Goal: Contribute content: Contribute content

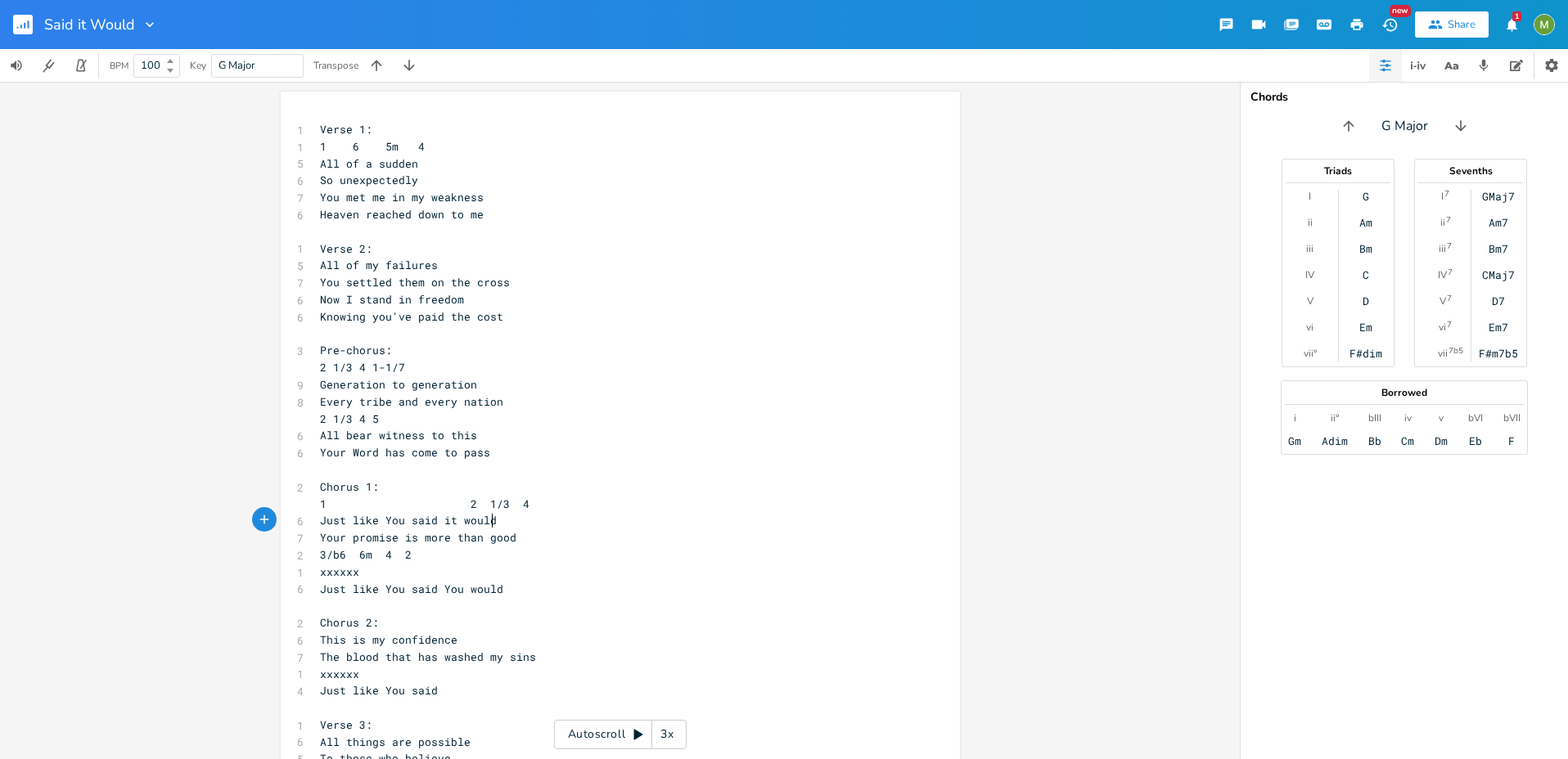
scroll to position [0, 87]
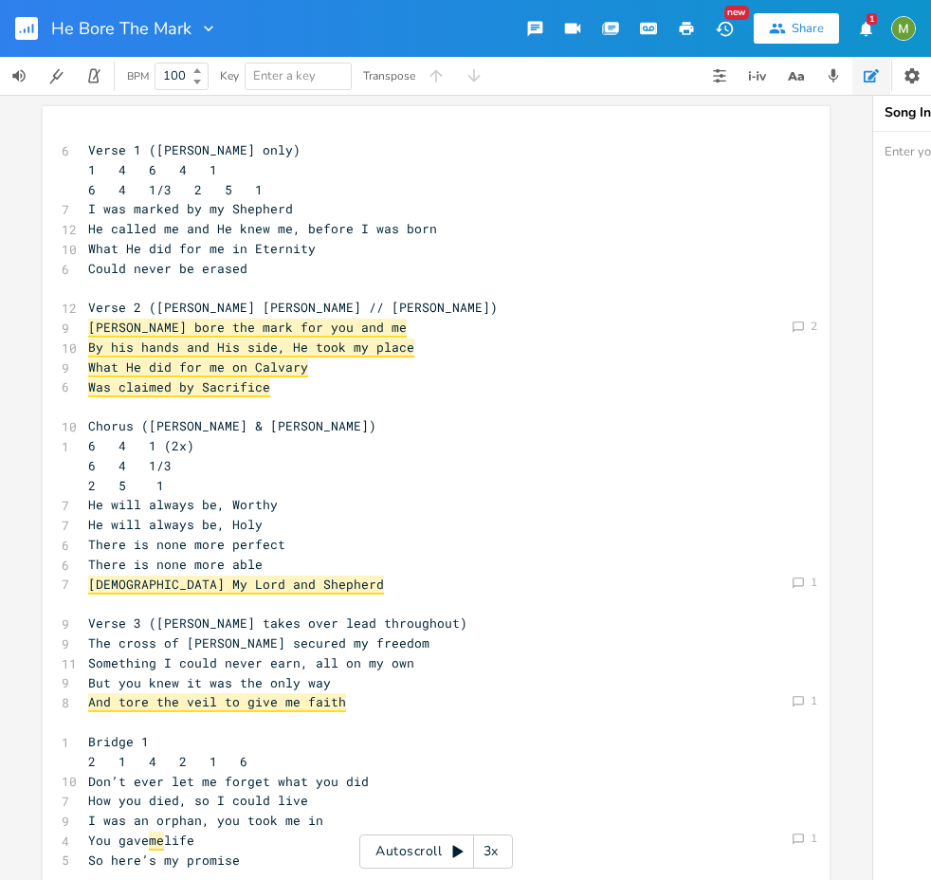
click at [351, 205] on pre "I was marked by my Shepherd" at bounding box center [426, 209] width 685 height 20
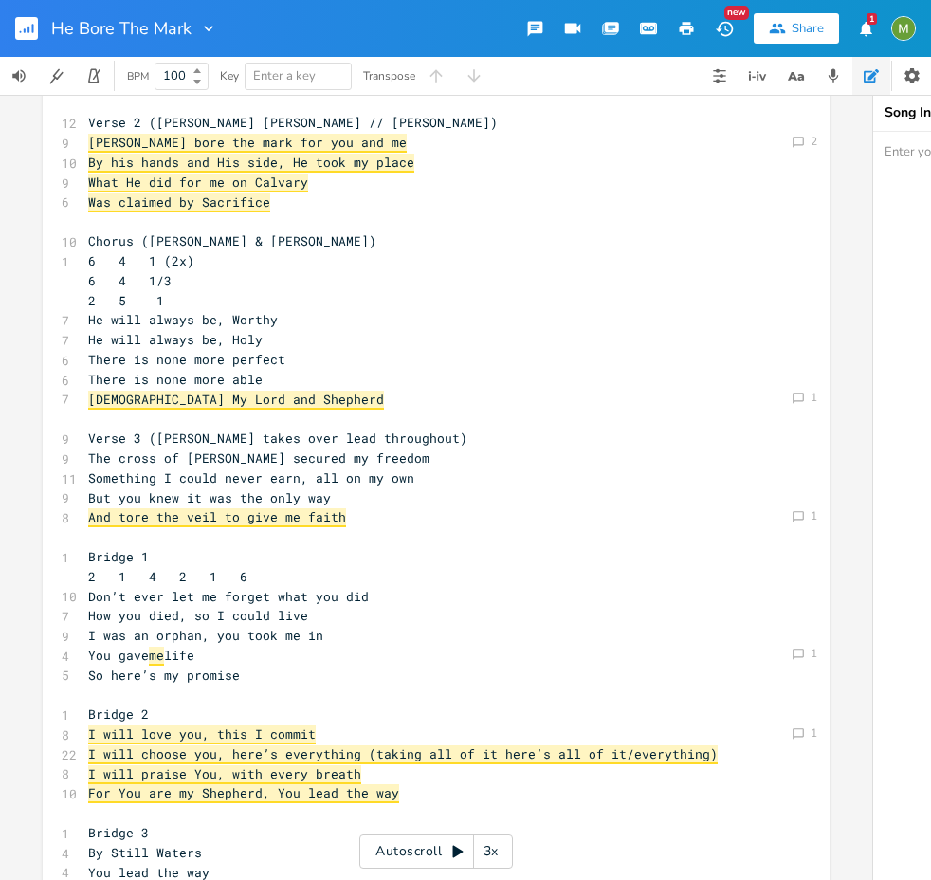
scroll to position [186, 0]
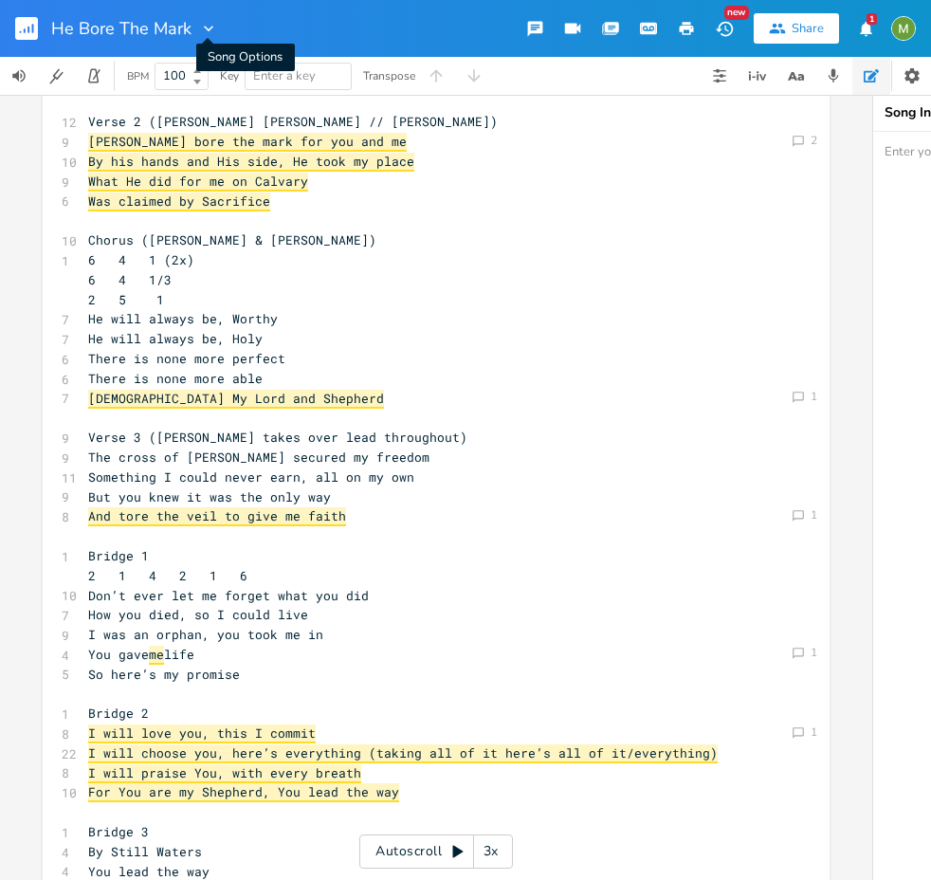
click at [211, 31] on icon "button" at bounding box center [208, 28] width 19 height 19
click at [301, 26] on div "He Bore The Mark New Share 1" at bounding box center [465, 28] width 931 height 57
click at [19, 27] on rect "button" at bounding box center [26, 28] width 23 height 23
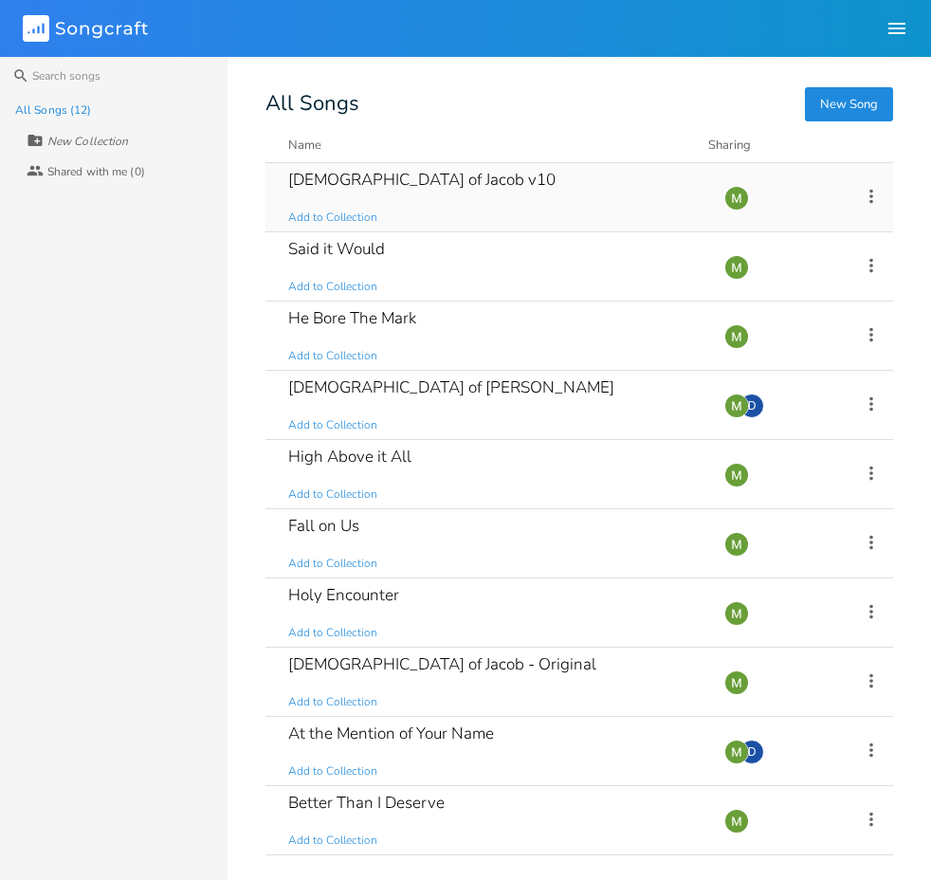
click at [423, 174] on div "God of Jacob v10 Add to Collection" at bounding box center [494, 197] width 413 height 68
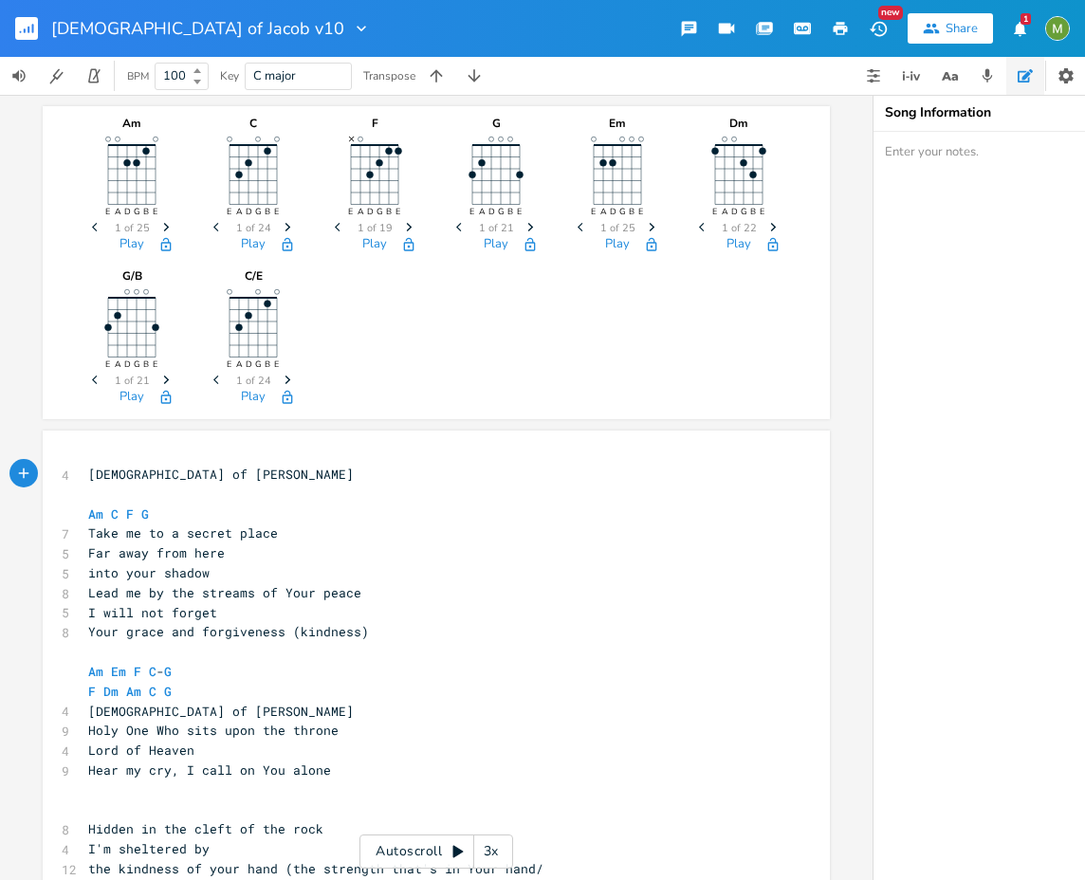
click at [930, 35] on div "Share" at bounding box center [961, 28] width 32 height 17
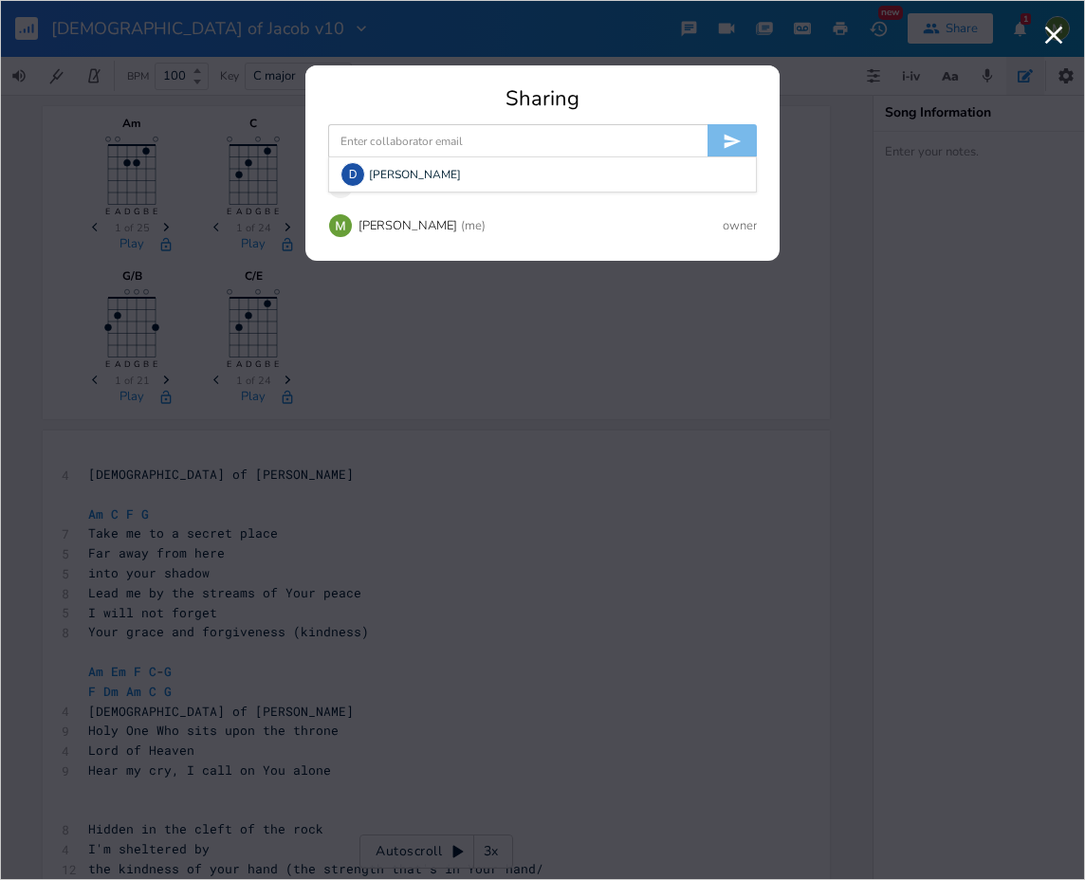
click at [488, 144] on input at bounding box center [517, 141] width 379 height 34
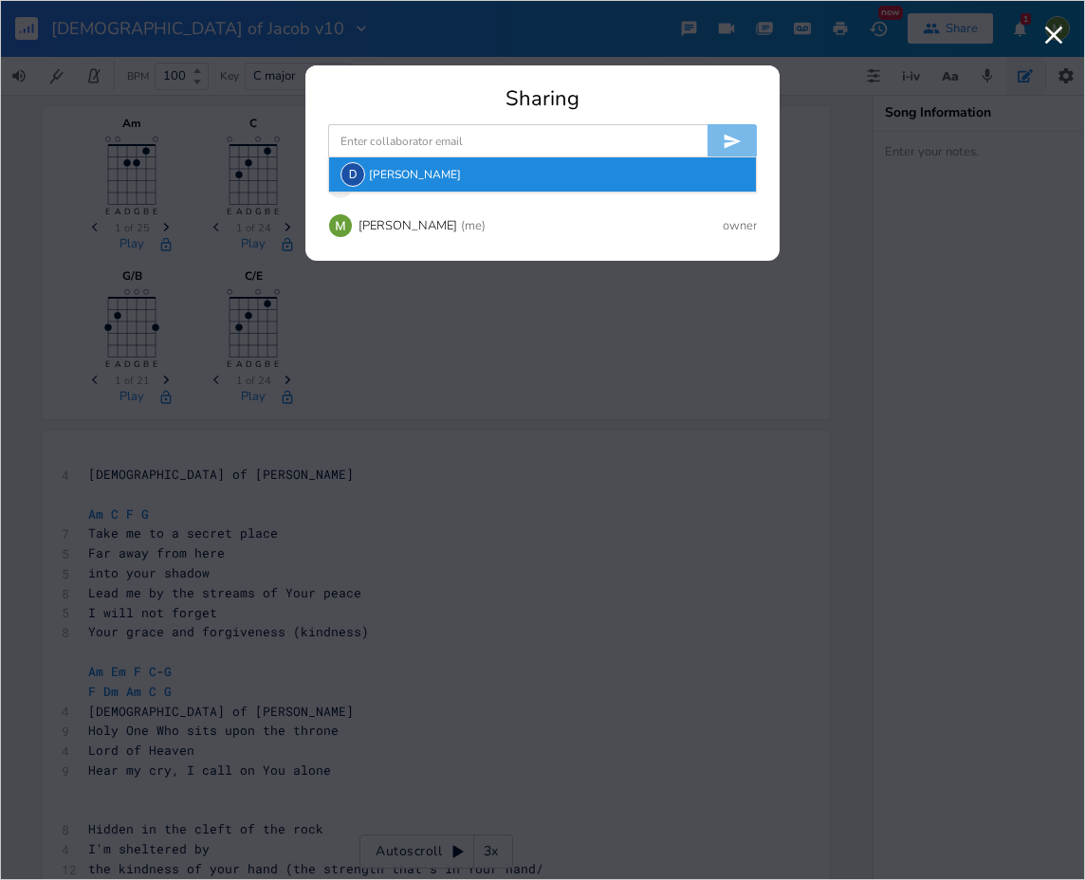
click at [412, 178] on div "D David Jones" at bounding box center [542, 174] width 427 height 34
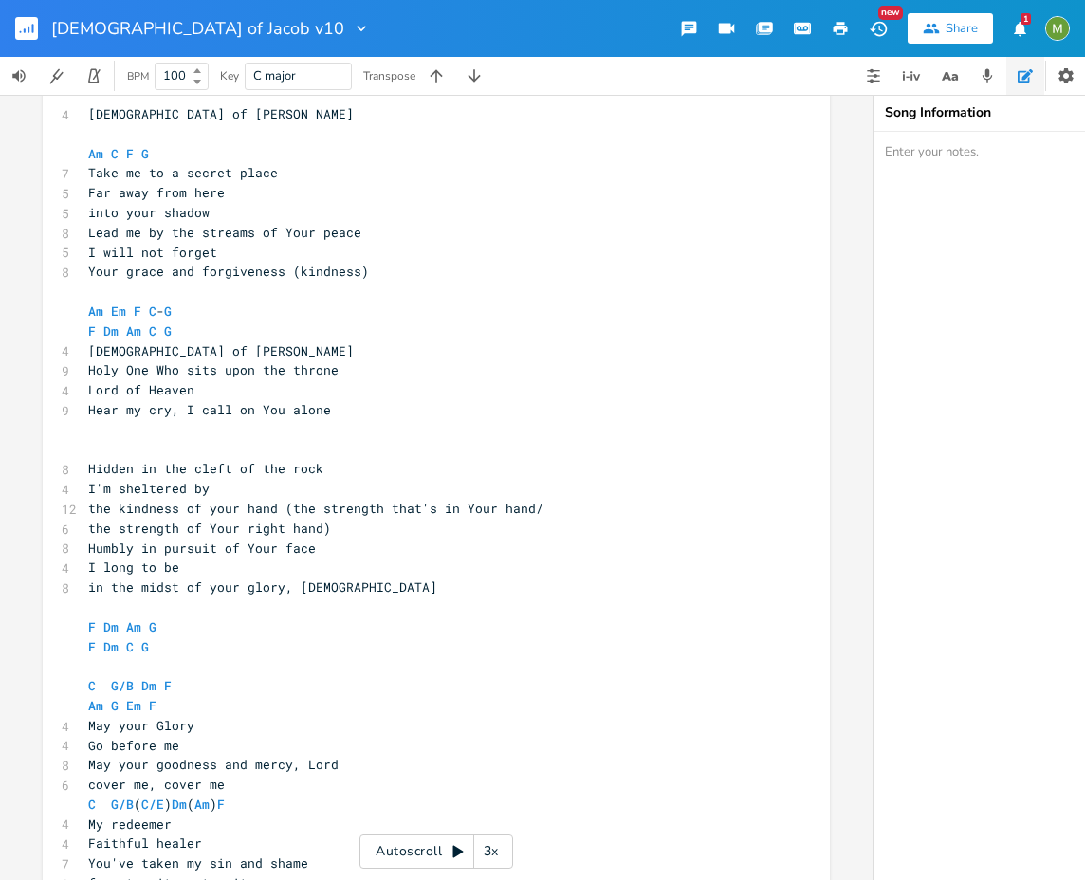
scroll to position [359, 0]
click at [374, 273] on pre "Your grace and forgiveness (kindness)" at bounding box center [426, 273] width 685 height 20
click at [275, 188] on pre "Far away from here" at bounding box center [426, 194] width 685 height 20
click at [296, 195] on pre "Far away from here" at bounding box center [426, 194] width 685 height 20
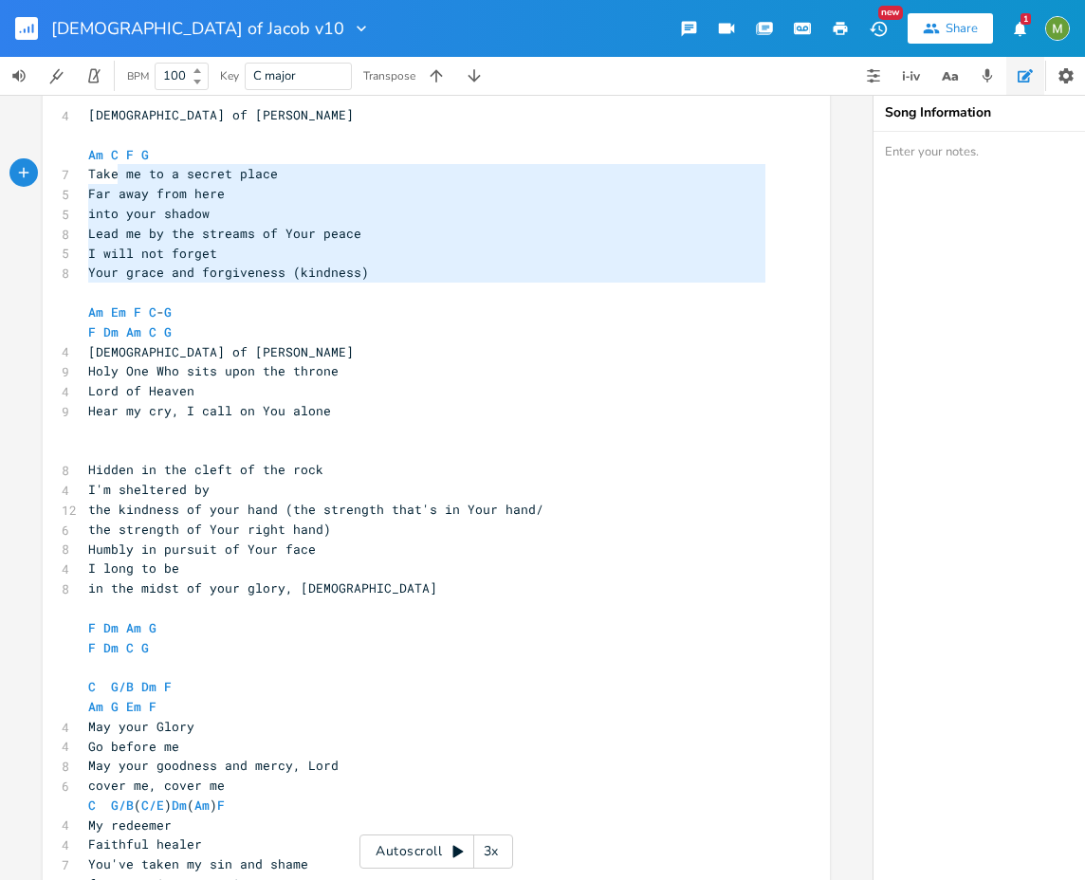
type textarea "Take me to a secret place Far away from here into your shadow Lead me by the st…"
drag, startPoint x: 414, startPoint y: 286, endPoint x: 76, endPoint y: 170, distance: 358.1
click at [76, 170] on div "Take me to a secret place Far away from here into your shadow Lead me by the st…" at bounding box center [436, 545] width 787 height 948
click at [253, 192] on pre "Far away from here" at bounding box center [426, 194] width 685 height 20
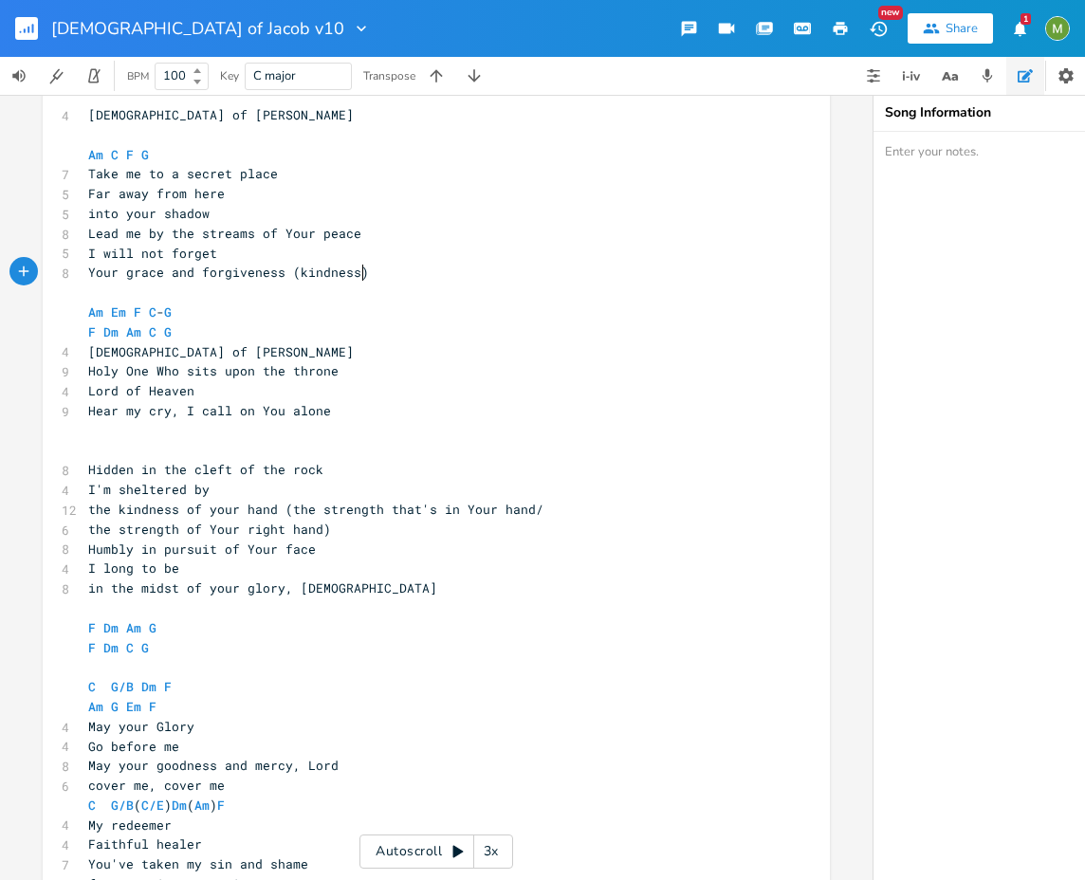
click at [373, 278] on pre "Your grace and forgiveness (kindness)" at bounding box center [426, 273] width 685 height 20
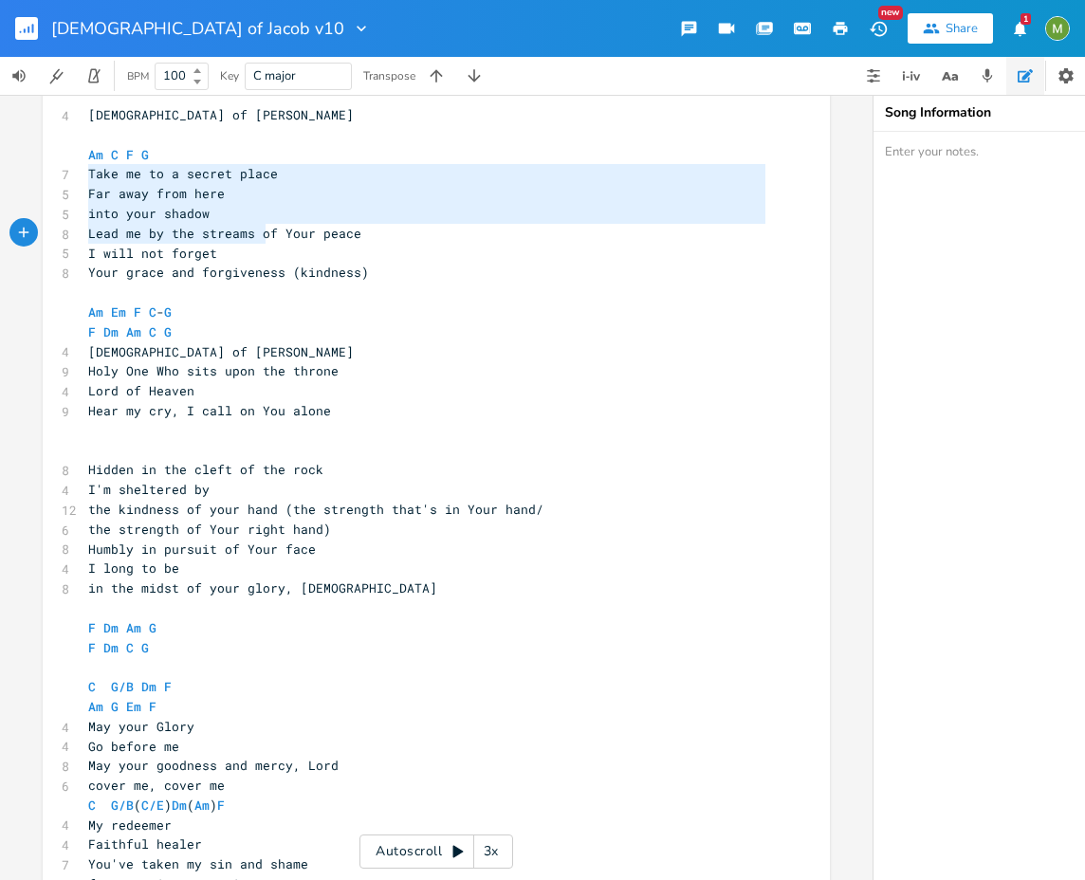
type textarea "Take me to a secret place Far away from here into your shadow Lead me by the st…"
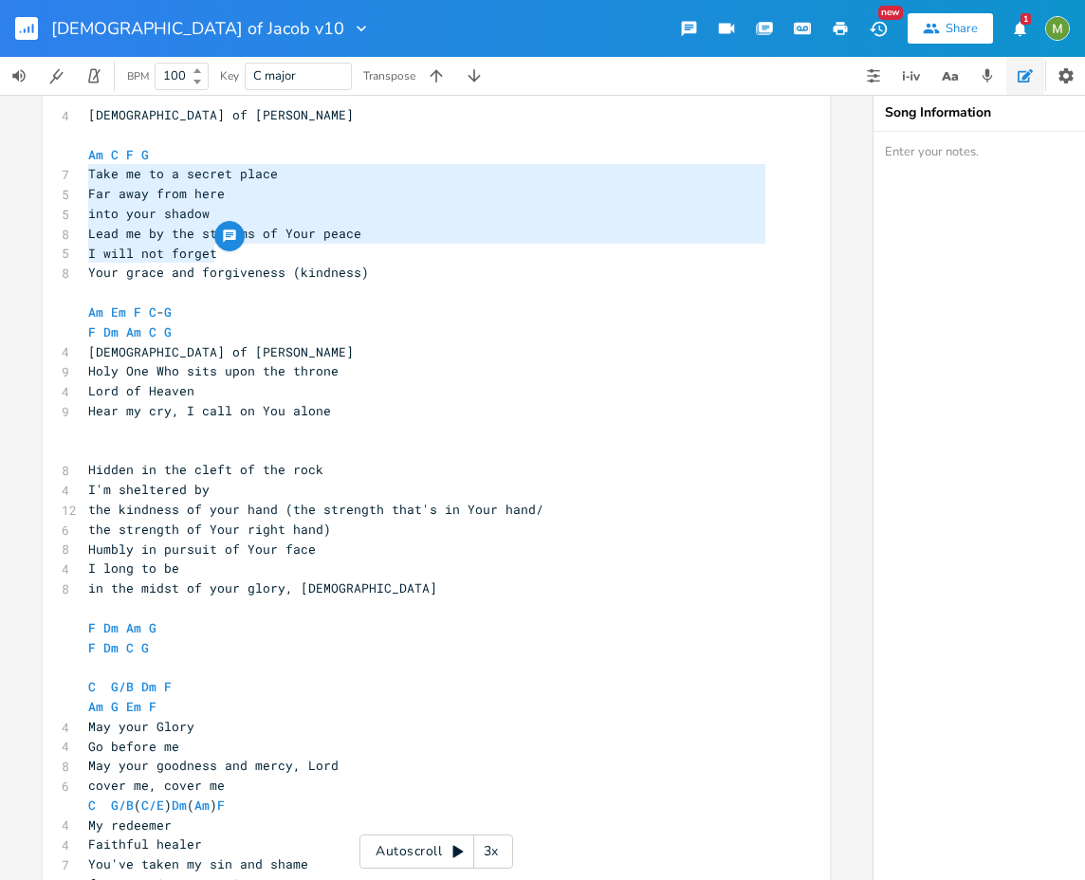
drag, startPoint x: 81, startPoint y: 178, endPoint x: 266, endPoint y: 250, distance: 198.5
click at [266, 250] on div "4 God of Jacob ​ Am C F G 7 Take me to a secret place 5 Far away from here 5 in…" at bounding box center [426, 549] width 685 height 888
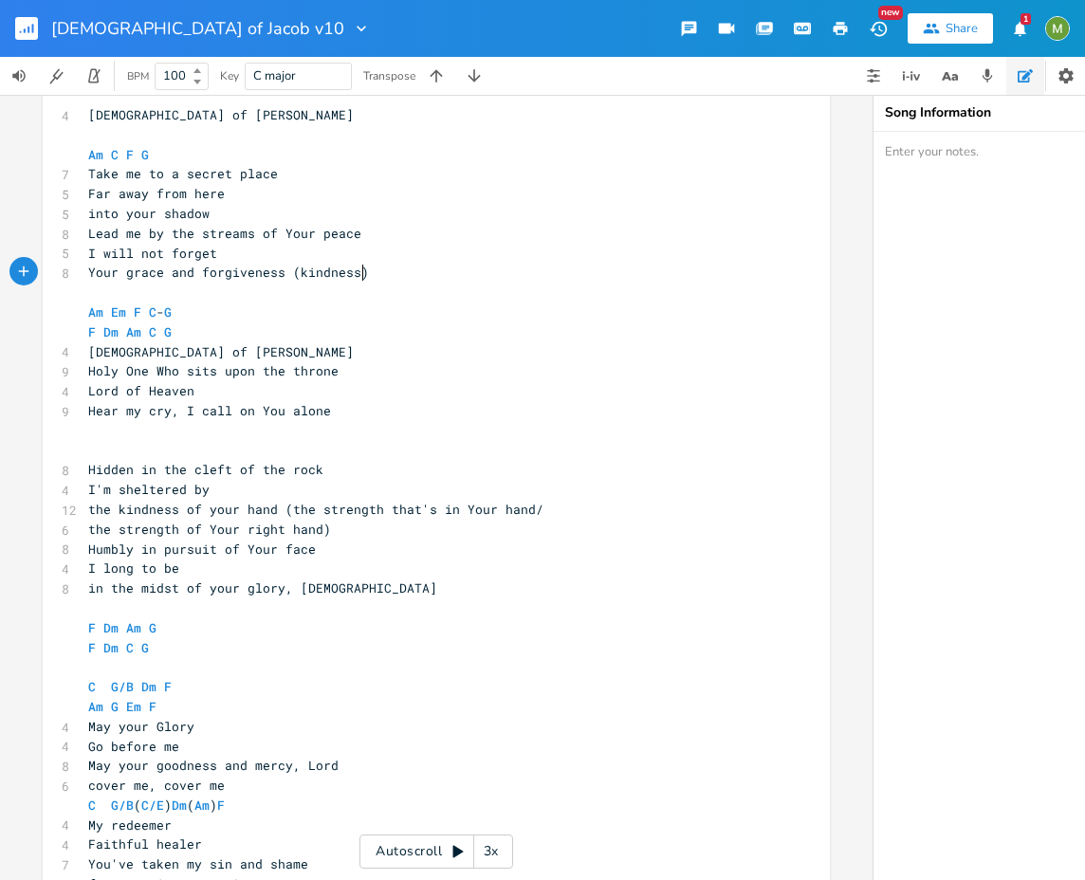
click at [442, 273] on pre "Your grace and forgiveness (kindness)" at bounding box center [426, 273] width 685 height 20
click at [259, 265] on span "Your grace and forgiveness (kindness)" at bounding box center [228, 272] width 281 height 17
click at [212, 249] on pre "I will not forget" at bounding box center [426, 254] width 685 height 20
type textarea "Your grace and forgiveness (kindness)"
drag, startPoint x: 377, startPoint y: 283, endPoint x: 82, endPoint y: 278, distance: 295.9
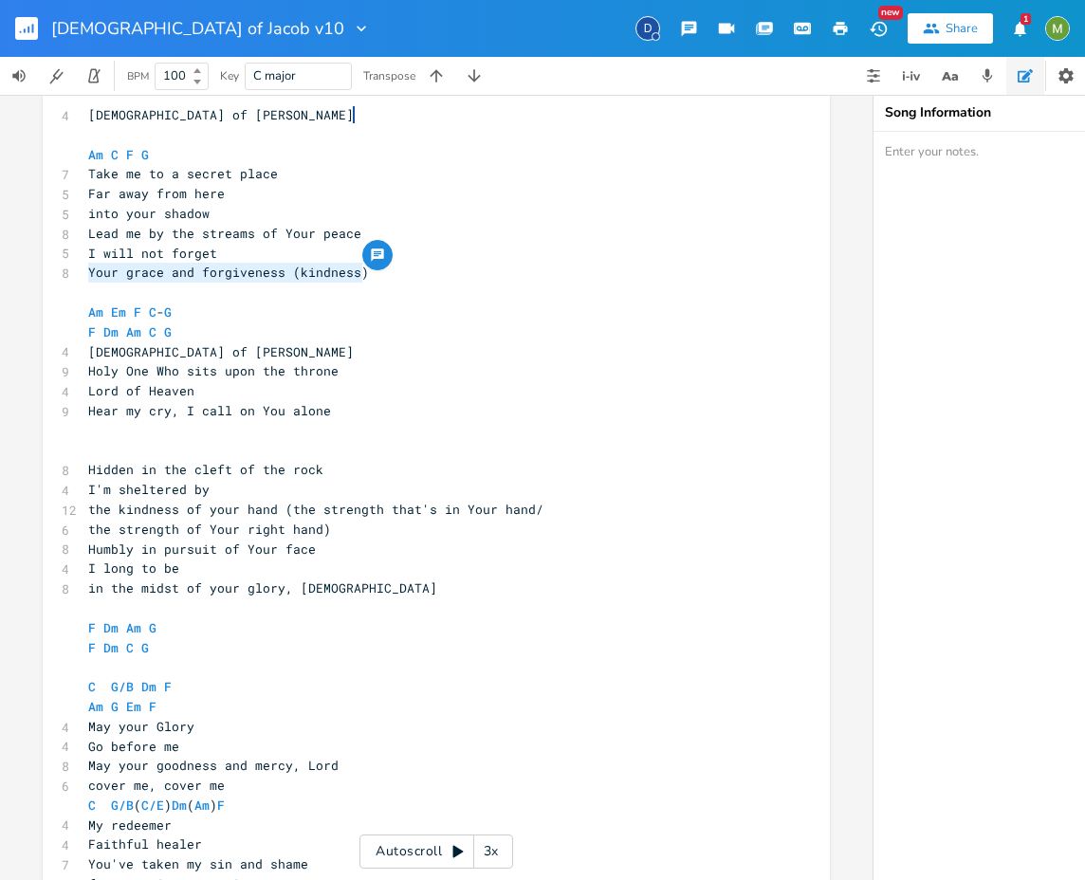
click at [84, 278] on div "4 God of Jacob ​ Am C F G 7 Take me to a secret place 5 Far away from here 5 in…" at bounding box center [426, 549] width 685 height 888
click at [161, 280] on span "Your grace and forgiveness (kindness)" at bounding box center [228, 272] width 281 height 17
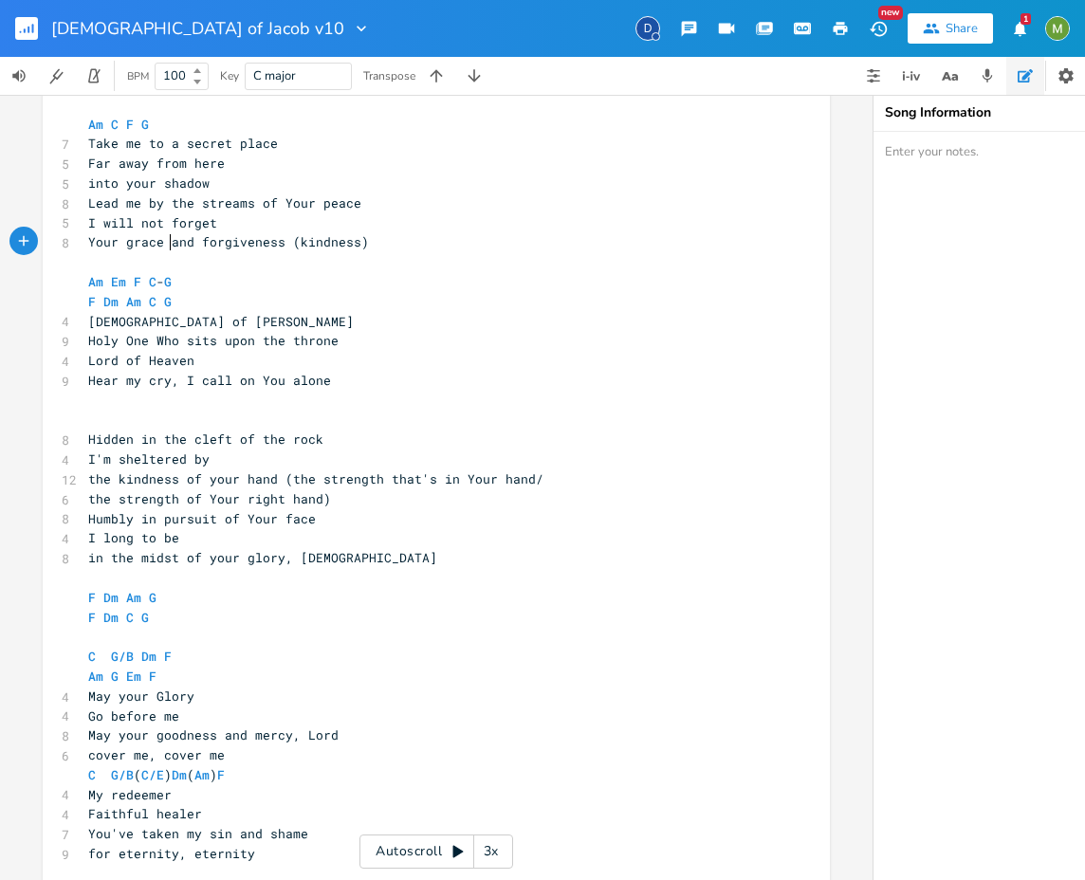
scroll to position [431, 0]
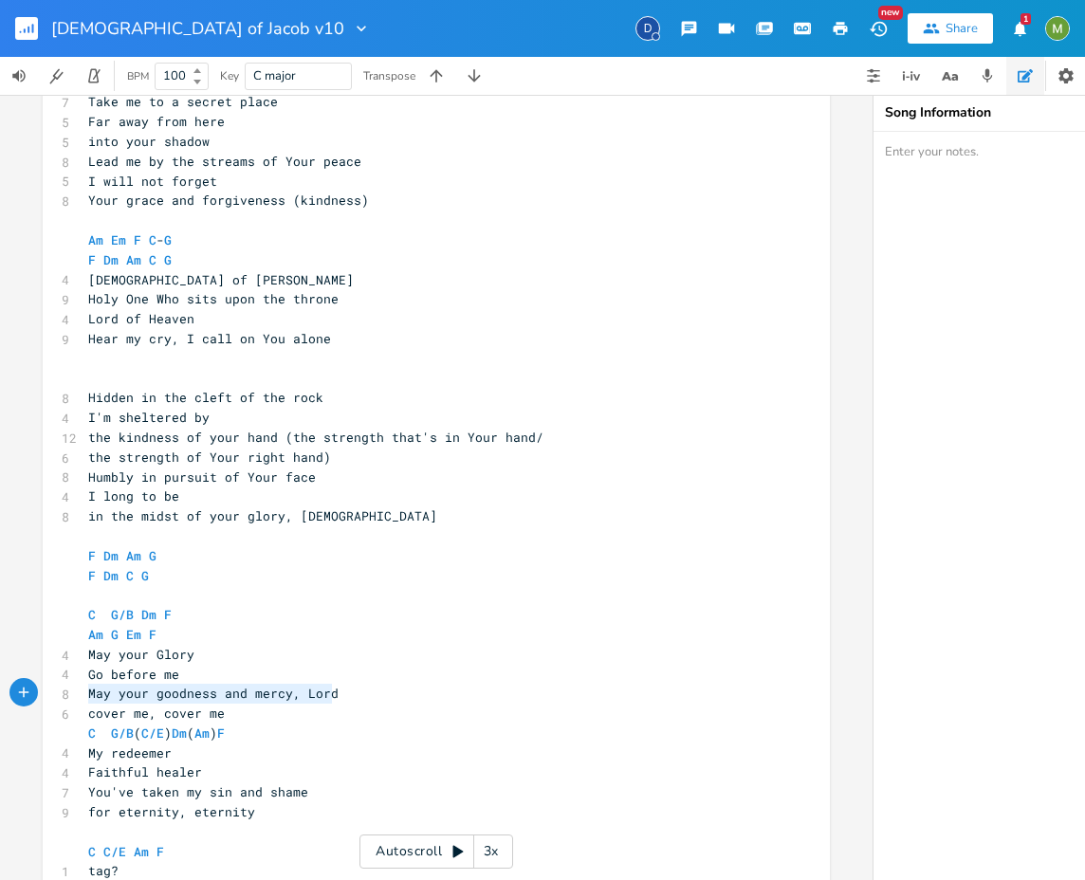
type textarea "May your goodness and mercy, Lord cover me, cover me"
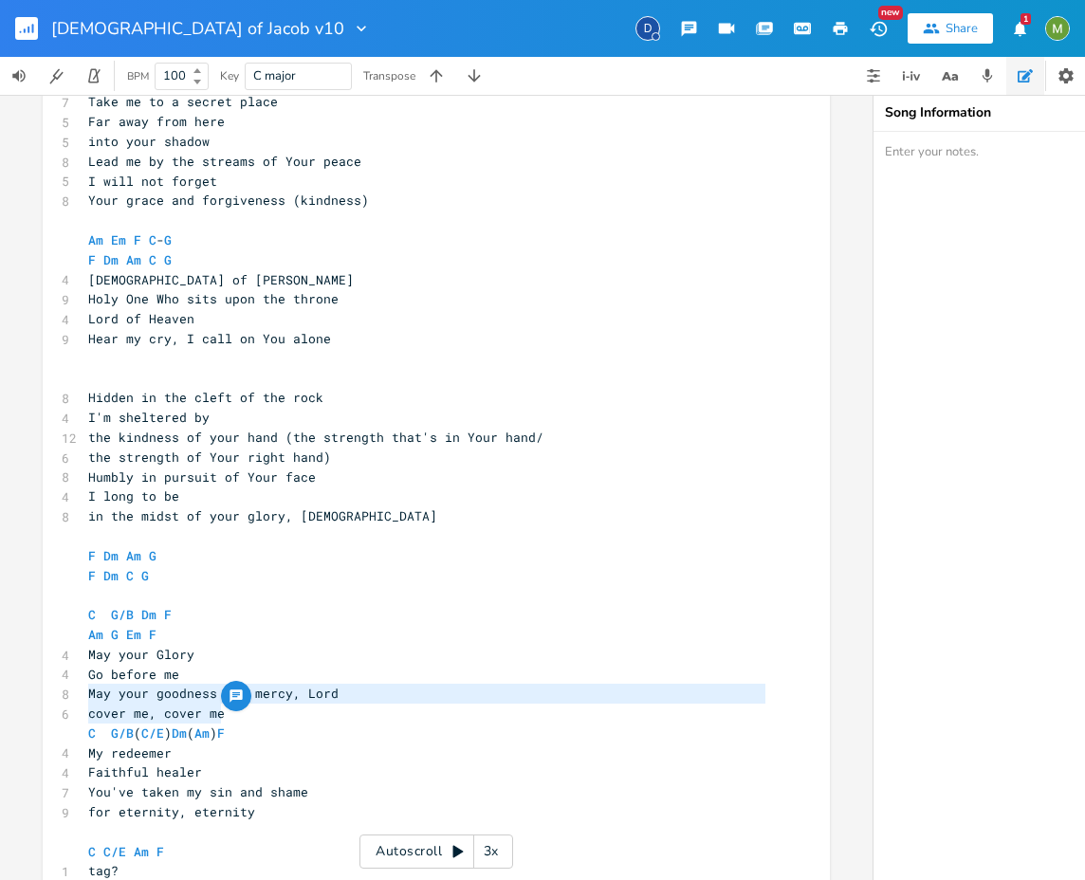
drag, startPoint x: 81, startPoint y: 695, endPoint x: 372, endPoint y: 723, distance: 292.4
click at [372, 723] on div "4 God of Jacob ​ Am C F G 7 Take me to a secret place 5 Far away from here 5 in…" at bounding box center [426, 477] width 685 height 888
click at [187, 710] on span "cover me, cover me" at bounding box center [156, 713] width 137 height 17
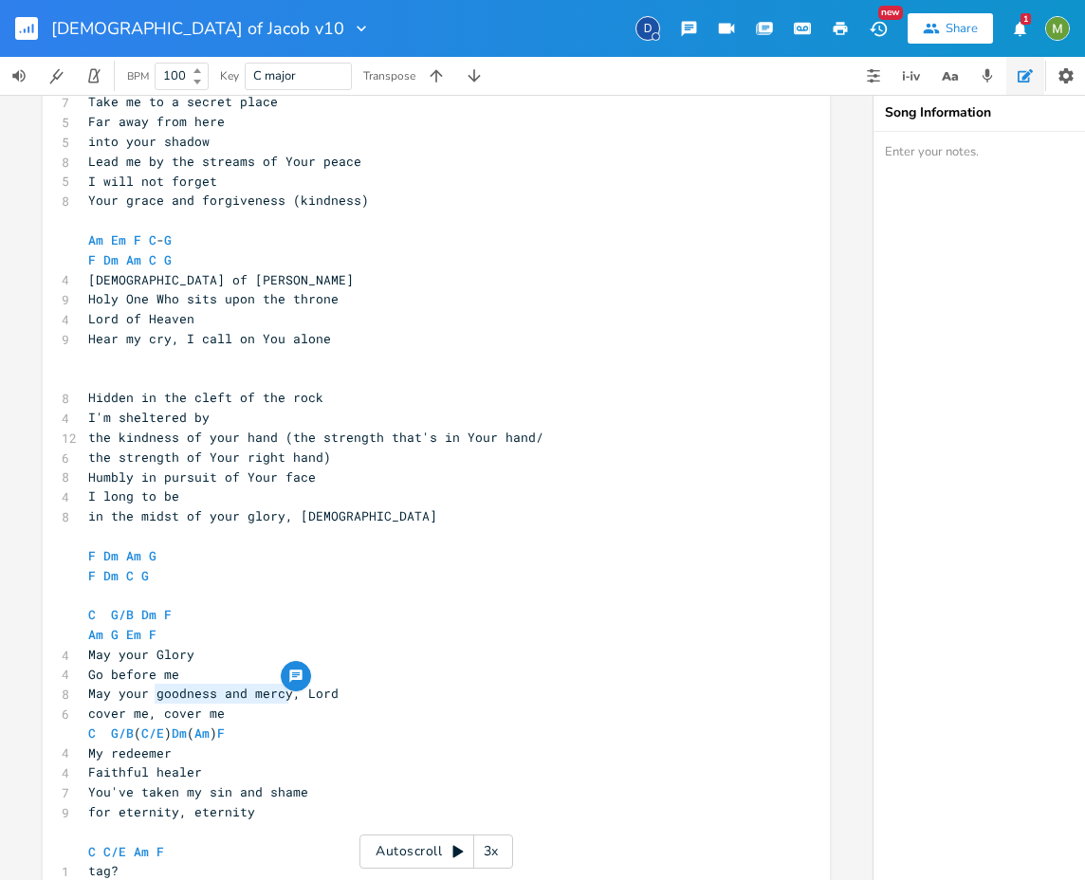
type textarea "goodness and mercy,"
drag, startPoint x: 150, startPoint y: 696, endPoint x: 287, endPoint y: 695, distance: 137.5
click at [287, 695] on span "May your goodness and mercy, Lord" at bounding box center [213, 693] width 250 height 17
click at [278, 696] on span "May your goodness and mercy, Lord" at bounding box center [213, 693] width 250 height 17
click at [154, 695] on span "May your goodness and mercy, Lord" at bounding box center [213, 693] width 250 height 17
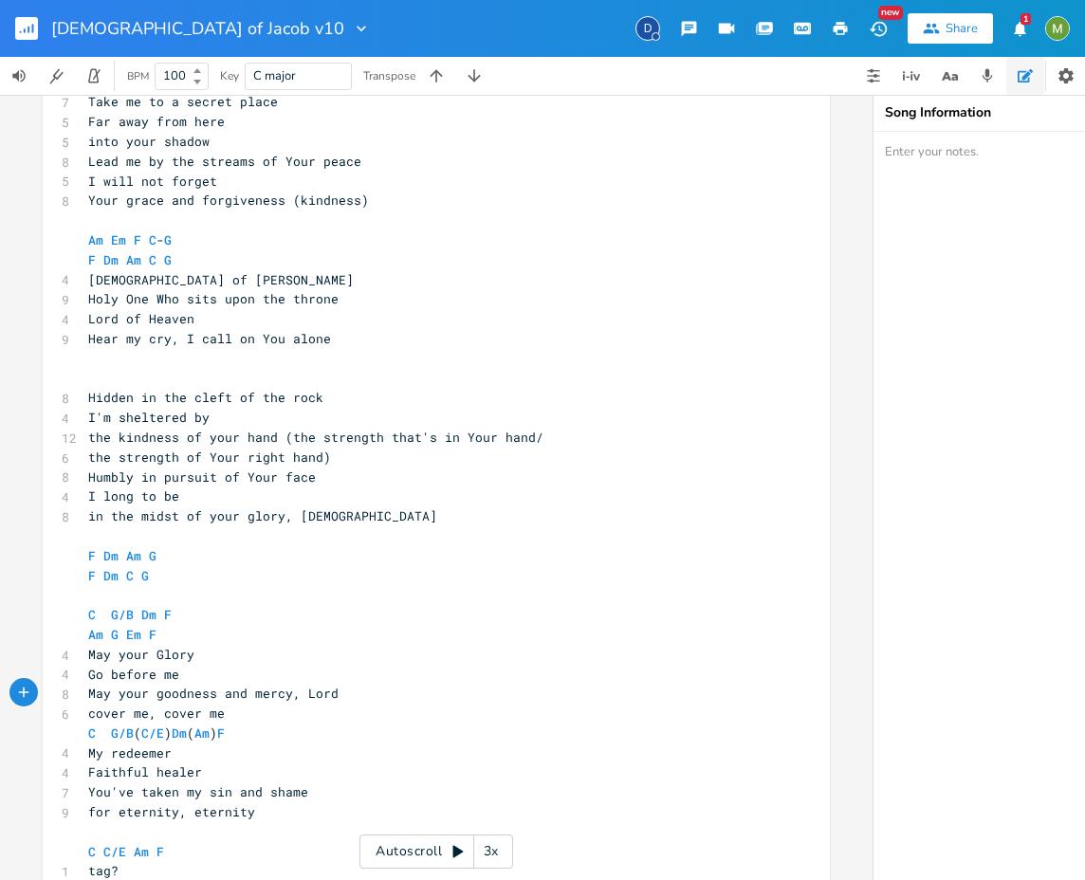
type textarea "goodness"
click at [154, 695] on span "May your goodness and mercy, Lord" at bounding box center [213, 693] width 250 height 17
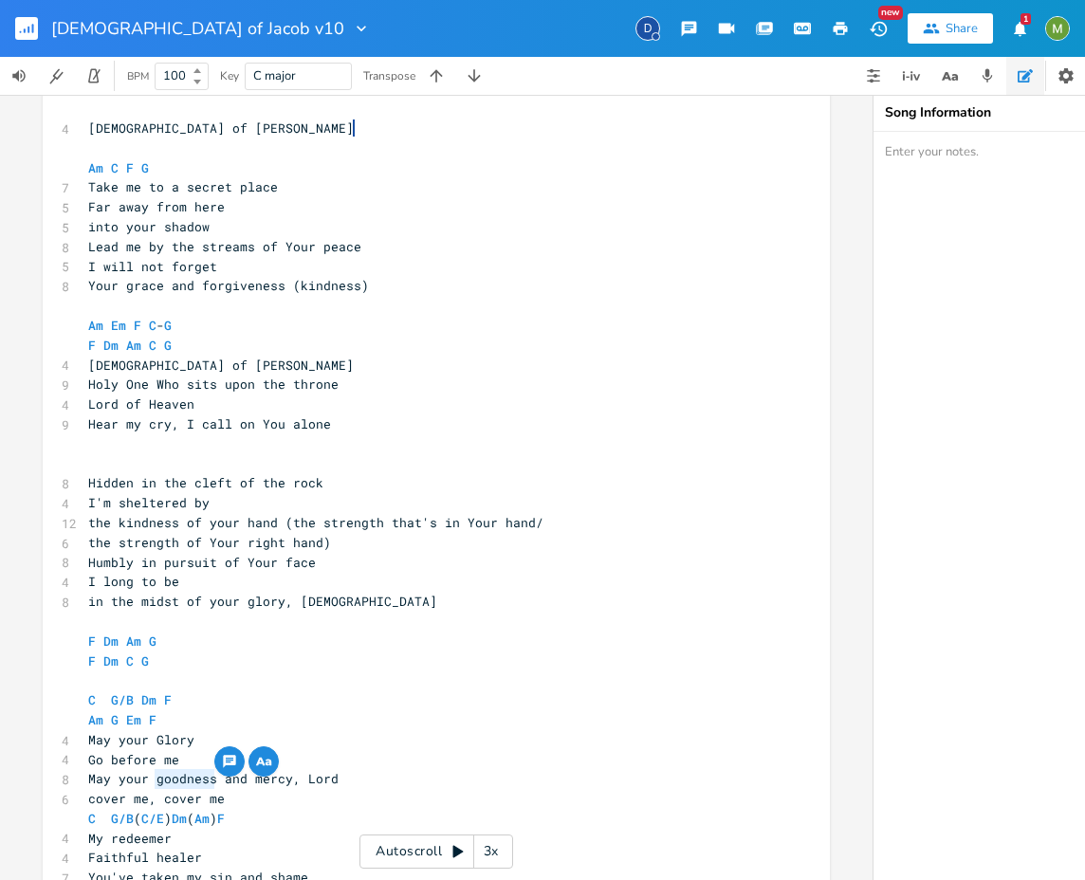
scroll to position [325, 0]
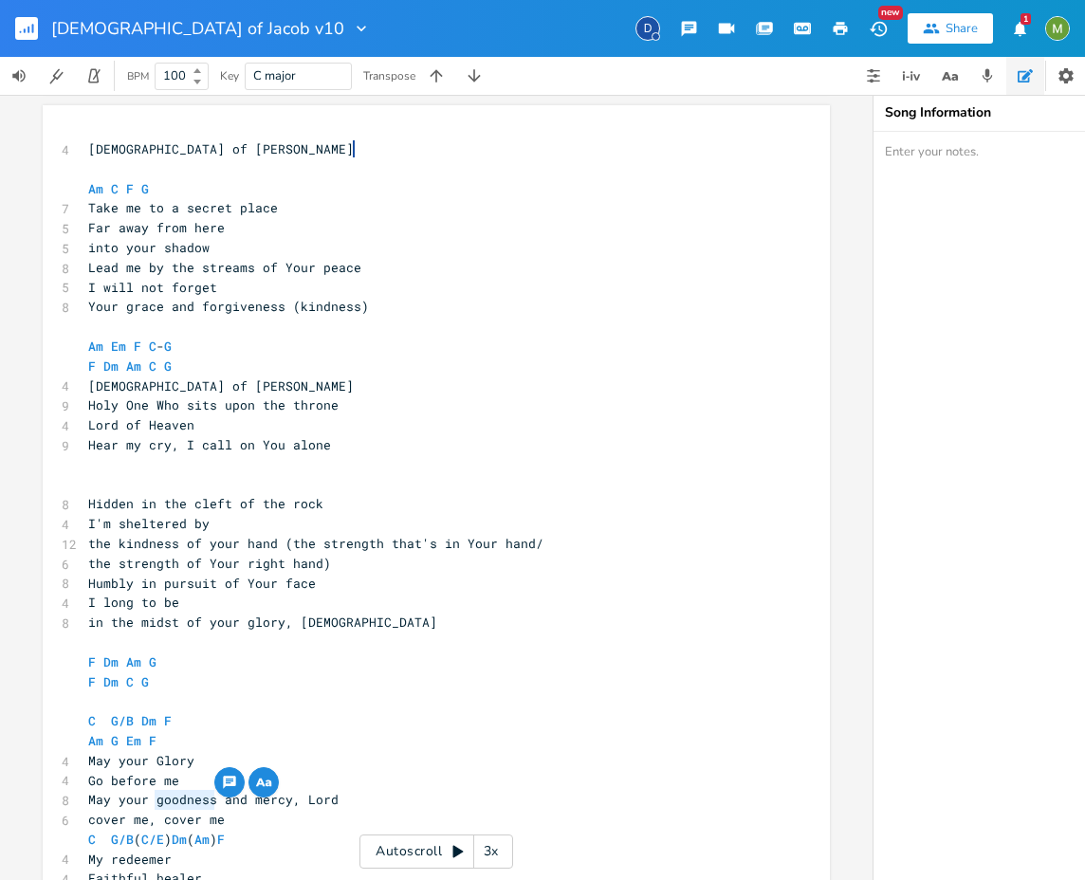
click at [141, 544] on span "the kindness of your hand (the strength that's in Your hand/" at bounding box center [315, 543] width 455 height 17
type textarea "kindness"
click at [141, 544] on span "the kindness of your hand (the strength that's in Your hand/" at bounding box center [315, 543] width 455 height 17
click at [232, 313] on span "Your grace and forgiveness (kindness)" at bounding box center [228, 306] width 281 height 17
click at [149, 311] on span "Your grace and forgiveness (kindness)" at bounding box center [228, 306] width 281 height 17
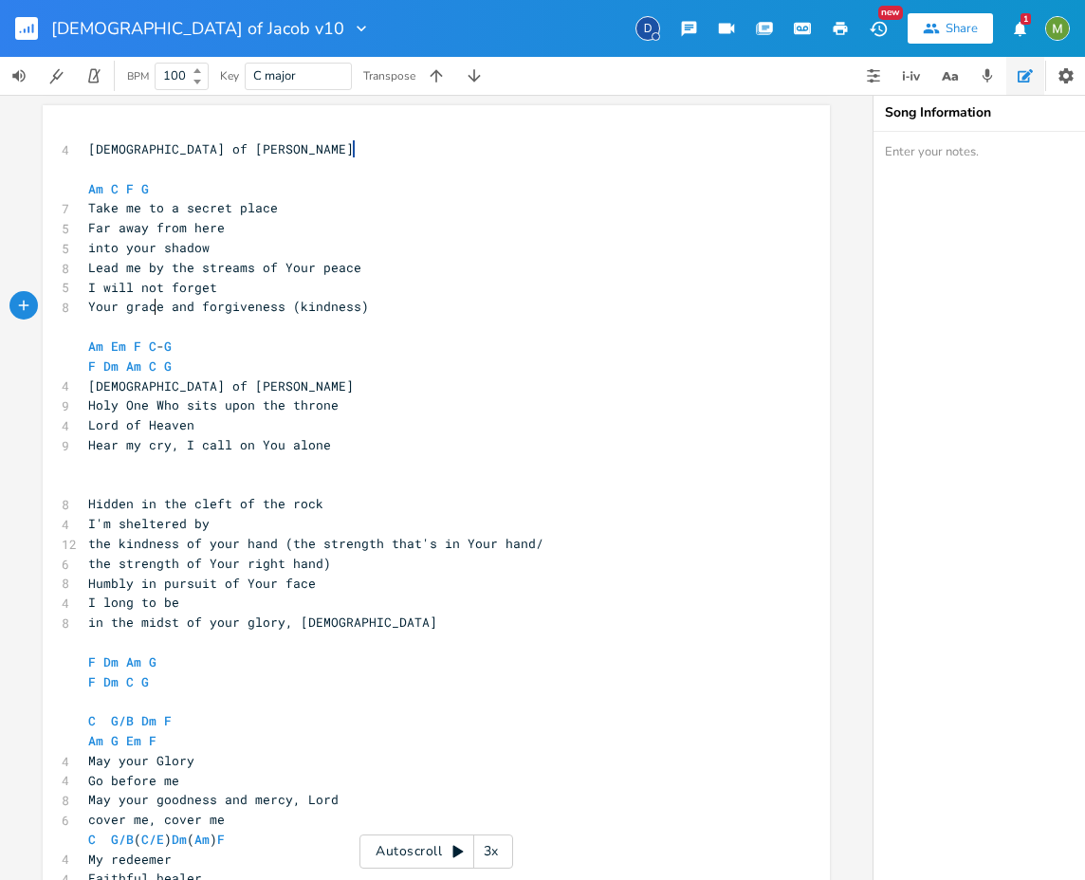
type textarea "grace"
click at [149, 311] on span "Your grace and forgiveness (kindness)" at bounding box center [228, 306] width 281 height 17
click at [246, 317] on pre "​" at bounding box center [426, 327] width 685 height 20
type textarea "forgiveness"
click at [246, 317] on pre "​" at bounding box center [426, 327] width 685 height 20
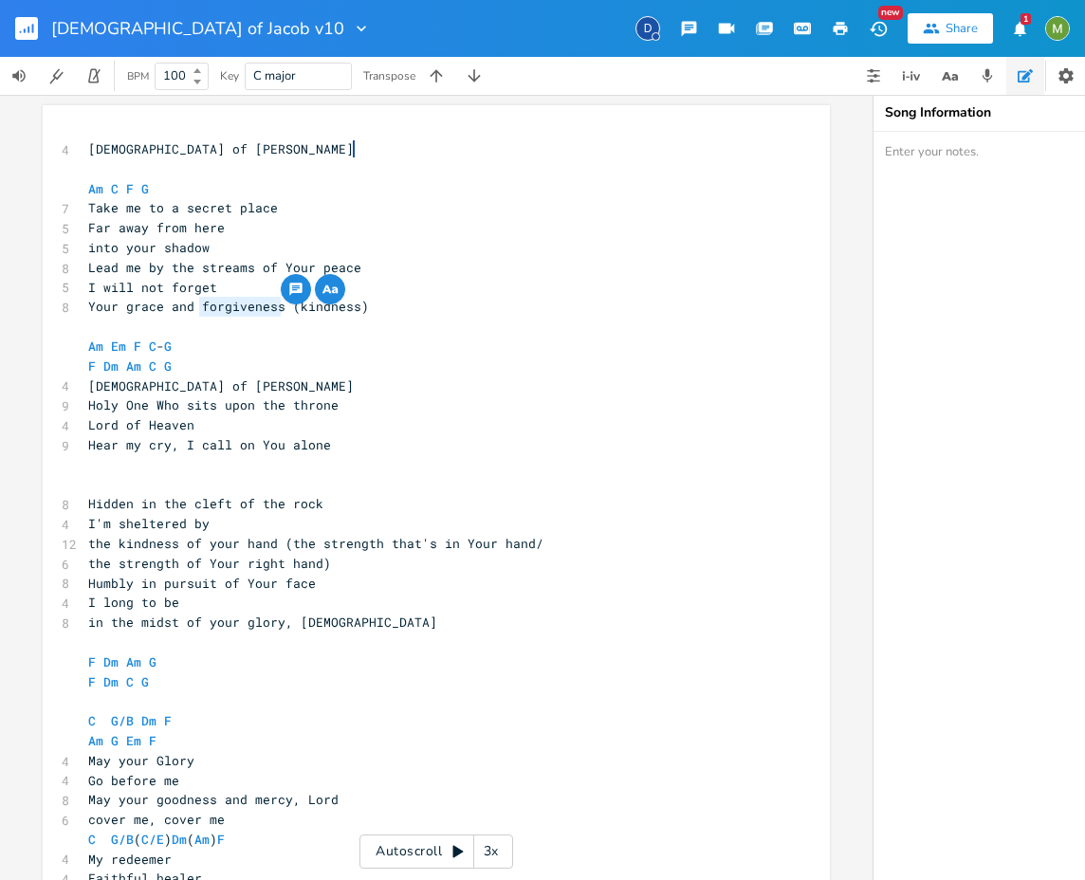
click at [200, 293] on span "I will not forget" at bounding box center [152, 287] width 129 height 17
click at [349, 560] on pre "the strength of Your right hand)" at bounding box center [426, 564] width 685 height 20
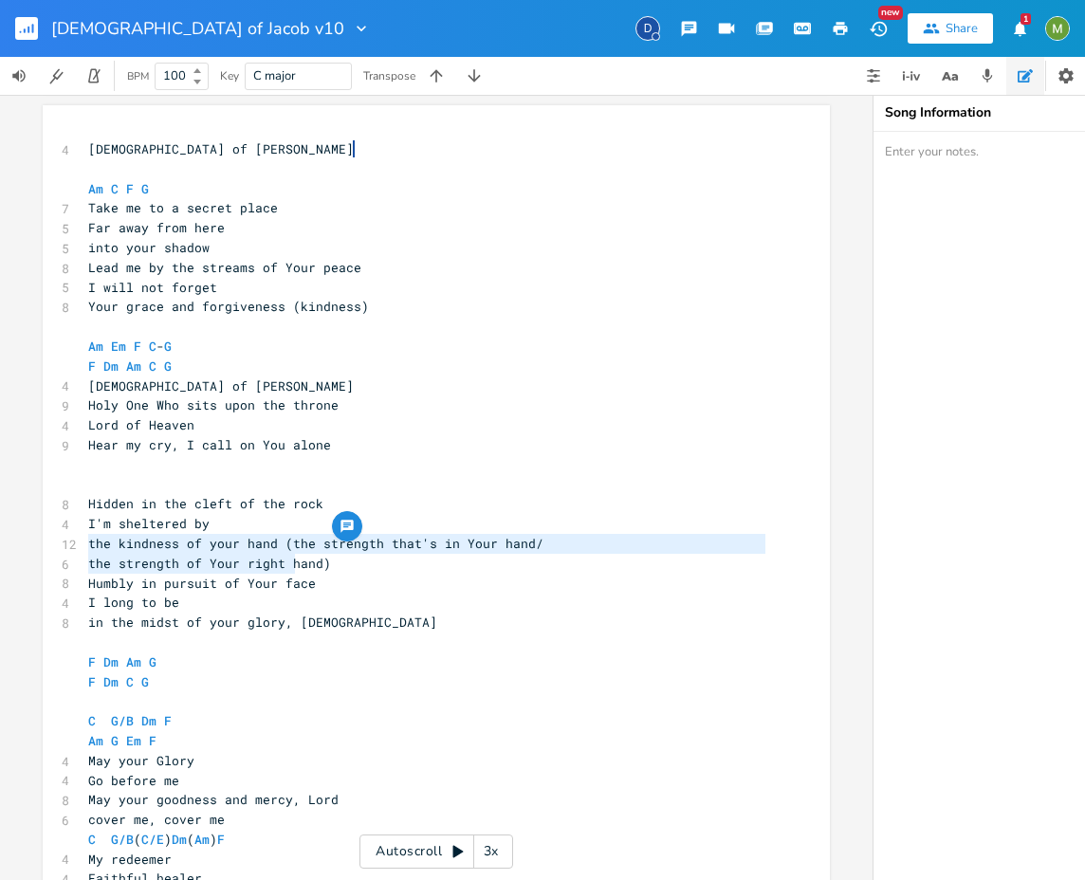
type textarea "the kindness of your hand (t"
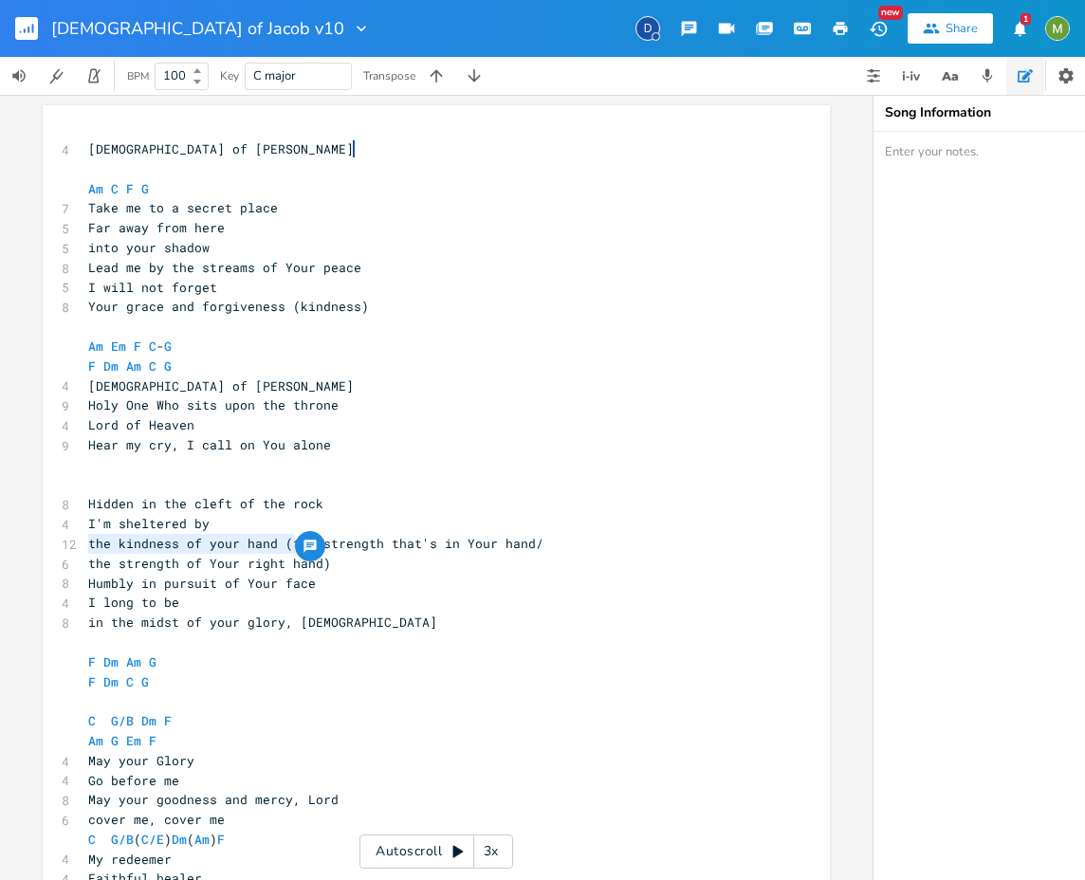
drag, startPoint x: 81, startPoint y: 545, endPoint x: 291, endPoint y: 546, distance: 210.5
click at [291, 546] on pre "the kindness of your hand (the strength that's in Your hand/" at bounding box center [426, 544] width 685 height 20
click at [270, 552] on pre "the kindness of your hand (the strength that's in Your hand/" at bounding box center [426, 544] width 685 height 20
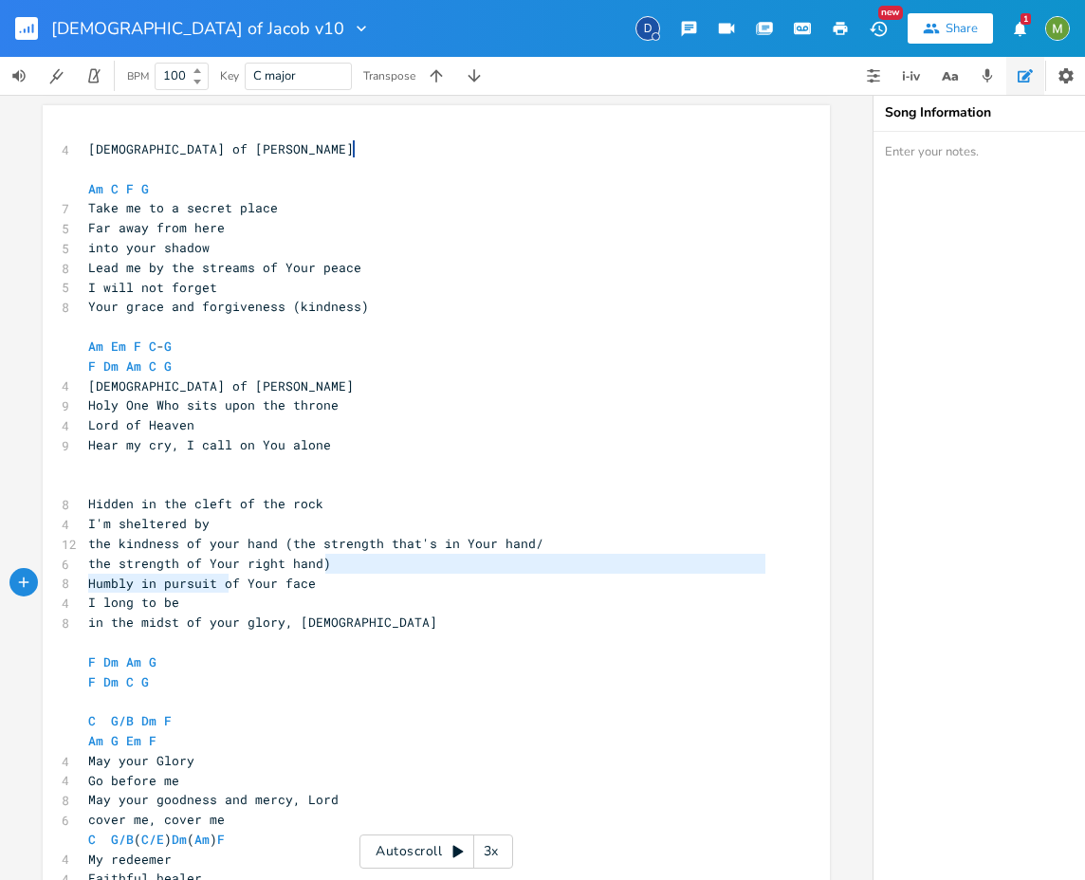
type textarea "dness of your hand (the strength that's in Your hand/ the strength of Your righ…"
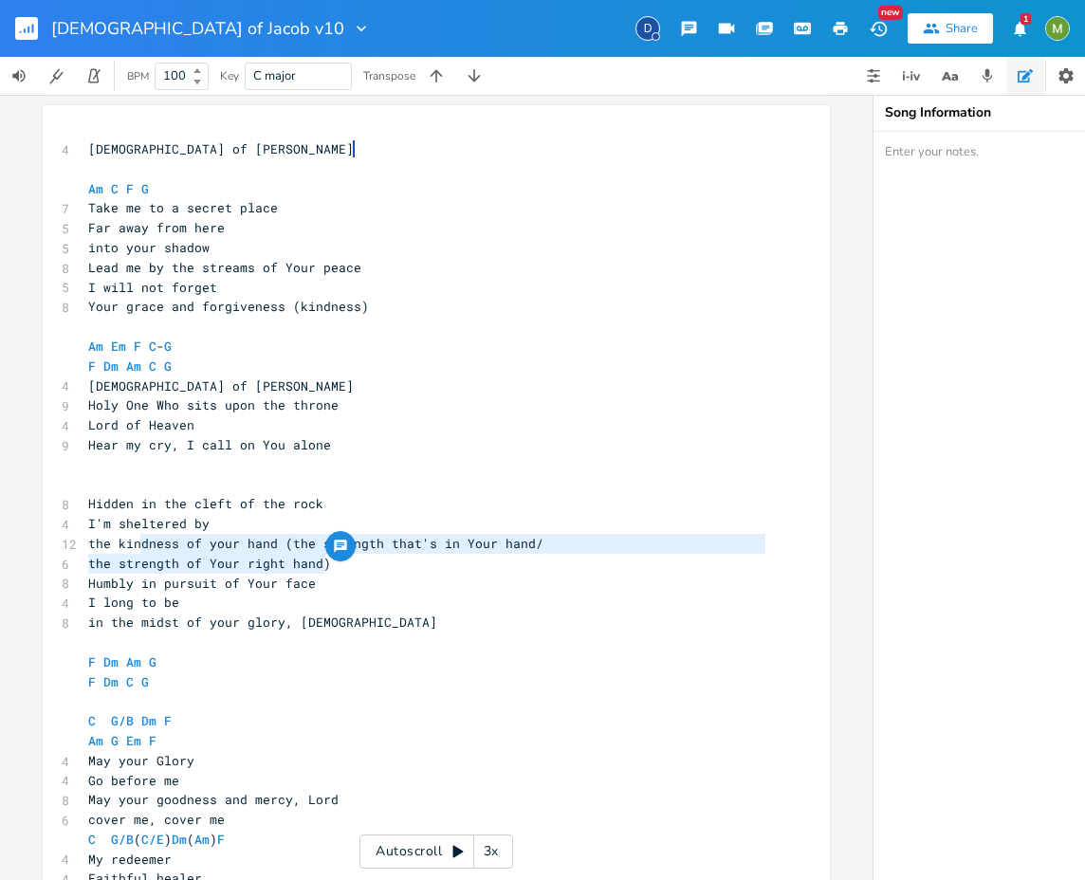
drag, startPoint x: 364, startPoint y: 568, endPoint x: 134, endPoint y: 546, distance: 231.5
click at [134, 546] on div "4 God of Jacob ​ Am C F G 7 Take me to a secret place 5 Far away from here 5 in…" at bounding box center [426, 583] width 685 height 888
click at [196, 554] on pre "the strength of Your right hand)" at bounding box center [426, 564] width 685 height 20
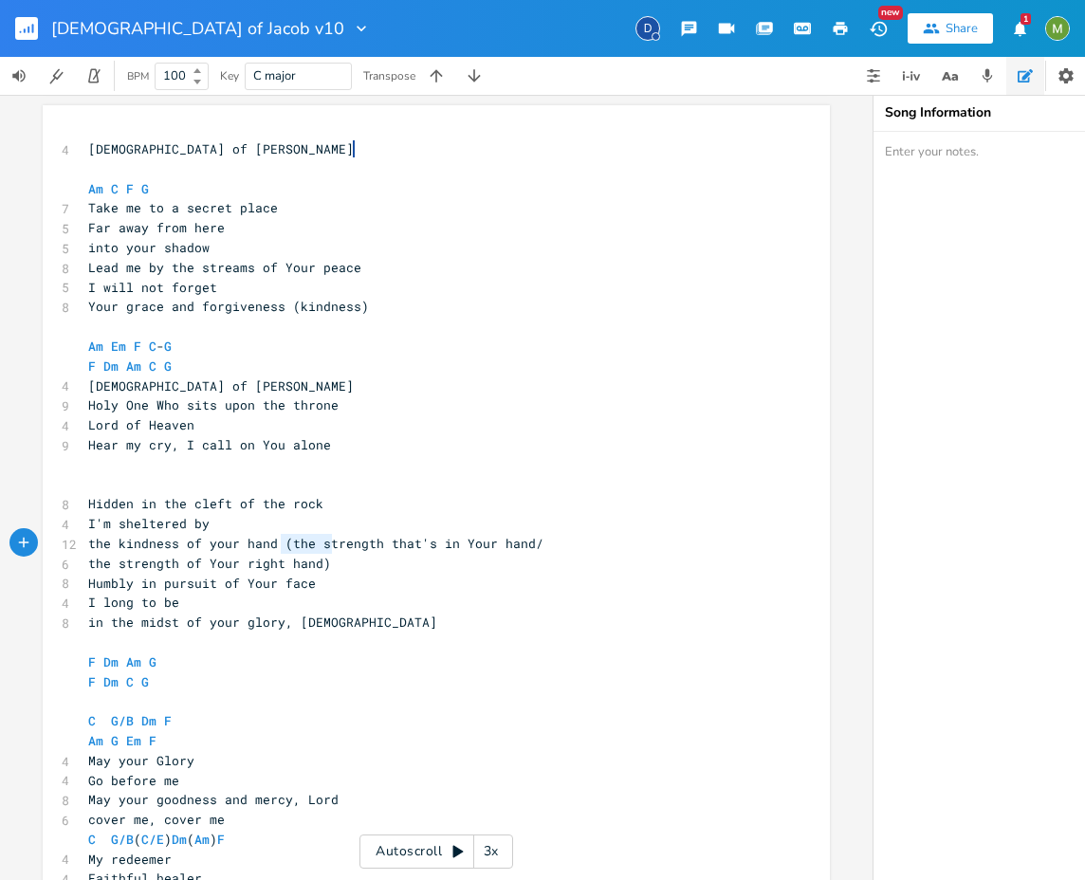
type textarea "(the strength that's in Your hand/ the strength of Your right hand)"
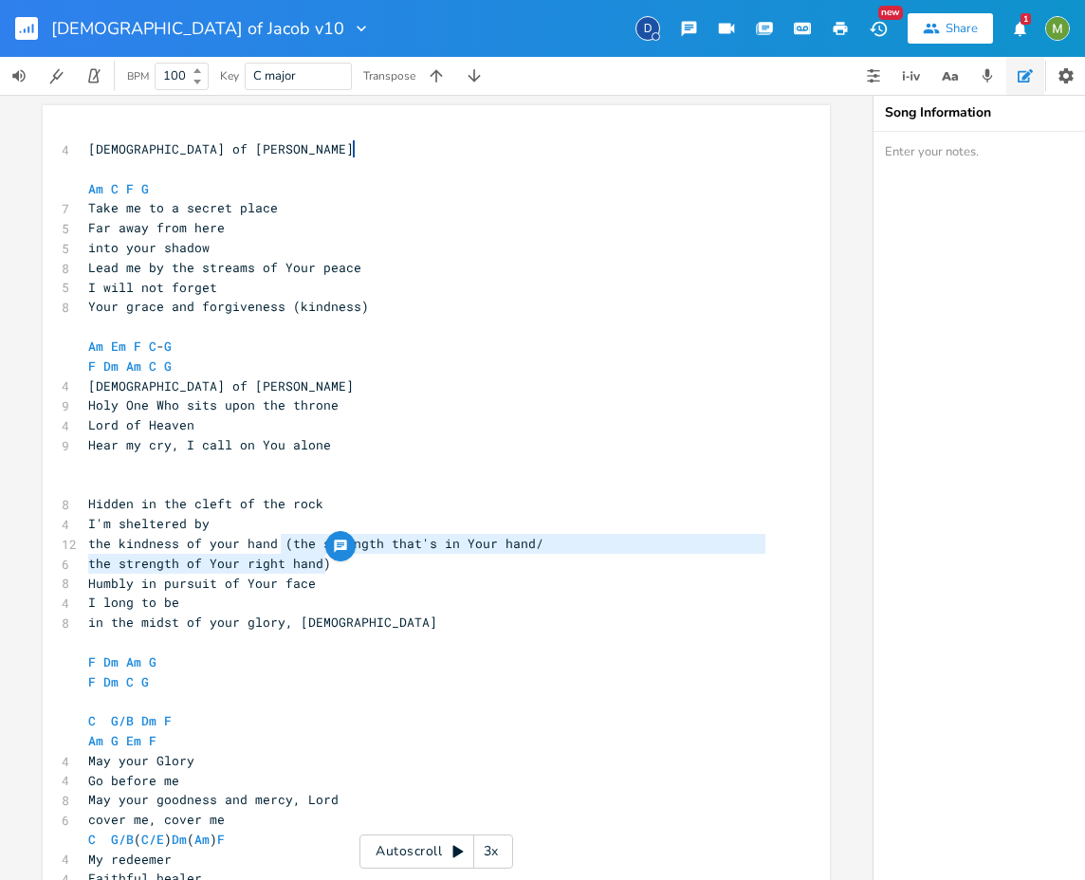
drag, startPoint x: 271, startPoint y: 541, endPoint x: 339, endPoint y: 569, distance: 74.0
click at [339, 569] on div "4 God of Jacob ​ Am C F G 7 Take me to a secret place 5 Far away from here 5 in…" at bounding box center [426, 583] width 685 height 888
click at [234, 299] on span "Your grace and forgiveness (kindness)" at bounding box center [228, 306] width 281 height 17
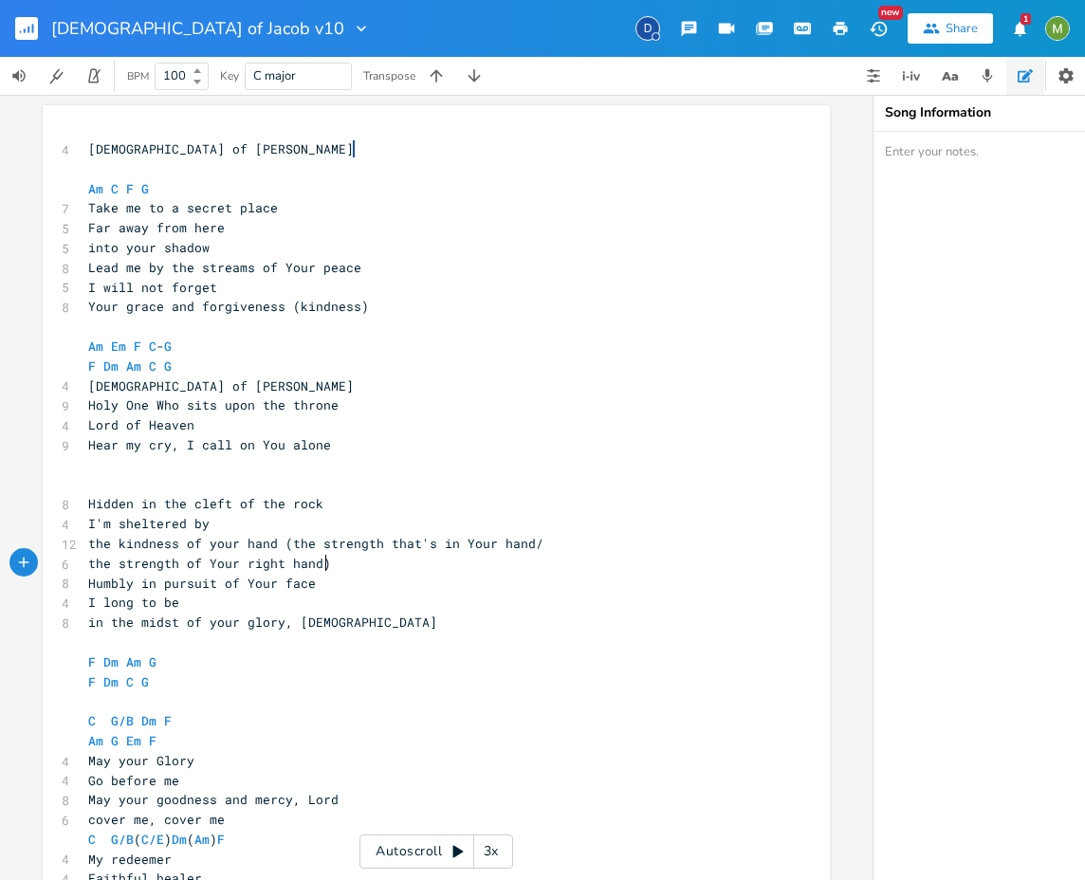
click at [408, 565] on pre "the strength of Your right hand)" at bounding box center [426, 564] width 685 height 20
click at [382, 466] on pre "​" at bounding box center [426, 465] width 685 height 20
click at [382, 652] on pre "F Dm Am G" at bounding box center [426, 662] width 685 height 20
type textarea "Am Em F C-G"
drag, startPoint x: 177, startPoint y: 355, endPoint x: 67, endPoint y: 342, distance: 110.7
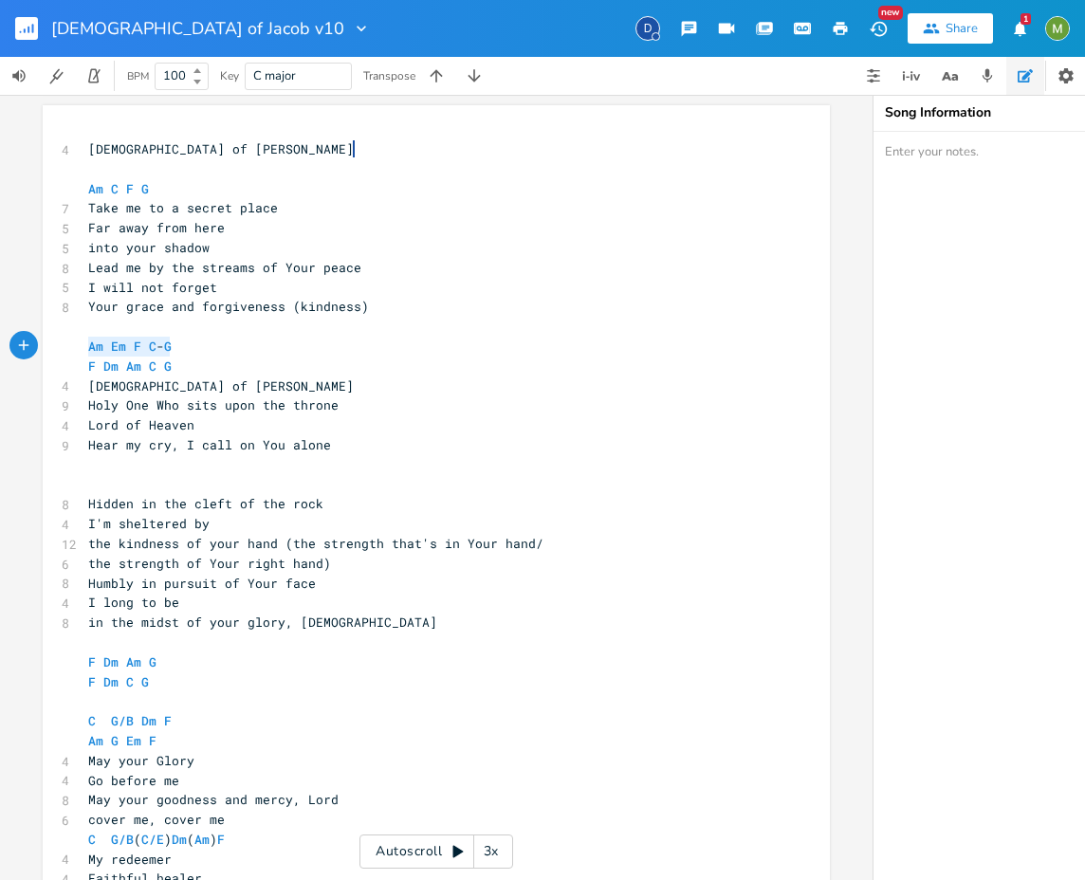
click at [67, 342] on div "Am Em F C-G x 4 God of Jacob ​ Am C F G 7 Take me to a secret place 5 Far away …" at bounding box center [436, 579] width 787 height 948
click at [222, 381] on pre "God of Jacob" at bounding box center [426, 386] width 685 height 20
type textarea "F Dm Am C G"
drag, startPoint x: 211, startPoint y: 368, endPoint x: 64, endPoint y: 372, distance: 147.0
click at [64, 372] on div "F Dm Am C G x 4 God of Jacob ​ Am C F G 7 Take me to a secret place 5 Far away …" at bounding box center [436, 579] width 787 height 948
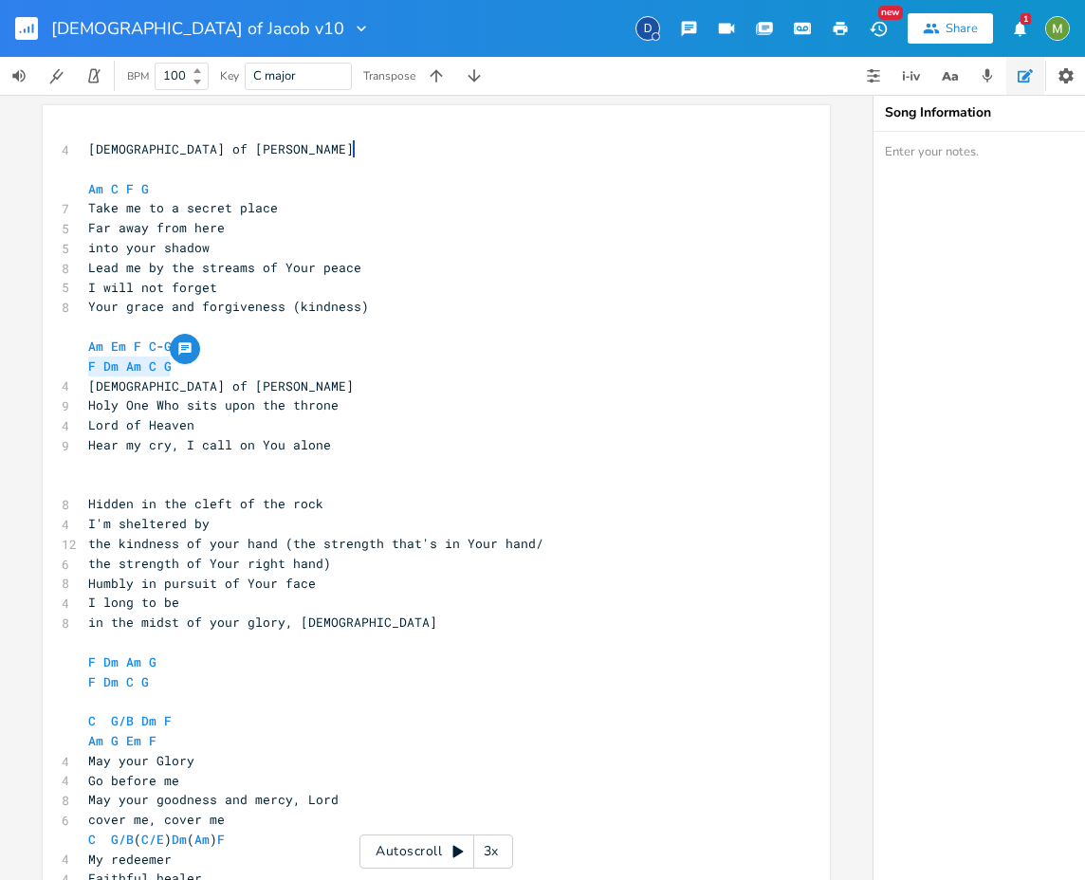
click at [177, 384] on pre "God of Jacob" at bounding box center [426, 386] width 685 height 20
type textarea "Am C F G"
drag, startPoint x: 160, startPoint y: 192, endPoint x: 200, endPoint y: 225, distance: 51.8
click at [61, 194] on div "Am C F G x 4 God of Jacob ​ Am C F G 7 Take me to a secret place 5 Far away fro…" at bounding box center [436, 579] width 787 height 948
click at [205, 222] on span "Far away from here" at bounding box center [156, 227] width 137 height 17
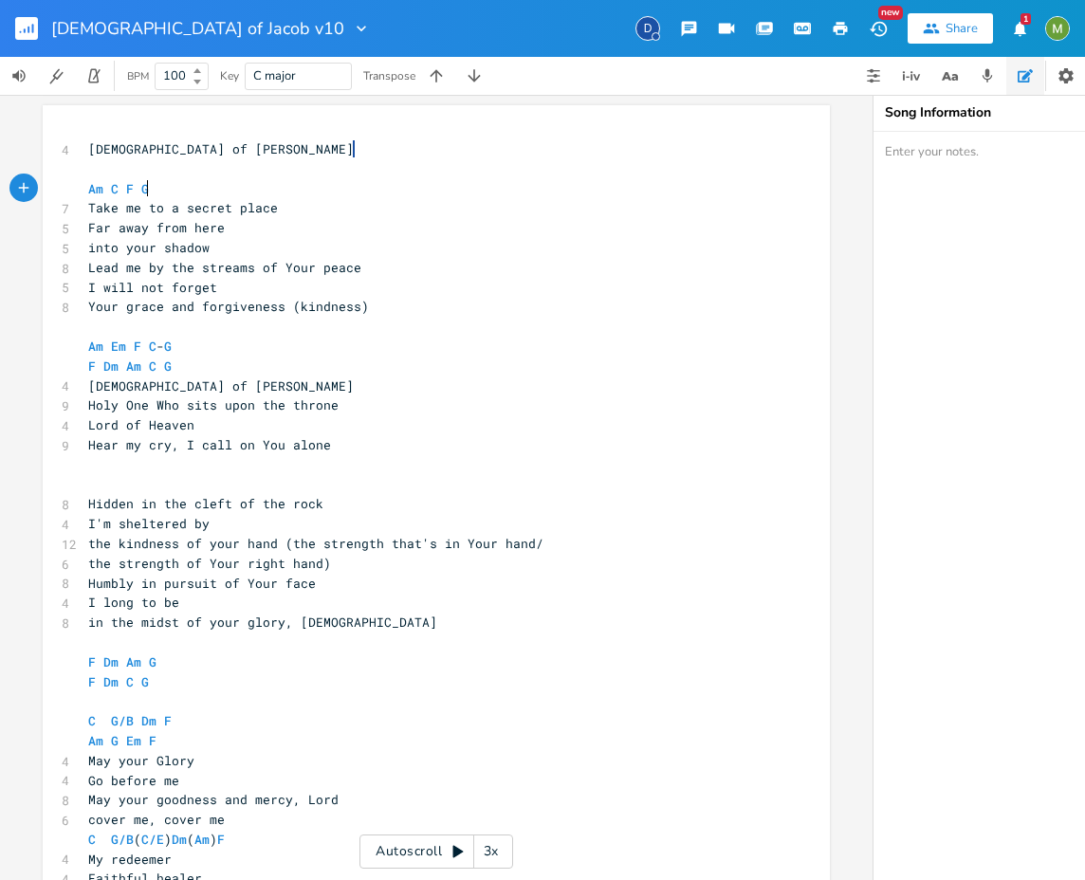
click at [188, 189] on pre "Am C F G" at bounding box center [426, 189] width 685 height 20
click at [168, 343] on pre "Am Em F C - G" at bounding box center [426, 347] width 685 height 20
click at [193, 226] on span "Far away from here" at bounding box center [156, 227] width 137 height 17
click at [202, 364] on pre "F Dm Am C G" at bounding box center [426, 367] width 685 height 20
type textarea "F Dm Am C G"
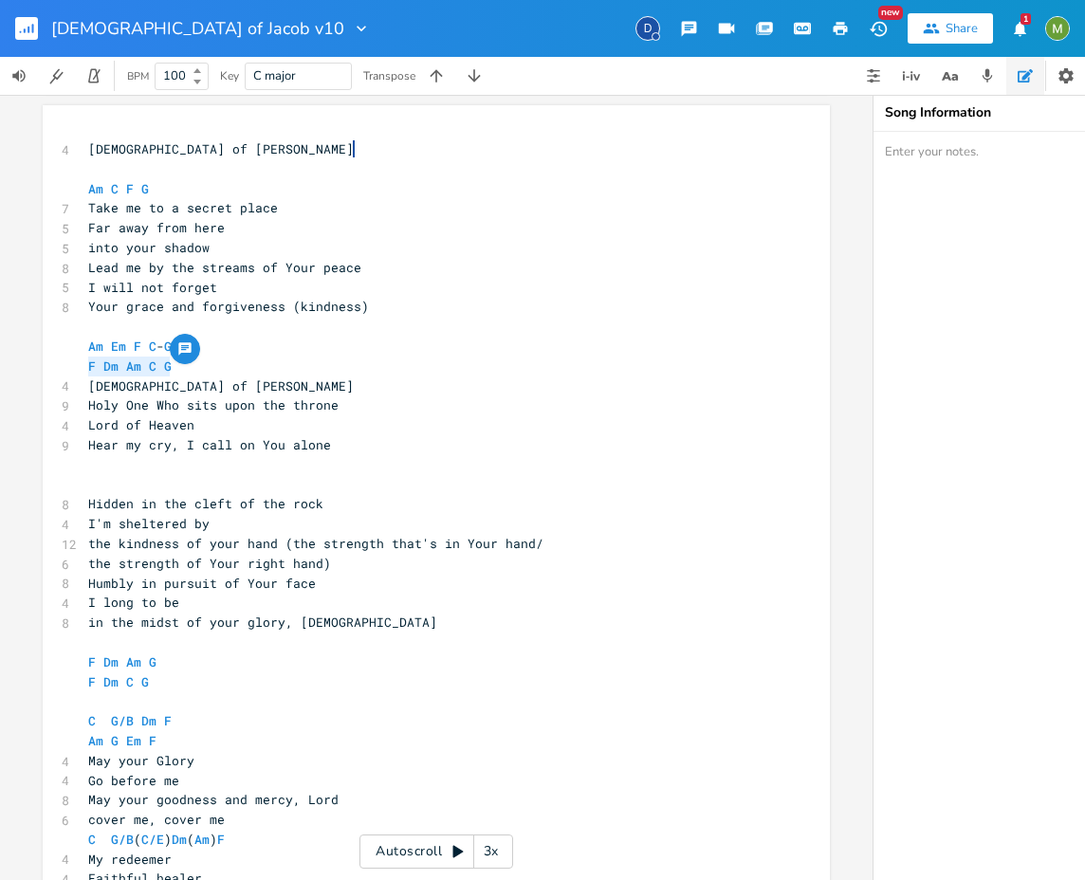
drag, startPoint x: 200, startPoint y: 368, endPoint x: 70, endPoint y: 367, distance: 129.9
click at [70, 367] on div "F Dm Am C G x 4 God of Jacob ​ Am C F G 7 Take me to a secret place 5 Far away …" at bounding box center [436, 579] width 787 height 948
click at [103, 366] on span "Dm" at bounding box center [110, 366] width 15 height 18
drag, startPoint x: 78, startPoint y: 366, endPoint x: 111, endPoint y: 369, distance: 33.3
click at [111, 369] on div "x 4 God of Jacob ​ Am C F G 7 Take me to a secret place 5 Far away from here 5 …" at bounding box center [436, 579] width 787 height 948
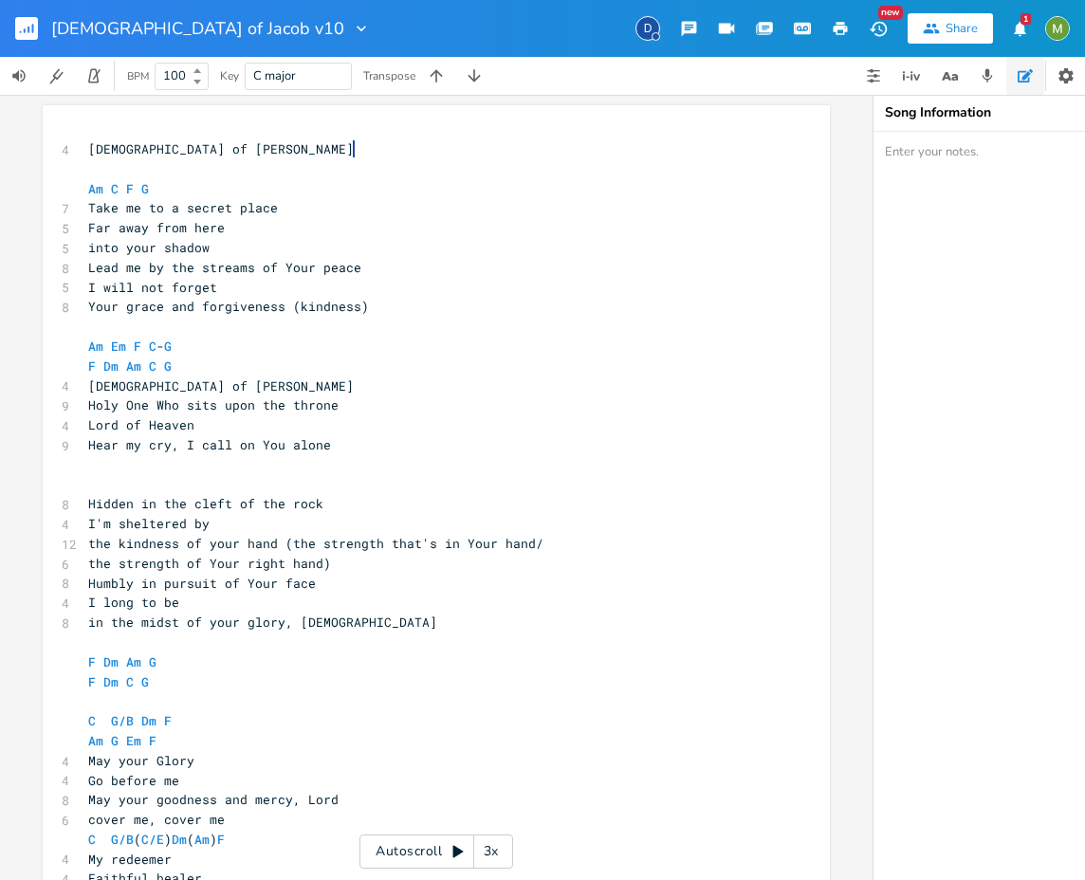
click at [194, 391] on pre "God of Jacob" at bounding box center [426, 386] width 685 height 20
type textarea "Am Em F C-G F Dm Am C G"
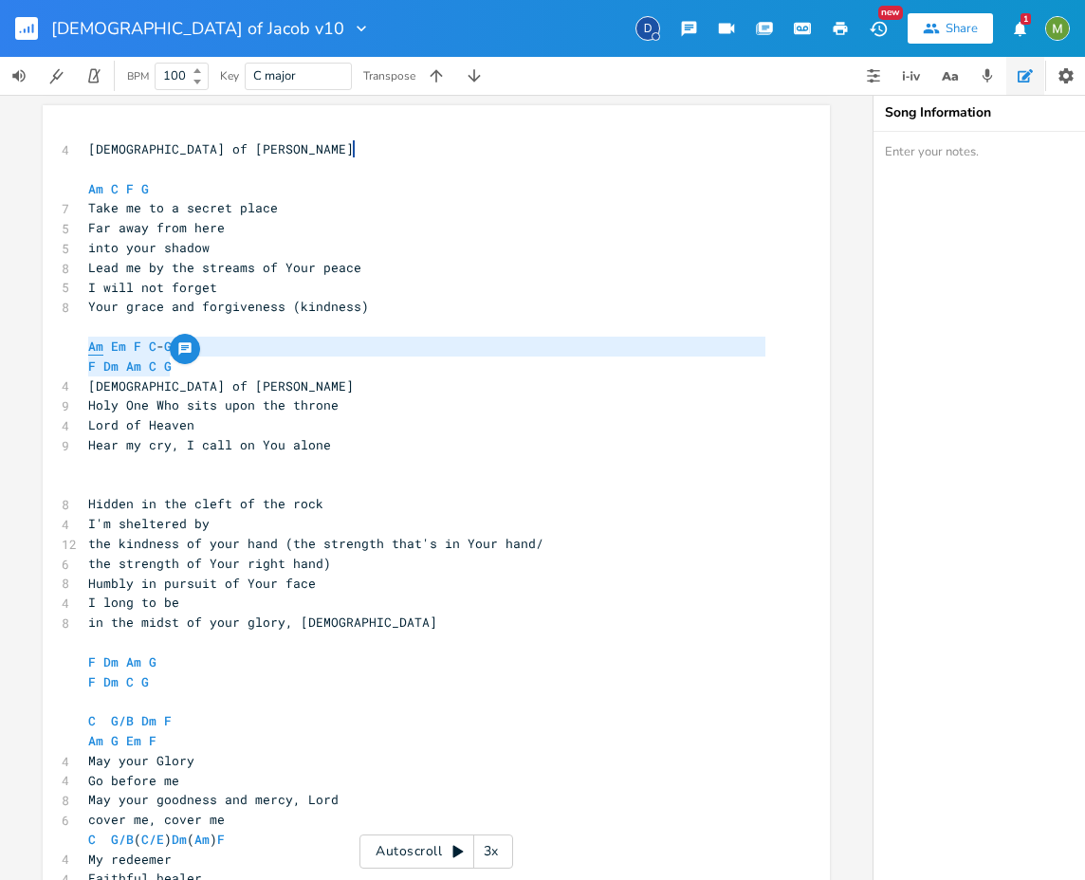
drag, startPoint x: 190, startPoint y: 372, endPoint x: 84, endPoint y: 346, distance: 108.3
click at [84, 346] on div "4 God of Jacob ​ Am C F G 7 Take me to a secret place 5 Far away from here 5 in…" at bounding box center [426, 583] width 685 height 888
click at [250, 340] on pre "Am Em F C - G" at bounding box center [426, 347] width 685 height 20
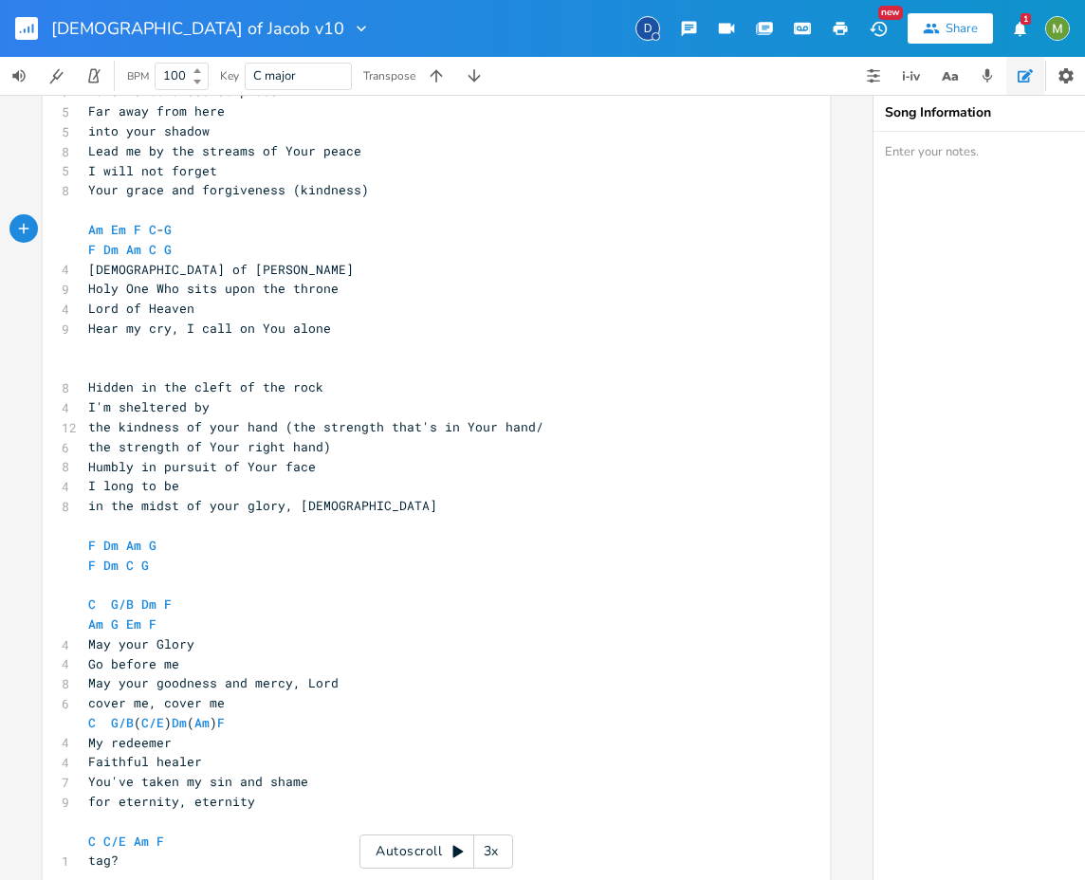
scroll to position [451, 0]
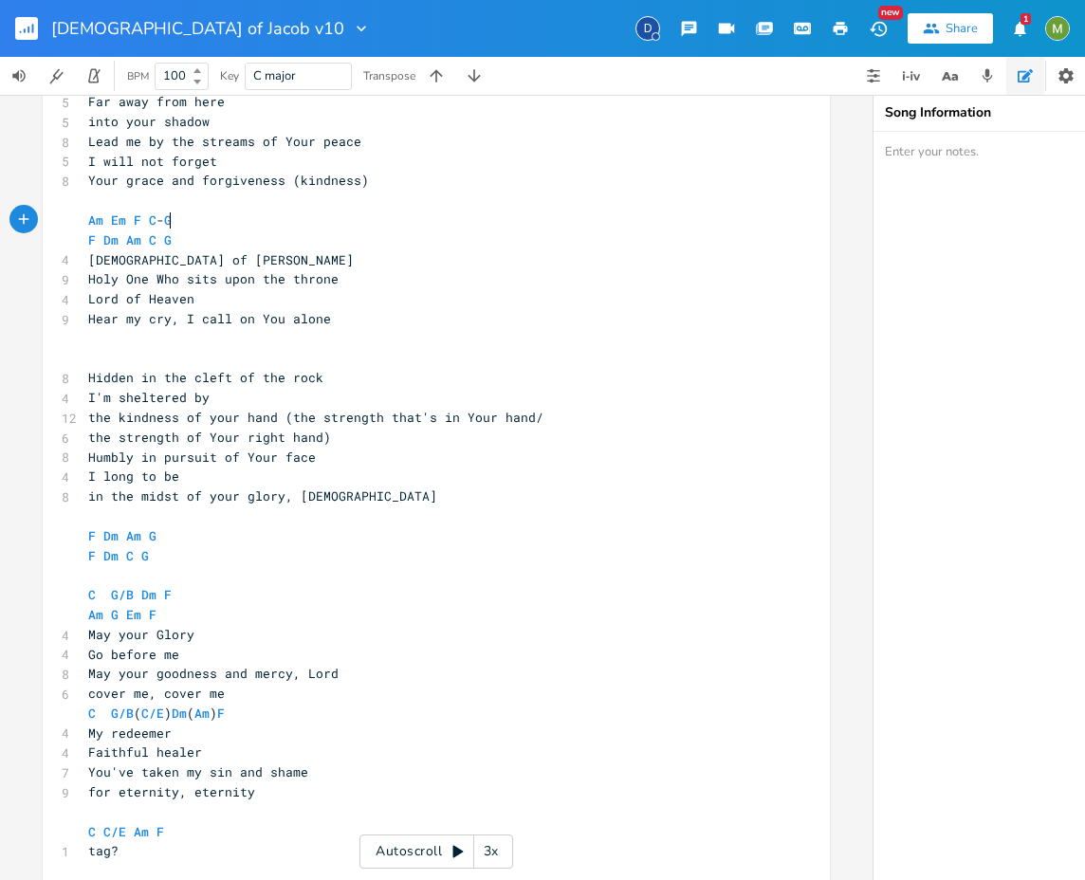
click at [243, 647] on pre "Go before me" at bounding box center [426, 655] width 685 height 20
click at [246, 632] on pre "May your Glory" at bounding box center [426, 635] width 685 height 20
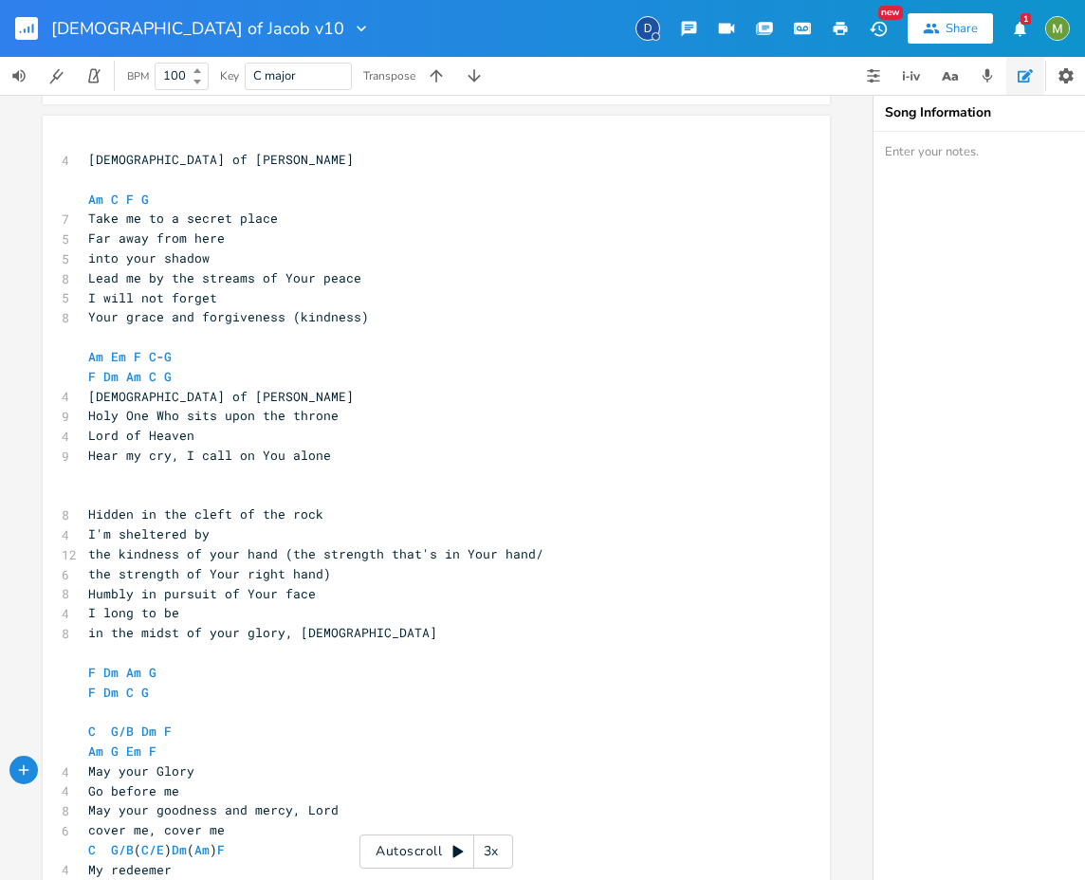
scroll to position [317, 0]
click at [192, 395] on pre "God of Jacob" at bounding box center [426, 395] width 685 height 20
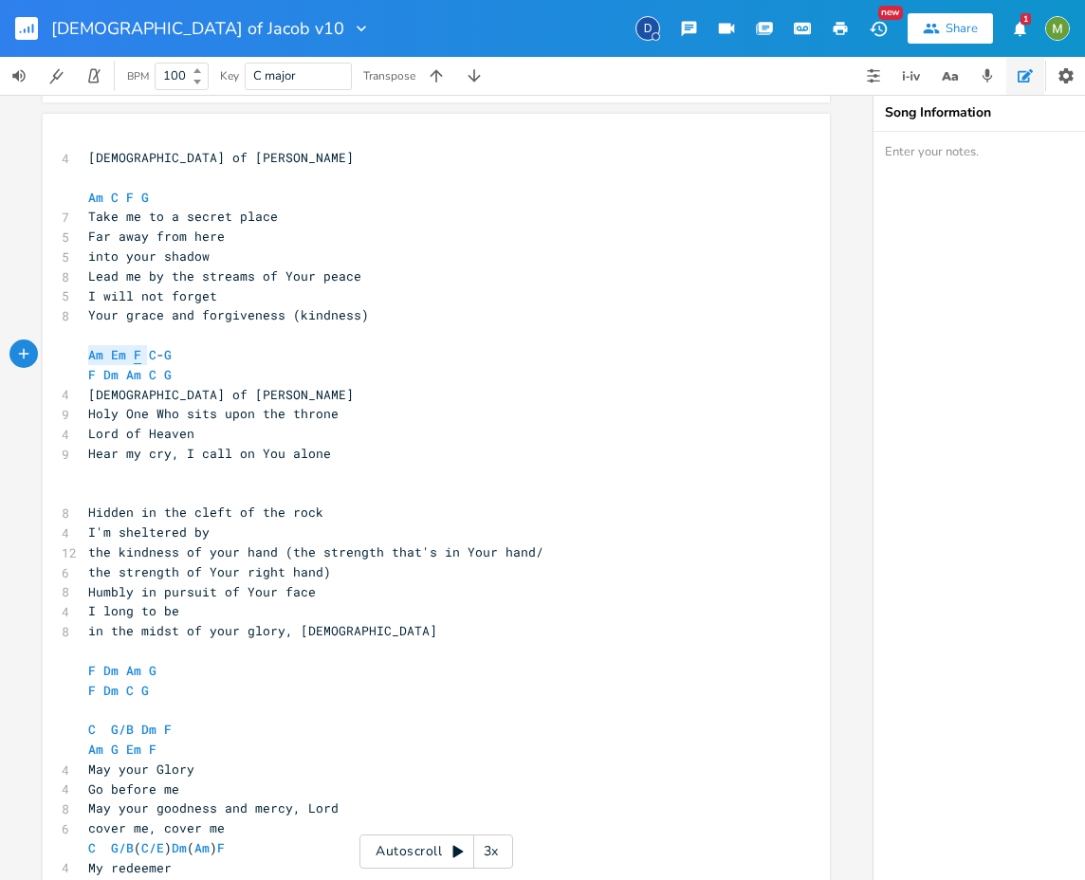
type textarea "Am Em"
drag, startPoint x: 82, startPoint y: 350, endPoint x: 130, endPoint y: 352, distance: 48.4
click at [128, 352] on div "Am Em x 4 God of Jacob ​ Am C F G 7 Take me to a secret place 5 Far away from h…" at bounding box center [436, 588] width 787 height 948
click at [229, 410] on span "Holy One Who sits upon the throne" at bounding box center [213, 413] width 250 height 17
click at [292, 436] on pre "Lord of Heaven" at bounding box center [426, 434] width 685 height 20
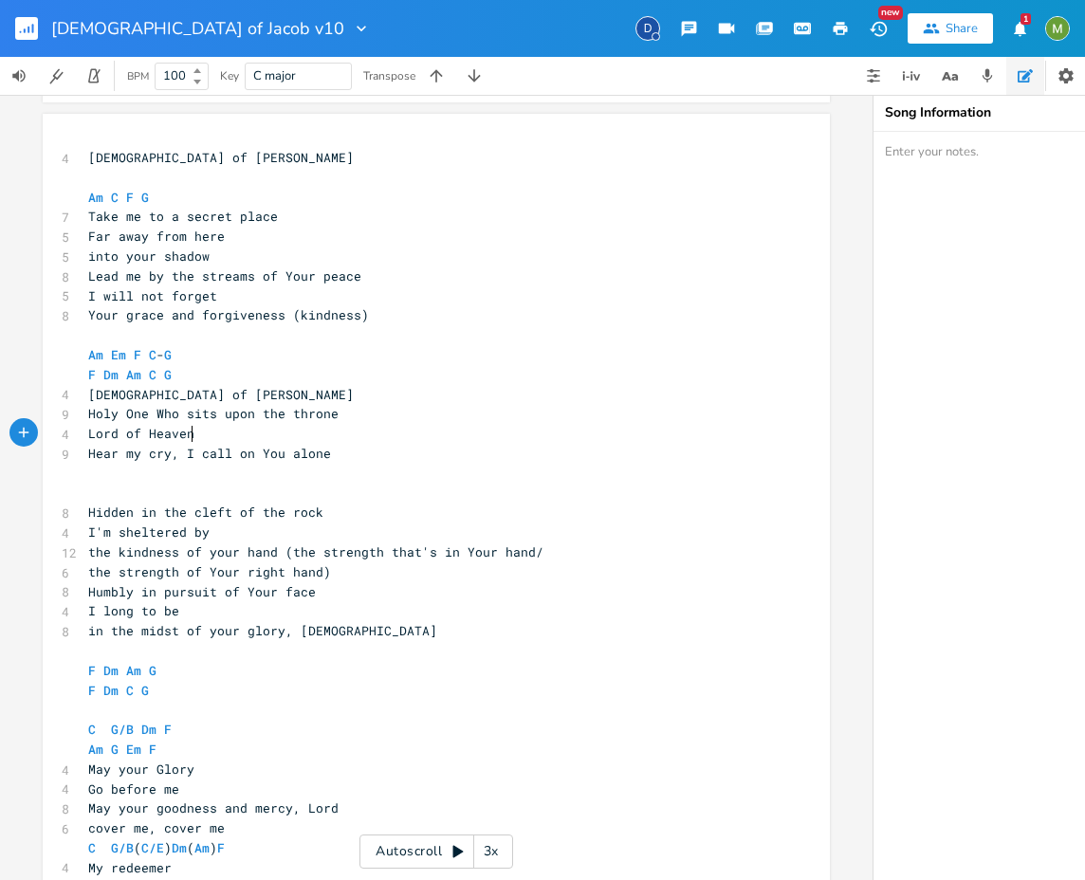
click at [339, 19] on div "God of Jacob v10 D New Share 1" at bounding box center [542, 28] width 1085 height 57
click at [26, 27] on rect "button" at bounding box center [26, 28] width 23 height 23
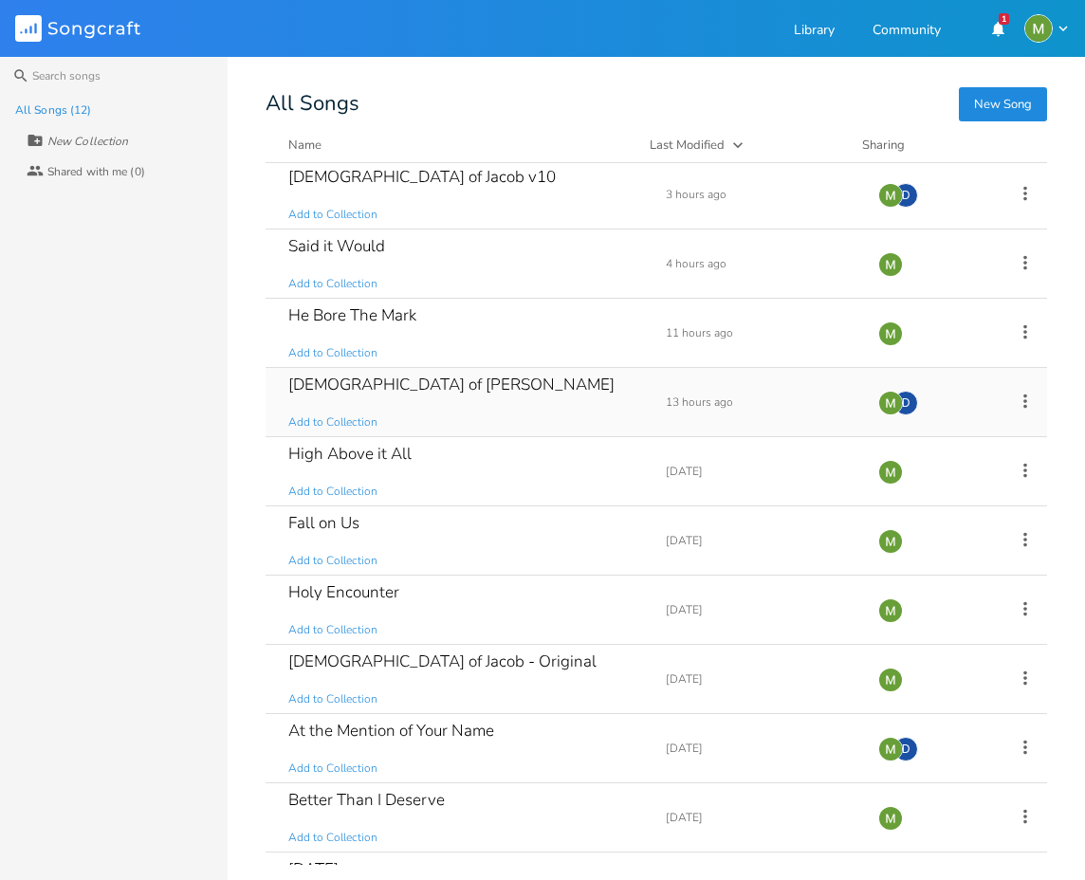
scroll to position [4, 0]
click at [357, 381] on div "God of Jacob" at bounding box center [451, 384] width 326 height 16
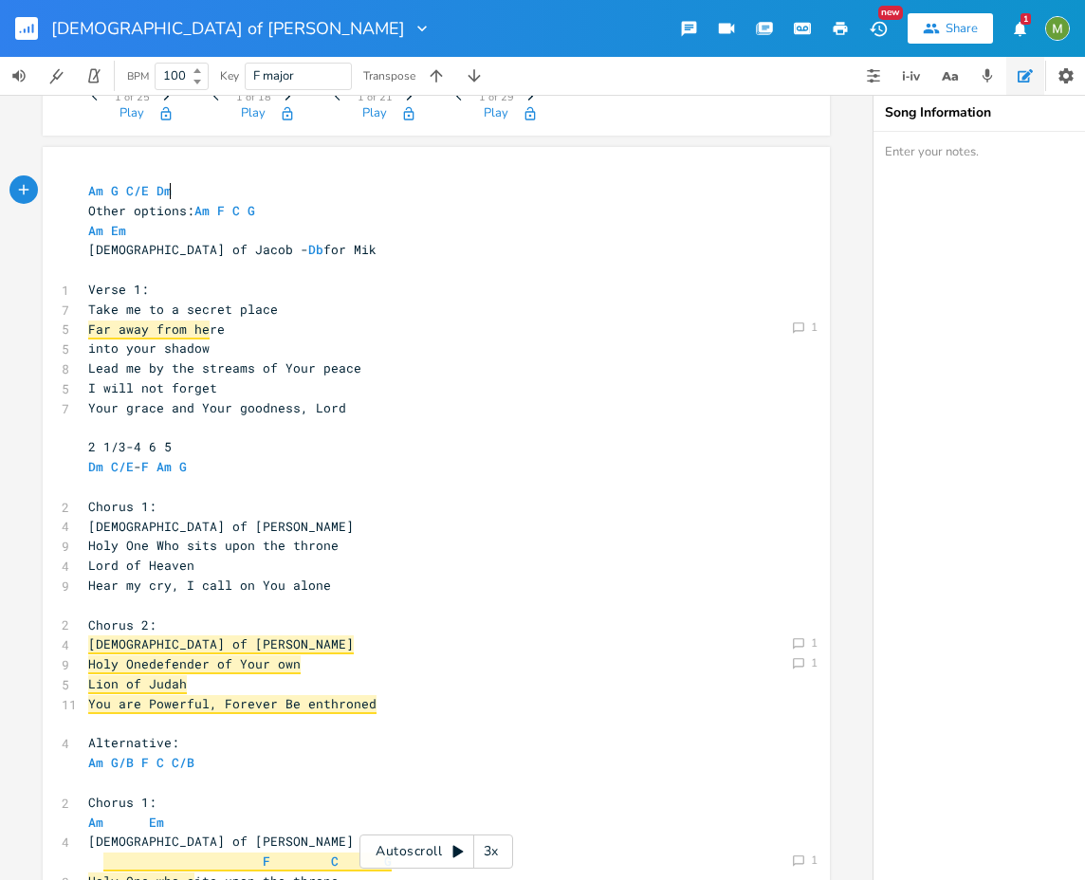
scroll to position [284, 0]
click at [21, 34] on rect "button" at bounding box center [26, 28] width 23 height 23
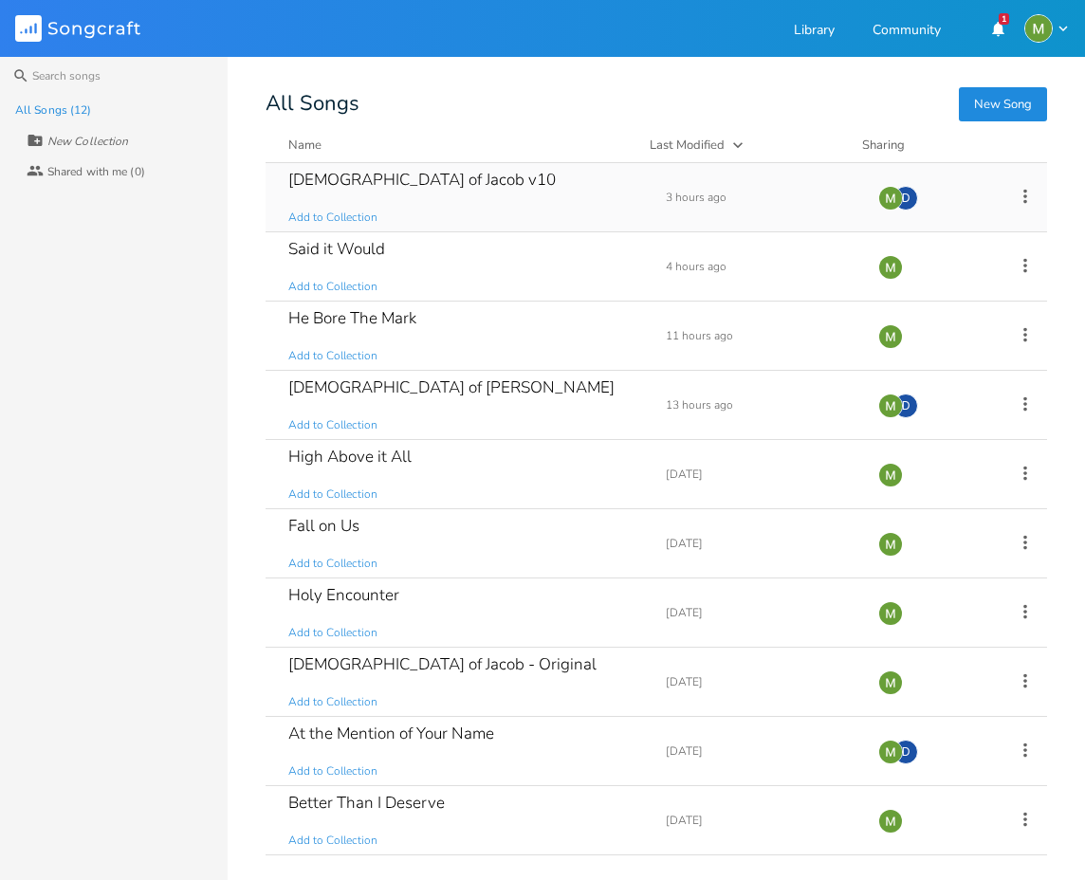
click at [398, 180] on div "God of Jacob v10" at bounding box center [421, 180] width 267 height 16
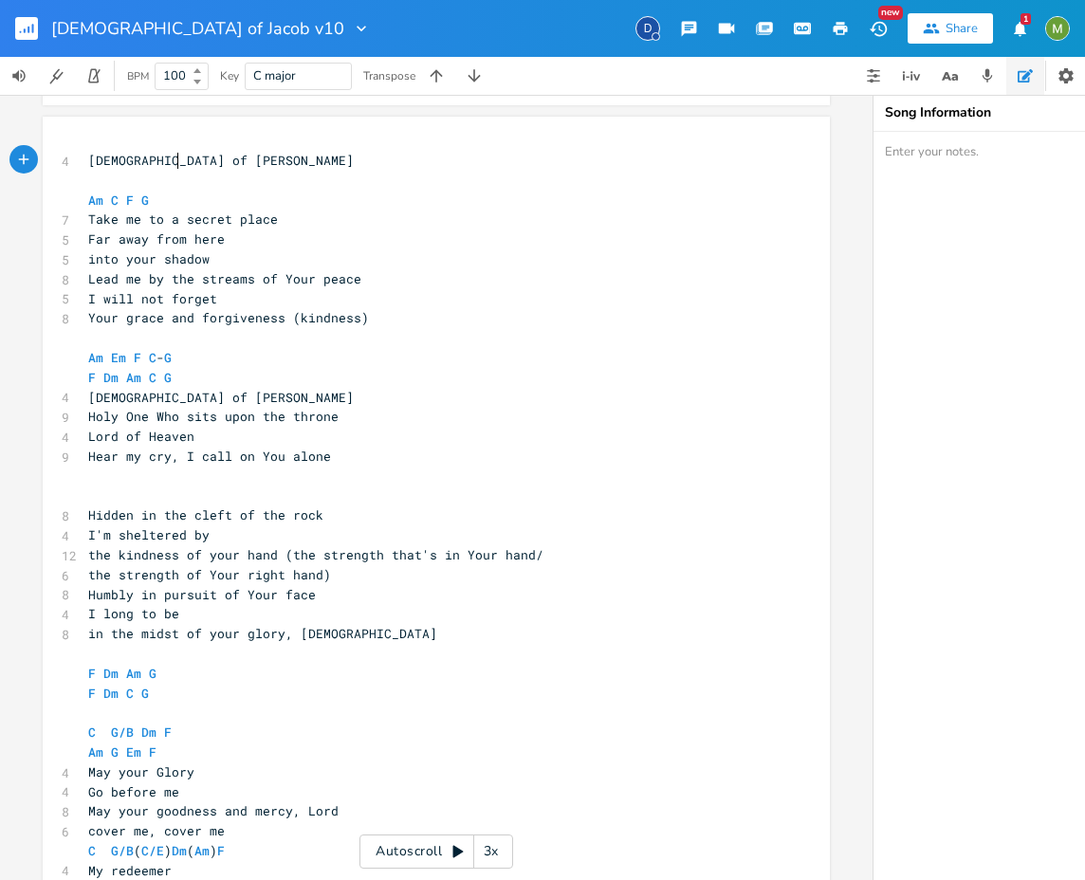
scroll to position [357, 0]
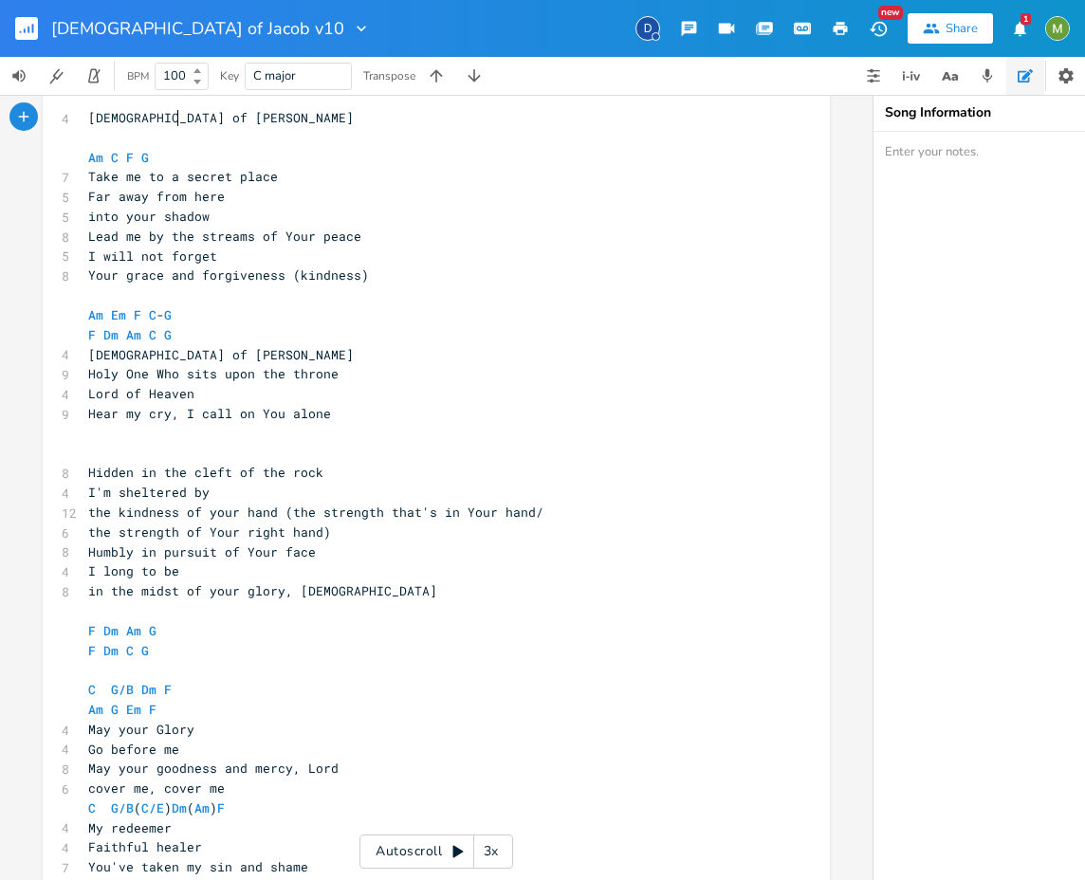
click at [360, 418] on pre "Hear my cry, I call on You alone" at bounding box center [426, 414] width 685 height 20
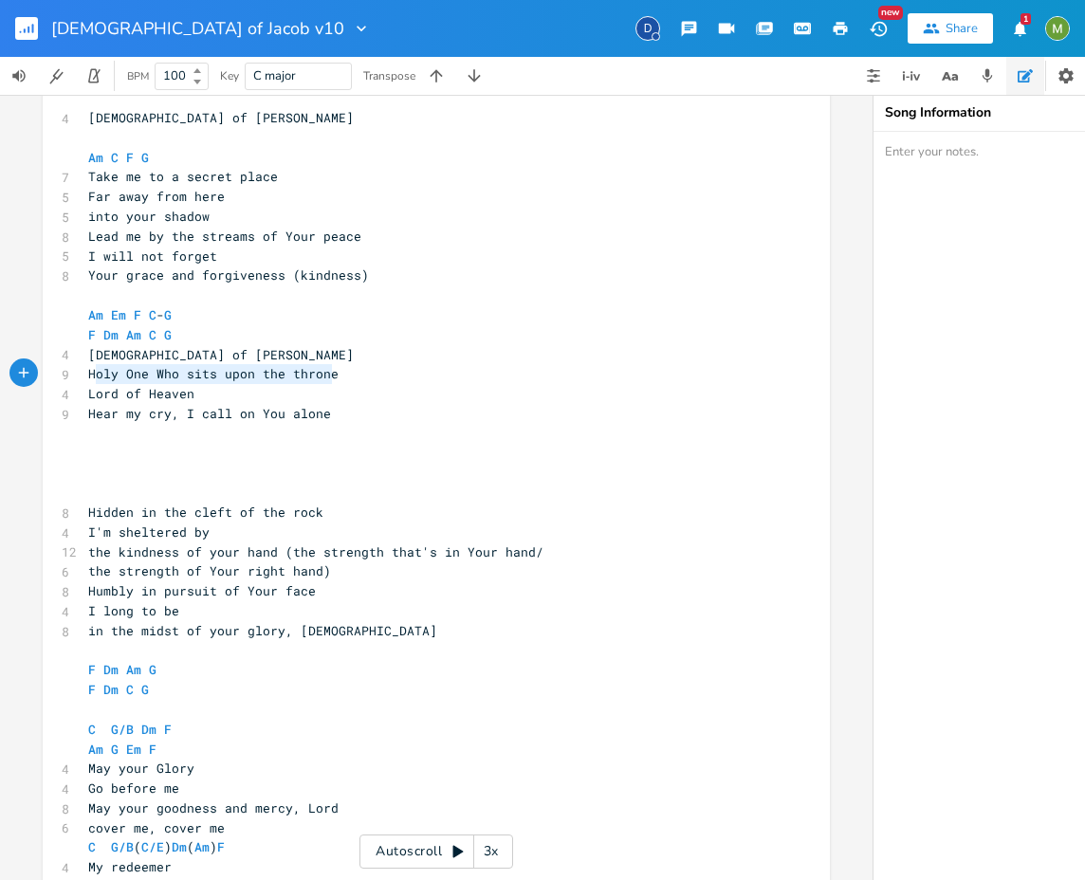
type textarea "God of Jacob Holy One Who sits upon the throne"
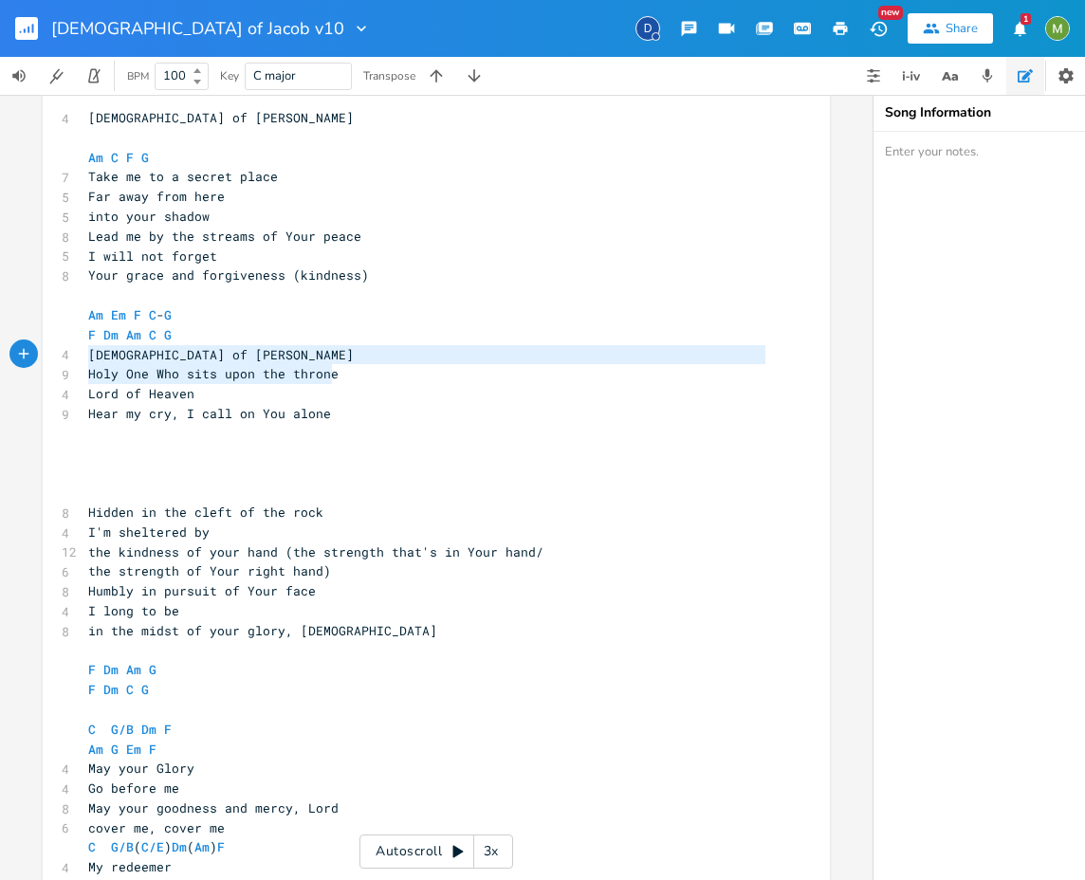
drag, startPoint x: 334, startPoint y: 371, endPoint x: 71, endPoint y: 350, distance: 263.5
click at [71, 350] on div "God of Jacob Holy One Who sits upon the throne x 4 God of Jacob ​ Am C F G 7 Ta…" at bounding box center [436, 568] width 787 height 988
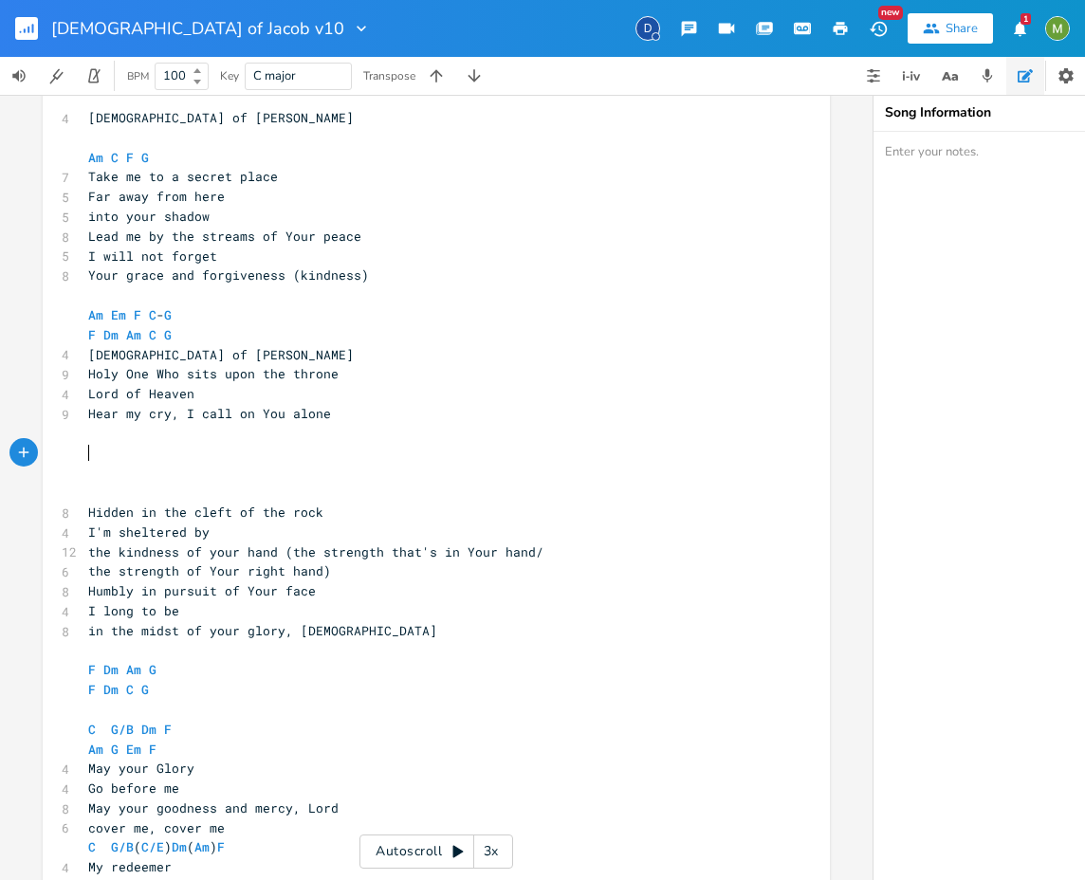
click at [94, 459] on pre "​" at bounding box center [426, 454] width 685 height 20
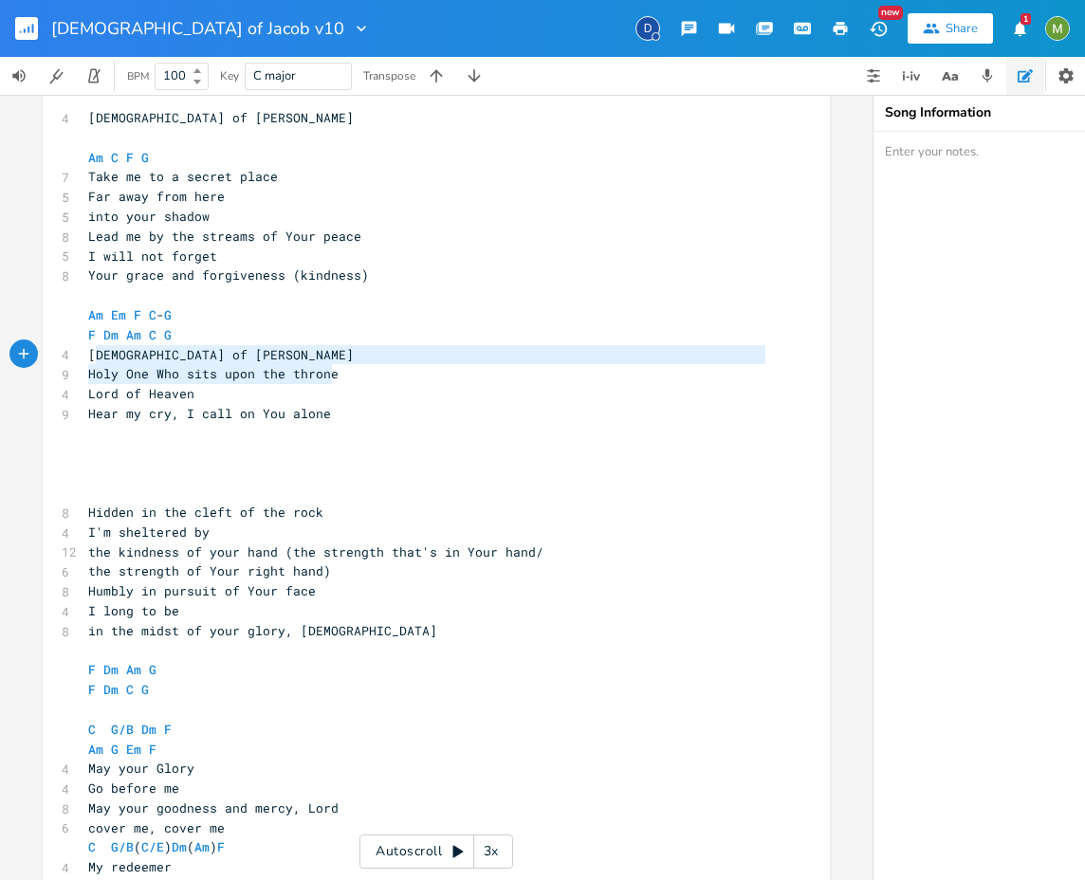
type textarea "God of Jacob Holy One Who sits upon the throne"
drag, startPoint x: 334, startPoint y: 371, endPoint x: 78, endPoint y: 360, distance: 256.2
click at [78, 360] on div "God of Jacob Holy One Who sits upon the throne x 4 God of Jacob ​ Am C F G 7 Ta…" at bounding box center [436, 568] width 787 height 988
click at [298, 382] on pre "Holy One Who sits upon the throne" at bounding box center [426, 374] width 685 height 20
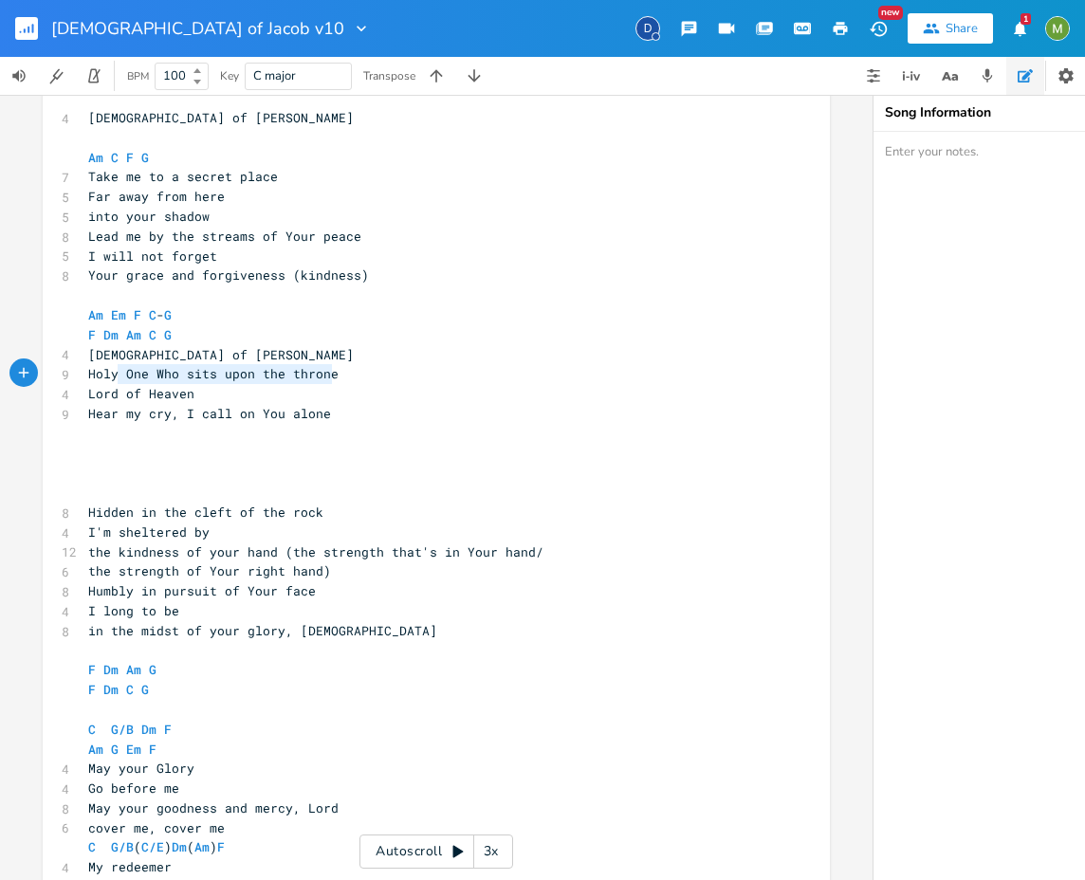
type textarea "God of Jacob Holy One Who sits upon the throne"
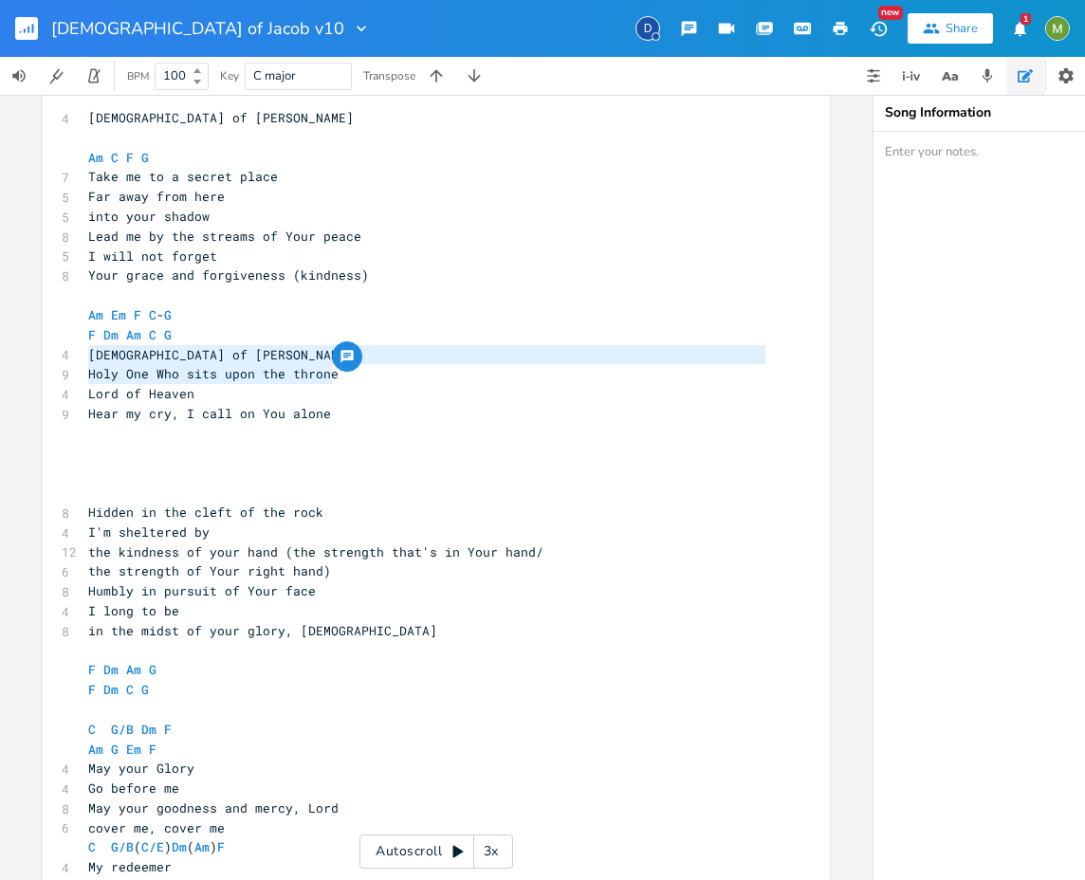
drag, startPoint x: 334, startPoint y: 377, endPoint x: 82, endPoint y: 356, distance: 253.2
click at [84, 356] on div "4 God of Jacob ​ Am C F G 7 Take me to a secret place 5 Far away from here 5 in…" at bounding box center [426, 571] width 685 height 926
click at [101, 355] on span "God of Jacob" at bounding box center [221, 354] width 266 height 17
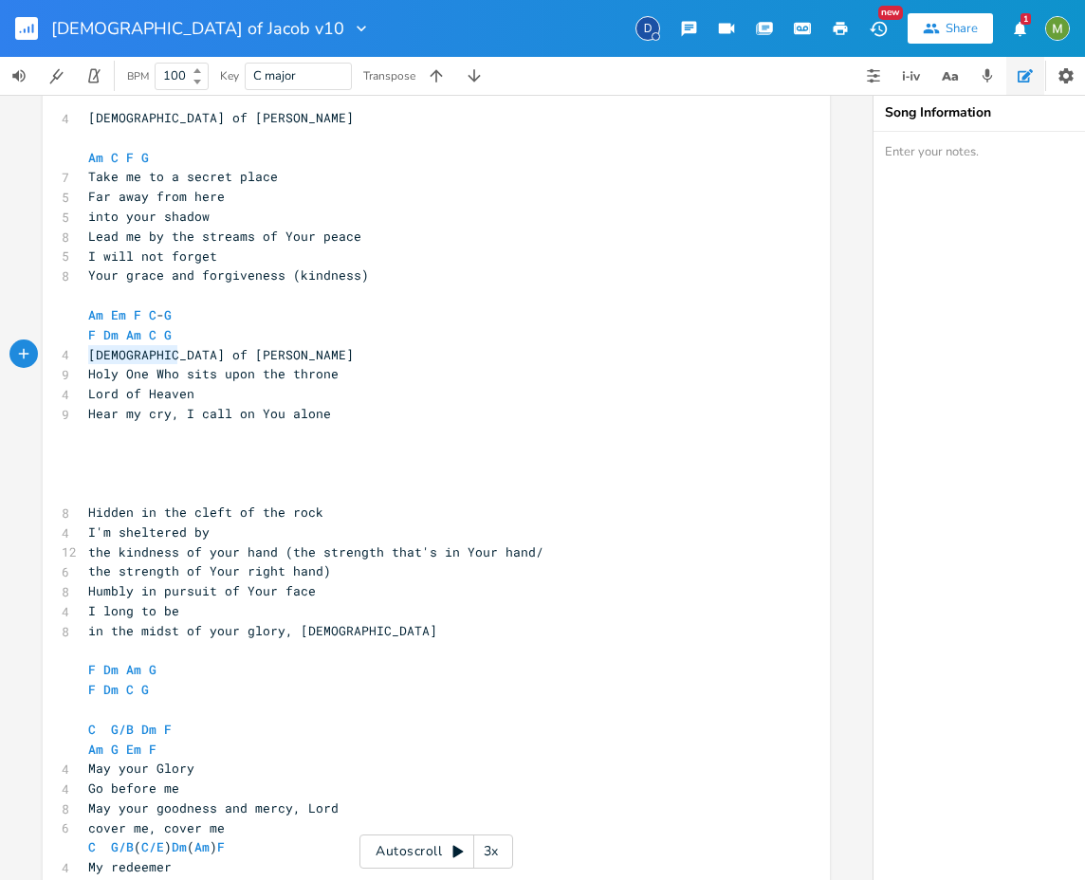
type textarea "God of Jacob Holy One Who sits upon the throne"
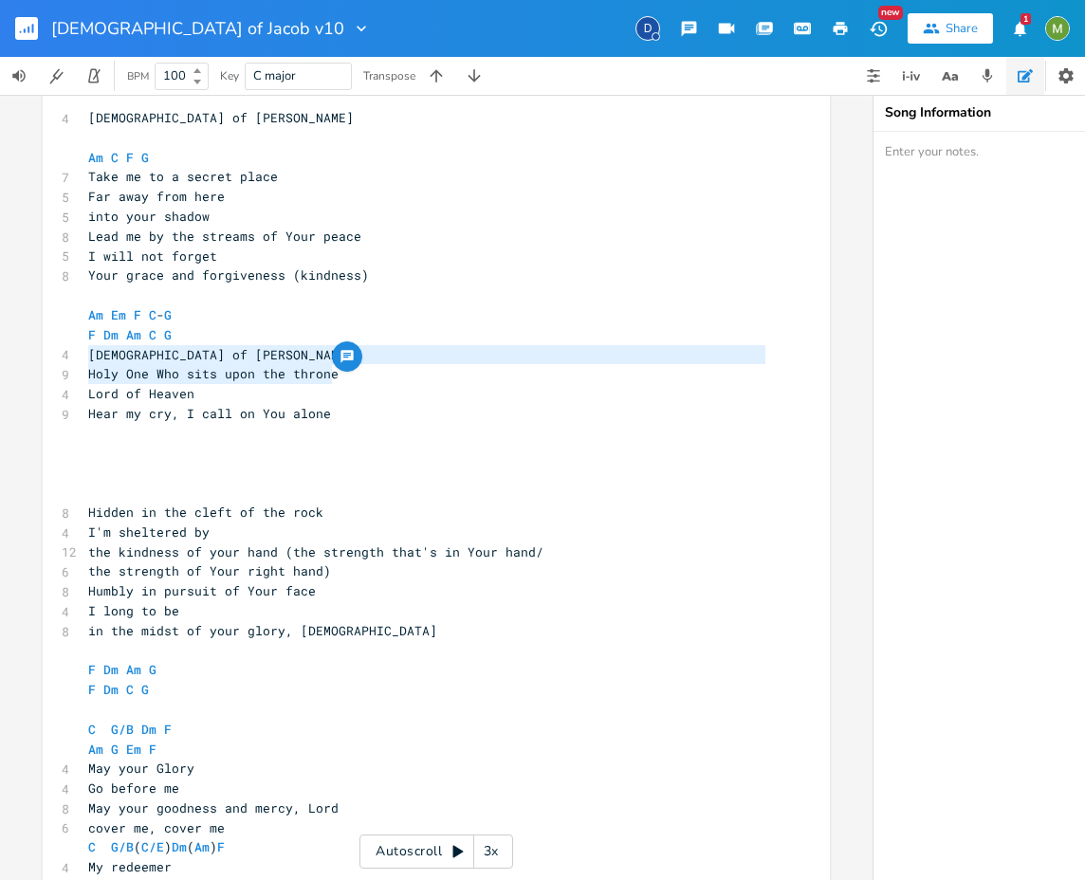
drag, startPoint x: 82, startPoint y: 359, endPoint x: 387, endPoint y: 379, distance: 306.0
click at [387, 379] on div "4 God of Jacob ​ Am C F G 7 Take me to a secret place 5 Far away from here 5 in…" at bounding box center [426, 571] width 685 height 926
click at [310, 449] on pre "​" at bounding box center [426, 454] width 685 height 20
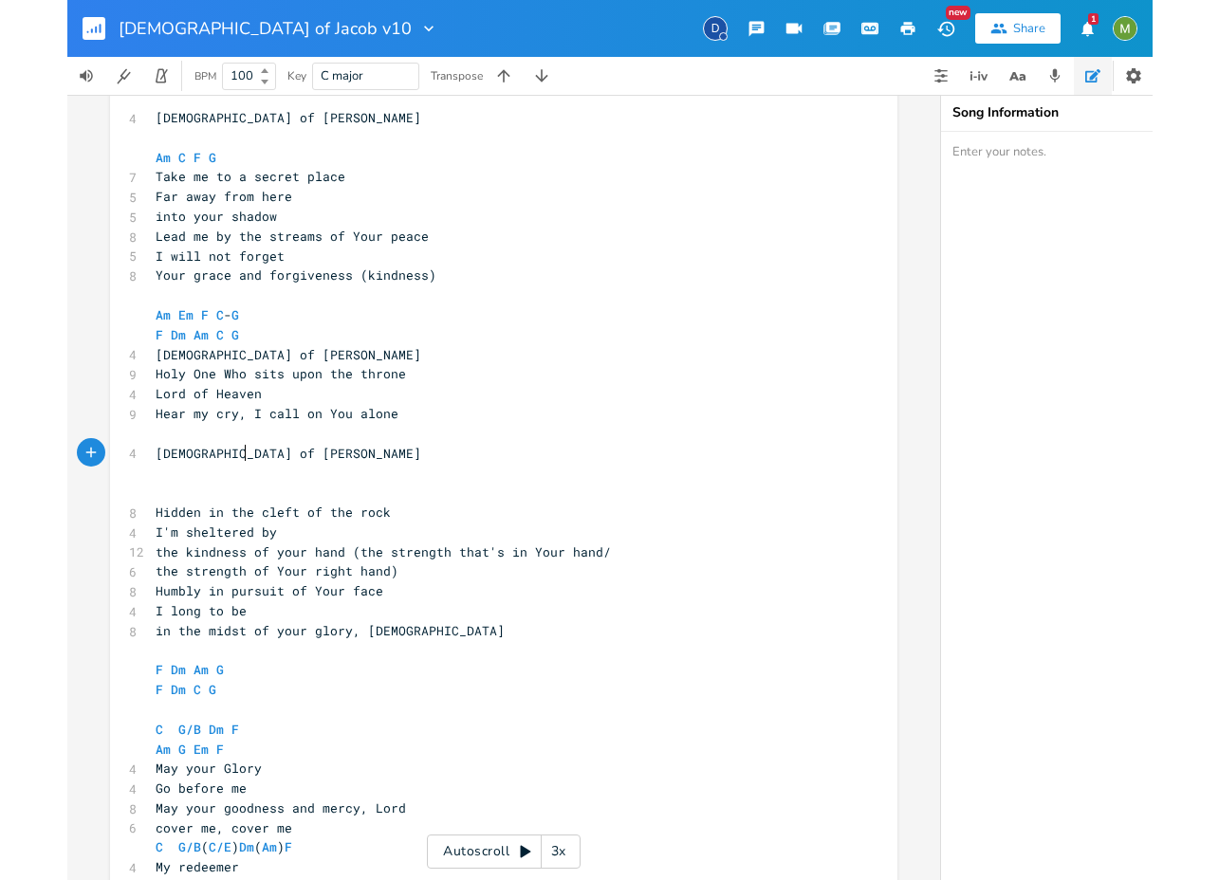
scroll to position [0, 71]
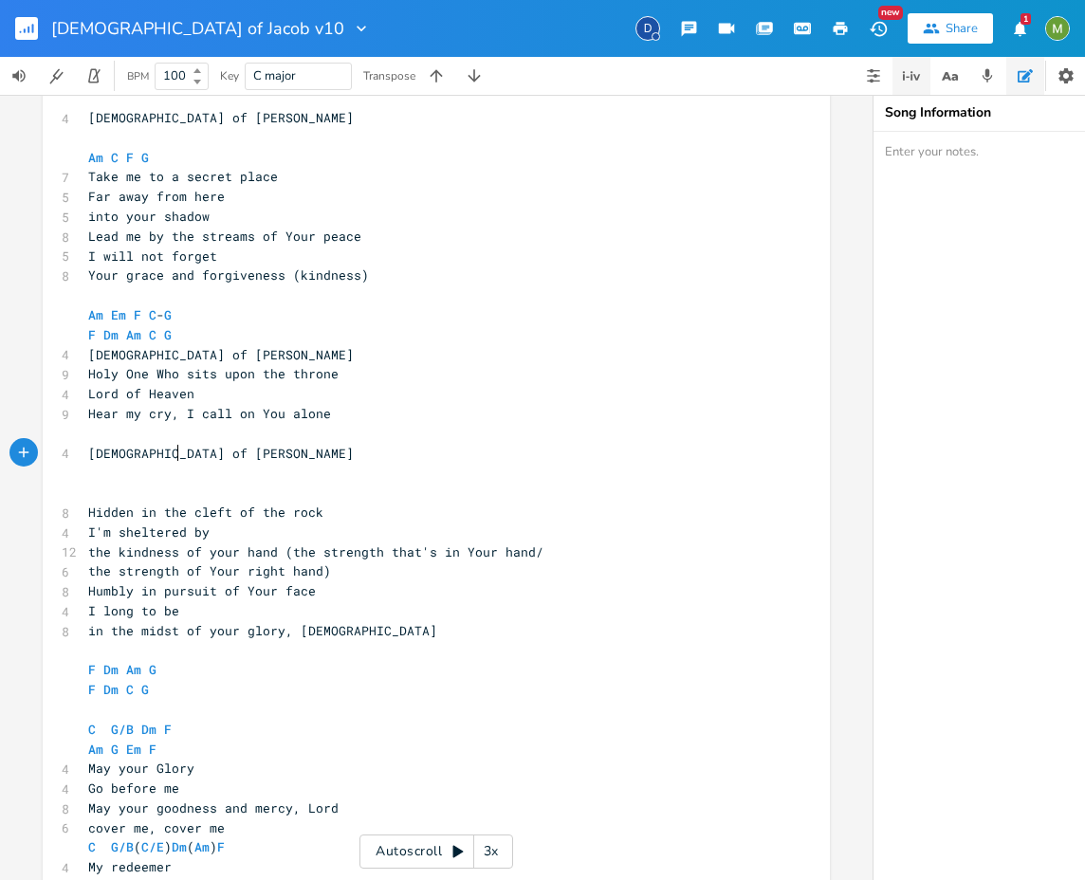
type textarea "God of Jacob"
click at [915, 84] on icon "button" at bounding box center [911, 75] width 23 height 23
click at [866, 69] on icon "button" at bounding box center [873, 75] width 15 height 15
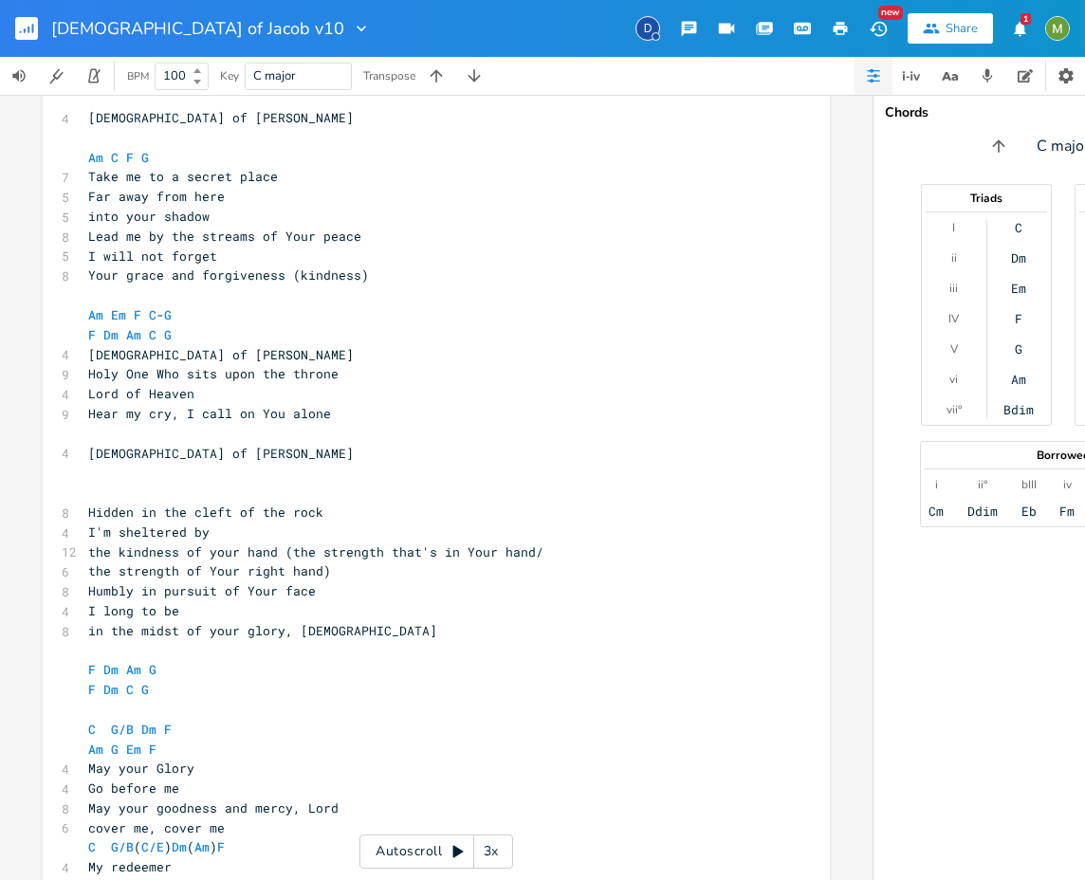
click at [352, 23] on icon "button" at bounding box center [361, 28] width 19 height 19
click at [457, 287] on pre "​" at bounding box center [426, 295] width 685 height 20
click at [35, 31] on rect "button" at bounding box center [26, 28] width 23 height 23
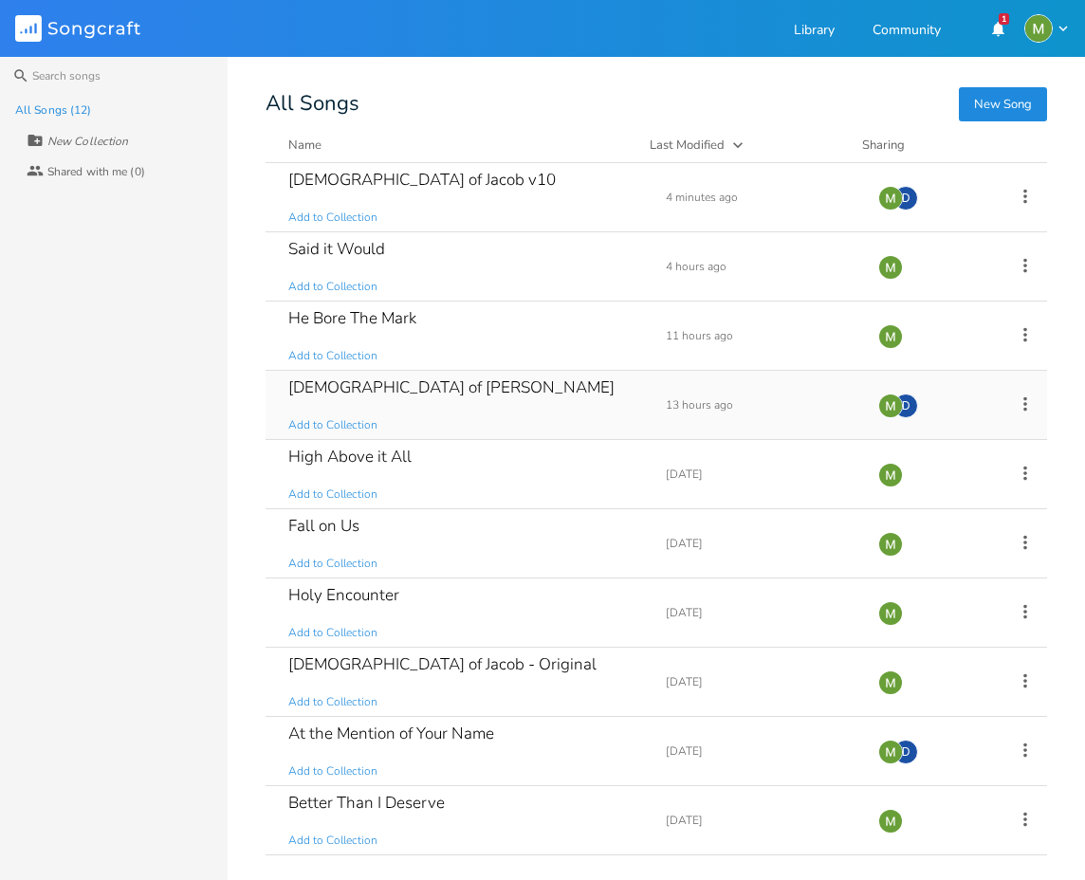
click at [351, 384] on div "God of Jacob" at bounding box center [451, 387] width 326 height 16
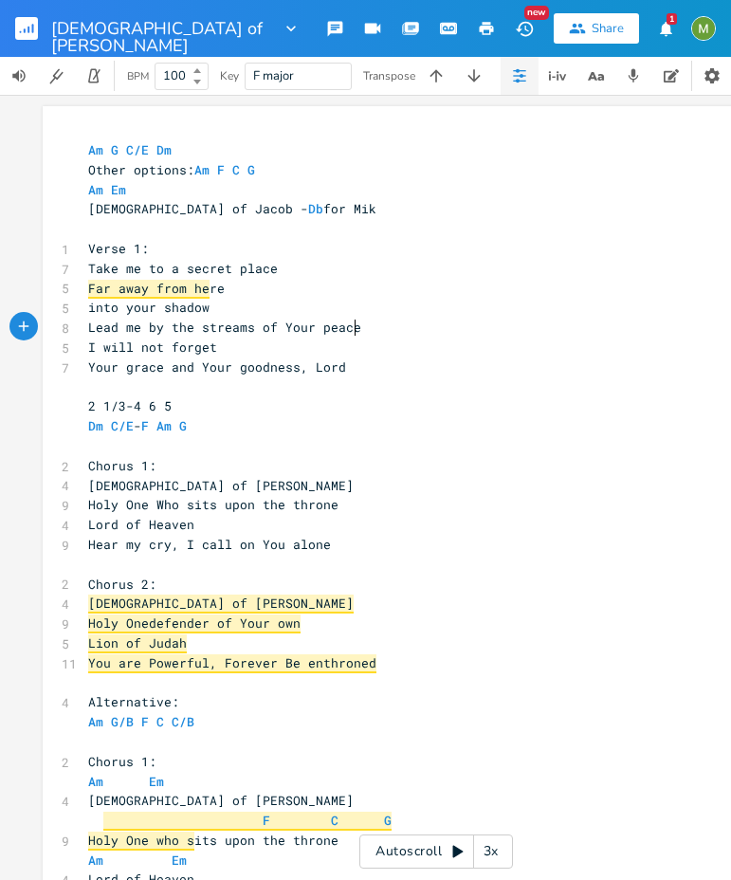
click at [336, 338] on pre "I will not forget" at bounding box center [426, 348] width 685 height 20
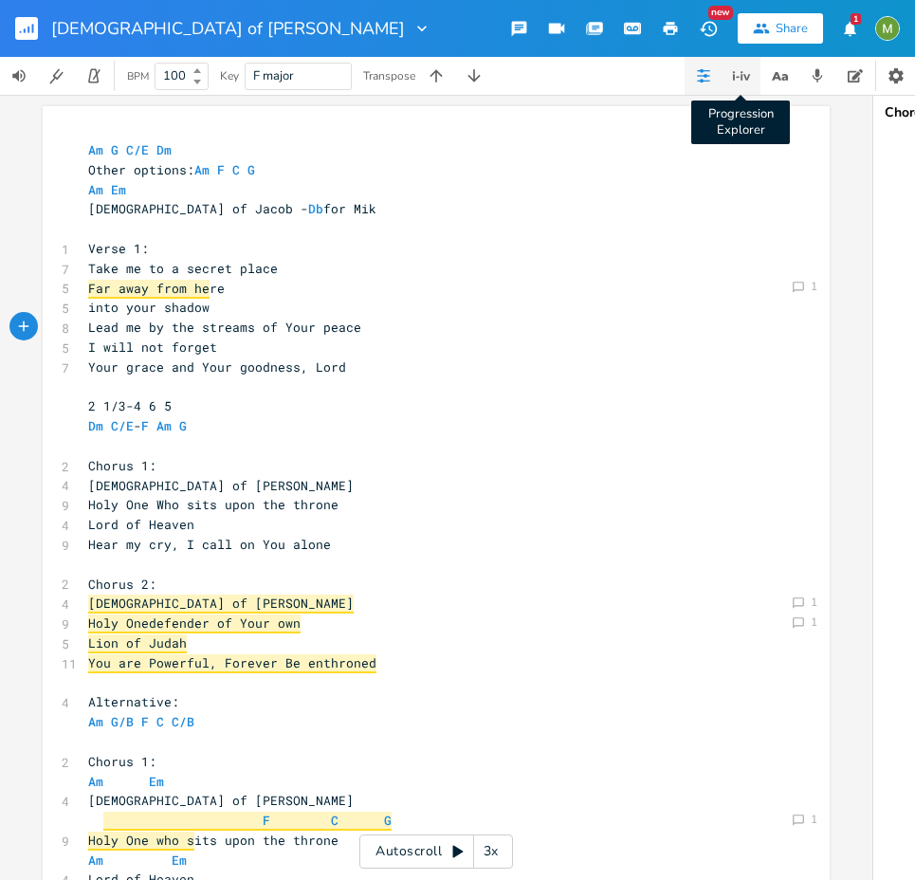
click at [742, 79] on icon "button" at bounding box center [741, 75] width 23 height 23
click at [700, 74] on icon "button" at bounding box center [703, 75] width 15 height 15
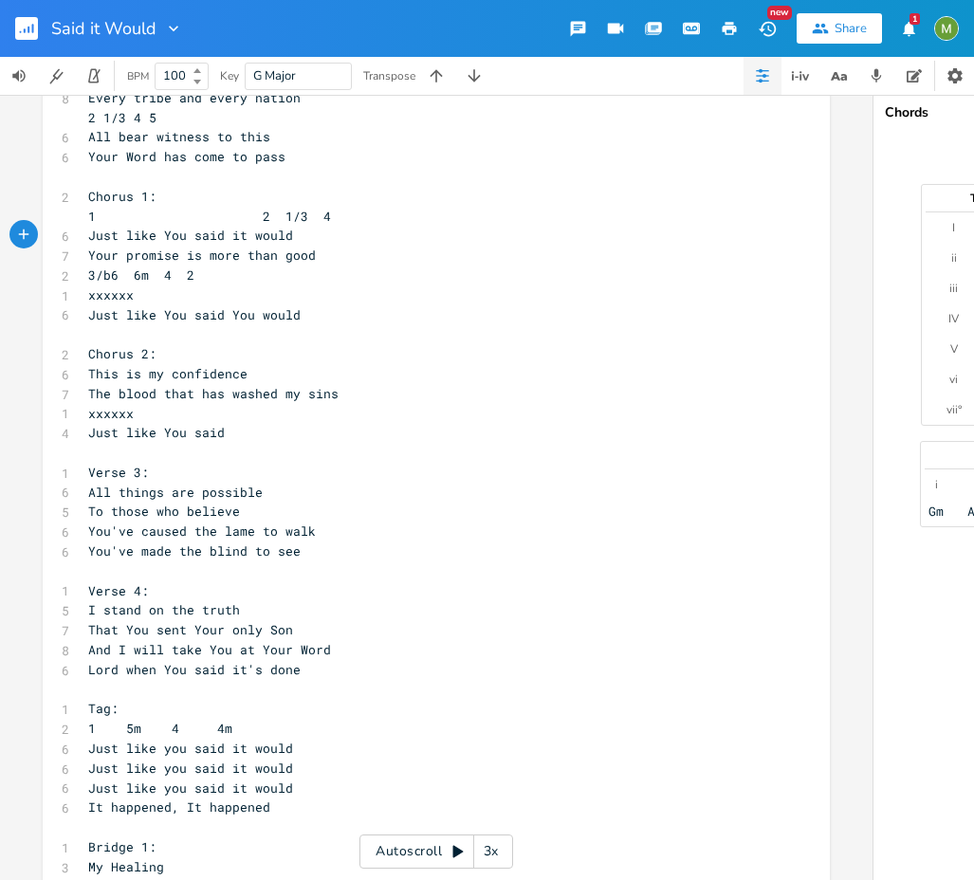
scroll to position [0, 101]
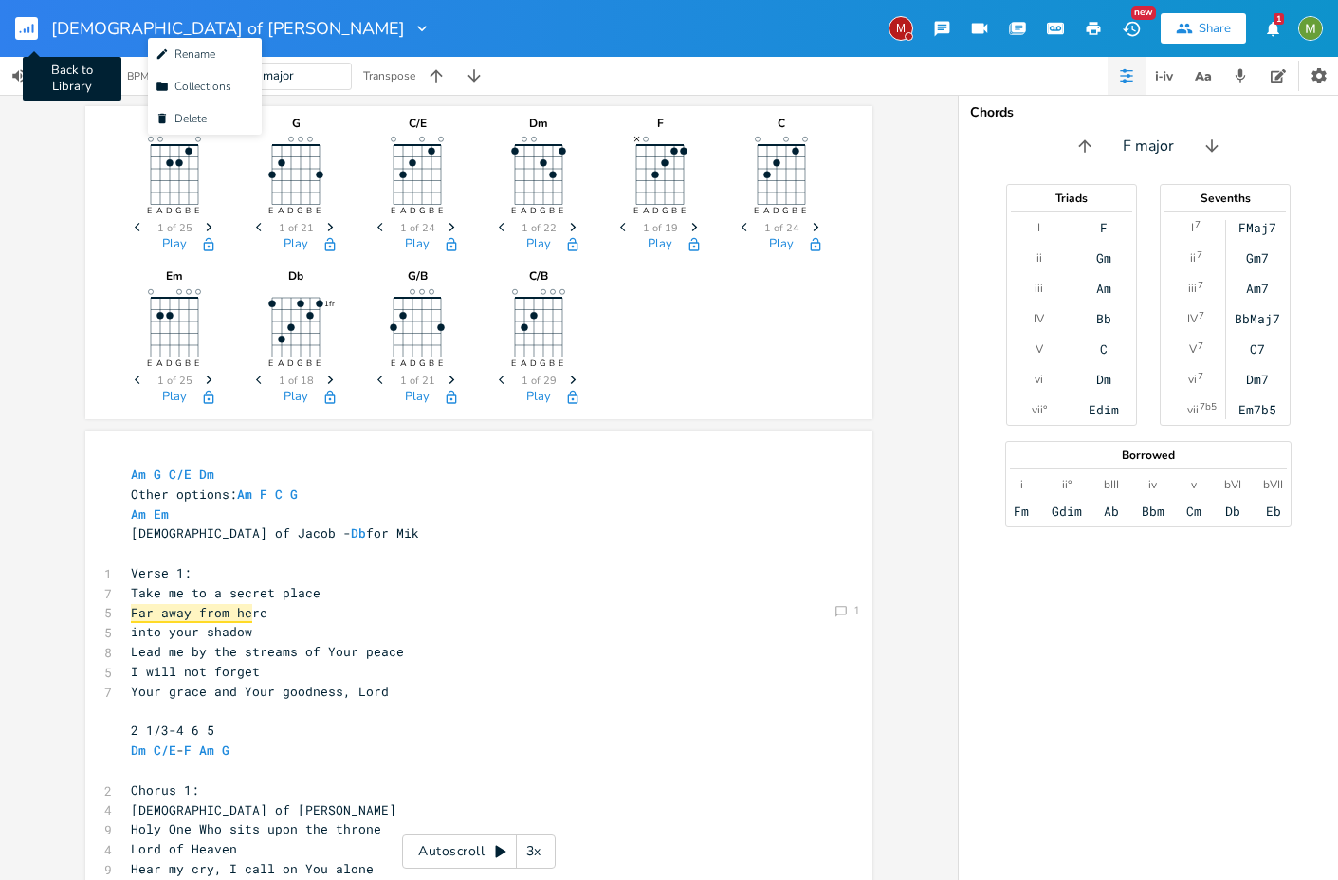
click at [22, 34] on rect "button" at bounding box center [26, 28] width 23 height 23
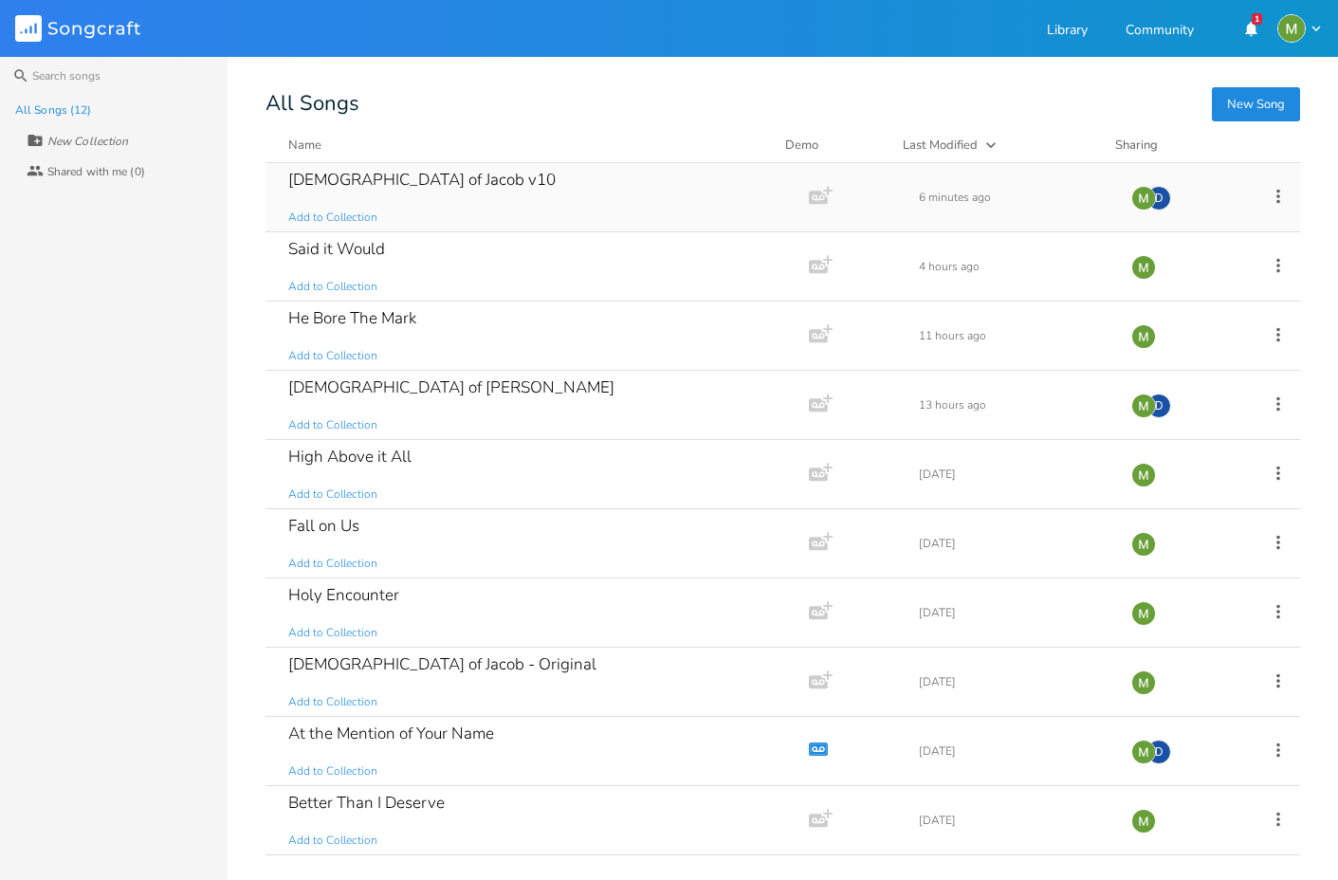
click at [387, 175] on div "God of Jacob v10" at bounding box center [421, 180] width 267 height 16
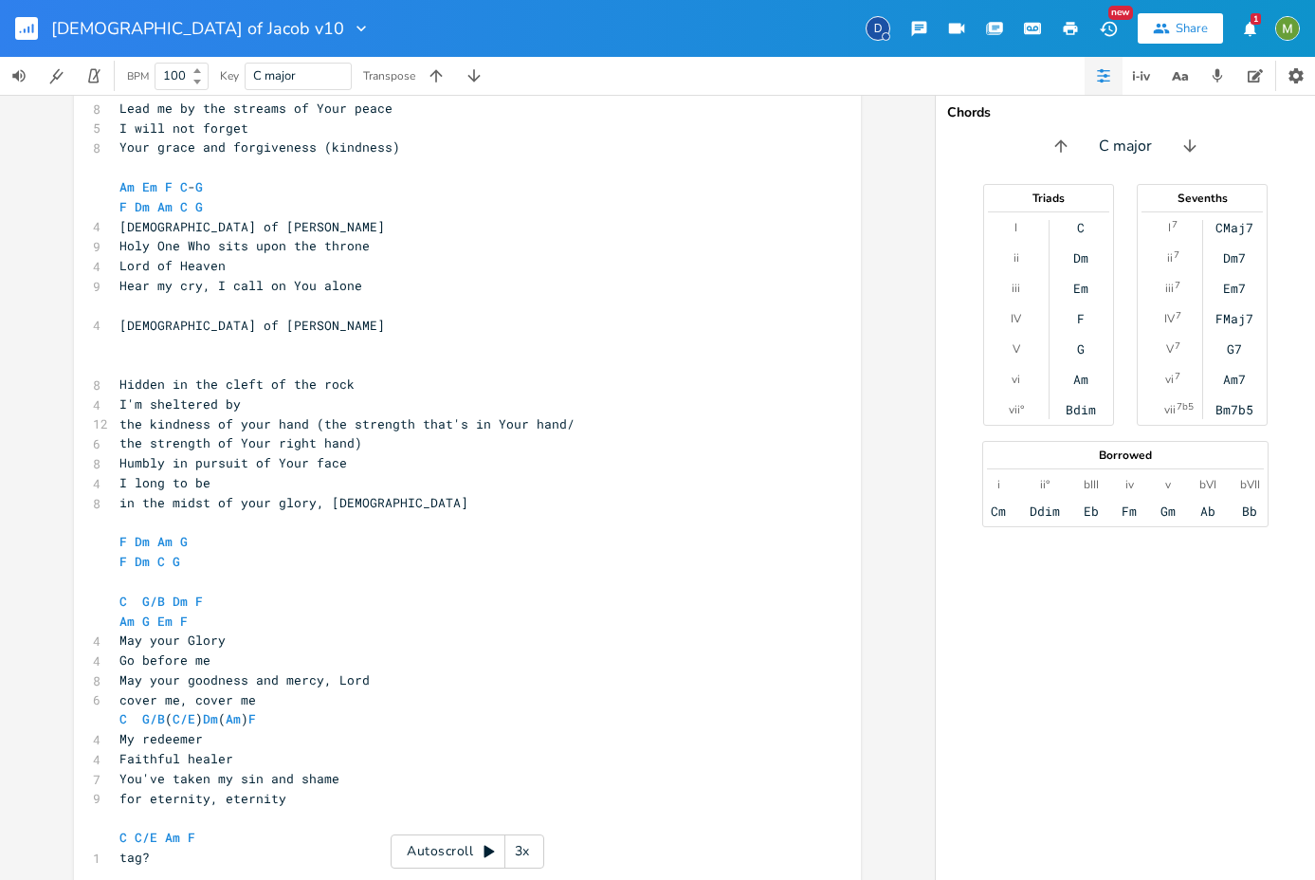
scroll to position [486, 0]
click at [214, 325] on pre "God of Jacob" at bounding box center [458, 325] width 685 height 20
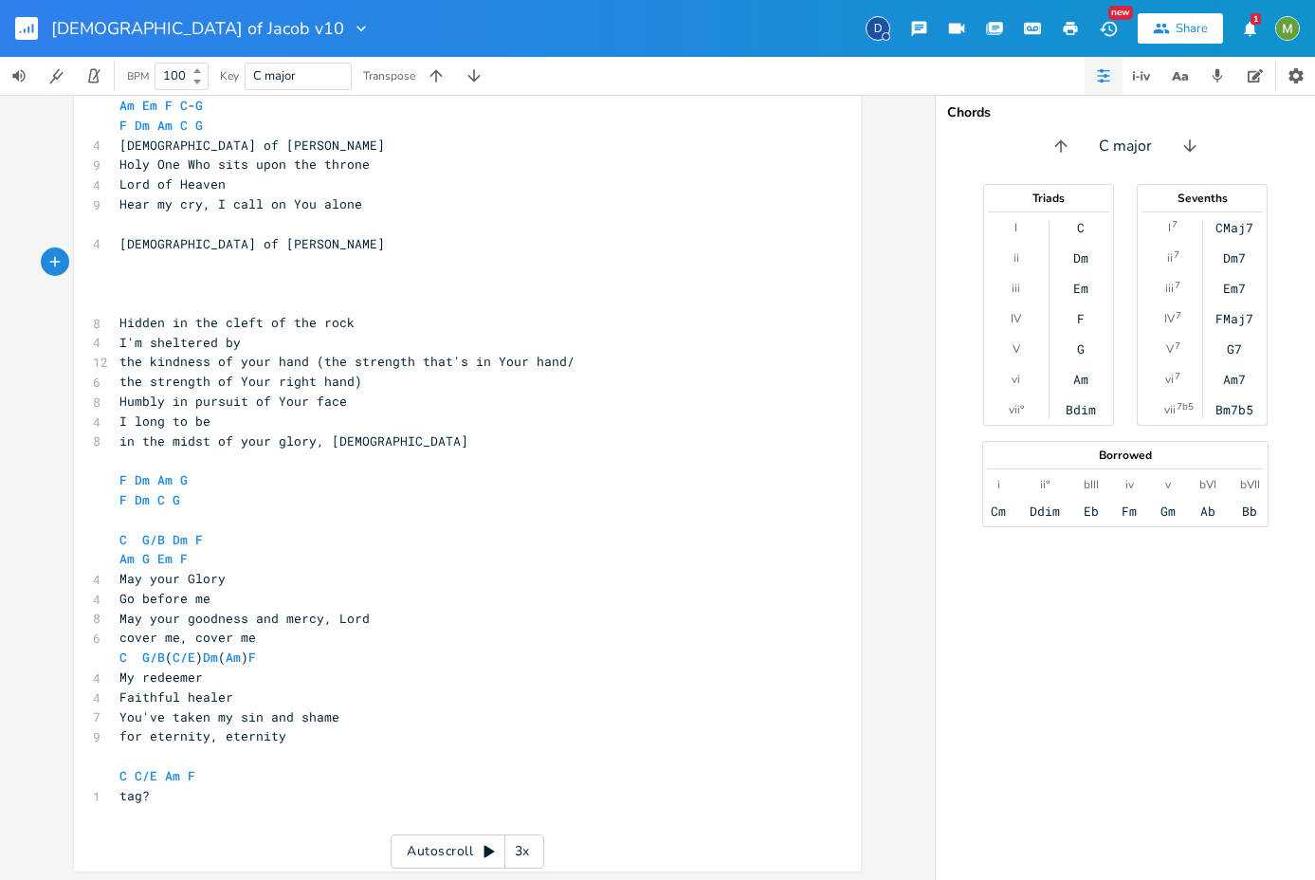
scroll to position [566, 0]
click at [281, 594] on pre "Go before me" at bounding box center [458, 599] width 685 height 20
click at [321, 535] on pre "C G/B Dm F" at bounding box center [458, 540] width 685 height 20
click at [259, 559] on pre "Am G Em F" at bounding box center [458, 559] width 685 height 20
drag, startPoint x: 189, startPoint y: 556, endPoint x: 137, endPoint y: 563, distance: 51.8
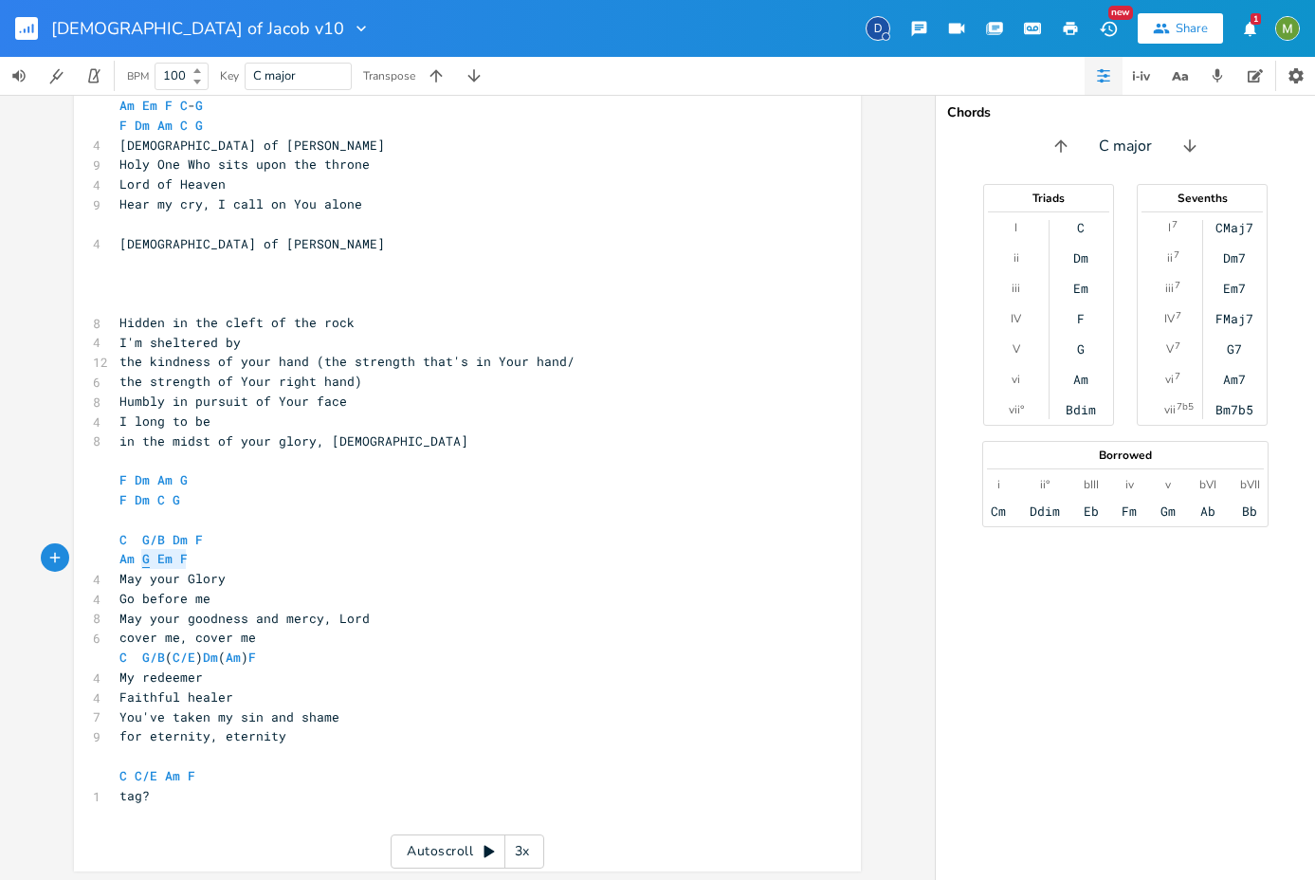
click at [137, 563] on pre "Am G Em F" at bounding box center [458, 559] width 685 height 20
type textarea "C C/E F"
click at [448, 714] on pre "You've taken my sin and shame" at bounding box center [458, 717] width 685 height 20
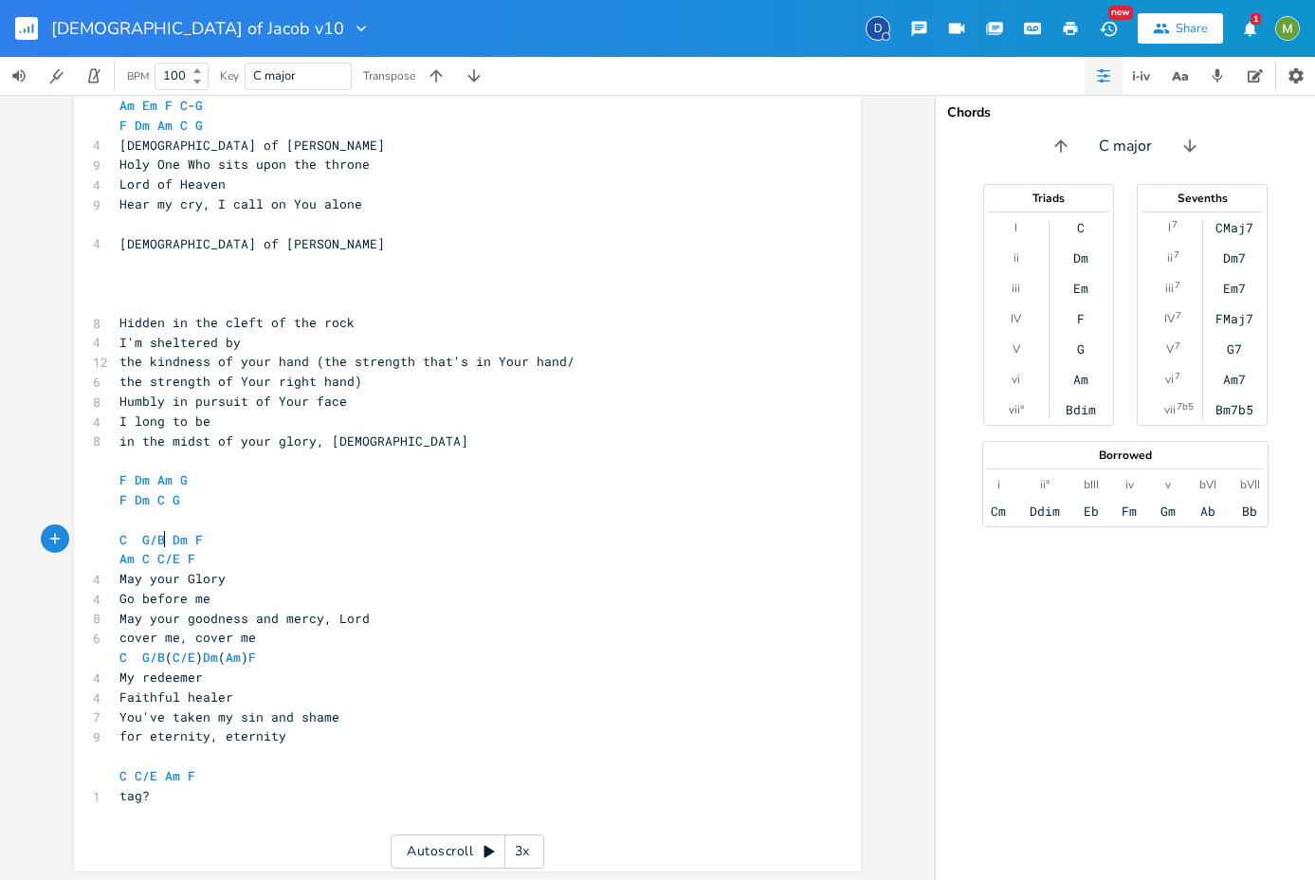
click at [160, 537] on span "C G/B Dm F" at bounding box center [160, 539] width 83 height 17
type textarea "x"
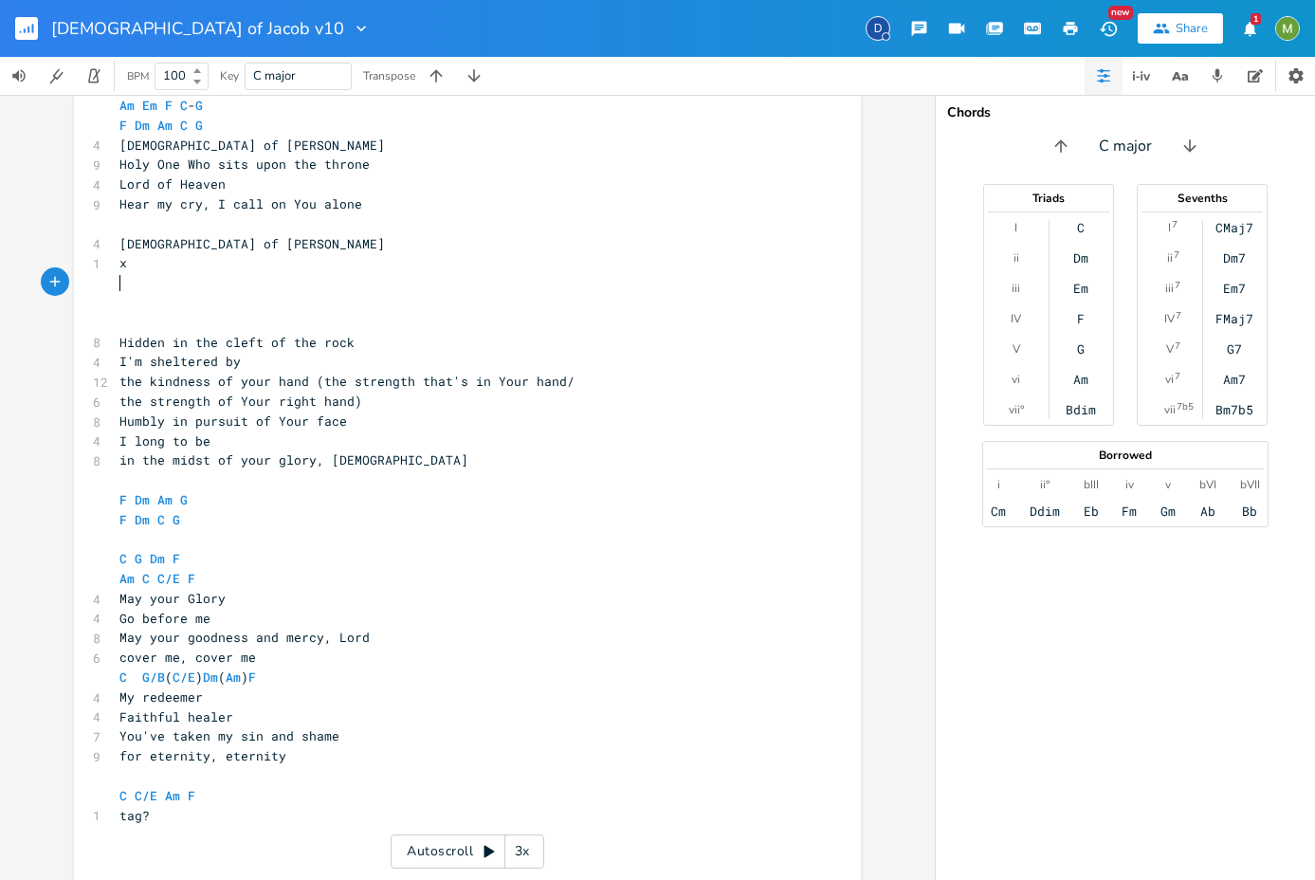
type textarea "x"
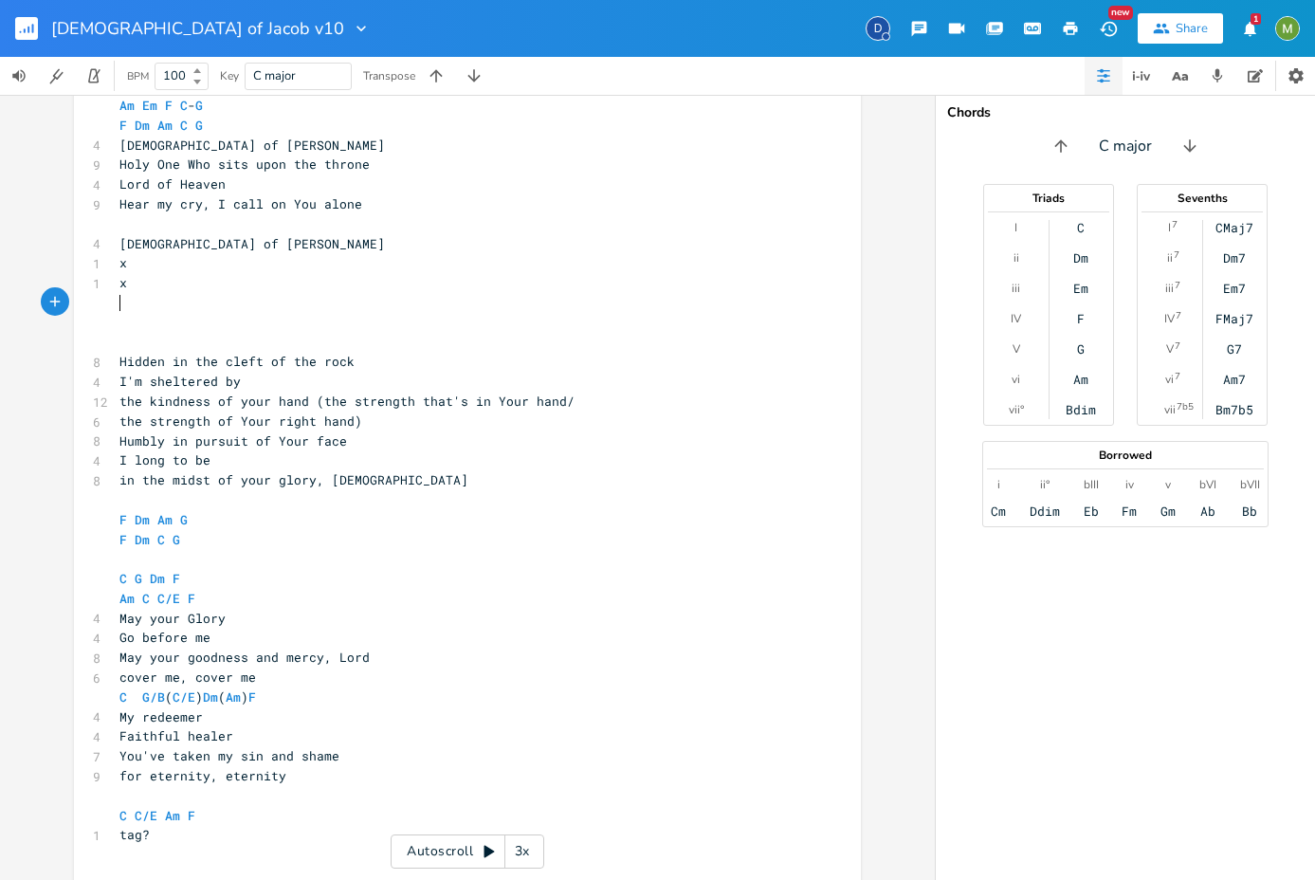
type textarea "x"
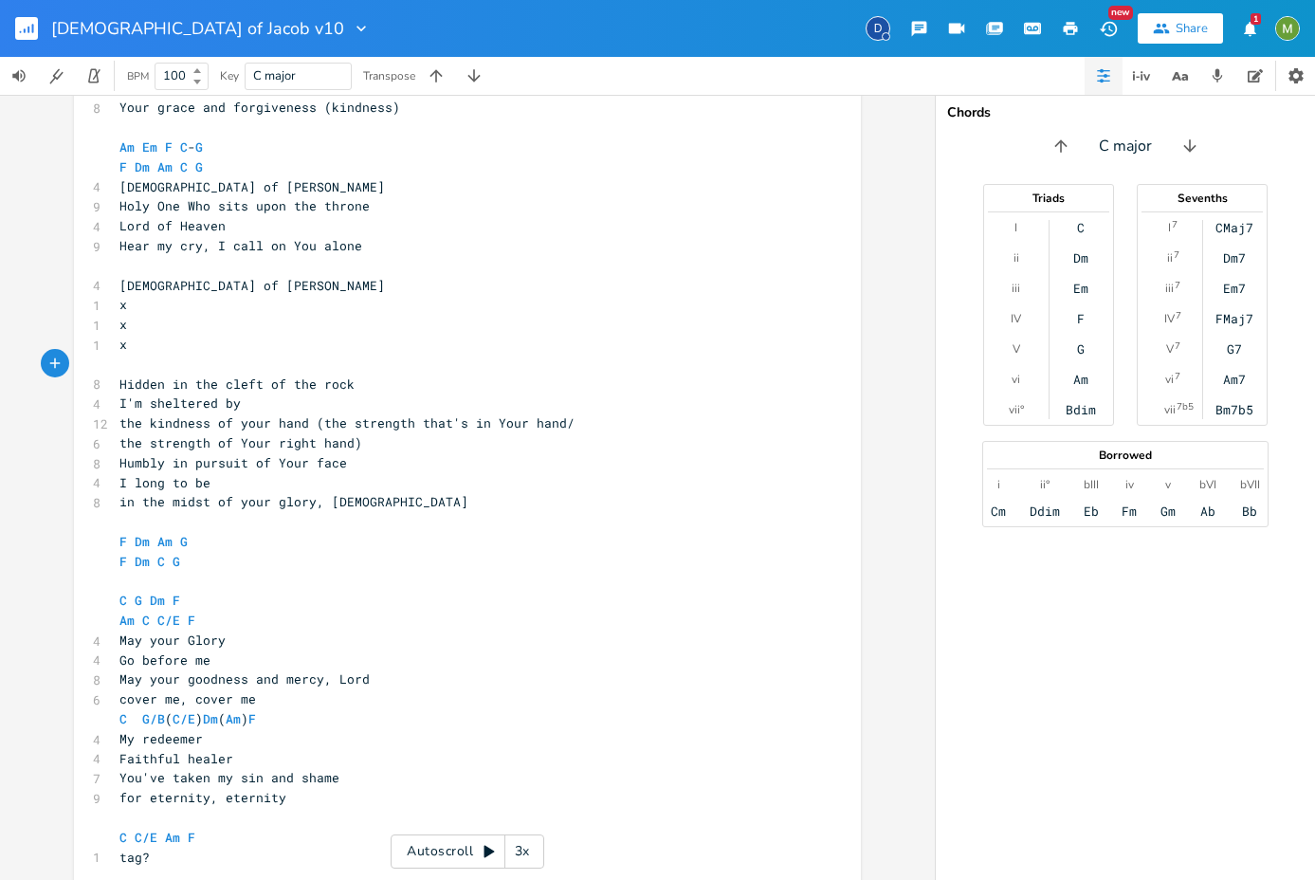
scroll to position [520, 0]
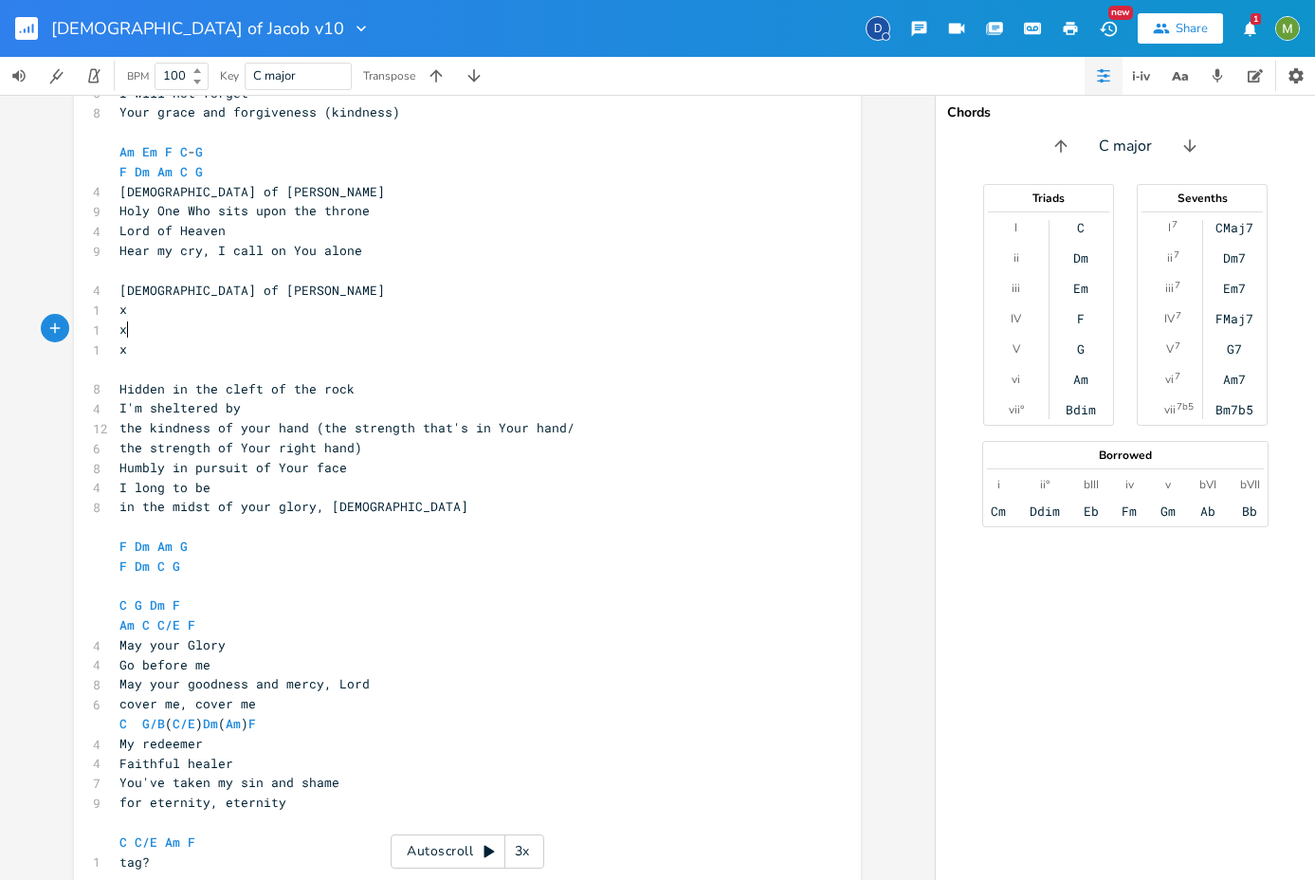
click at [127, 326] on pre "x" at bounding box center [458, 330] width 685 height 20
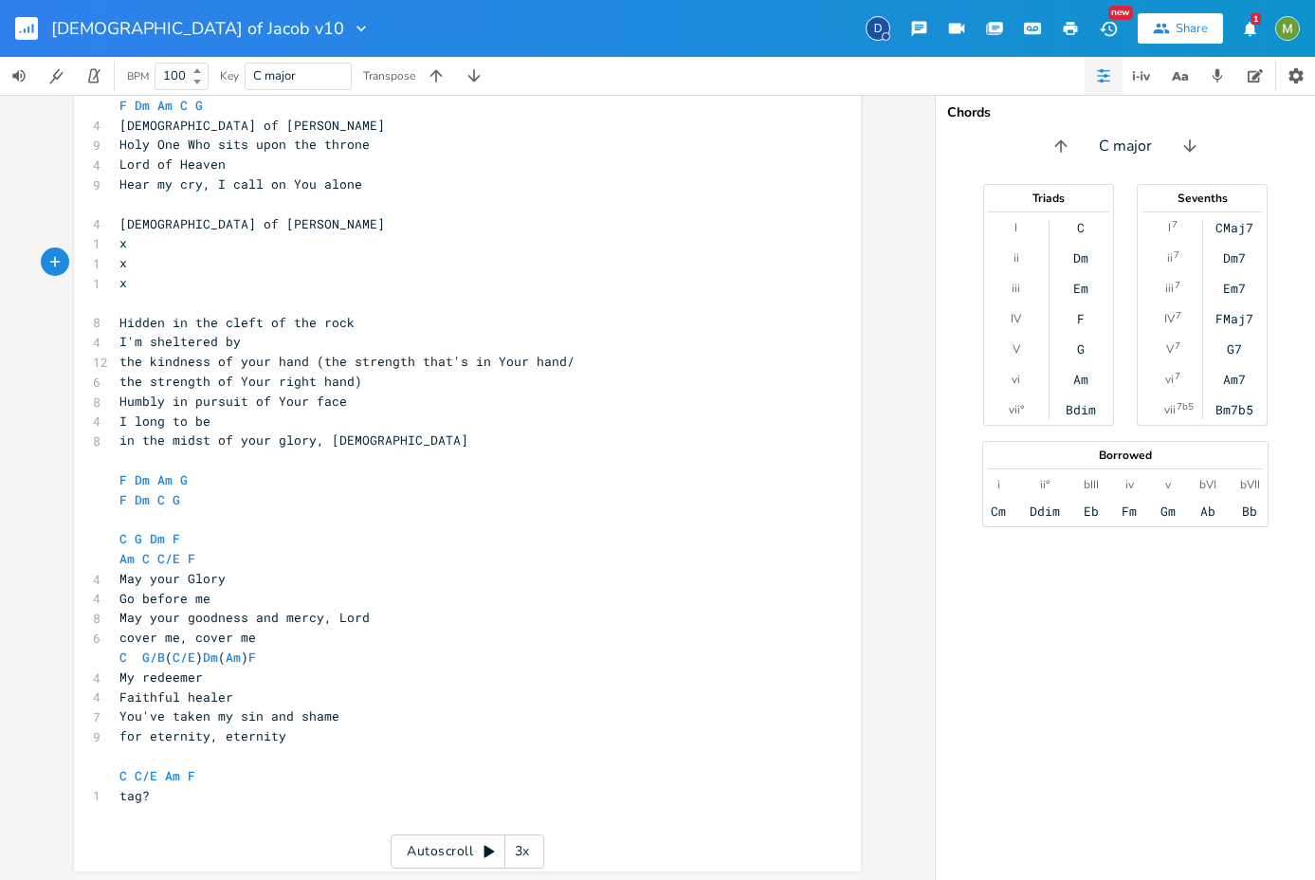
scroll to position [589, 0]
click at [203, 303] on pre "​" at bounding box center [458, 300] width 685 height 20
click at [190, 202] on pre "​" at bounding box center [458, 202] width 685 height 20
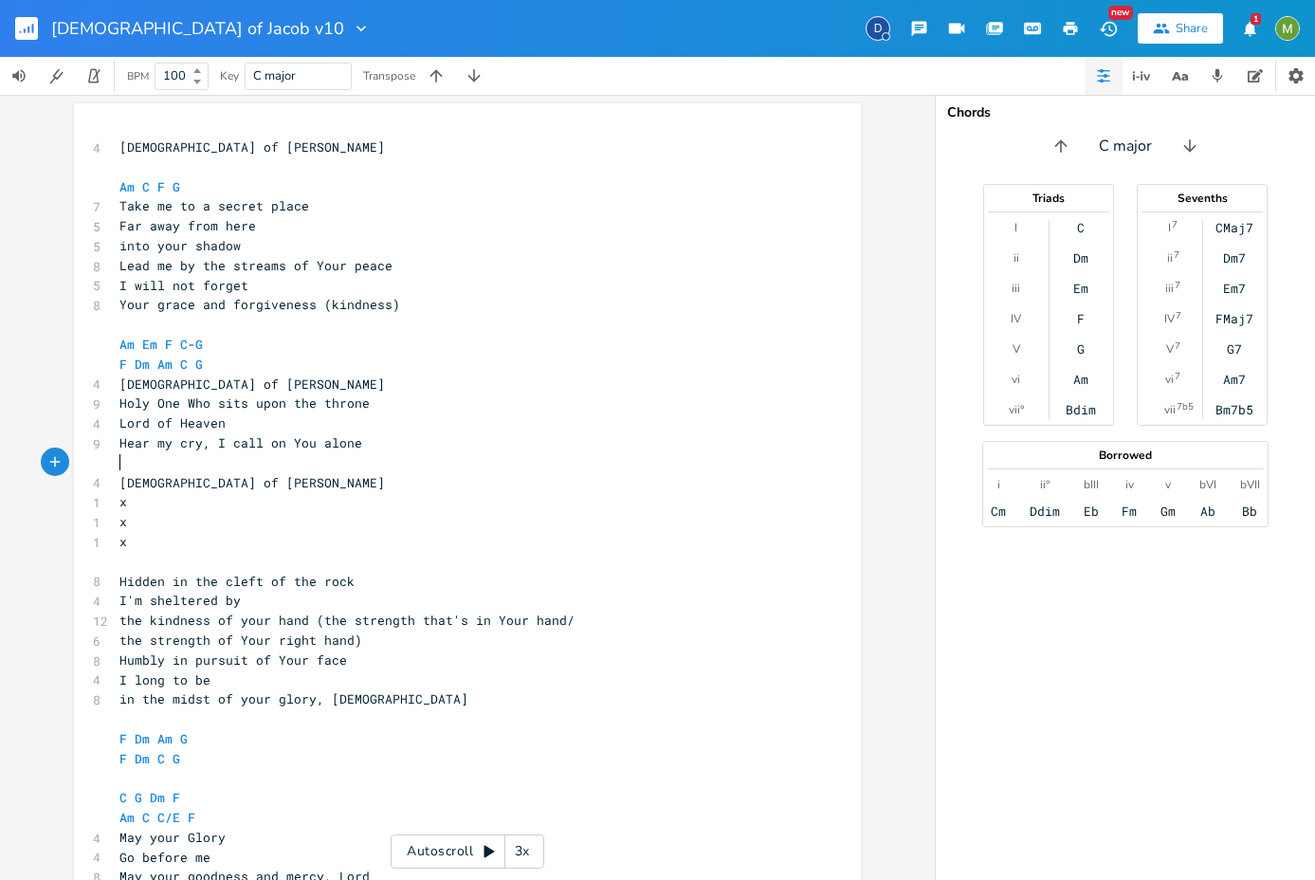
scroll to position [319, 0]
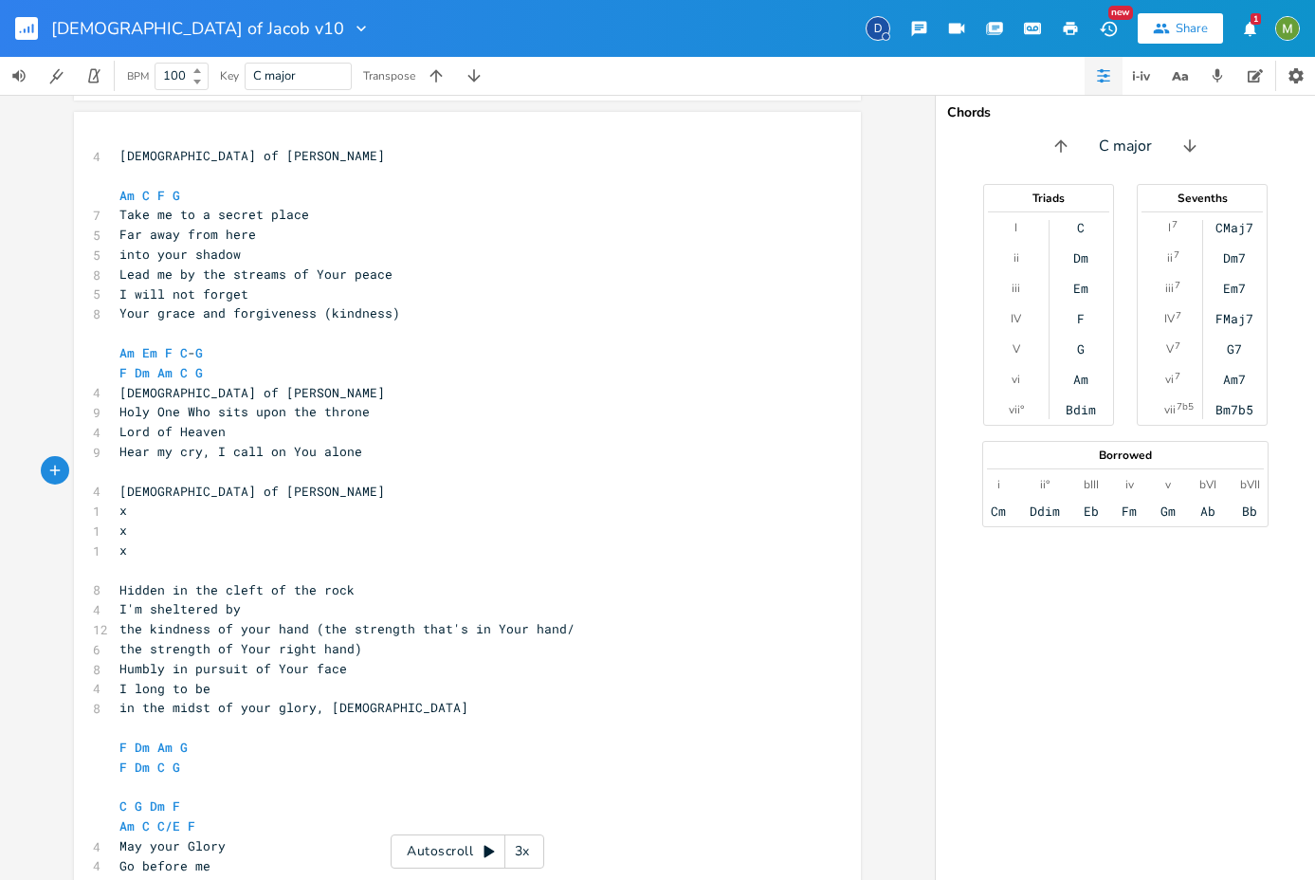
click at [263, 176] on pre "​" at bounding box center [458, 176] width 685 height 20
click at [340, 333] on pre "​" at bounding box center [458, 333] width 685 height 20
click at [365, 483] on pre "God of Jacob" at bounding box center [458, 492] width 685 height 20
click at [378, 472] on pre "​" at bounding box center [458, 472] width 685 height 20
click at [272, 360] on pre "Am Em F C - G" at bounding box center [458, 353] width 685 height 20
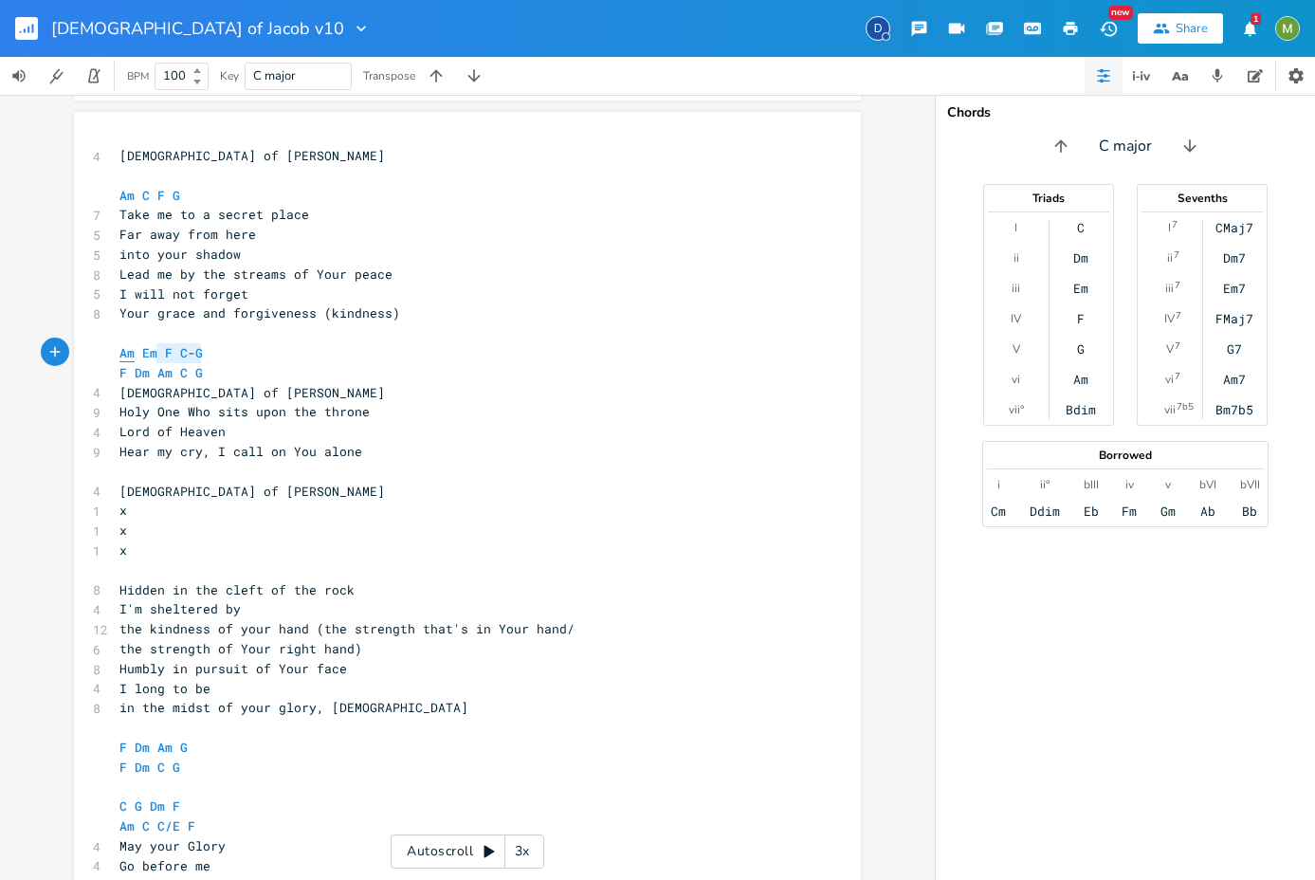
type textarea "Am Em F C-G"
drag, startPoint x: 236, startPoint y: 357, endPoint x: 112, endPoint y: 356, distance: 124.2
click at [116, 356] on pre "Am Em F C - G" at bounding box center [458, 353] width 685 height 20
click at [247, 357] on pre "Am Em F C - G" at bounding box center [458, 353] width 685 height 20
click at [221, 376] on pre "F Dm Am C G" at bounding box center [458, 373] width 685 height 20
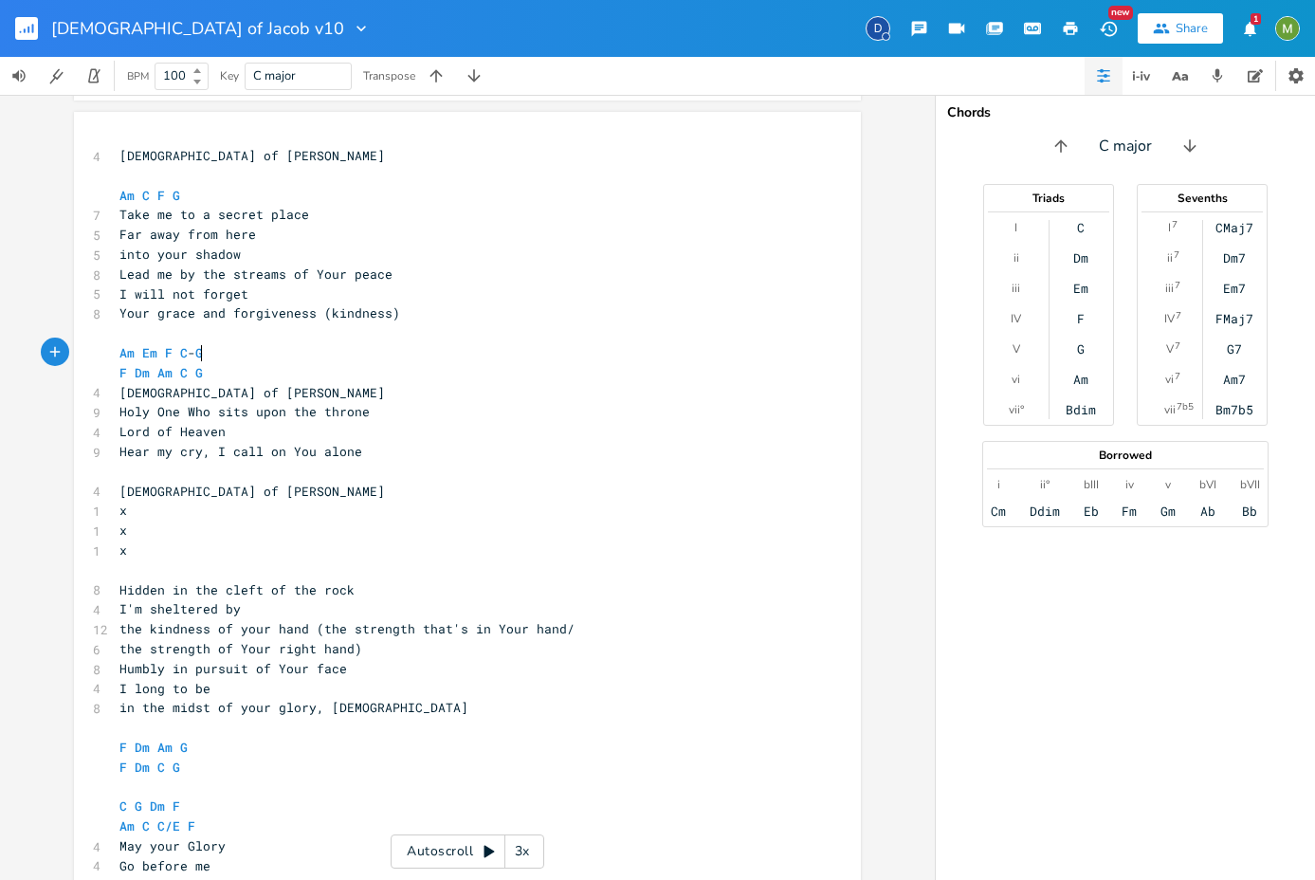
click at [243, 352] on pre "Am Em F C - G" at bounding box center [458, 353] width 685 height 20
click at [144, 334] on pre "​" at bounding box center [458, 333] width 685 height 20
click at [224, 352] on pre "Am Em F C - G" at bounding box center [458, 353] width 685 height 20
click at [220, 329] on pre "​" at bounding box center [458, 333] width 685 height 20
type textarea "Am Em F C-G"
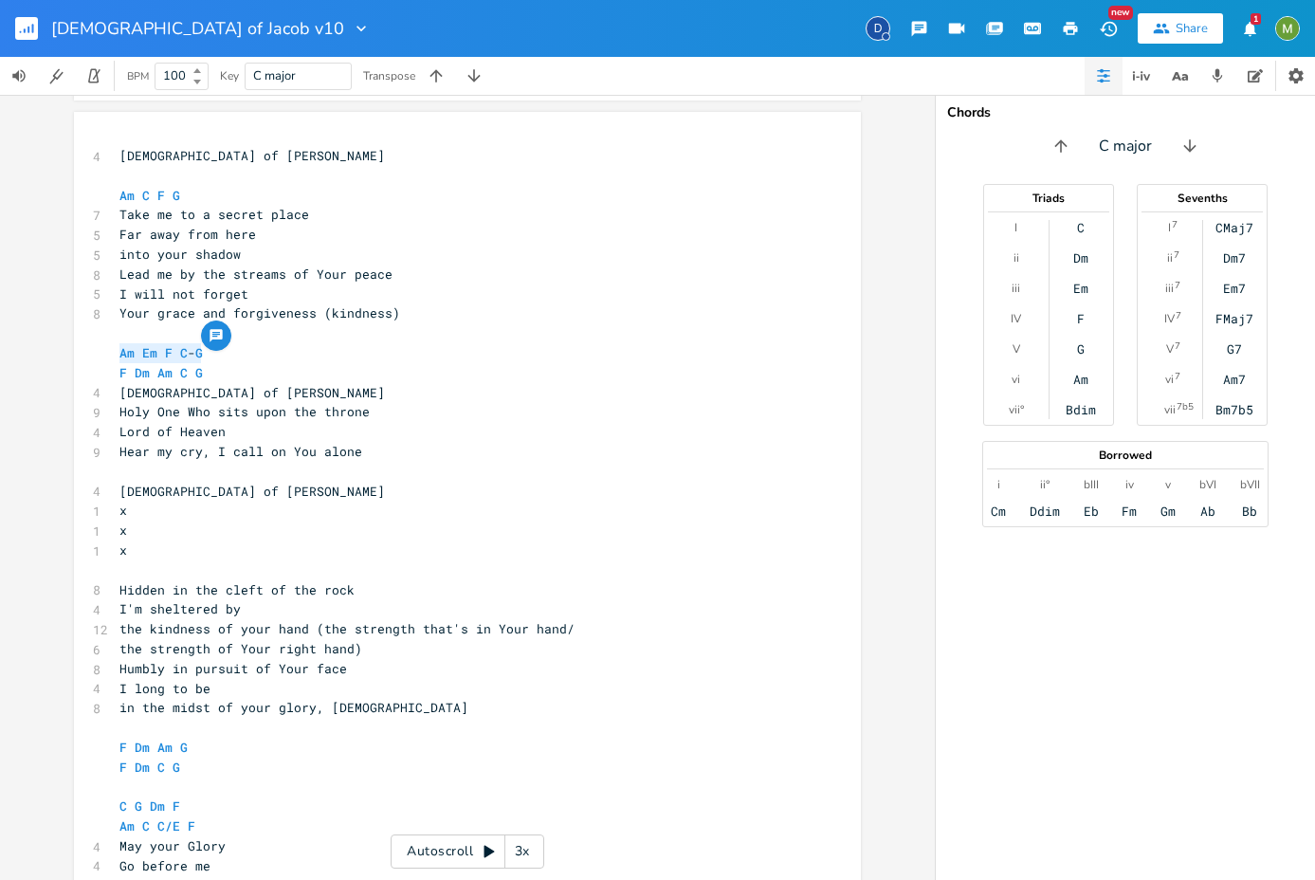
drag, startPoint x: 221, startPoint y: 351, endPoint x: 112, endPoint y: 360, distance: 109.5
click at [116, 360] on pre "Am Em F C - G" at bounding box center [458, 353] width 685 height 20
click at [743, 430] on pre "Lord of Heaven" at bounding box center [458, 432] width 685 height 20
type textarea "Am Em F C-G"
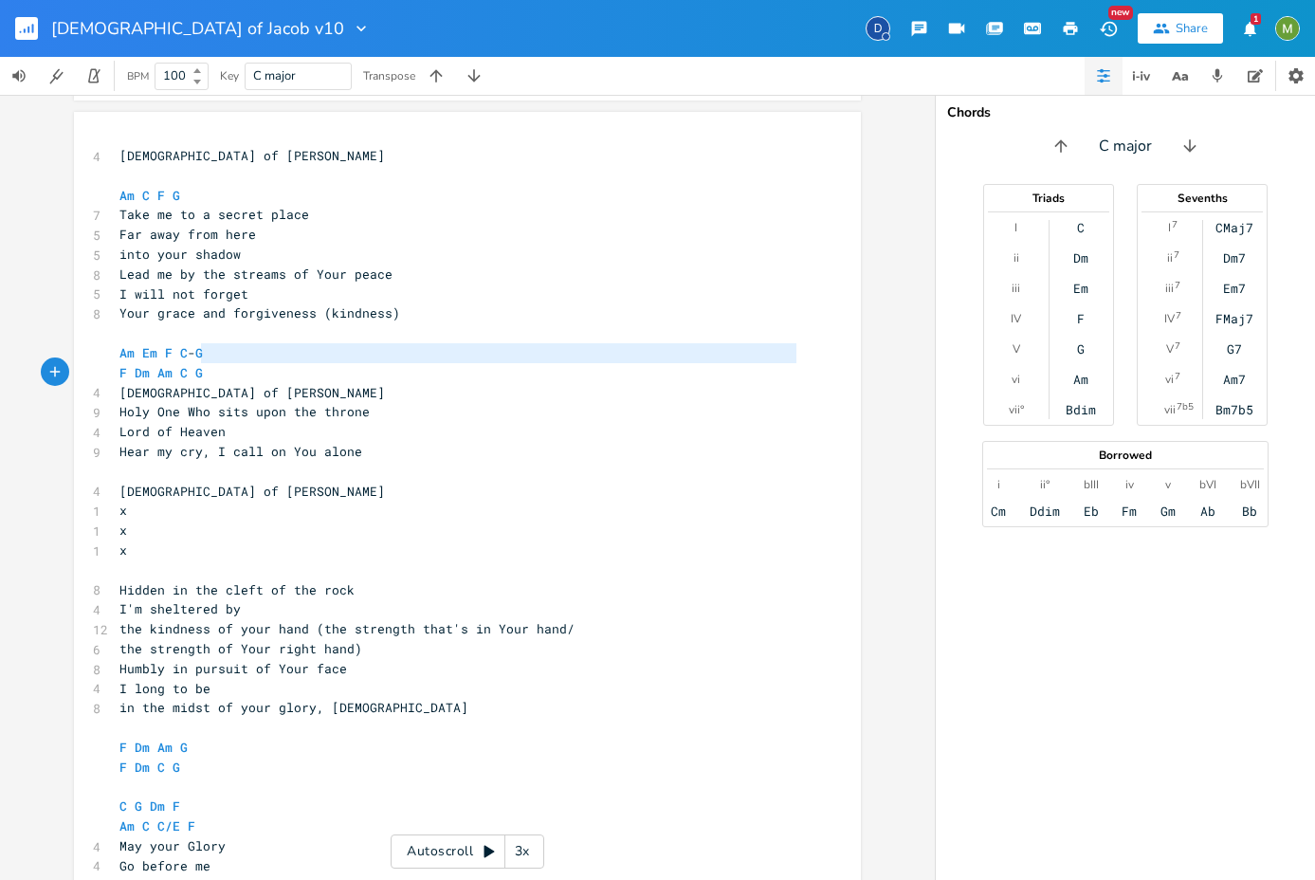
type textarea "Am Em F C-G"
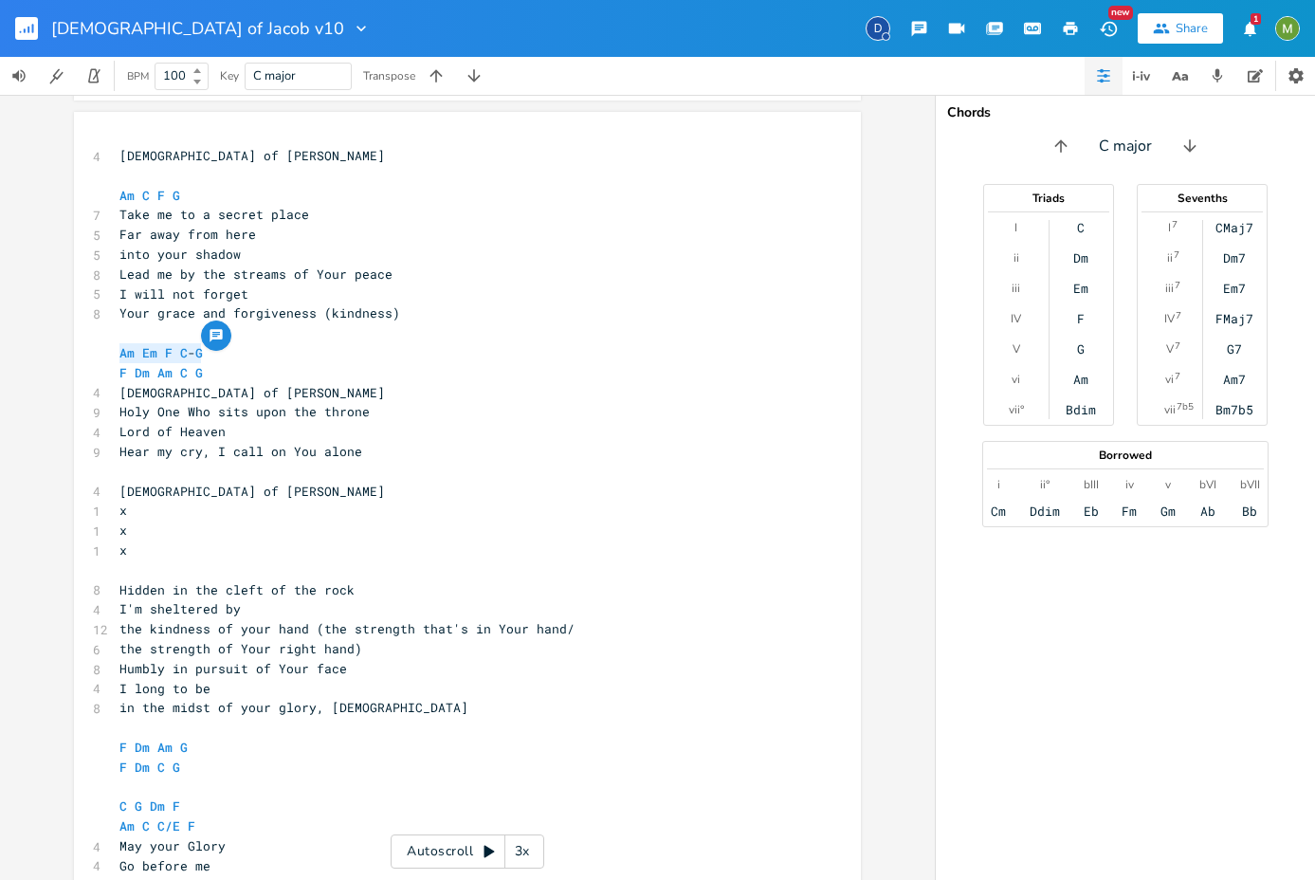
drag, startPoint x: 229, startPoint y: 355, endPoint x: 93, endPoint y: 351, distance: 136.6
click at [93, 351] on div "Am Em F C-G x 4 God of Jacob ​ Am C F G 7 Take me to a secret place 5 Far away …" at bounding box center [467, 625] width 787 height 1027
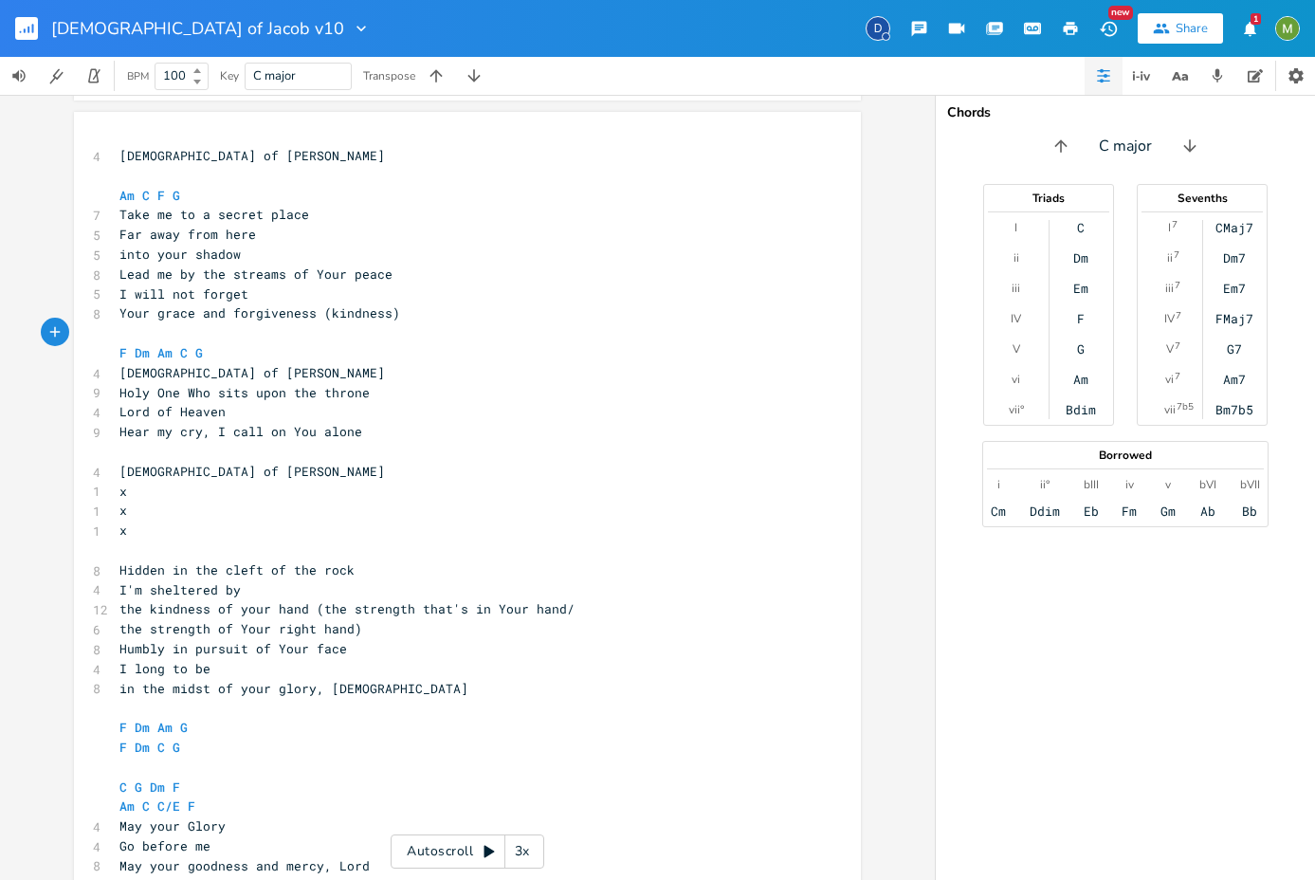
scroll to position [166, 0]
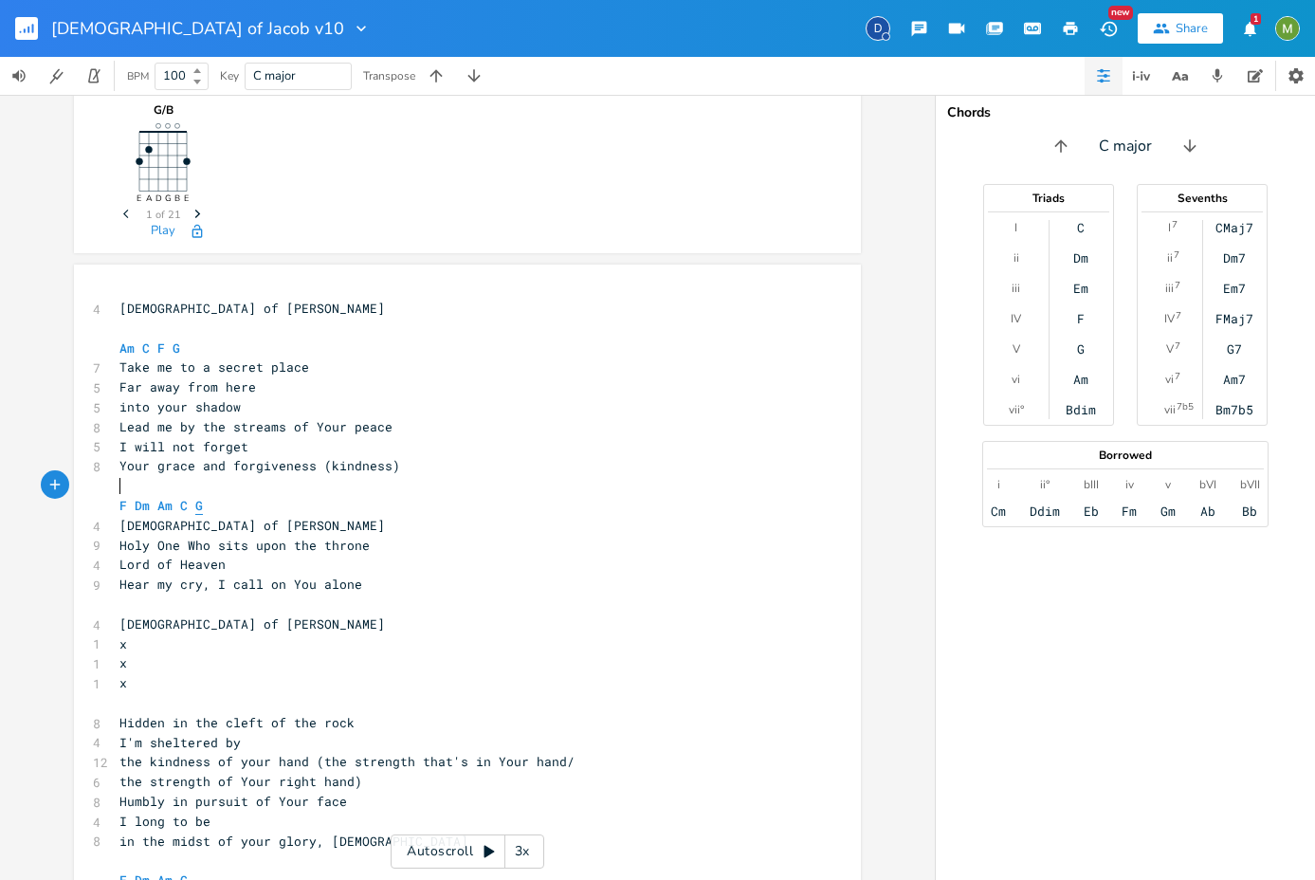
click at [195, 510] on span "G" at bounding box center [199, 506] width 8 height 18
type textarea "-"
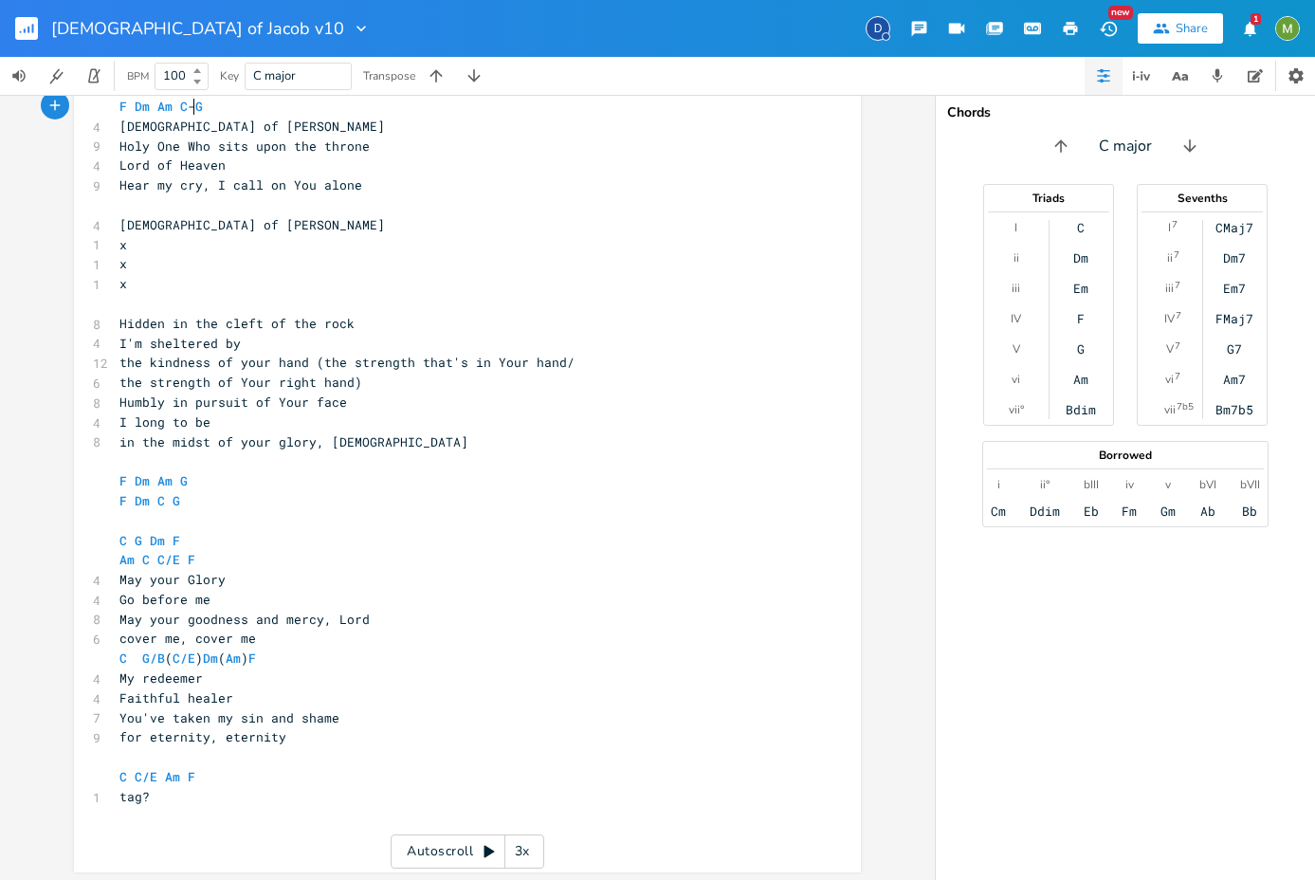
scroll to position [569, 0]
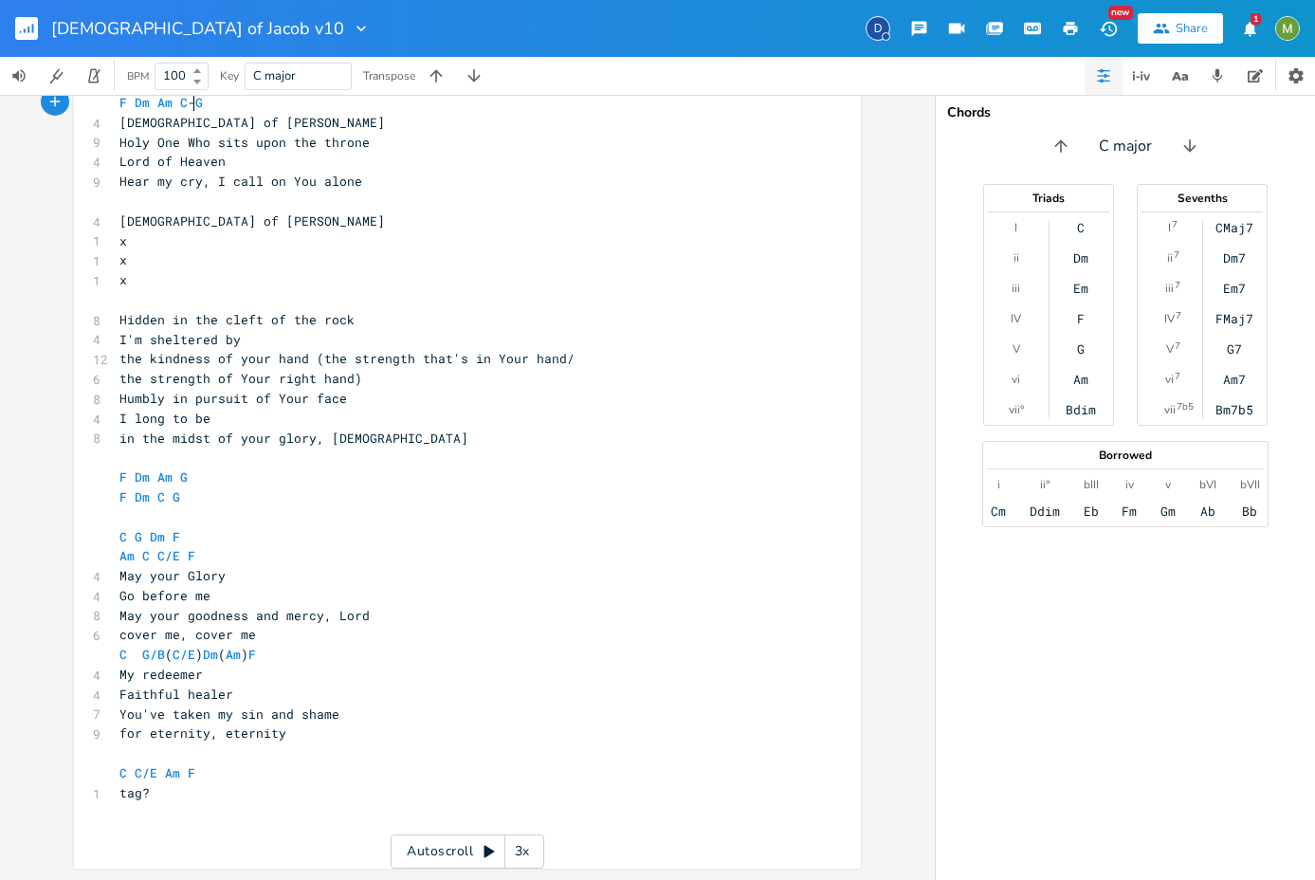
click at [267, 785] on pre "tag?" at bounding box center [458, 793] width 685 height 20
click at [186, 815] on pre "​" at bounding box center [458, 813] width 685 height 20
click at [196, 799] on pre "tag?" at bounding box center [458, 793] width 685 height 20
click at [171, 838] on pre "​" at bounding box center [458, 832] width 685 height 20
click at [171, 846] on div "x 4 God of Jacob ​ Am C F G 7 Take me to a secret place 5 Far away from here 5 …" at bounding box center [482, 383] width 732 height 982
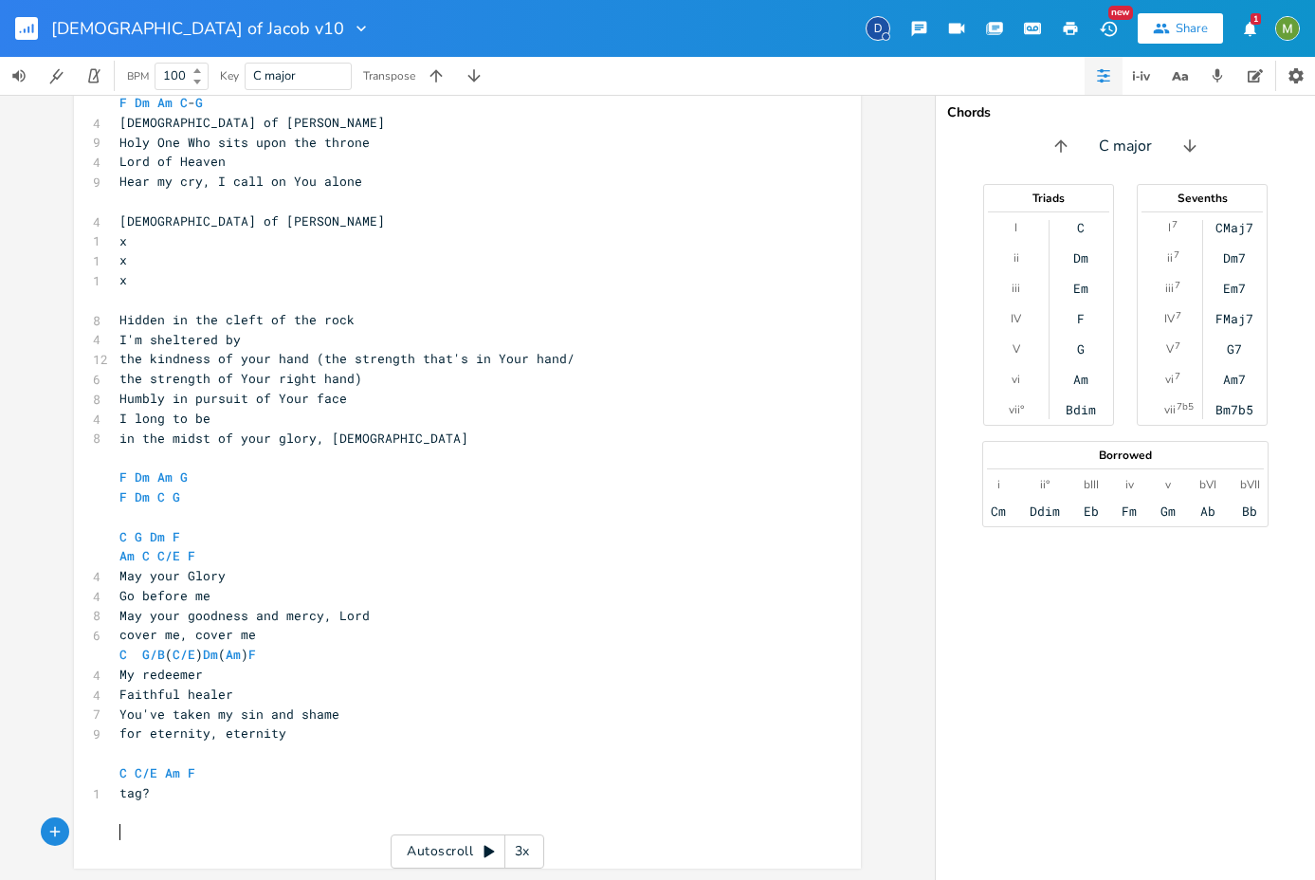
click at [174, 835] on pre "​" at bounding box center [458, 832] width 685 height 20
click at [175, 201] on pre "​" at bounding box center [458, 202] width 685 height 20
click at [208, 825] on pre "​" at bounding box center [458, 832] width 685 height 20
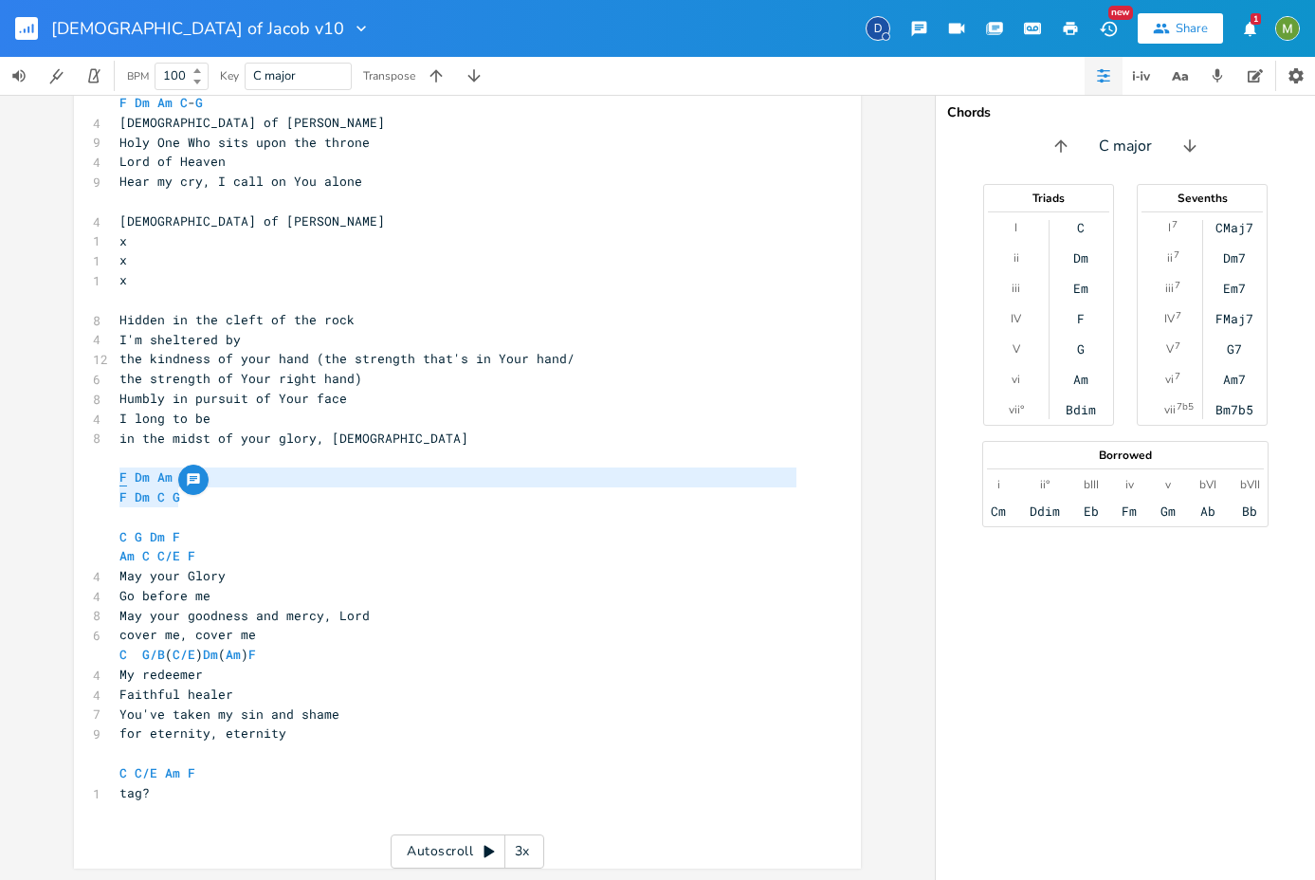
drag, startPoint x: 183, startPoint y: 500, endPoint x: 117, endPoint y: 477, distance: 70.2
click at [117, 477] on div "4 God of Jacob ​ Am C F G 7 Take me to a secret place 5 Far away from here 5 in…" at bounding box center [458, 369] width 685 height 946
type textarea "F Dm Am G F Dm C G"
click at [126, 468] on span "F Dm Am G" at bounding box center [153, 476] width 68 height 17
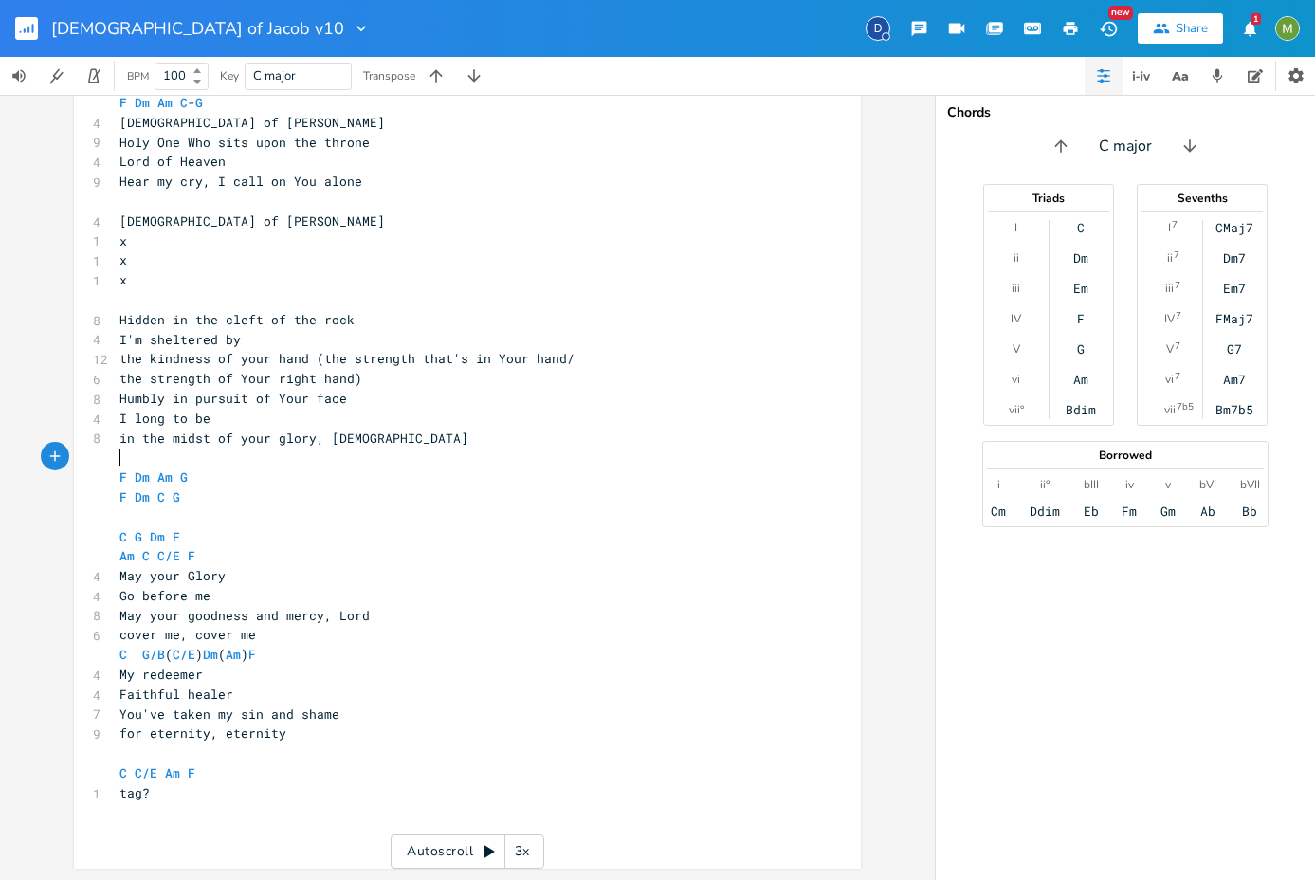
click at [128, 456] on pre "​" at bounding box center [458, 458] width 685 height 20
click at [229, 569] on pre "May your Glory" at bounding box center [458, 576] width 685 height 20
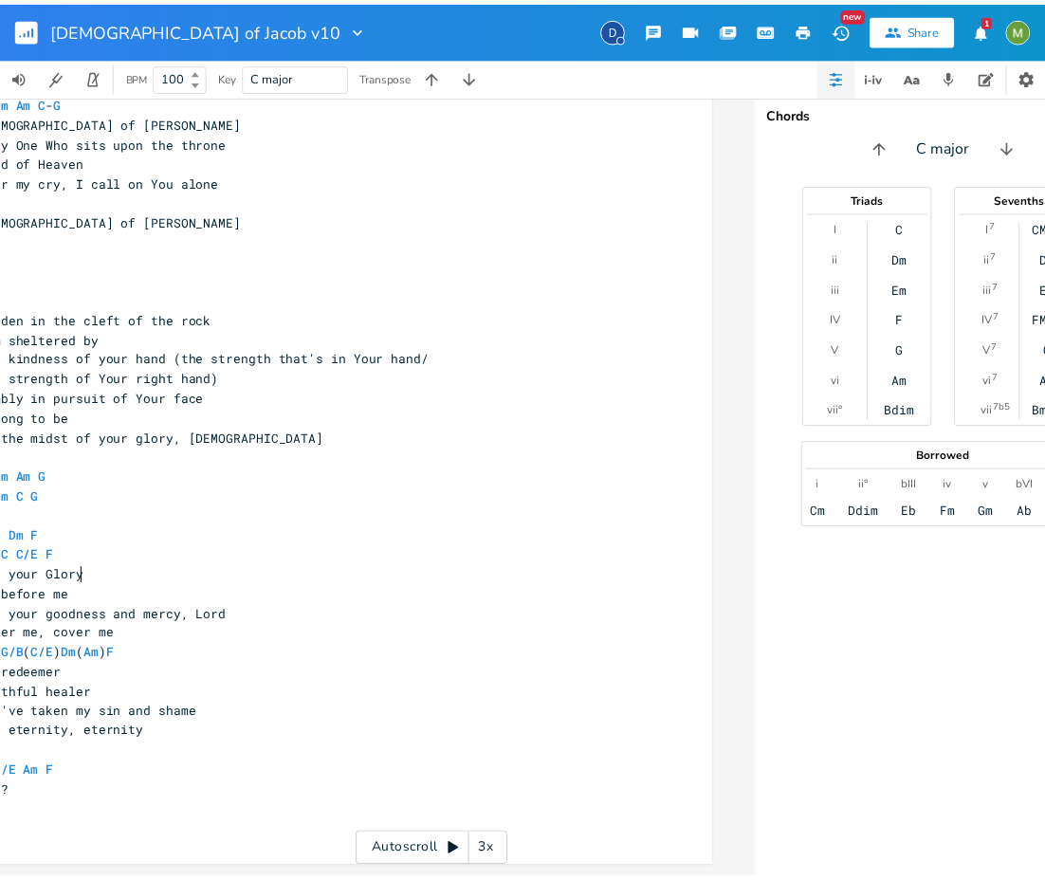
scroll to position [0, 0]
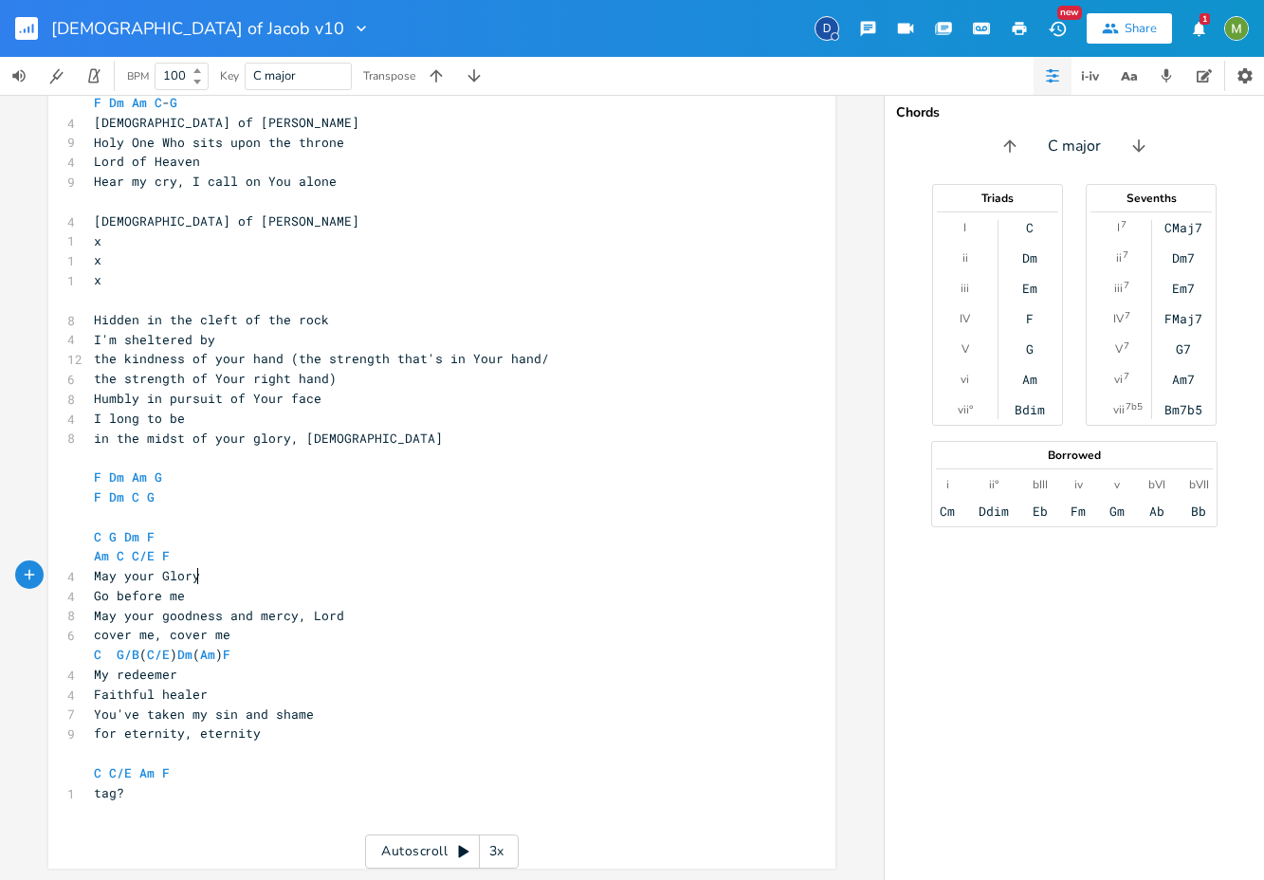
click at [207, 525] on pre "​" at bounding box center [432, 517] width 685 height 20
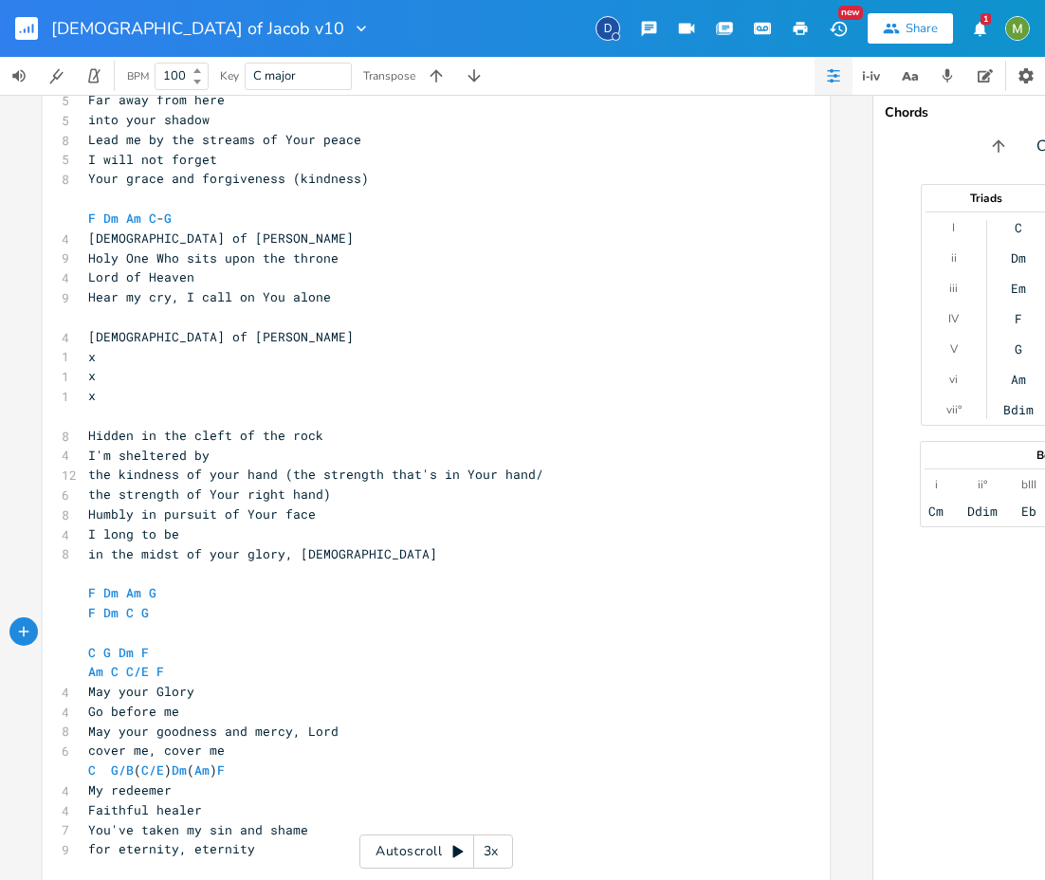
scroll to position [415, 0]
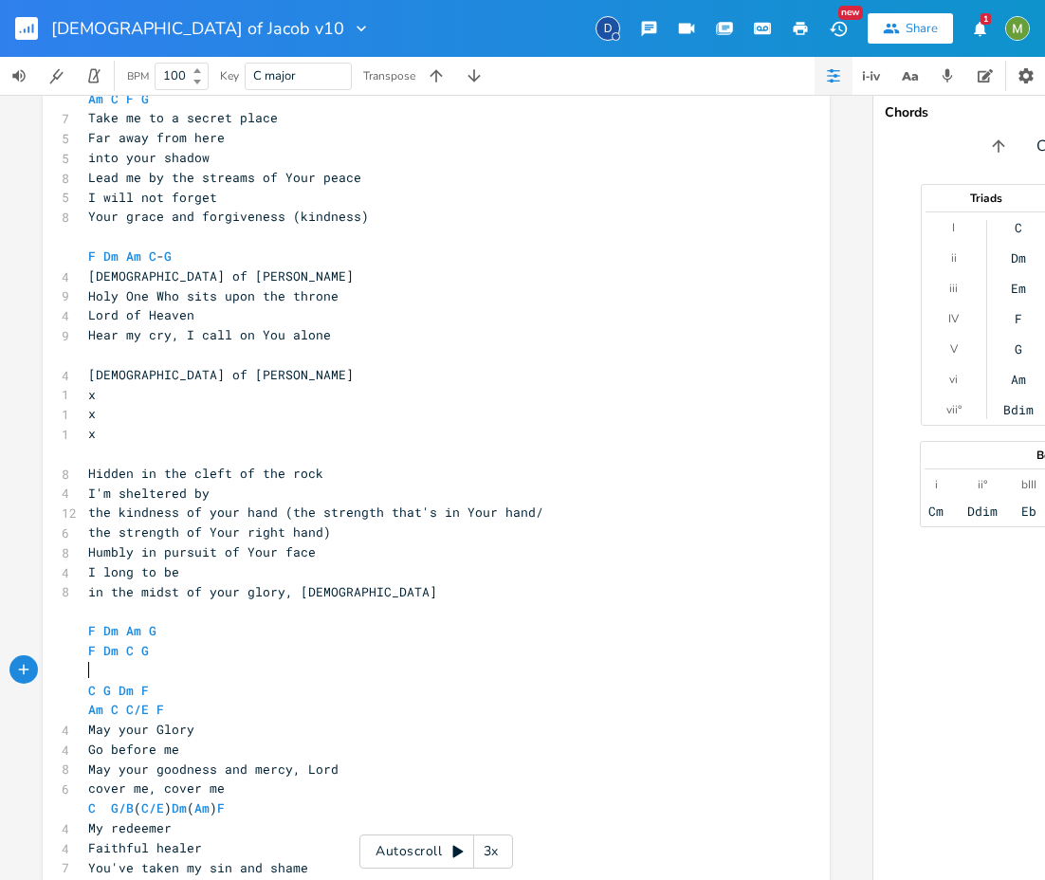
click at [196, 394] on pre "x" at bounding box center [426, 395] width 685 height 20
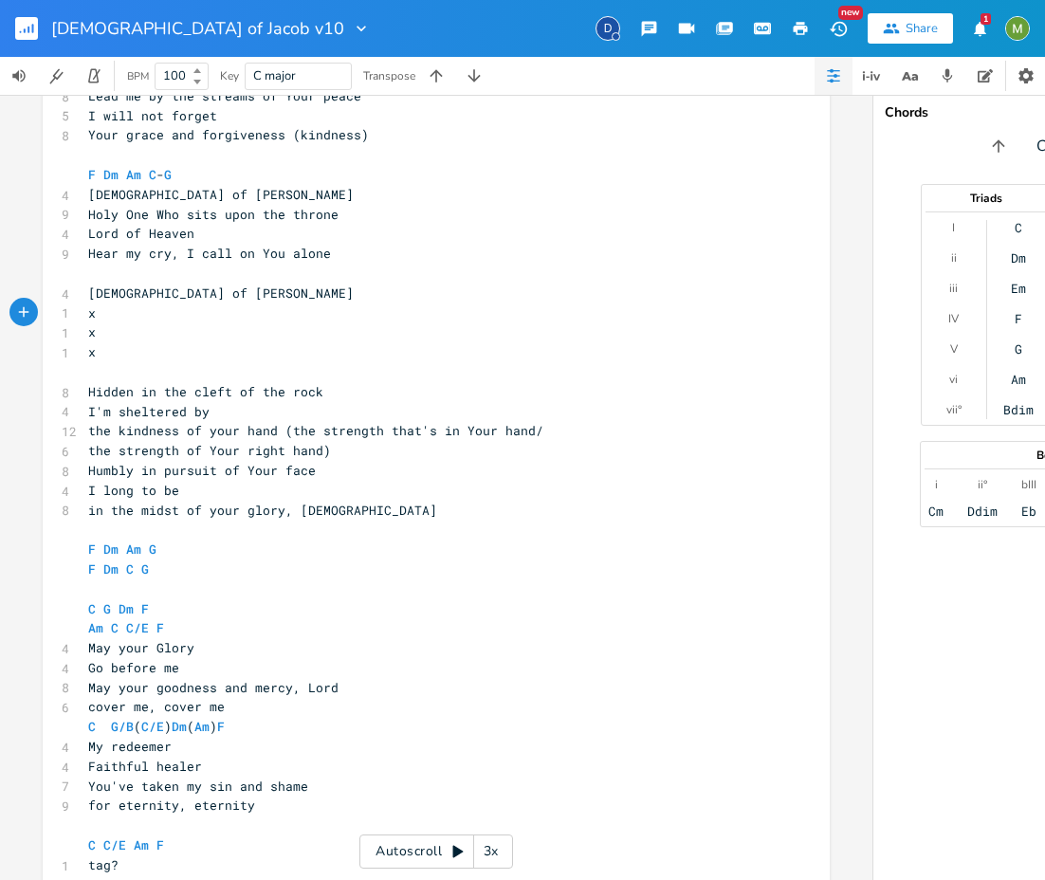
scroll to position [0, 0]
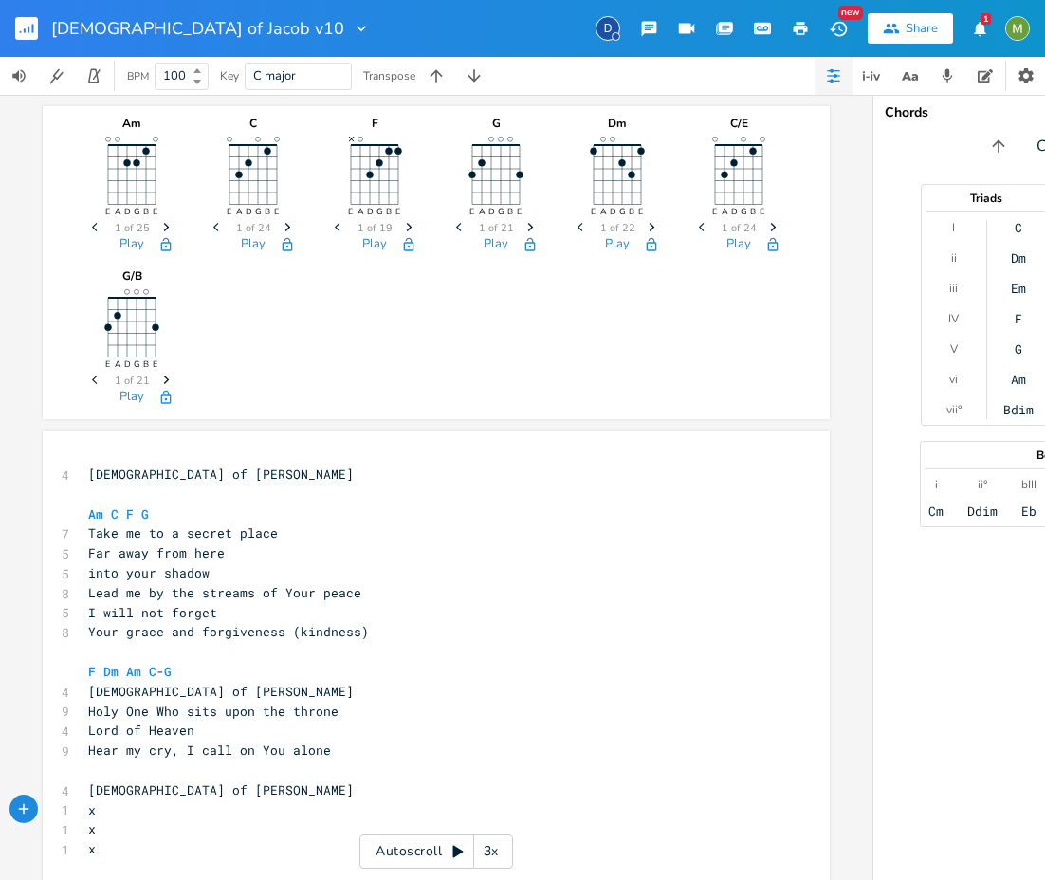
click at [33, 27] on icon "button" at bounding box center [33, 28] width 2 height 9
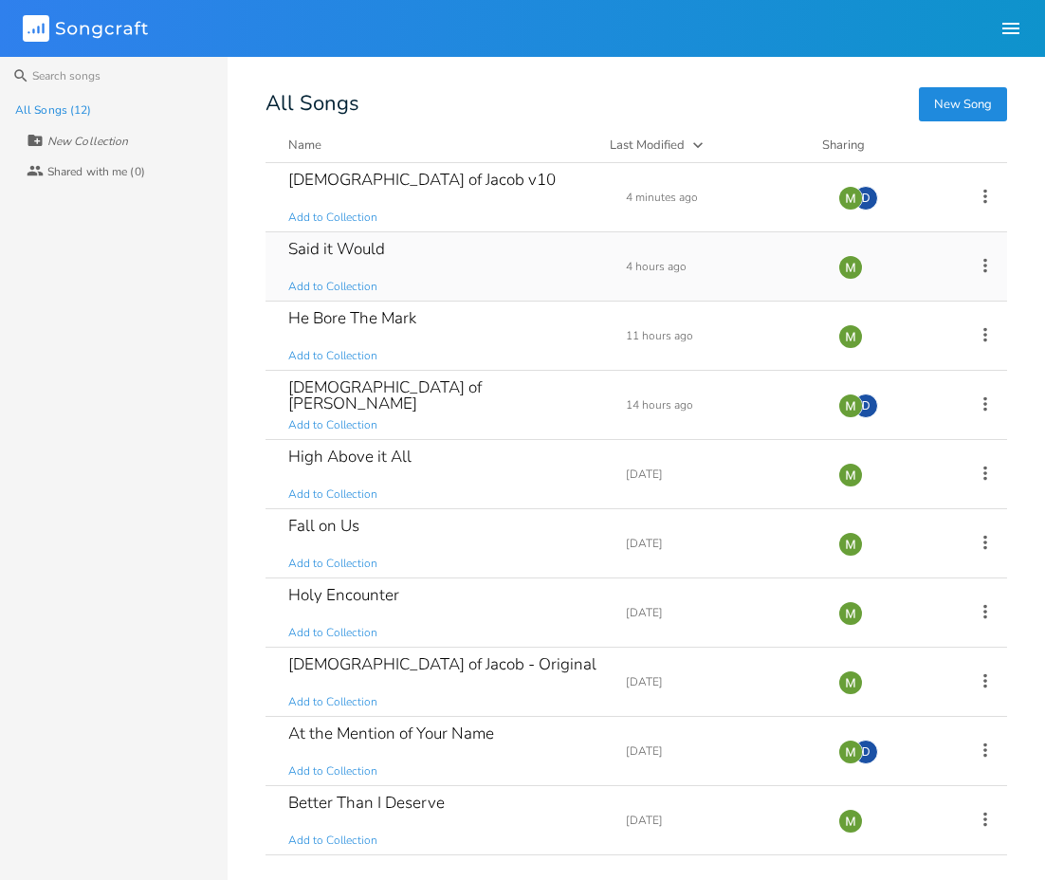
click at [355, 245] on div "Said it Would" at bounding box center [336, 249] width 97 height 16
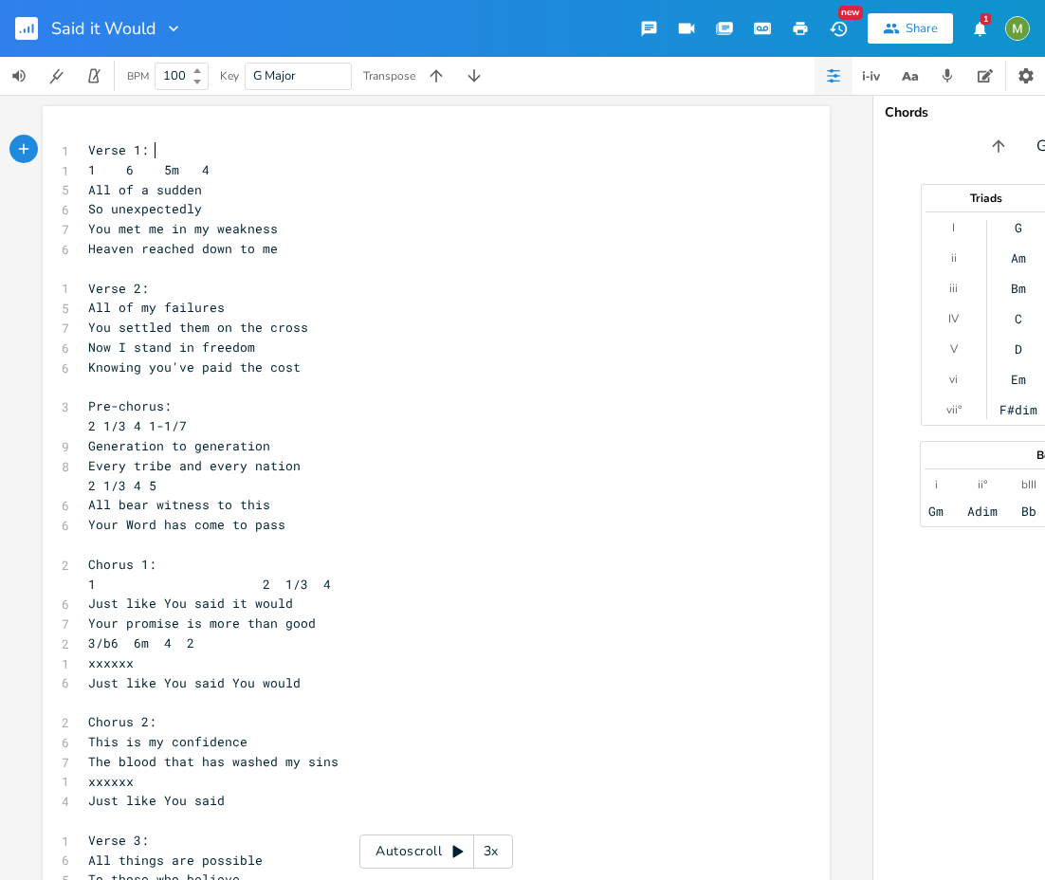
click at [356, 476] on pre "2 1/3 4 5" at bounding box center [426, 486] width 685 height 20
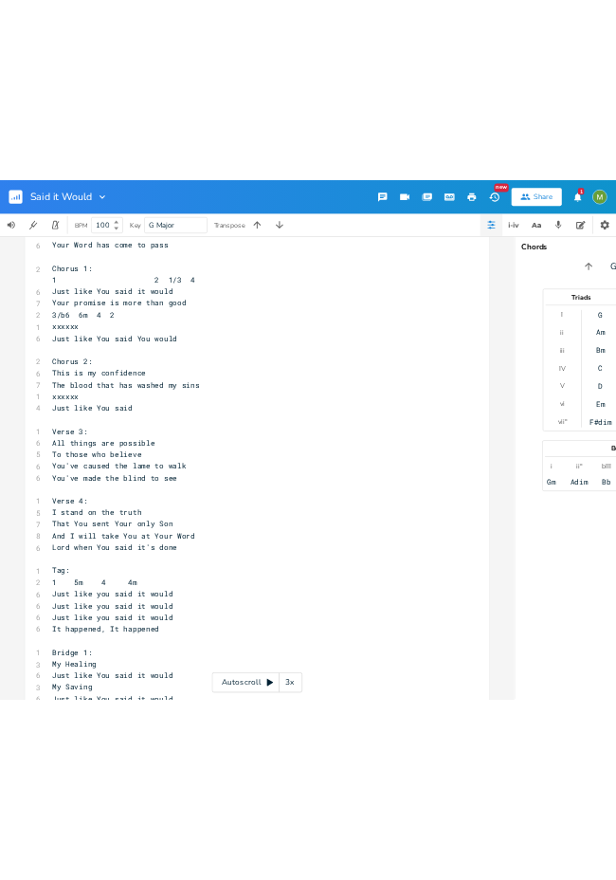
scroll to position [414, 0]
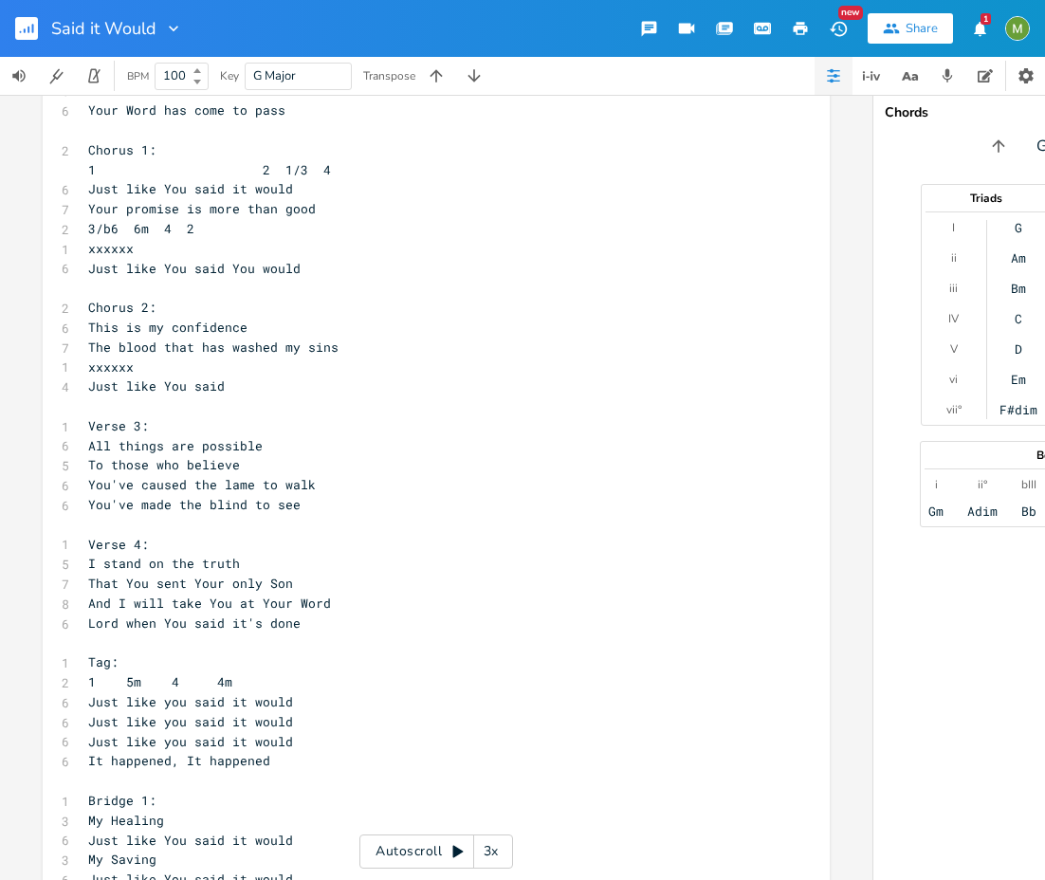
click at [153, 374] on pre "xxxxxx" at bounding box center [426, 367] width 685 height 20
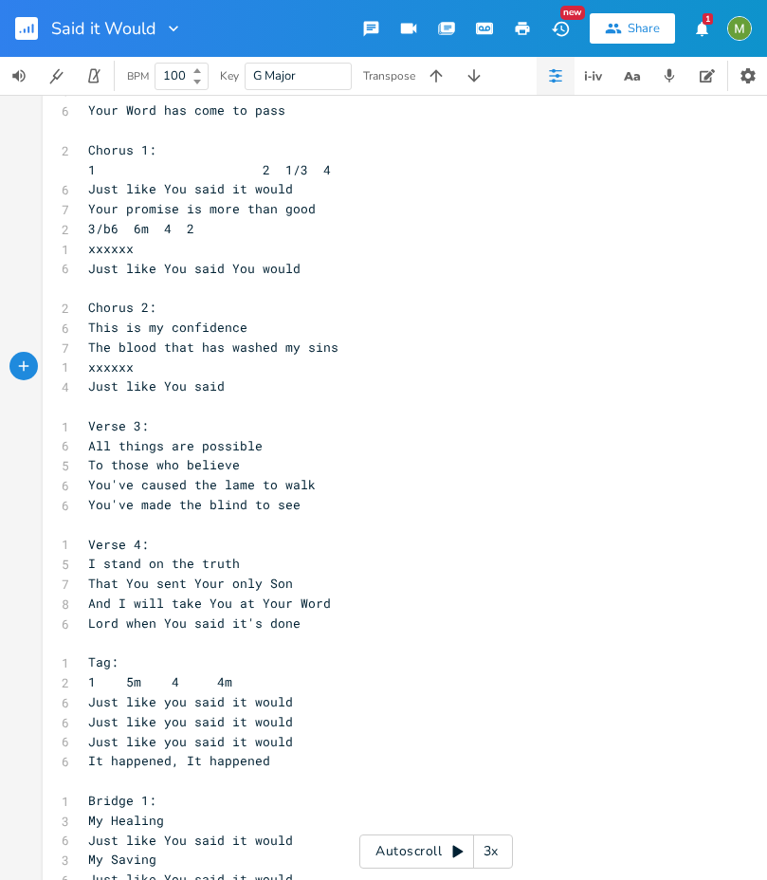
click at [236, 391] on pre "Just like You said" at bounding box center [426, 386] width 685 height 20
click at [331, 213] on pre "Your promise is more than good" at bounding box center [426, 209] width 685 height 20
click at [283, 252] on pre "xxxxxx" at bounding box center [426, 249] width 685 height 20
click at [147, 370] on pre "xxxxxx" at bounding box center [426, 367] width 685 height 20
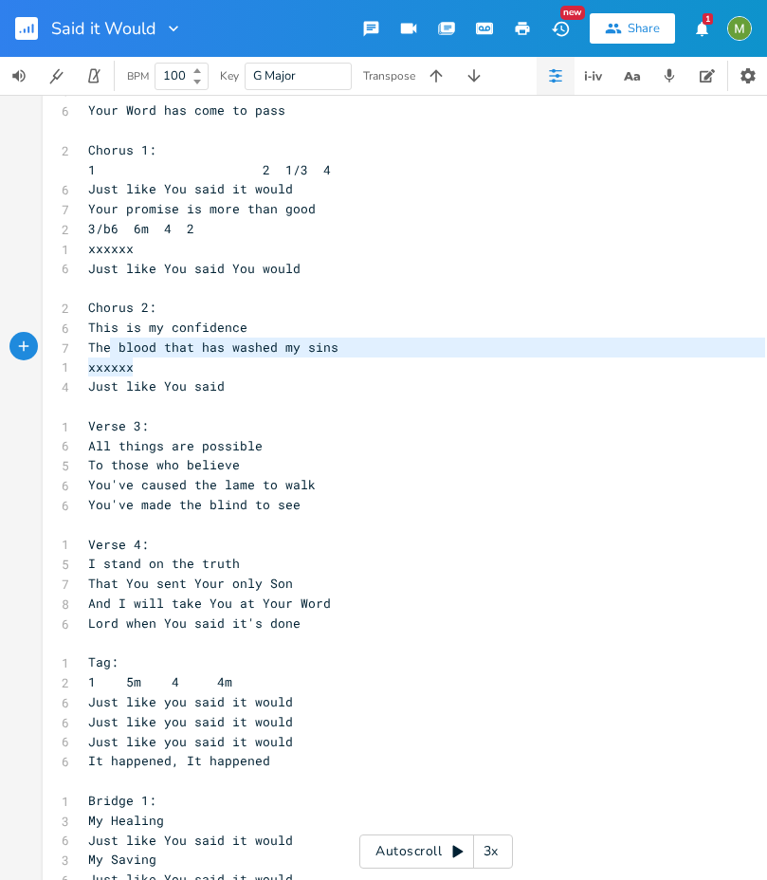
type textarea "his is my confidence The blood that has washed my sins xxxxxx"
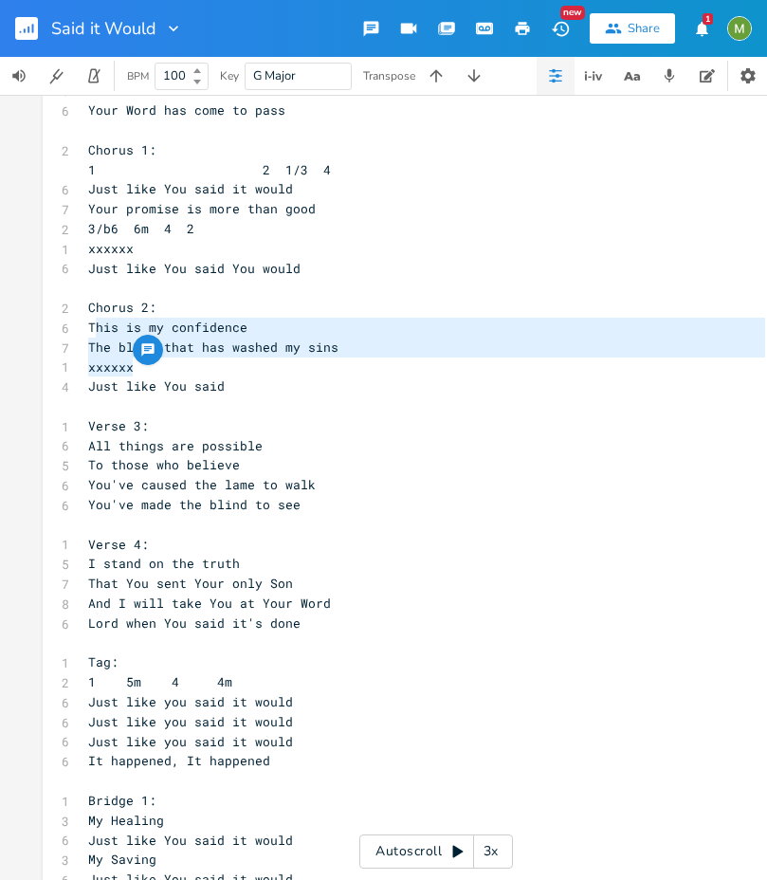
drag, startPoint x: 146, startPoint y: 370, endPoint x: 91, endPoint y: 325, distance: 70.8
click at [91, 325] on div "1 Verse 1: 1 1 6 5m 4 5 All of a sudden 6 So unexpectedly 7 You met me in my we…" at bounding box center [426, 554] width 685 height 1657
click at [87, 357] on pre "xxxxxx" at bounding box center [426, 367] width 685 height 20
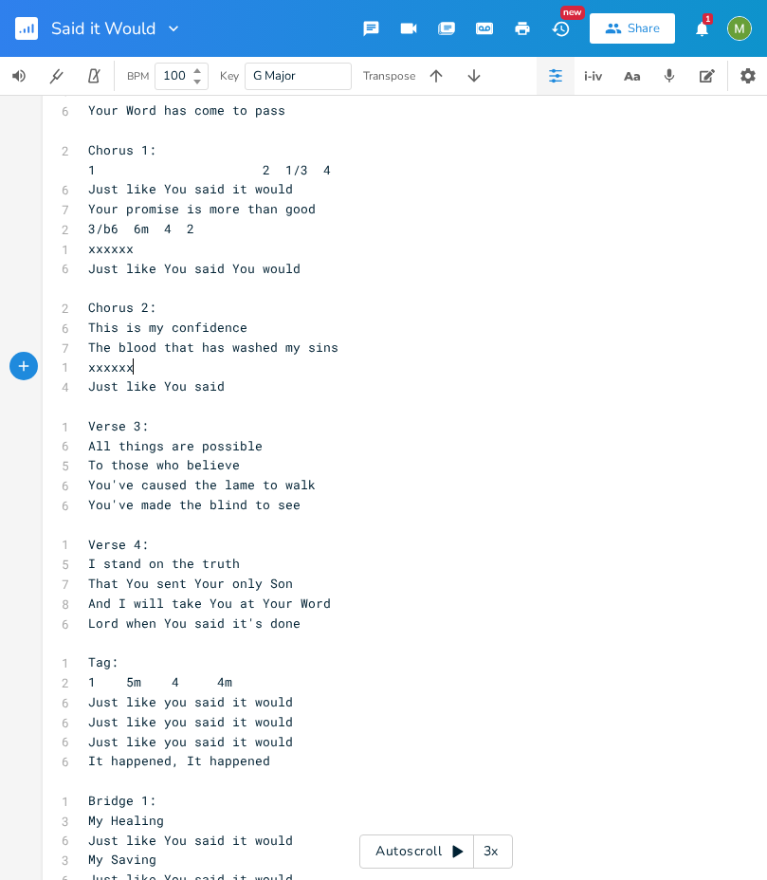
type textarea "xxxxxx"
drag, startPoint x: 140, startPoint y: 371, endPoint x: 79, endPoint y: 370, distance: 61.6
click at [84, 370] on pre "xxxxxx" at bounding box center [426, 367] width 685 height 20
click at [88, 365] on span "xxxxxx" at bounding box center [111, 366] width 46 height 17
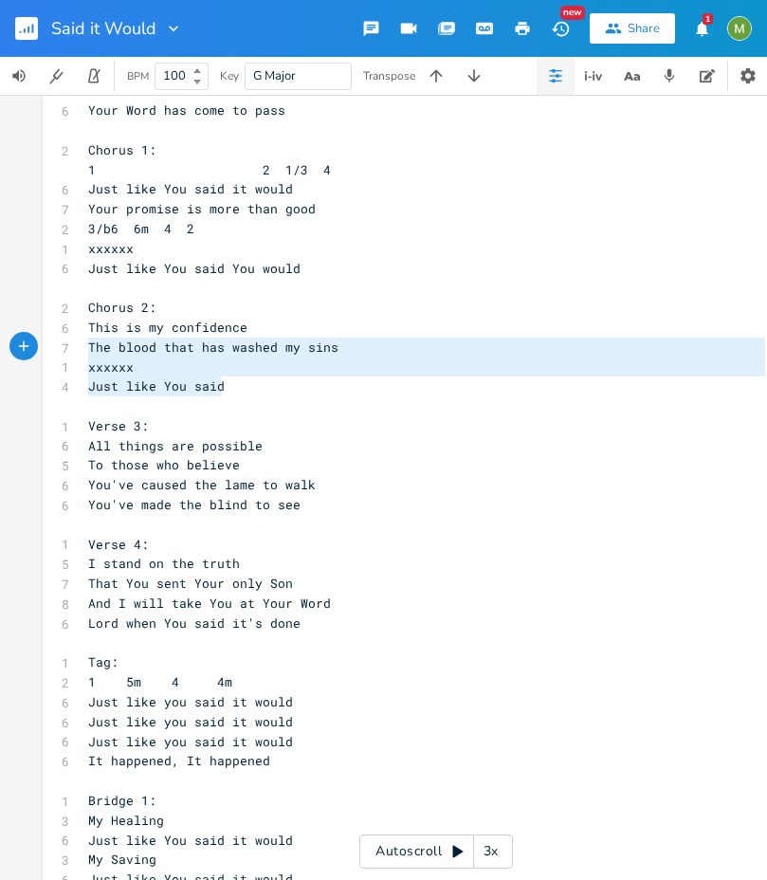
type textarea "This is my confidence The blood that has washed my sins xxxxxx Just like You sa…"
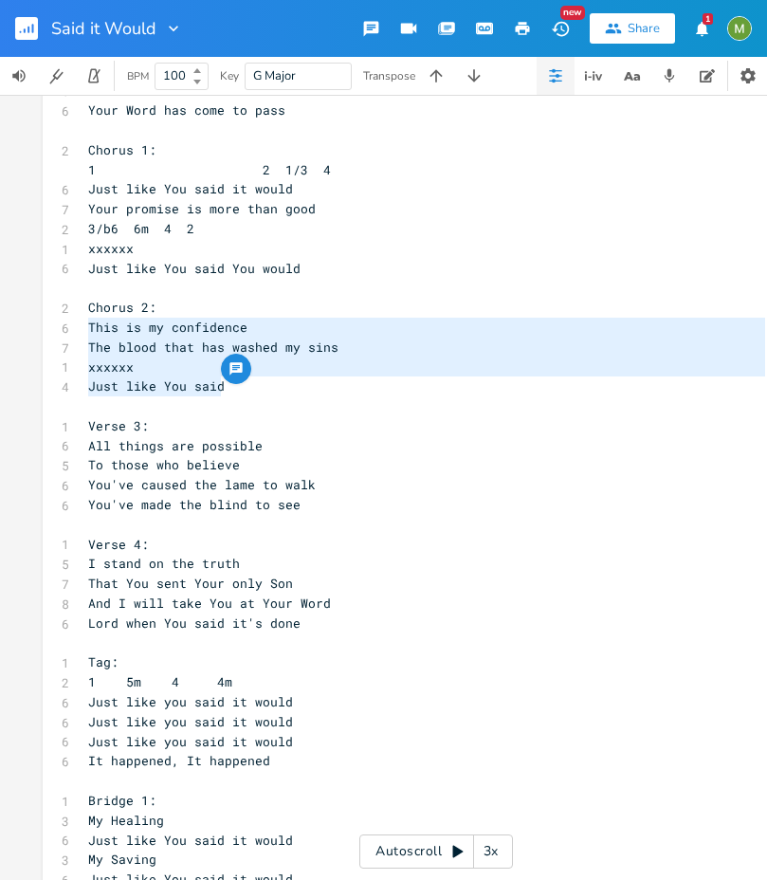
drag, startPoint x: 229, startPoint y: 381, endPoint x: 71, endPoint y: 334, distance: 164.4
click at [71, 334] on div "This is my confidence The blood that has washed my sins xxxxxx Just like You sa…" at bounding box center [436, 550] width 787 height 1717
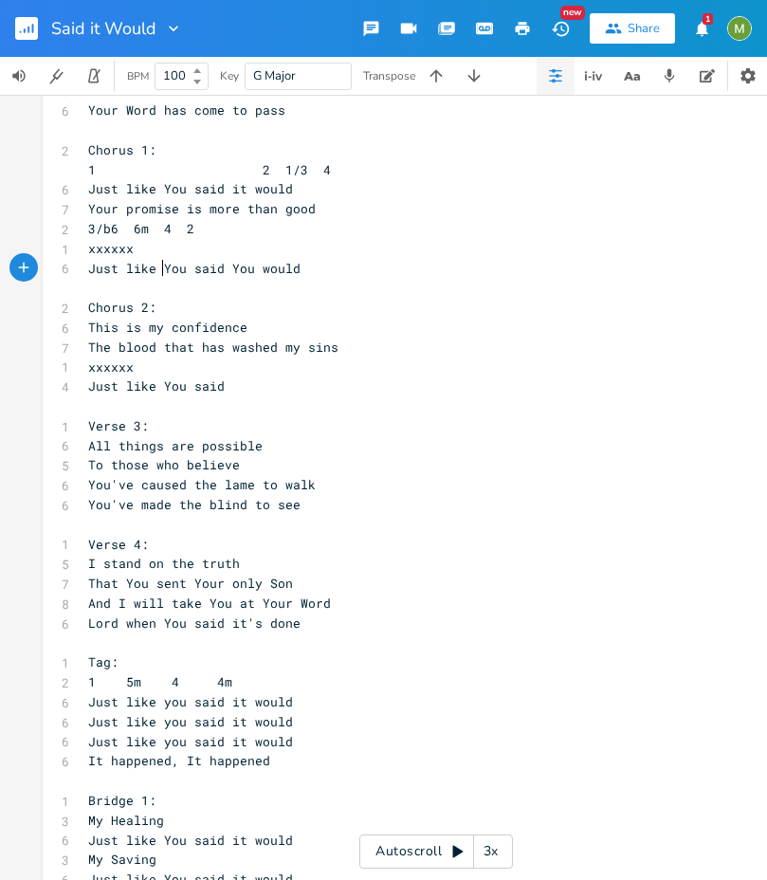
click at [156, 265] on span "Just like You said You would" at bounding box center [194, 268] width 212 height 17
type textarea "xxxxxx Just like You said You would"
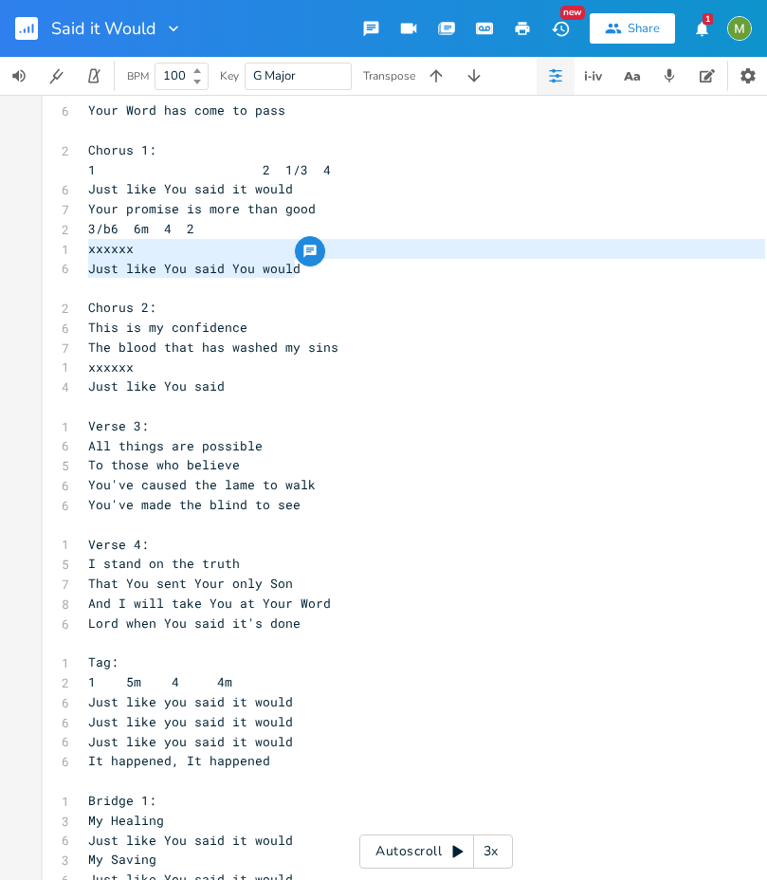
drag, startPoint x: 342, startPoint y: 263, endPoint x: 75, endPoint y: 245, distance: 268.0
click at [75, 245] on div "xxxxxx Just like You said You would x 1 Verse 1: 1 1 6 5m 4 5 All of a sudden 6…" at bounding box center [436, 550] width 787 height 1717
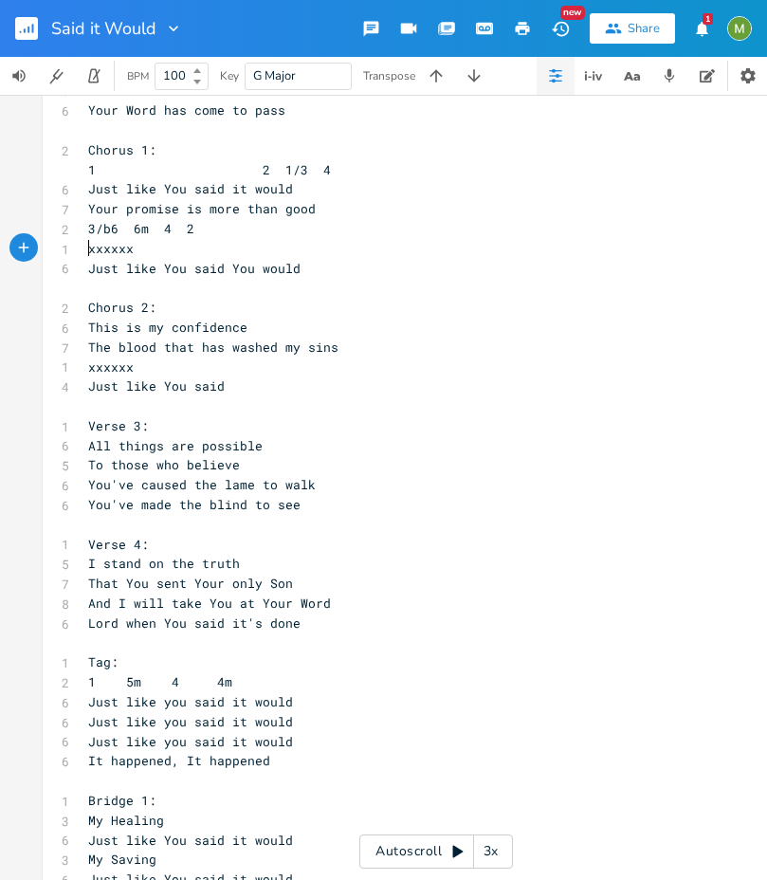
click at [84, 245] on pre "xxxxxx" at bounding box center [426, 249] width 685 height 20
click at [121, 255] on span "xxxxxx" at bounding box center [111, 248] width 46 height 17
type textarea "xxxxxx"
click at [121, 255] on span "xxxxxx" at bounding box center [111, 248] width 46 height 17
click at [112, 366] on span "xxxxxx" at bounding box center [111, 366] width 46 height 17
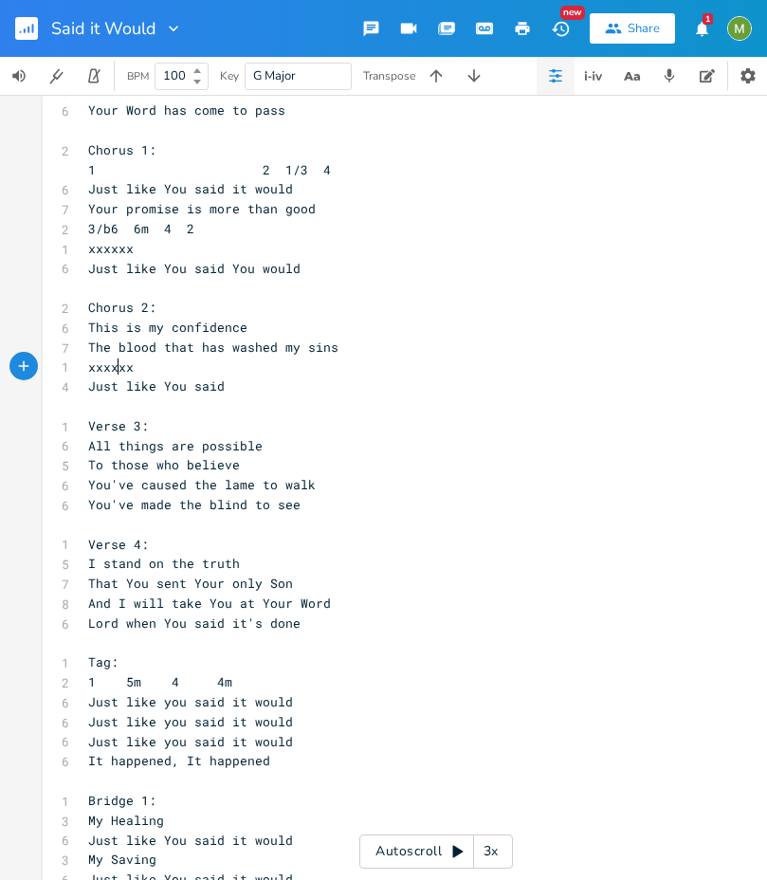
type textarea "xxxxxx"
click at [112, 366] on span "xxxxxx" at bounding box center [111, 366] width 46 height 17
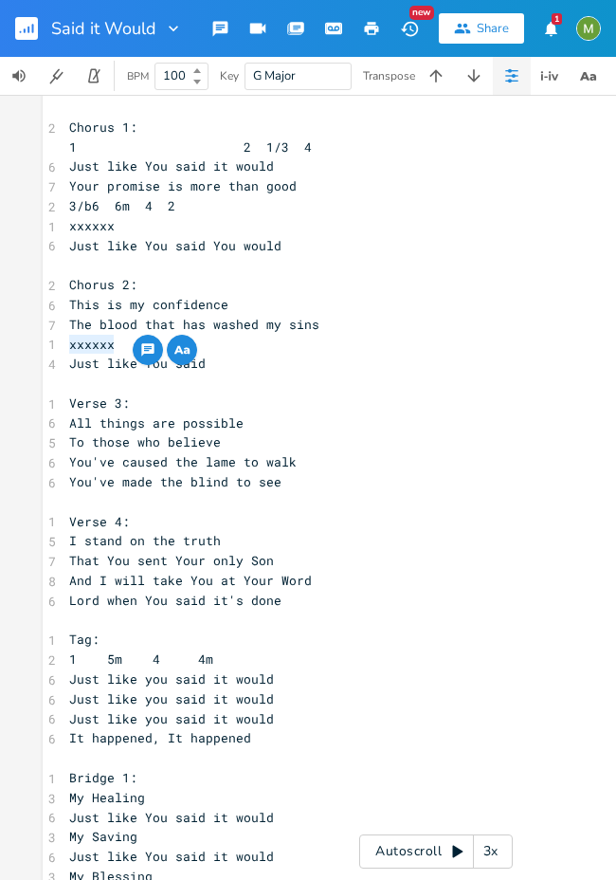
click at [464, 230] on pre "xxxxxx" at bounding box center [436, 226] width 742 height 20
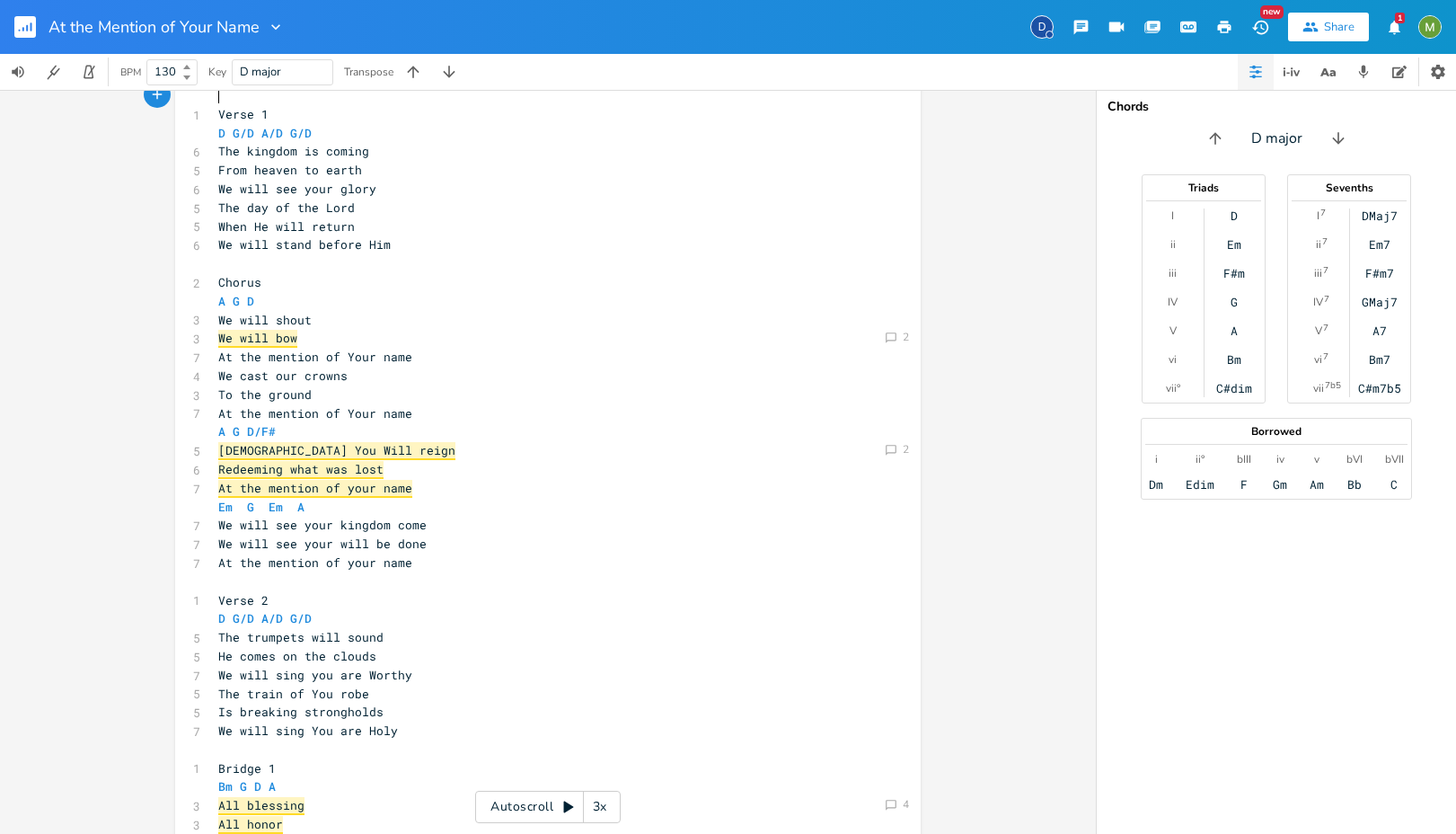
scroll to position [355, 0]
click at [358, 395] on pre "To the ground" at bounding box center [539, 394] width 649 height 19
click at [886, 338] on icon at bounding box center [890, 336] width 10 height 10
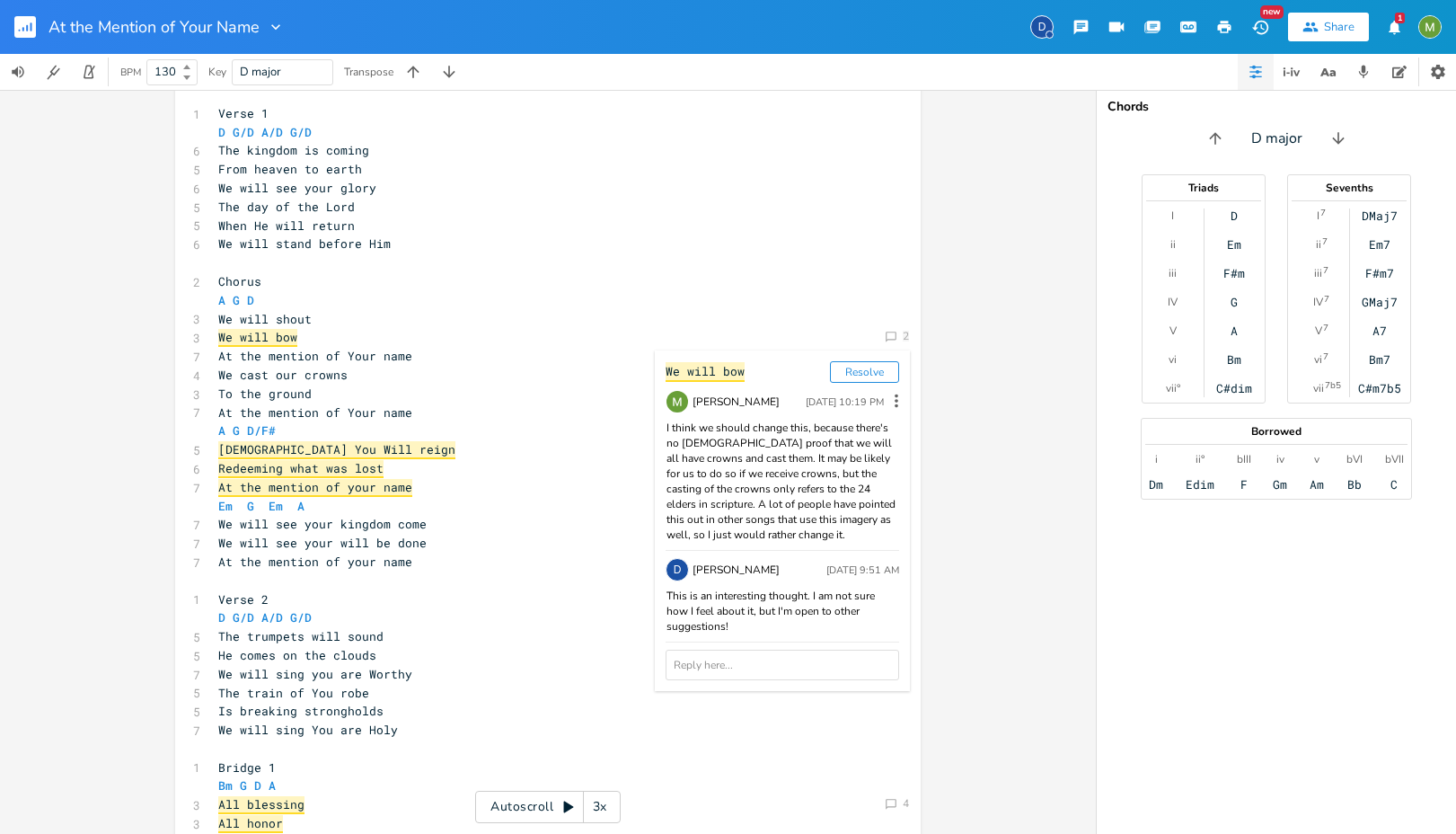
click at [542, 345] on pre "We will bow" at bounding box center [539, 337] width 649 height 19
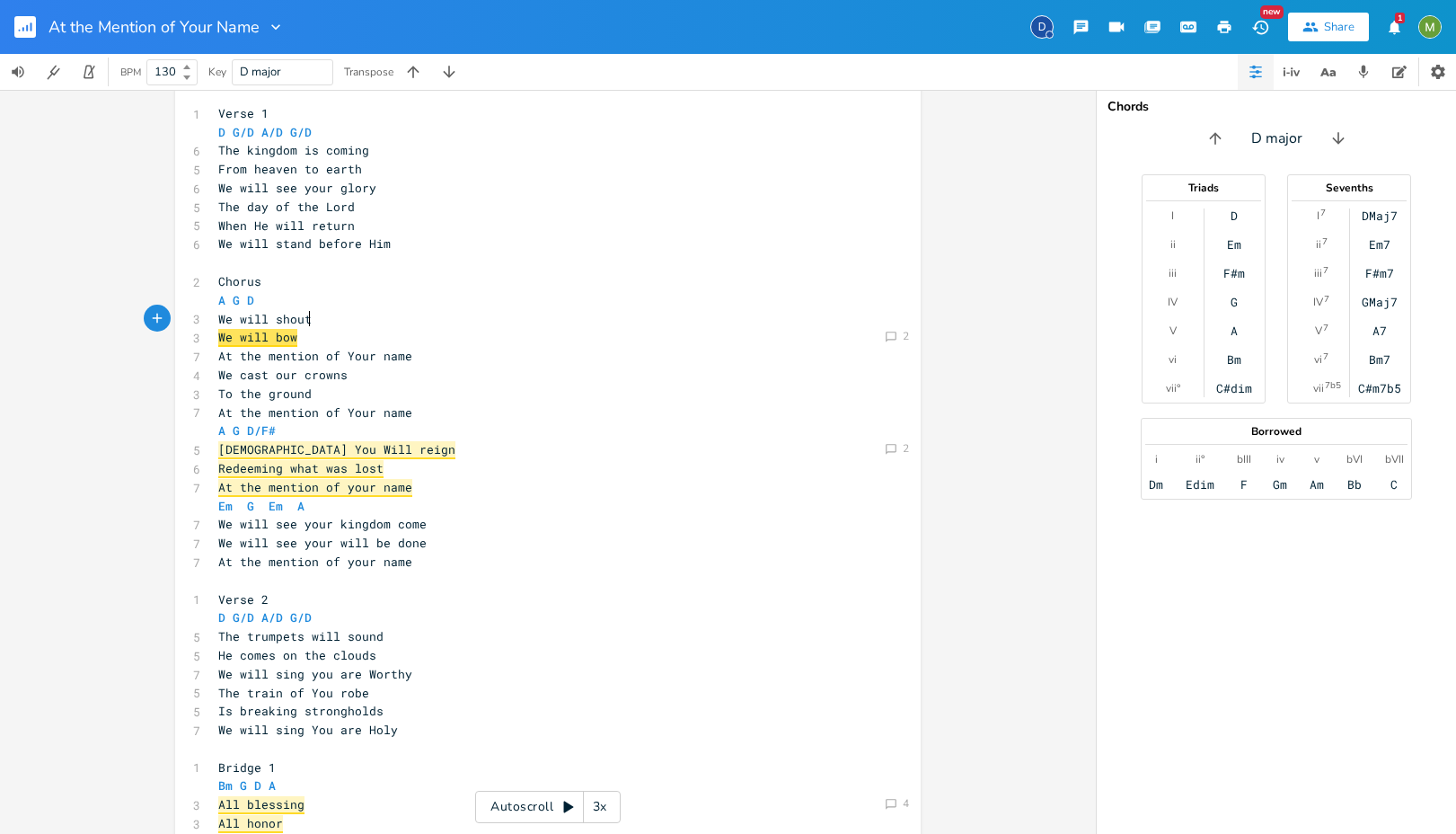
click at [316, 318] on pre "We will shout" at bounding box center [539, 319] width 649 height 19
click at [452, 353] on pre "At the mention of Your name" at bounding box center [539, 356] width 649 height 19
click at [350, 373] on pre "We cast our crowns" at bounding box center [539, 375] width 649 height 19
click at [291, 339] on pre "We will bow" at bounding box center [539, 337] width 649 height 19
click at [438, 441] on pre "[DEMOGRAPHIC_DATA] You Will reign" at bounding box center [539, 450] width 649 height 19
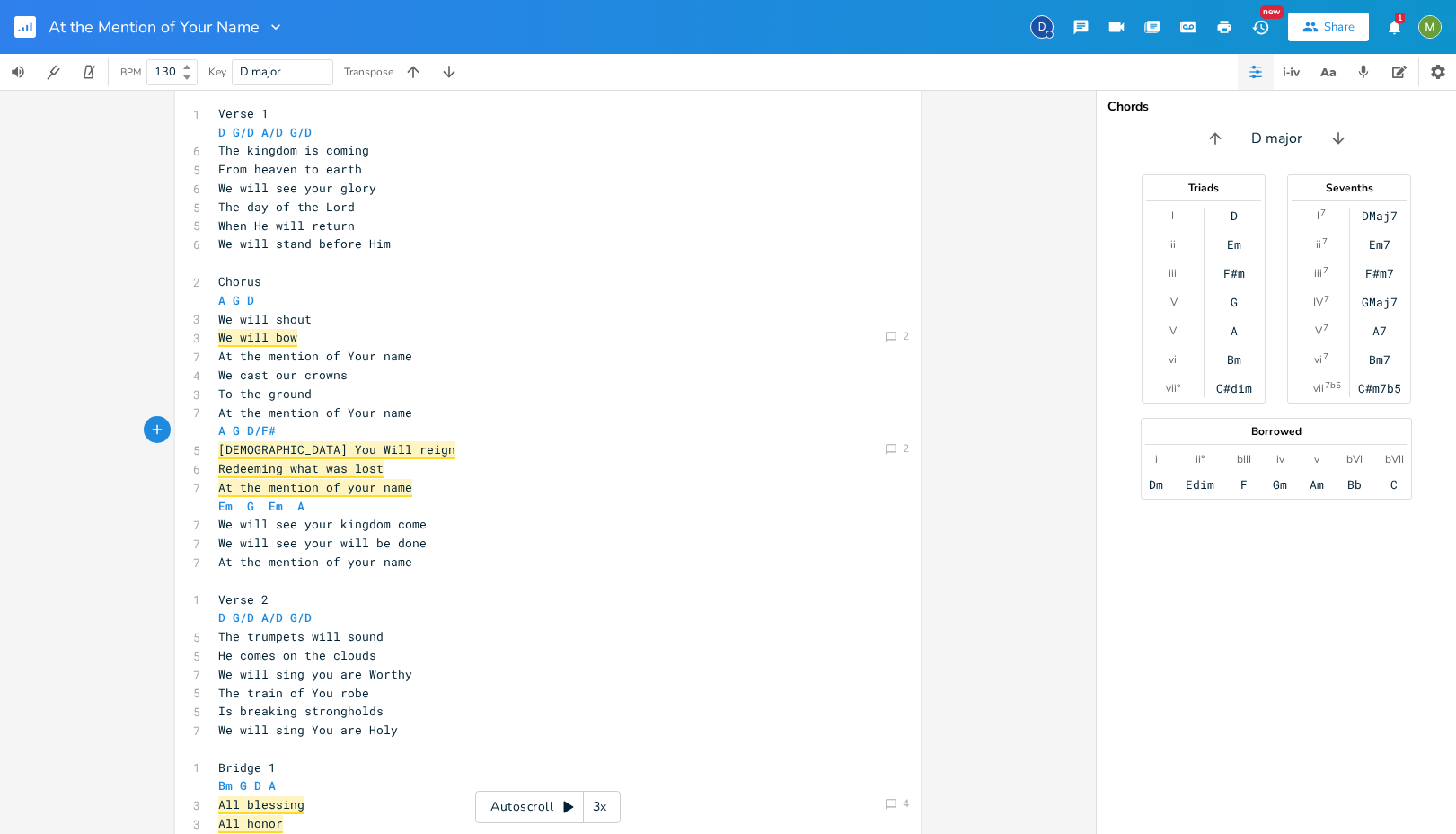
click at [414, 463] on pre "Redeeming what was lost" at bounding box center [539, 469] width 649 height 19
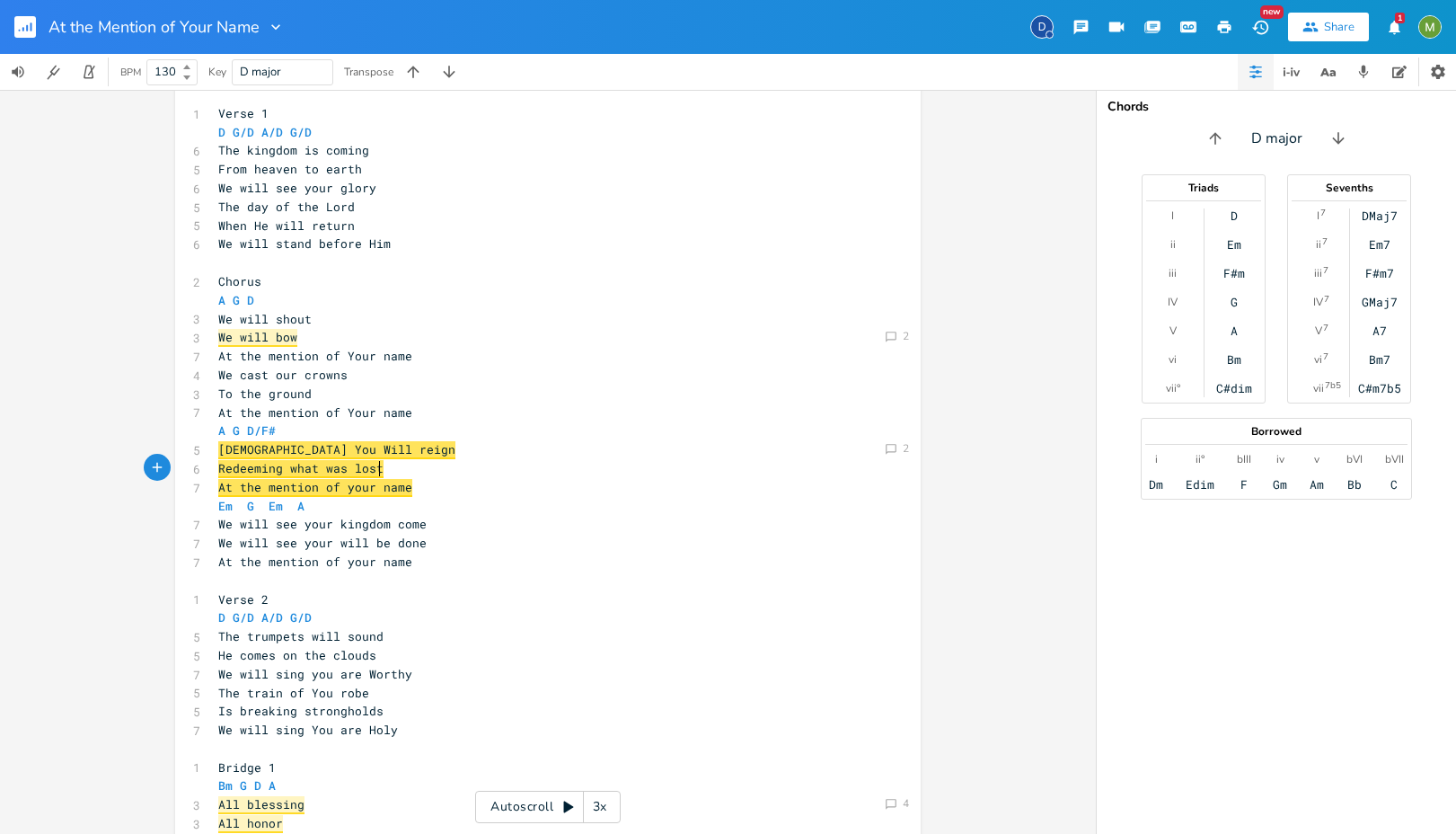
click at [443, 402] on pre "To the ground" at bounding box center [539, 394] width 649 height 19
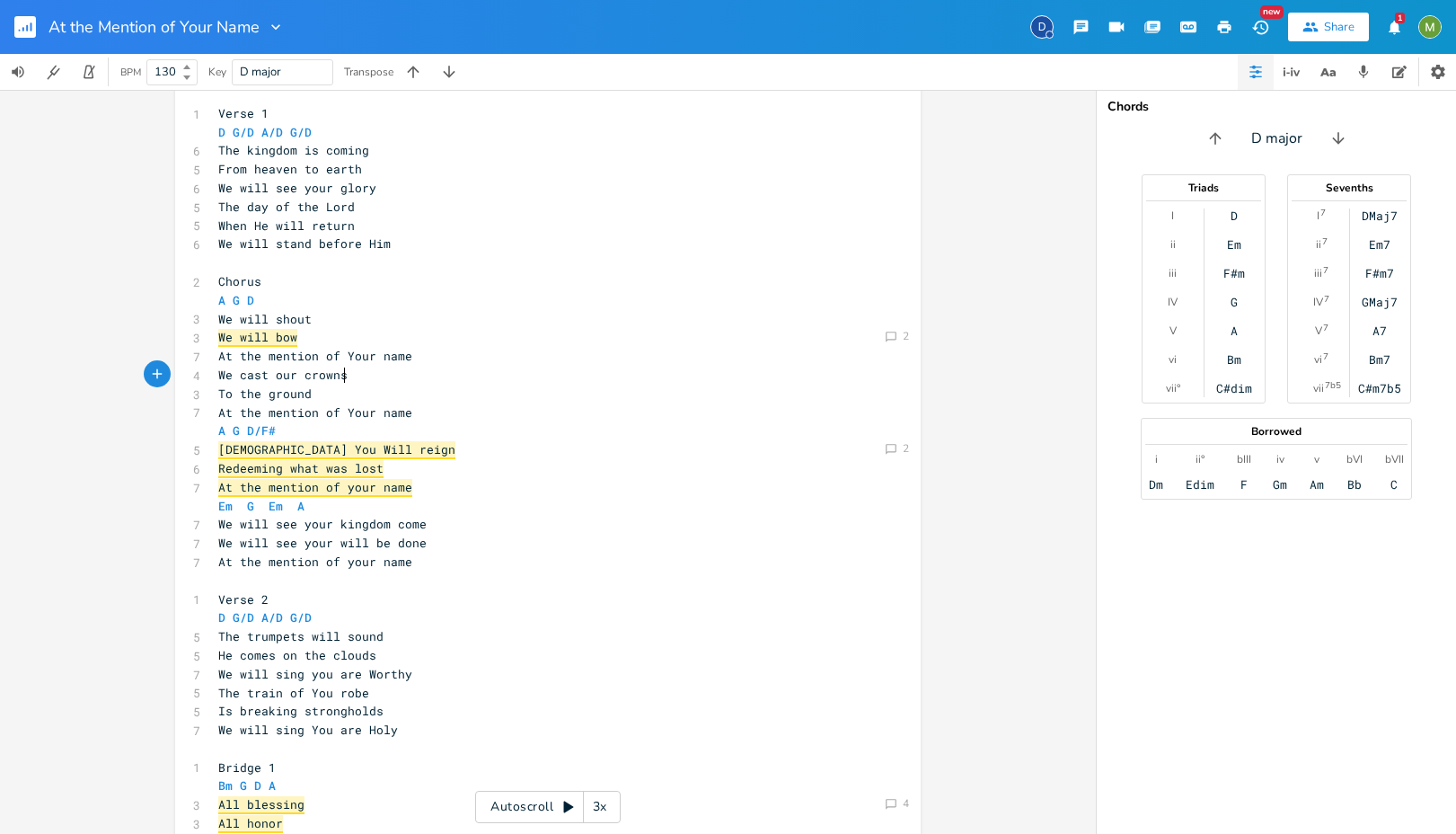
click at [378, 368] on pre "We cast our crowns" at bounding box center [539, 375] width 649 height 19
click at [479, 356] on pre "At the mention of Your name" at bounding box center [539, 356] width 649 height 19
click at [435, 372] on pre "We cast our crowns" at bounding box center [539, 375] width 649 height 19
type textarea "crowns"
click at [429, 381] on pre "We cast our crowns" at bounding box center [539, 375] width 649 height 19
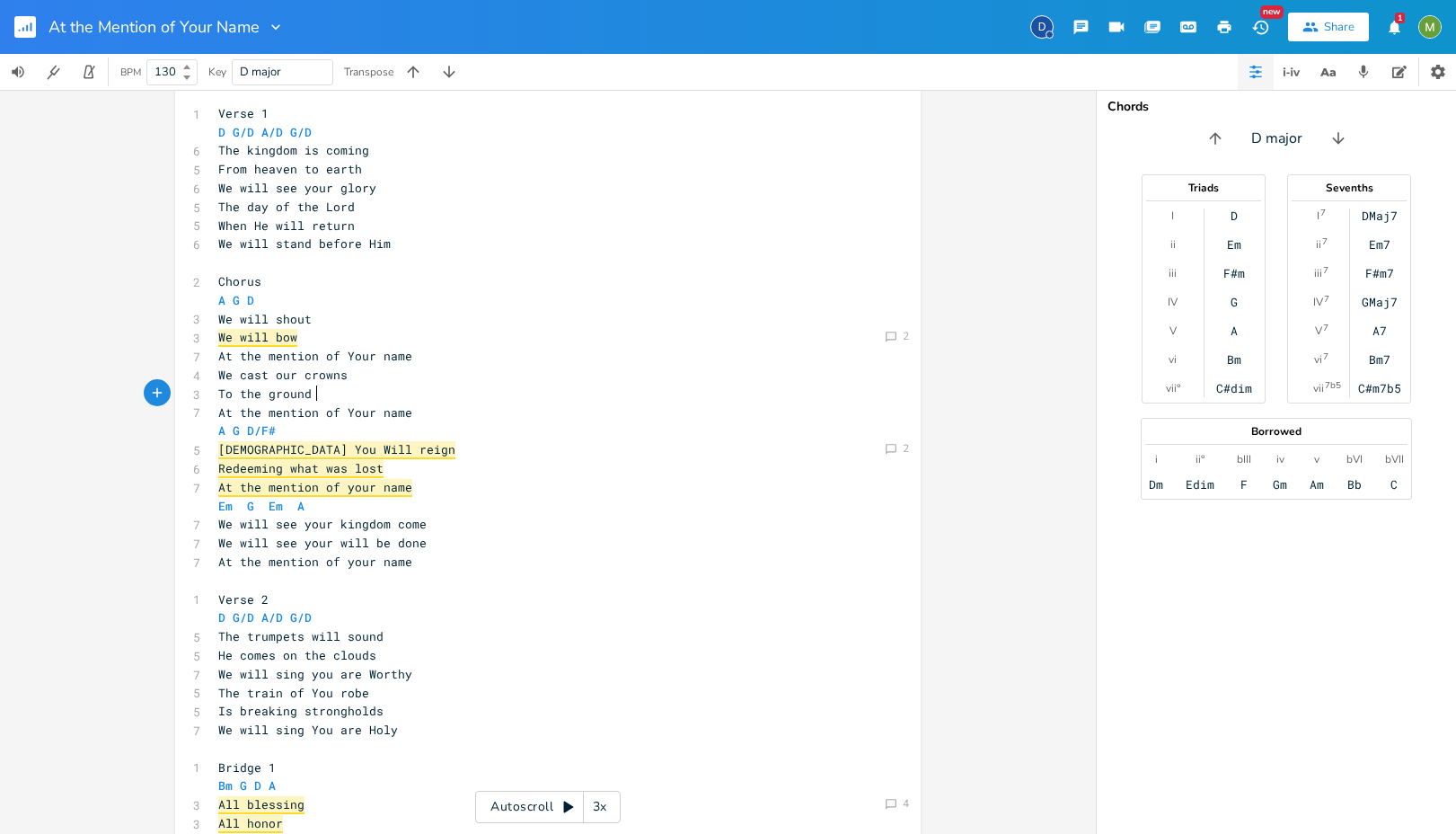
click at [426, 391] on pre "To the ground" at bounding box center [539, 394] width 649 height 19
click at [427, 399] on pre "To the ground" at bounding box center [539, 394] width 649 height 19
click at [428, 415] on pre "At the mention of Your name" at bounding box center [539, 413] width 649 height 19
click at [419, 354] on pre "At the mention of Your name" at bounding box center [539, 356] width 649 height 19
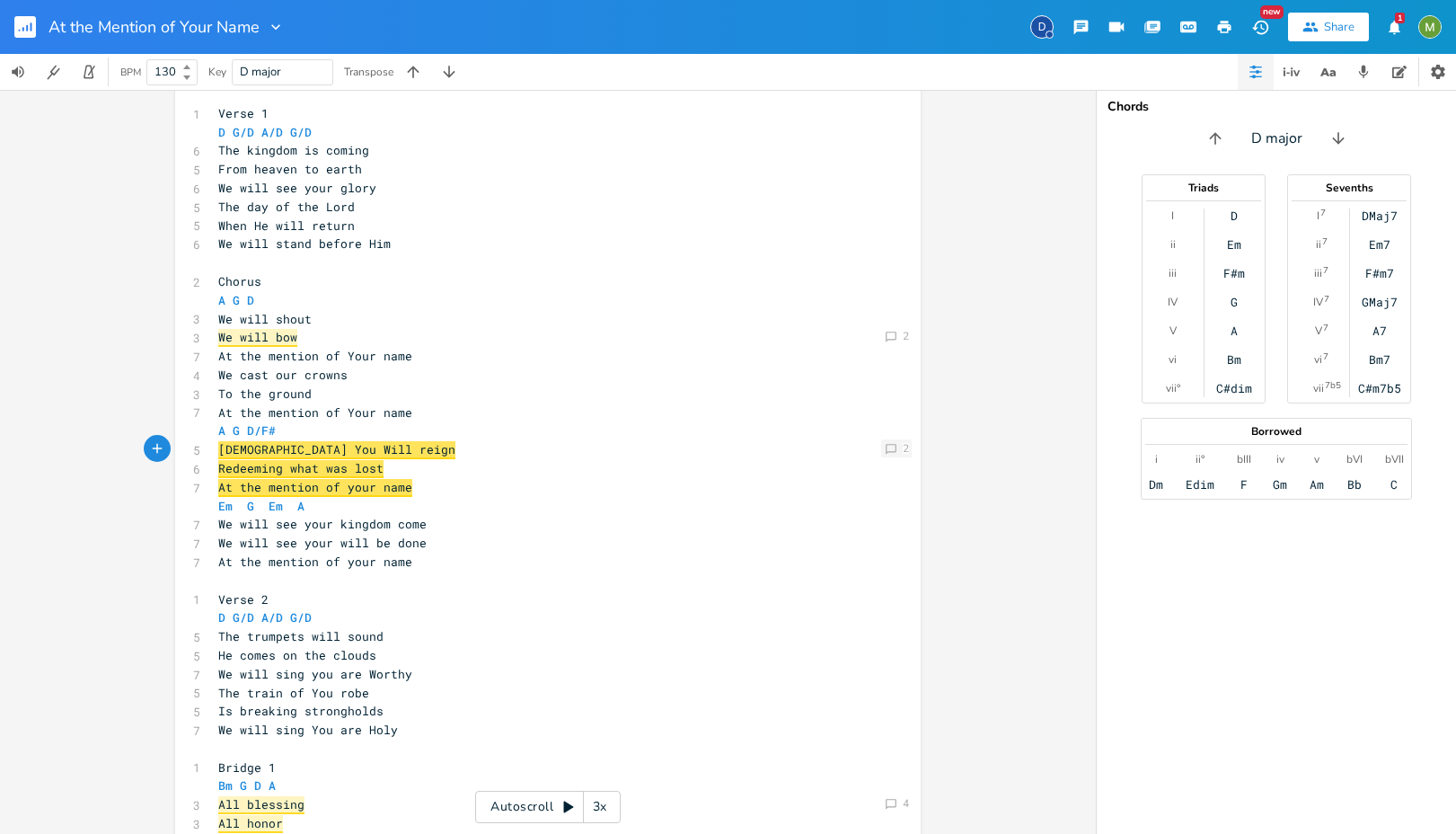
click at [894, 443] on div "Comment 2" at bounding box center [896, 448] width 30 height 18
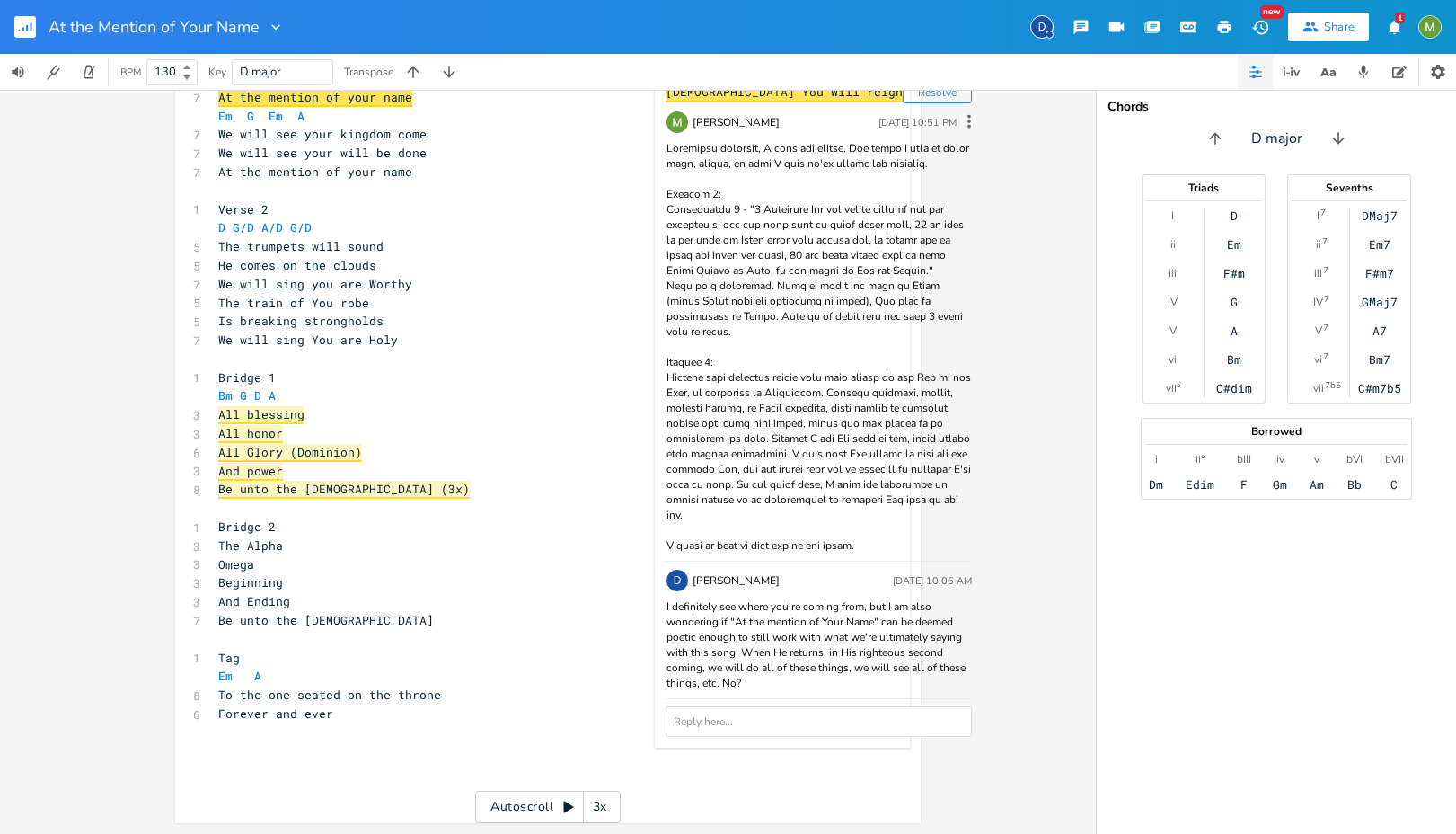
scroll to position [745, 0]
click at [475, 187] on div "​ 1 Verse 1 D G/D A/D G/D 6 The kingdom is coming 5 From heaven to earth 6 We w…" at bounding box center [539, 247] width 649 height 1103
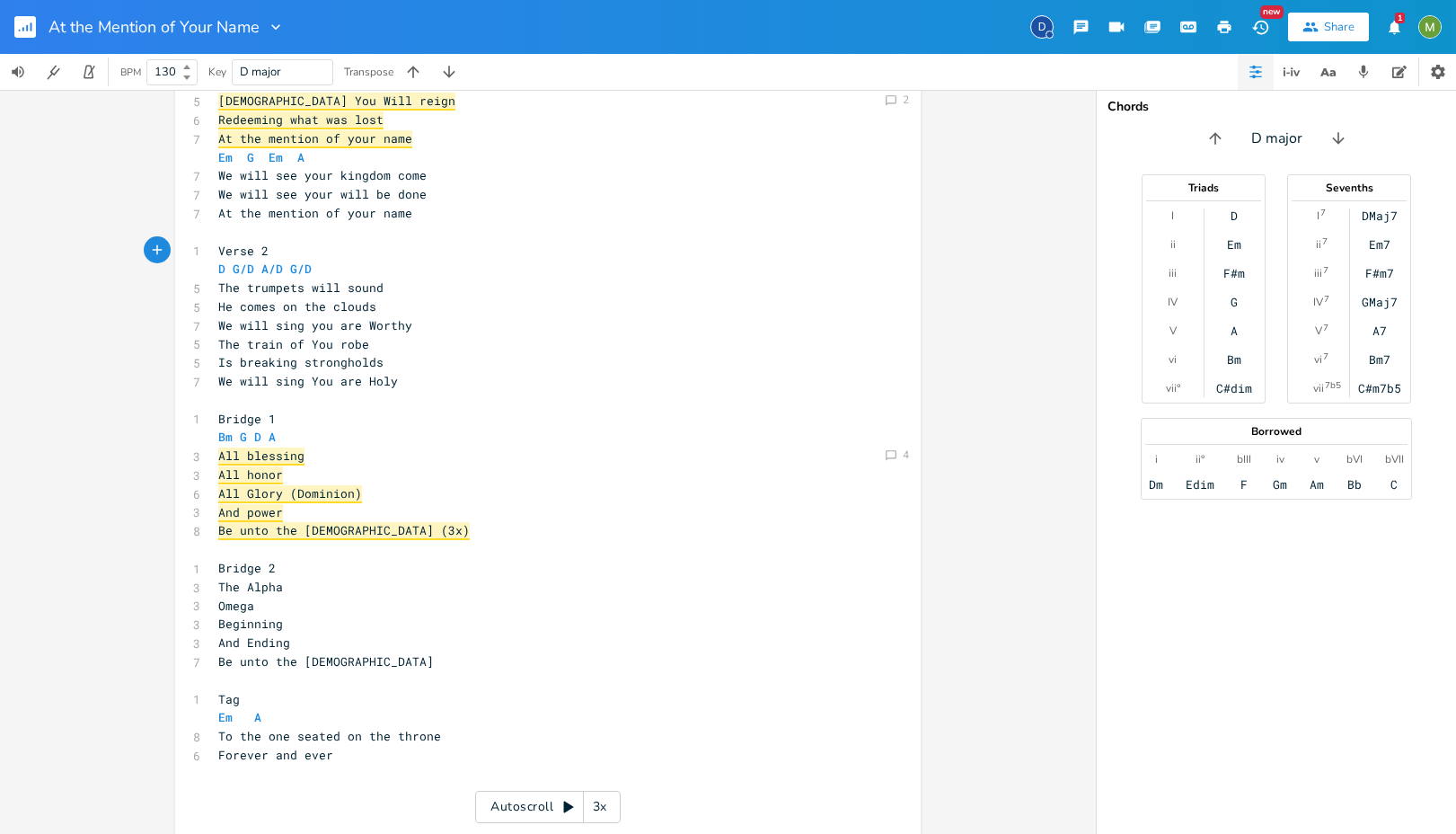
scroll to position [703, 0]
click at [319, 496] on span "All Glory (Dominion)" at bounding box center [290, 494] width 144 height 18
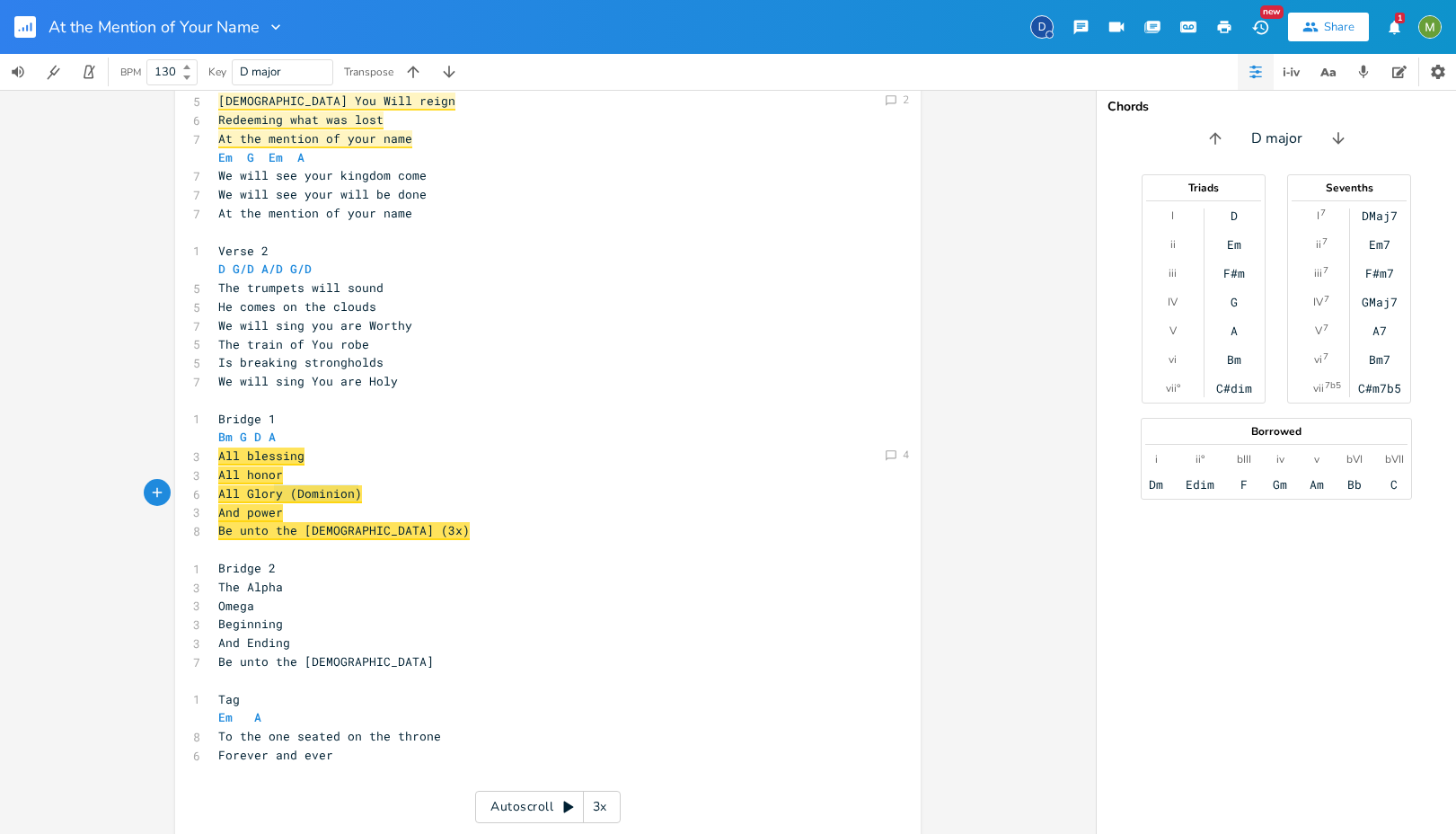
type textarea "ory (Dominion)"
drag, startPoint x: 375, startPoint y: 499, endPoint x: 256, endPoint y: 499, distance: 119.0
click at [256, 499] on pre "All Glory (Dominion)" at bounding box center [539, 494] width 649 height 19
click at [244, 482] on span "All honor" at bounding box center [250, 475] width 64 height 18
click at [249, 494] on span "All Glory (Dominion)" at bounding box center [290, 494] width 144 height 18
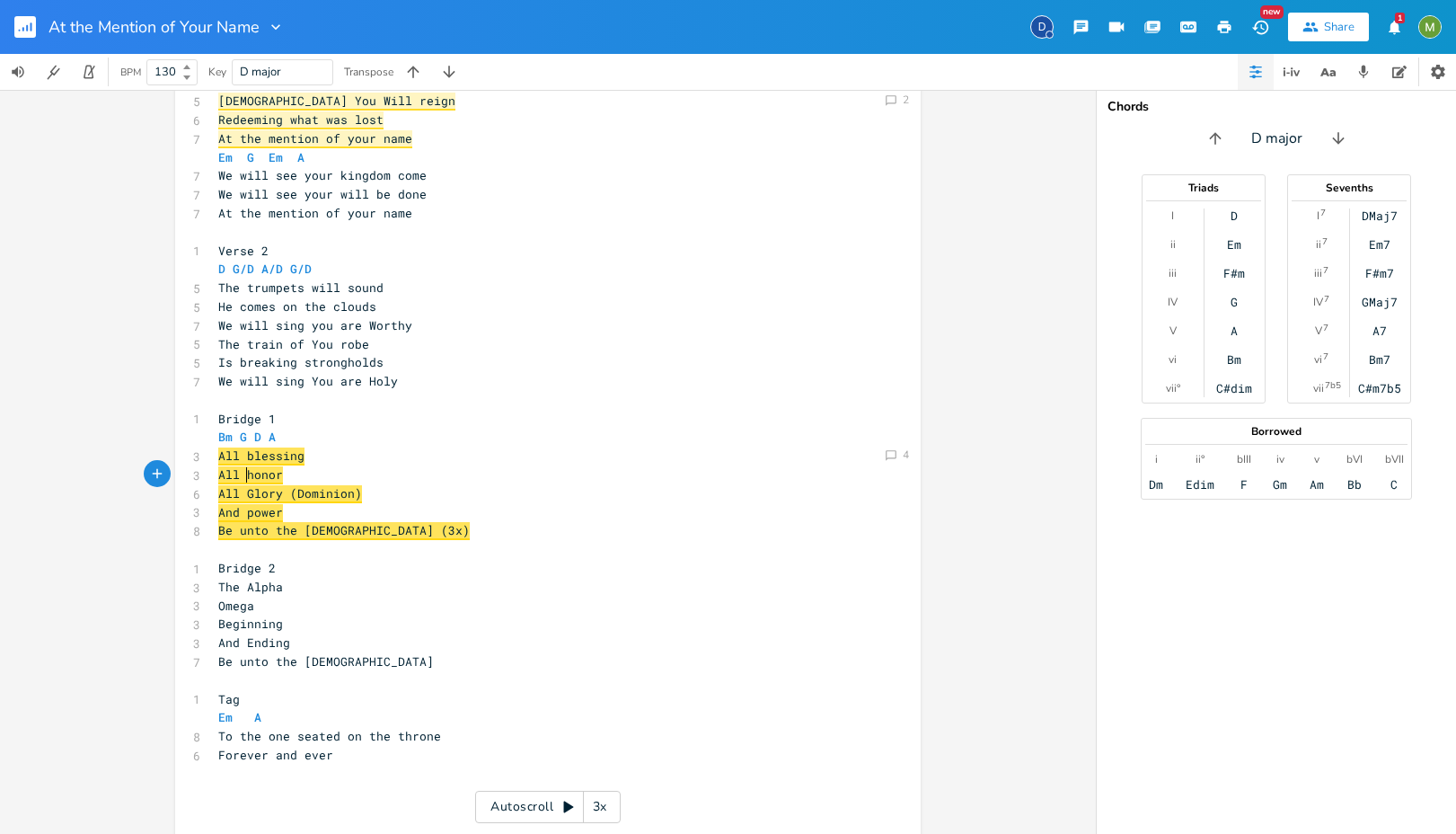
type textarea "Glory"
click at [249, 494] on span "All Glory (Dominion)" at bounding box center [290, 494] width 144 height 18
click at [430, 482] on pre "All honor" at bounding box center [539, 475] width 649 height 19
click at [428, 490] on pre "All Glory (Dominion)" at bounding box center [539, 494] width 649 height 19
click at [426, 517] on pre "And power" at bounding box center [539, 513] width 649 height 19
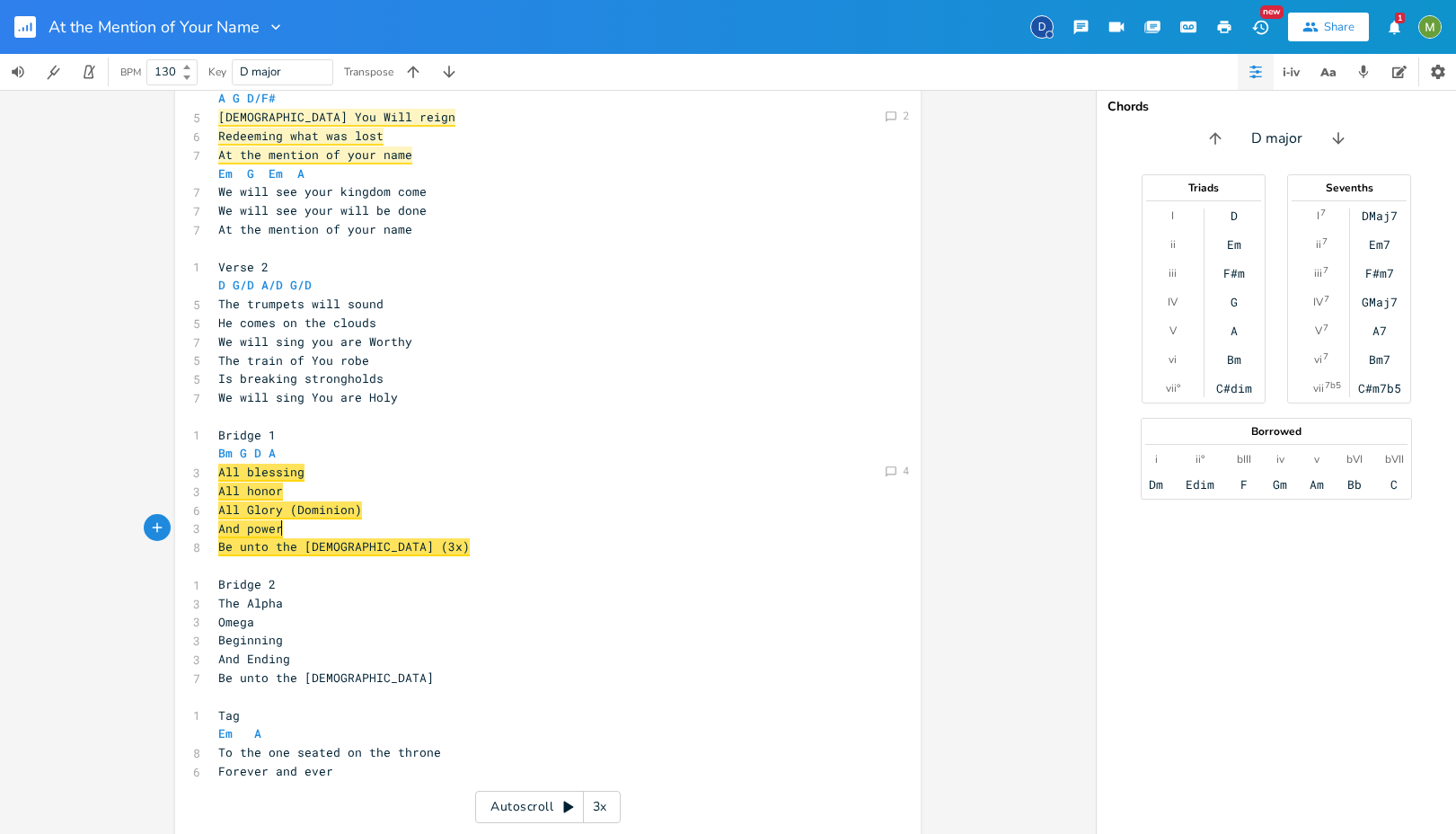
scroll to position [685, 0]
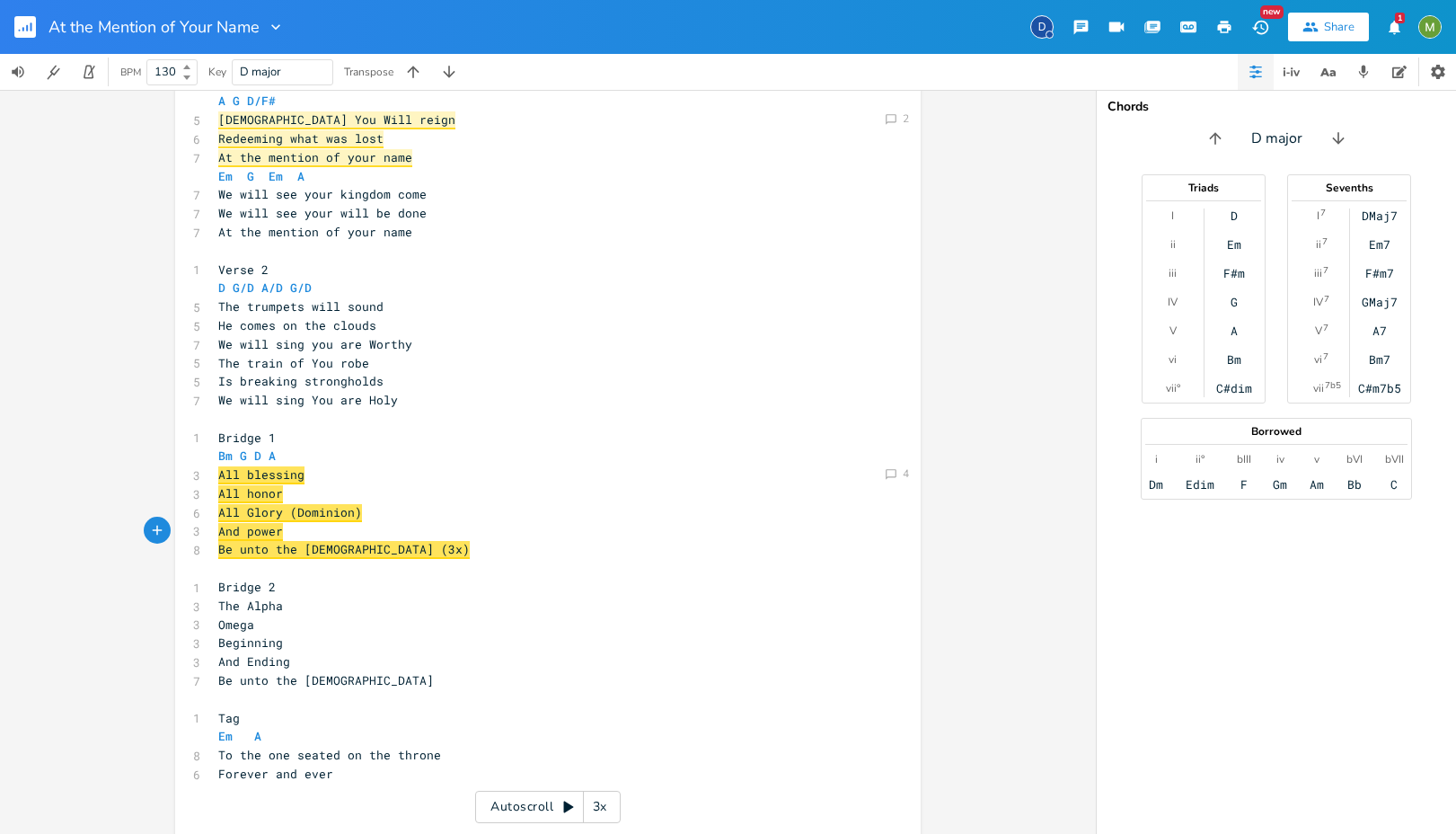
click at [333, 516] on span "All Glory (Dominion)" at bounding box center [290, 513] width 144 height 18
type textarea "Dominion"
click at [333, 516] on span "All Glory (Dominion)" at bounding box center [290, 513] width 144 height 18
click at [448, 535] on pre "And power" at bounding box center [539, 532] width 649 height 19
click at [241, 501] on span "All honor" at bounding box center [250, 494] width 64 height 18
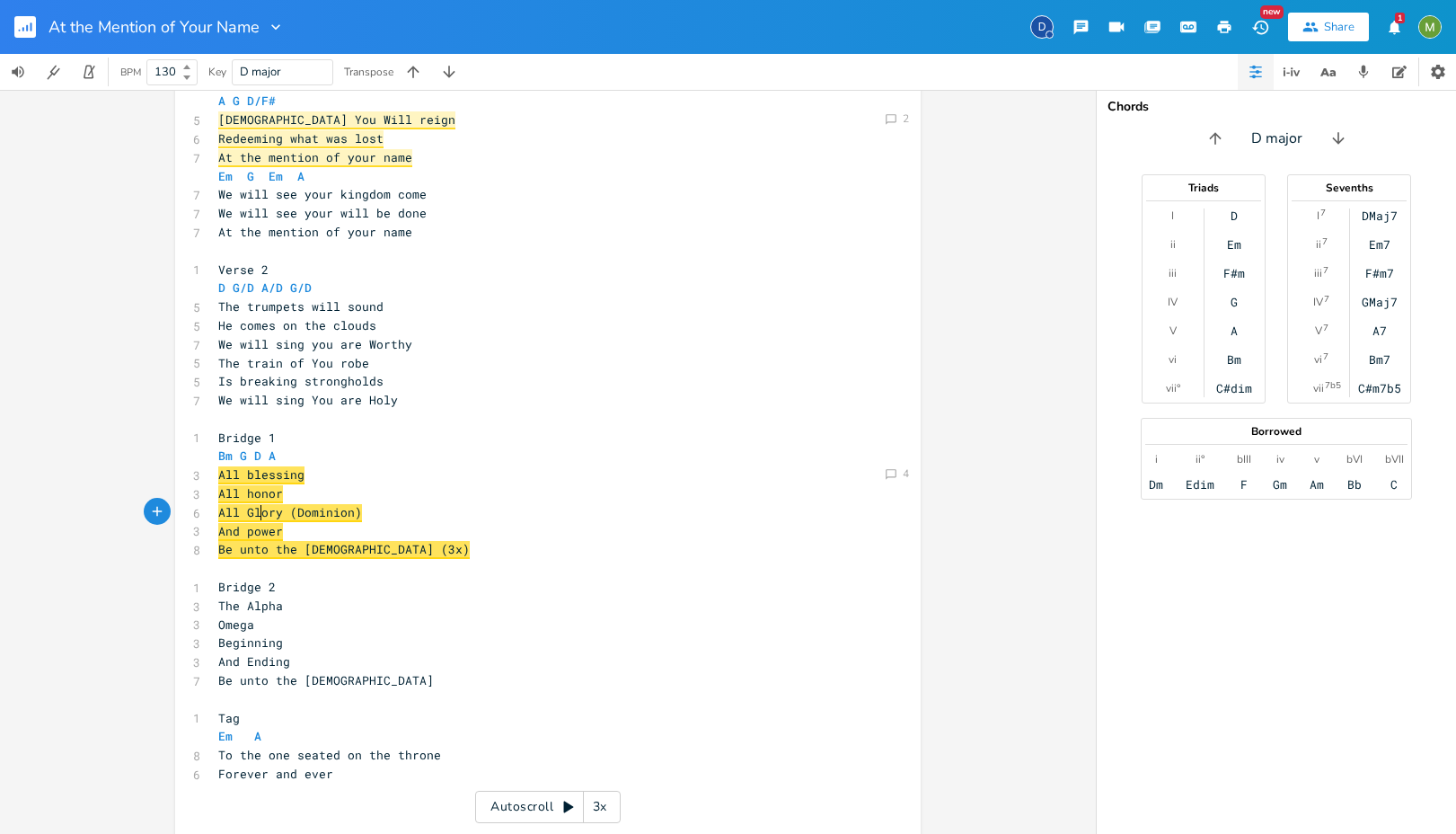
click at [253, 513] on span "All Glory (Dominion)" at bounding box center [290, 513] width 144 height 18
type textarea "Glory"
click at [253, 513] on span "All Glory (Dominion)" at bounding box center [290, 513] width 144 height 18
click at [443, 389] on pre "Is breaking strongholds" at bounding box center [539, 382] width 649 height 19
click at [261, 515] on span "All Glory (Dominion)" at bounding box center [290, 513] width 144 height 18
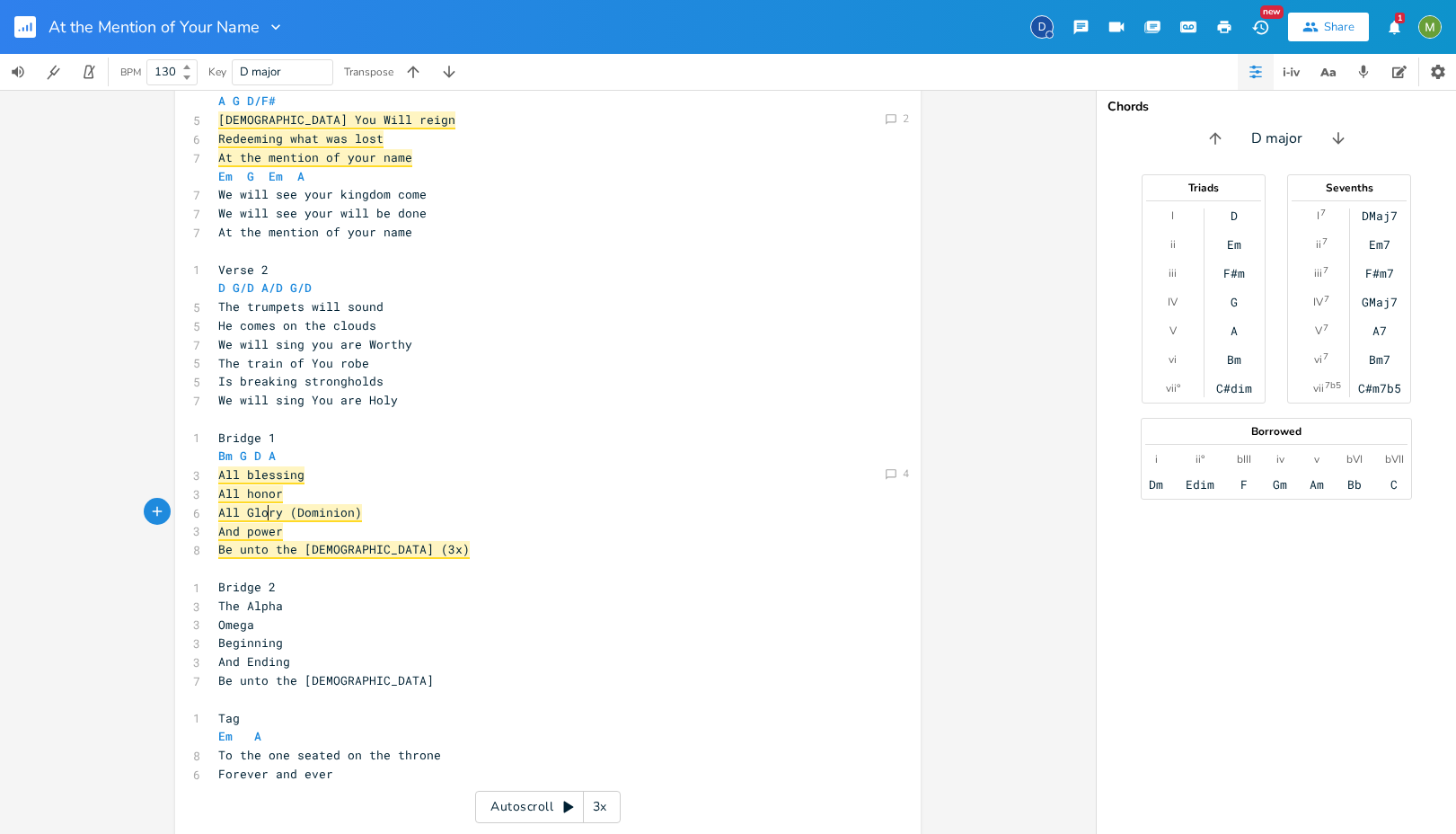
type textarea "Glory"
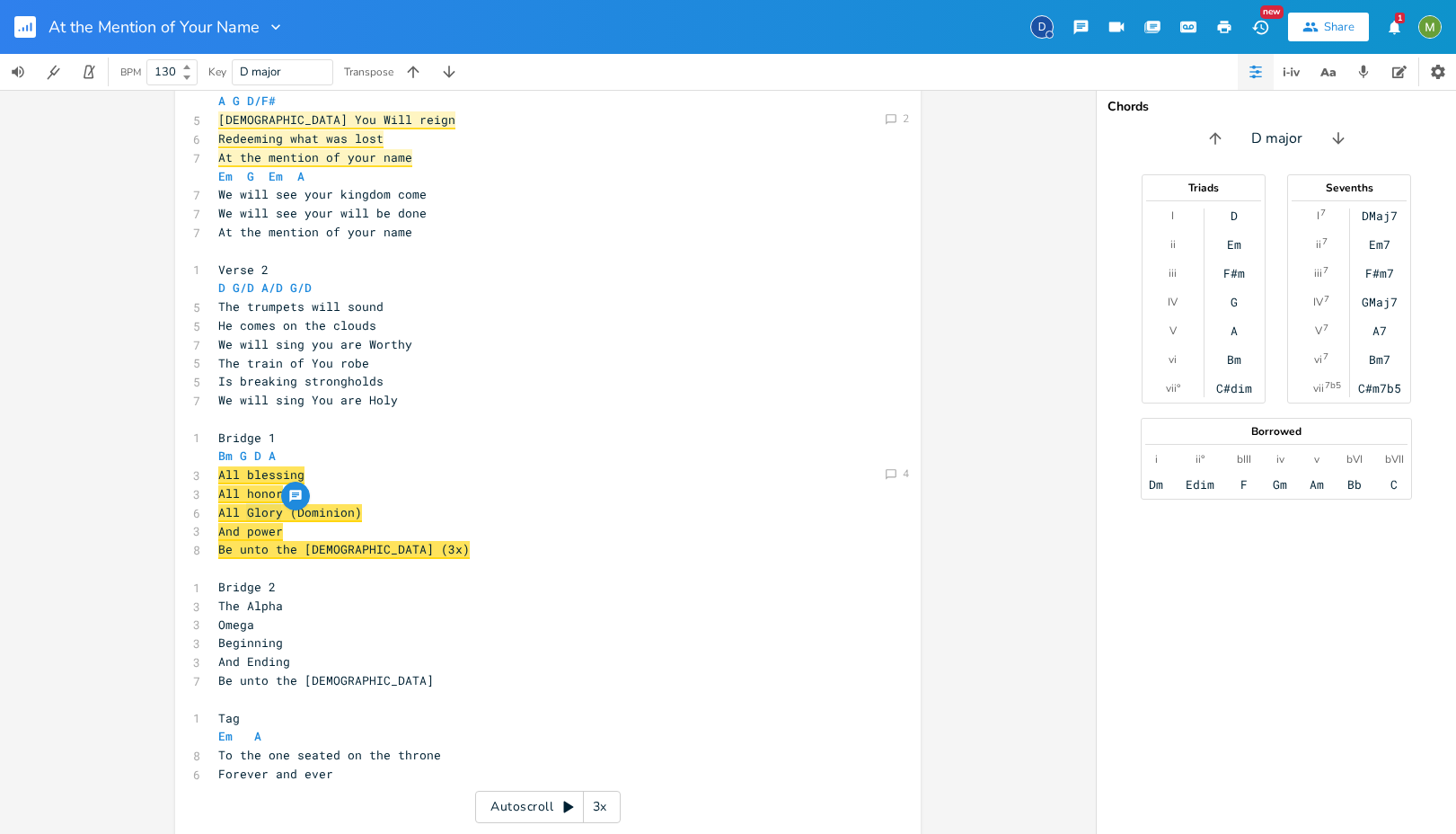
click at [368, 484] on pre "All honor" at bounding box center [539, 494] width 649 height 19
click at [335, 513] on span "All Glory (Dominion)" at bounding box center [290, 513] width 144 height 18
type textarea "Dominion"
click at [335, 513] on span "All Glory (Dominion)" at bounding box center [290, 513] width 144 height 18
click at [441, 372] on pre "Is breaking strongholds" at bounding box center [539, 382] width 649 height 19
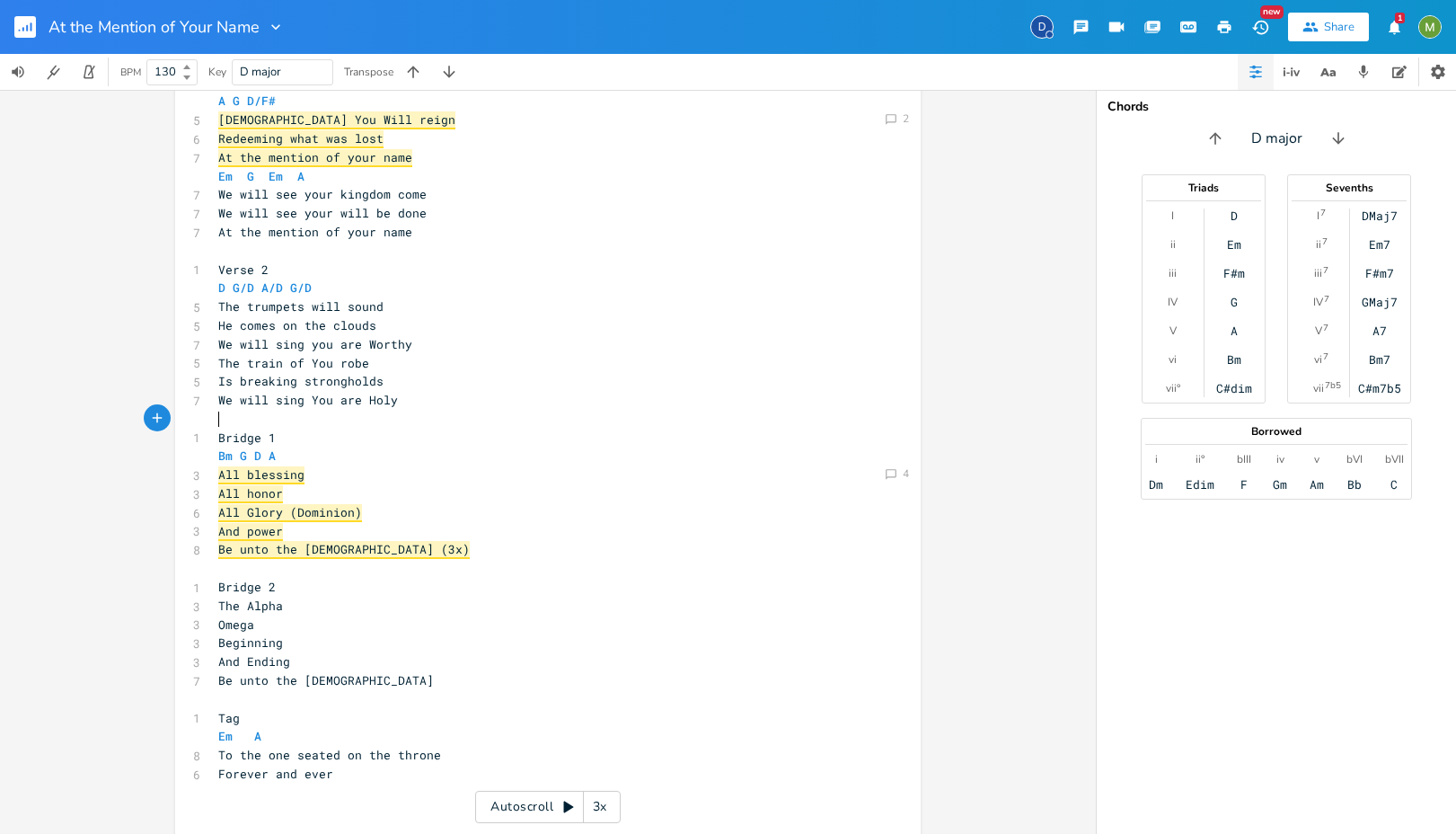
click at [378, 410] on pre "​" at bounding box center [539, 419] width 649 height 19
click at [308, 505] on span "All Glory (Dominion)" at bounding box center [290, 513] width 144 height 18
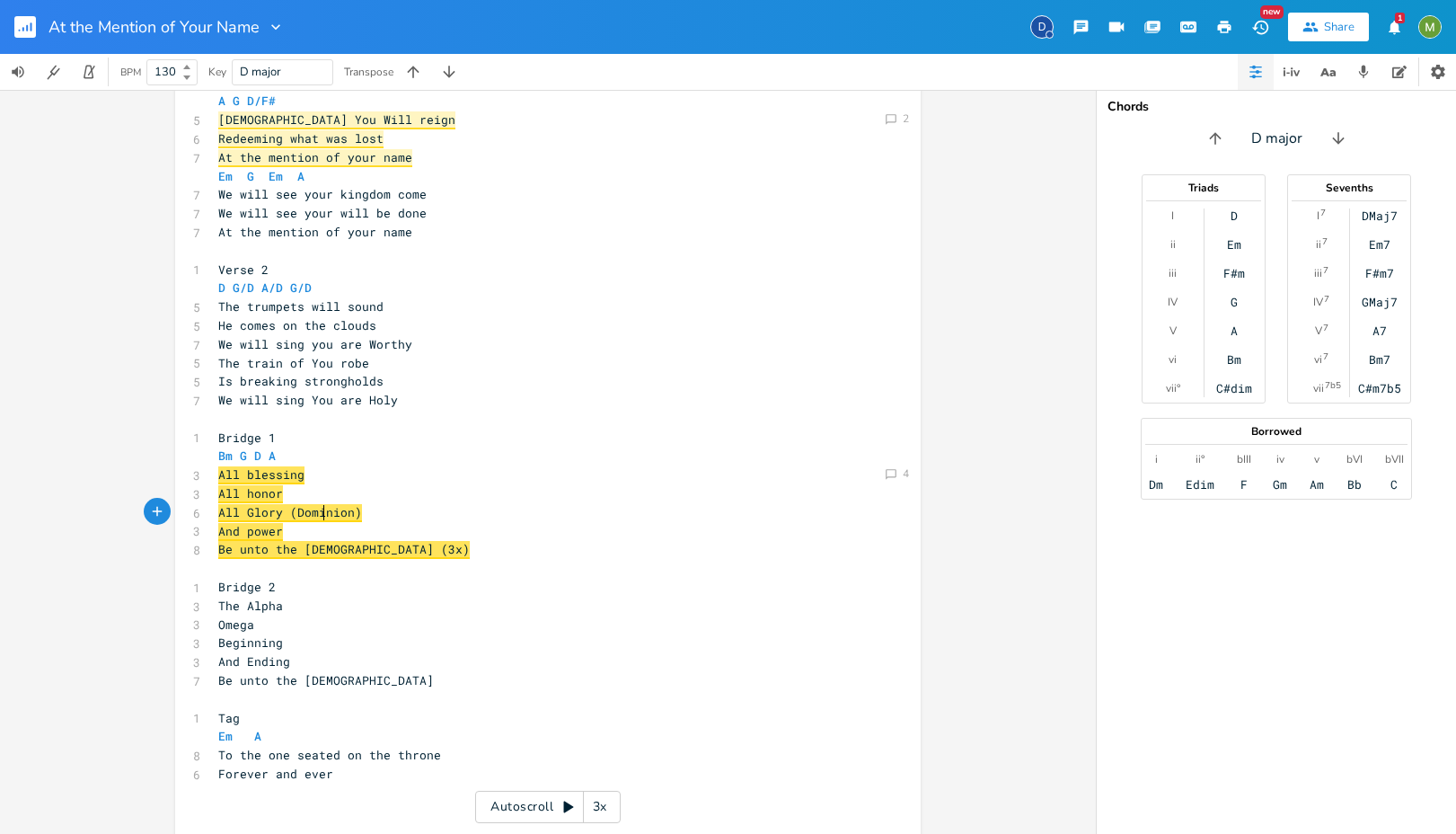
click at [315, 519] on span "All Glory (Dominion)" at bounding box center [290, 513] width 144 height 18
type textarea "Dominion"
click at [315, 519] on span "All Glory (Dominion)" at bounding box center [290, 513] width 144 height 18
click at [368, 503] on div "button" at bounding box center [366, 496] width 28 height 28
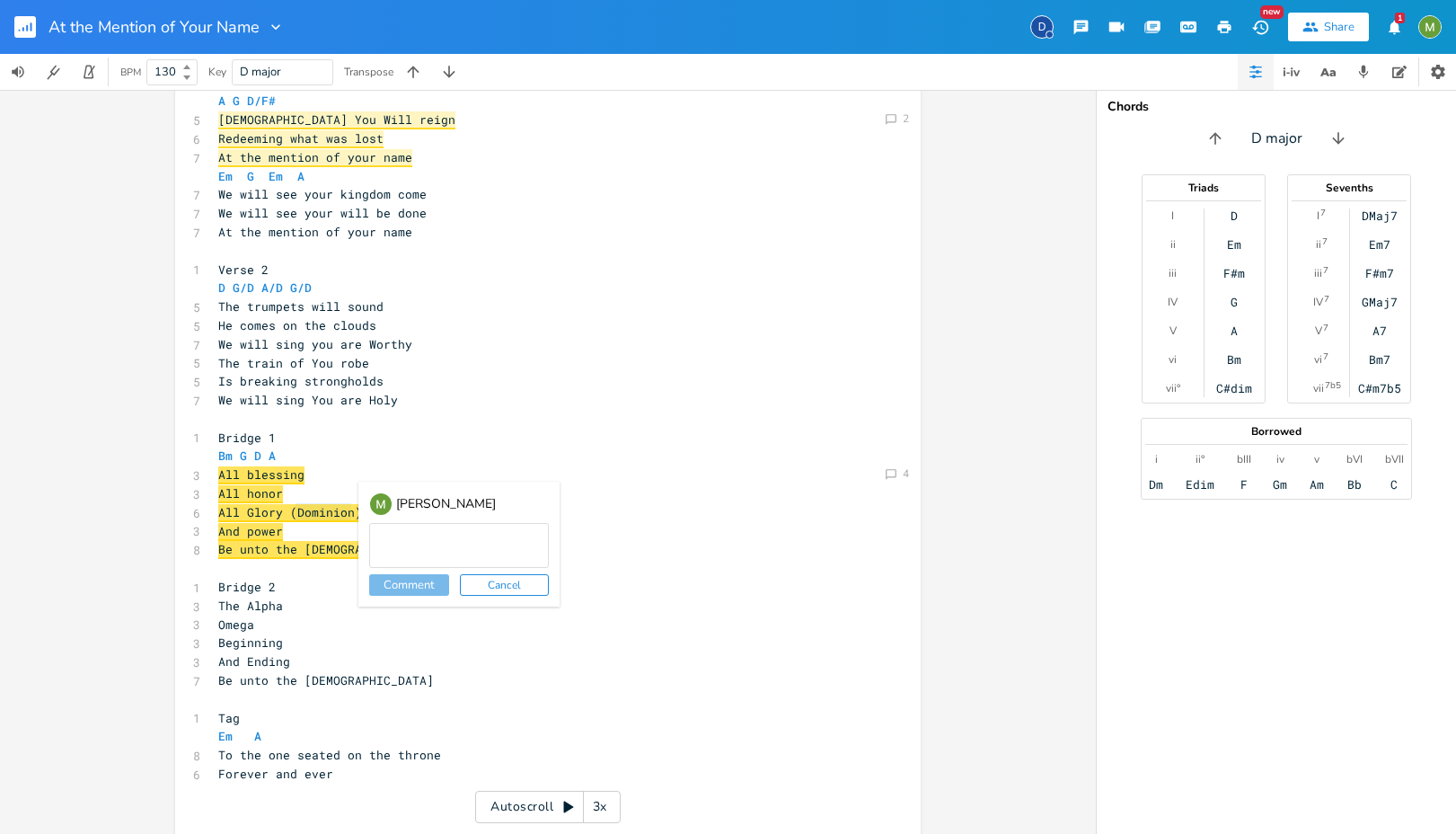
click at [500, 588] on button "Cancel" at bounding box center [505, 585] width 89 height 22
click at [912, 479] on div "Dominion x ​ 1 Verse 1 D G/D A/D G/D 6 The kingdom is coming 5 From heaven to e…" at bounding box center [548, 303] width 746 height 1160
click at [903, 478] on div "4" at bounding box center [906, 473] width 7 height 10
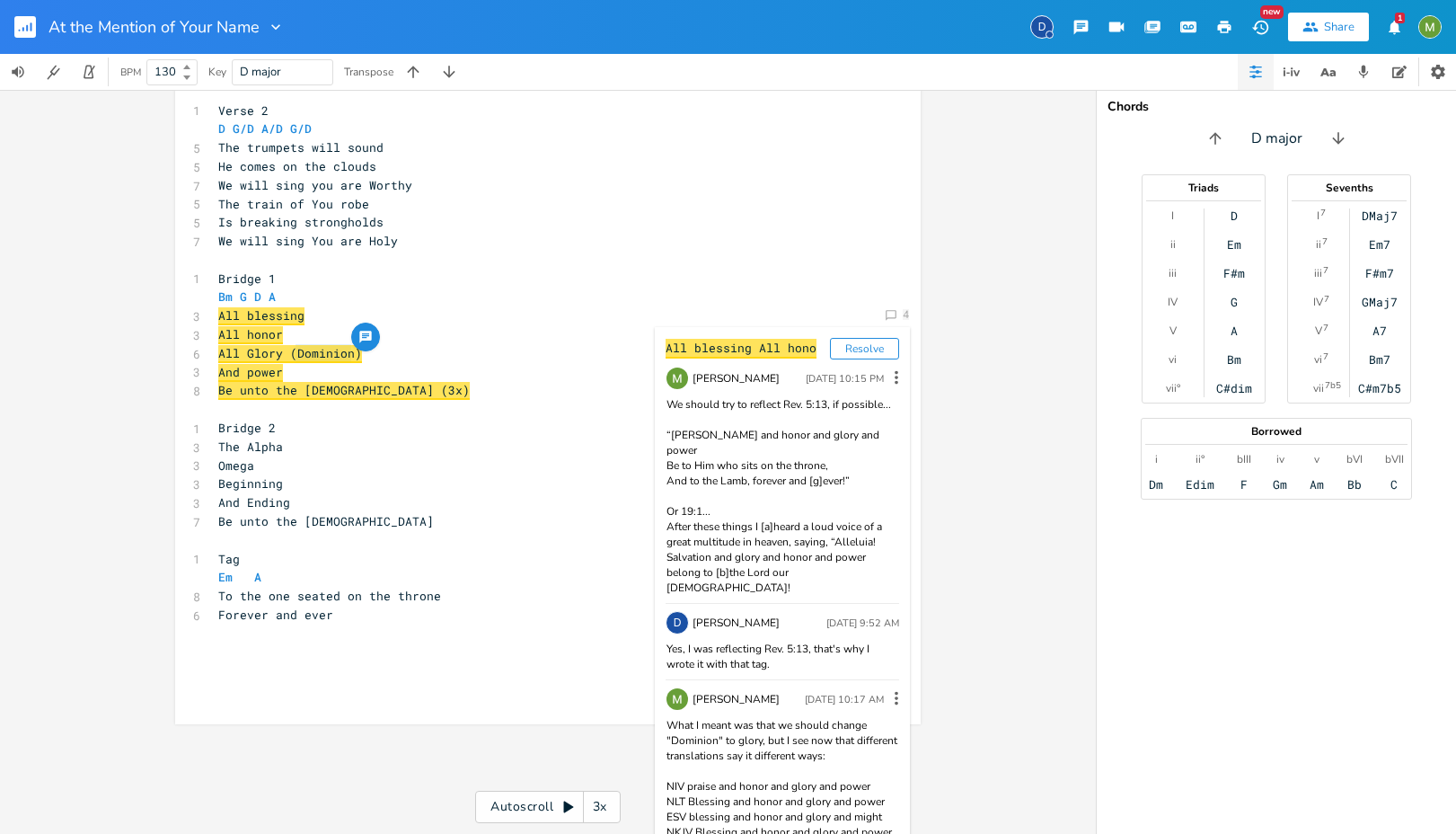
scroll to position [994, 0]
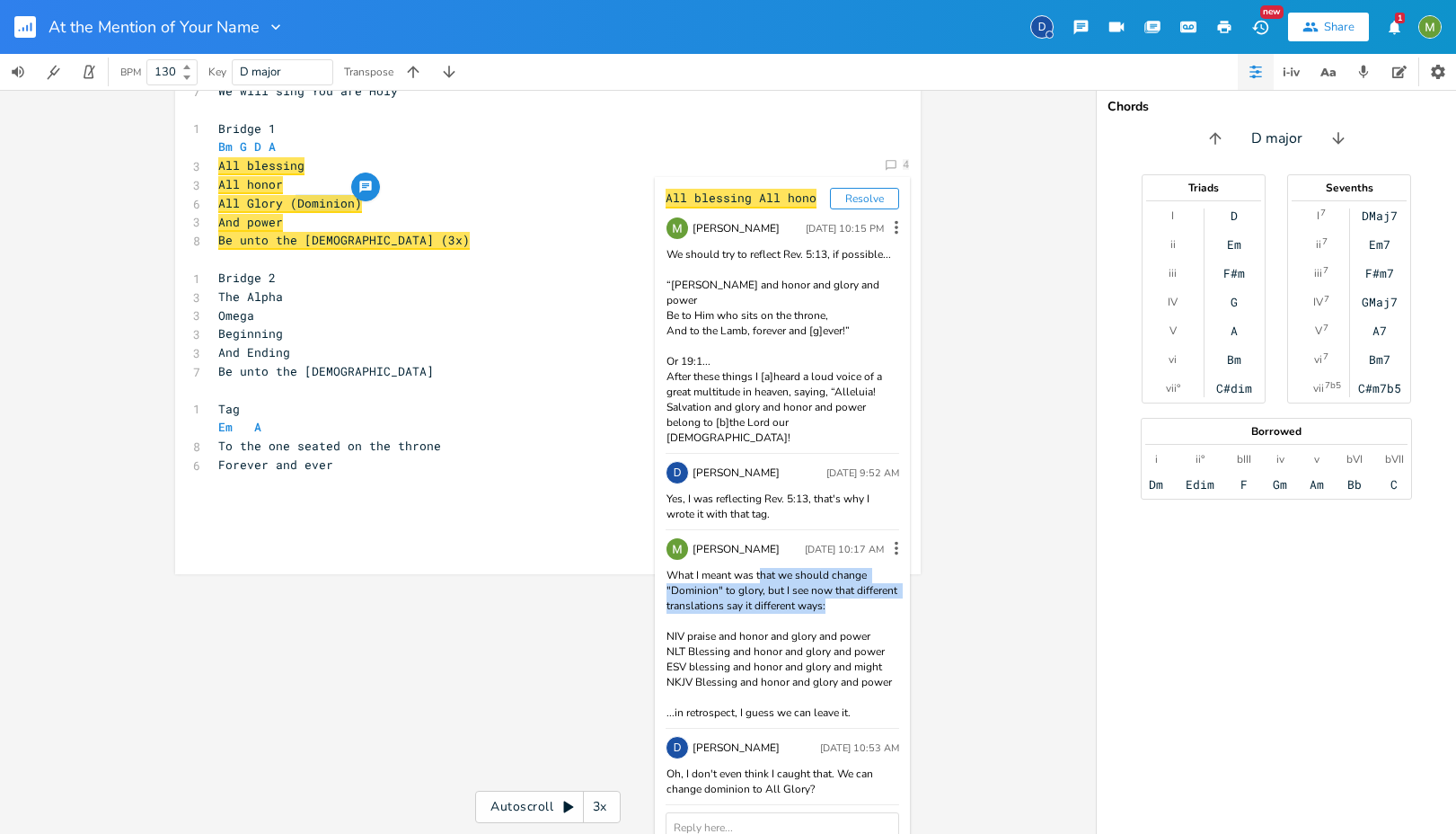
drag, startPoint x: 823, startPoint y: 573, endPoint x: 746, endPoint y: 559, distance: 78.3
click at [753, 568] on div "What I meant was that we should change "Dominion" to glory, but I see now that …" at bounding box center [782, 644] width 234 height 153
click at [745, 568] on div "What I meant was that we should change "Dominion" to glory, but I see now that …" at bounding box center [782, 644] width 234 height 153
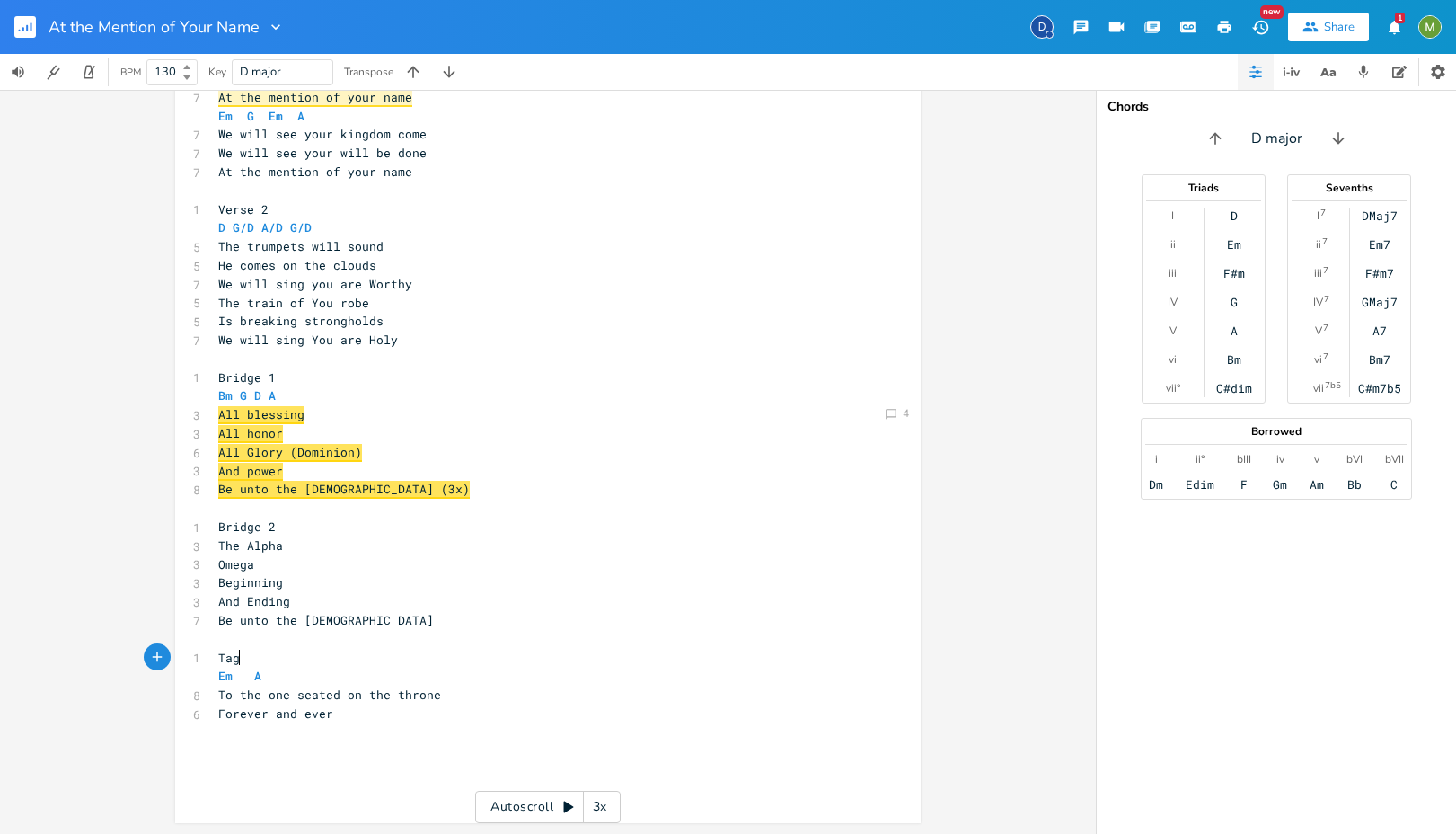
scroll to position [745, 0]
click at [569, 417] on div "​ 1 Verse 1 D G/D A/D G/D 6 The kingdom is coming 5 From heaven to earth 6 We w…" at bounding box center [539, 247] width 649 height 1103
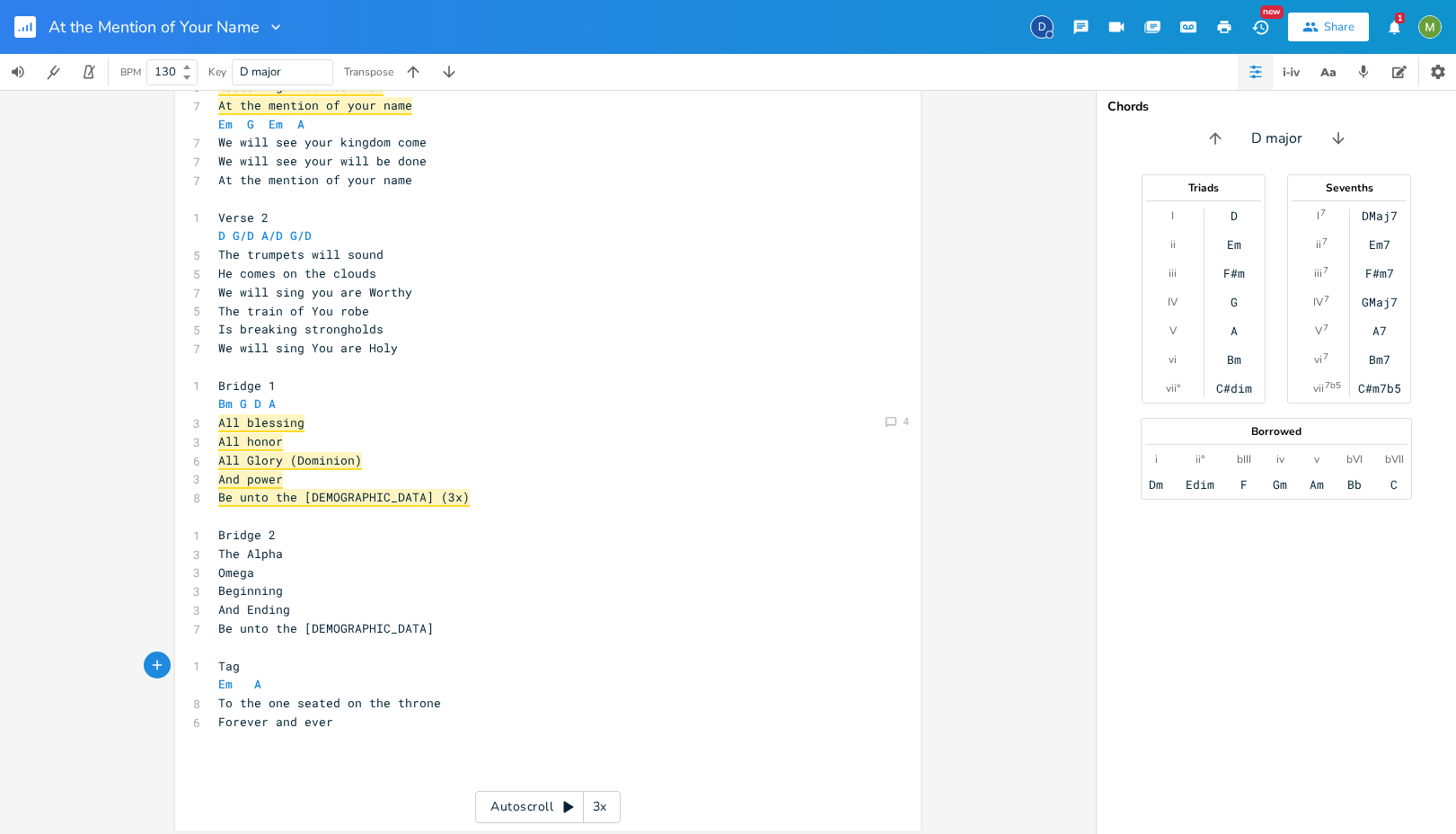
scroll to position [738, 0]
type textarea "Glory"
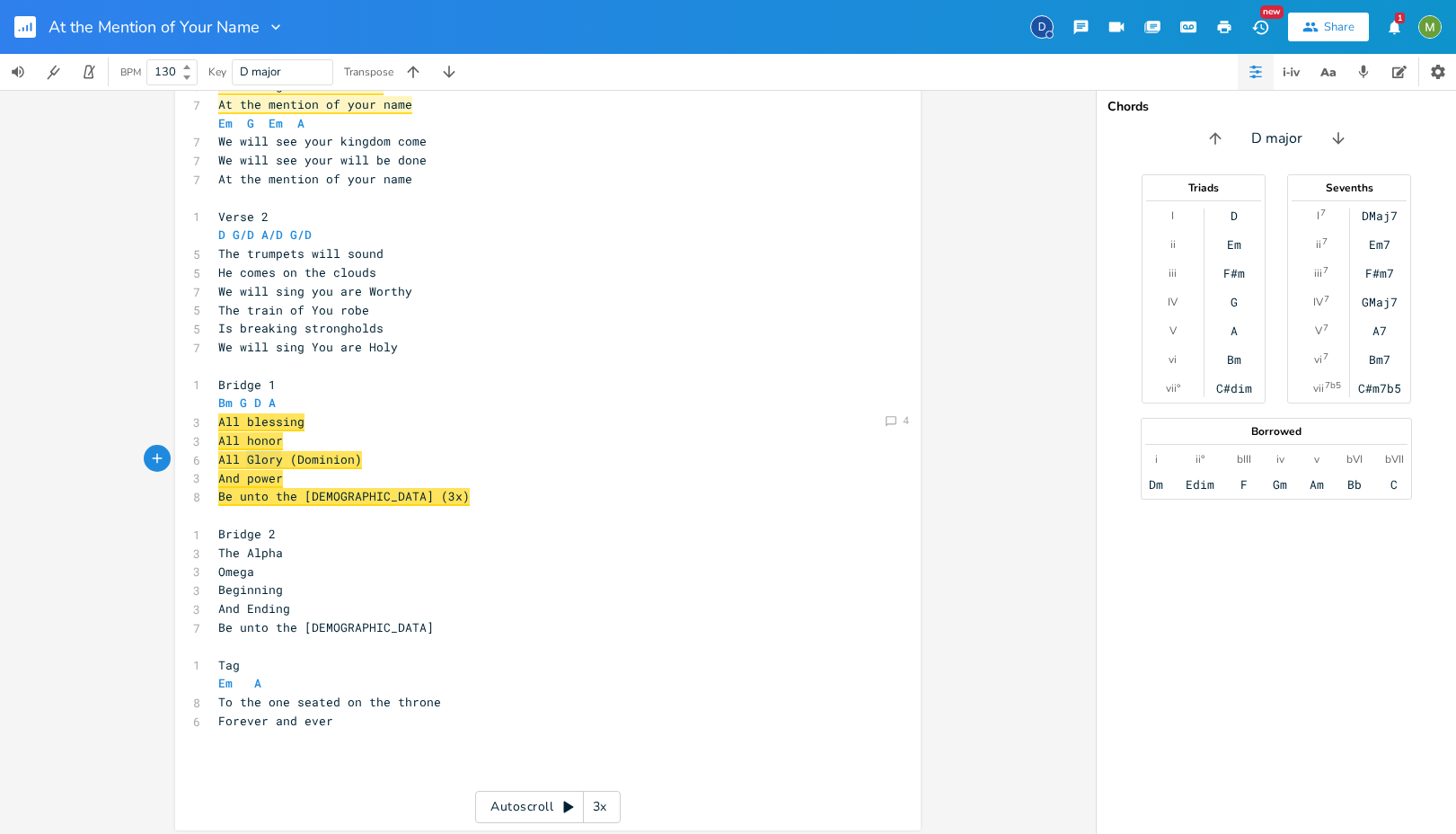
click at [252, 457] on span "All Glory (Dominion)" at bounding box center [290, 460] width 144 height 18
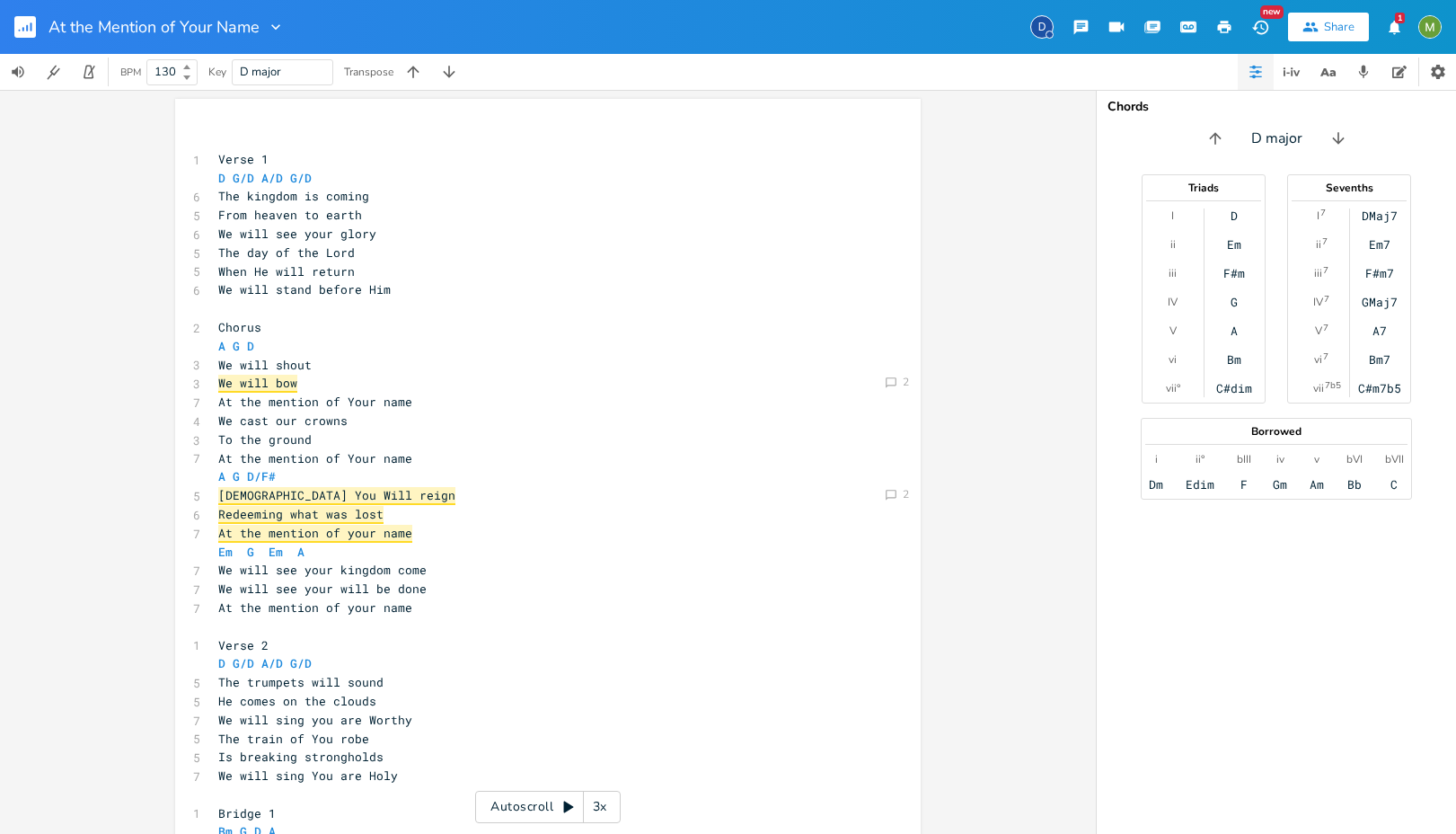
scroll to position [308, 0]
click at [458, 71] on icon "button" at bounding box center [449, 71] width 18 height 18
click at [422, 71] on icon "button" at bounding box center [413, 71] width 18 height 18
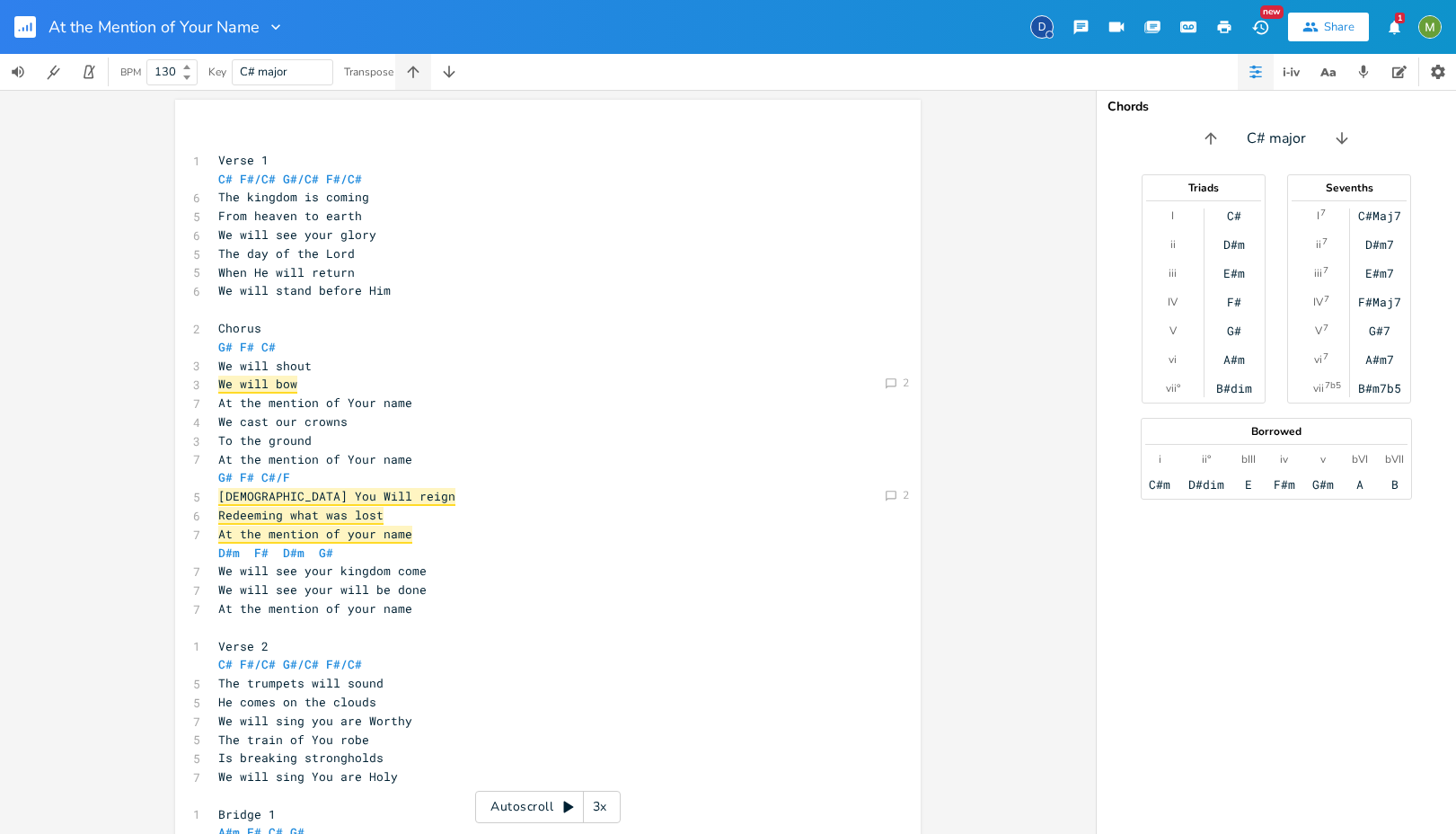
click at [422, 71] on icon "button" at bounding box center [413, 71] width 18 height 18
click at [390, 291] on pre "We will stand before Him" at bounding box center [539, 291] width 649 height 19
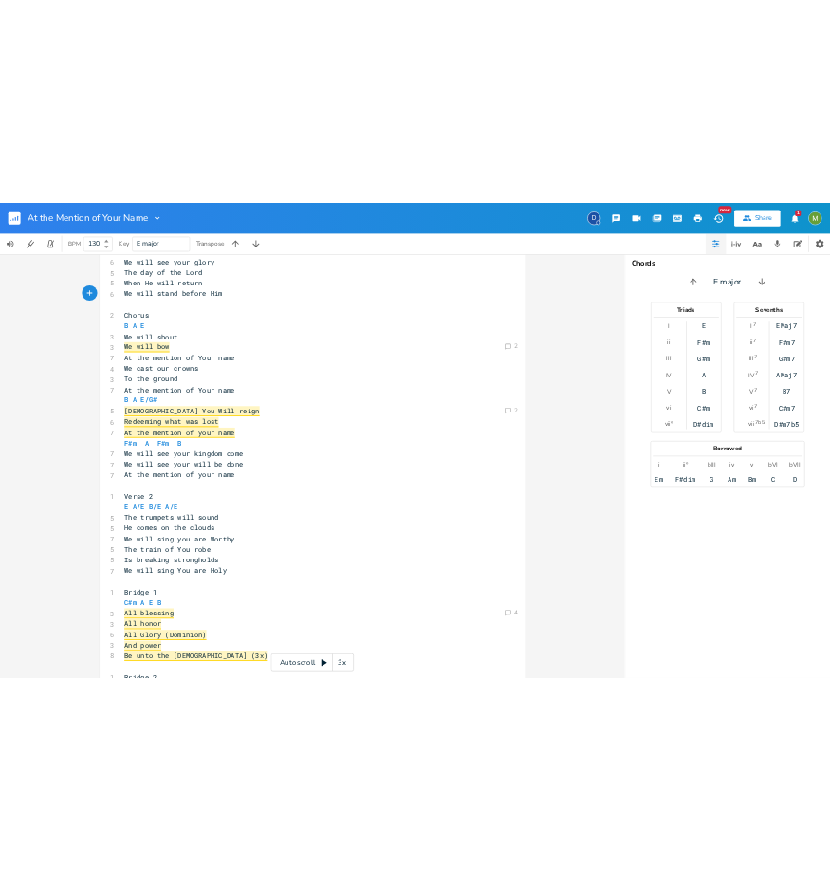
scroll to position [466, 0]
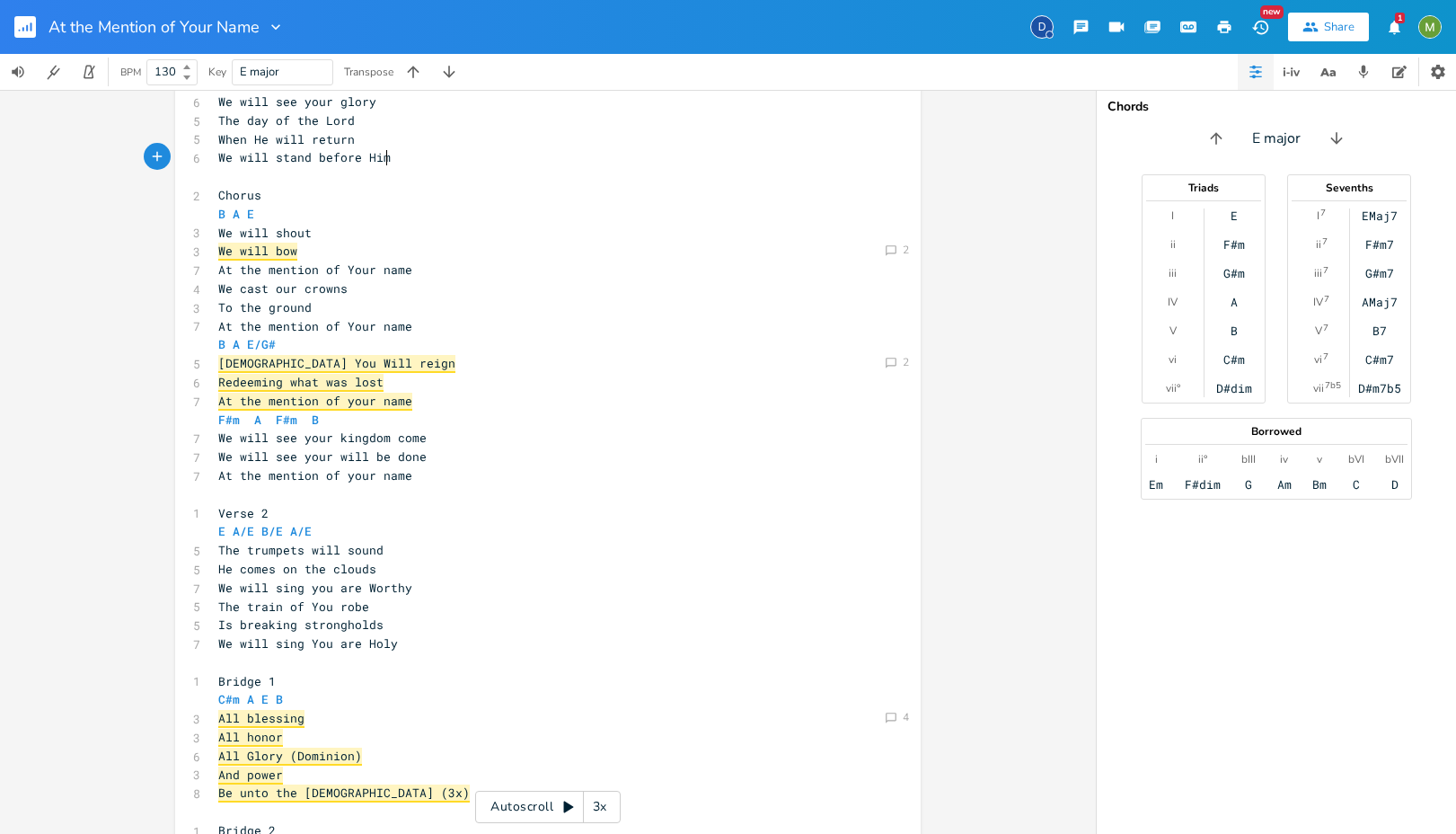
click at [313, 262] on span "At the mention of Your name" at bounding box center [315, 269] width 194 height 16
click at [384, 256] on pre "We will bow" at bounding box center [539, 251] width 649 height 19
click at [310, 232] on pre "We will shout" at bounding box center [539, 233] width 649 height 19
click at [308, 251] on pre "We will bow" at bounding box center [539, 251] width 649 height 19
click at [420, 280] on pre "We cast our crowns" at bounding box center [539, 289] width 649 height 19
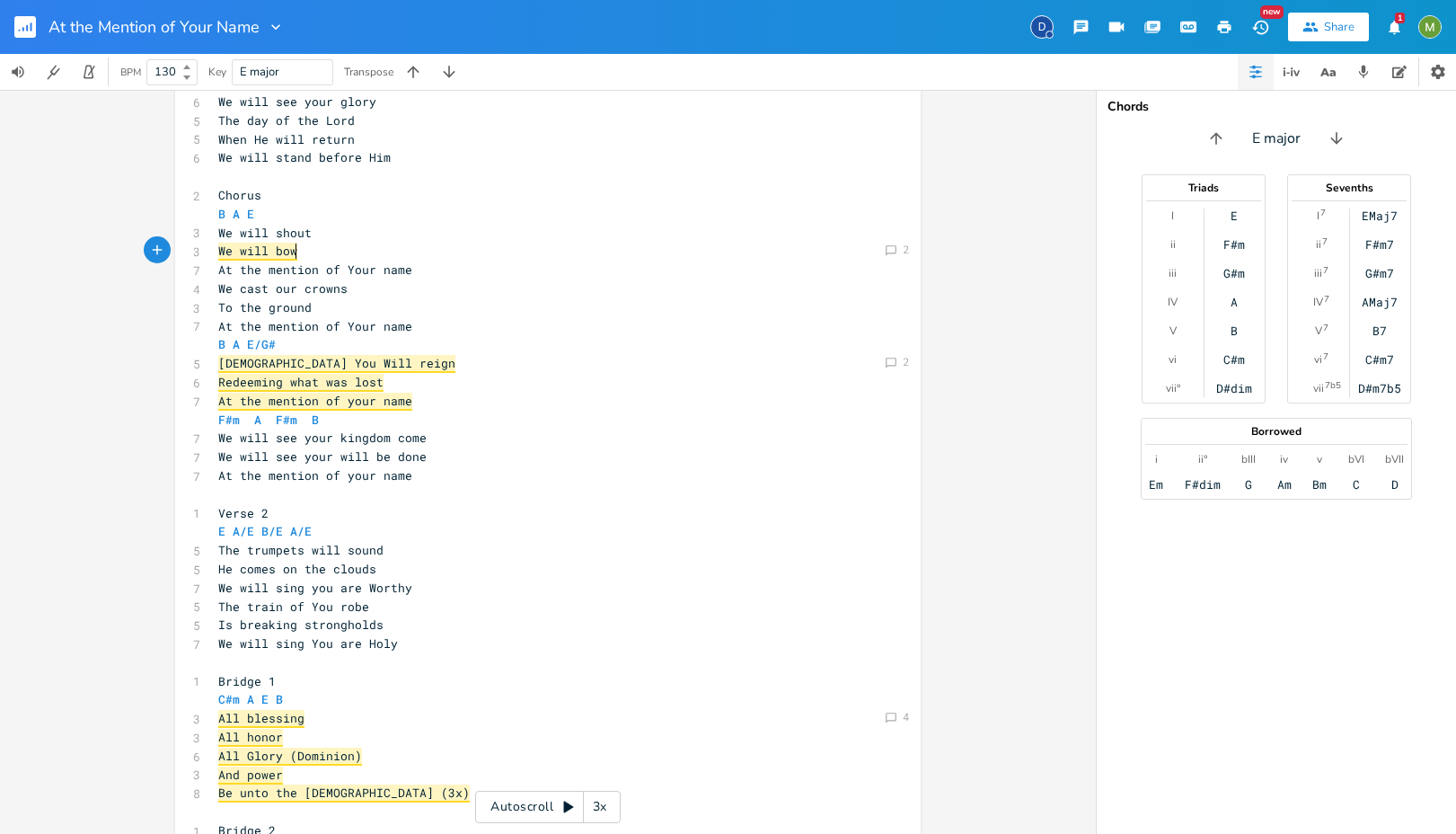
click at [365, 257] on pre "We will bow" at bounding box center [539, 251] width 649 height 19
type textarea "e will shout"
drag, startPoint x: 309, startPoint y: 230, endPoint x: 217, endPoint y: 234, distance: 92.1
click at [217, 234] on pre "We will shout" at bounding box center [539, 233] width 649 height 19
click at [310, 237] on pre "We will shout" at bounding box center [539, 233] width 649 height 19
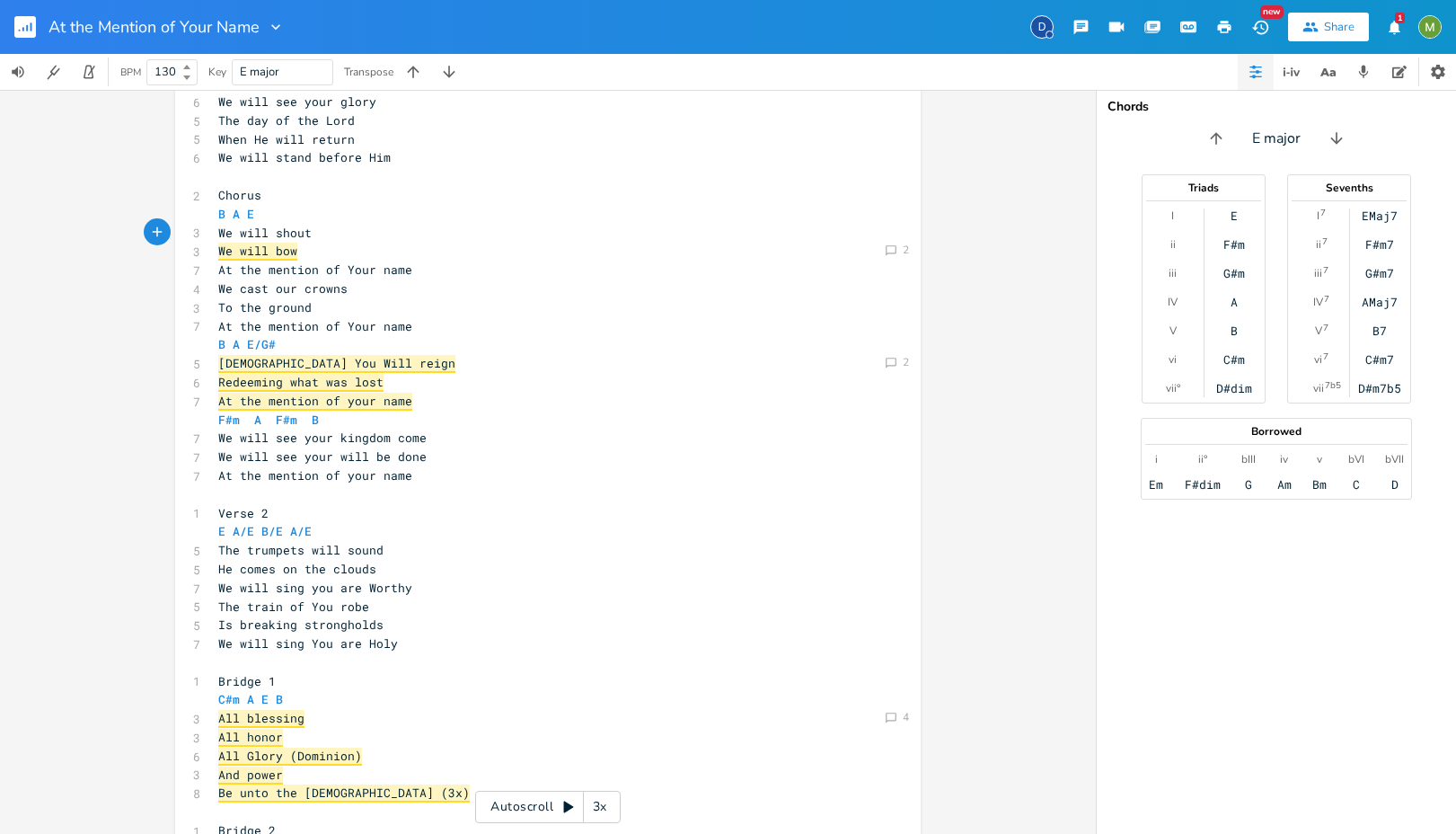
type textarea "shout"
drag, startPoint x: 305, startPoint y: 230, endPoint x: 270, endPoint y: 232, distance: 35.1
click at [270, 232] on pre "We will shout" at bounding box center [539, 233] width 649 height 19
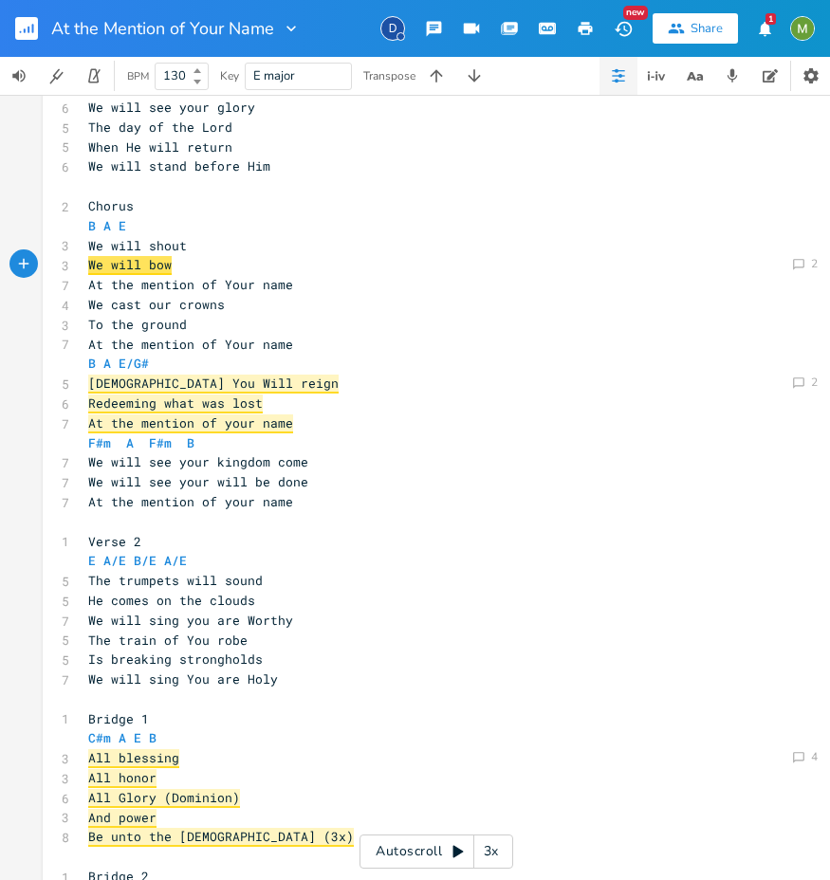
click at [246, 313] on pre "We cast our crowns" at bounding box center [426, 305] width 685 height 20
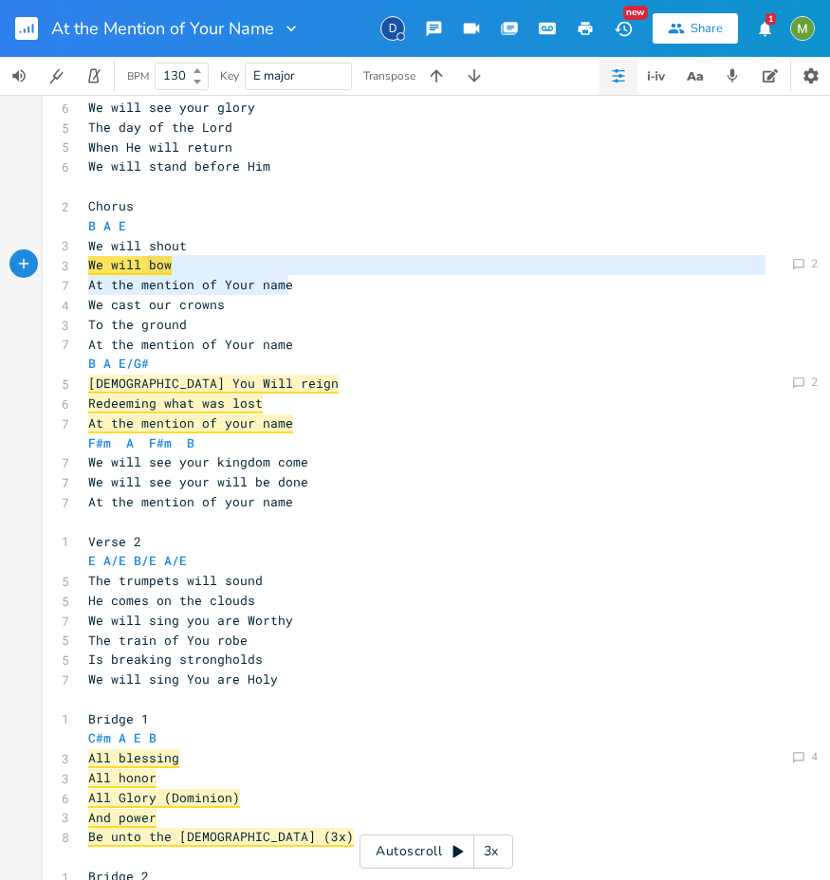
type textarea "We will shout We will bow At the mention of Your name"
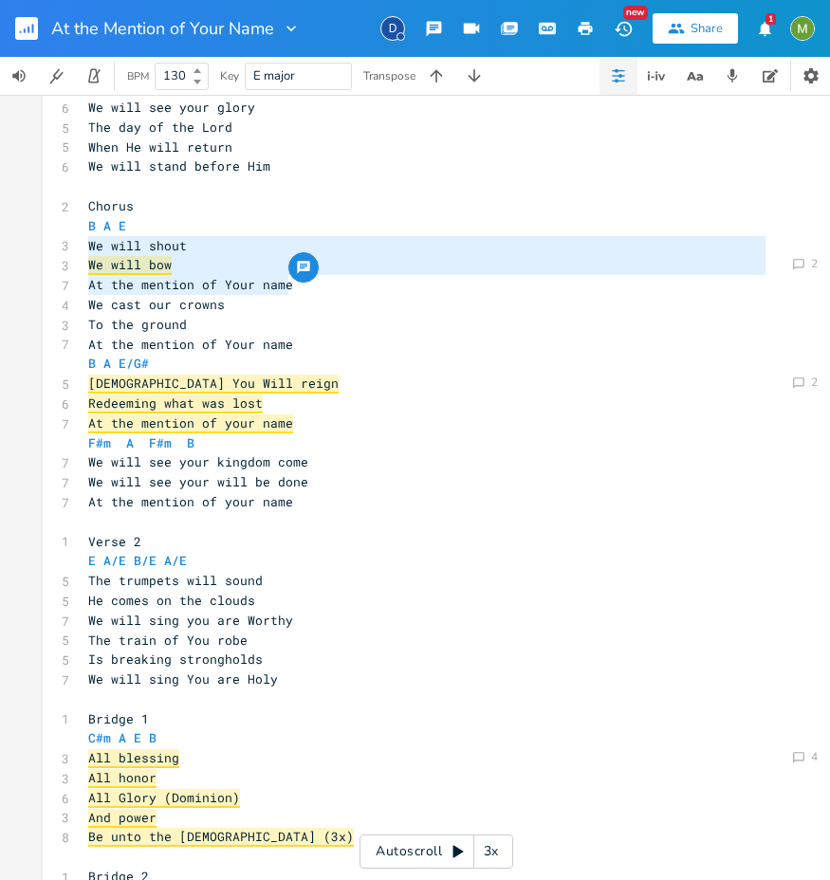
drag, startPoint x: 293, startPoint y: 282, endPoint x: 66, endPoint y: 242, distance: 230.1
click at [66, 242] on div "We will shout We will bow At the mention of Your name x ​ 1 Verse 1 E A/E B/E A…" at bounding box center [436, 577] width 787 height 1224
click at [180, 254] on pre "We will shout" at bounding box center [426, 246] width 685 height 20
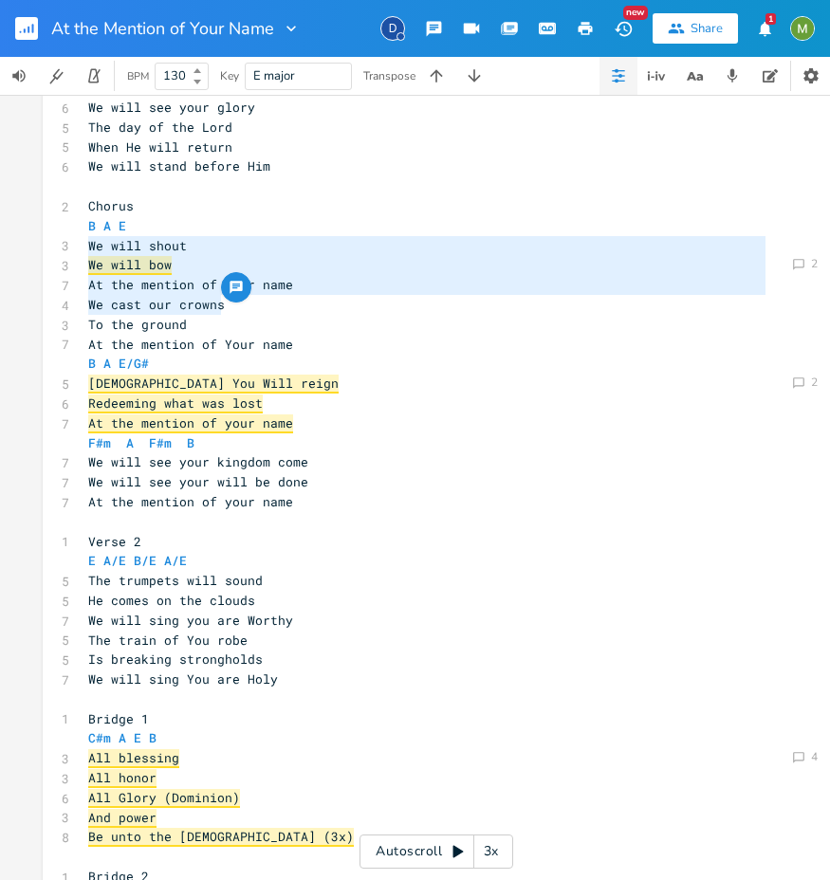
type textarea "We will shout We will bow At the mention of Your name"
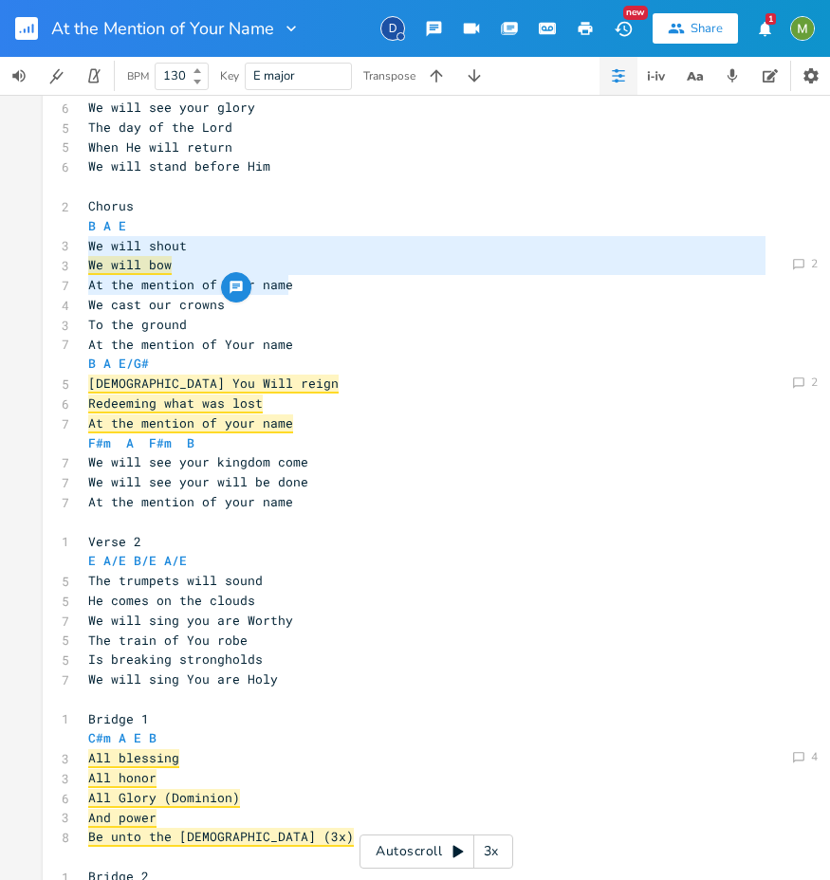
drag, startPoint x: 80, startPoint y: 243, endPoint x: 314, endPoint y: 293, distance: 239.5
click at [314, 293] on div "​ 1 Verse 1 E A/E B/E A/E 6 The kingdom is coming 5 From heaven to earth 6 We w…" at bounding box center [426, 581] width 685 height 1164
click at [312, 292] on pre "At the mention of Your name" at bounding box center [426, 285] width 685 height 20
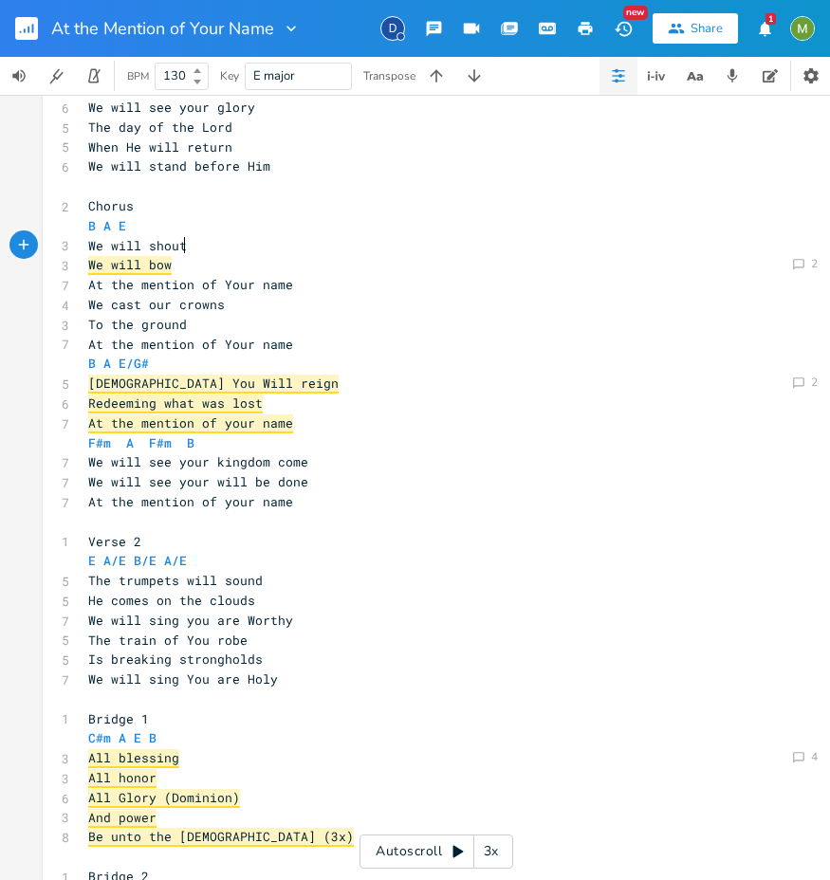
click at [218, 242] on pre "We will shout" at bounding box center [426, 246] width 685 height 20
type textarea "We will shout"
drag, startPoint x: 216, startPoint y: 244, endPoint x: 74, endPoint y: 245, distance: 142.2
click at [74, 245] on div "We will shout x ​ 1 Verse 1 E A/E B/E A/E 6 The kingdom is coming 5 From heaven…" at bounding box center [436, 577] width 787 height 1224
type textarea "We will bow"
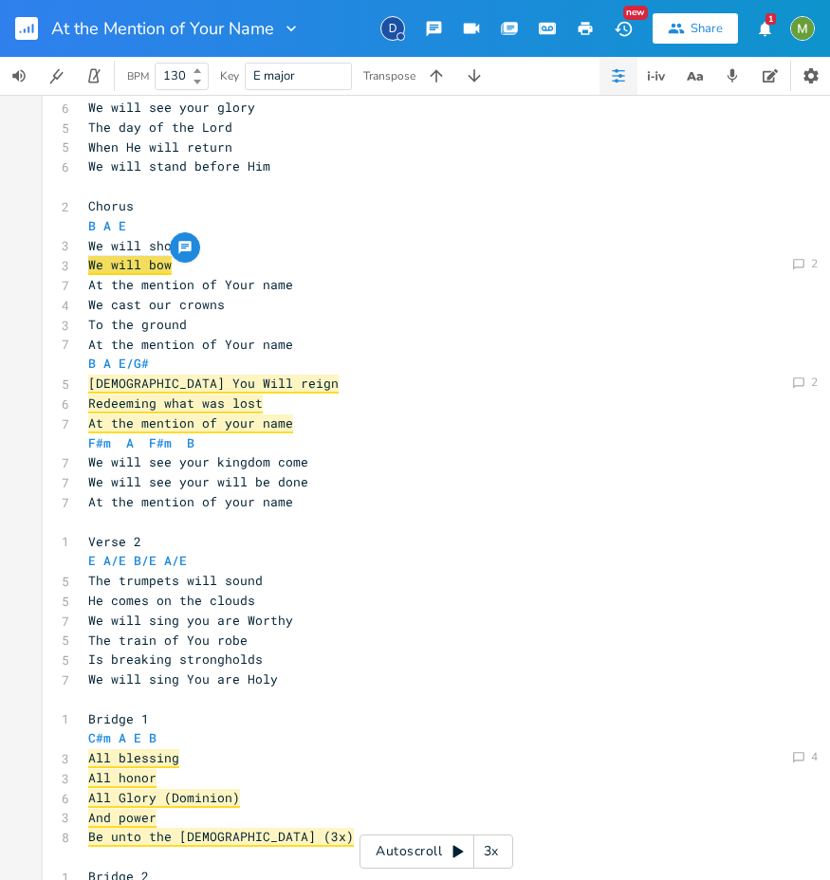
drag, startPoint x: 167, startPoint y: 266, endPoint x: 74, endPoint y: 262, distance: 93.0
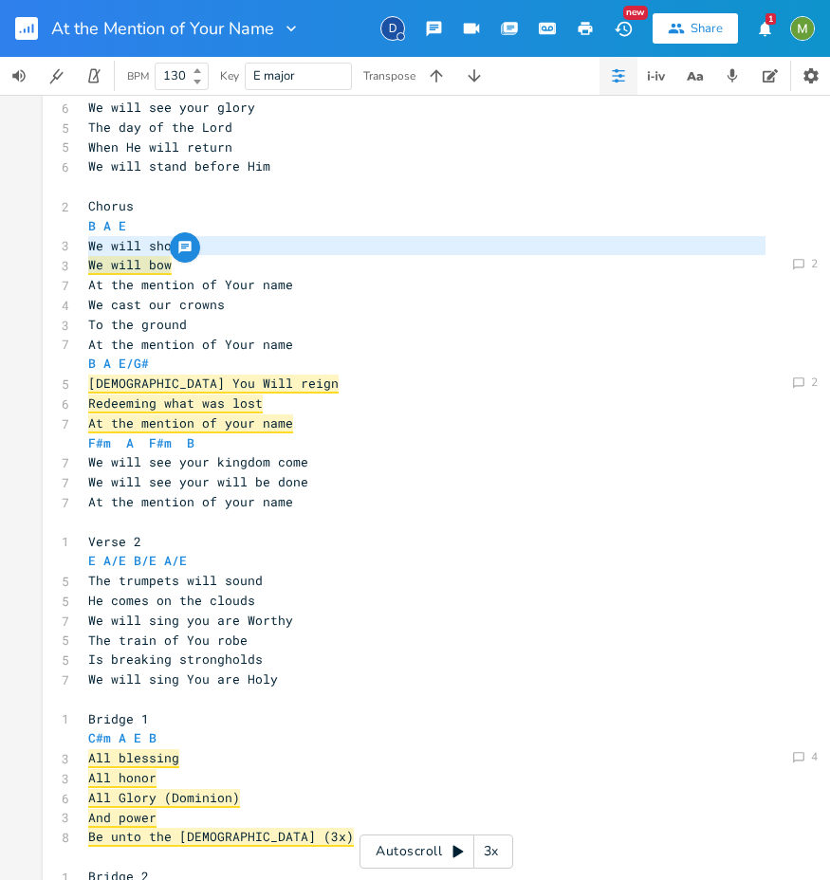
type textarea "We will shout"
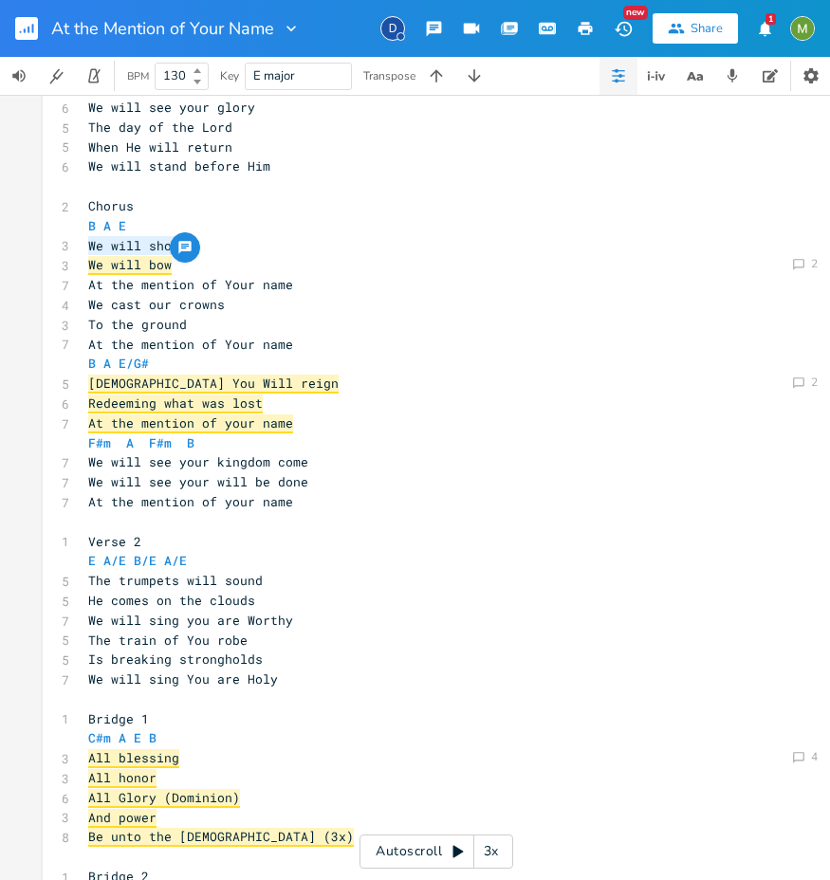
drag, startPoint x: 84, startPoint y: 243, endPoint x: 237, endPoint y: 250, distance: 152.9
click at [237, 250] on pre "We will shout" at bounding box center [426, 246] width 685 height 20
type textarea "At the mention of Your name"
drag, startPoint x: 302, startPoint y: 286, endPoint x: 85, endPoint y: 289, distance: 217.2
click at [85, 289] on pre "At the mention of Your name" at bounding box center [426, 285] width 685 height 20
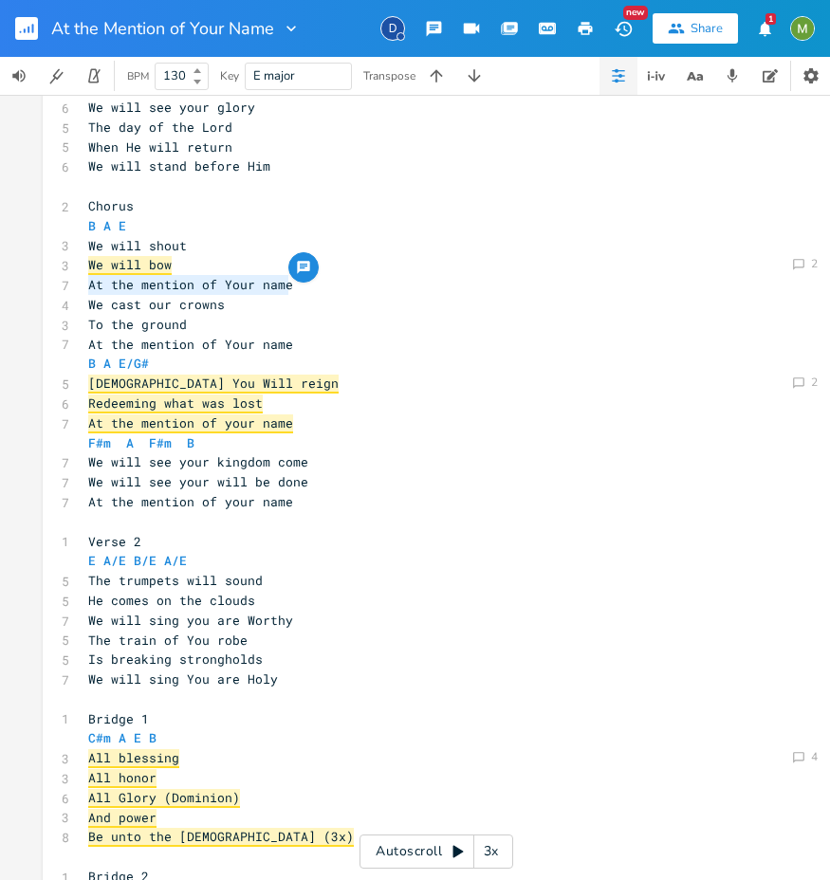
click at [102, 287] on span "At the mention of Your name" at bounding box center [190, 284] width 205 height 17
click at [292, 286] on pre "At the mention of Your name" at bounding box center [426, 285] width 685 height 20
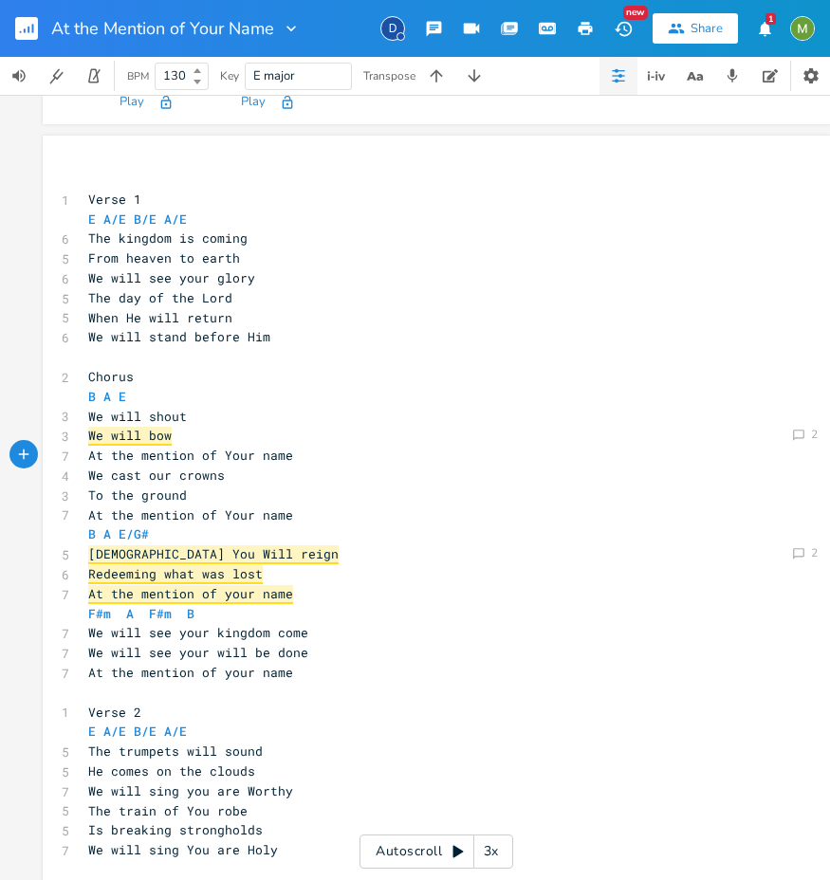
scroll to position [294, 0]
click at [154, 301] on span "The day of the Lord" at bounding box center [160, 298] width 144 height 17
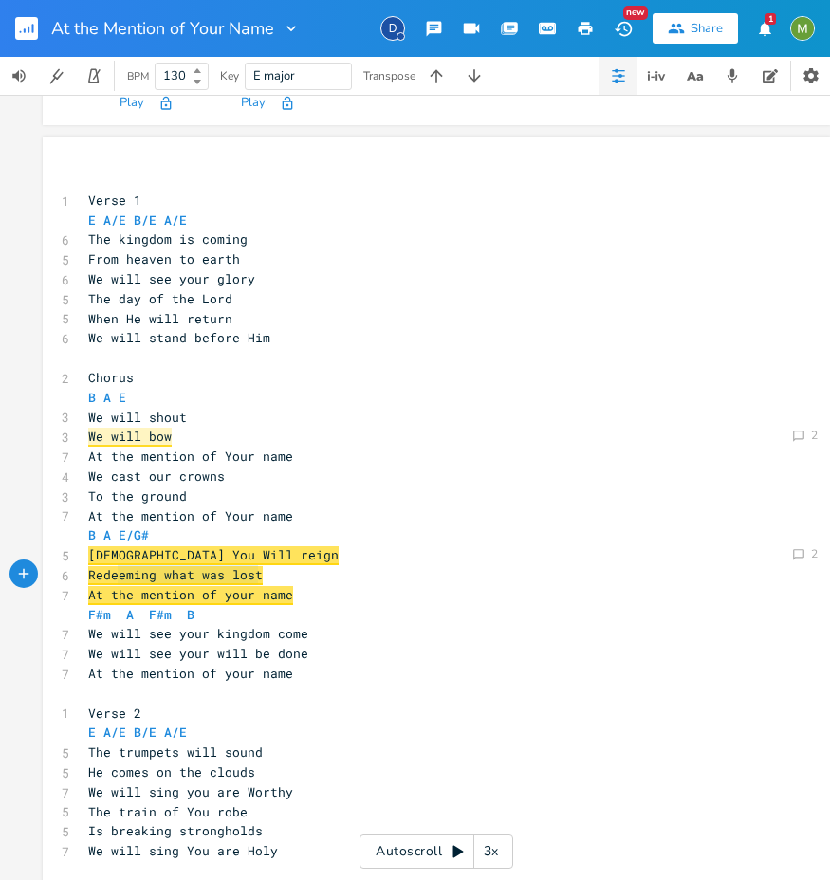
drag, startPoint x: 270, startPoint y: 574, endPoint x: 101, endPoint y: 559, distance: 169.5
type textarea "Redeeming what was lost"
click at [88, 553] on span "Jesus You Will reign" at bounding box center [213, 555] width 250 height 19
type textarea "Jesus You Will reign Redeeming what was lost"
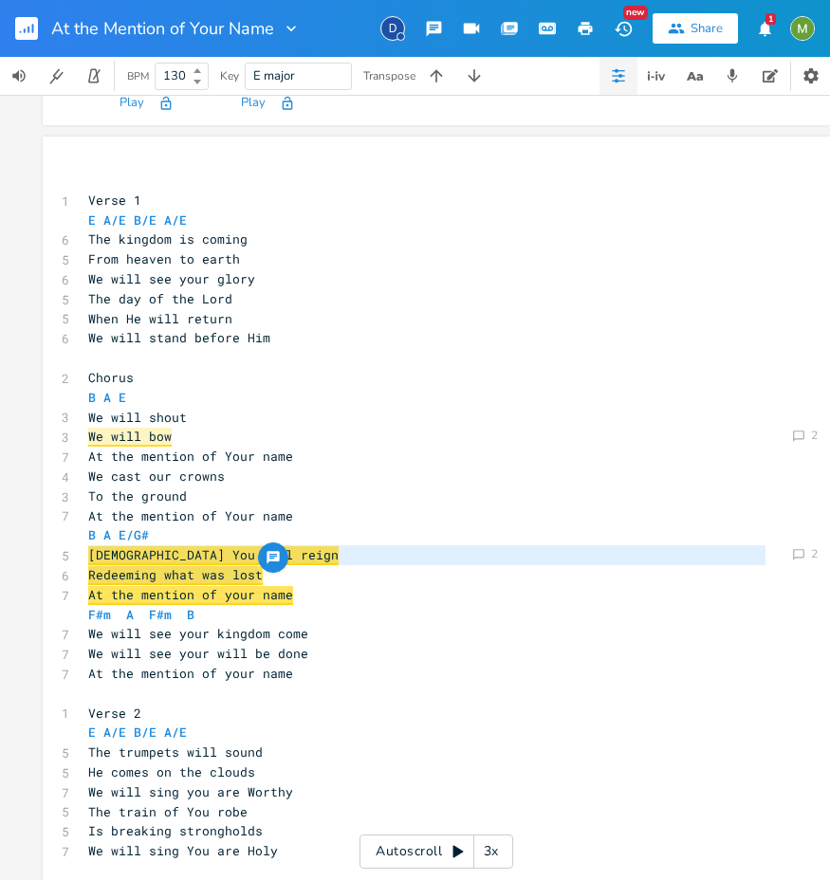
drag, startPoint x: 261, startPoint y: 572, endPoint x: 79, endPoint y: 558, distance: 182.6
click at [84, 558] on div "​ 1 Verse 1 E A/E B/E A/E 6 The kingdom is coming 5 From heaven to earth 6 We w…" at bounding box center [426, 753] width 685 height 1164
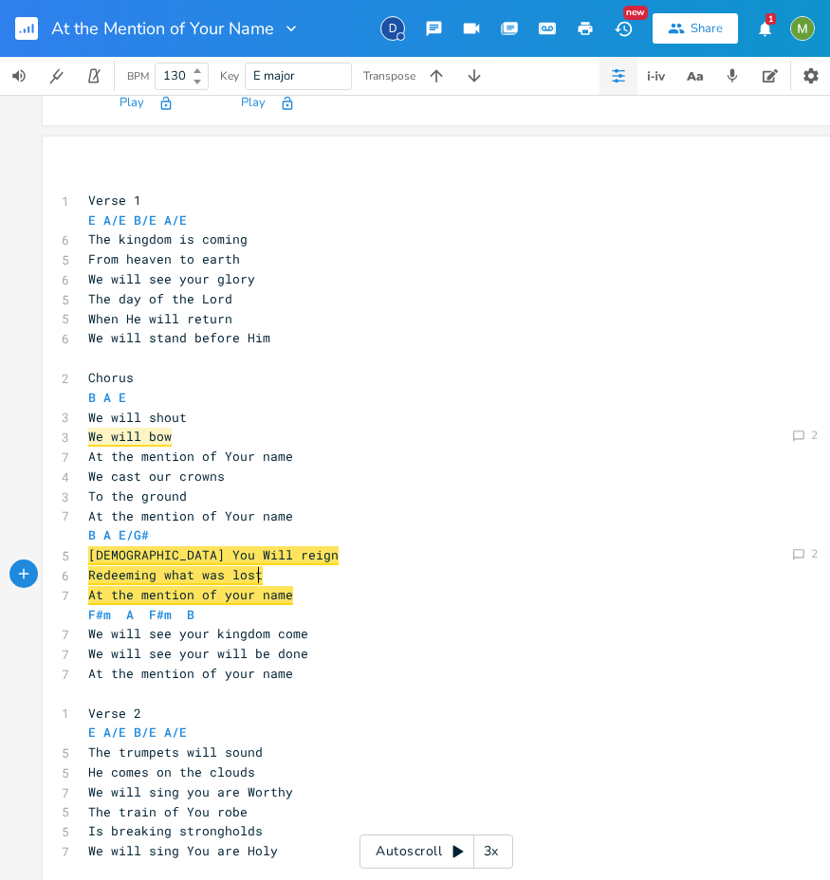
click at [302, 581] on pre "Redeeming what was lost" at bounding box center [426, 575] width 685 height 20
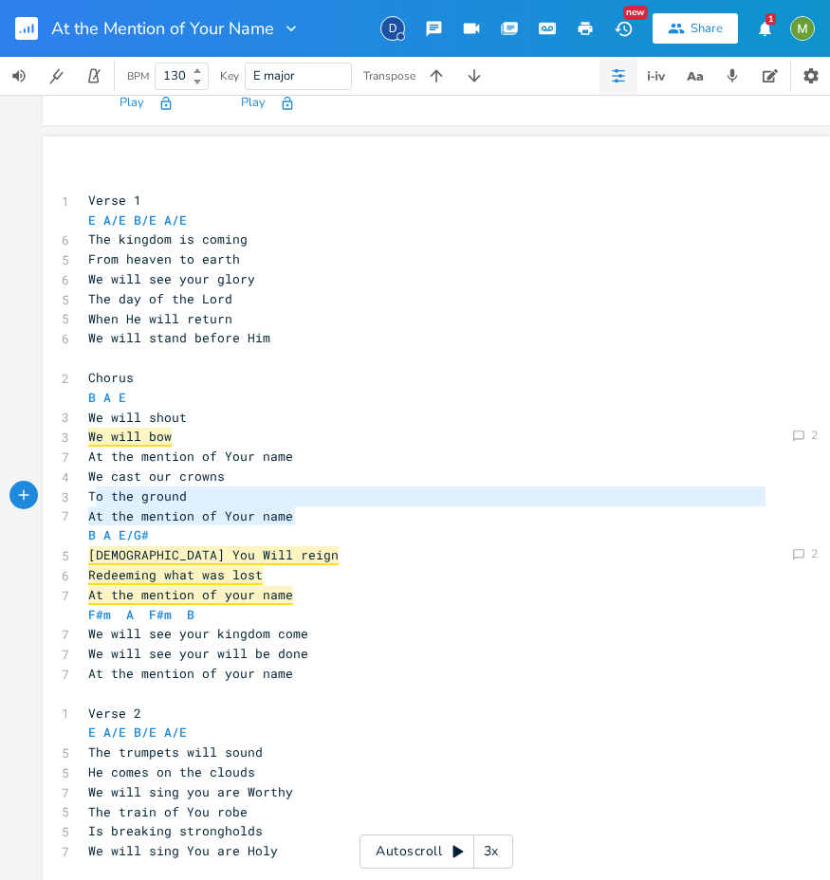
type textarea "We cast our crowns To the ground At the mention of Your name"
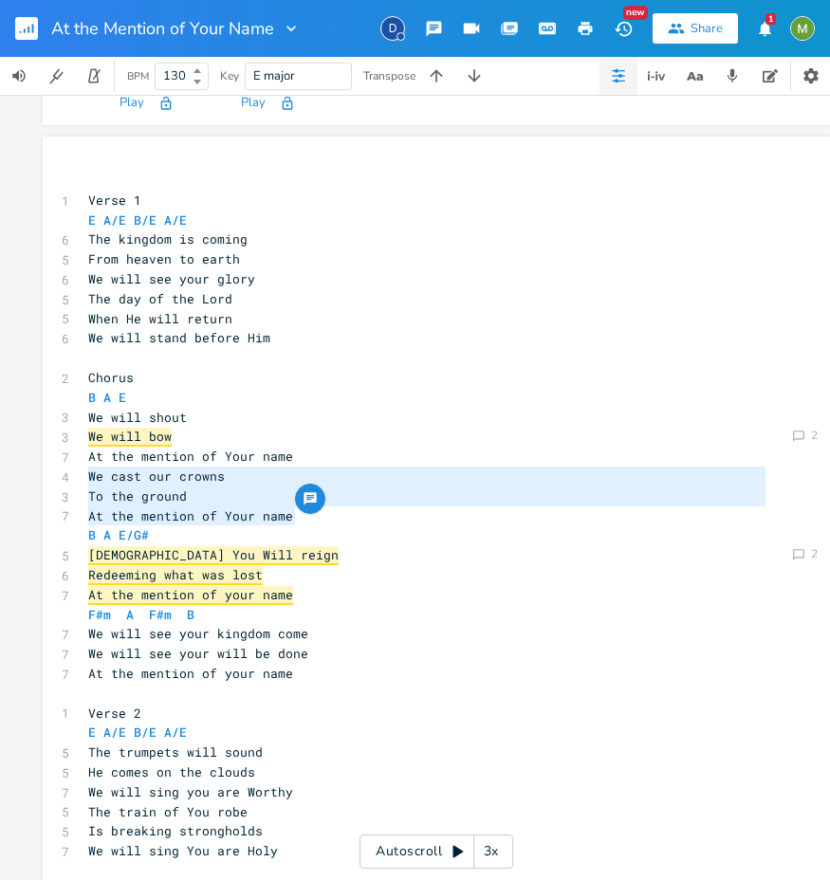
drag, startPoint x: 301, startPoint y: 518, endPoint x: 85, endPoint y: 481, distance: 218.4
click at [85, 481] on div "​ 1 Verse 1 E A/E B/E A/E 6 The kingdom is coming 5 From heaven to earth 6 We w…" at bounding box center [426, 753] width 685 height 1164
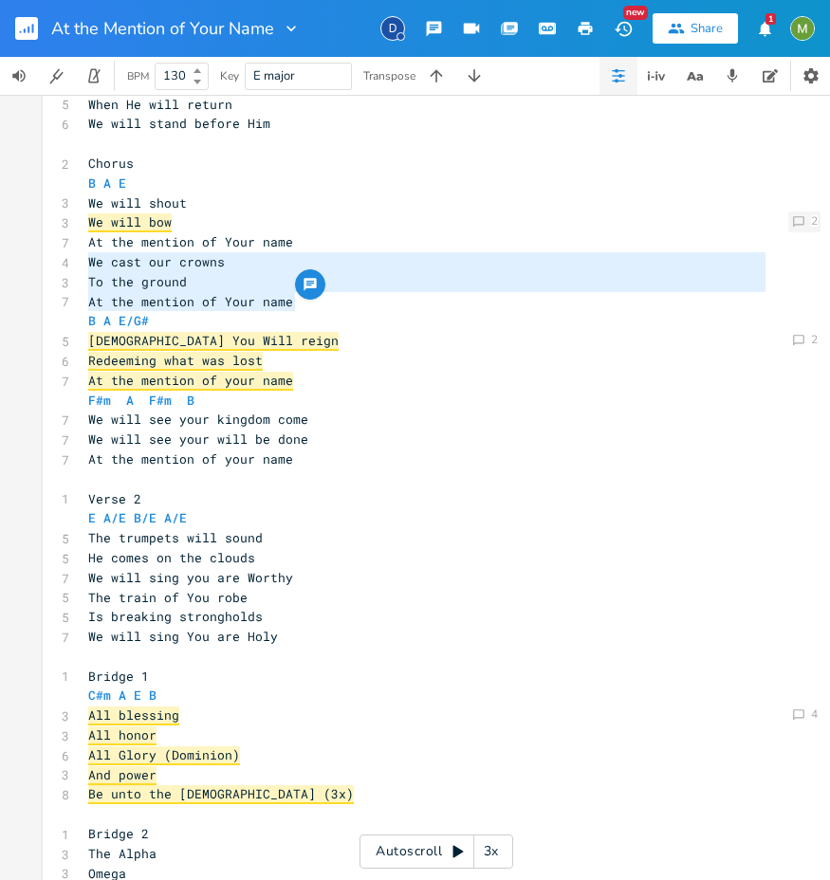
scroll to position [511, 0]
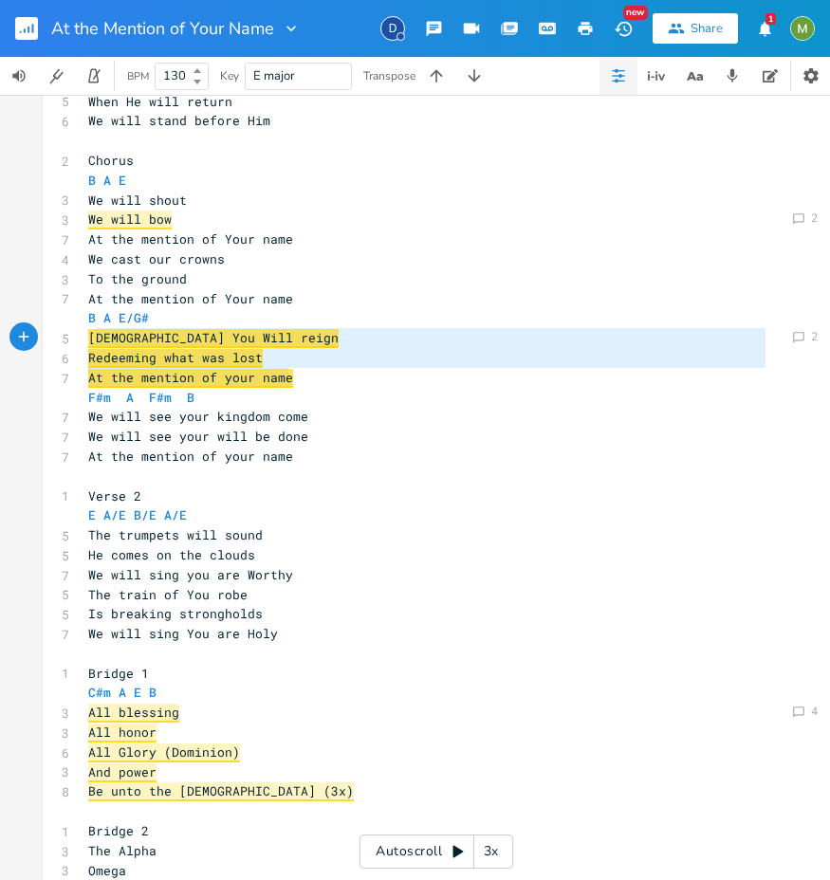
type textarea "Jesus You Will reign Redeeming what was lost At the mention of your name"
drag, startPoint x: 292, startPoint y: 378, endPoint x: 79, endPoint y: 339, distance: 216.9
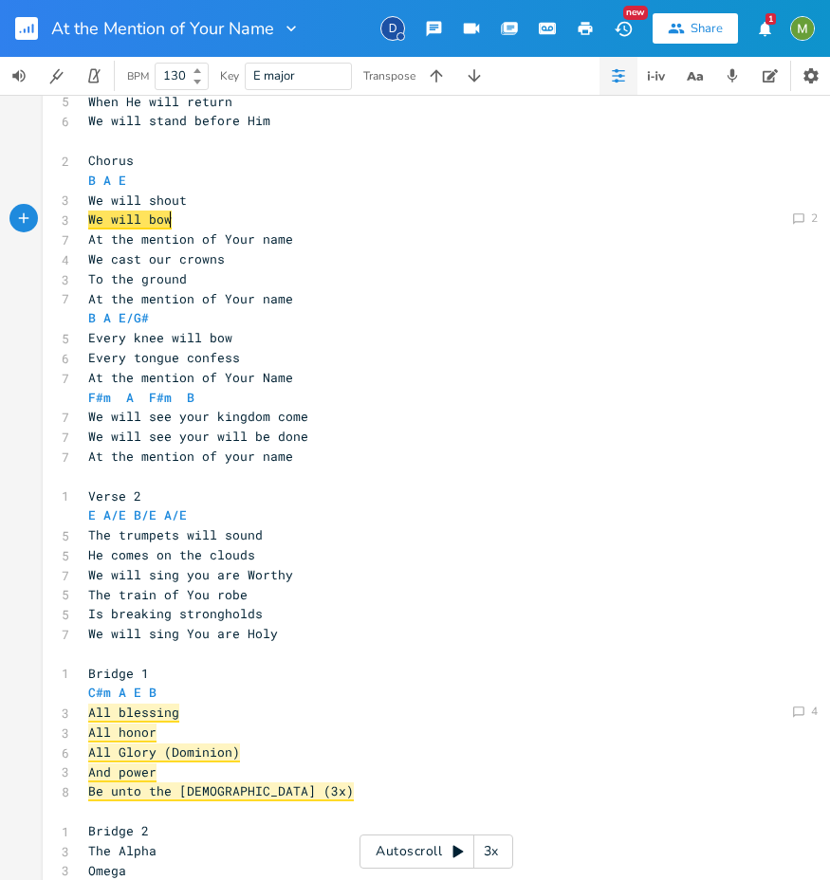
click at [195, 204] on pre "We will shout" at bounding box center [426, 201] width 685 height 20
click at [184, 204] on pre "We will shout" at bounding box center [426, 201] width 685 height 20
click at [137, 199] on span "We will shout" at bounding box center [137, 200] width 99 height 17
click at [148, 197] on span "We will shout" at bounding box center [137, 200] width 99 height 17
type textarea "shout"
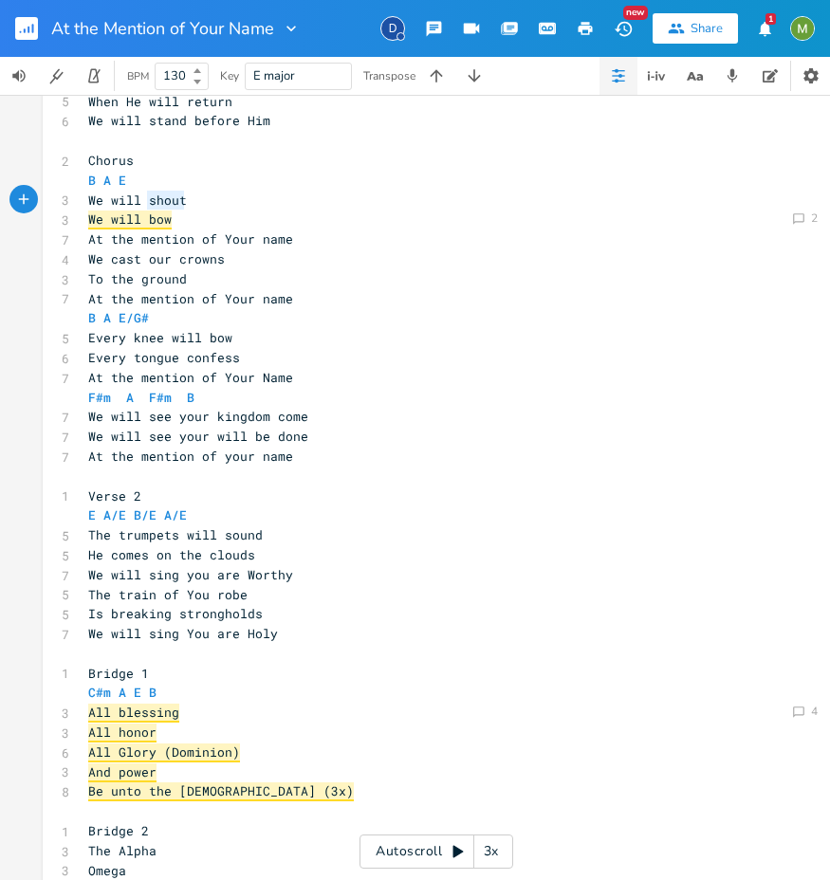
click at [148, 197] on span "We will shout" at bounding box center [137, 200] width 99 height 17
click at [428, 211] on pre "We will bow" at bounding box center [426, 220] width 685 height 20
click at [163, 197] on span "We will shout" at bounding box center [137, 200] width 99 height 17
type textarea "shout"
click at [163, 197] on span "We will shout" at bounding box center [137, 200] width 99 height 17
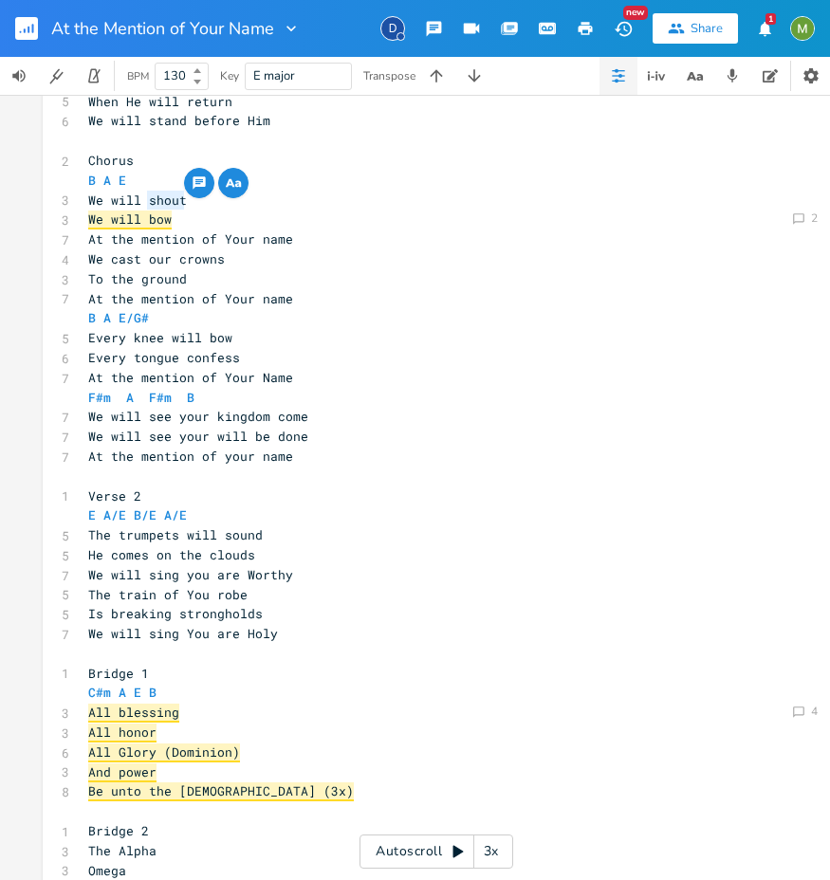
click at [150, 210] on pre "We will bow" at bounding box center [426, 220] width 685 height 20
type textarea "bow"
click at [325, 241] on pre "At the mention of Your name" at bounding box center [426, 239] width 685 height 20
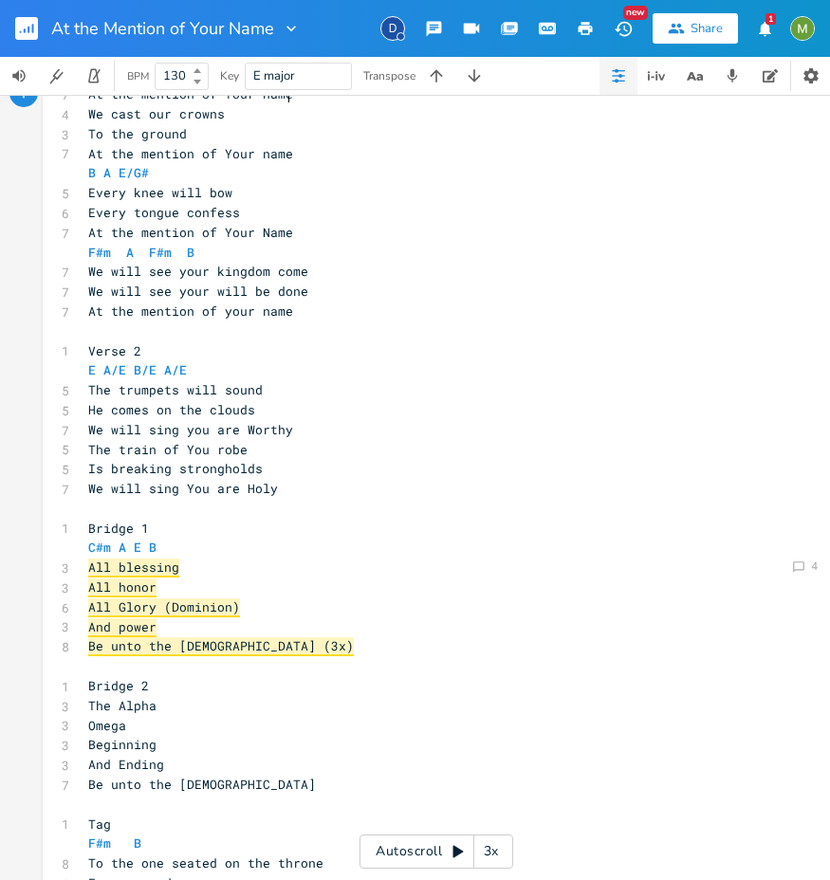
scroll to position [664, 0]
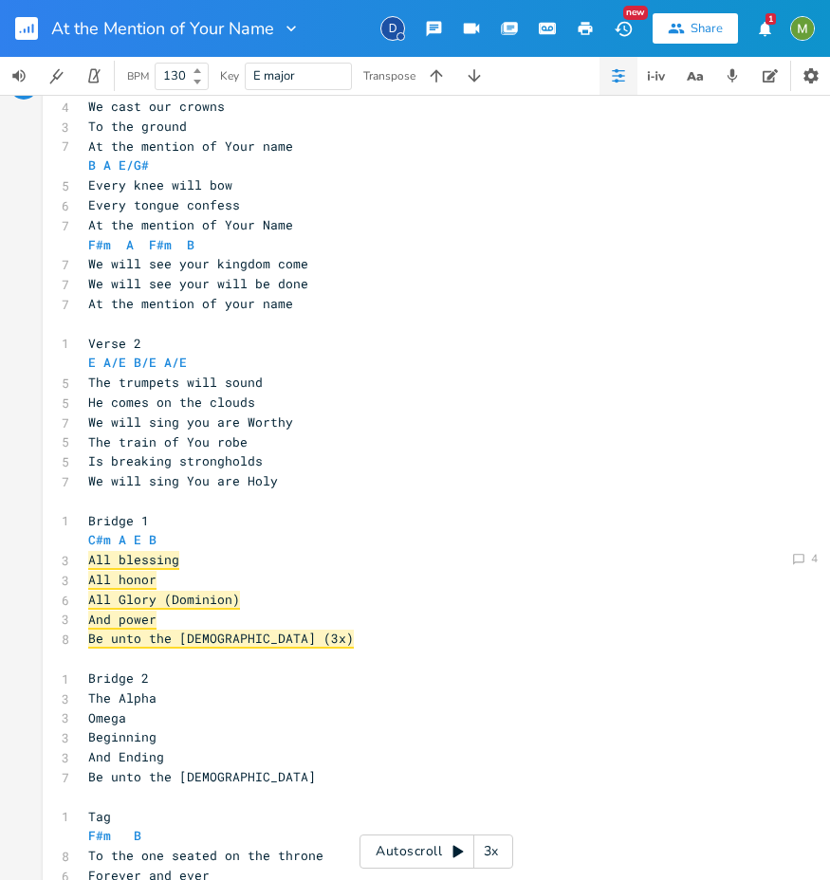
click at [282, 438] on pre "The train of You robe" at bounding box center [426, 442] width 685 height 20
click at [303, 475] on pre "We will sing You are Holy" at bounding box center [426, 481] width 685 height 20
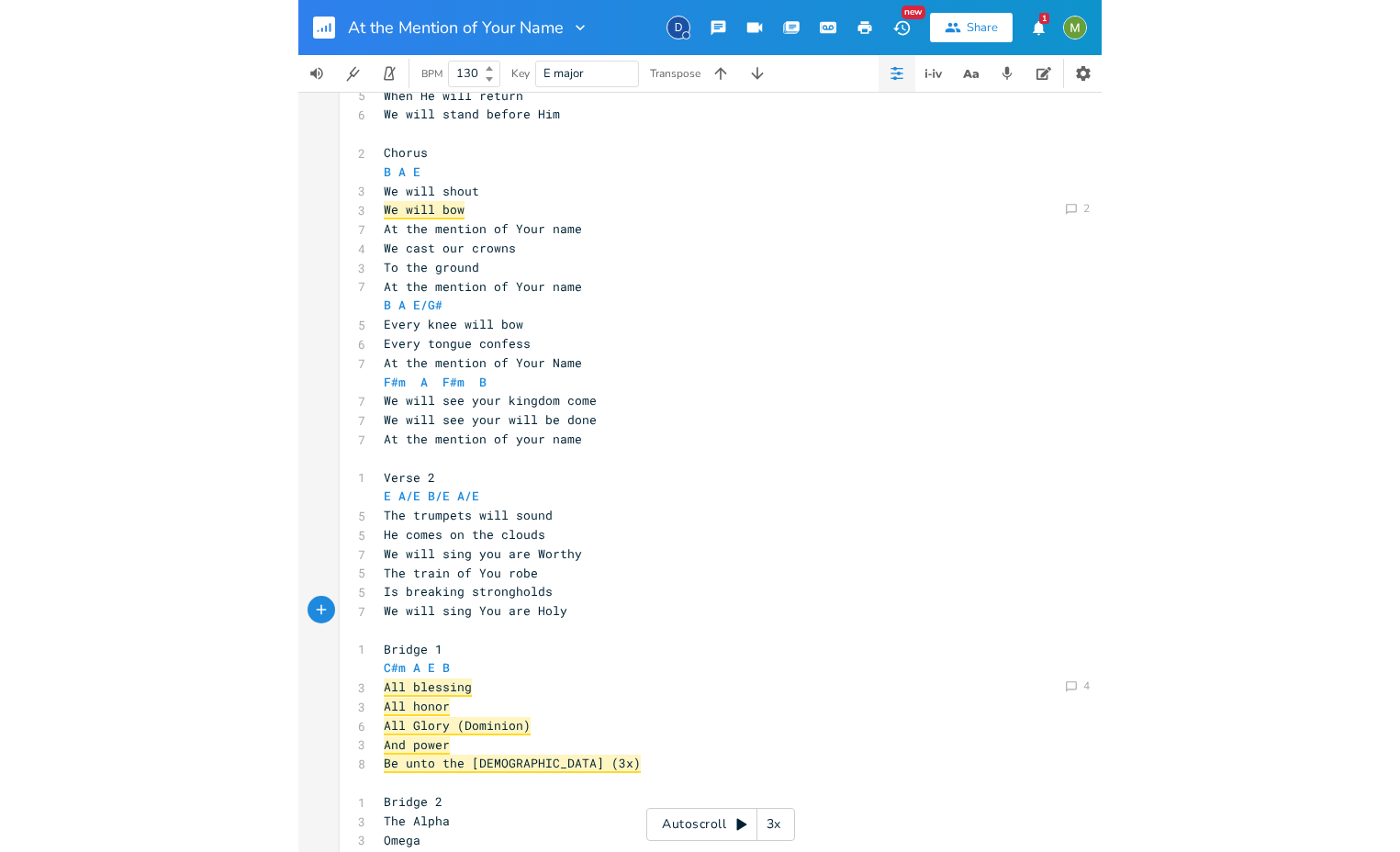
scroll to position [494, 0]
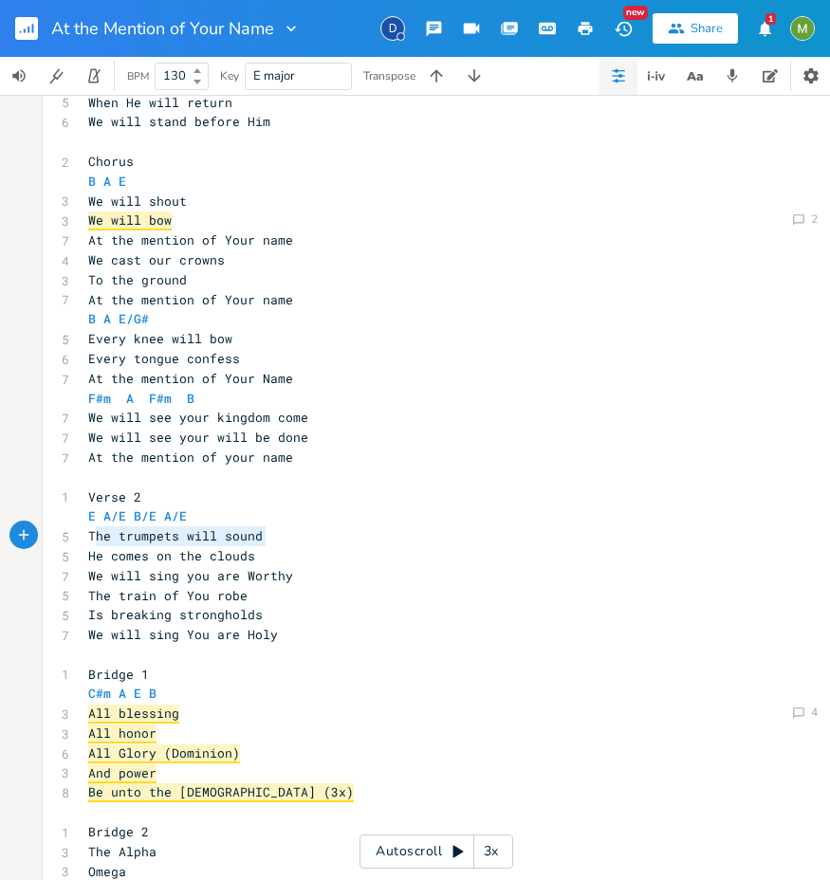
type textarea "The trumpets will sound"
drag, startPoint x: 276, startPoint y: 538, endPoint x: 129, endPoint y: 537, distance: 147.0
click at [84, 535] on pre "The trumpets will sound" at bounding box center [426, 536] width 685 height 20
click at [202, 199] on pre "We will shout" at bounding box center [426, 202] width 685 height 20
type textarea "e will bow"
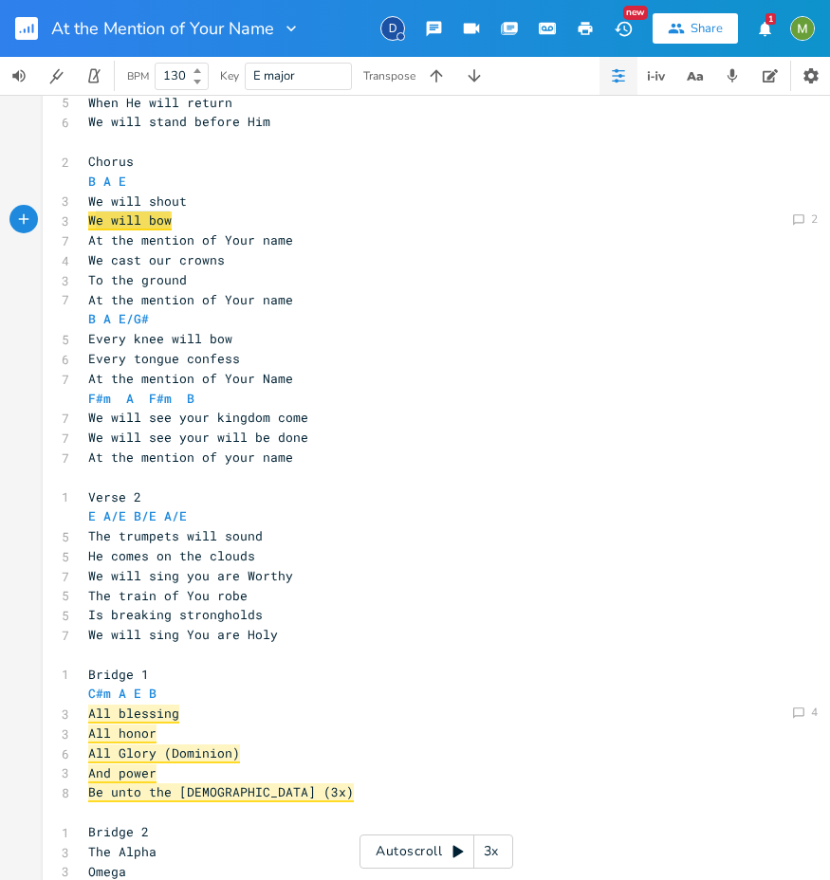
drag, startPoint x: 194, startPoint y: 220, endPoint x: 91, endPoint y: 219, distance: 103.4
type textarea "At the mention of Yo"
type textarea "At the mention of Your name"
drag, startPoint x: 82, startPoint y: 240, endPoint x: 285, endPoint y: 239, distance: 203.9
click at [285, 239] on pre "At the mention of Your name" at bounding box center [426, 240] width 685 height 20
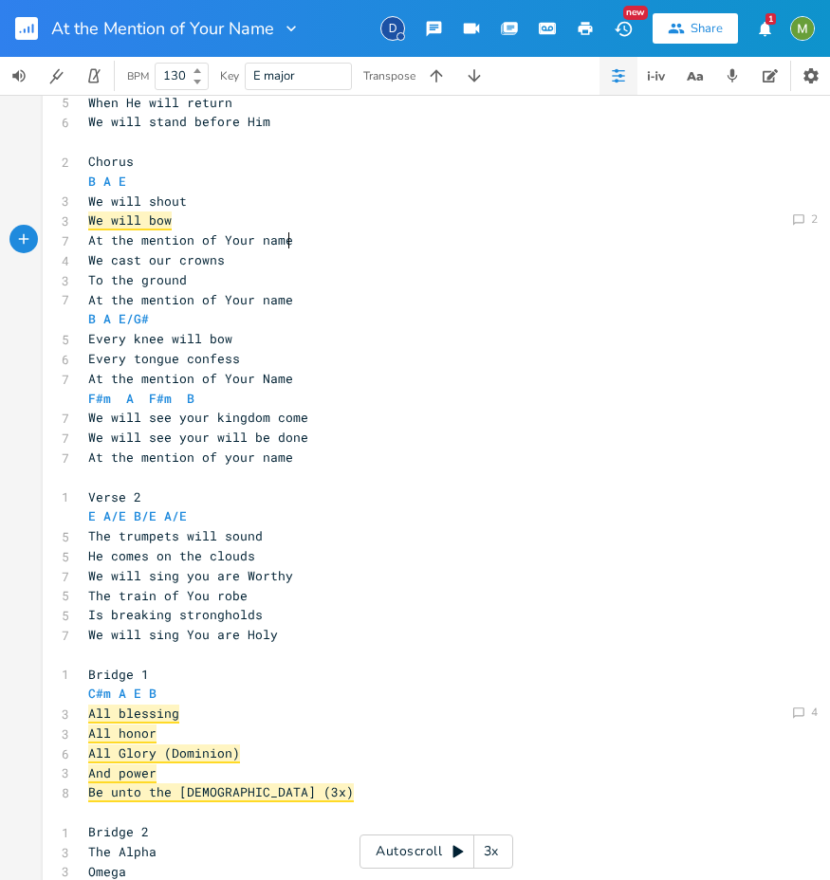
click at [283, 243] on pre "At the mention of Your name" at bounding box center [426, 240] width 685 height 20
type textarea "t the mention of Your name"
drag, startPoint x: 284, startPoint y: 240, endPoint x: 86, endPoint y: 235, distance: 198.2
click at [86, 235] on pre "At the mention of Your name" at bounding box center [426, 240] width 685 height 20
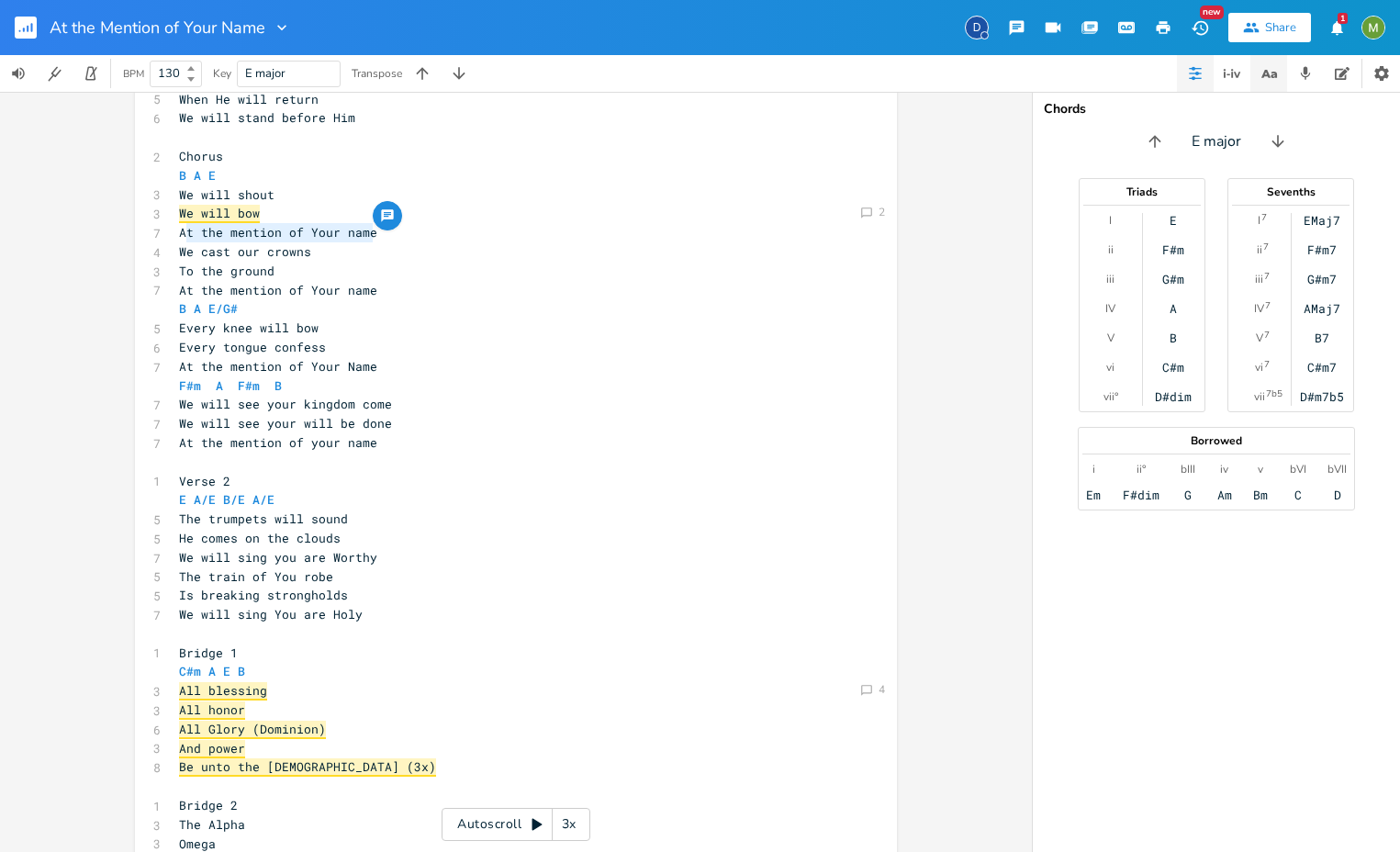
click at [1129, 75] on icon "button" at bounding box center [1269, 74] width 23 height 23
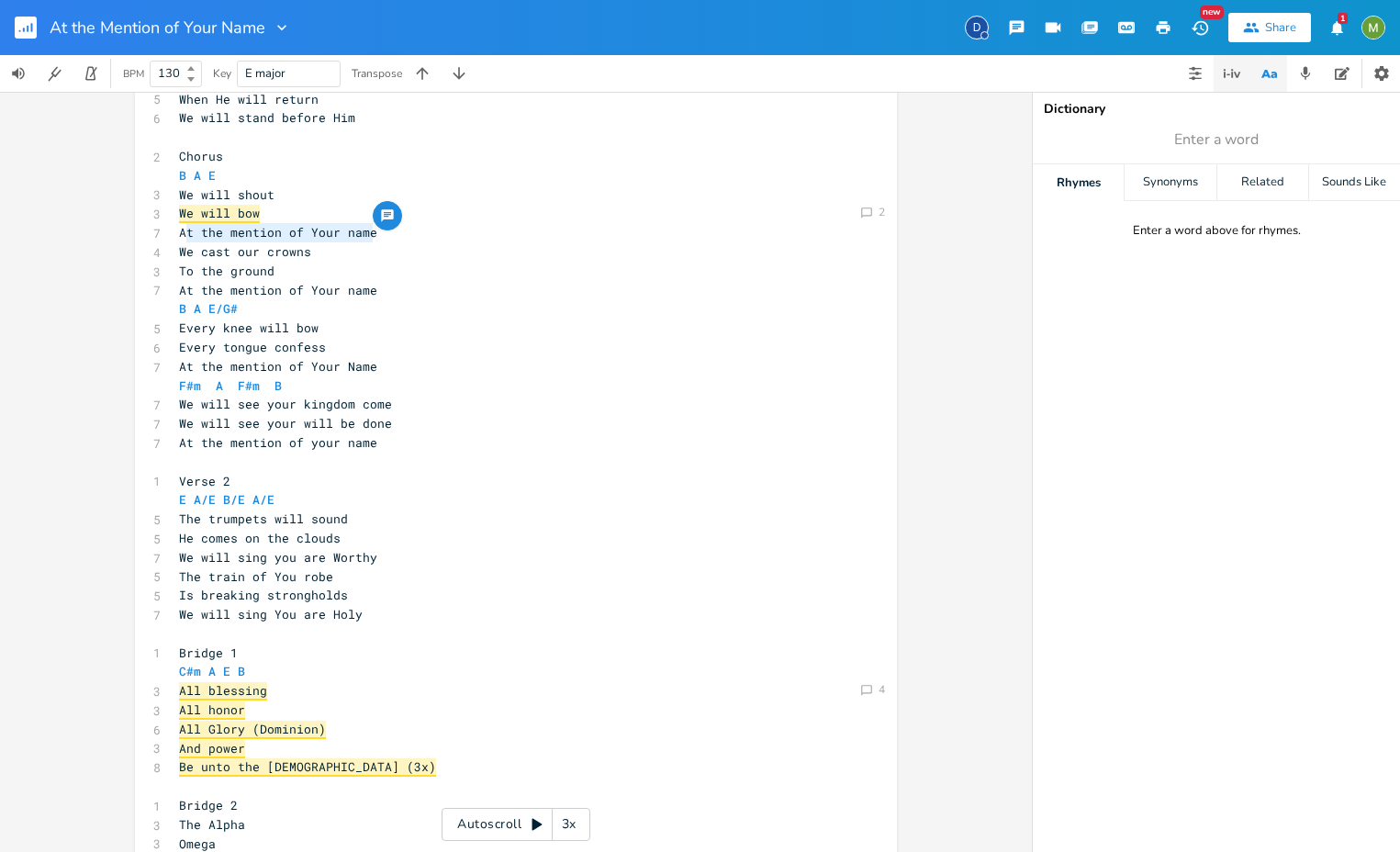
click at [1129, 74] on button "button" at bounding box center [1233, 74] width 37 height 37
click at [1129, 76] on icon "button" at bounding box center [1273, 74] width 7 height 7
click at [1129, 74] on icon "button" at bounding box center [1342, 73] width 15 height 13
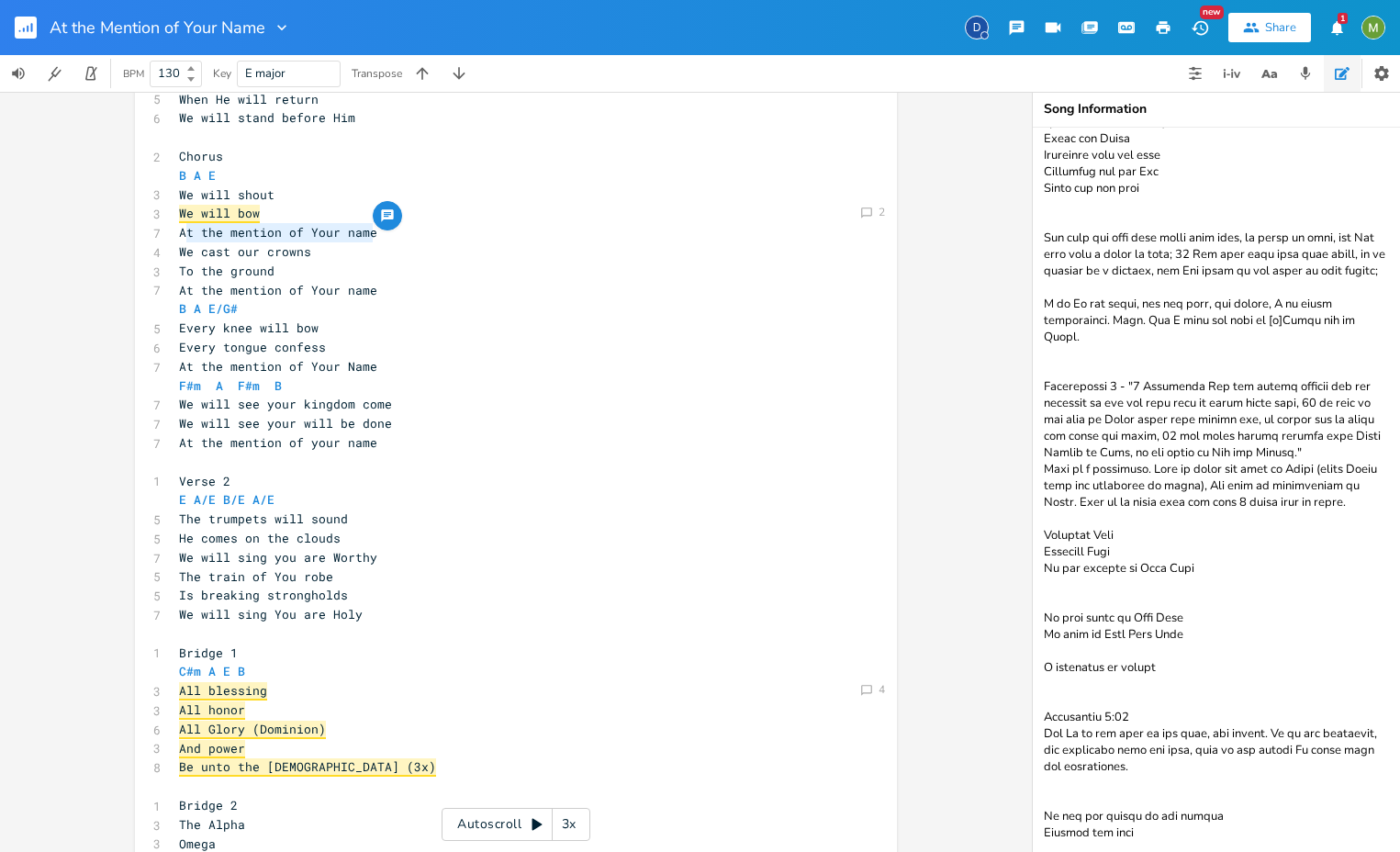
scroll to position [0, 0]
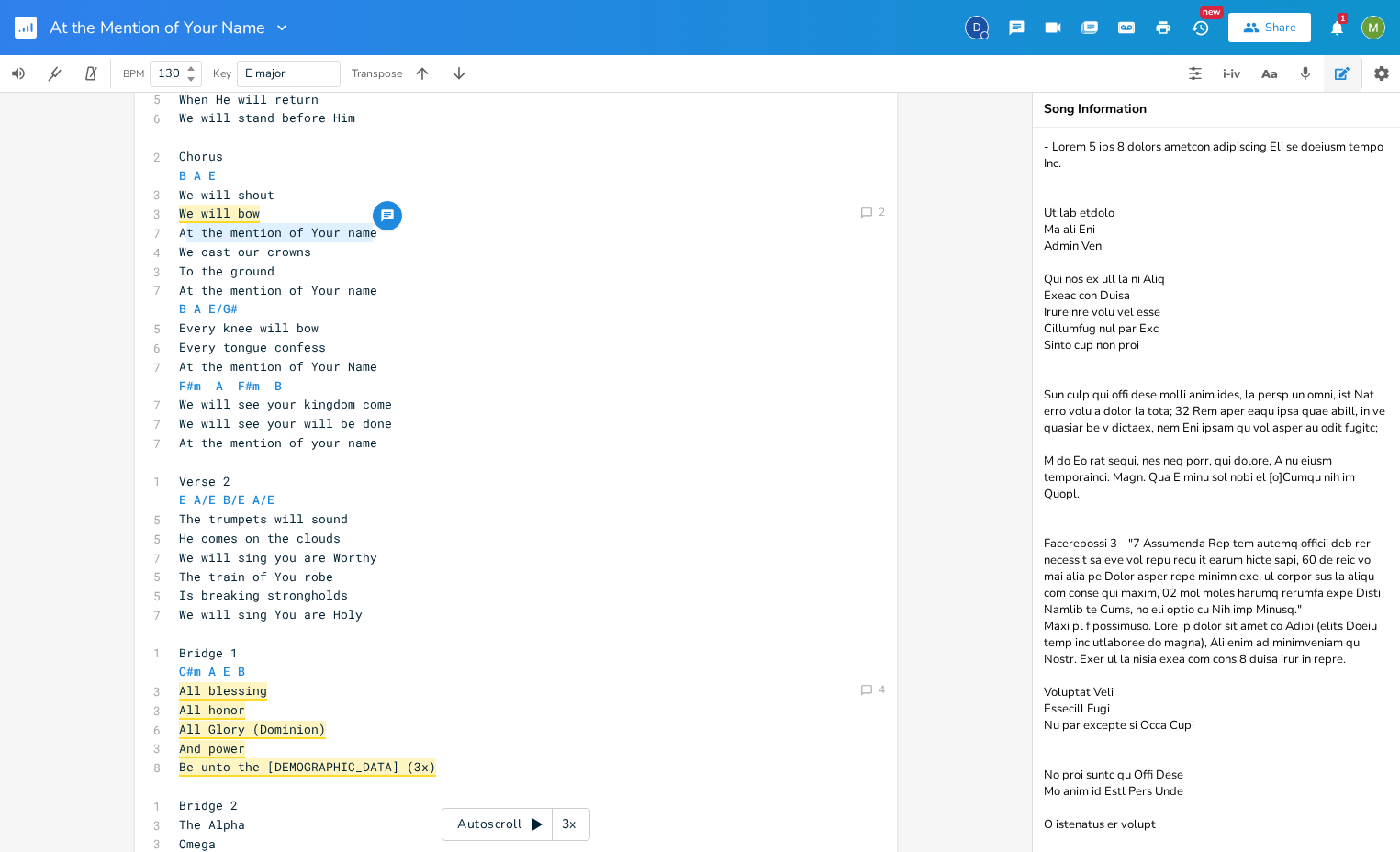
click at [452, 278] on pre "To the ground" at bounding box center [506, 271] width 663 height 19
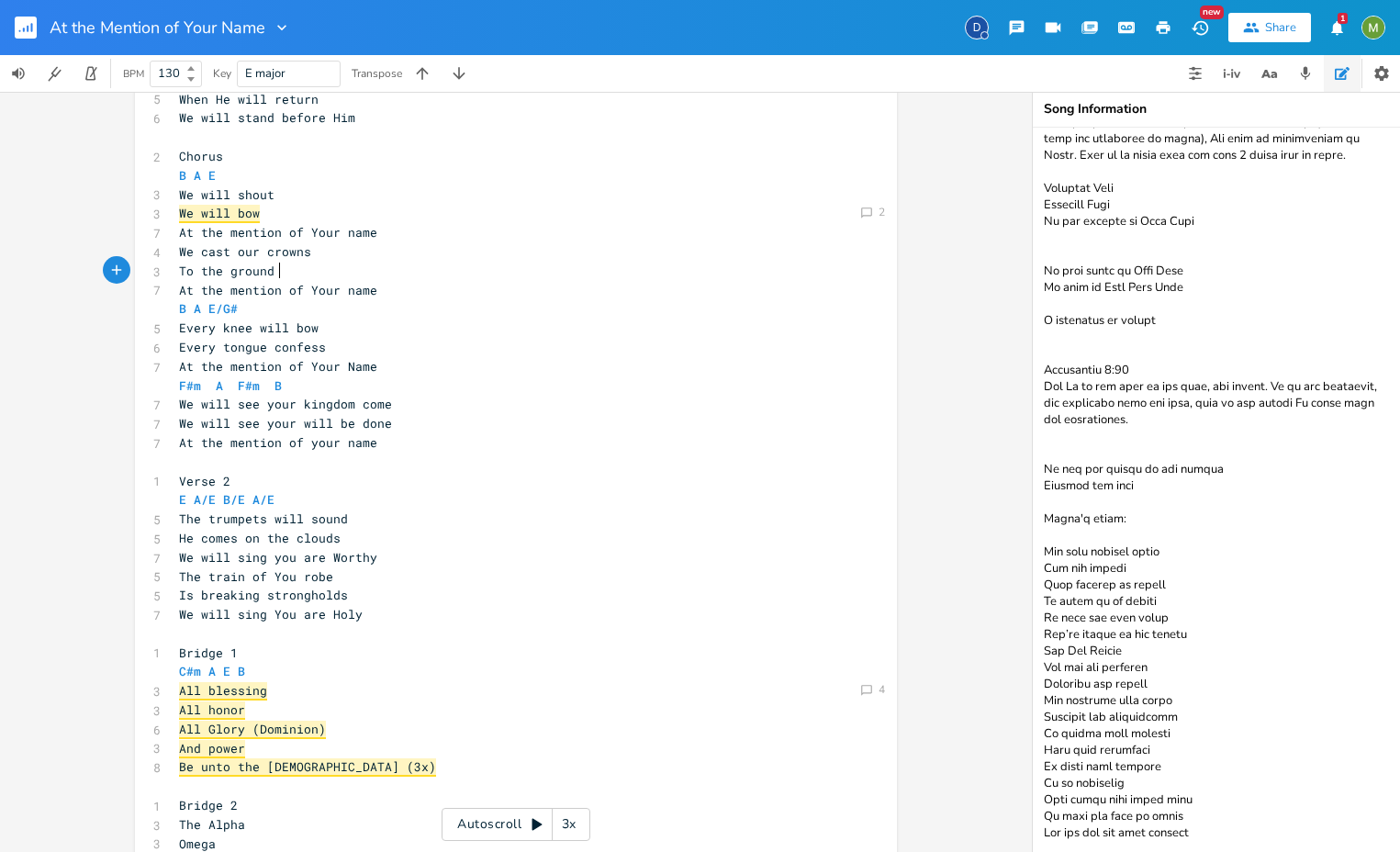
scroll to position [534, 0]
type textarea "- Verse 1 and 2 switch between addressing God or singing about Him. On the thro…"
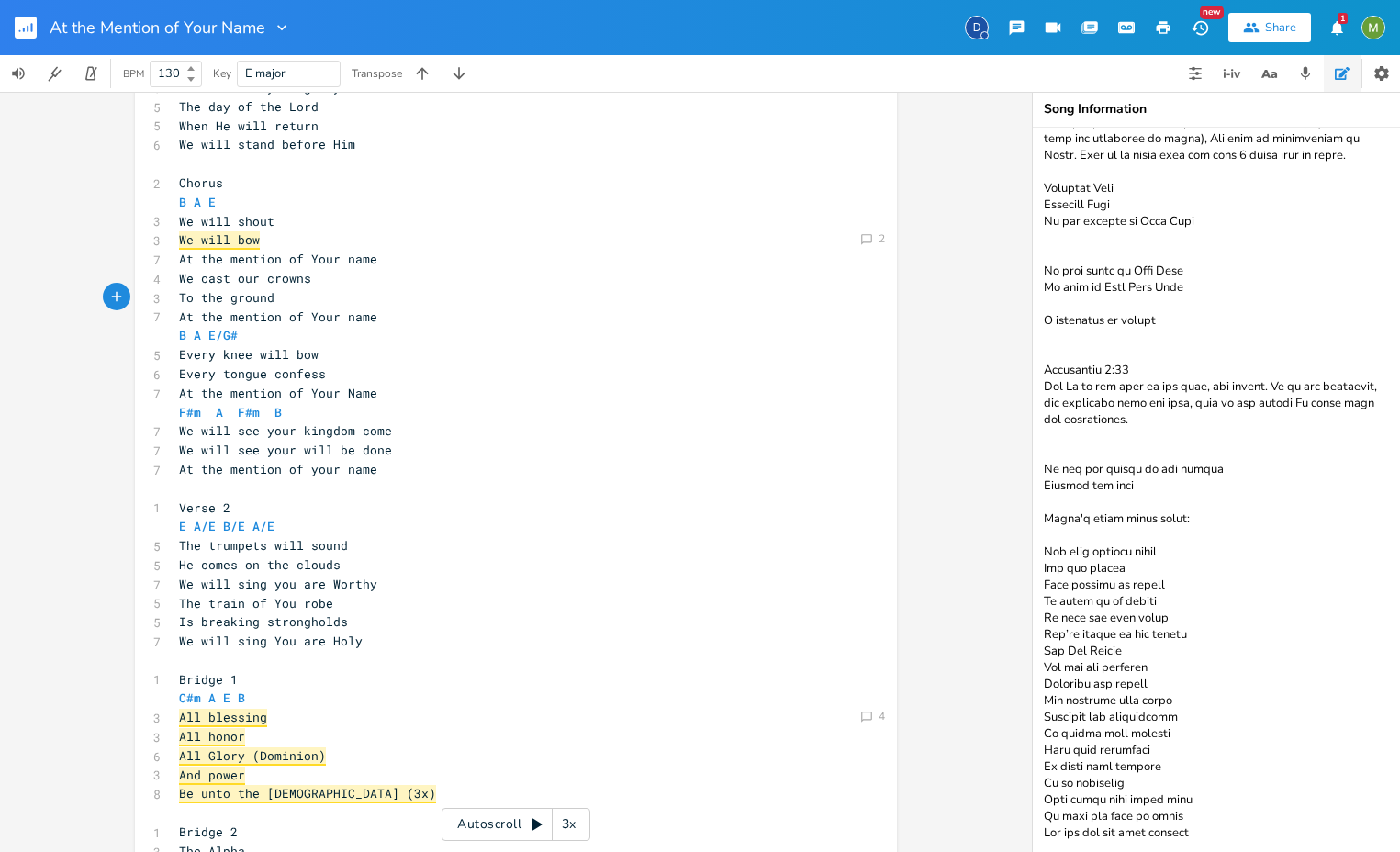
click at [1129, 552] on textarea at bounding box center [1216, 490] width 367 height 724
click at [1129, 650] on textarea at bounding box center [1216, 490] width 367 height 724
click at [1129, 680] on textarea at bounding box center [1216, 490] width 367 height 724
click at [1129, 701] on textarea at bounding box center [1216, 490] width 367 height 724
click at [1129, 718] on textarea at bounding box center [1216, 490] width 367 height 724
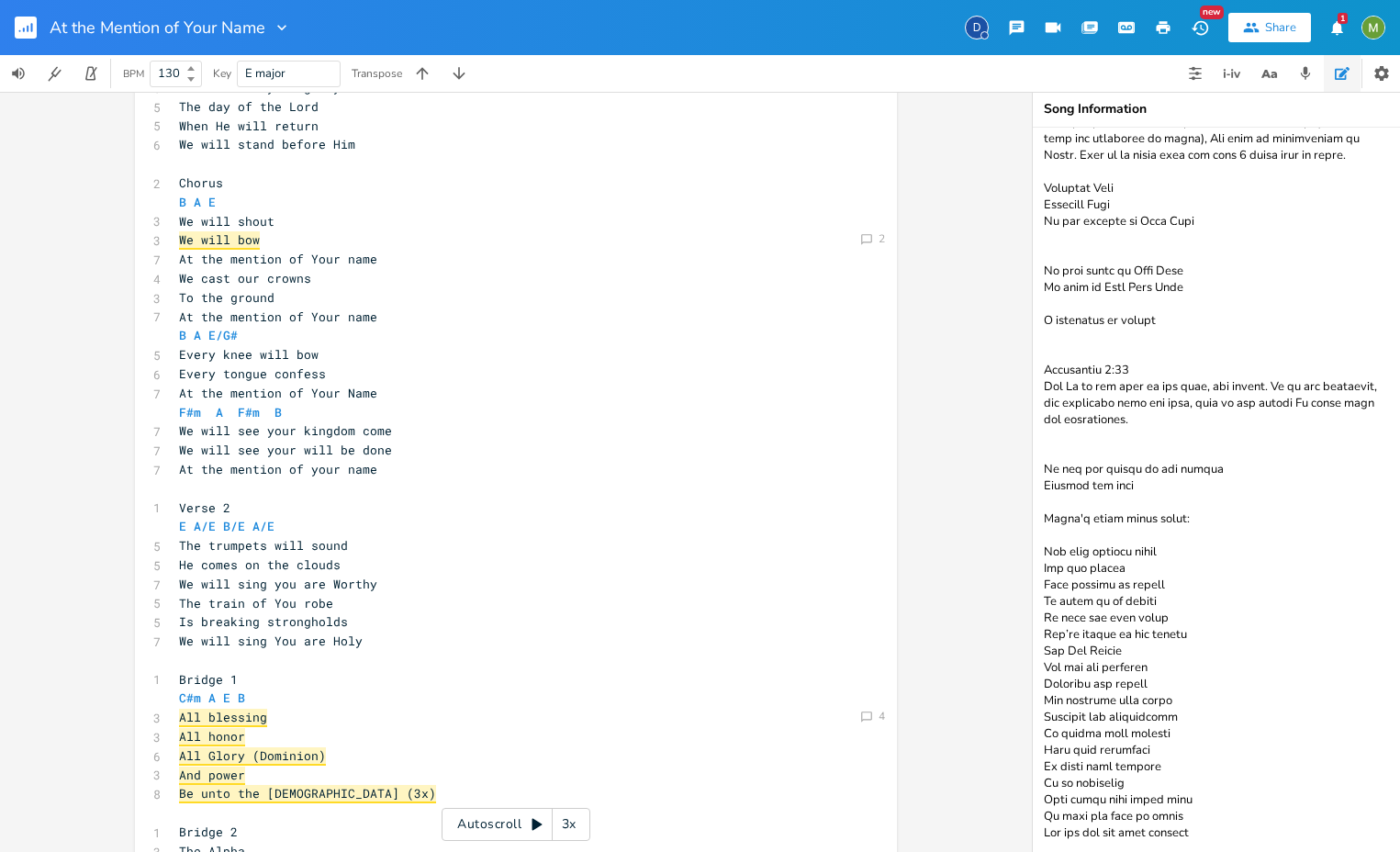
click at [1129, 749] on textarea at bounding box center [1216, 490] width 367 height 724
click at [1129, 765] on textarea at bounding box center [1216, 490] width 367 height 724
click at [1129, 797] on textarea at bounding box center [1216, 490] width 367 height 724
click at [363, 236] on pre "We will bow" at bounding box center [506, 240] width 663 height 19
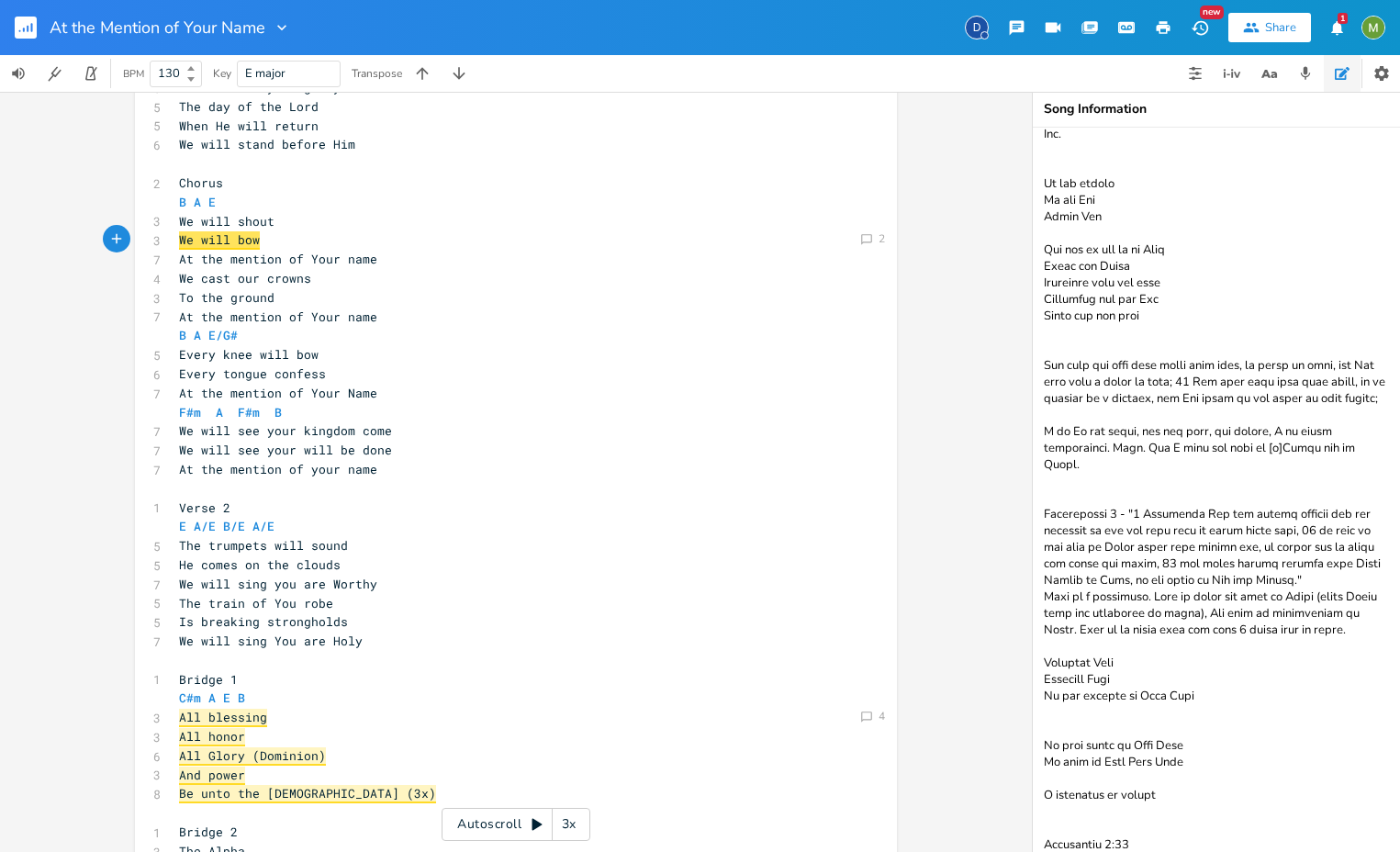
scroll to position [28, 0]
drag, startPoint x: 1137, startPoint y: 601, endPoint x: 1151, endPoint y: 460, distance: 141.7
click at [1129, 460] on textarea at bounding box center [1216, 490] width 367 height 724
click at [1129, 550] on textarea at bounding box center [1216, 490] width 367 height 724
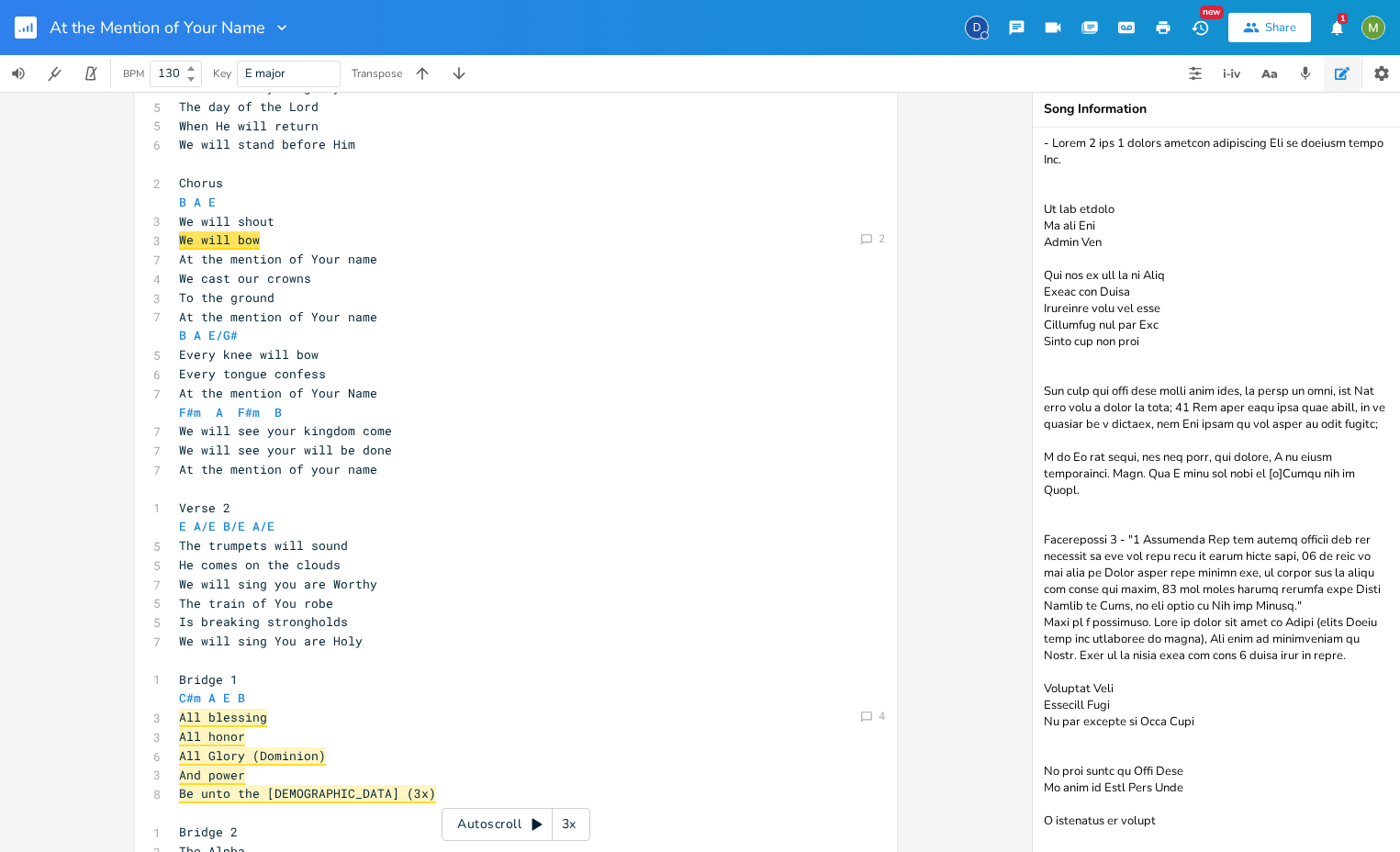
scroll to position [0, 0]
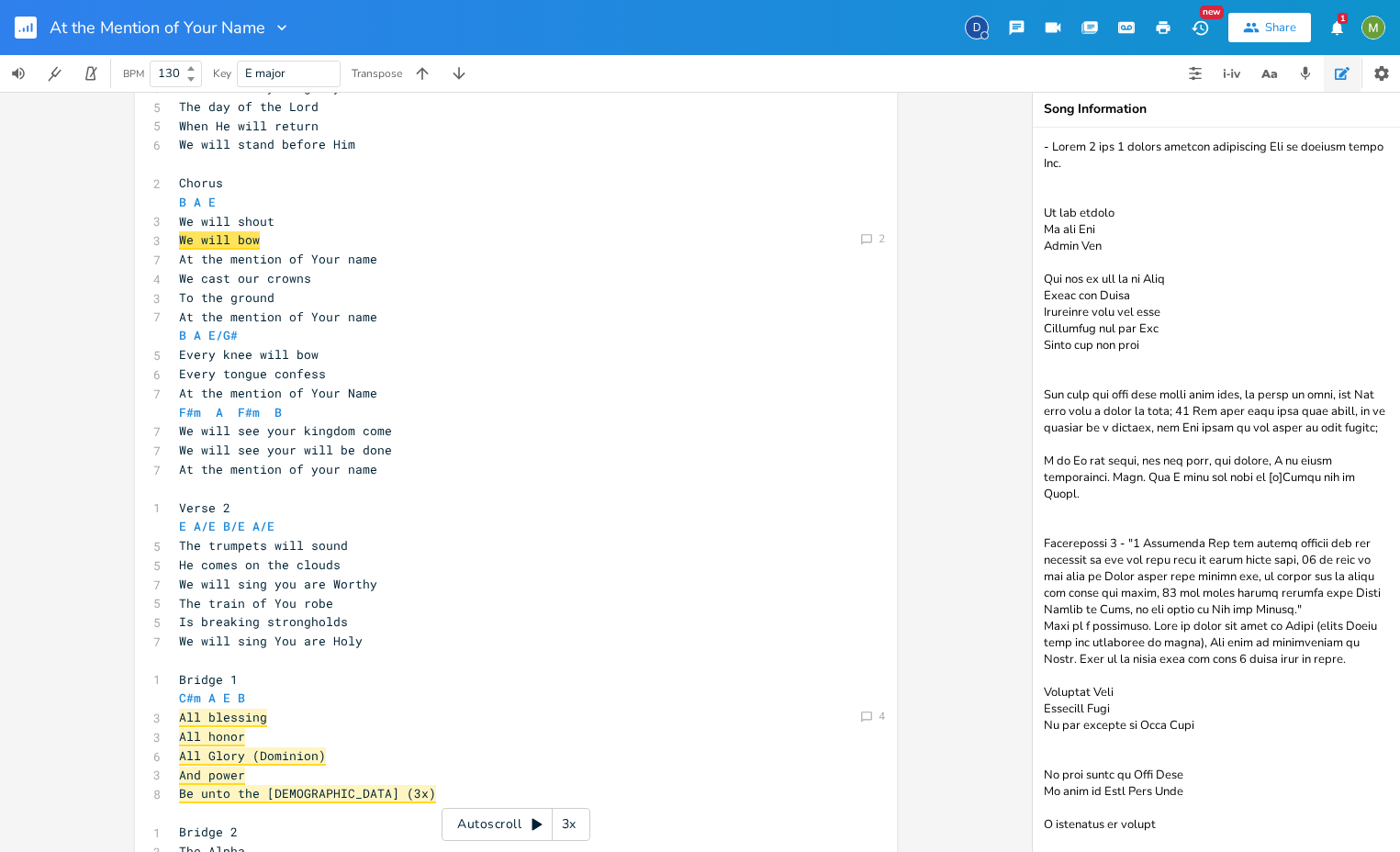
click at [427, 263] on pre "At the mention of Your name" at bounding box center [506, 259] width 663 height 19
click at [297, 244] on pre "We will bow" at bounding box center [506, 240] width 663 height 19
click at [332, 230] on pre "We will bow" at bounding box center [506, 240] width 663 height 19
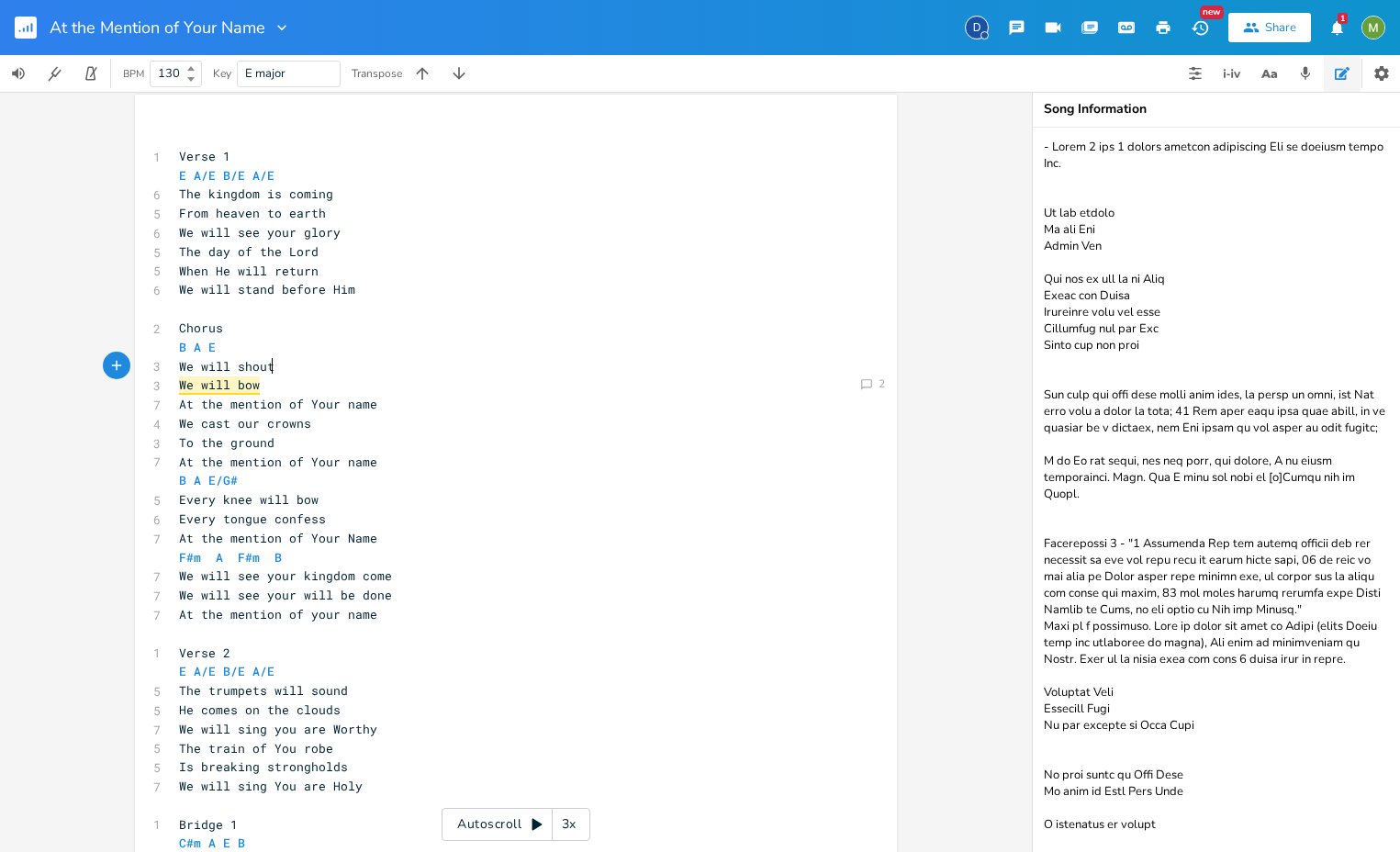
scroll to position [322, 0]
click at [387, 378] on pre "We will bow" at bounding box center [506, 385] width 663 height 19
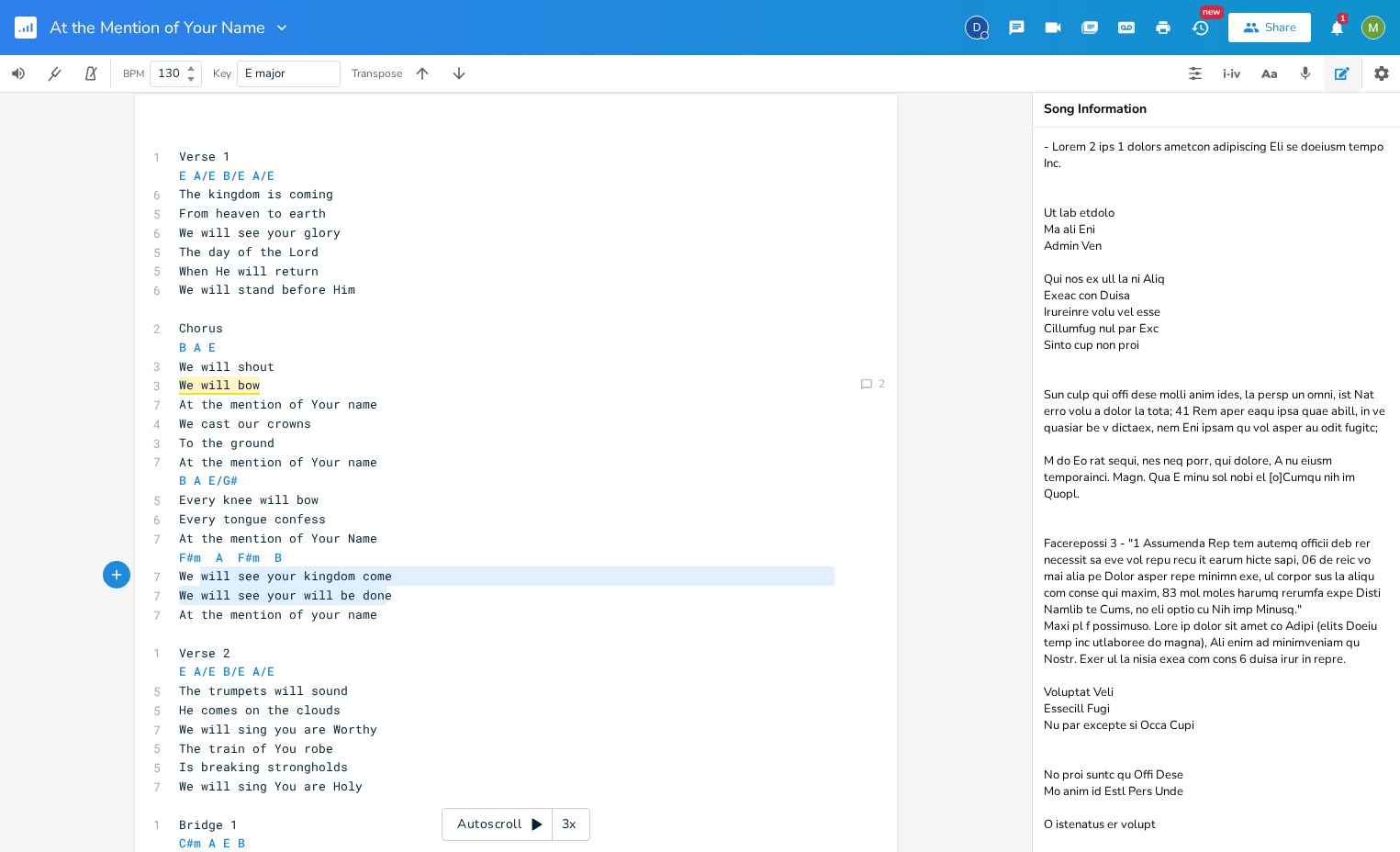
type textarea "e will see your kingdom come We will see your will be done"
drag, startPoint x: 395, startPoint y: 594, endPoint x: 181, endPoint y: 579, distance: 214.5
click at [181, 579] on div "​ 1 Verse 1 E A/E B/E A/E 6 The kingdom is coming 5 From heaven to earth 6 We w…" at bounding box center [506, 691] width 663 height 1127
click at [328, 605] on pre "At the mention of your name" at bounding box center [506, 615] width 663 height 19
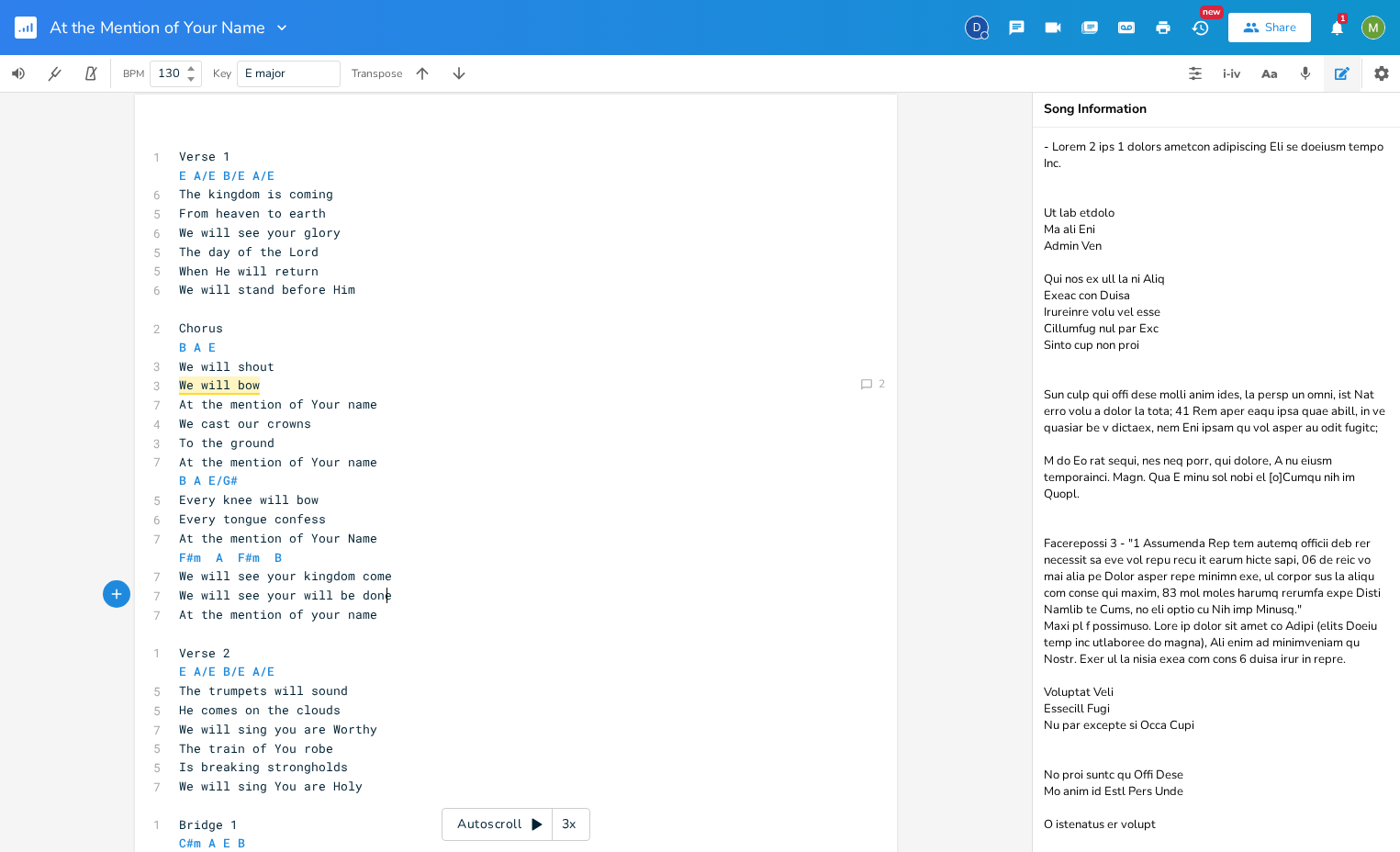
click at [552, 603] on pre "We will see your will be done" at bounding box center [506, 595] width 663 height 19
click at [414, 351] on pre "B A E" at bounding box center [506, 348] width 663 height 19
click at [411, 363] on pre "We will shout" at bounding box center [506, 367] width 663 height 19
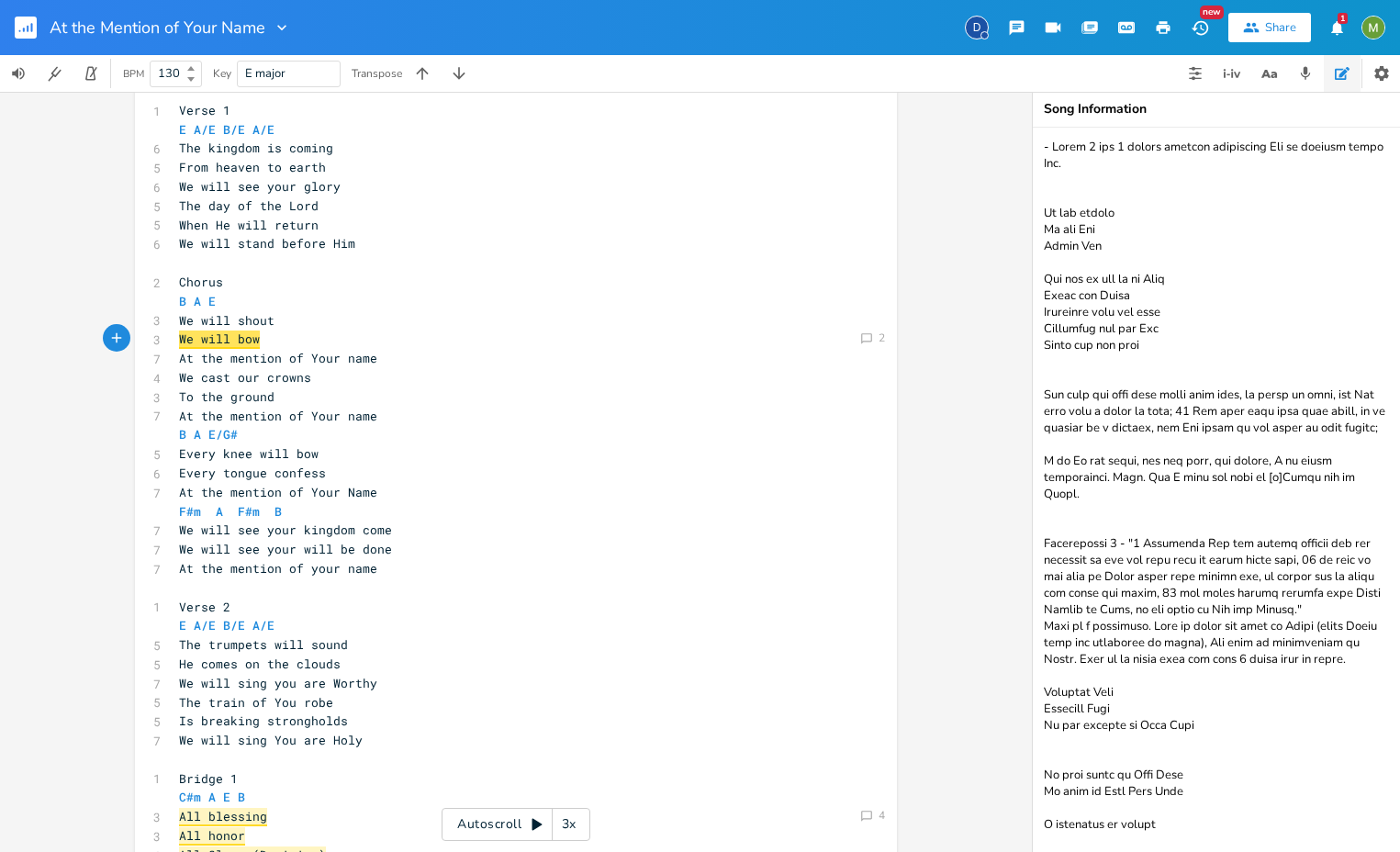
scroll to position [371, 0]
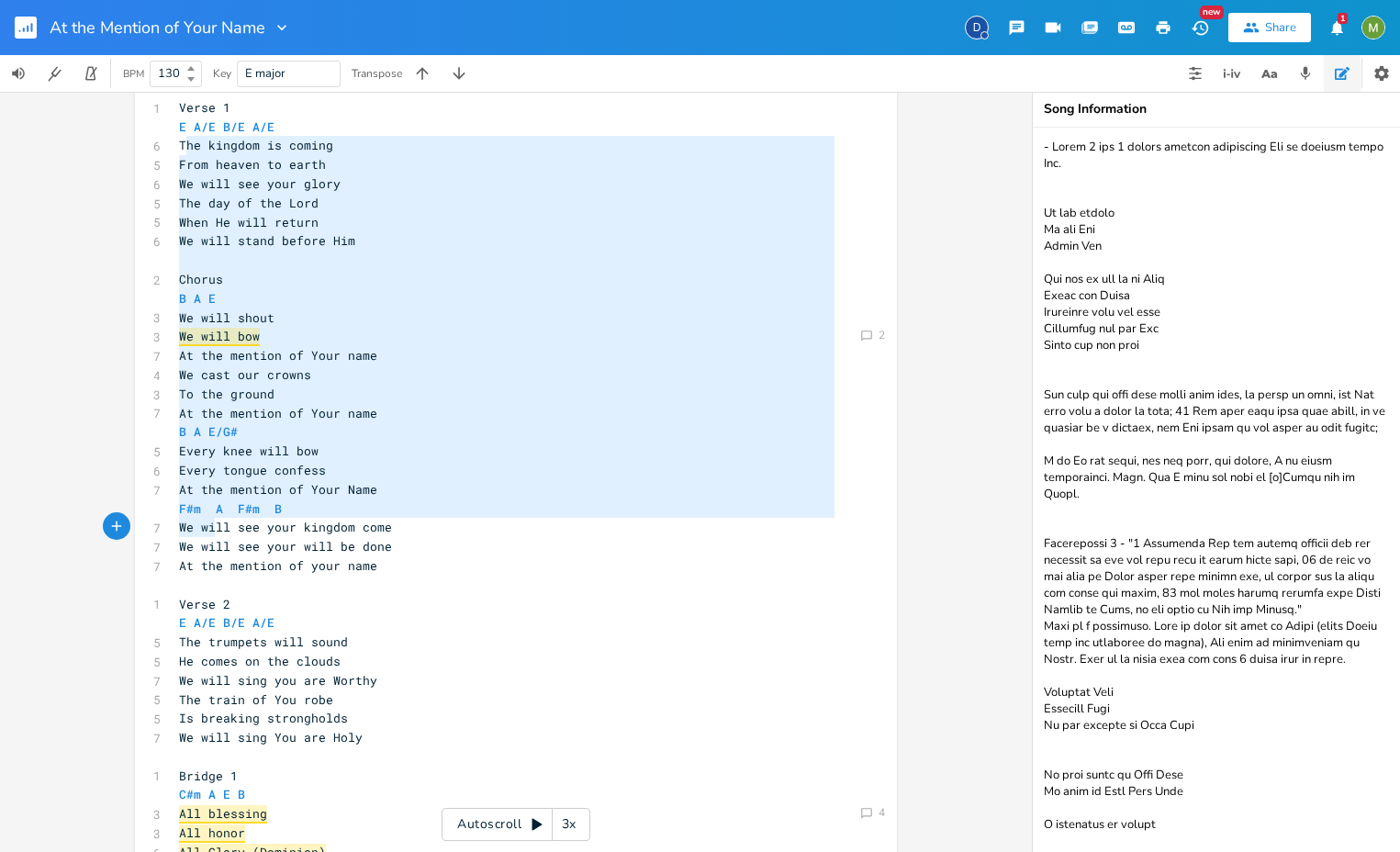
type textarea "he kingdom is coming From heaven to earth We will see your glory The day of the…"
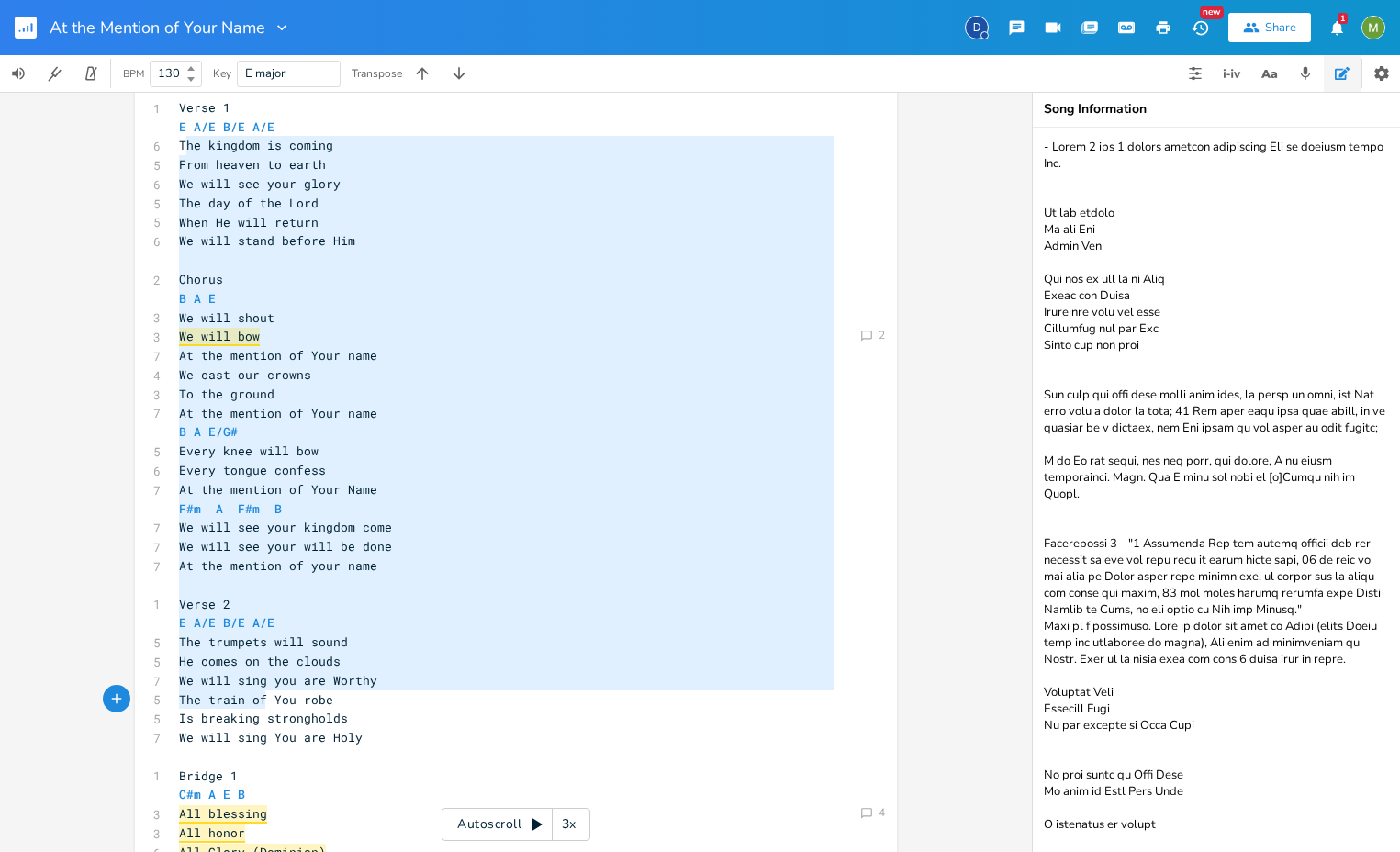
drag, startPoint x: 178, startPoint y: 148, endPoint x: 272, endPoint y: 437, distance: 303.9
click at [259, 701] on div "​ 1 Verse 1 E A/E B/E A/E 6 The kingdom is coming 5 From heaven to earth 6 We w…" at bounding box center [506, 643] width 663 height 1127
click at [280, 259] on pre "​" at bounding box center [506, 260] width 663 height 19
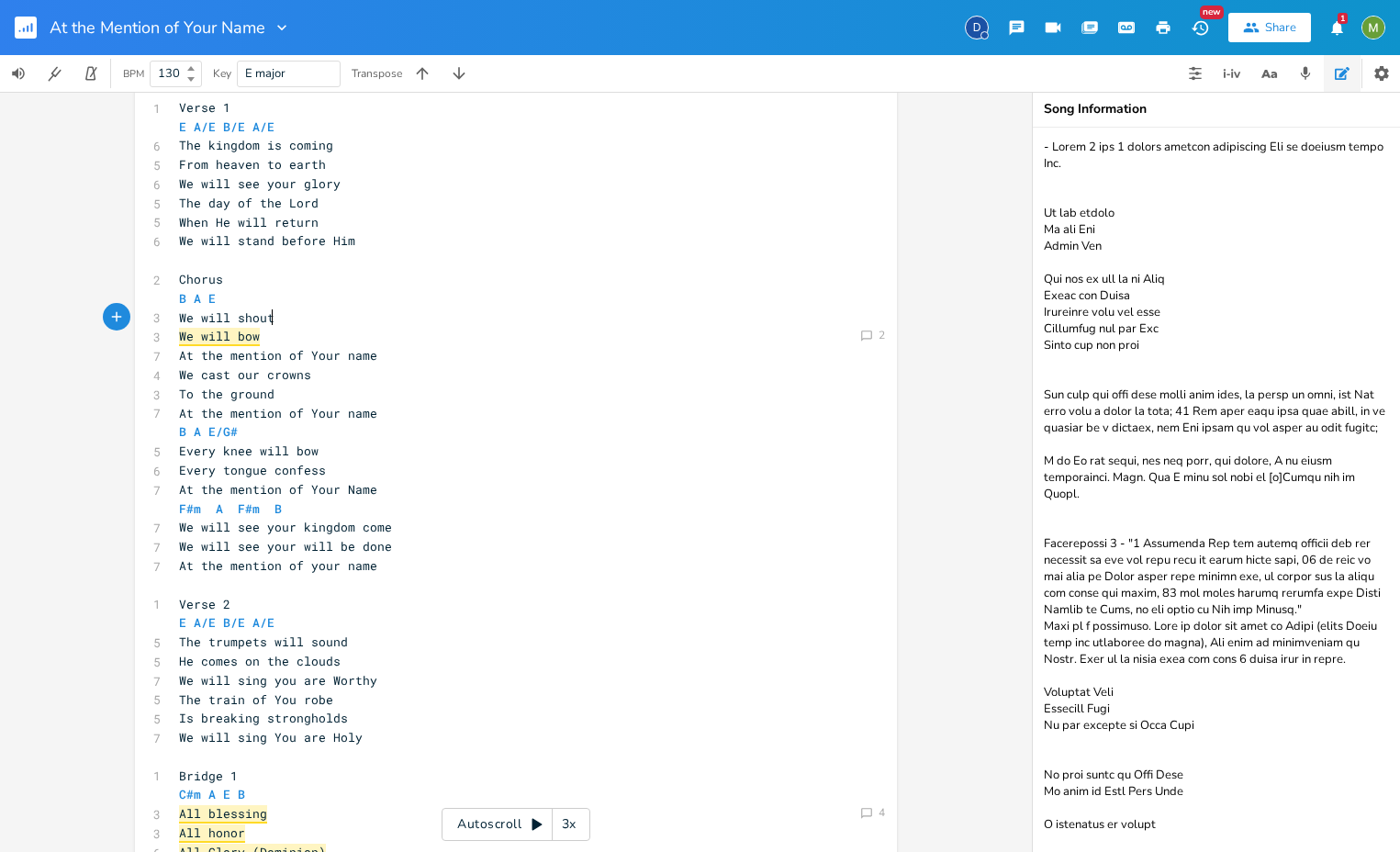
click at [267, 317] on pre "We will shout" at bounding box center [506, 319] width 663 height 19
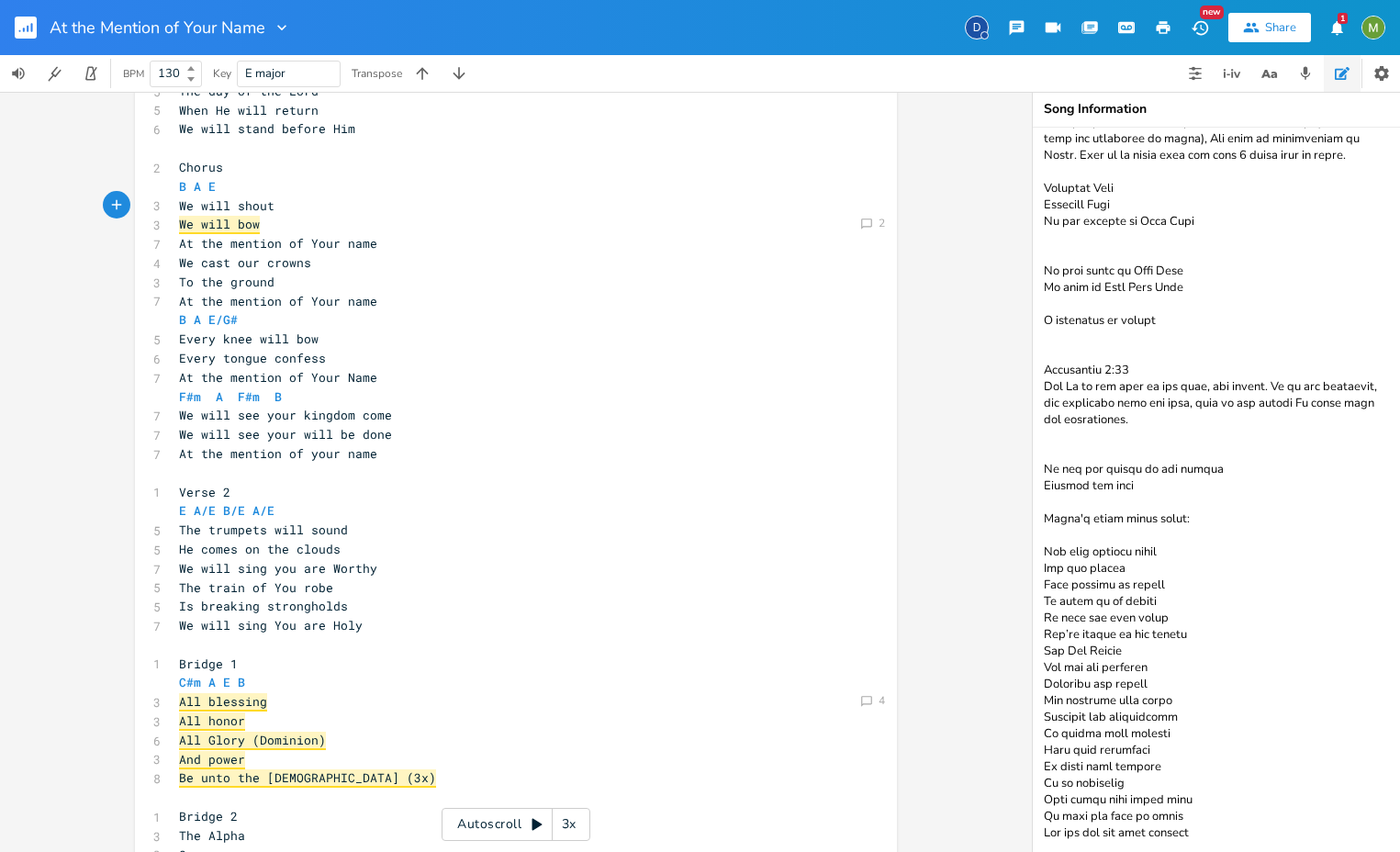
scroll to position [466, 0]
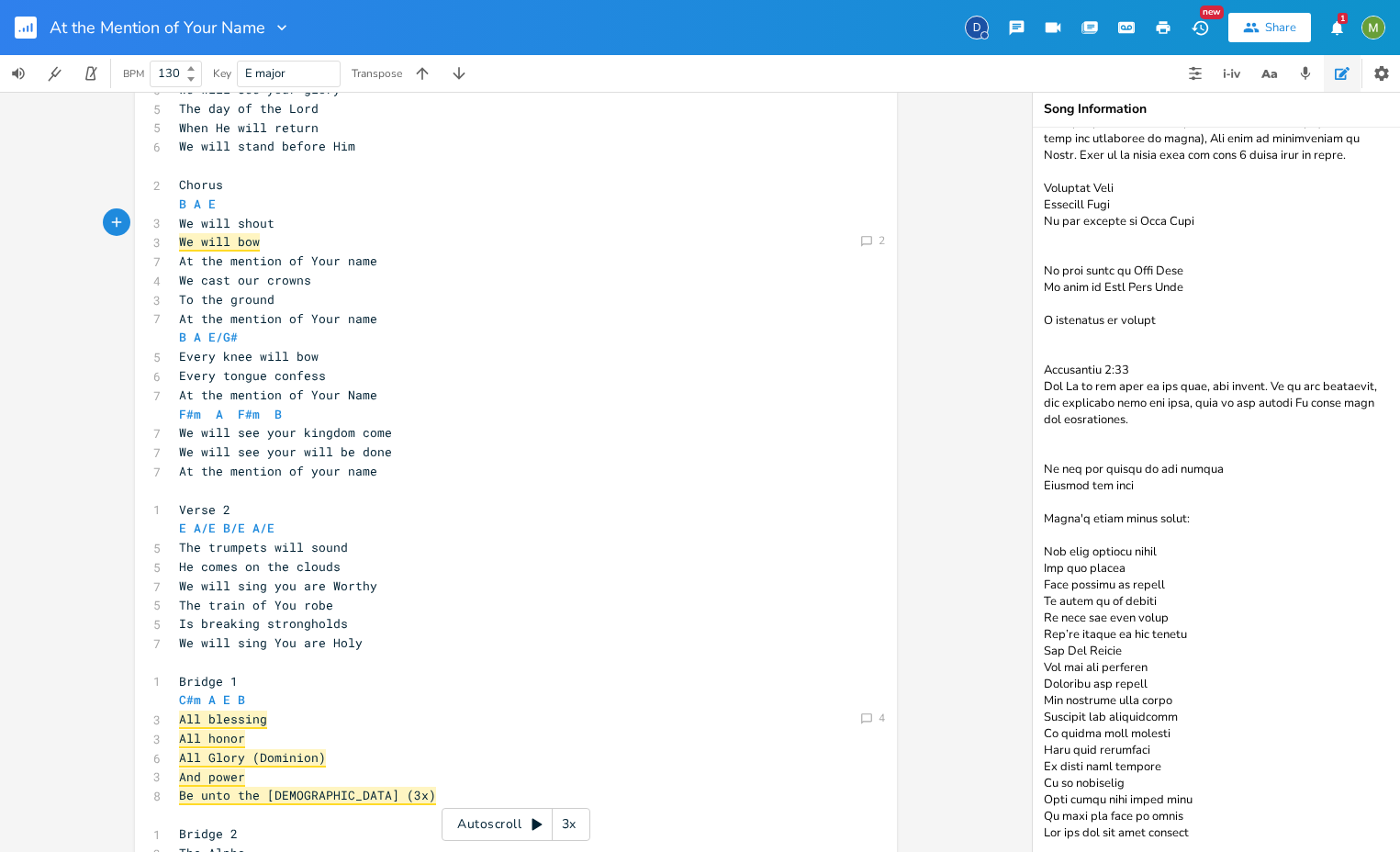
click at [261, 243] on pre "We will bow" at bounding box center [506, 242] width 663 height 19
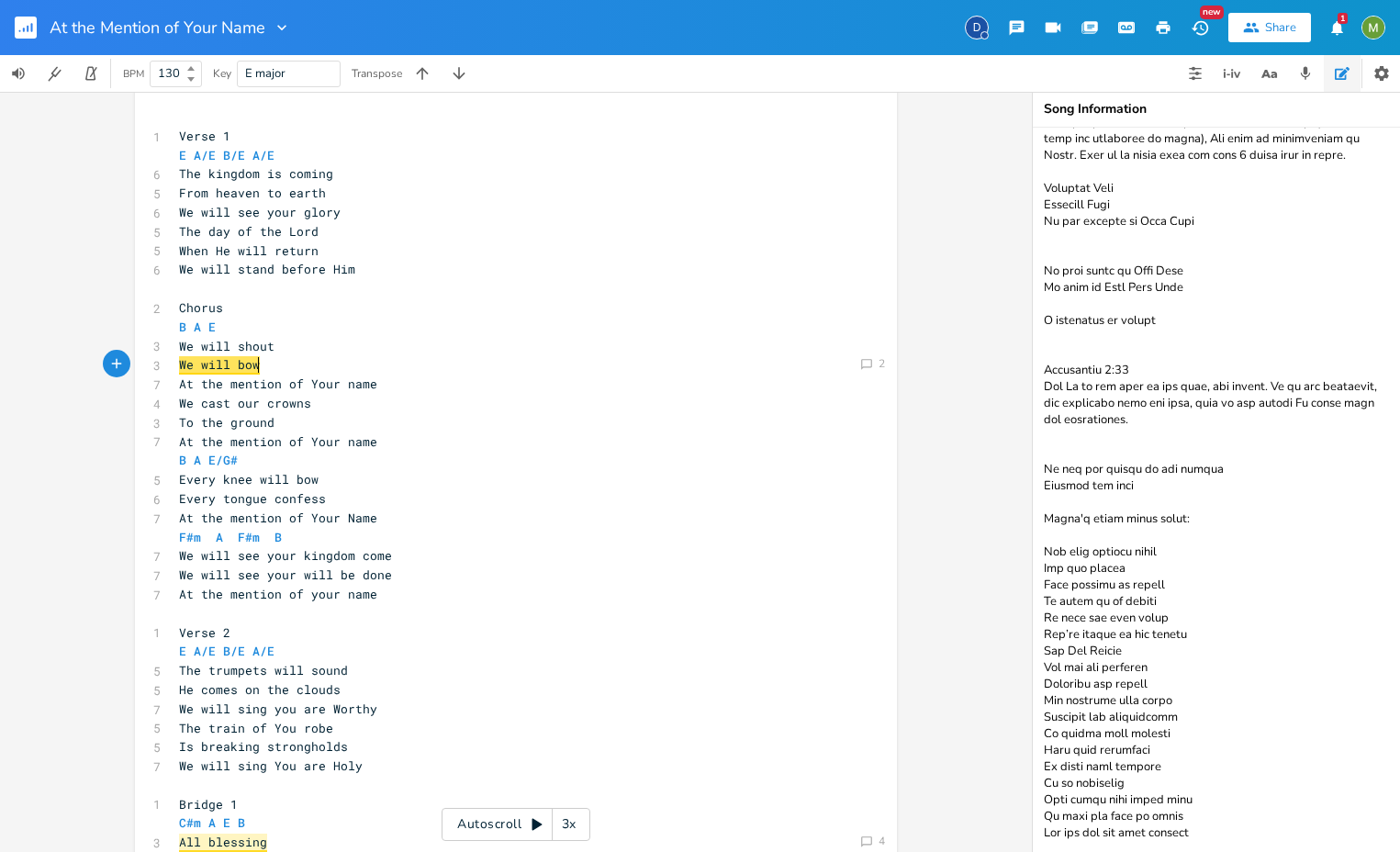
scroll to position [340, 0]
type textarea "He will retu"
drag, startPoint x: 211, startPoint y: 249, endPoint x: 196, endPoint y: 259, distance: 18.0
click at [292, 256] on span "When He will return" at bounding box center [249, 253] width 139 height 16
type textarea "ill stand before Him"
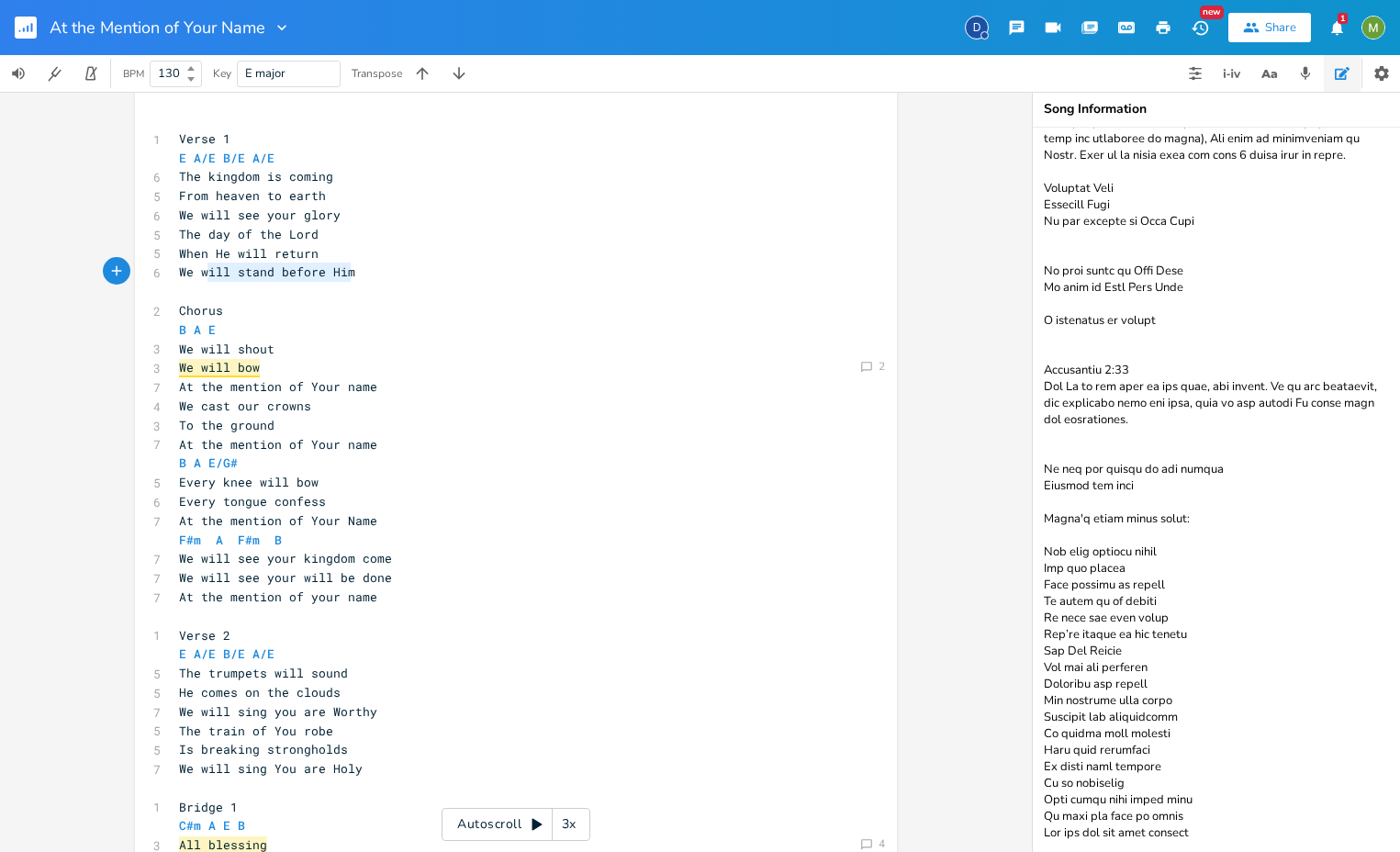
drag, startPoint x: 201, startPoint y: 264, endPoint x: 361, endPoint y: 281, distance: 160.9
click at [361, 281] on div "​ 1 Verse 1 E A/E B/E A/E 6 The kingdom is coming 5 From heaven to earth 6 We w…" at bounding box center [506, 674] width 663 height 1127
click at [312, 271] on span "We will stand before Him" at bounding box center [267, 271] width 176 height 16
click at [361, 269] on pre "We will stand before Him" at bounding box center [506, 272] width 663 height 19
click at [311, 601] on span "At the mention of your name" at bounding box center [278, 596] width 198 height 16
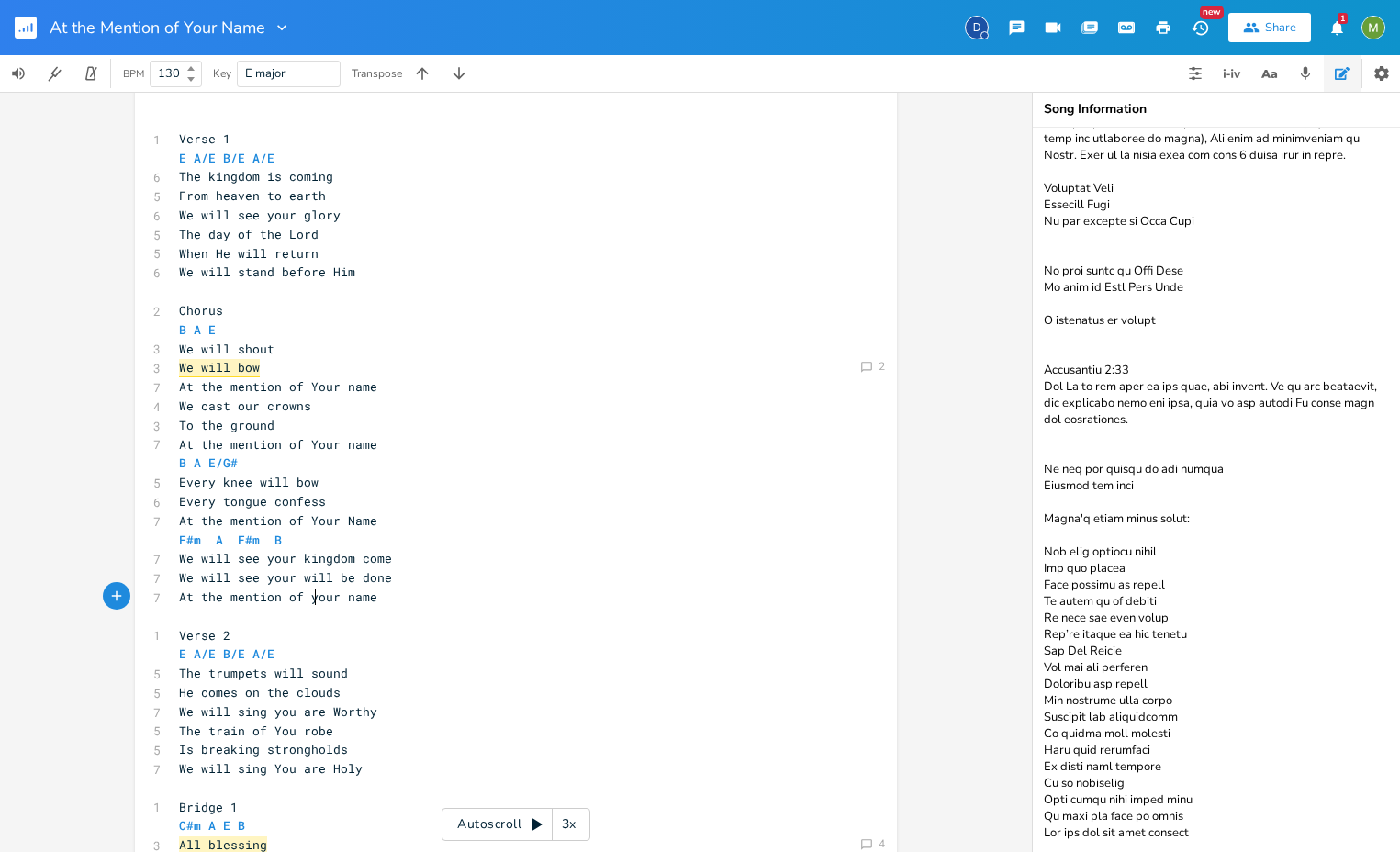
click at [311, 601] on span "At the mention of your name" at bounding box center [278, 596] width 198 height 16
type textarea "Your"
click at [523, 476] on pre "Every knee will bow" at bounding box center [506, 482] width 663 height 19
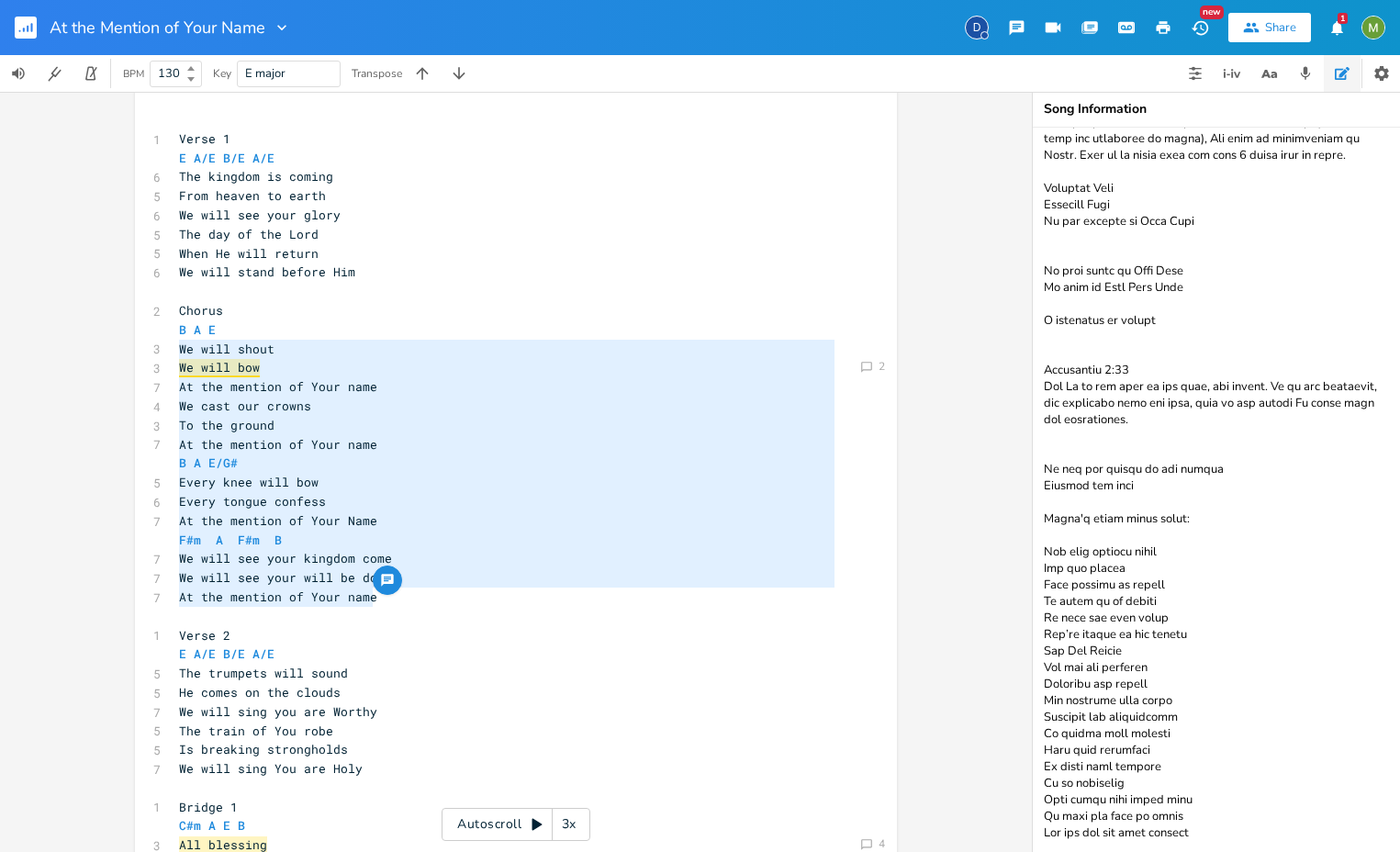
drag, startPoint x: 371, startPoint y: 591, endPoint x: 167, endPoint y: 344, distance: 320.4
click at [167, 344] on div "We will shout We will bow At the mention of Your name We cast our crowns To the…" at bounding box center [515, 670] width 762 height 1185
type textarea "We will shout We will bow At the mention of Your name We cast our crowns To the…"
click at [1129, 487] on textarea at bounding box center [1216, 490] width 367 height 724
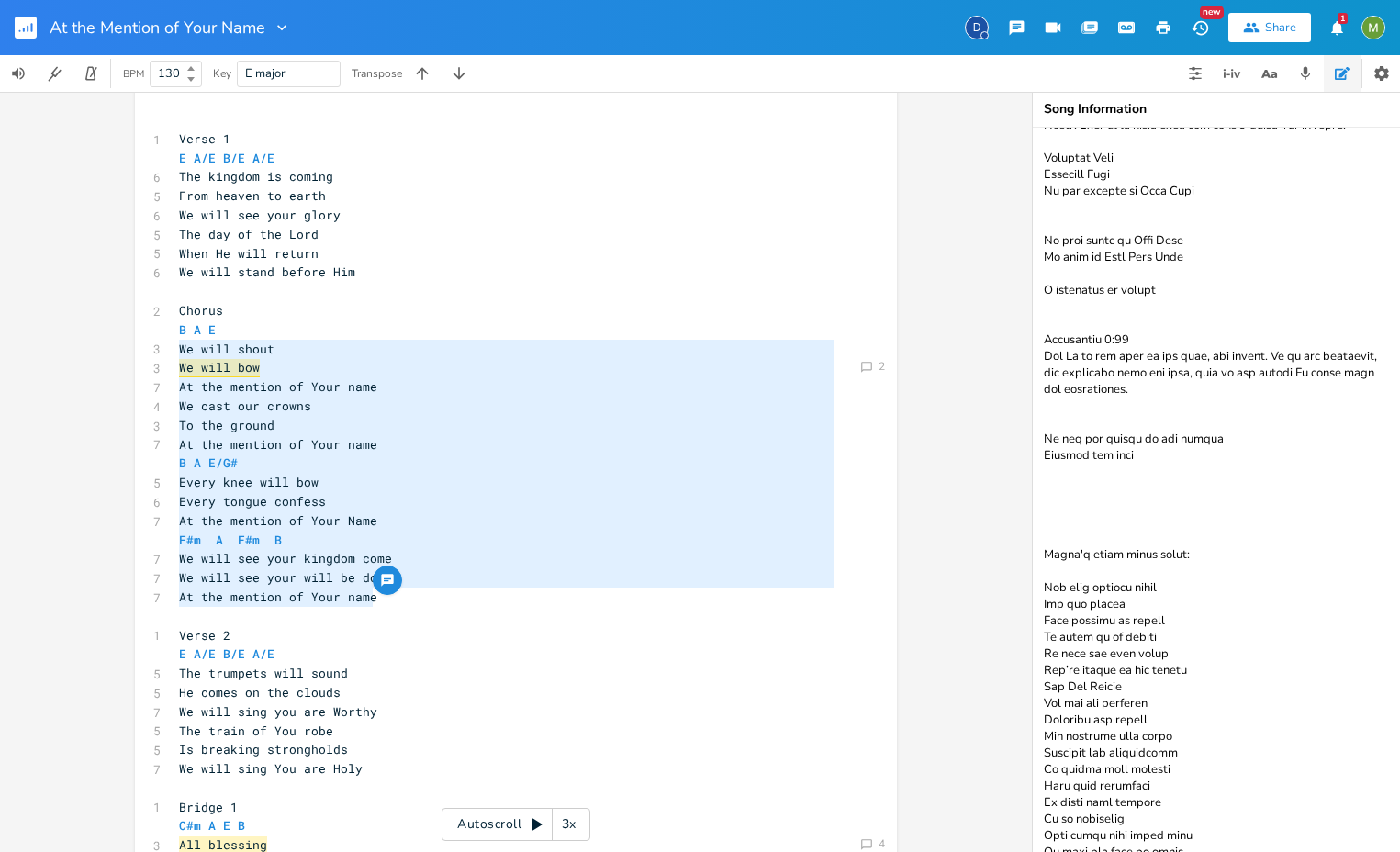
paste textarea "We will shout We will bow At the mention of Your name We cast our crowns To the…"
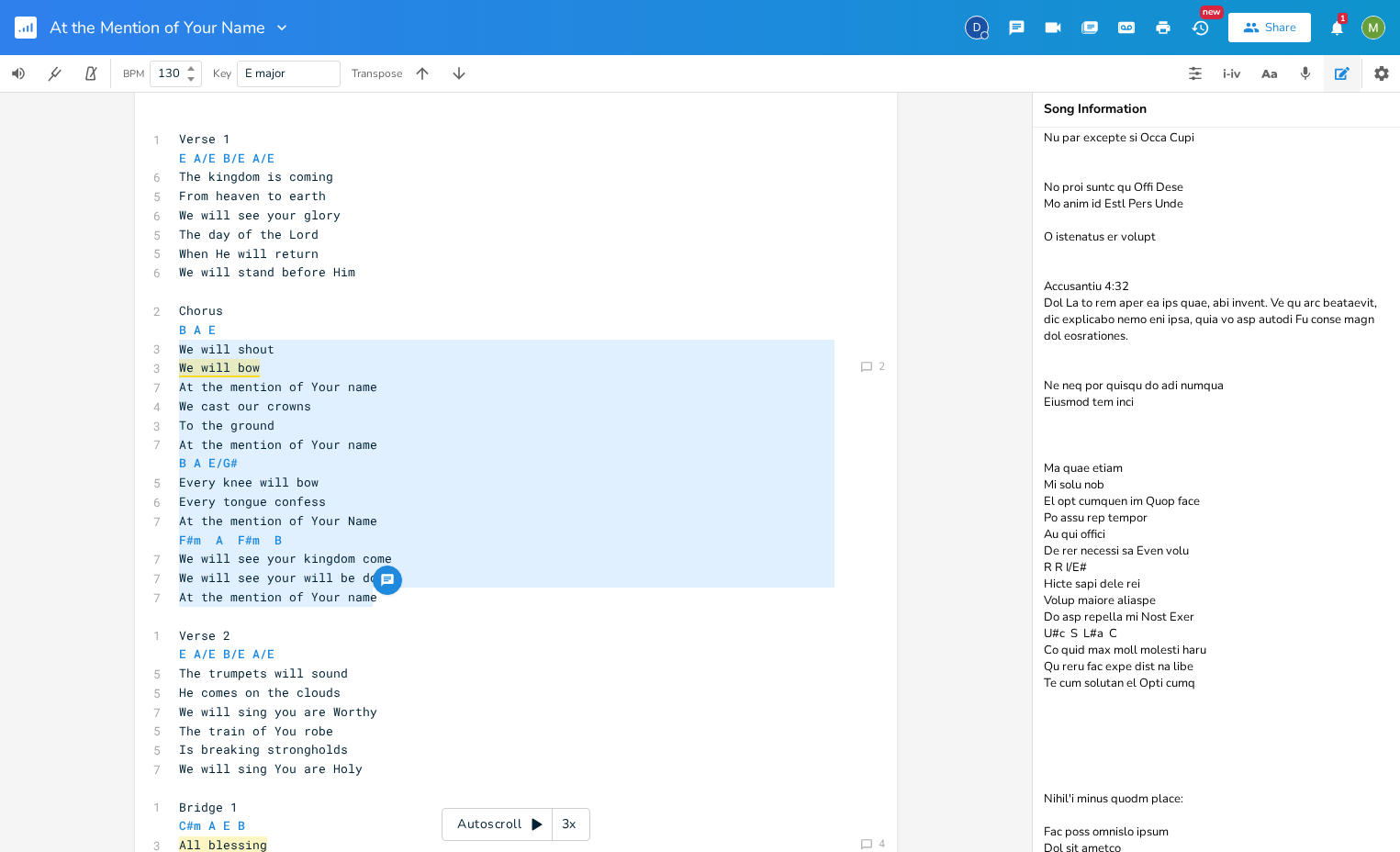
scroll to position [693, 0]
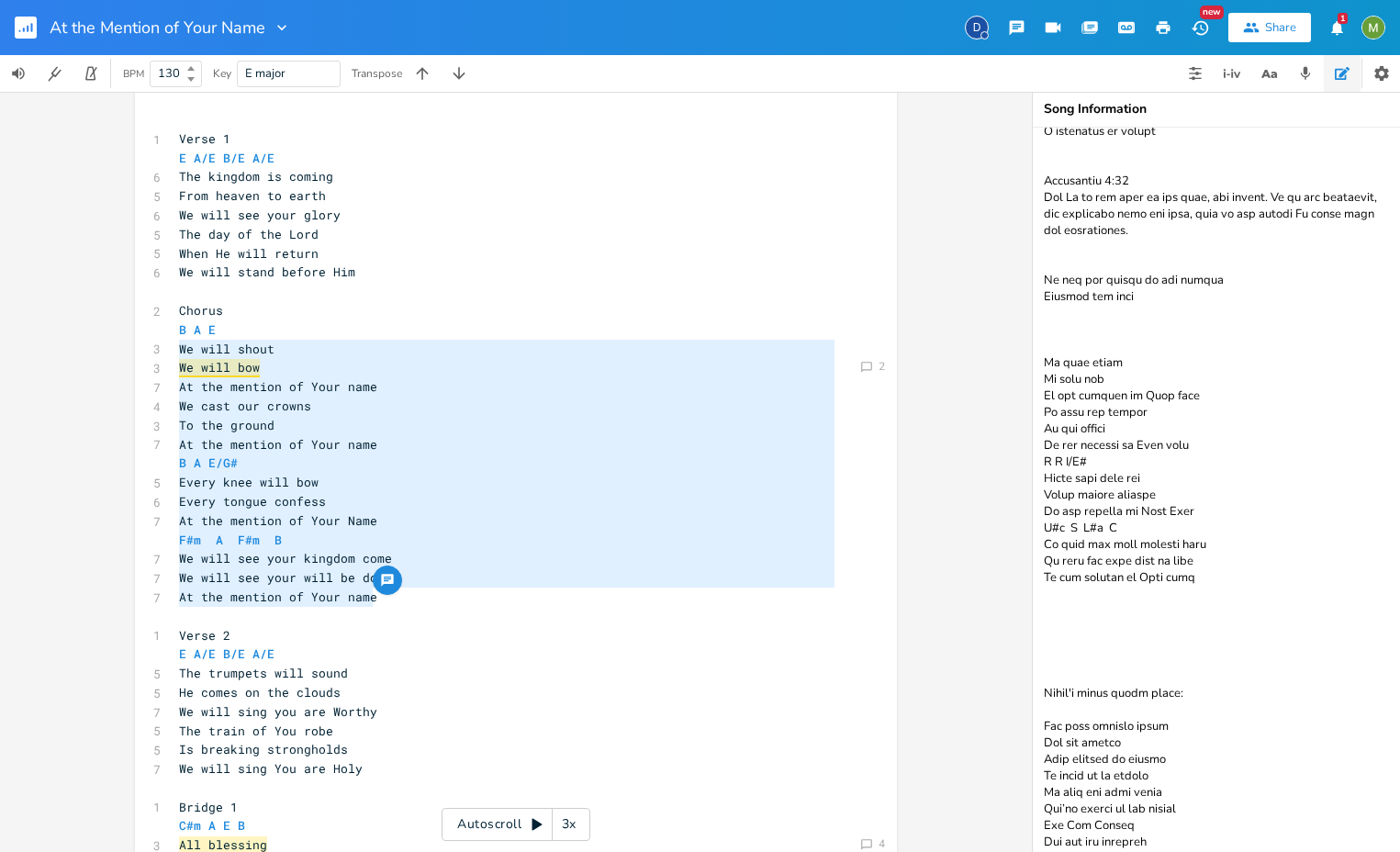
click at [1129, 403] on textarea at bounding box center [1216, 490] width 367 height 724
click at [1092, 416] on textarea at bounding box center [1216, 490] width 367 height 724
drag, startPoint x: 1074, startPoint y: 416, endPoint x: 1045, endPoint y: 417, distance: 29.0
click at [1045, 417] on textarea at bounding box center [1216, 490] width 367 height 724
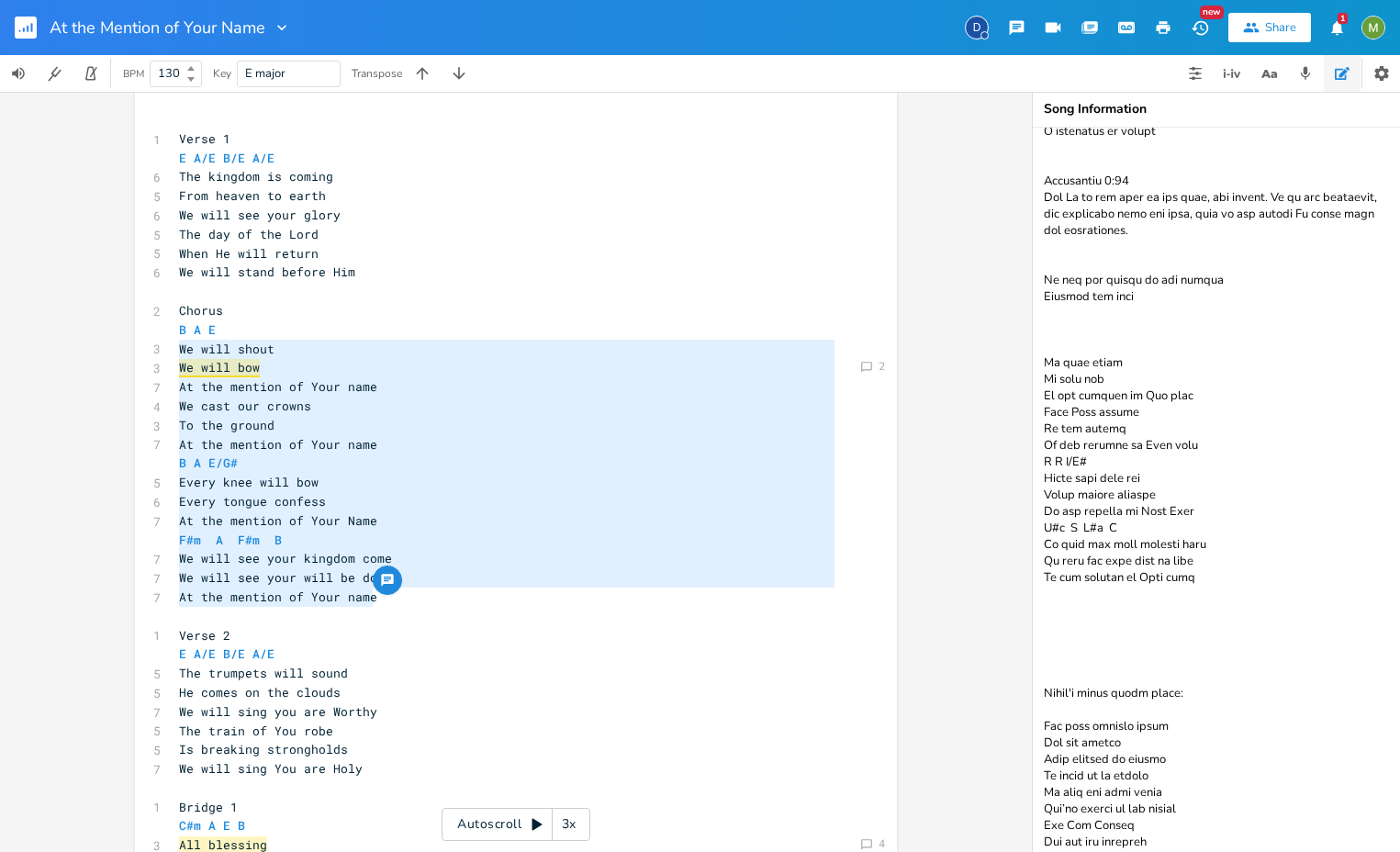
click at [1129, 445] on textarea at bounding box center [1216, 490] width 367 height 724
click at [1129, 513] on textarea at bounding box center [1216, 490] width 367 height 724
click at [1129, 516] on textarea at bounding box center [1216, 490] width 367 height 724
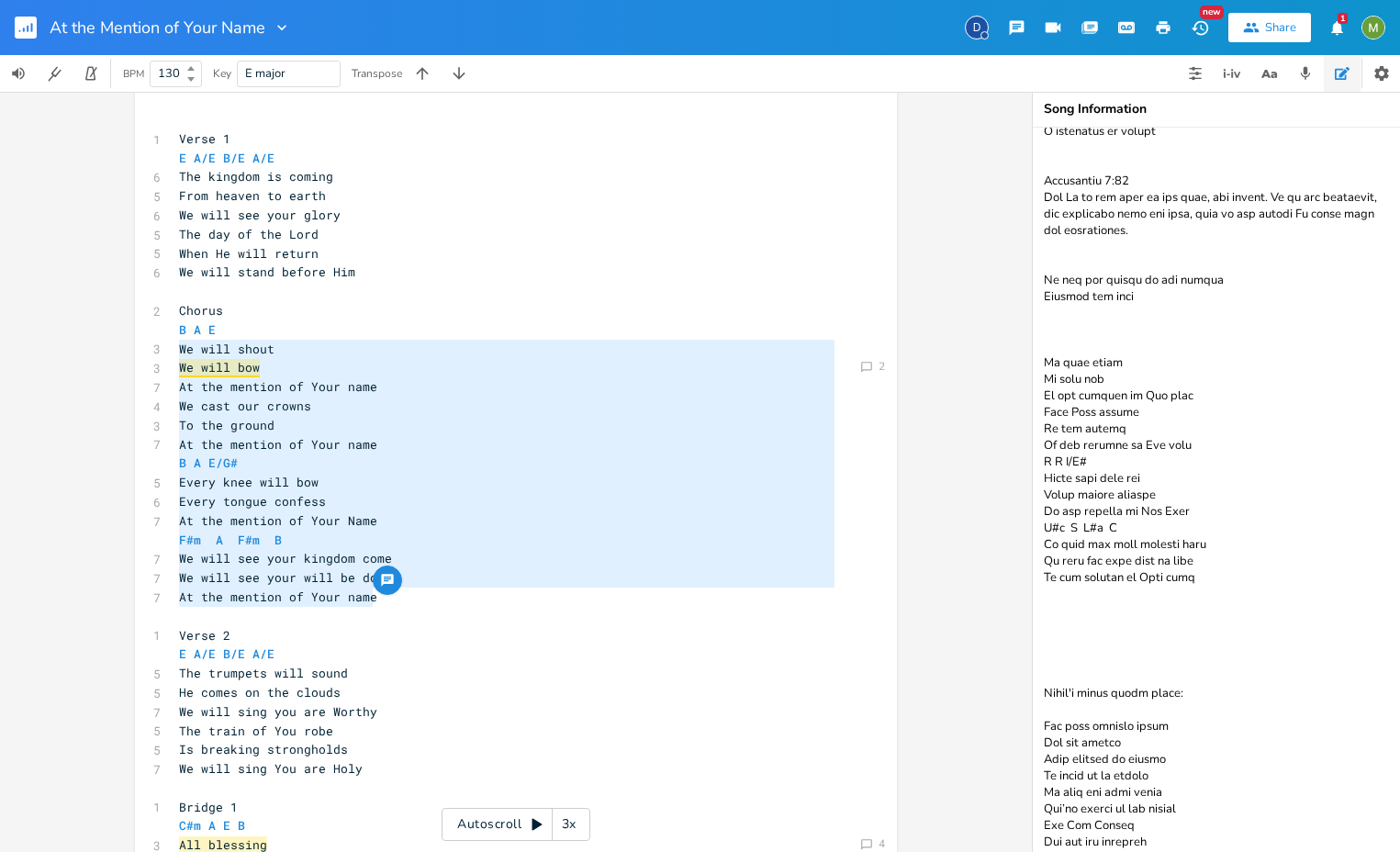
click at [1129, 516] on textarea at bounding box center [1216, 490] width 367 height 724
click at [1129, 377] on textarea at bounding box center [1216, 490] width 367 height 724
drag, startPoint x: 1135, startPoint y: 381, endPoint x: 990, endPoint y: 373, distance: 145.2
click at [990, 373] on div "E E A D G B E Previous 1 of 22 Next Play A/E E A D G B E Previous 1 of 21 Next …" at bounding box center [700, 472] width 1400 height 760
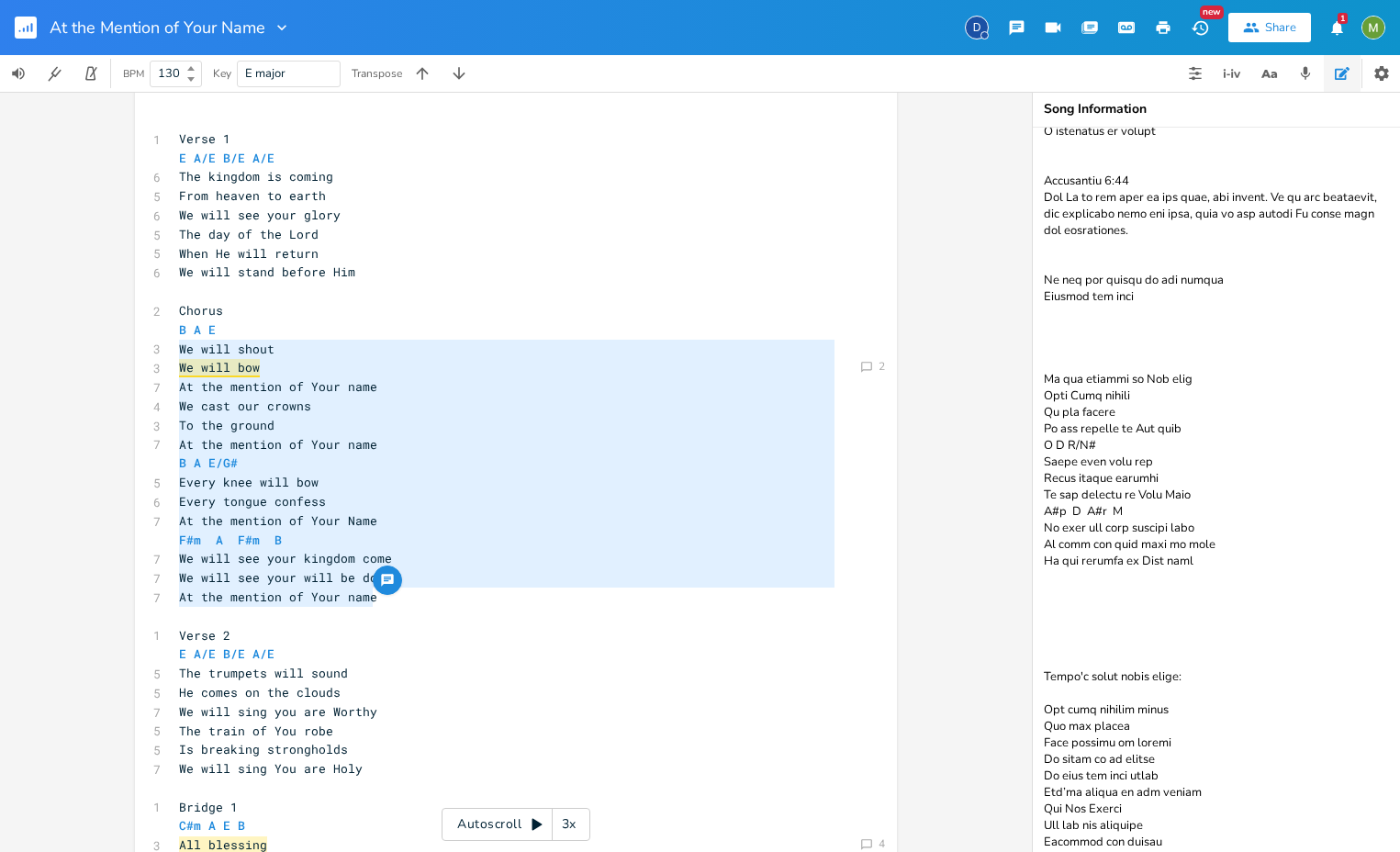
click at [1129, 381] on textarea at bounding box center [1216, 490] width 367 height 724
click at [1129, 361] on textarea at bounding box center [1216, 490] width 367 height 724
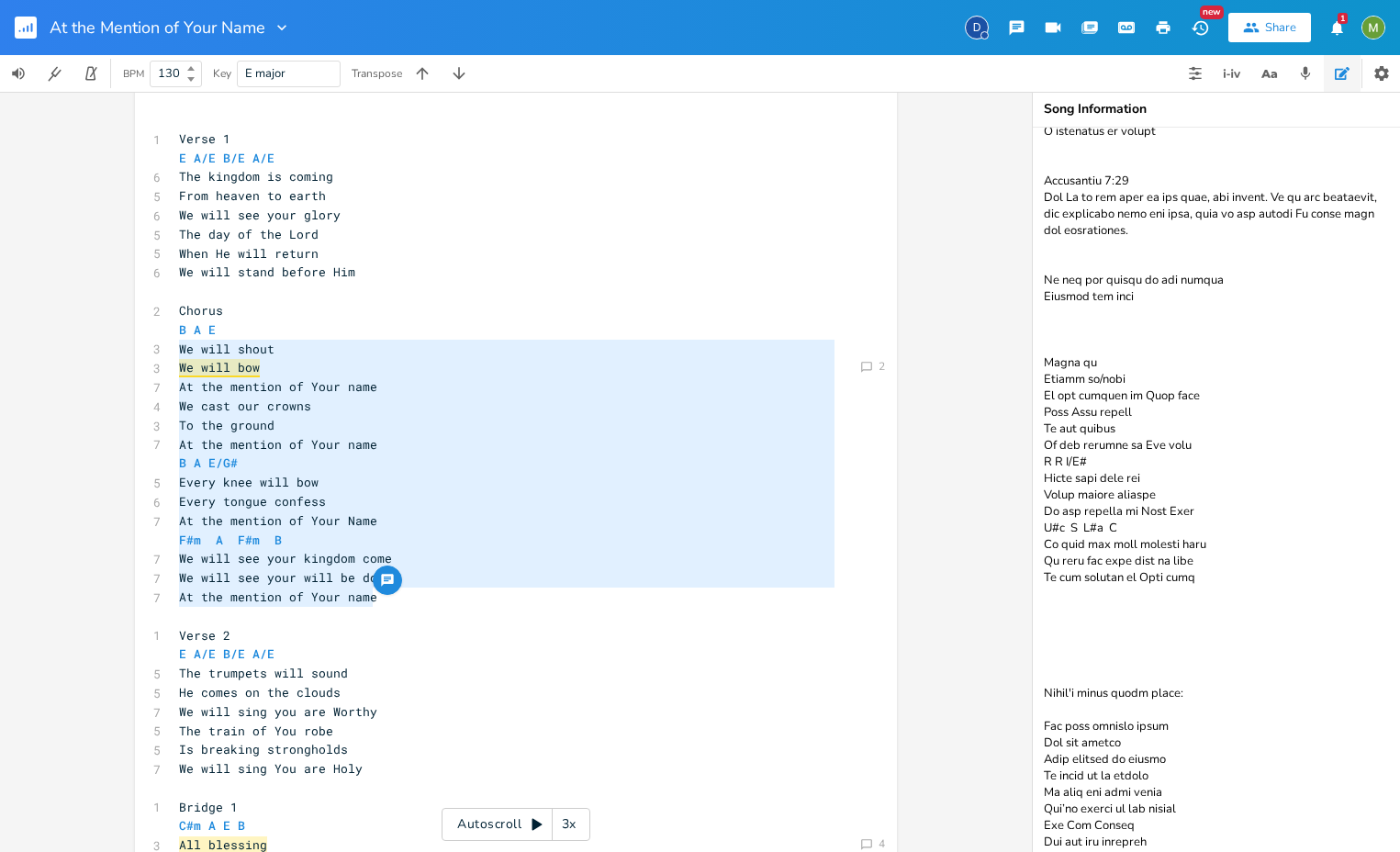
click at [1082, 362] on textarea at bounding box center [1216, 490] width 367 height 724
click at [1108, 371] on textarea at bounding box center [1216, 490] width 367 height 724
click at [1129, 376] on textarea at bounding box center [1216, 490] width 367 height 724
drag, startPoint x: 1093, startPoint y: 368, endPoint x: 1035, endPoint y: 369, distance: 58.0
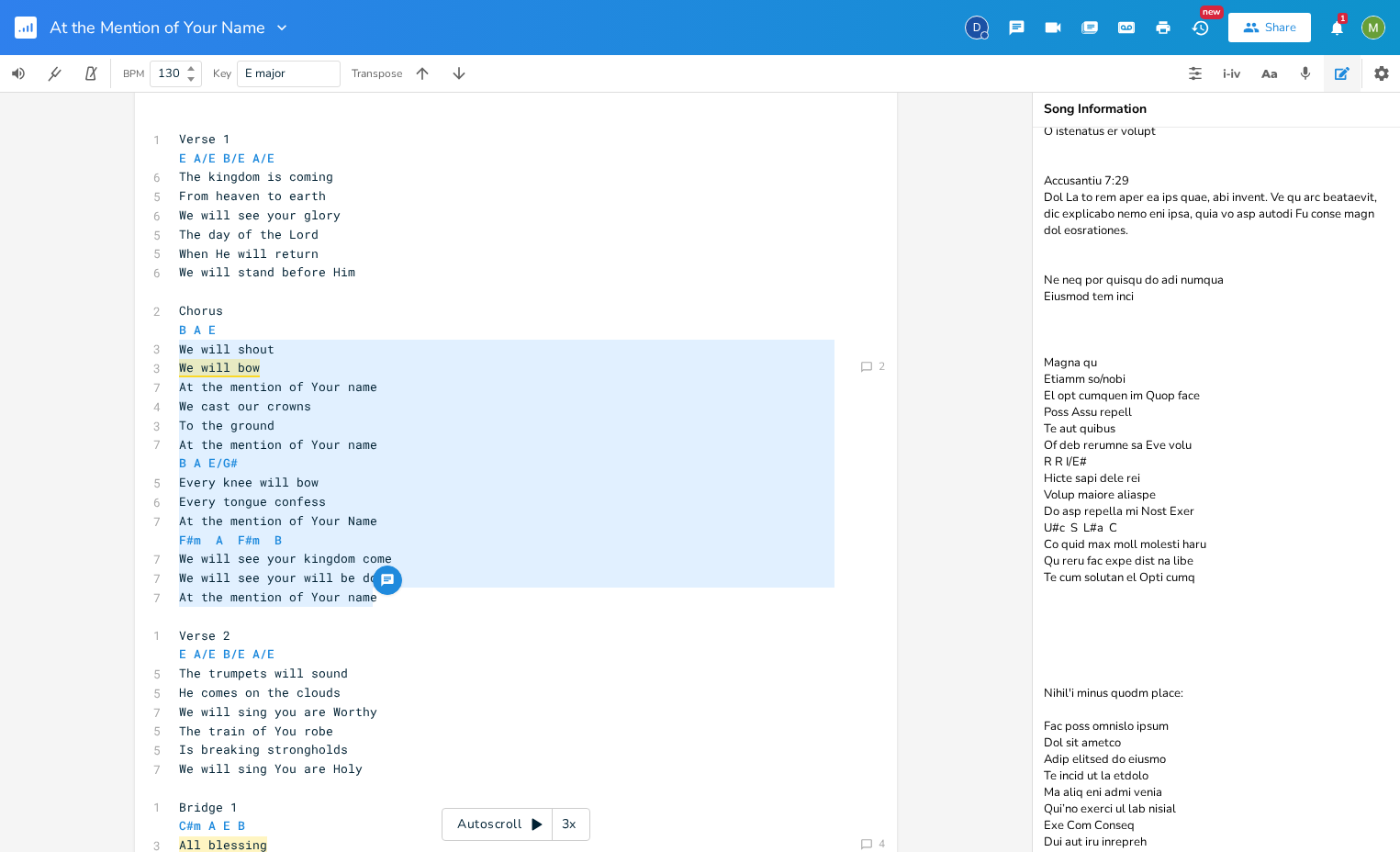
click at [1035, 369] on textarea at bounding box center [1216, 490] width 367 height 724
click at [1127, 360] on textarea at bounding box center [1216, 490] width 367 height 724
click at [1129, 364] on textarea at bounding box center [1216, 490] width 367 height 724
click at [1129, 363] on textarea at bounding box center [1216, 490] width 367 height 724
click at [1129, 390] on textarea at bounding box center [1216, 490] width 367 height 724
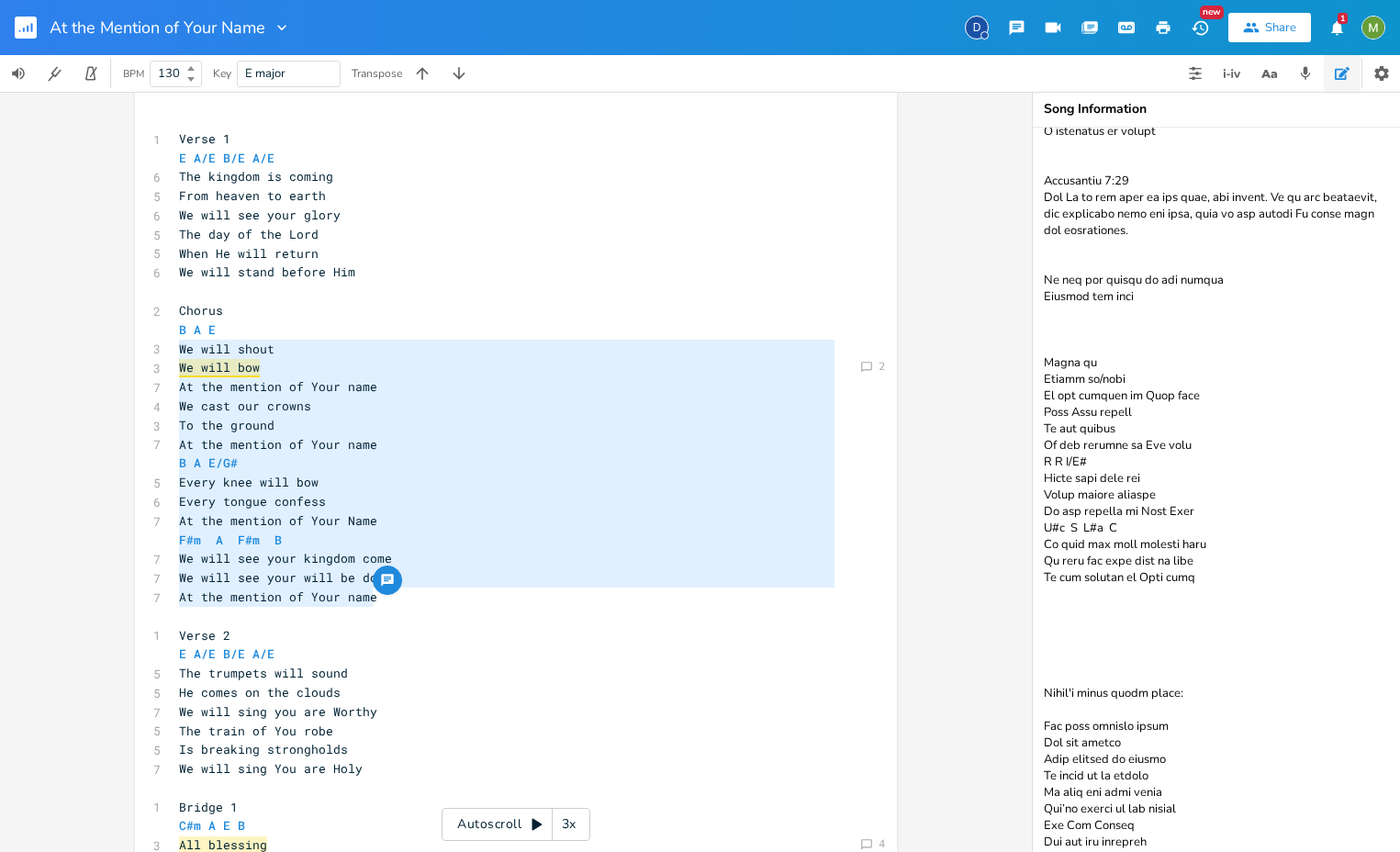
click at [1129, 579] on textarea at bounding box center [1216, 490] width 367 height 724
click at [1129, 369] on textarea at bounding box center [1216, 490] width 367 height 724
type textarea "- Verse 1 and 2 switch between addressing God or singing about Him. On the thro…"
click at [292, 349] on pre "We will shout" at bounding box center [506, 350] width 663 height 19
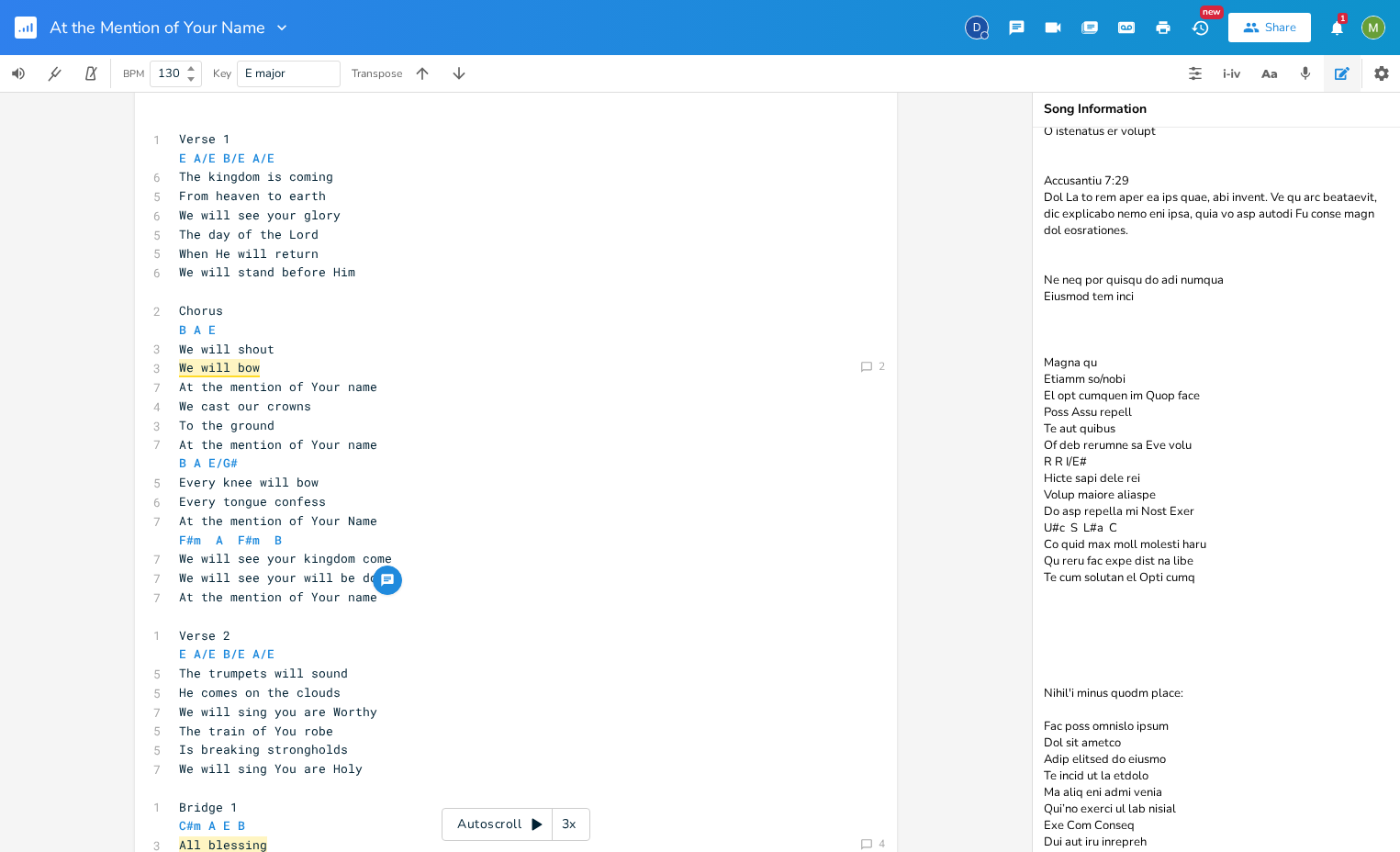
drag, startPoint x: 1128, startPoint y: 385, endPoint x: 1037, endPoint y: 369, distance: 92.4
click at [1037, 369] on textarea at bounding box center [1216, 490] width 367 height 724
click at [1129, 384] on textarea at bounding box center [1216, 490] width 367 height 724
click at [1129, 404] on textarea at bounding box center [1216, 490] width 367 height 724
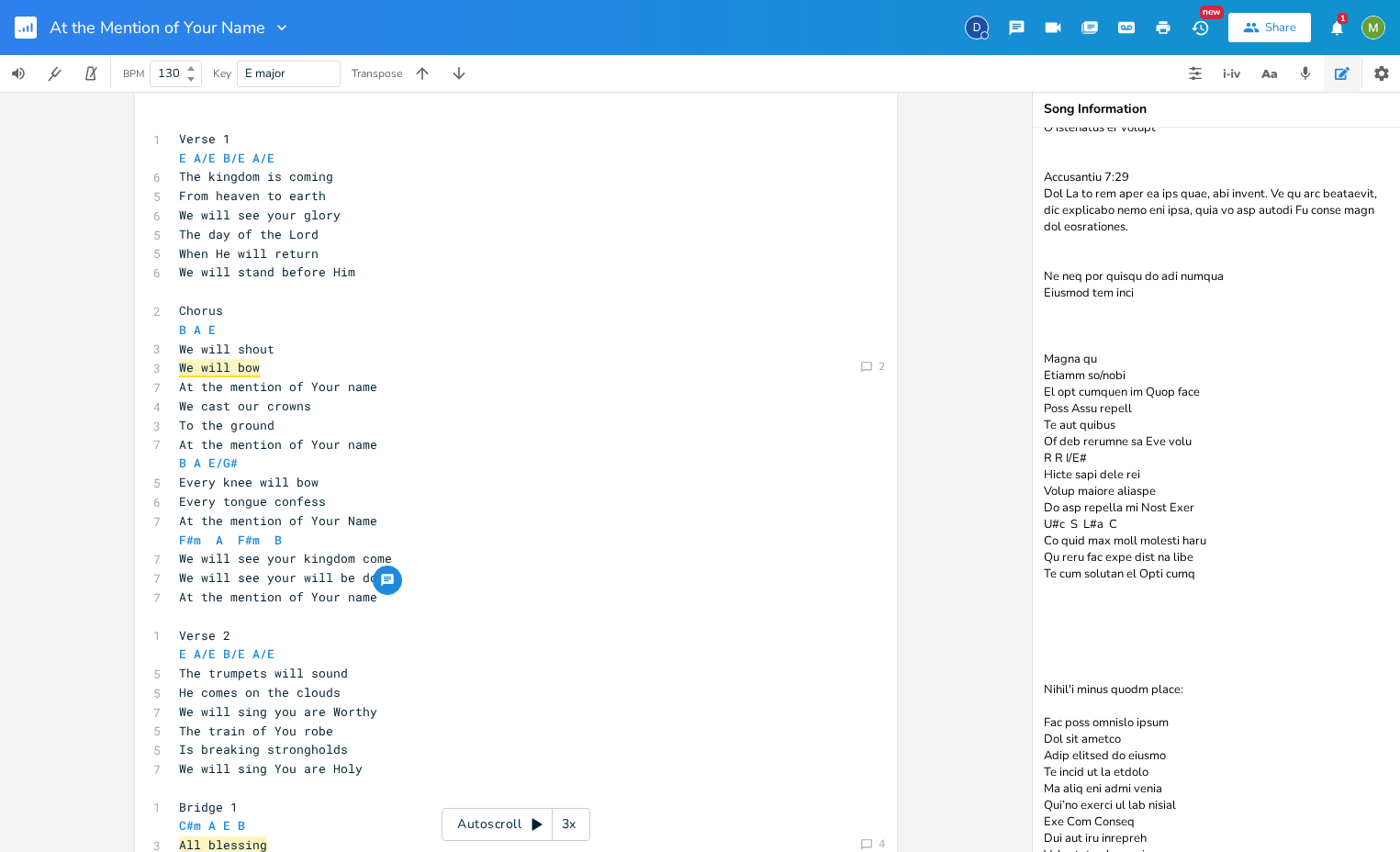
click at [1129, 364] on textarea at bounding box center [1216, 490] width 367 height 724
click at [1129, 391] on textarea at bounding box center [1216, 490] width 367 height 724
click at [1129, 382] on textarea at bounding box center [1216, 490] width 367 height 724
click at [1123, 385] on textarea at bounding box center [1216, 490] width 367 height 724
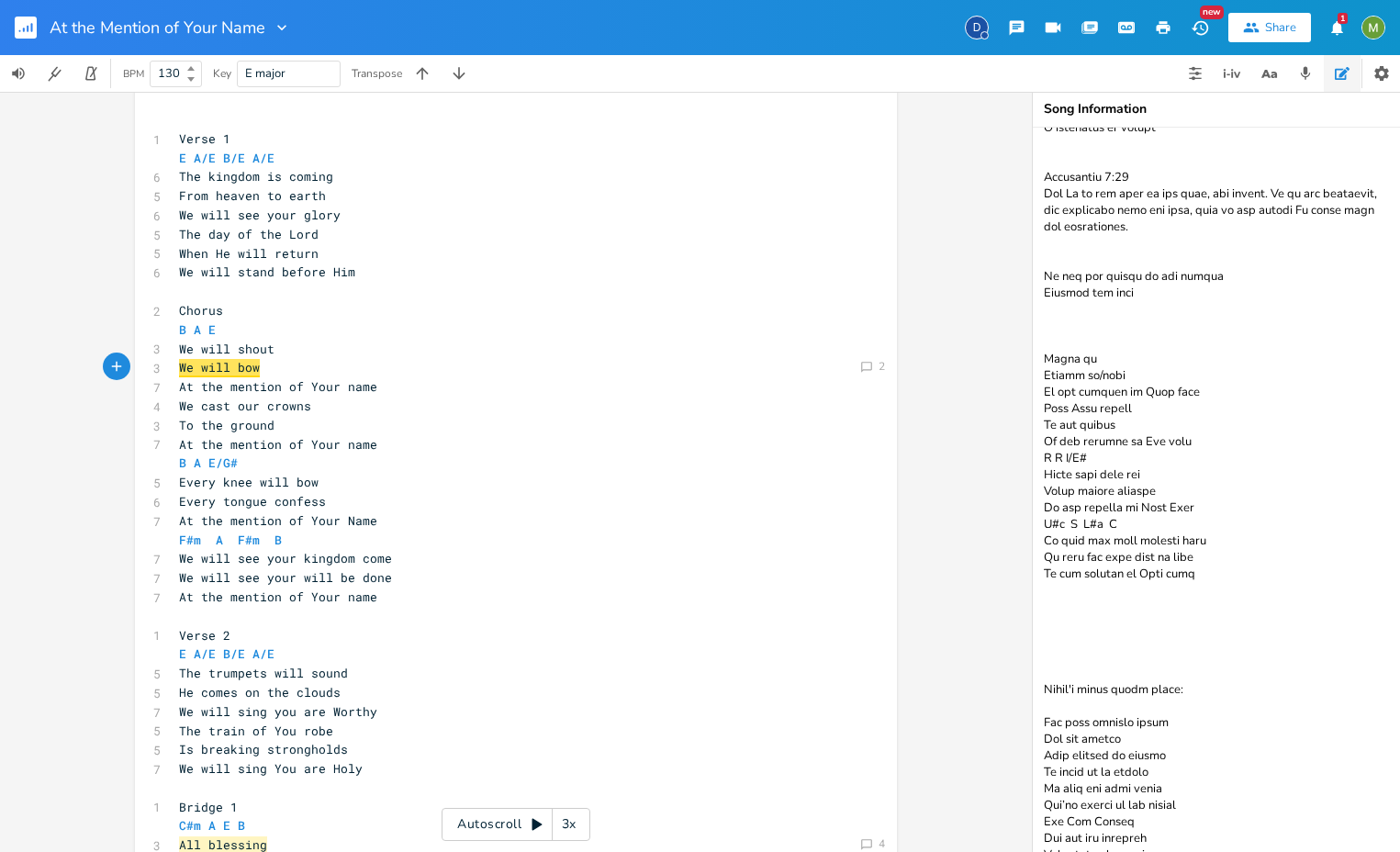
click at [288, 366] on pre "We will bow" at bounding box center [506, 368] width 663 height 19
click at [354, 182] on pre "The kingdom is coming" at bounding box center [506, 177] width 663 height 19
type textarea "From heaven to earth"
drag, startPoint x: 347, startPoint y: 196, endPoint x: 156, endPoint y: 195, distance: 191.0
click at [156, 195] on div "From heaven to earth xxxxxxxxxx ​ 1 Verse 1 E A/E B/E A/E 6 The kingdom is comi…" at bounding box center [515, 670] width 762 height 1185
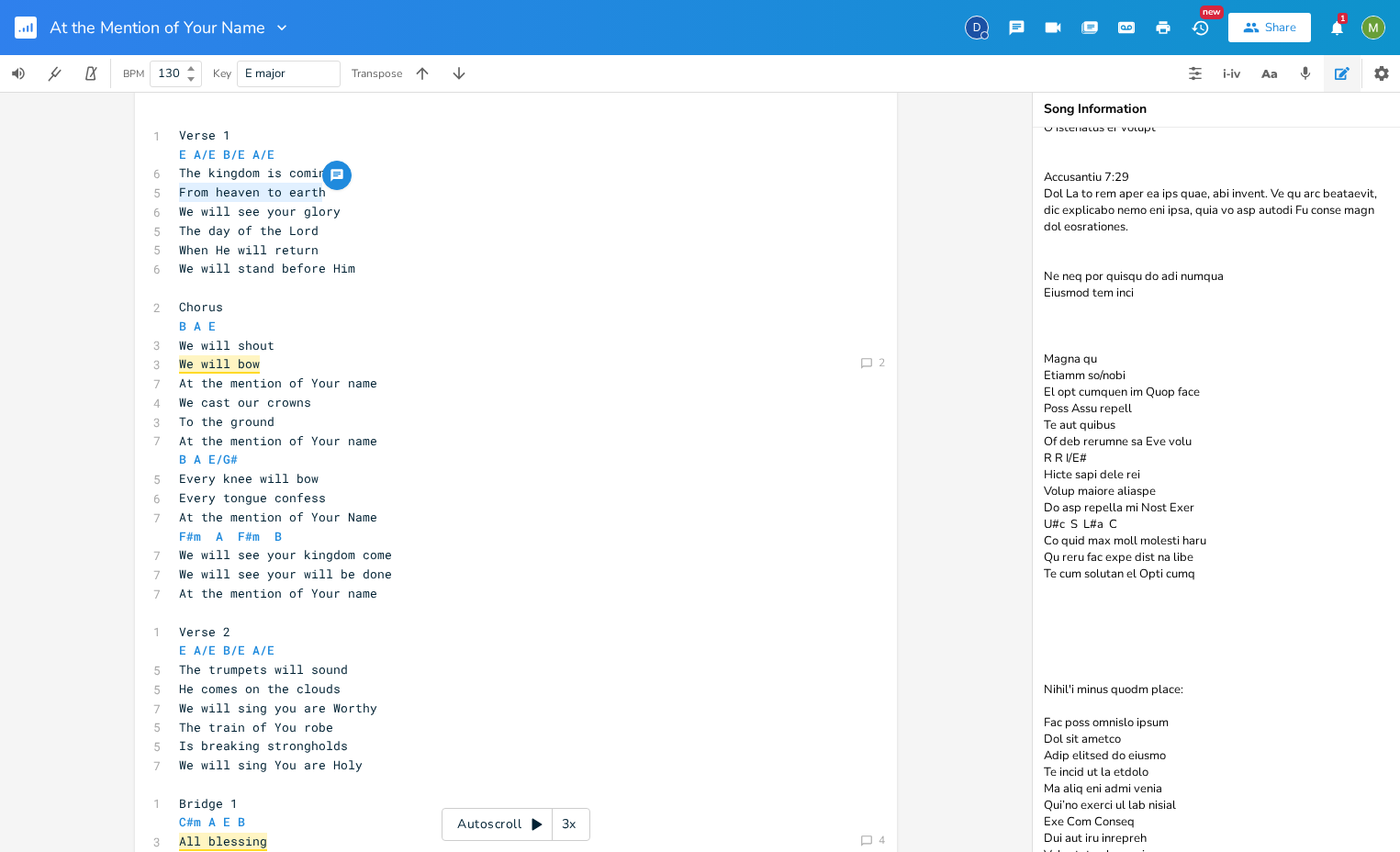
scroll to position [344, 0]
click at [464, 277] on pre "We will stand before Him" at bounding box center [506, 268] width 663 height 19
click at [339, 194] on pre "From heaven to earth" at bounding box center [506, 193] width 663 height 19
type textarea "("
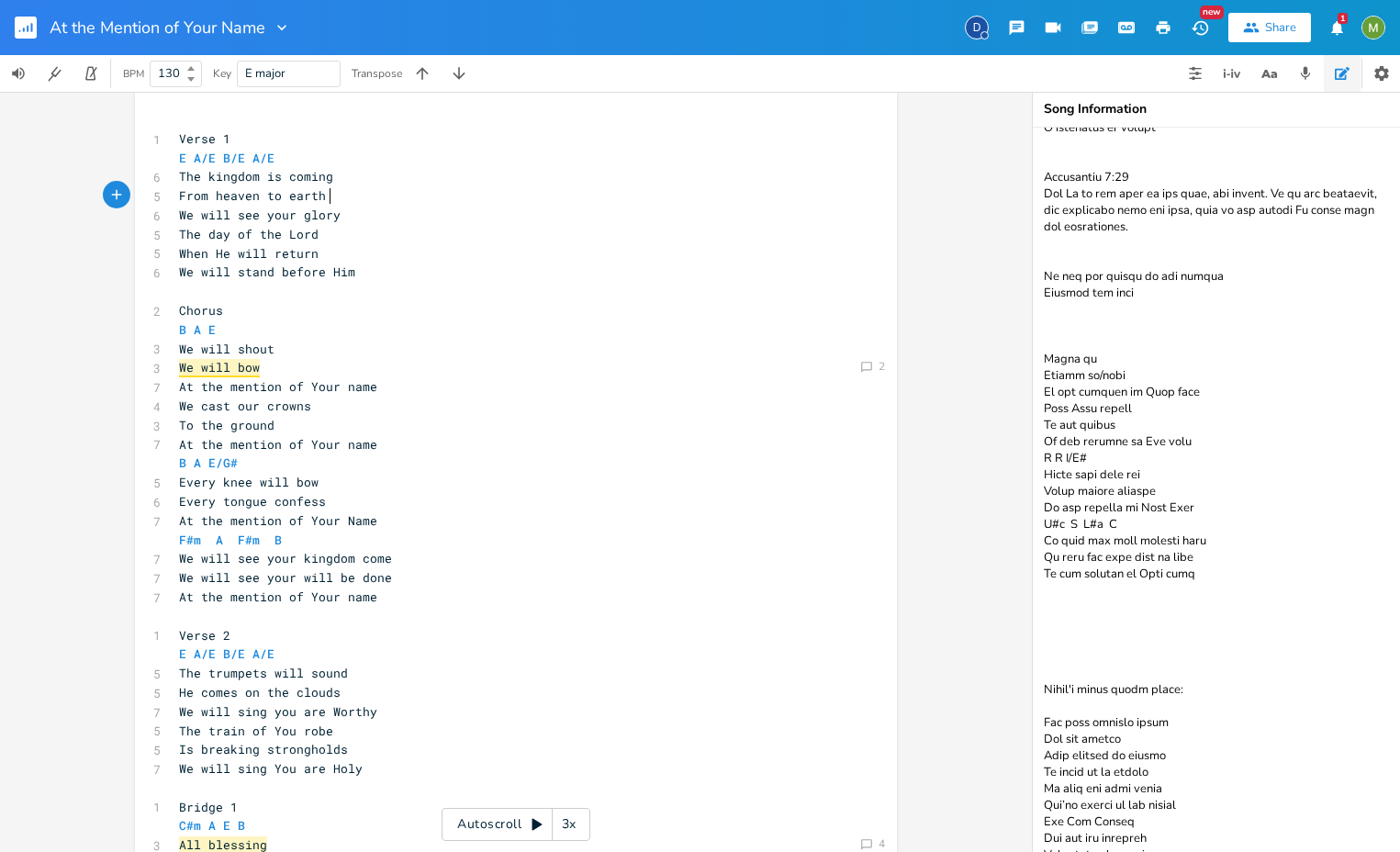
scroll to position [0, 6]
click at [179, 202] on span "From heaven to earth" at bounding box center [253, 195] width 147 height 16
type textarea "ON"
type textarea "n earth as in heaven"
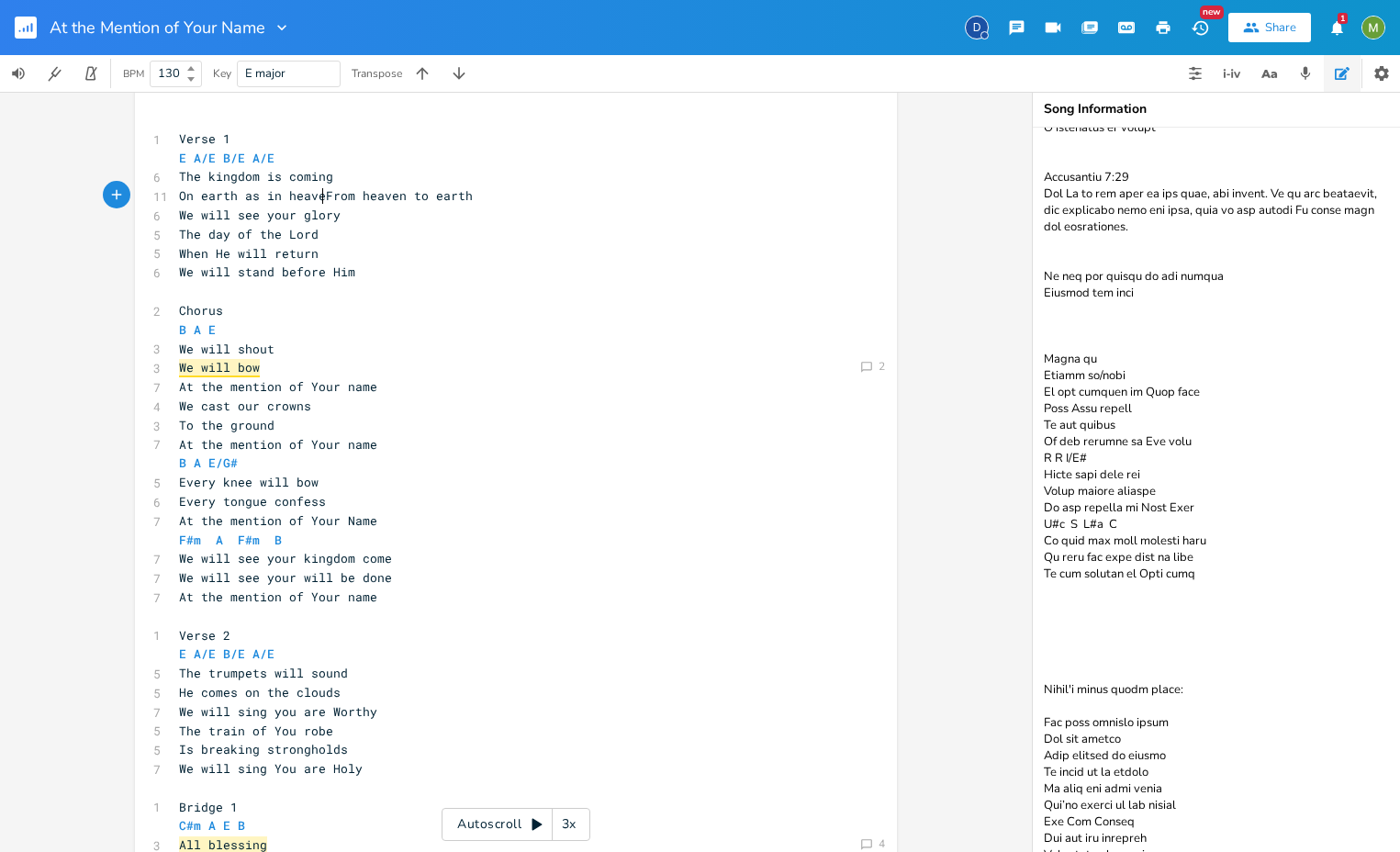
scroll to position [0, 108]
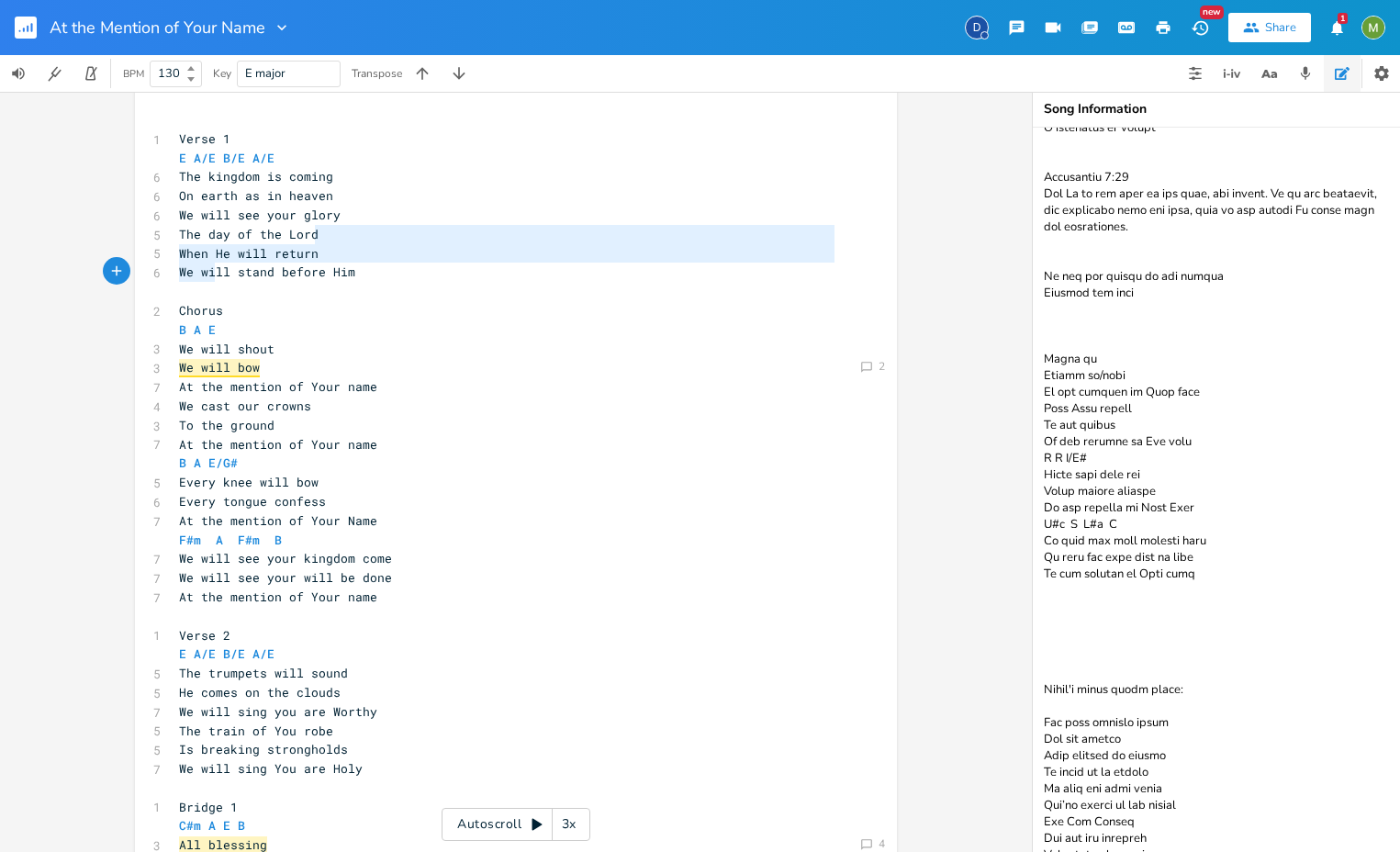
drag, startPoint x: 308, startPoint y: 243, endPoint x: 212, endPoint y: 265, distance: 98.5
click at [212, 265] on div "​ 1 Verse 1 E A/E B/E A/E 6 The kingdom is coming 6 On earth as in heaven 6 We …" at bounding box center [506, 674] width 663 height 1127
type textarea "When He will return We wi"
click at [267, 259] on span "When He will return" at bounding box center [249, 253] width 139 height 16
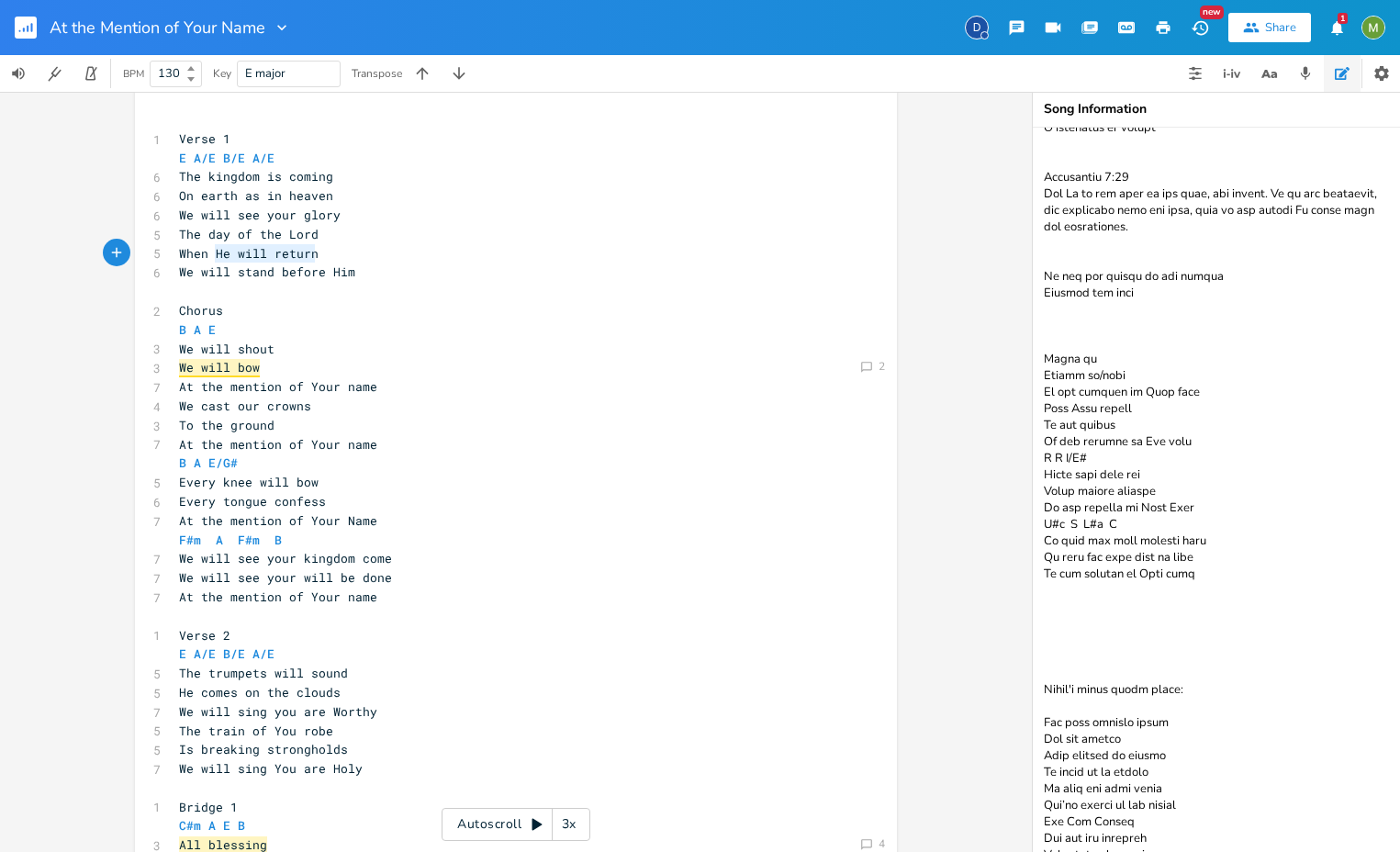
type textarea "When He will return"
drag, startPoint x: 329, startPoint y: 258, endPoint x: 157, endPoint y: 250, distance: 172.2
click at [157, 250] on div "When He will return xxxxxxxxxx ​ 1 Verse 1 E A/E B/E A/E 6 The kingdom is comin…" at bounding box center [515, 670] width 762 height 1185
click at [232, 254] on span "When He will return" at bounding box center [249, 253] width 139 height 16
type textarea "When He will return"
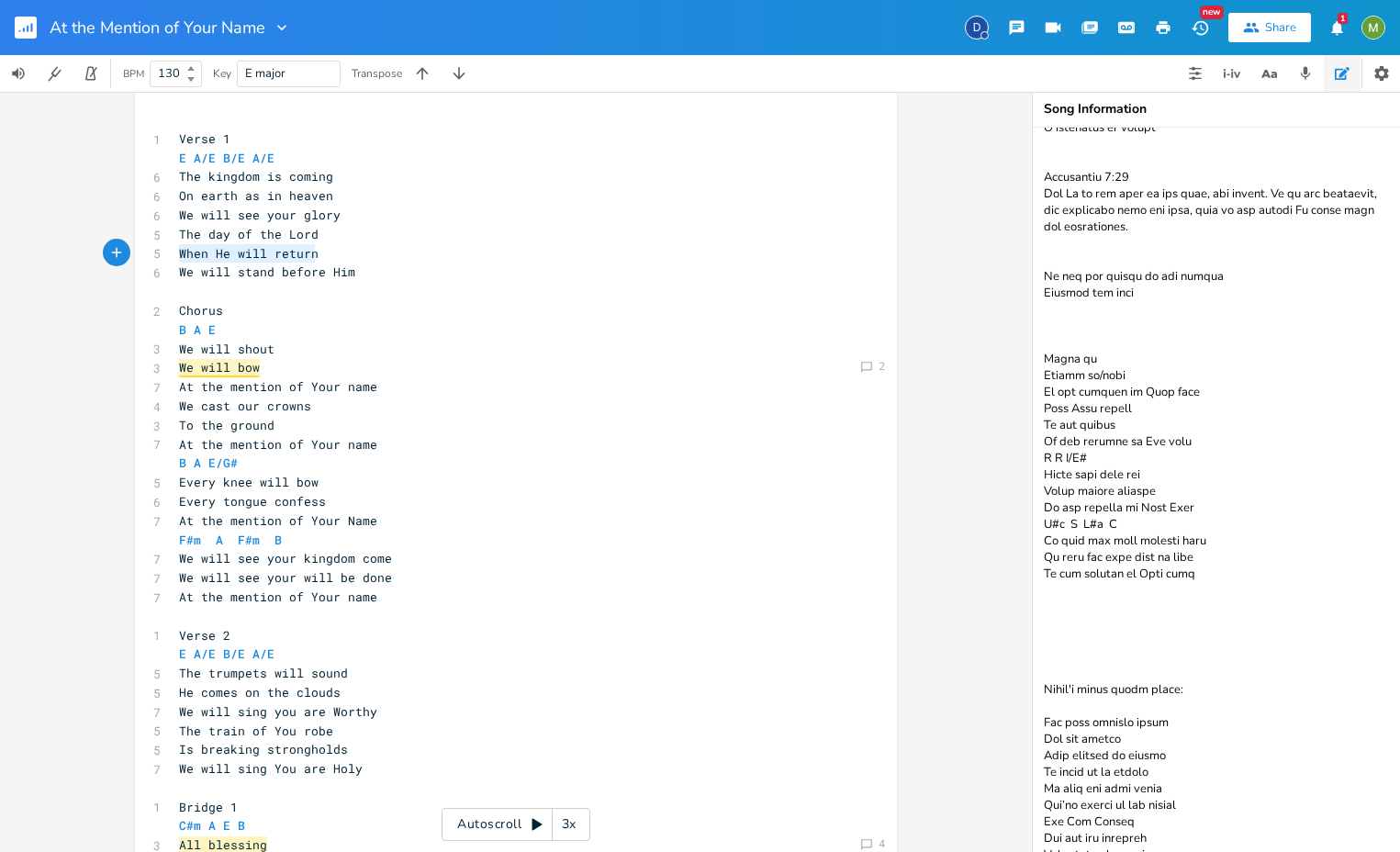
click at [323, 249] on div "Comment 4 Comment 2 When He will return xxxxxxxxxx ​ 1 Verse 1 E A/E B/E A/E 6 …" at bounding box center [515, 670] width 762 height 1185
click at [320, 255] on pre "When He will return" at bounding box center [506, 254] width 663 height 19
click at [349, 695] on pre "He comes on the clouds" at bounding box center [506, 693] width 663 height 19
click at [390, 711] on pre "We will sing you are Worthy" at bounding box center [506, 712] width 663 height 19
click at [272, 733] on span "The train of You robe" at bounding box center [256, 730] width 154 height 16
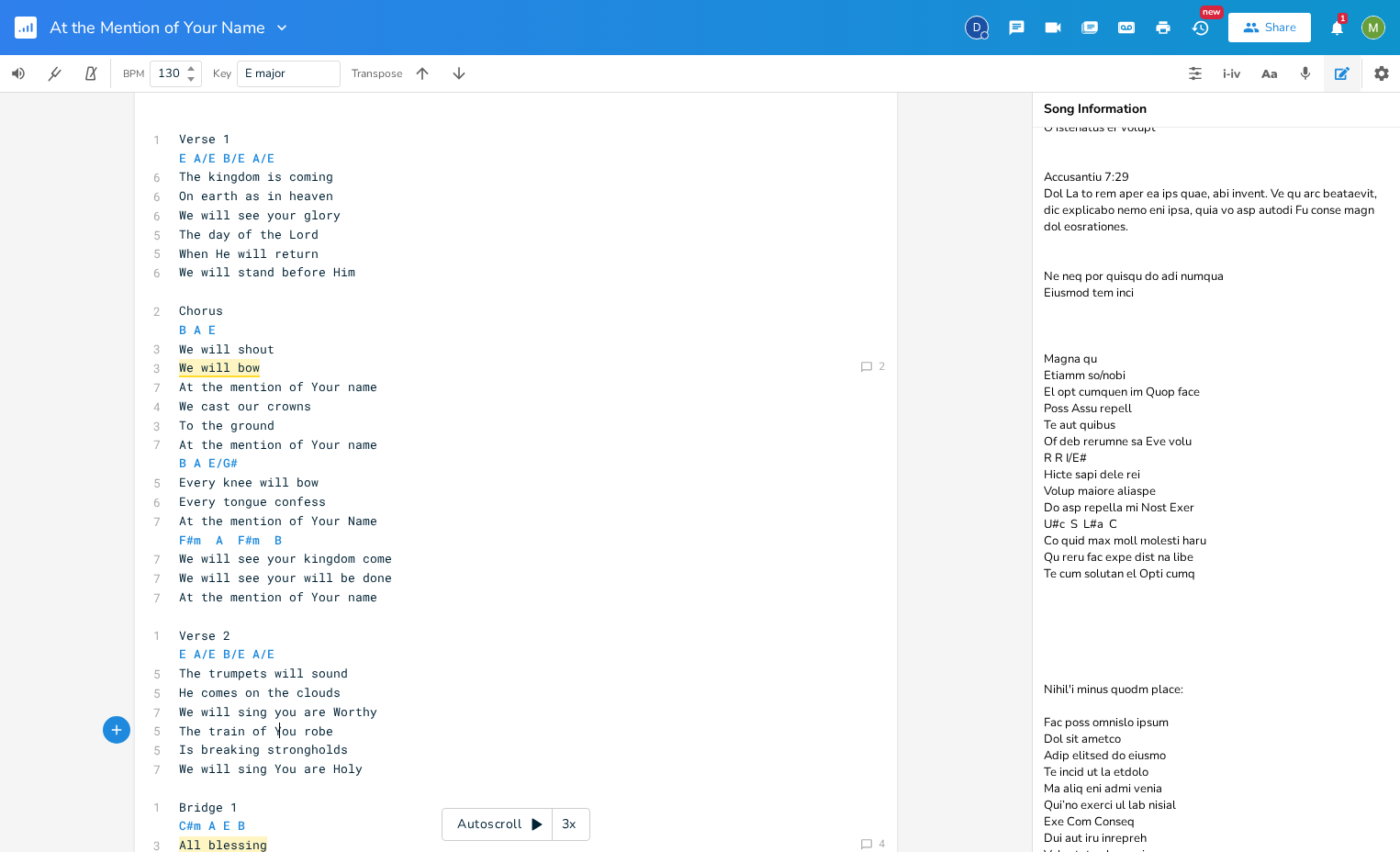
type textarea "You"
click at [272, 733] on span "The train of You robe" at bounding box center [256, 730] width 154 height 16
click at [404, 749] on pre "Is breaking strongholds" at bounding box center [506, 749] width 663 height 19
type textarea "The train of You robe Is breaking strongholds"
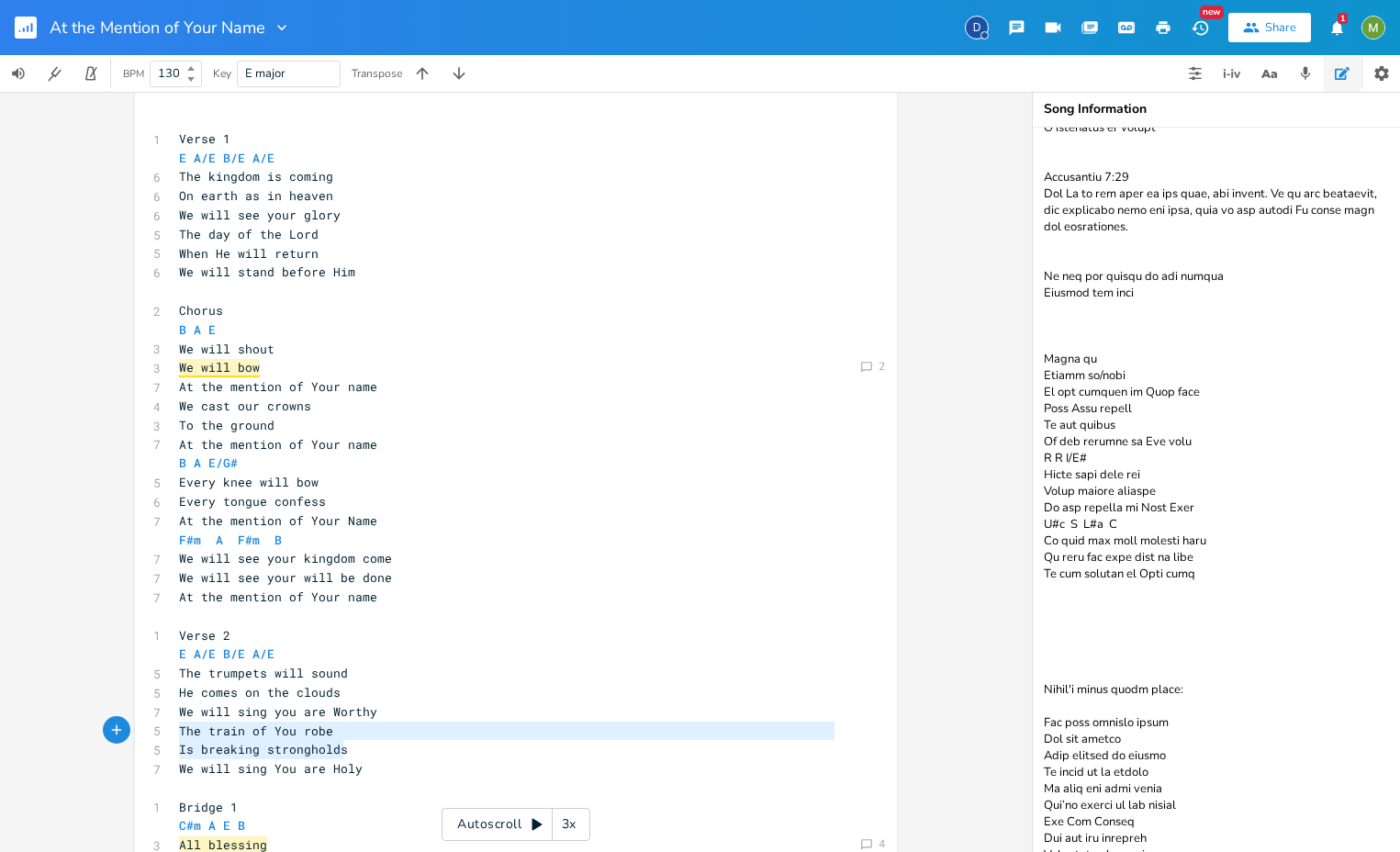
drag, startPoint x: 297, startPoint y: 745, endPoint x: 170, endPoint y: 736, distance: 127.3
click at [175, 736] on div "​ 1 Verse 1 E A/E B/E A/E 6 The kingdom is coming 6 On earth as in heaven 6 We …" at bounding box center [506, 674] width 663 height 1127
click at [567, 685] on pre "He comes on the clouds" at bounding box center [506, 693] width 663 height 19
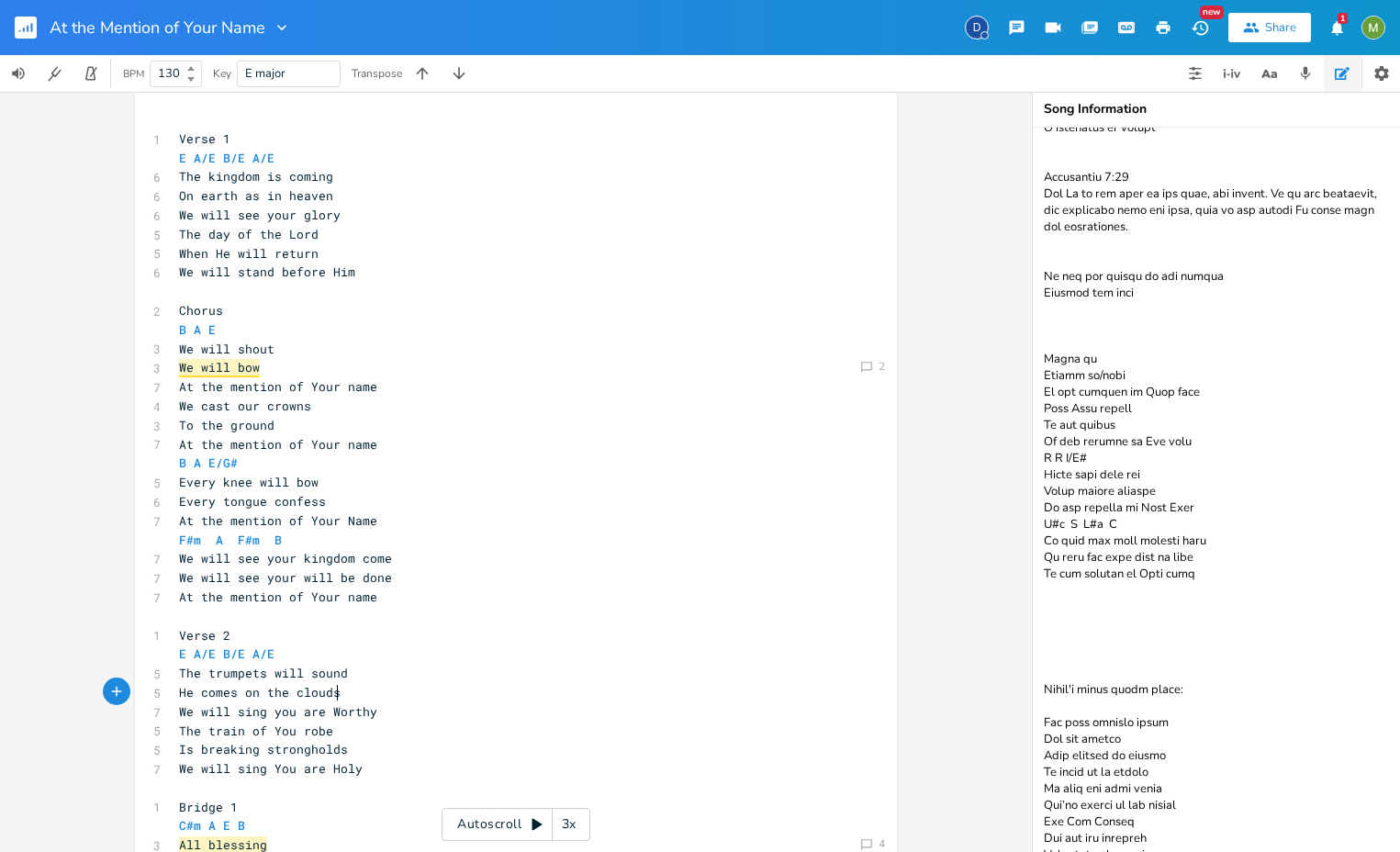
type textarea "The train of You robe"
drag, startPoint x: 373, startPoint y: 733, endPoint x: 377, endPoint y: 712, distance: 21.4
click at [377, 712] on div "​ 1 Verse 1 E A/E B/E A/E 6 The kingdom is coming 6 On earth as in heaven 6 We …" at bounding box center [506, 674] width 663 height 1127
click at [387, 738] on pre "The train of You robe" at bounding box center [506, 731] width 663 height 19
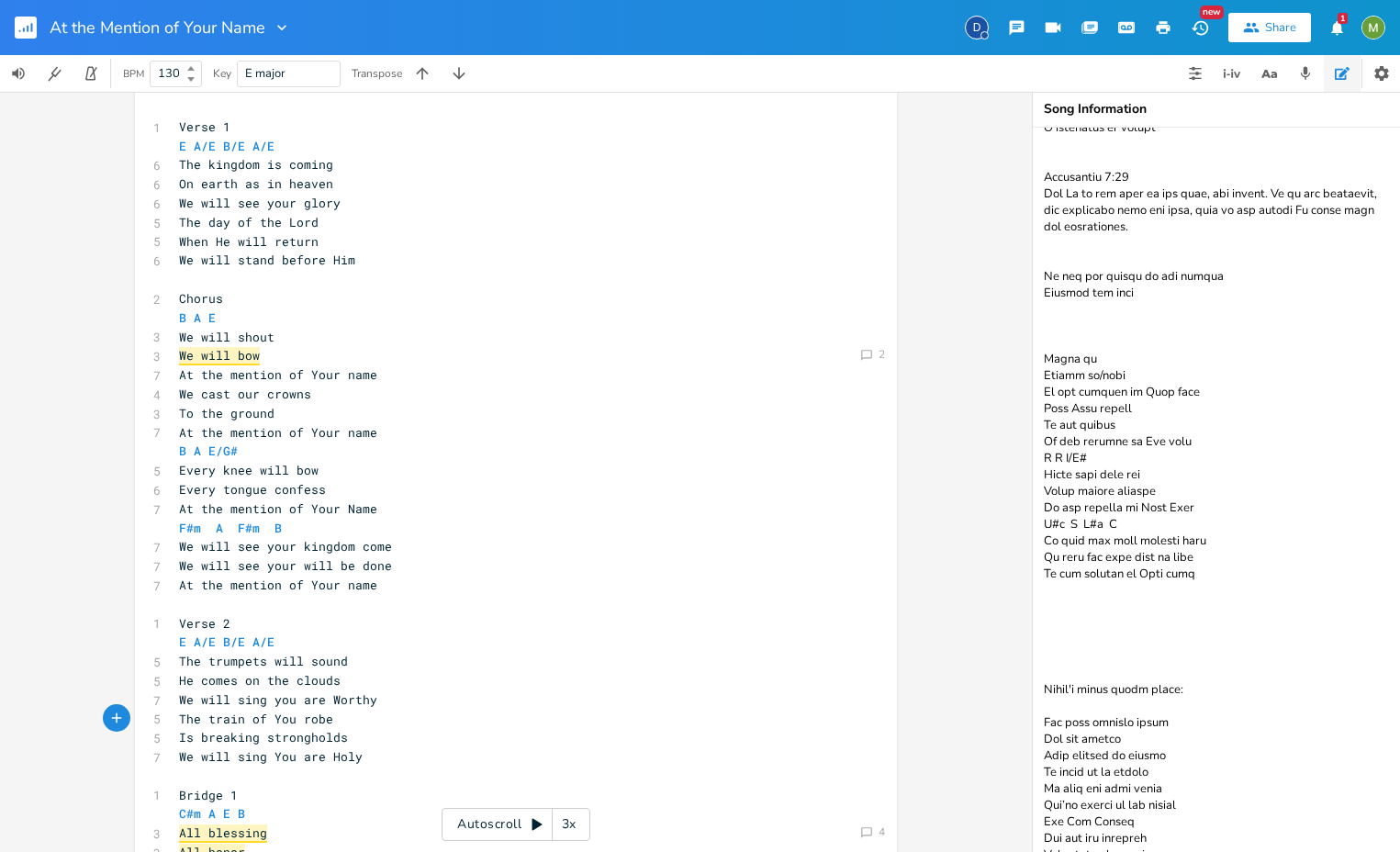
scroll to position [374, 0]
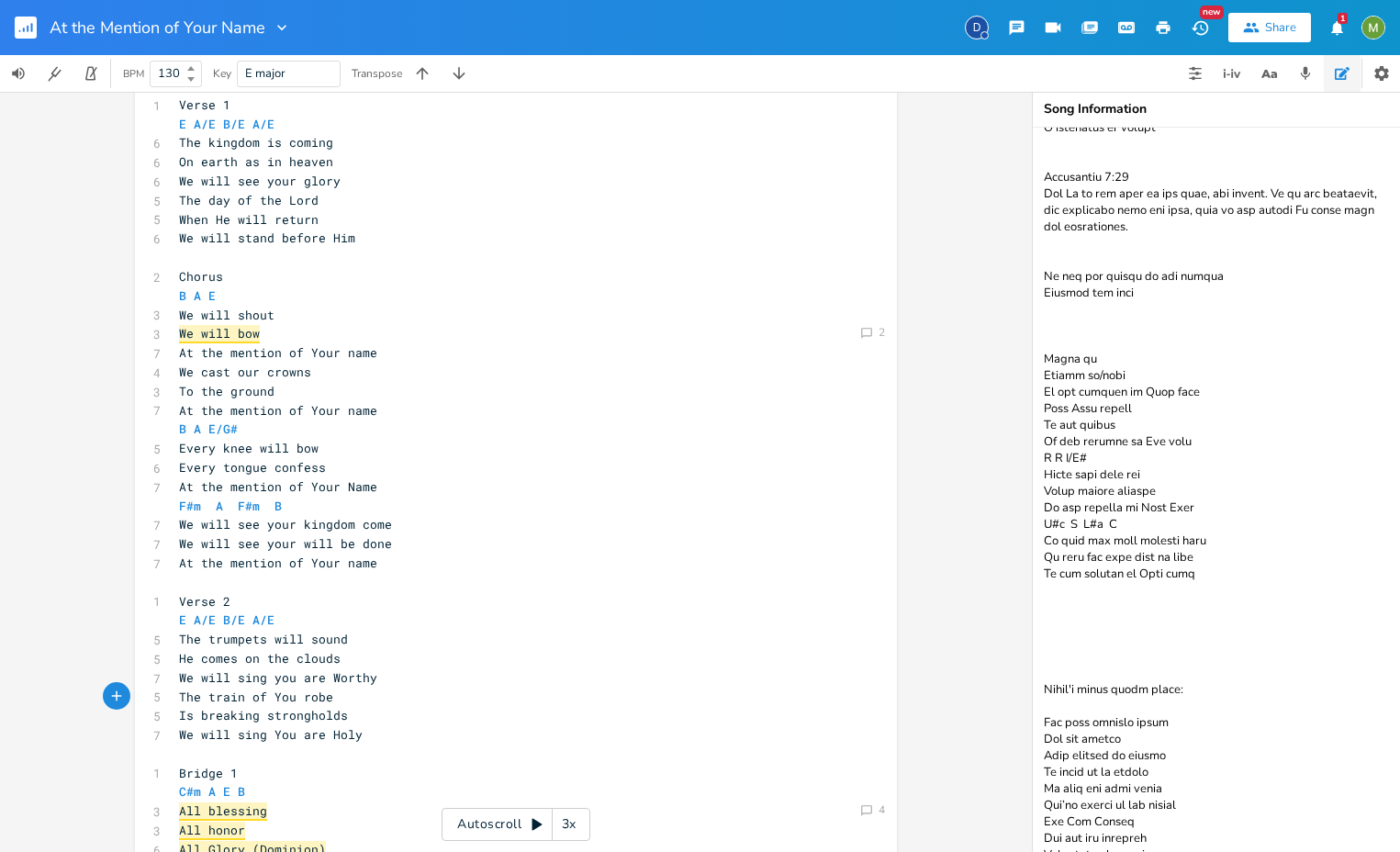
click at [273, 699] on span "The train of You robe" at bounding box center [256, 696] width 154 height 16
type textarea "You"
click at [273, 699] on span "The train of You robe" at bounding box center [256, 696] width 154 height 16
click at [332, 701] on pre "The train of You robe" at bounding box center [506, 697] width 663 height 19
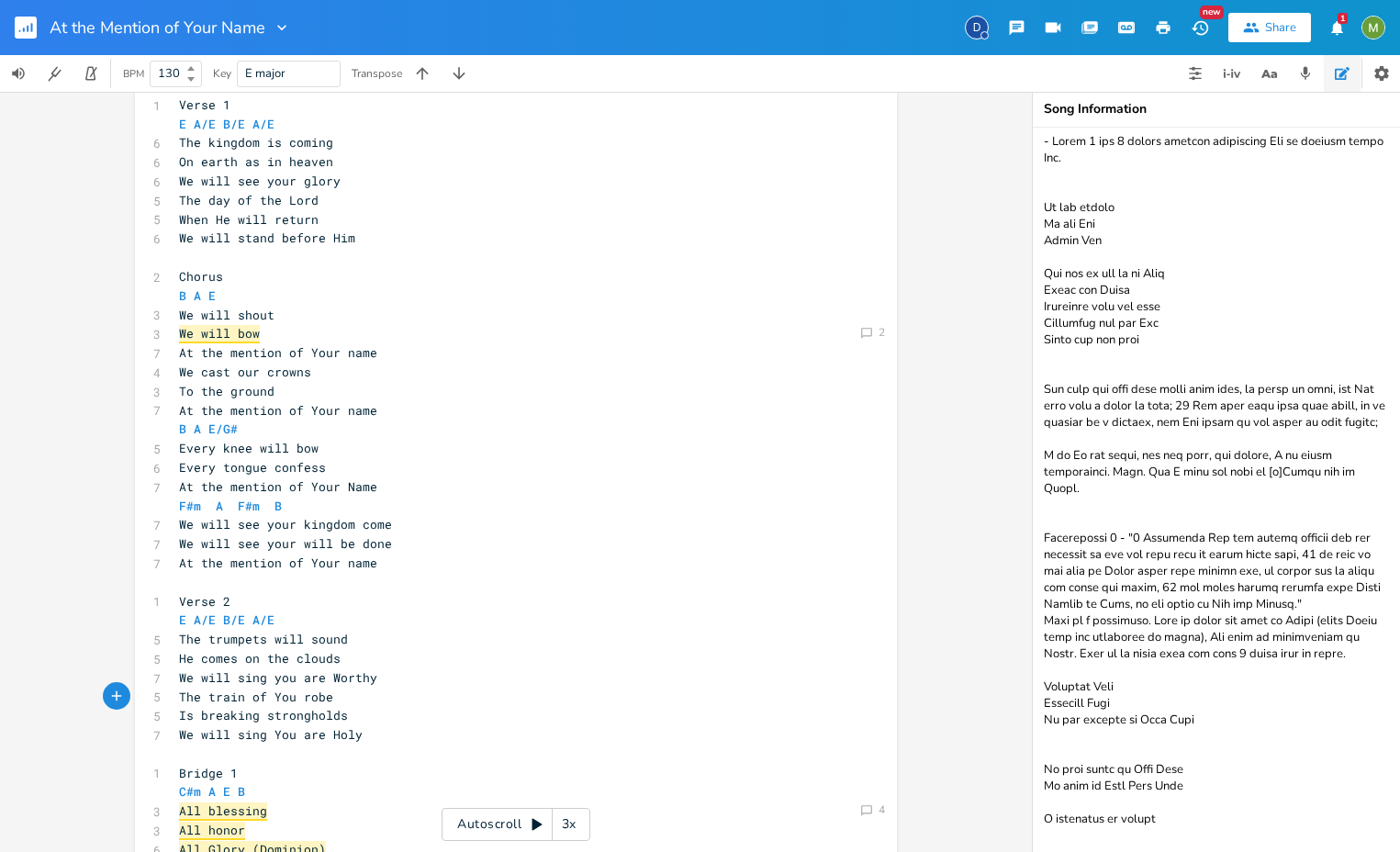
scroll to position [24, 0]
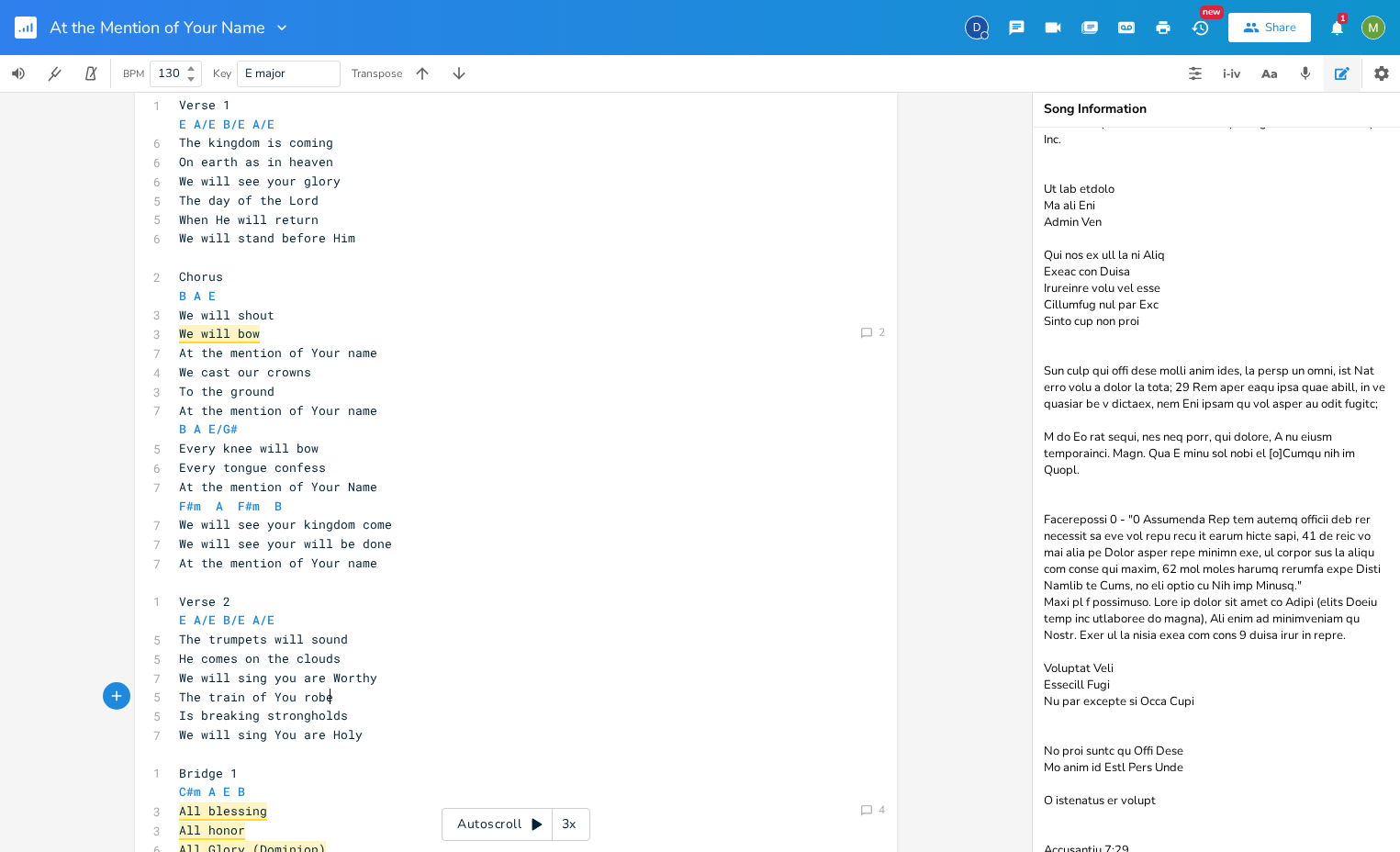
click at [296, 700] on span "The train of You robe" at bounding box center [256, 696] width 154 height 16
click at [289, 701] on span "The train of You robe" at bounding box center [256, 696] width 154 height 16
type textarea "r"
click at [273, 694] on span "The train of Your robe" at bounding box center [259, 696] width 162 height 16
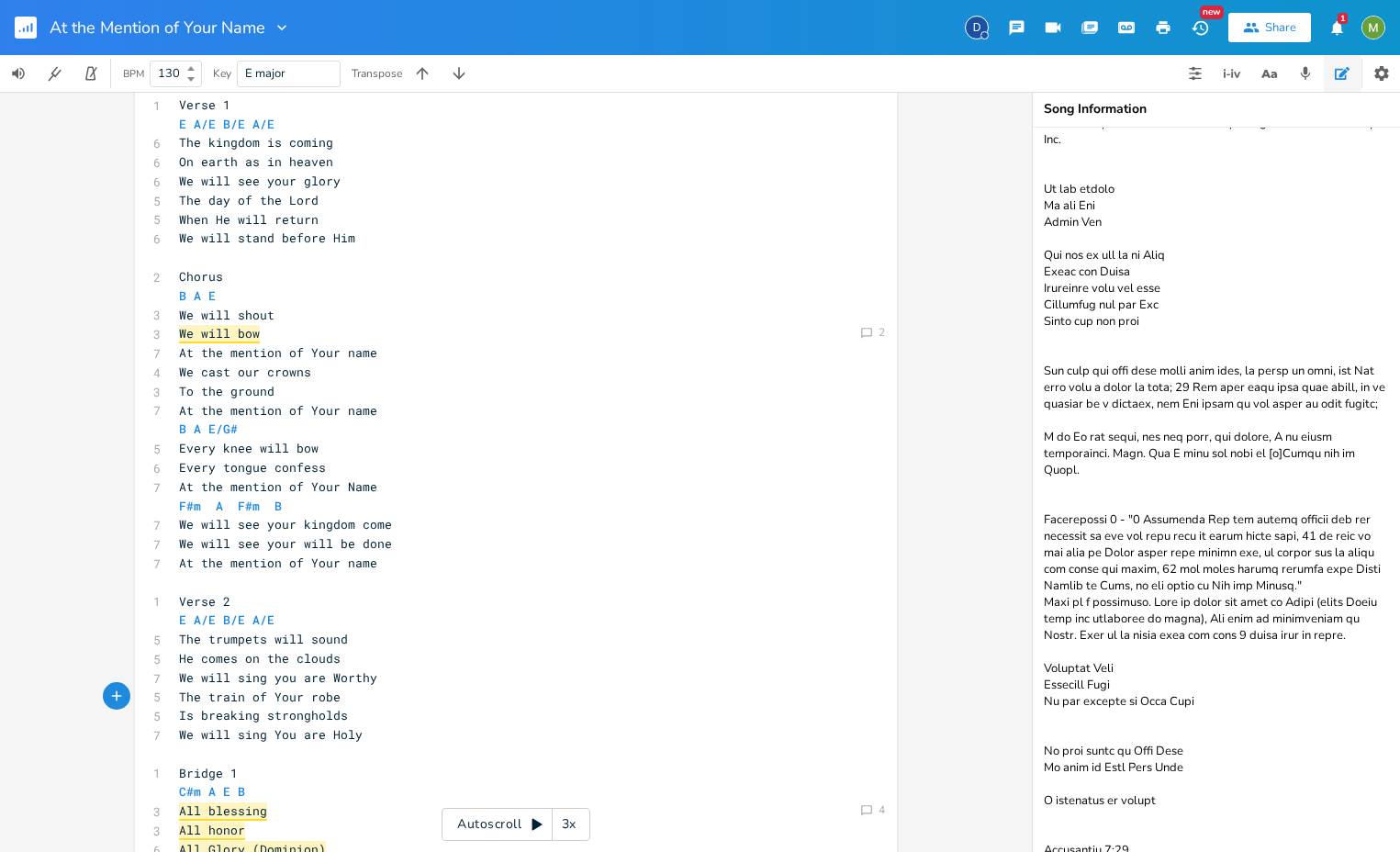
type textarea "Your"
click at [273, 694] on span "The train of Your robe" at bounding box center [259, 696] width 162 height 16
click at [253, 699] on span "The train of Your robe" at bounding box center [259, 696] width 162 height 16
click at [283, 699] on span "The train of Your robe" at bounding box center [259, 696] width 162 height 16
type textarea "Your"
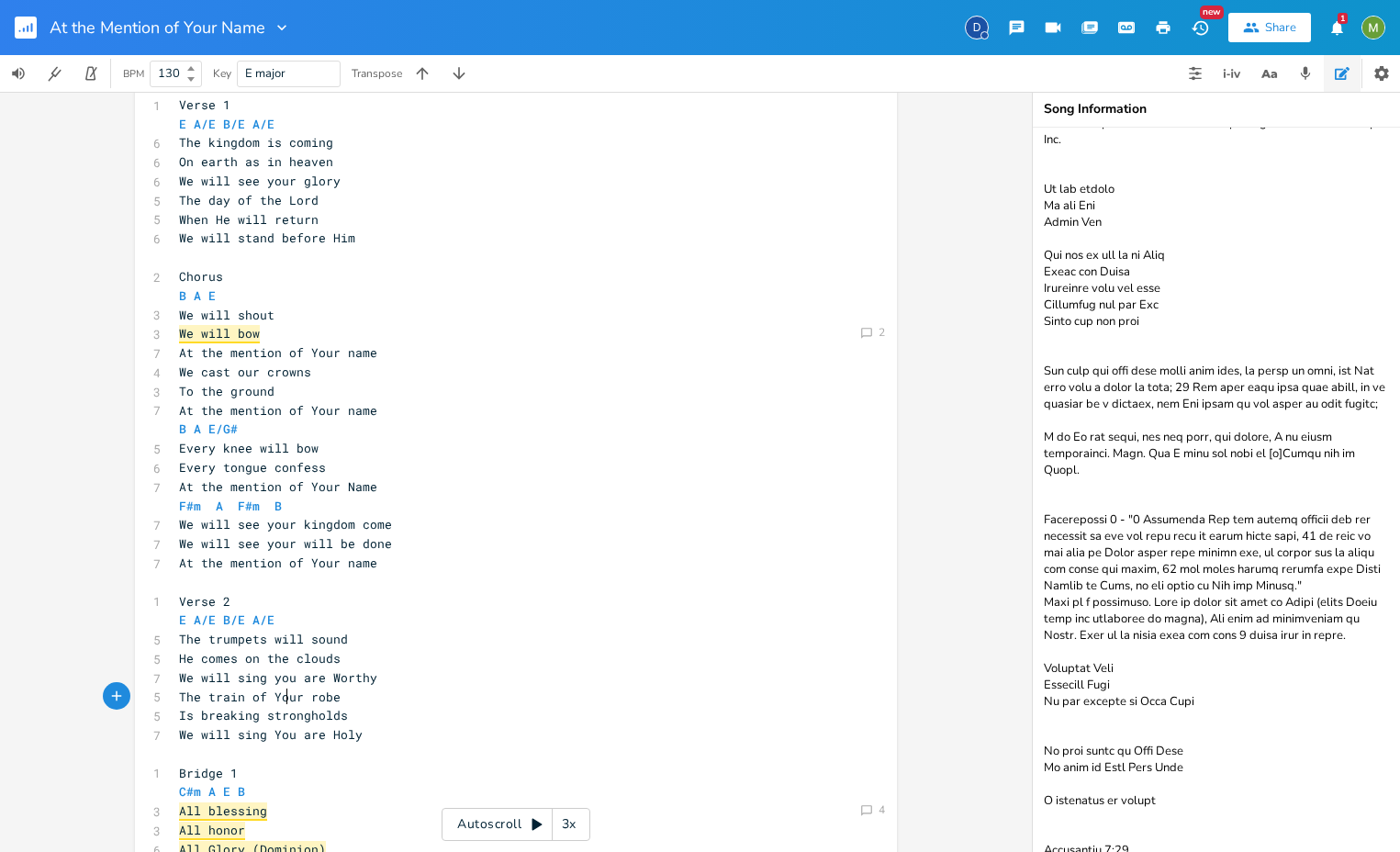
click at [283, 699] on span "The train of Your robe" at bounding box center [259, 696] width 162 height 16
click at [486, 675] on pre "We will sing you are Worthy" at bounding box center [506, 678] width 663 height 19
click at [275, 691] on span "The train of Your robe" at bounding box center [259, 696] width 162 height 16
type textarea "Your"
click at [275, 691] on span "The train of Your robe" at bounding box center [259, 696] width 162 height 16
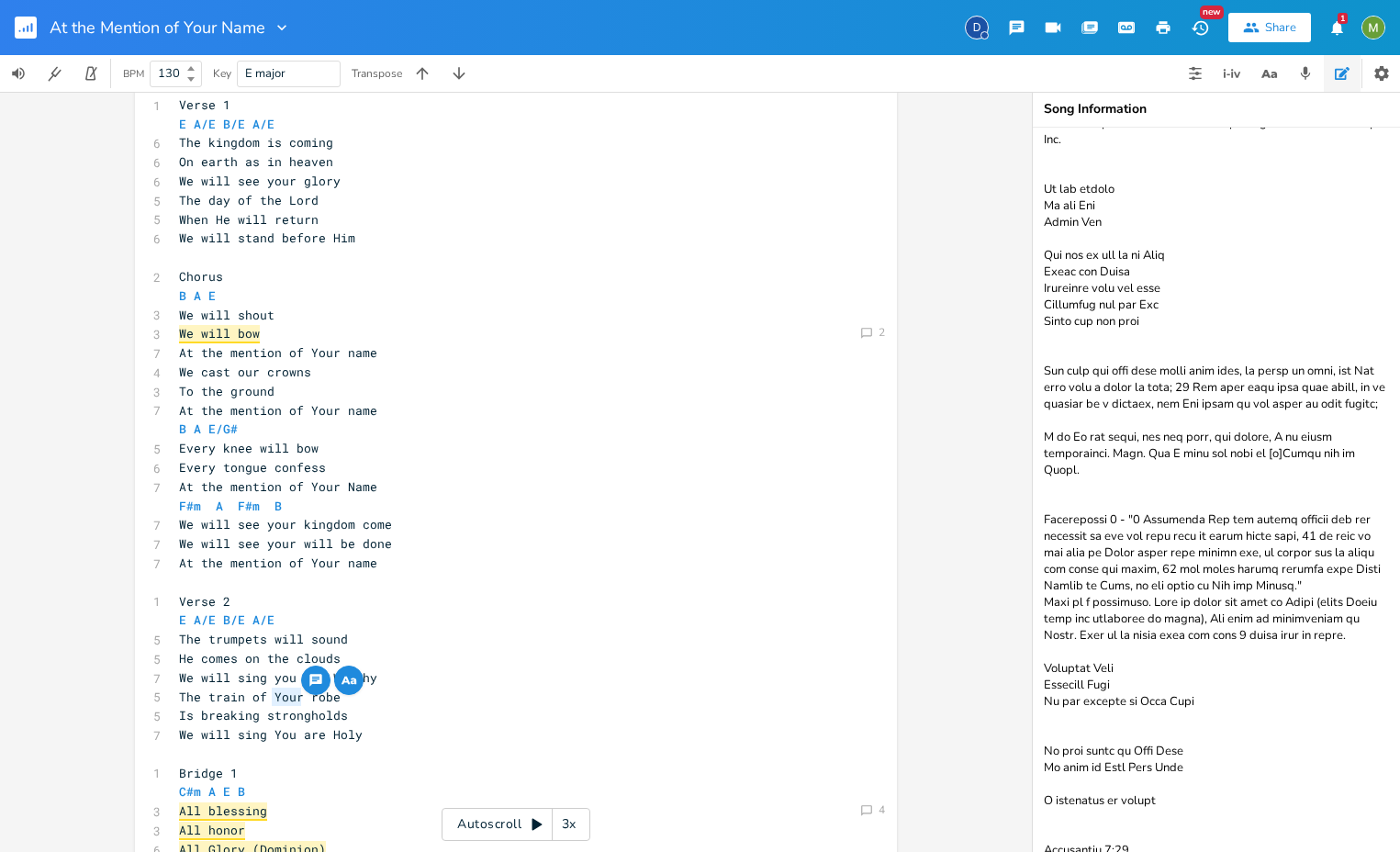
click at [395, 746] on pre "​" at bounding box center [506, 754] width 663 height 19
click at [316, 414] on span "At the mention of Your name" at bounding box center [278, 413] width 198 height 16
type textarea "Your"
click at [316, 414] on span "At the mention of Your name" at bounding box center [278, 413] width 198 height 16
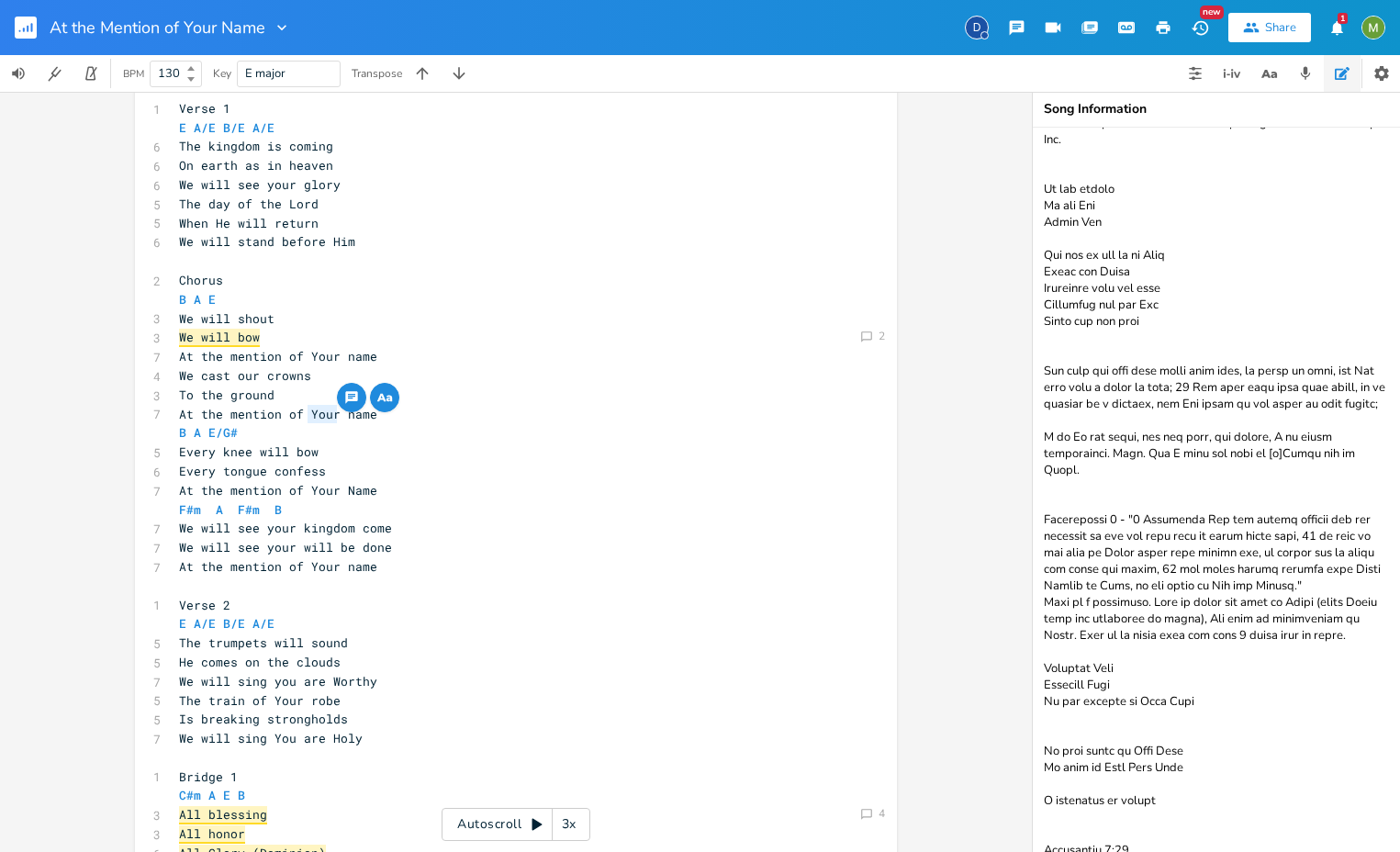
click at [322, 354] on span "At the mention of Your name" at bounding box center [278, 355] width 198 height 16
type textarea "Your"
click at [322, 354] on span "At the mention of Your name" at bounding box center [278, 355] width 198 height 16
click at [271, 189] on span "We will see your glory" at bounding box center [259, 184] width 162 height 16
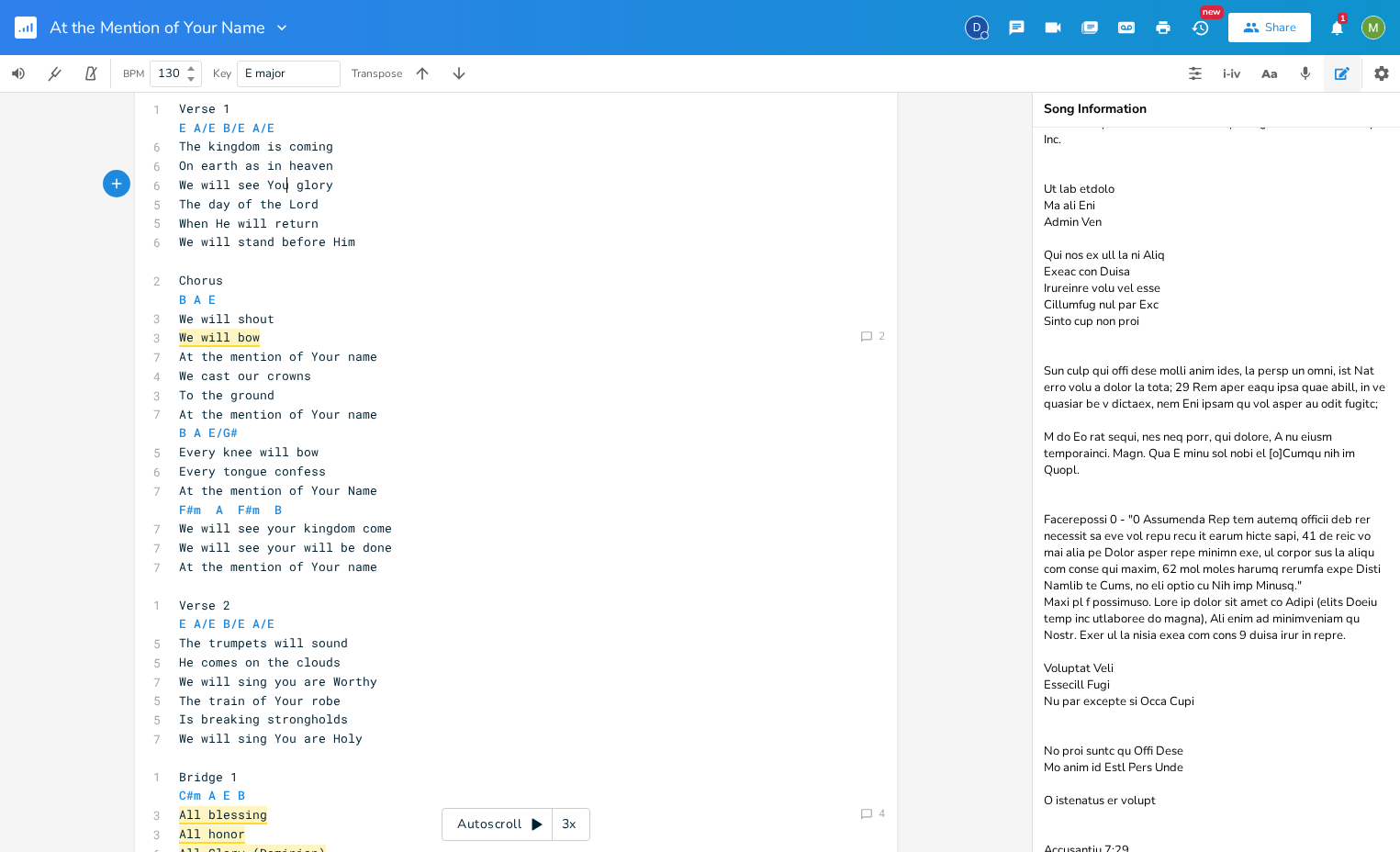
type textarea "Your"
click at [233, 222] on span "When He will return" at bounding box center [249, 223] width 139 height 16
click at [357, 243] on pre "We will stand before Him" at bounding box center [506, 242] width 663 height 19
type textarea "Him"
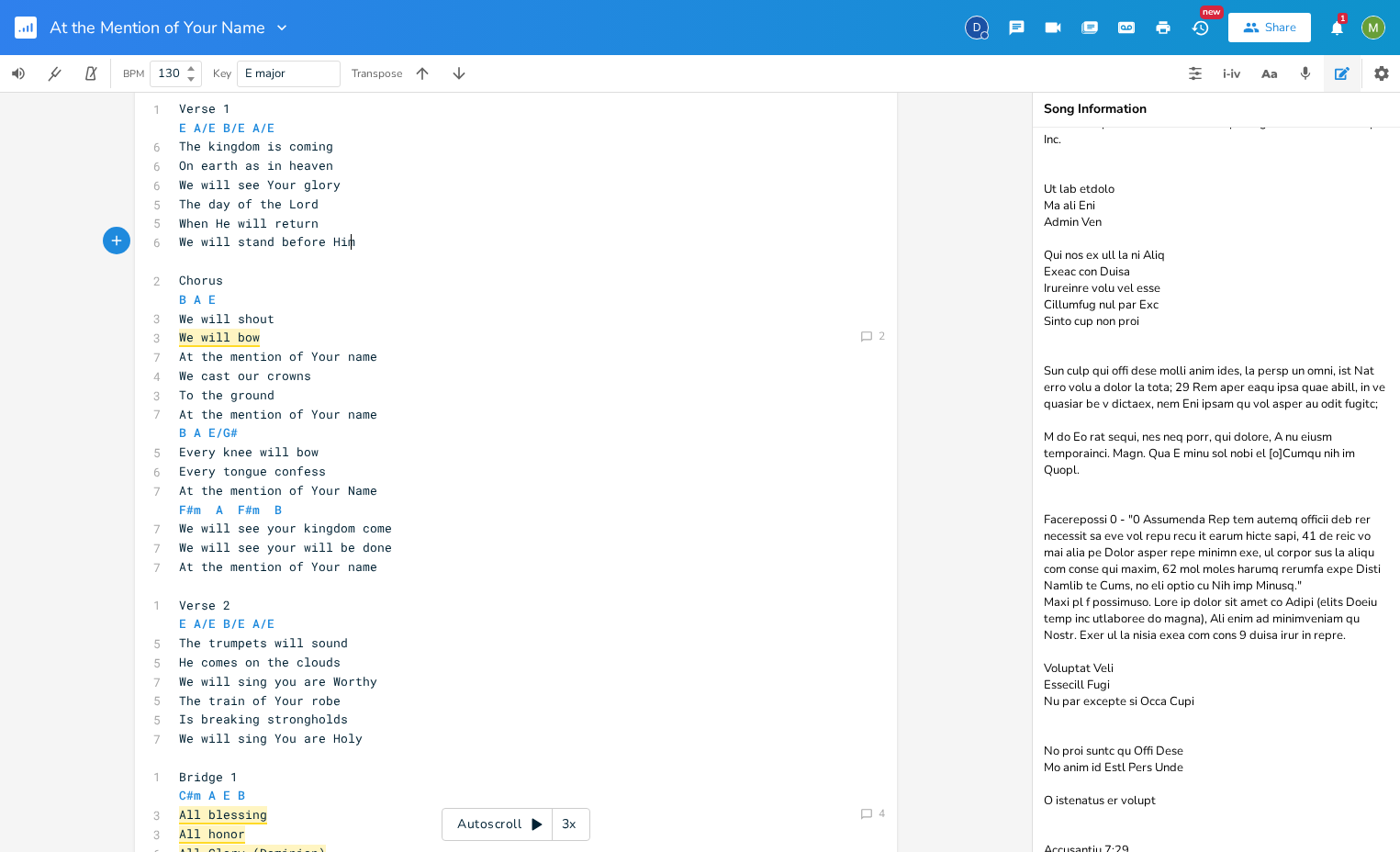
click at [357, 243] on pre "We will stand before Him" at bounding box center [506, 242] width 663 height 19
click at [350, 255] on pre "​" at bounding box center [506, 261] width 663 height 19
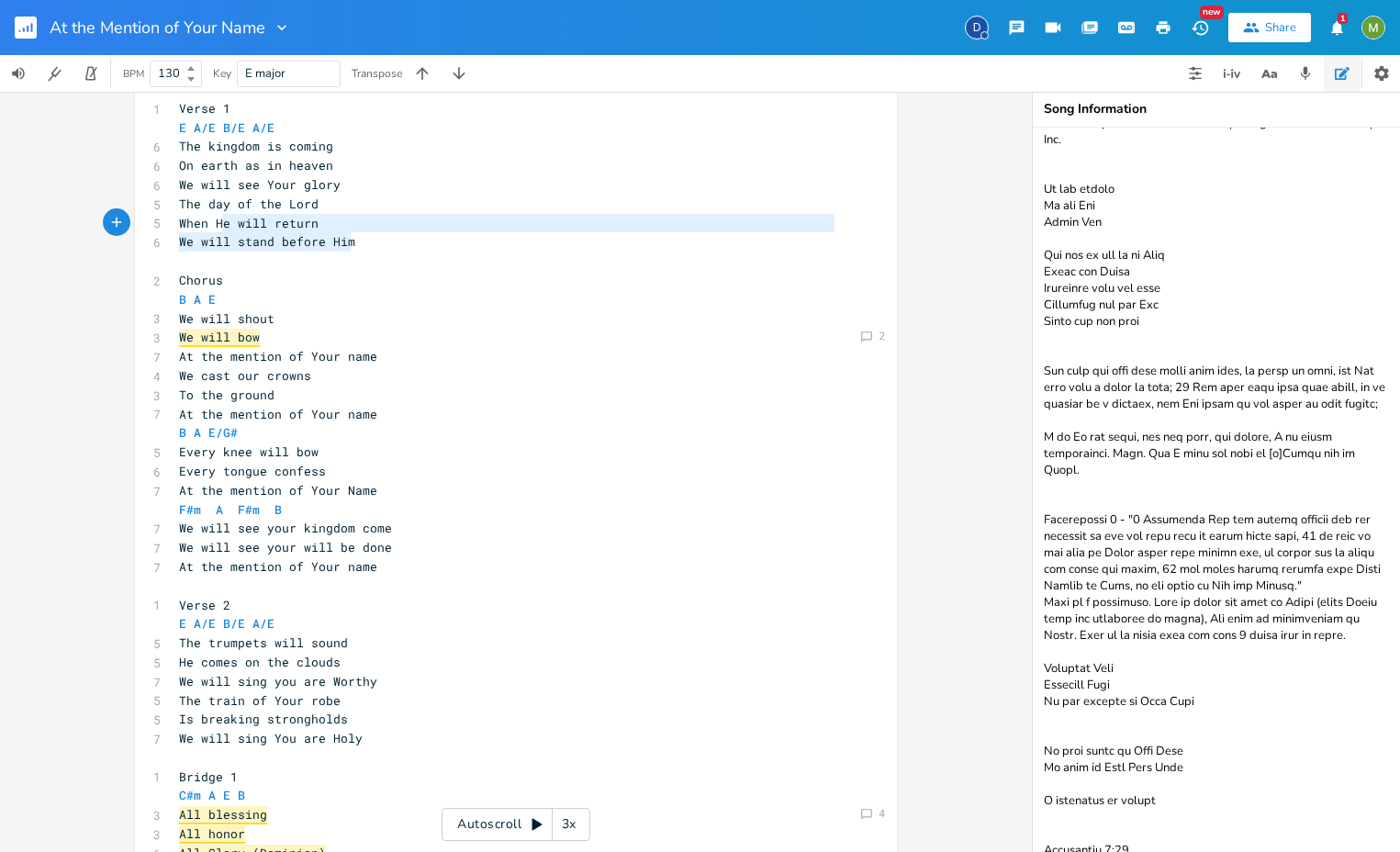
type textarea "The day of the Lord When He will return We will stand before Him"
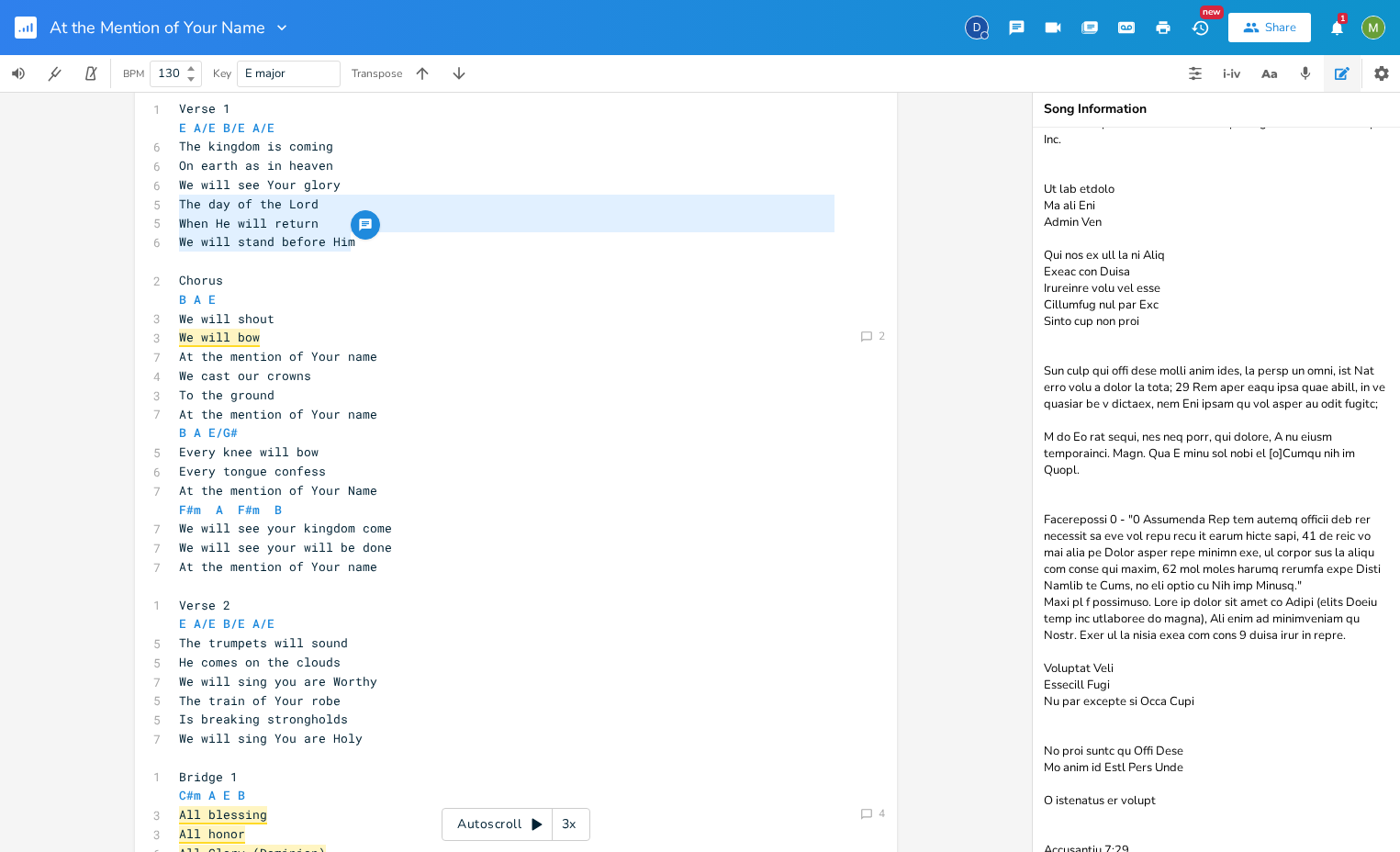
drag, startPoint x: 355, startPoint y: 242, endPoint x: 154, endPoint y: 211, distance: 203.4
click at [175, 211] on div "​ 1 Verse 1 E A/E B/E A/E 6 The kingdom is coming 6 On earth as in heaven 6 We …" at bounding box center [506, 643] width 663 height 1127
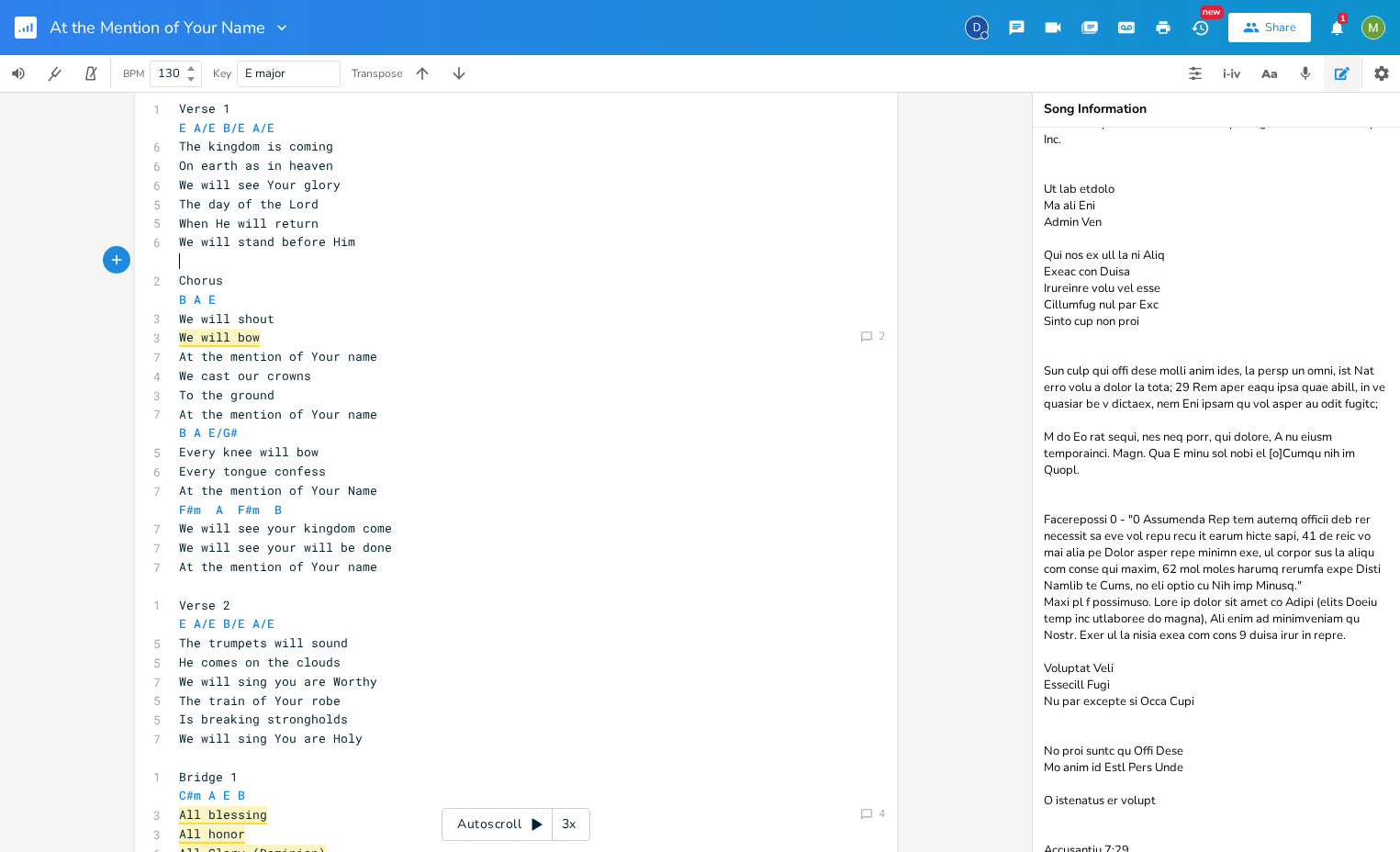
click at [389, 254] on pre "​" at bounding box center [506, 261] width 663 height 19
click at [378, 244] on pre "We will stand before Him" at bounding box center [506, 242] width 663 height 19
click at [294, 323] on pre "We will shout" at bounding box center [506, 320] width 663 height 19
click at [288, 336] on pre "We will bow" at bounding box center [506, 338] width 663 height 19
click at [261, 312] on span "We will shout" at bounding box center [227, 319] width 96 height 16
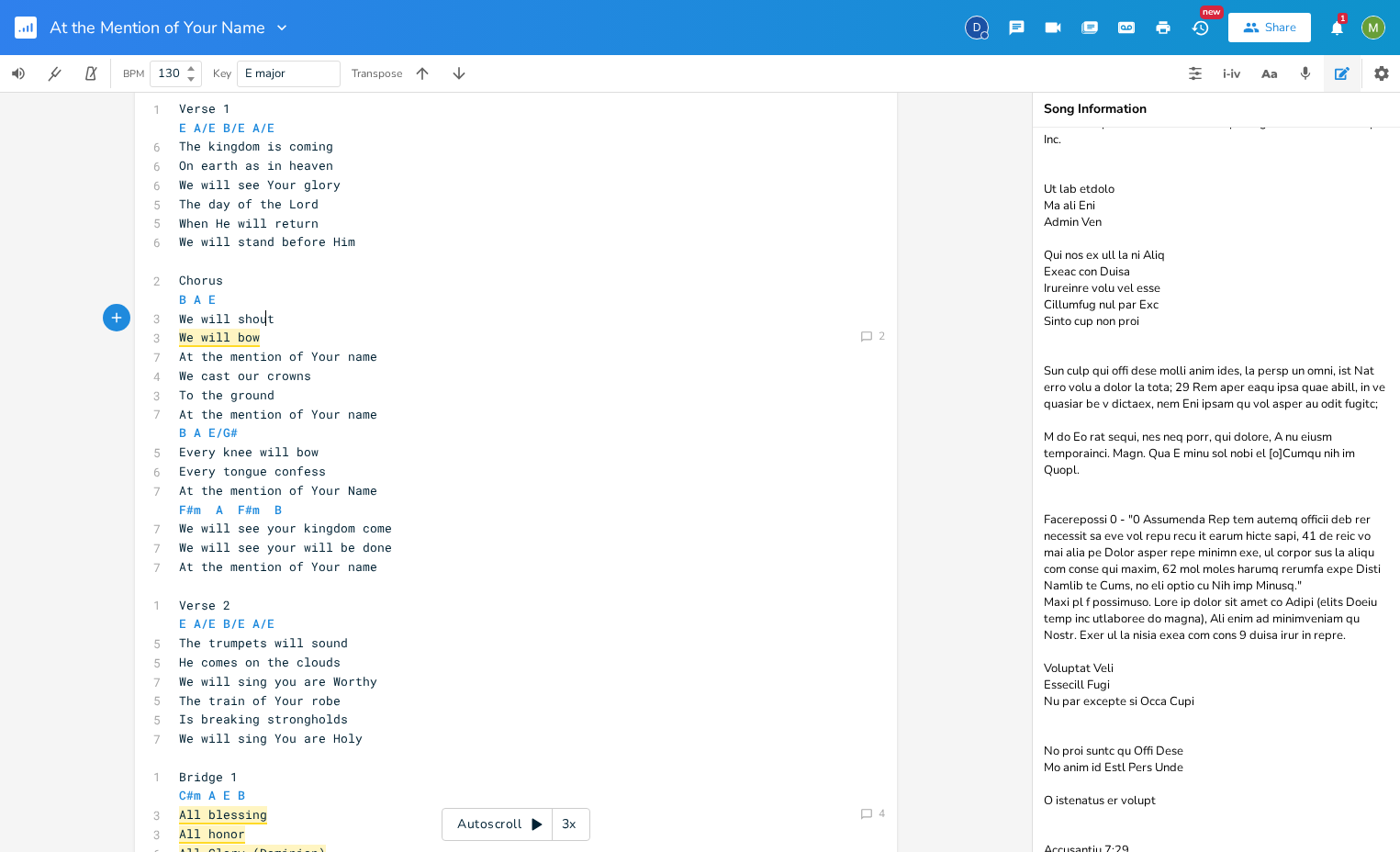
click at [266, 301] on pre "B A E" at bounding box center [506, 300] width 663 height 19
click at [423, 315] on pre "We will shout" at bounding box center [506, 320] width 663 height 19
type textarea "(Be enthroned)"
click at [354, 336] on pre "We will bow" at bounding box center [506, 338] width 663 height 19
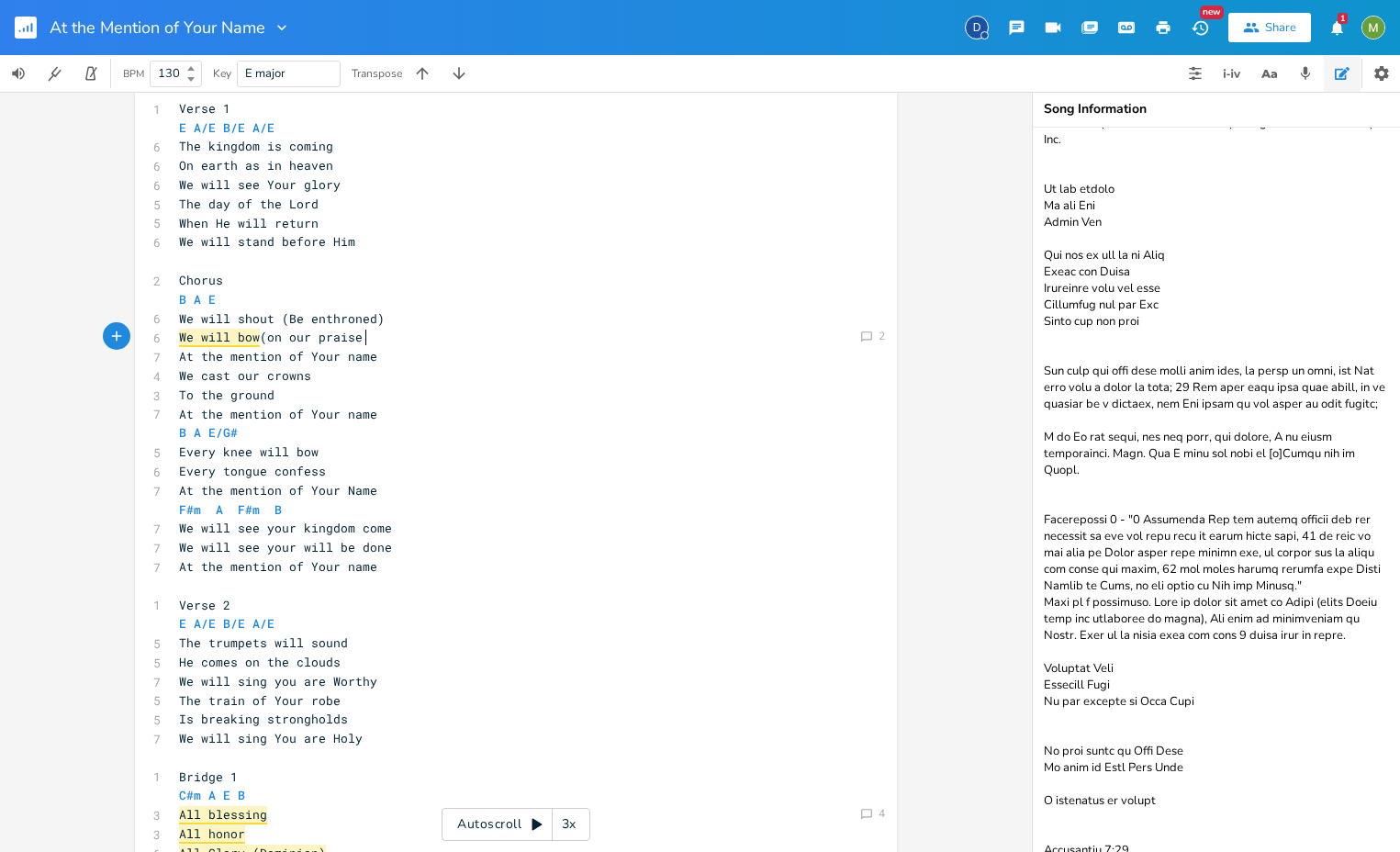
type textarea "(on our praise)"
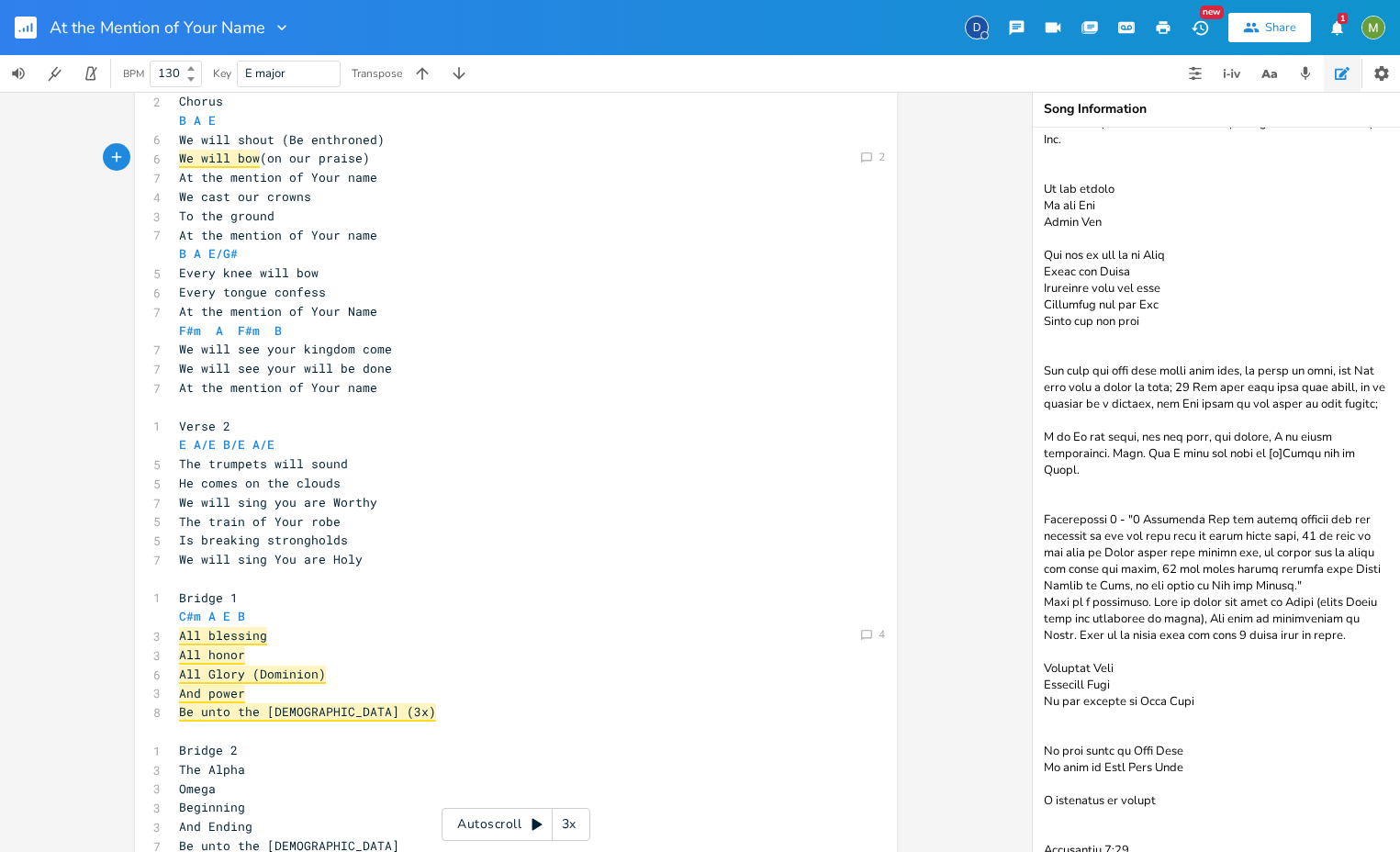
scroll to position [553, 0]
click at [363, 457] on pre "The trumpets will sound" at bounding box center [506, 461] width 663 height 19
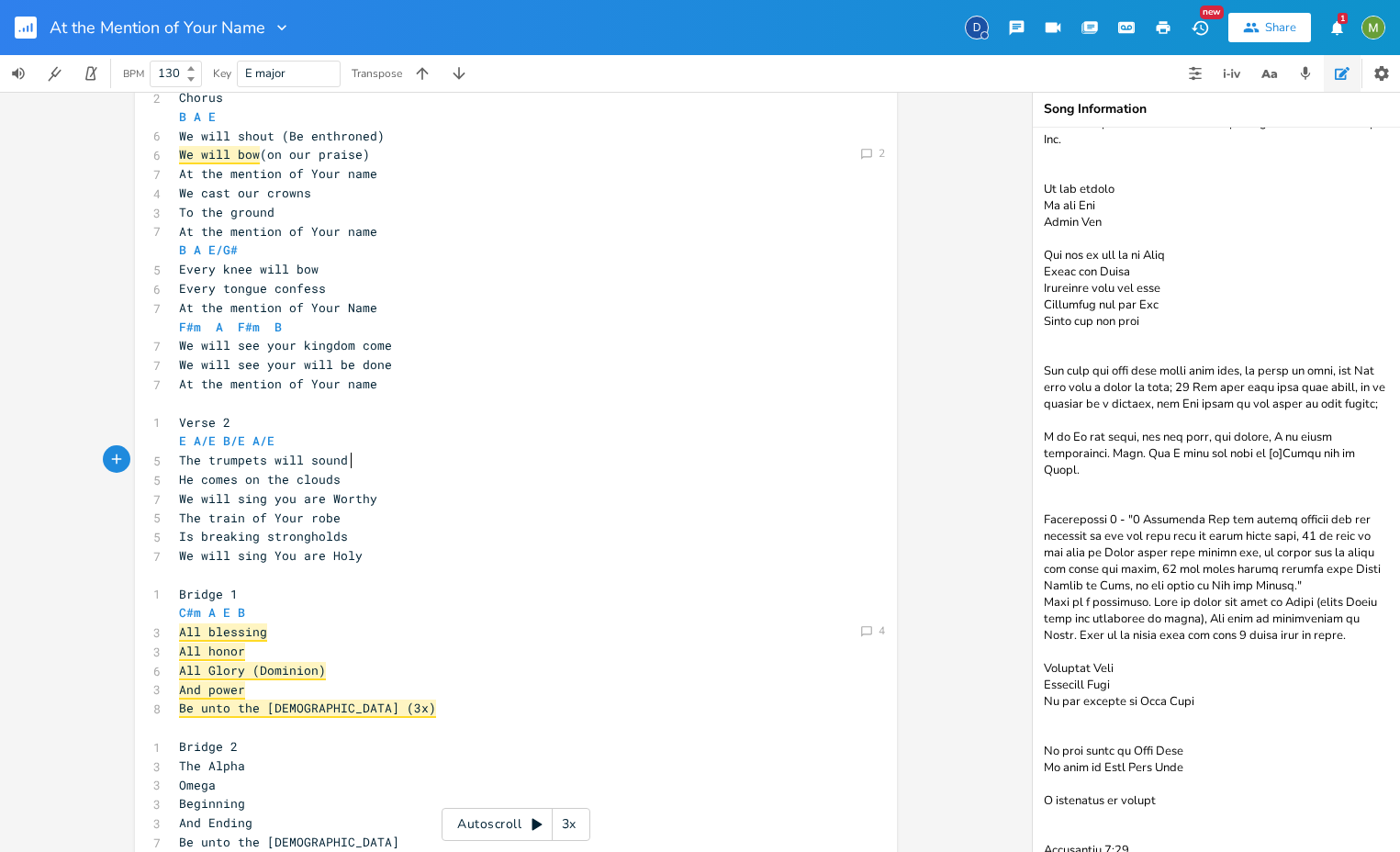
click at [360, 486] on pre "He comes on the clouds" at bounding box center [506, 480] width 663 height 19
click at [227, 502] on span "We will sing you are Worthy" at bounding box center [278, 498] width 198 height 16
click at [399, 506] on pre "We will sing you are Worthy" at bounding box center [506, 499] width 663 height 19
click at [225, 524] on span "The train of Your robe" at bounding box center [259, 517] width 162 height 16
click at [267, 518] on span "The train of Your robe" at bounding box center [259, 517] width 162 height 16
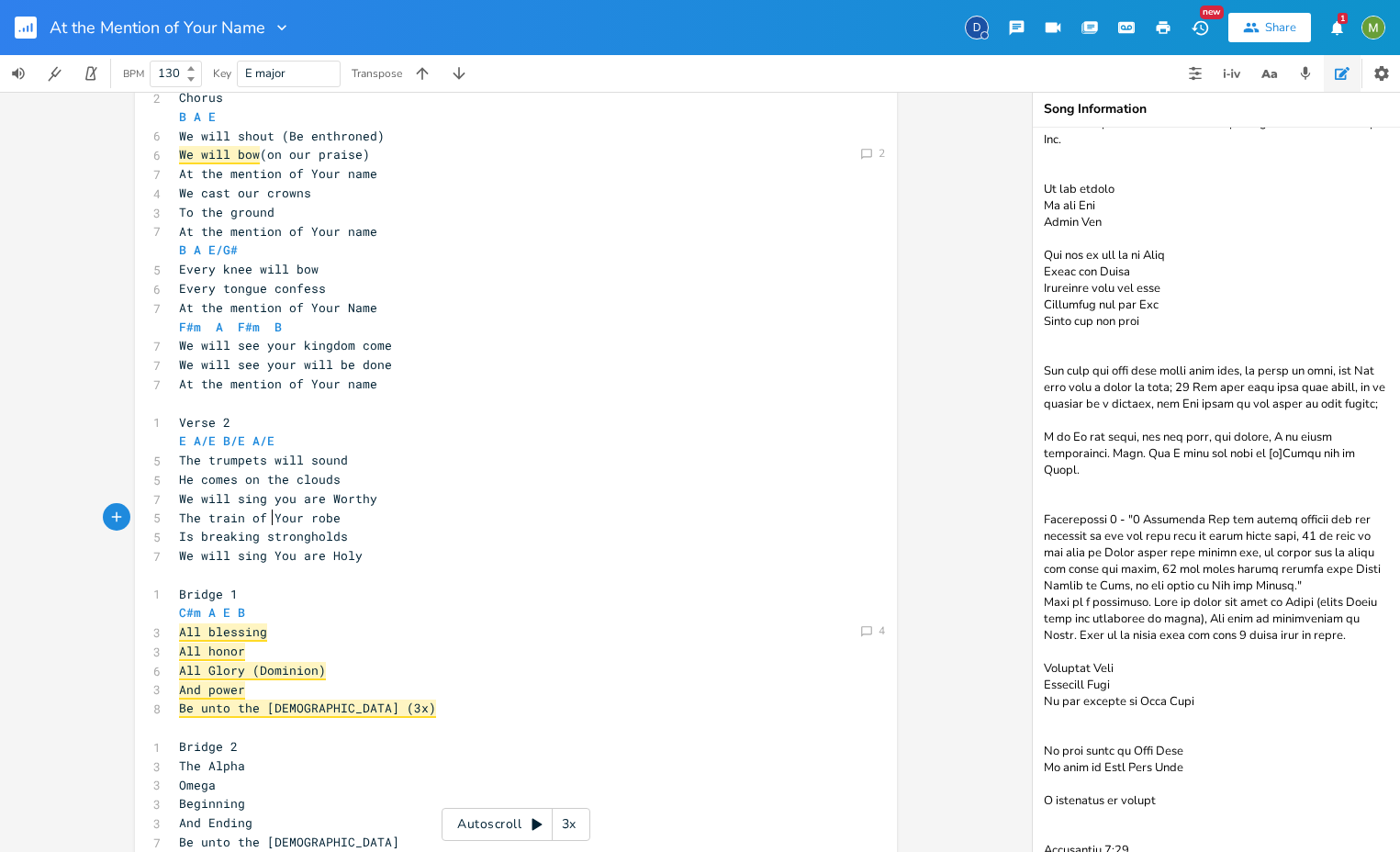
click at [266, 518] on span "The train of Your robe" at bounding box center [259, 517] width 162 height 16
click at [350, 535] on pre "Is breaking strongholds" at bounding box center [506, 536] width 663 height 19
click at [289, 521] on span "The train of Your robe" at bounding box center [259, 517] width 162 height 16
type textarea "Your"
click at [289, 521] on span "The train of Your robe" at bounding box center [259, 517] width 162 height 16
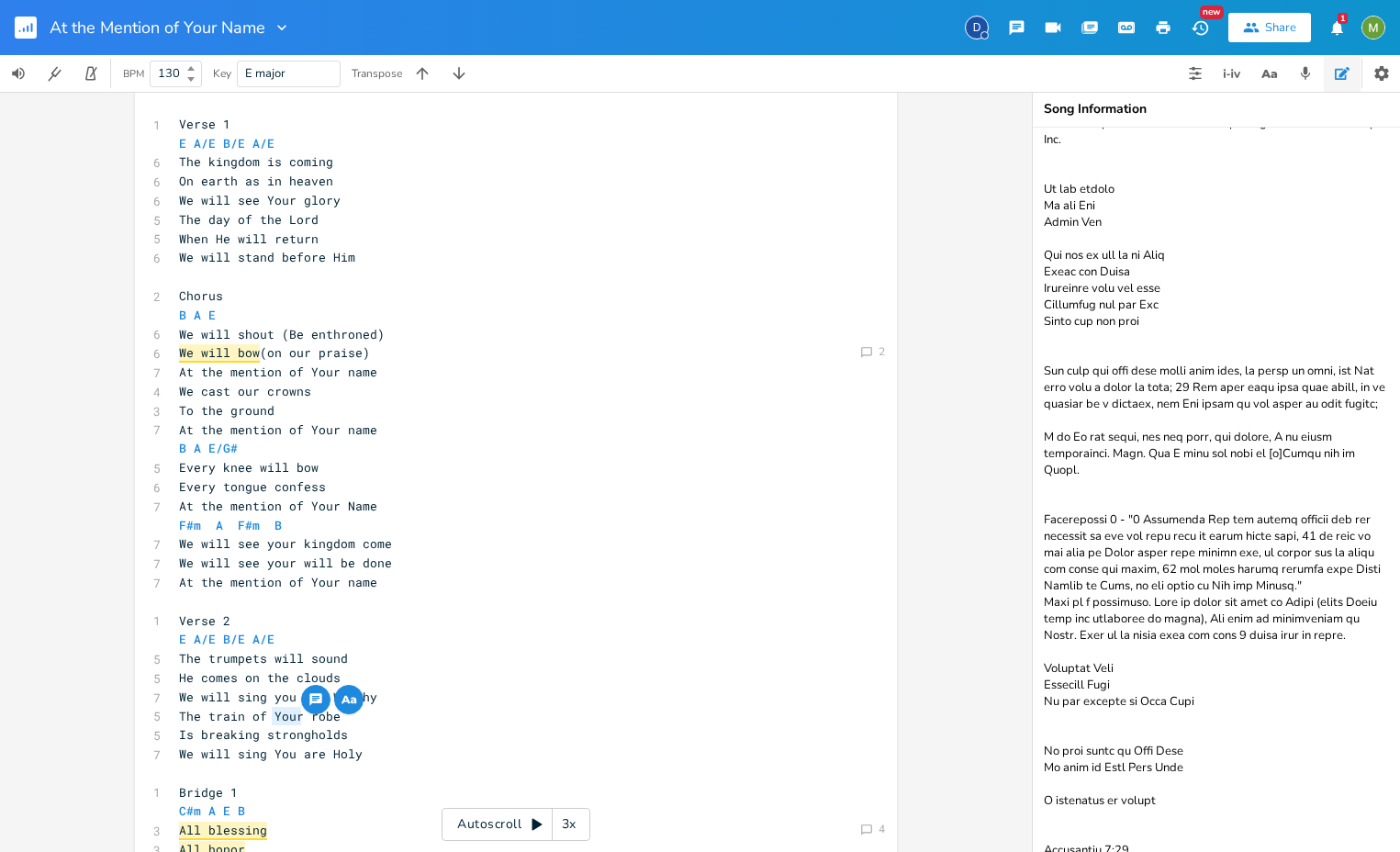
scroll to position [319, 0]
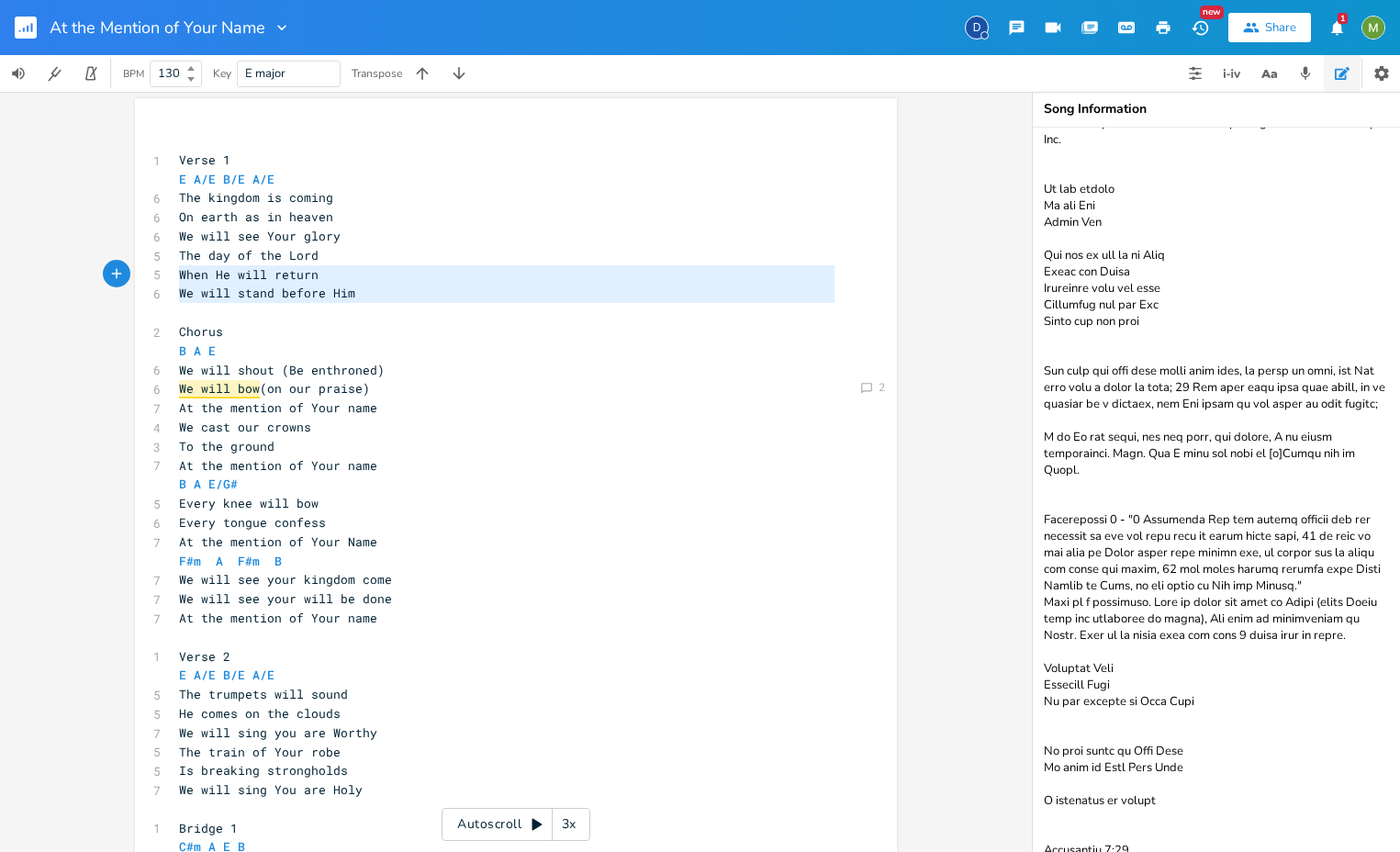
type textarea "The day of the Lord When He will return We will stand before Him"
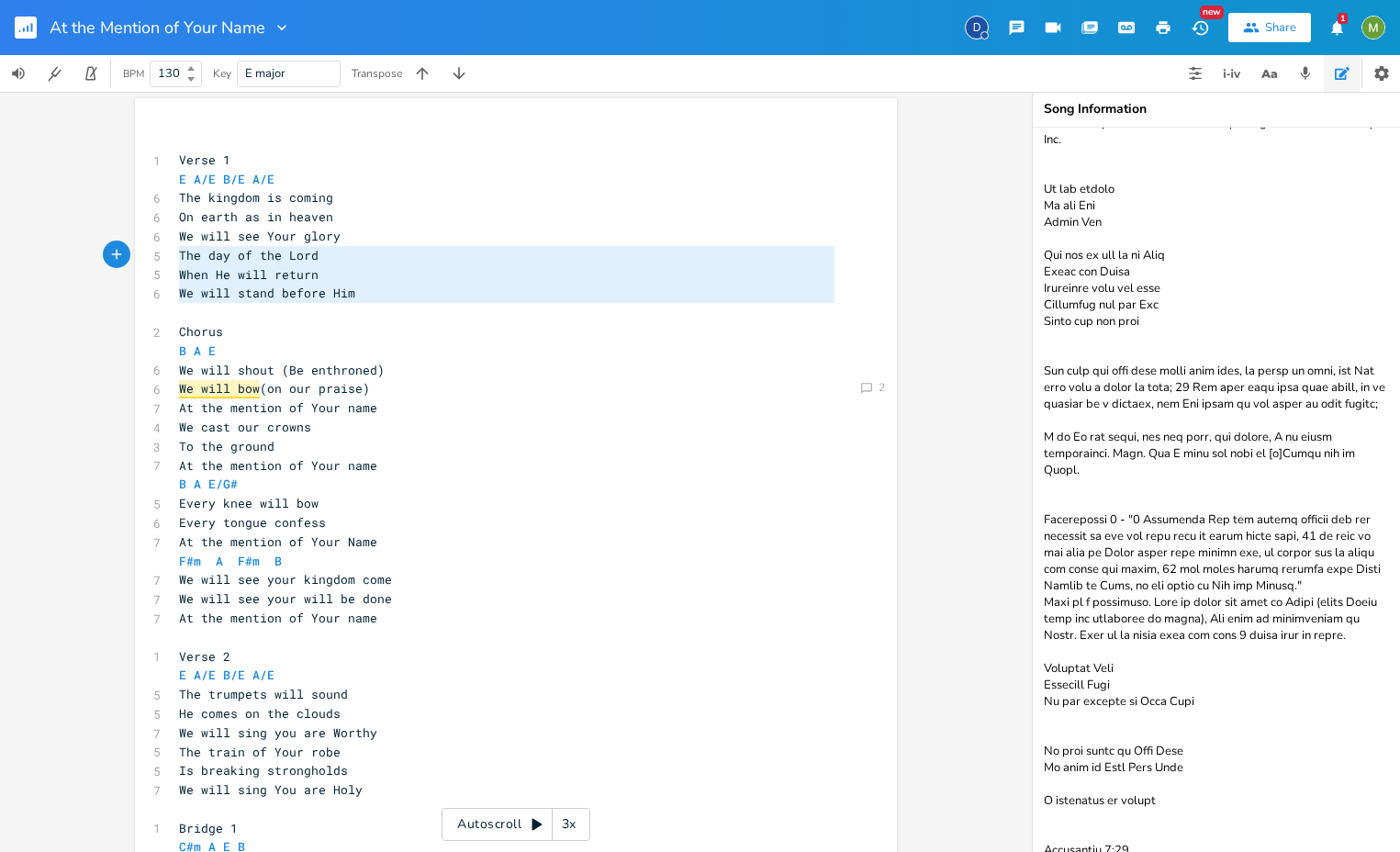
drag, startPoint x: 386, startPoint y: 308, endPoint x: 162, endPoint y: 257, distance: 229.7
click at [162, 257] on div "The day of the Lord When He will return We will stand before Him xxxxxxxxxx ​ 1…" at bounding box center [515, 690] width 762 height 1185
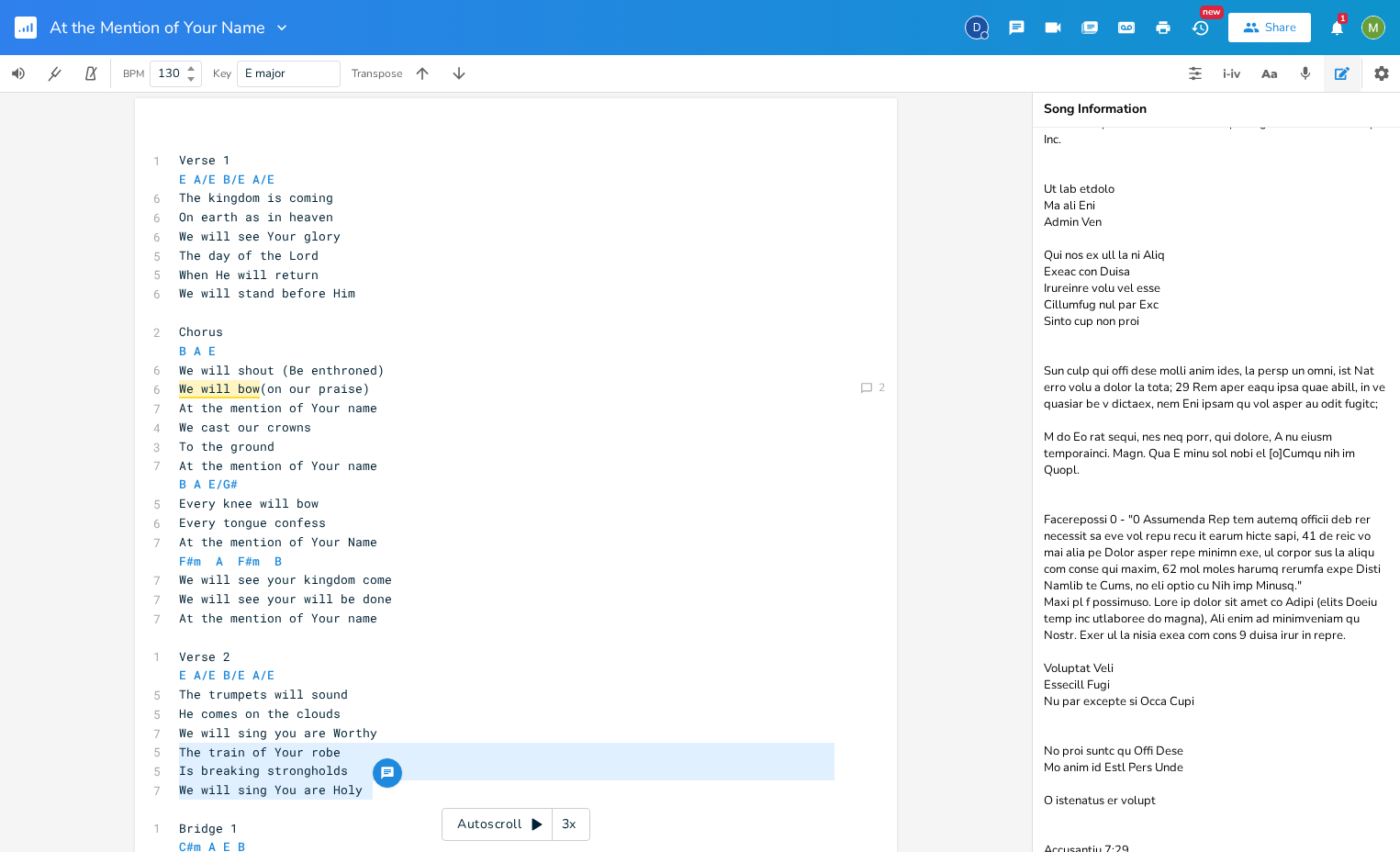
drag, startPoint x: 381, startPoint y: 788, endPoint x: 137, endPoint y: 755, distance: 246.2
click at [137, 755] on div "The train of Your robe Is breaking strongholds We will sing You are Holy xxxxxx…" at bounding box center [515, 690] width 762 height 1185
type textarea "The train of Your robe Is breaking strongholds We will sing You are Holy"
click at [278, 754] on span "The train of Your robe" at bounding box center [259, 751] width 162 height 16
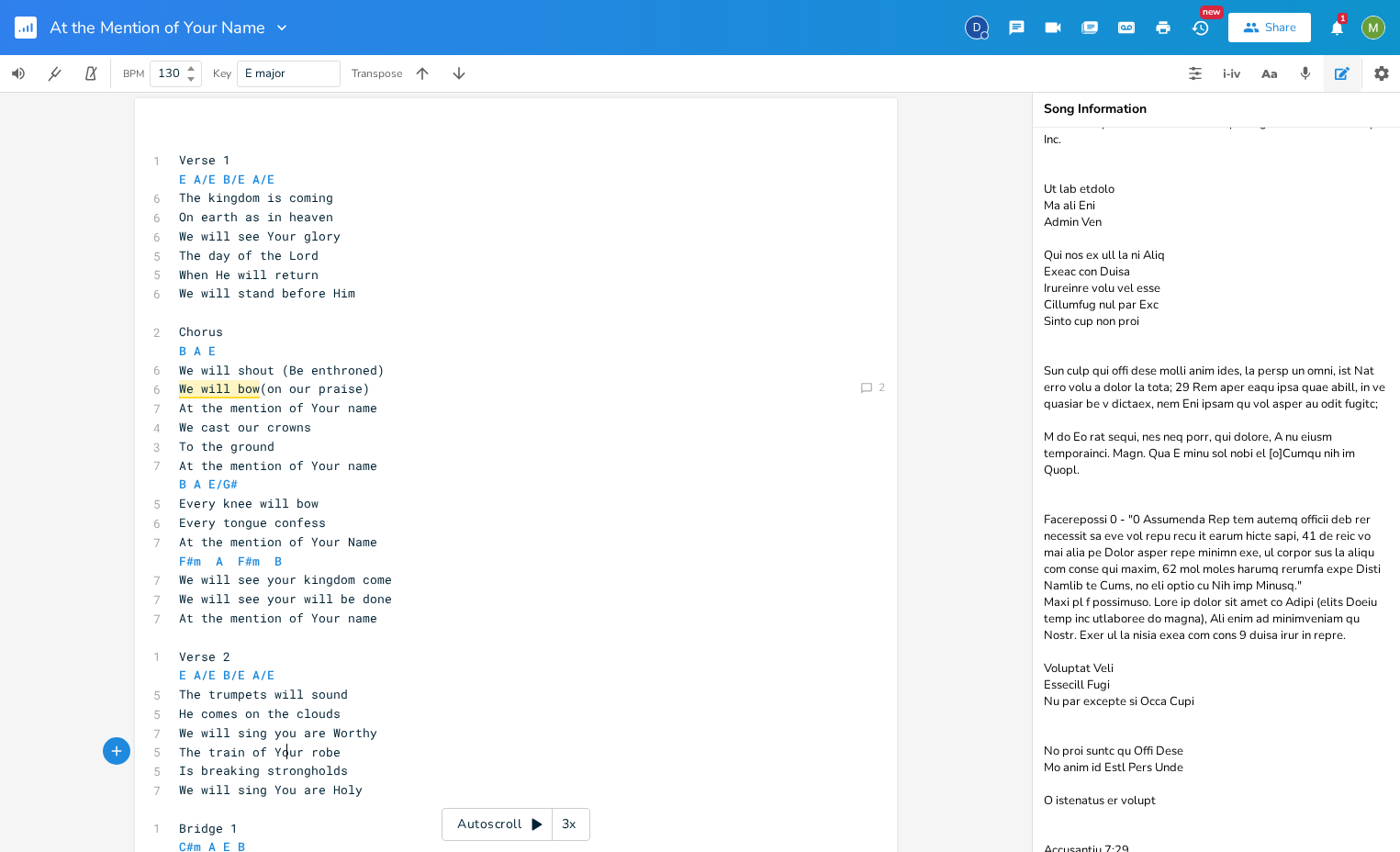
type textarea "Your"
click at [278, 754] on span "The train of Your robe" at bounding box center [259, 751] width 162 height 16
click at [359, 791] on span "We will sing You are Holy" at bounding box center [271, 789] width 184 height 16
click at [266, 746] on span "The train of Your robe" at bounding box center [259, 751] width 162 height 16
click at [273, 746] on span "The train of Your robe" at bounding box center [259, 751] width 162 height 16
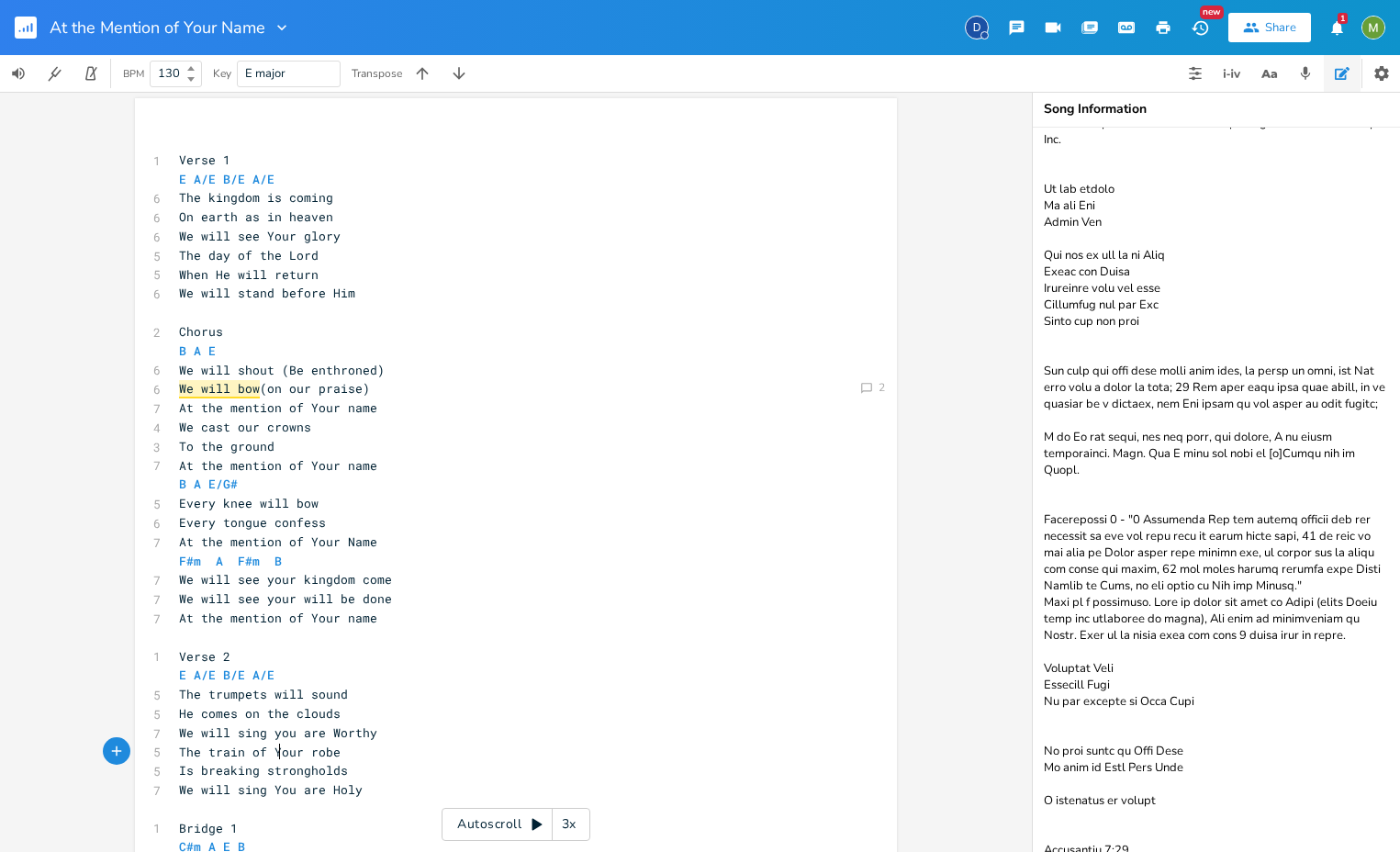
click at [273, 746] on span "The train of Your robe" at bounding box center [259, 751] width 162 height 16
type textarea "His"
type textarea "Is breaking strongholds"
drag, startPoint x: 173, startPoint y: 774, endPoint x: 377, endPoint y: 776, distance: 204.0
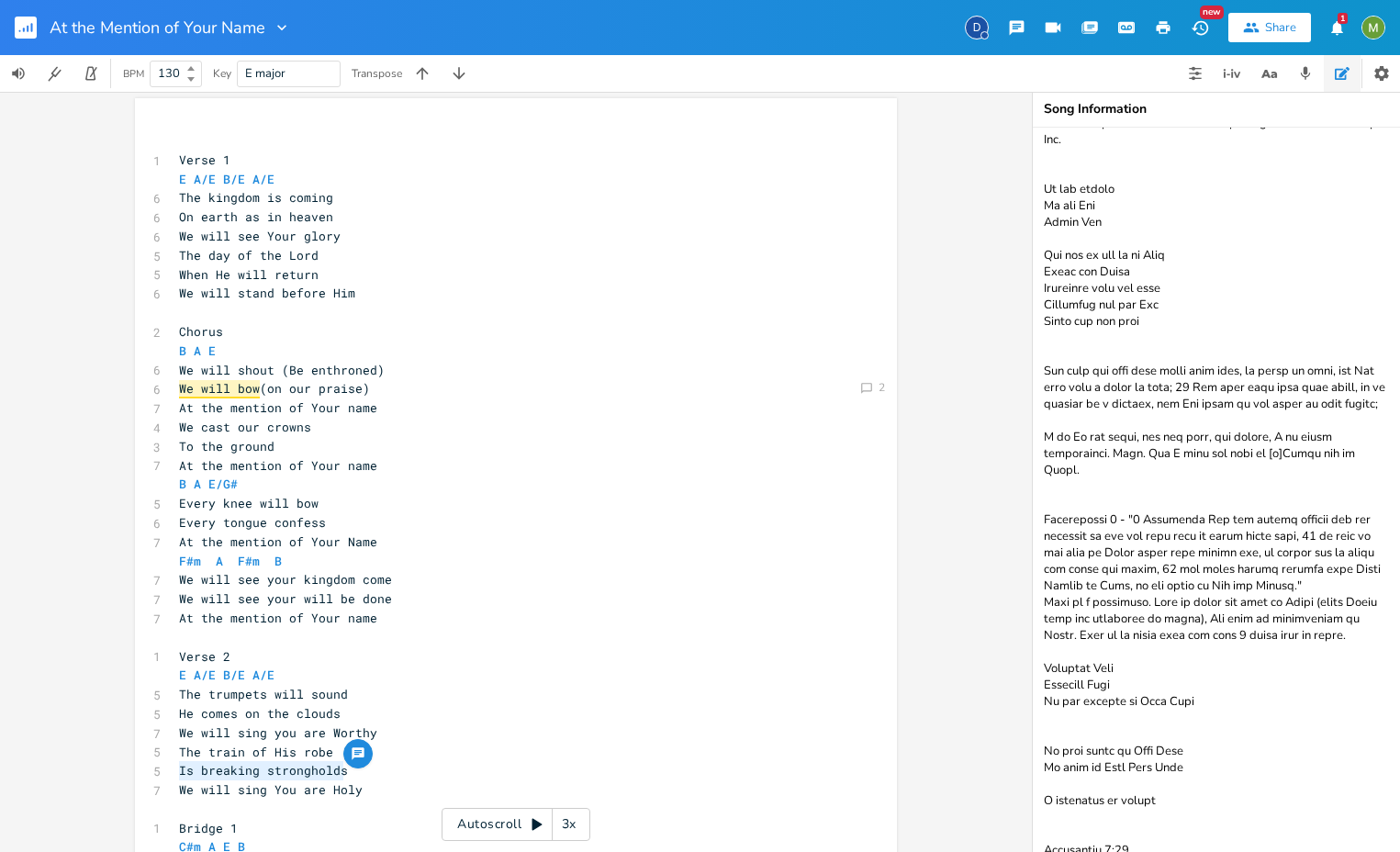
click at [377, 776] on pre "Is breaking strongholds" at bounding box center [506, 771] width 663 height 19
click at [393, 767] on pre "Is breaking strongholds" at bounding box center [506, 771] width 663 height 19
click at [275, 748] on span "The train of His robe" at bounding box center [256, 751] width 154 height 16
type textarea "His"
click at [275, 748] on span "The train of His robe" at bounding box center [256, 751] width 154 height 16
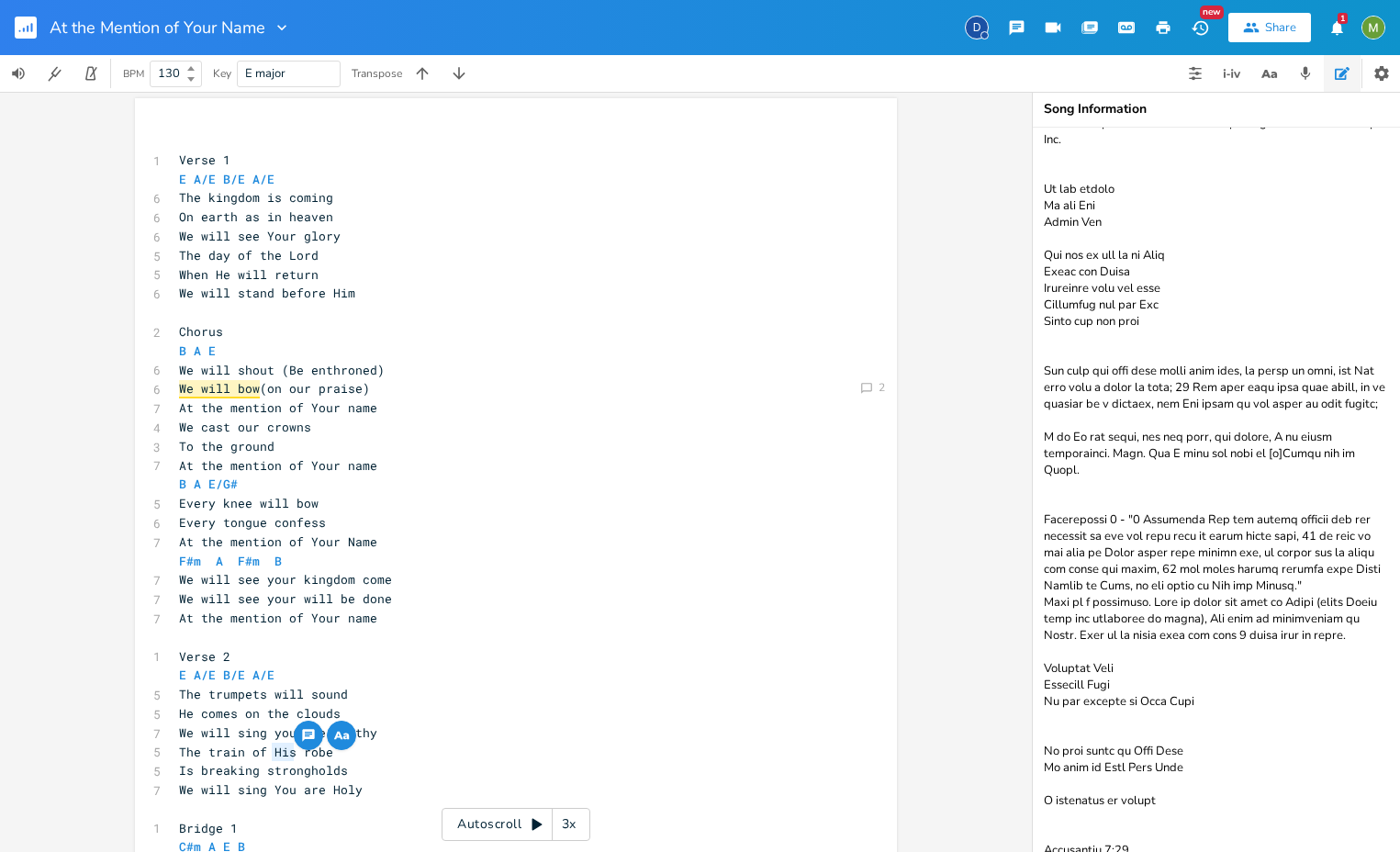
click at [496, 732] on pre "We will sing you are Worthy" at bounding box center [506, 733] width 663 height 19
click at [222, 272] on span "When He will return" at bounding box center [249, 274] width 139 height 16
type textarea "He"
click at [222, 272] on span "When He will return" at bounding box center [249, 274] width 139 height 16
click at [367, 274] on pre "When He will return" at bounding box center [506, 275] width 663 height 19
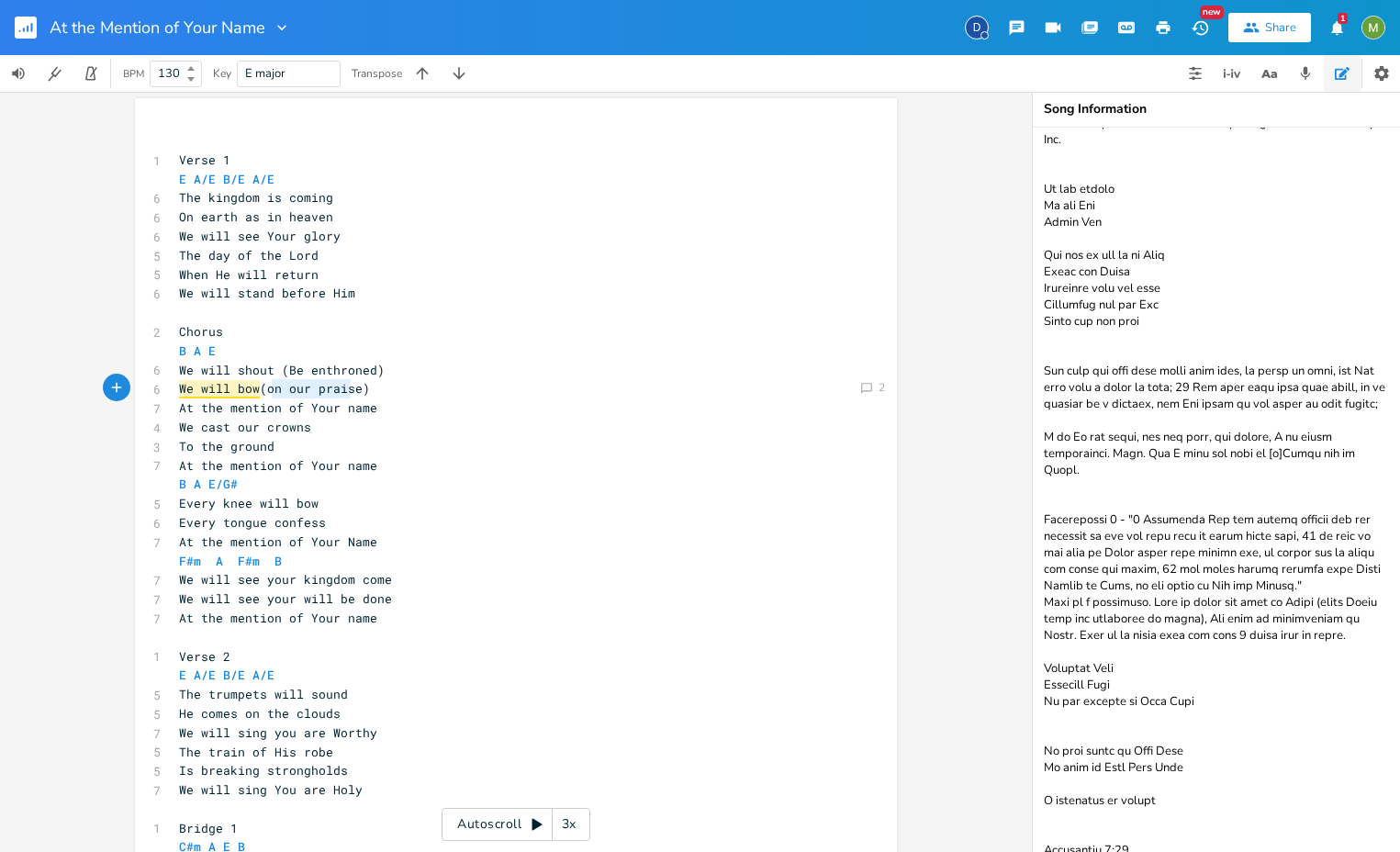
type textarea "on our praise"
drag, startPoint x: 269, startPoint y: 388, endPoint x: 360, endPoint y: 387, distance: 91.0
click at [360, 387] on span "We will bow (on our praise)" at bounding box center [274, 388] width 191 height 16
click at [759, 406] on pre "At the mention of Your name" at bounding box center [506, 409] width 663 height 19
click at [421, 383] on pre "We will bow (on our praise)" at bounding box center [506, 389] width 663 height 19
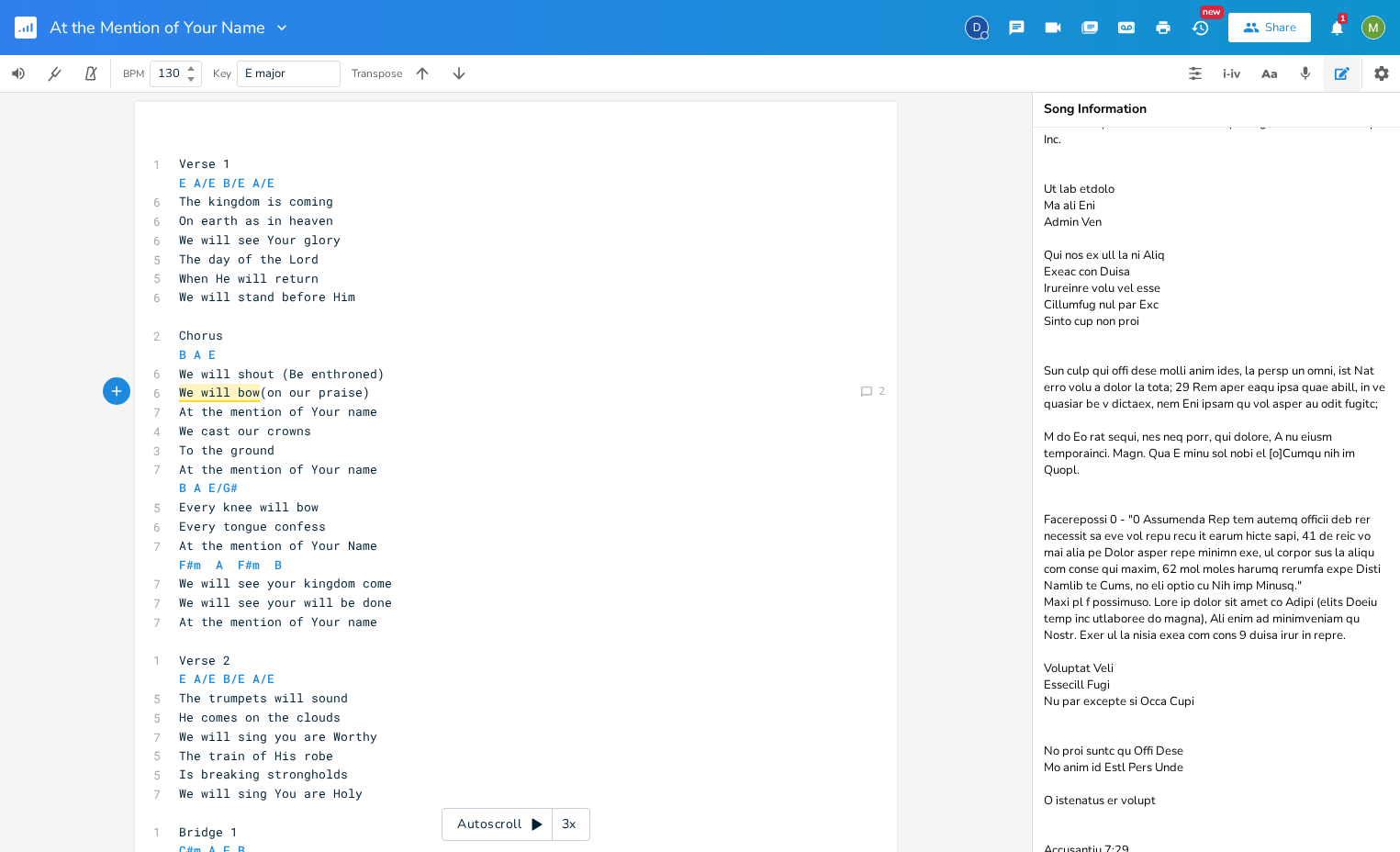
scroll to position [315, 0]
type textarea "We will"
drag, startPoint x: 172, startPoint y: 374, endPoint x: 224, endPoint y: 372, distance: 52.0
click at [224, 372] on span "We will shout (Be enthroned)" at bounding box center [282, 373] width 205 height 16
type textarea "We will"
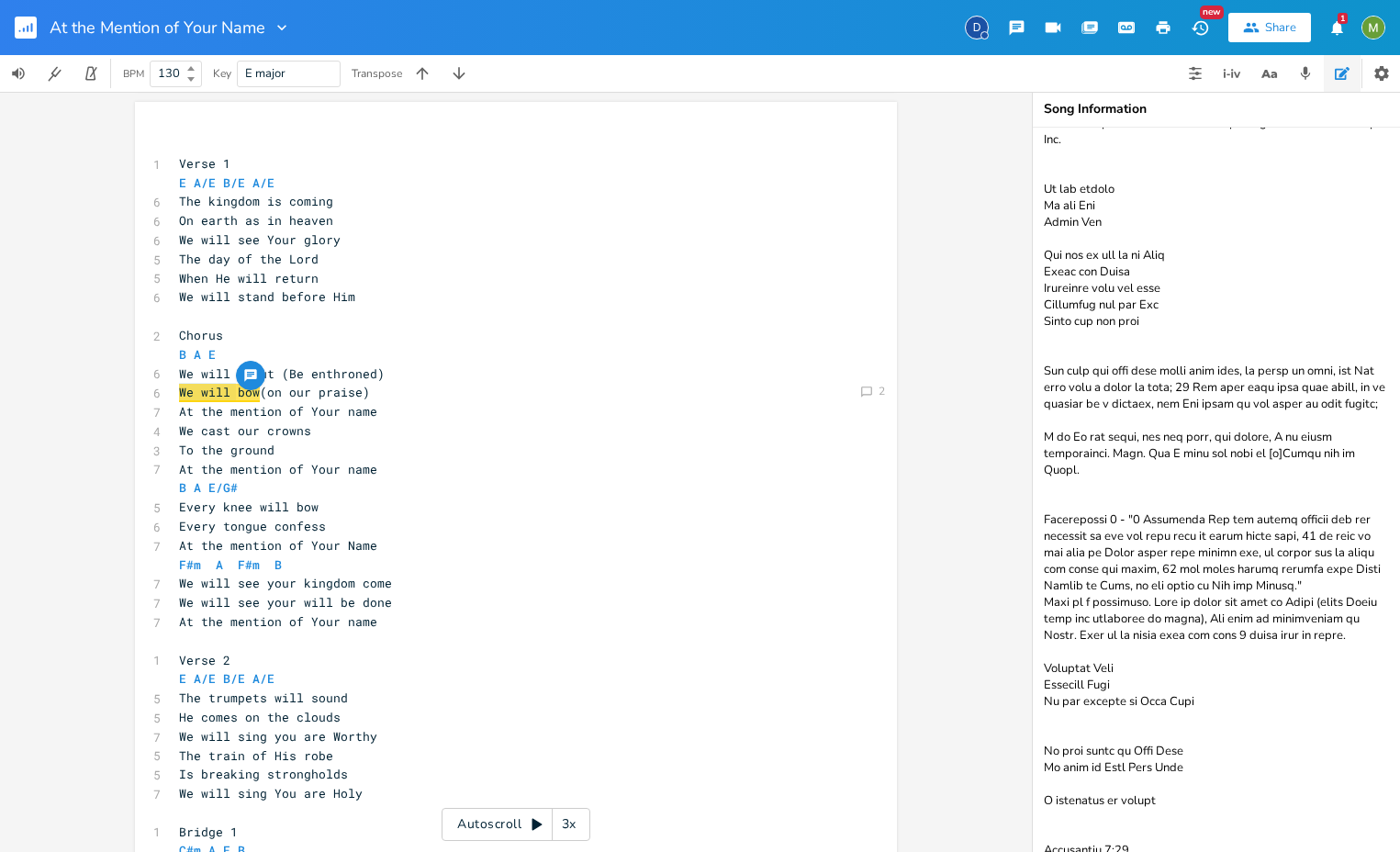
drag, startPoint x: 172, startPoint y: 396, endPoint x: 231, endPoint y: 392, distance: 59.1
click at [231, 392] on span "We will bow" at bounding box center [219, 392] width 80 height 18
click at [303, 399] on span "We will bow (on our praise)" at bounding box center [274, 391] width 191 height 16
click at [460, 396] on pre "We will bow (on our praise)" at bounding box center [506, 392] width 663 height 19
click at [244, 390] on span "We will bow" at bounding box center [219, 392] width 80 height 18
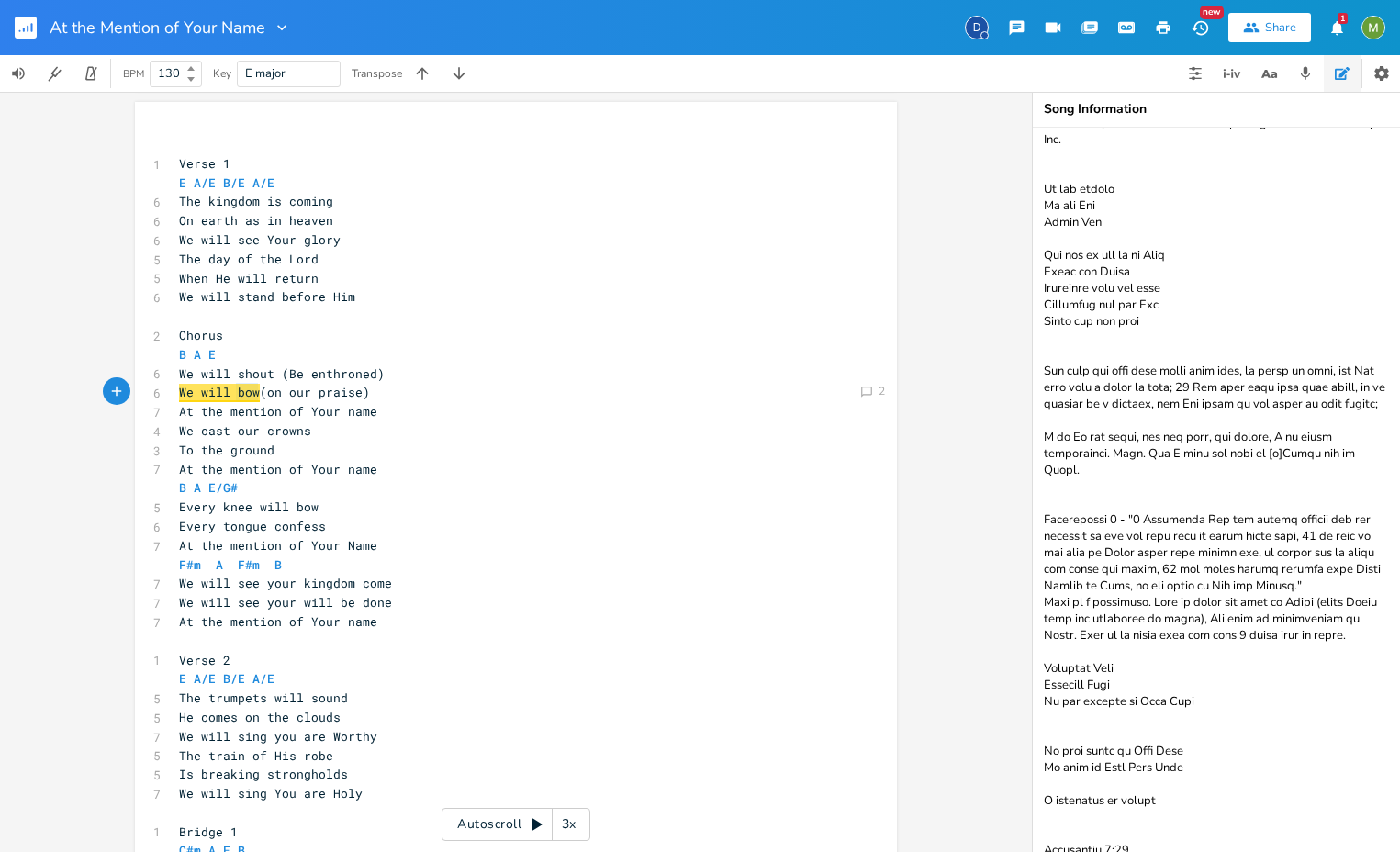
click at [244, 390] on span "We will bow" at bounding box center [219, 392] width 80 height 18
type textarea "bow"
click at [392, 421] on pre "At the mention of Your name" at bounding box center [506, 415] width 663 height 19
click at [398, 399] on pre "We will bow (on our praise)" at bounding box center [506, 396] width 663 height 19
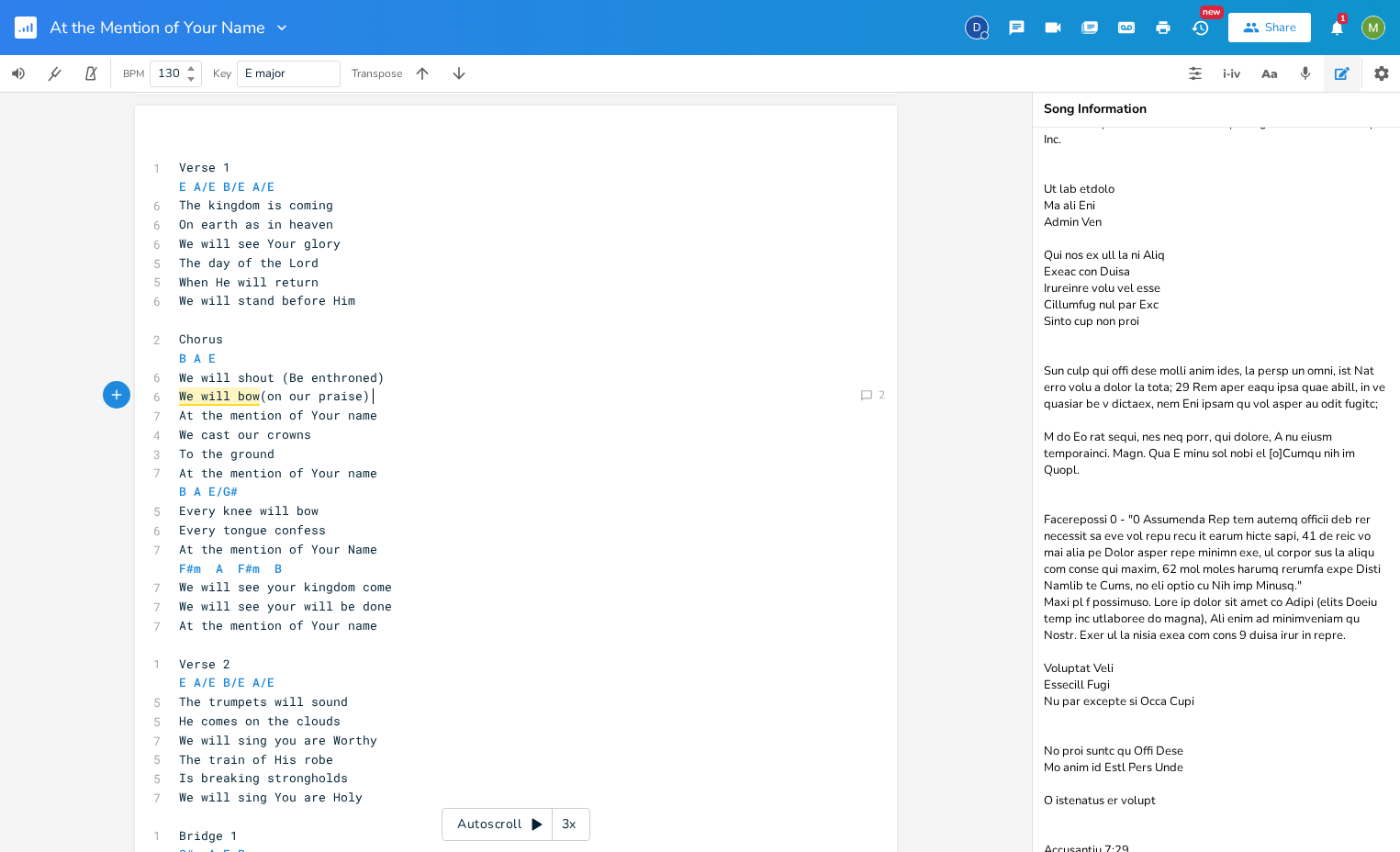
click at [1129, 746] on textarea at bounding box center [1216, 490] width 367 height 724
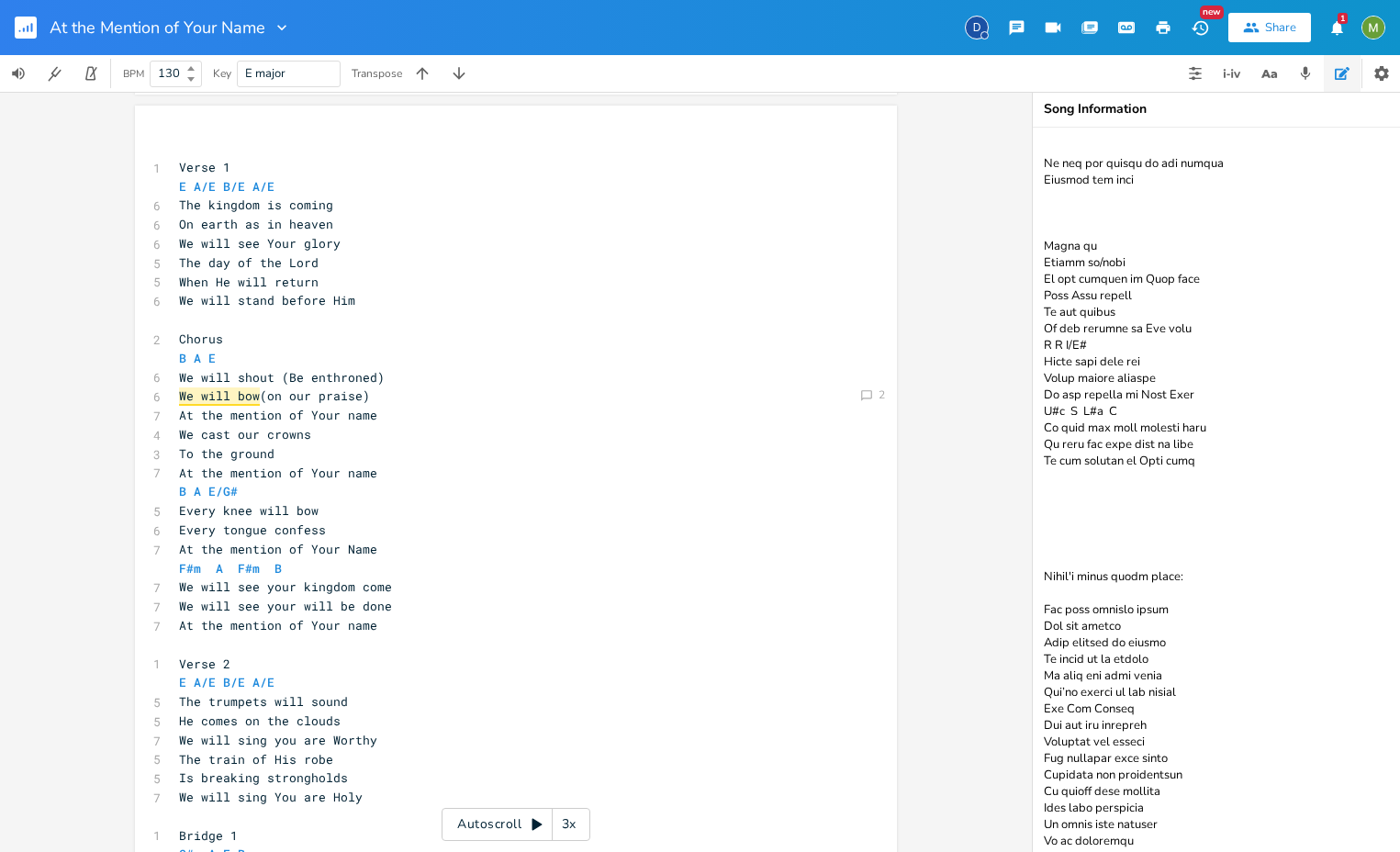
scroll to position [888, 0]
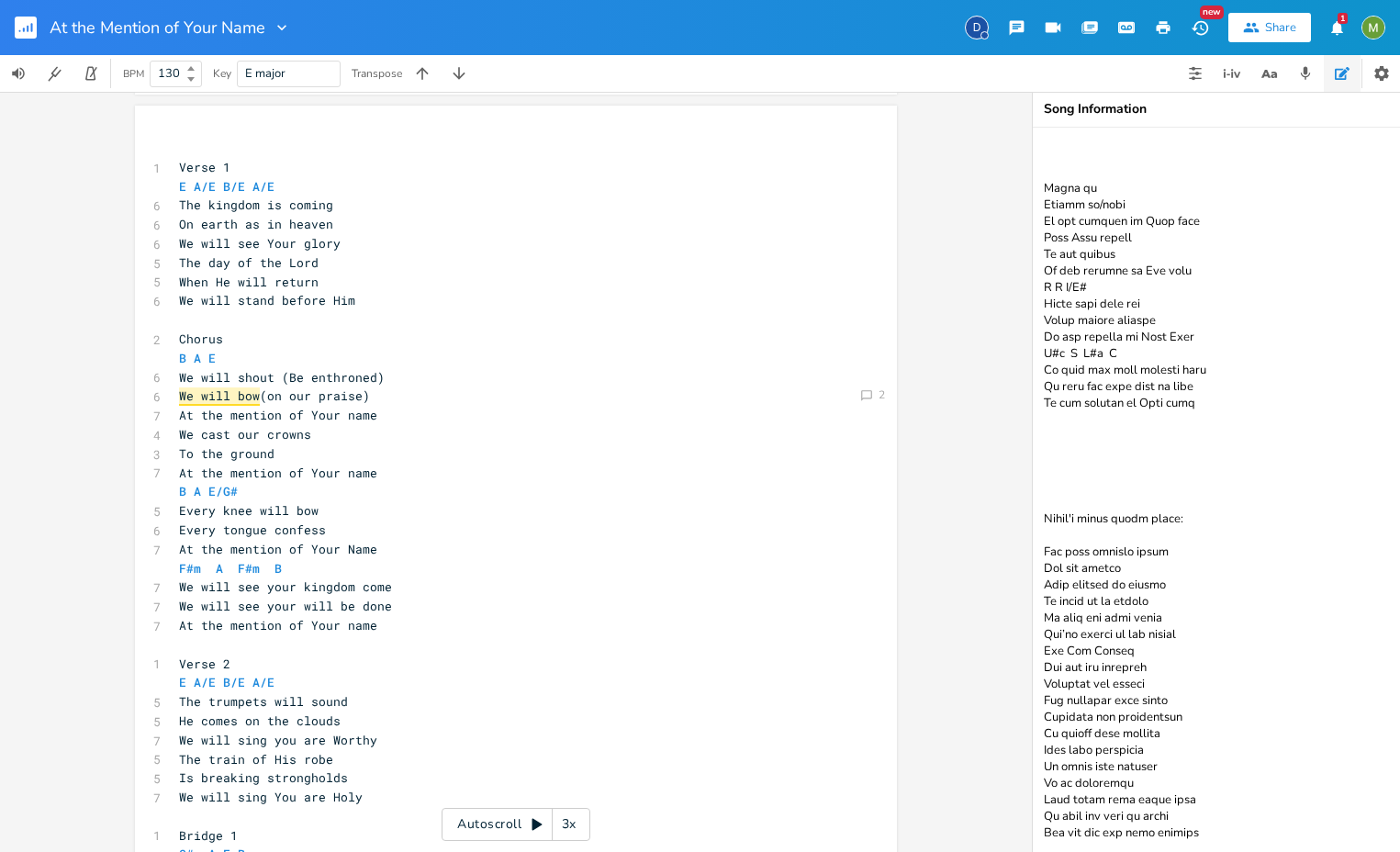
click at [1129, 447] on textarea at bounding box center [1216, 490] width 367 height 724
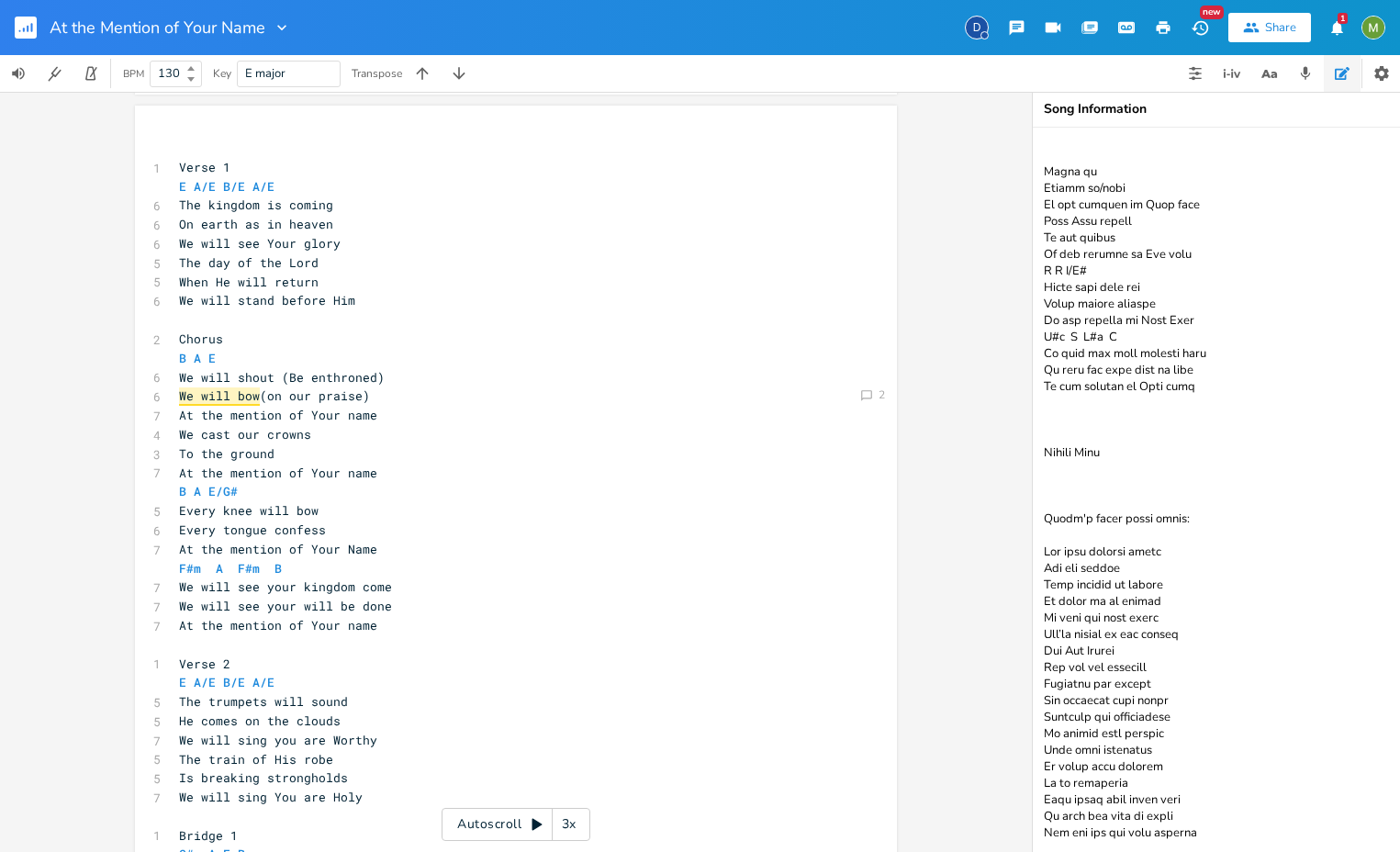
scroll to position [909, 0]
click at [1109, 449] on textarea at bounding box center [1216, 490] width 367 height 724
click at [1106, 457] on textarea at bounding box center [1216, 490] width 367 height 724
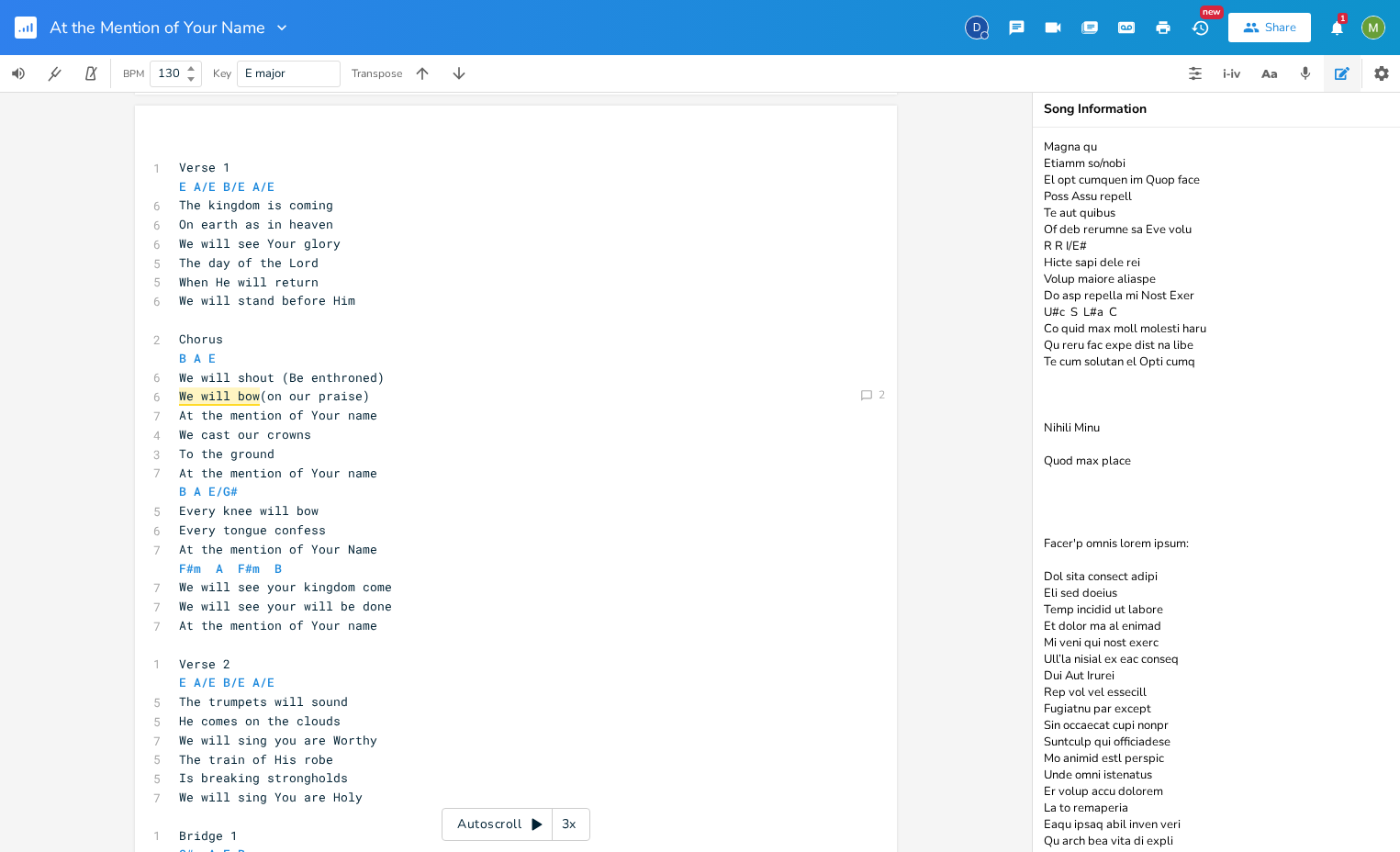
type textarea "- Verse 1 and 2 switch between addressing God or singing about Him. On the thro…"
click at [312, 699] on span "The trumpets will sound" at bounding box center [263, 701] width 168 height 16
type textarea "sound"
click at [312, 699] on span "The trumpets will sound" at bounding box center [263, 705] width 168 height 16
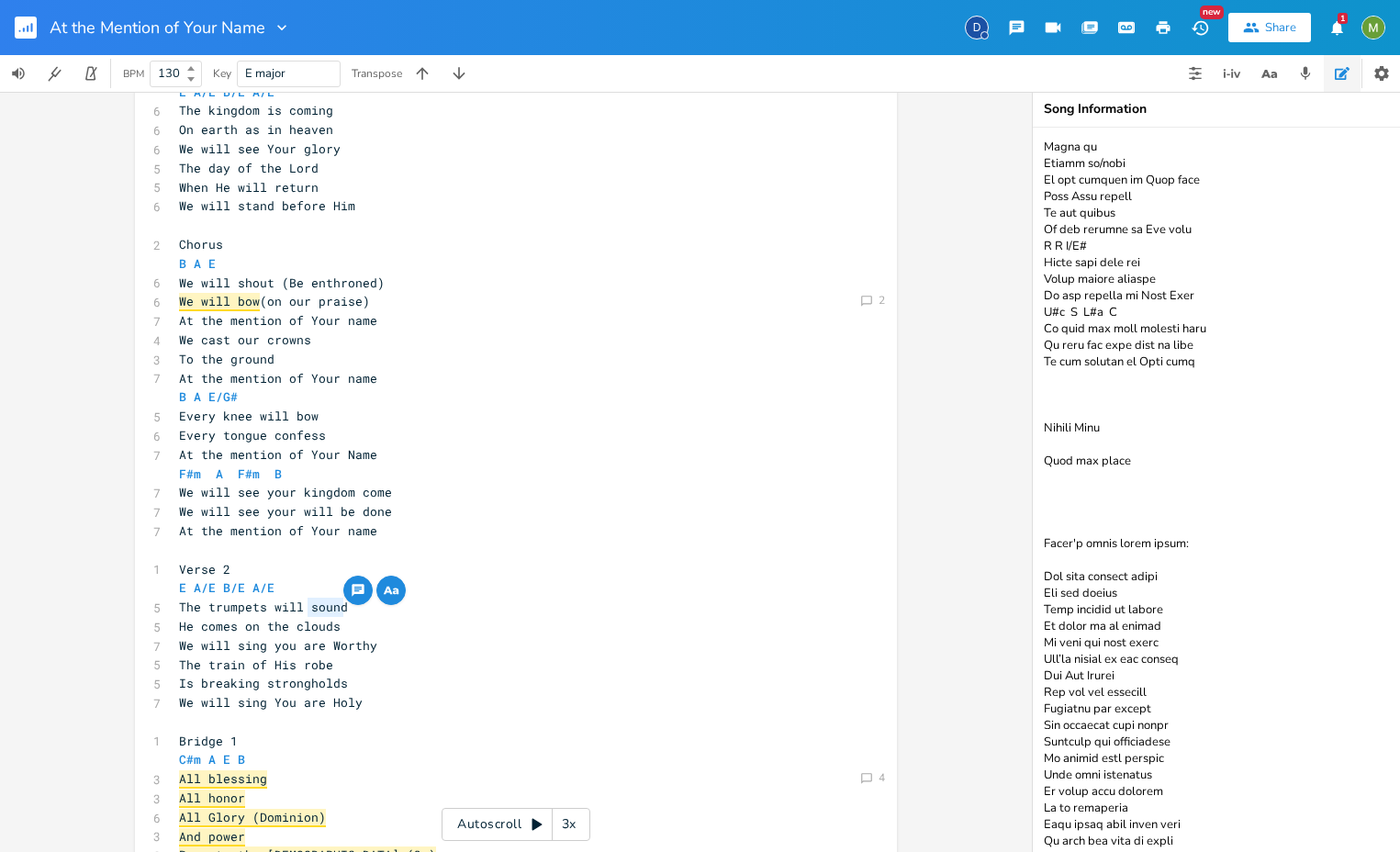
scroll to position [452, 0]
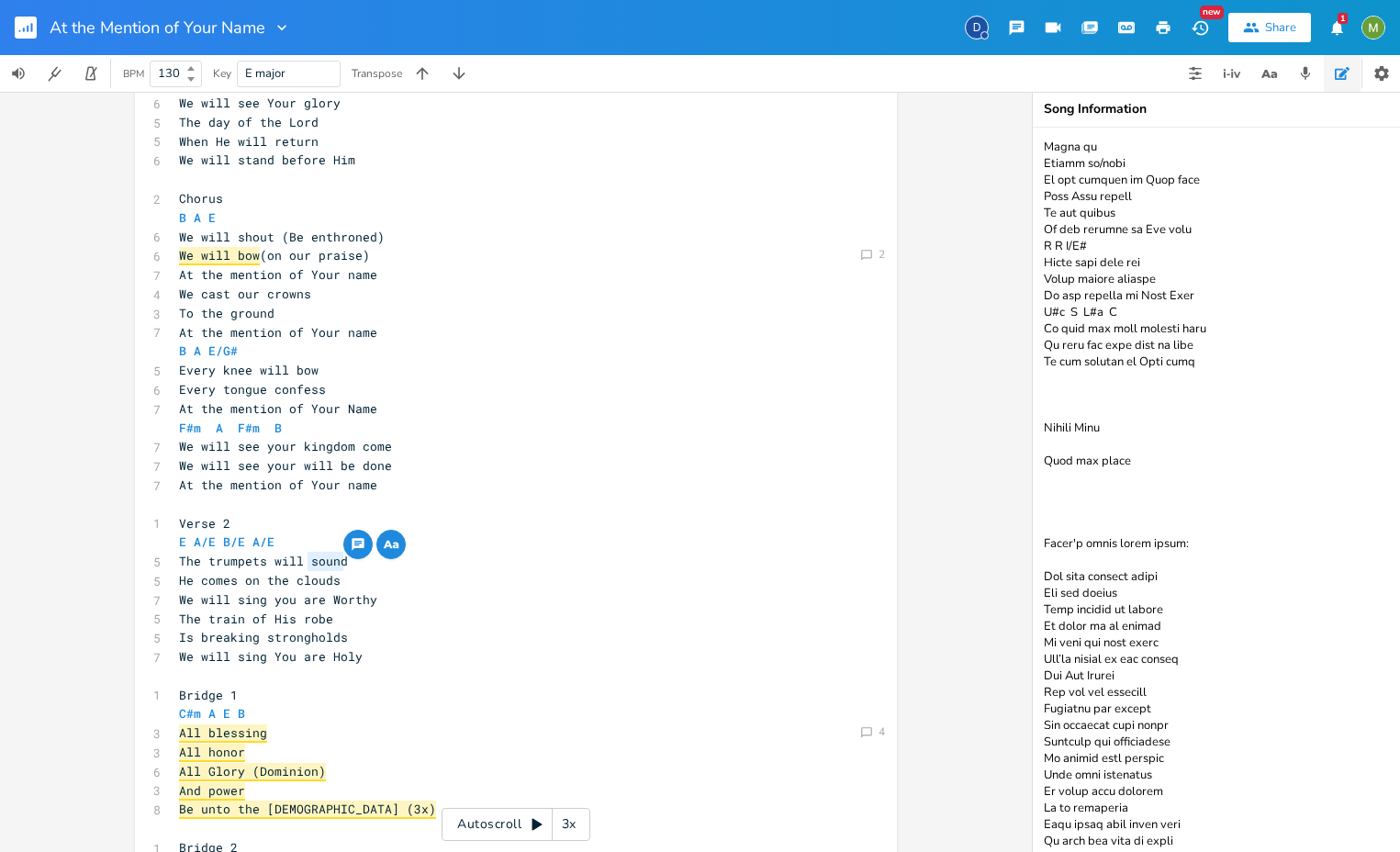
click at [368, 655] on pre "We will sing You are Holy" at bounding box center [506, 657] width 663 height 19
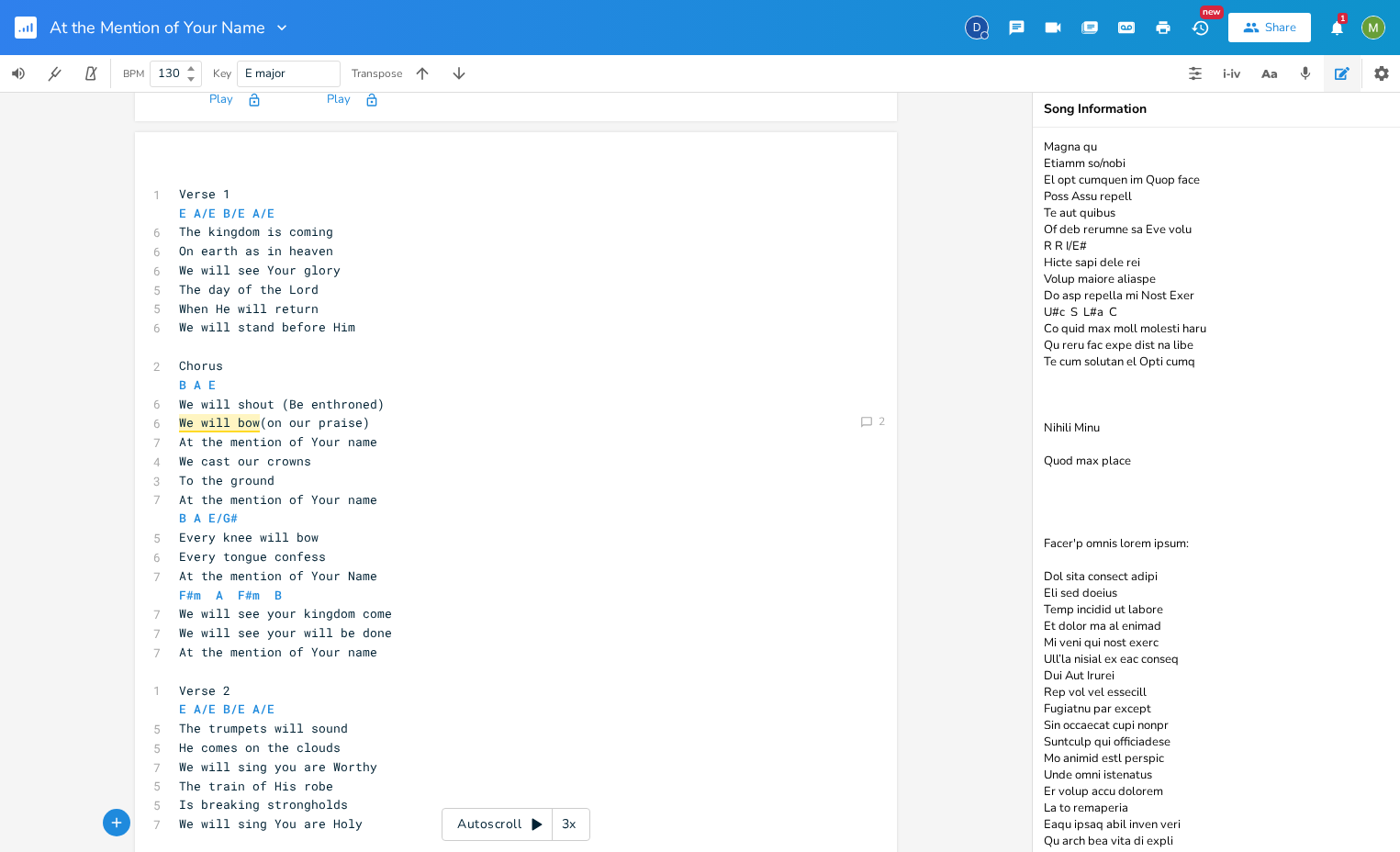
scroll to position [248, 0]
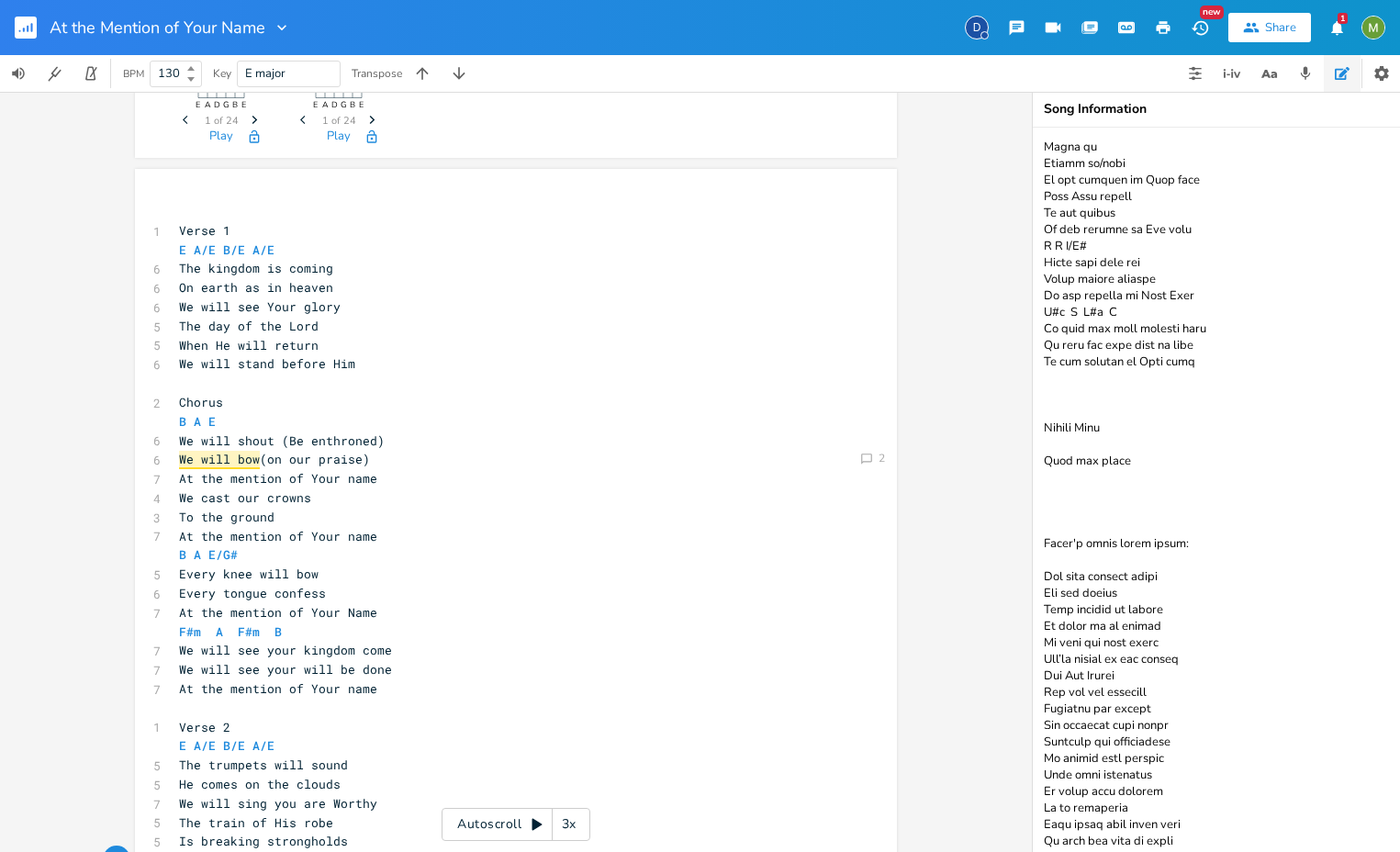
click at [207, 262] on span "The kingdom is coming" at bounding box center [256, 267] width 154 height 16
type textarea "kingdom"
click at [207, 262] on span "The kingdom is coming" at bounding box center [256, 267] width 154 height 16
click at [330, 652] on span "We will see your kingdom come" at bounding box center [286, 650] width 213 height 16
type textarea "kingdom"
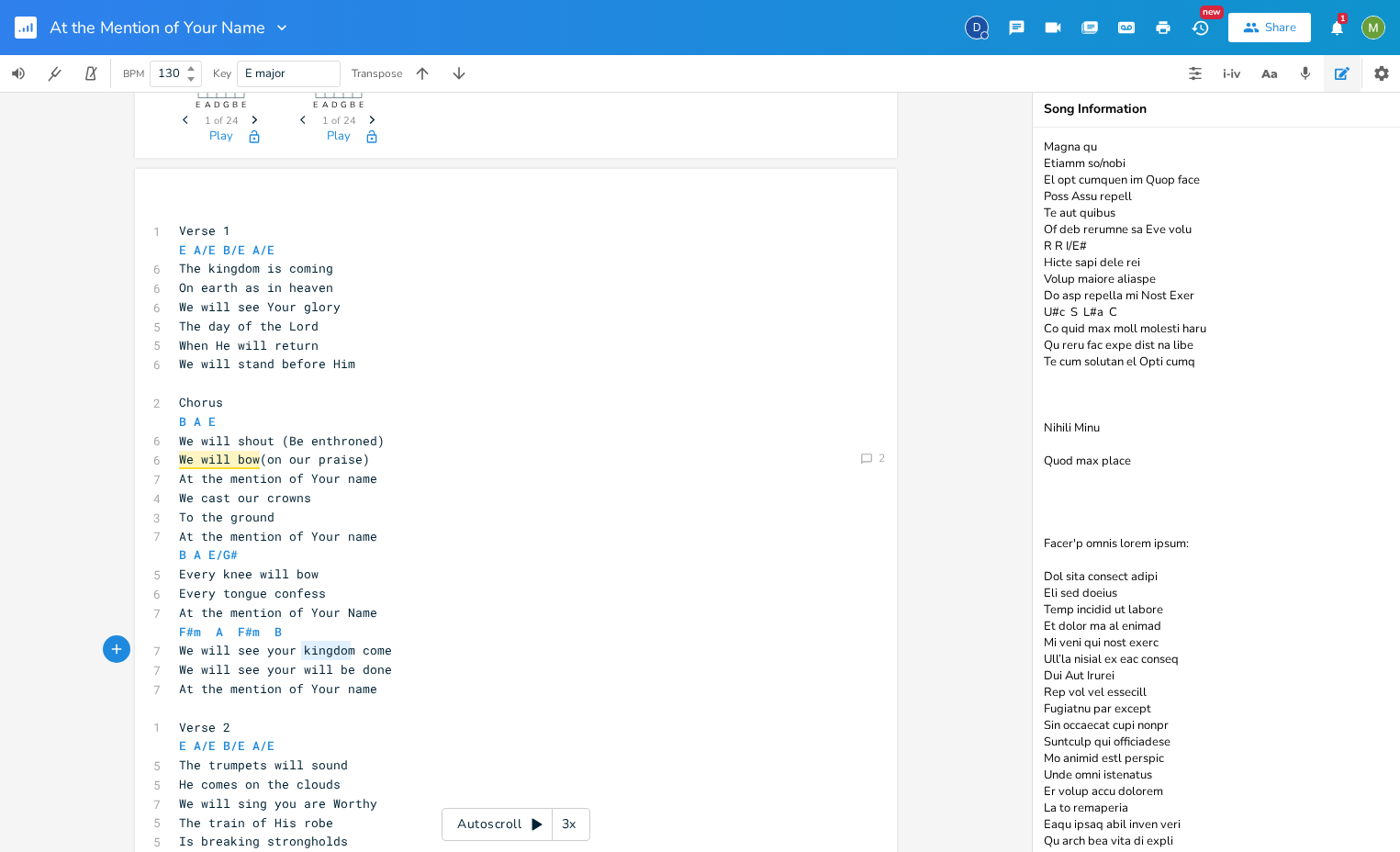
click at [330, 652] on span "We will see your kingdom come" at bounding box center [286, 650] width 213 height 16
click at [433, 345] on pre "When He will return" at bounding box center [506, 346] width 663 height 19
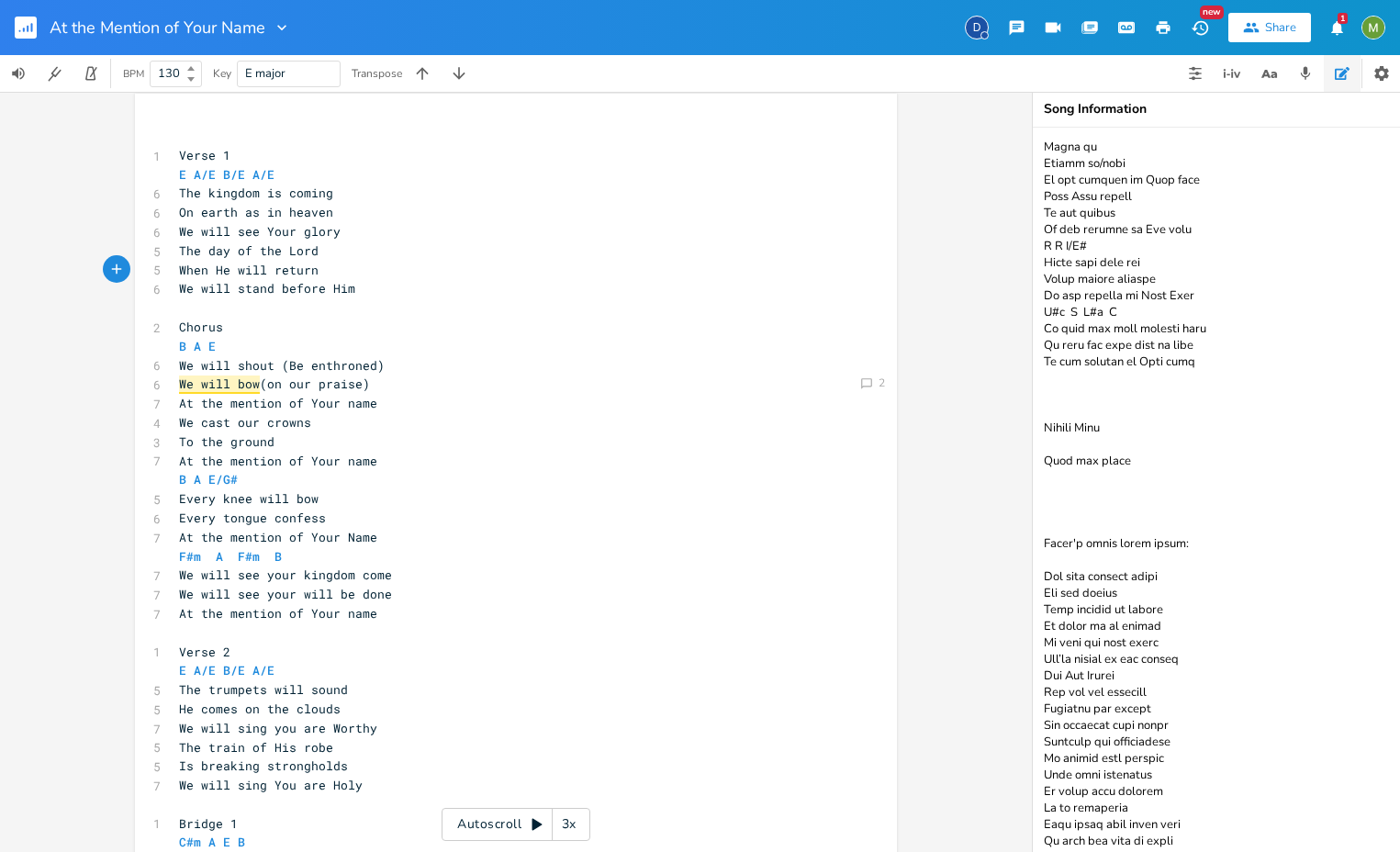
scroll to position [333, 0]
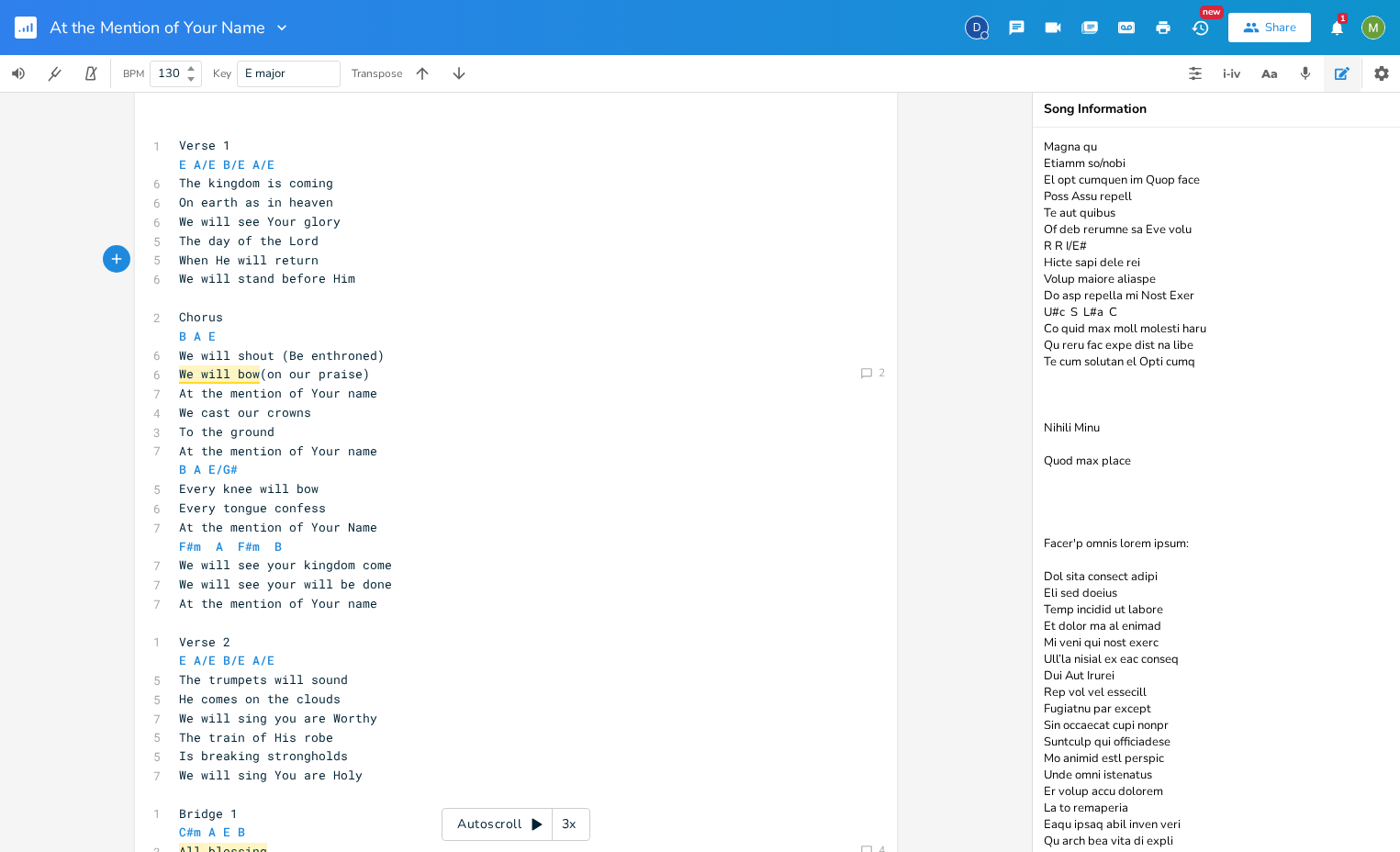
click at [1115, 442] on textarea at bounding box center [1216, 490] width 367 height 724
click at [1129, 479] on textarea at bounding box center [1216, 490] width 367 height 724
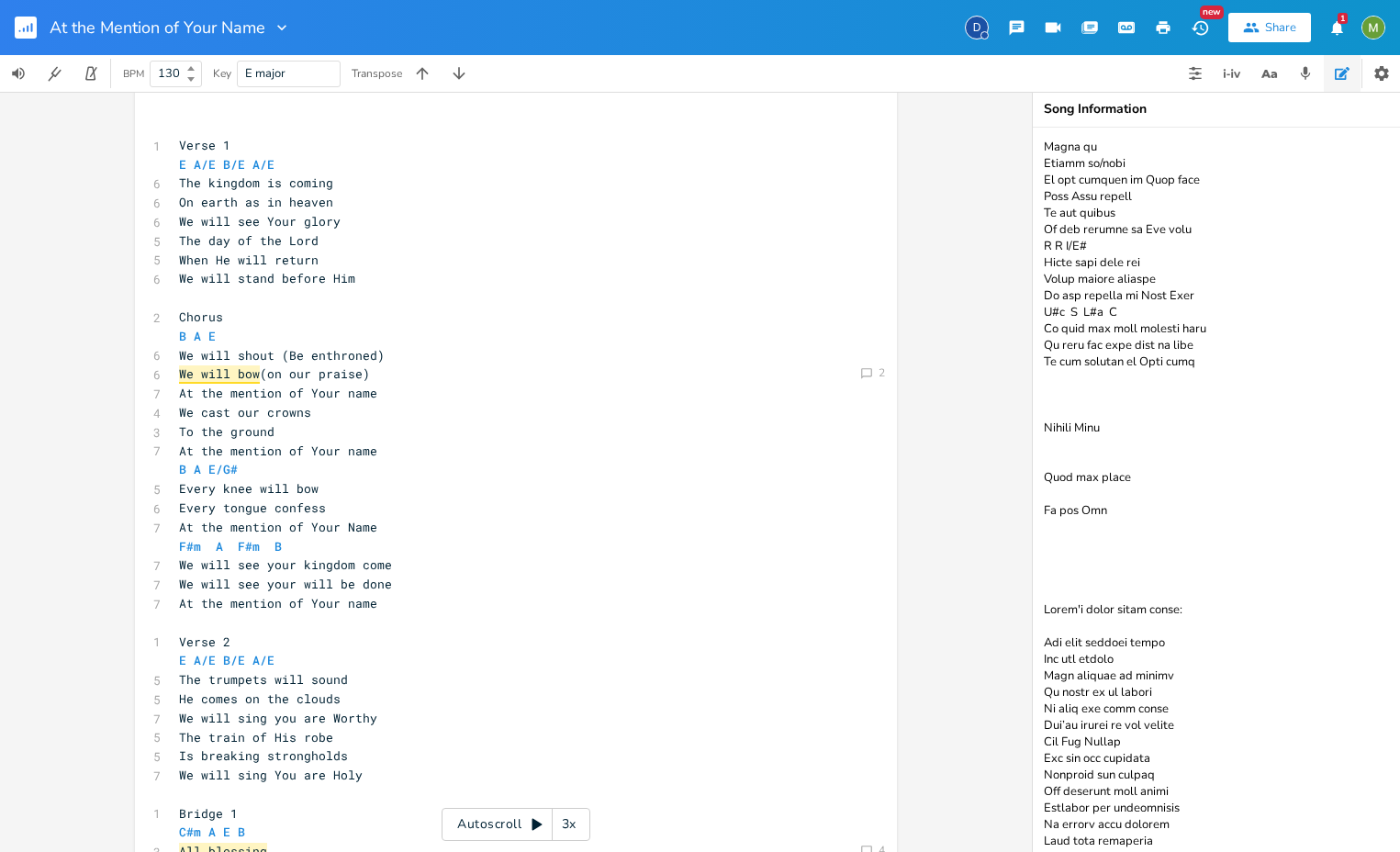
drag, startPoint x: 1100, startPoint y: 502, endPoint x: 1087, endPoint y: 504, distance: 13.2
click at [1087, 504] on textarea at bounding box center [1216, 490] width 367 height 724
click at [1129, 482] on textarea at bounding box center [1216, 490] width 367 height 724
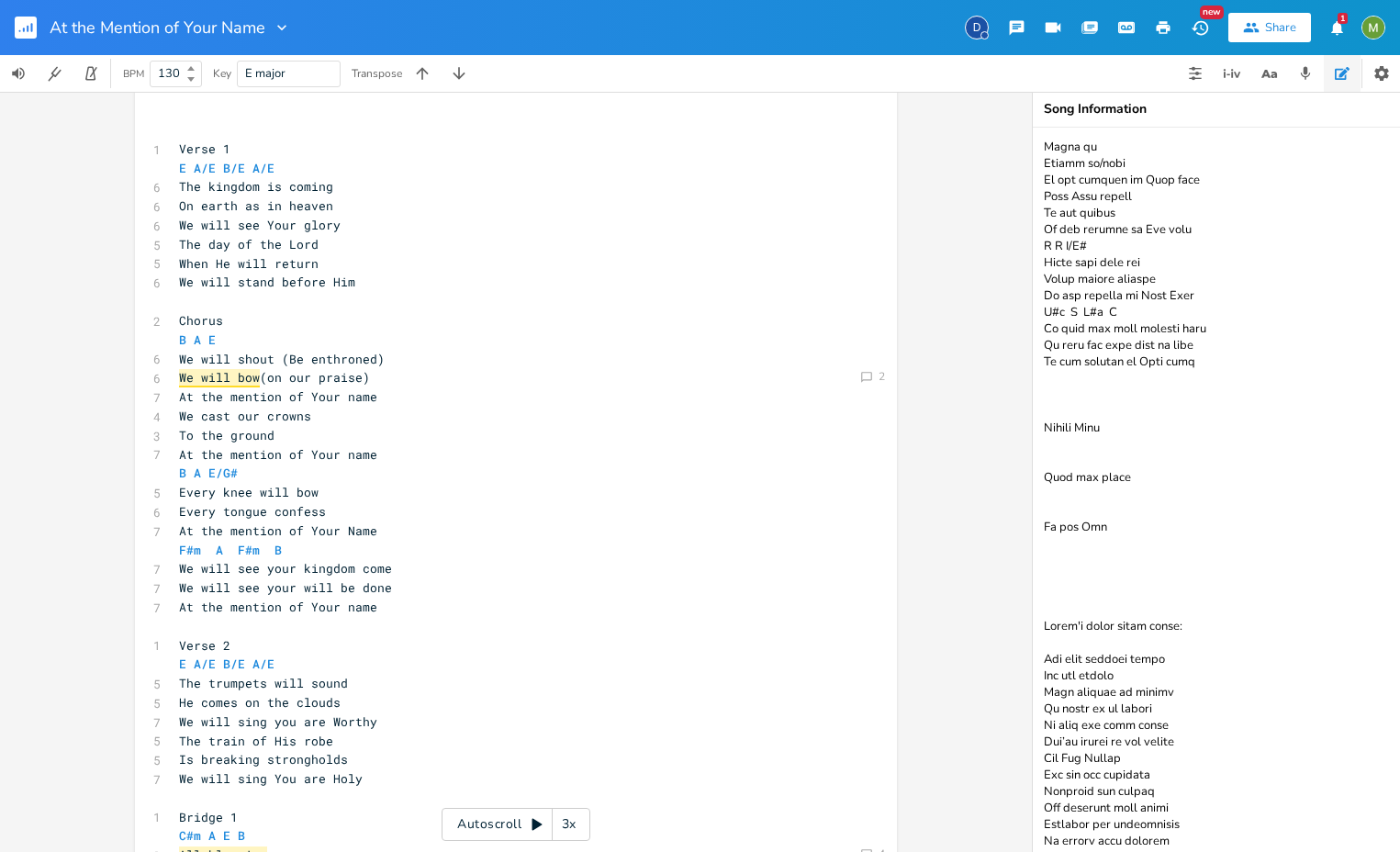
type textarea "- Verse 1 and 2 switch between addressing God or singing about Him. On the thro…"
type textarea "e will shout"
drag, startPoint x: 269, startPoint y: 357, endPoint x: 177, endPoint y: 365, distance: 92.3
click at [179, 365] on span "We will shout (Be enthroned)" at bounding box center [282, 358] width 205 height 16
click at [179, 363] on span "We will shout (Be enthroned)" at bounding box center [282, 358] width 205 height 16
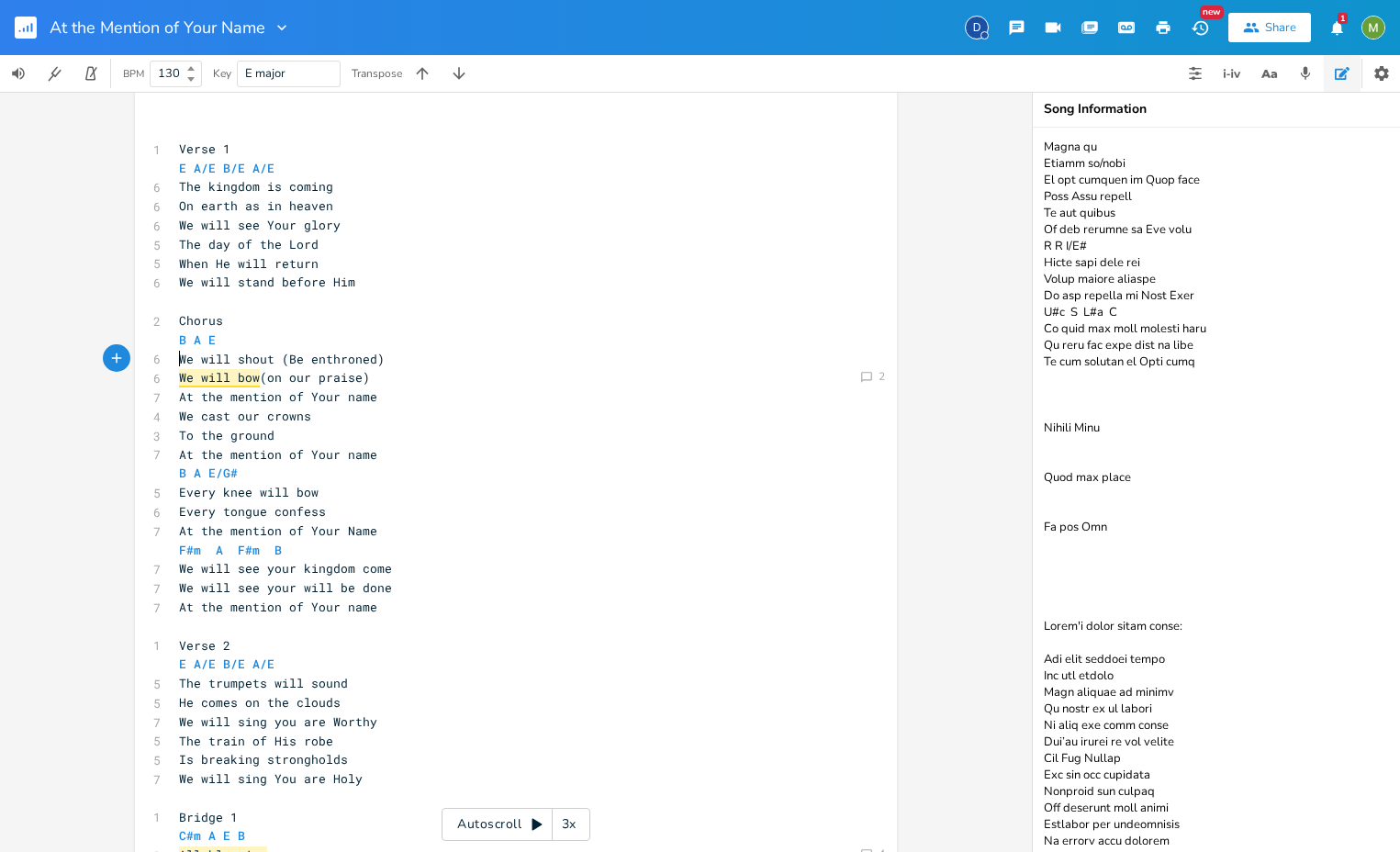
click at [1114, 553] on textarea at bounding box center [1216, 490] width 367 height 724
type textarea "At"
drag, startPoint x: 175, startPoint y: 393, endPoint x: 186, endPoint y: 394, distance: 11.0
click at [186, 394] on span "At the mention of Your name" at bounding box center [278, 396] width 198 height 16
click at [1129, 355] on textarea at bounding box center [1216, 490] width 367 height 724
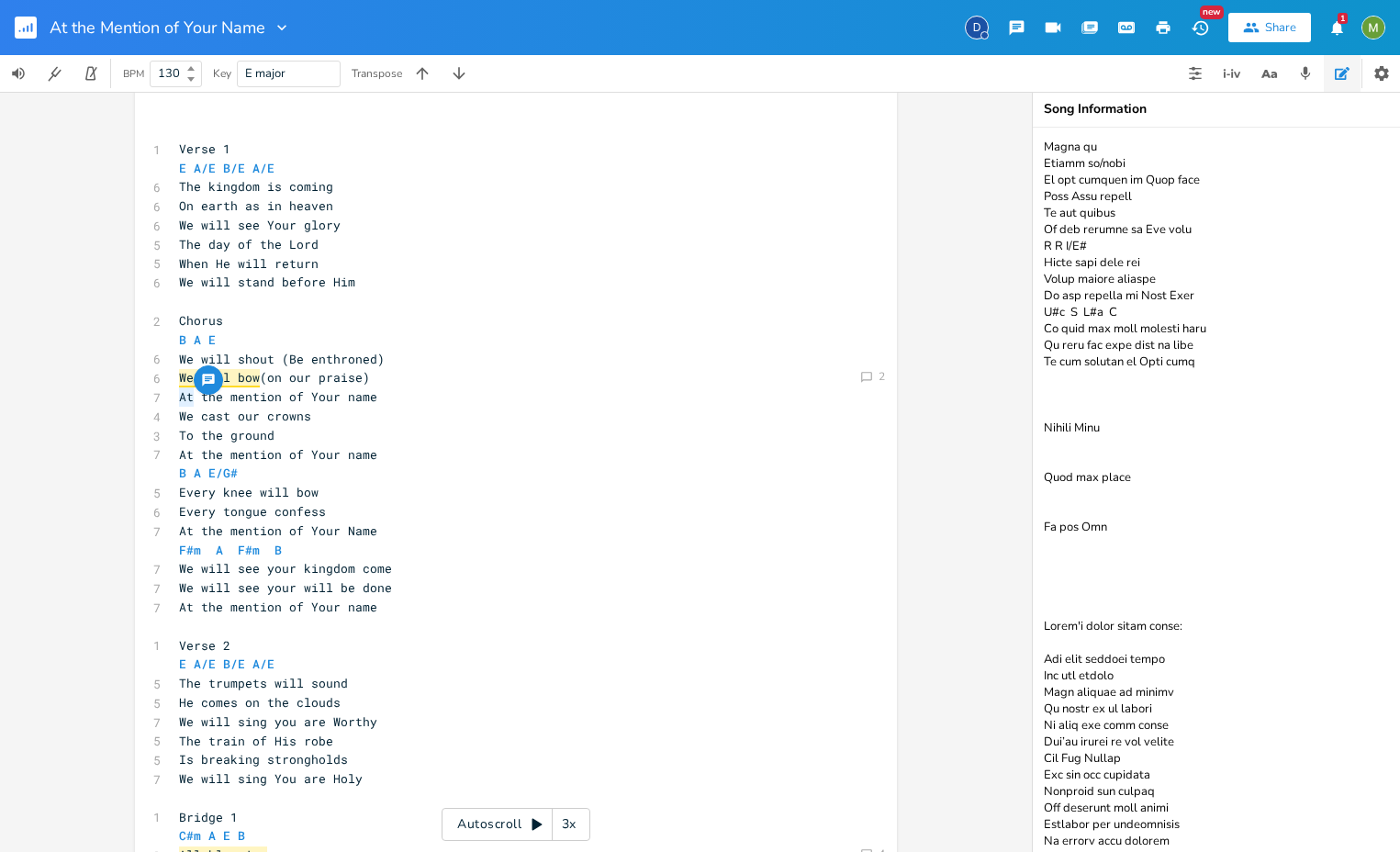
click at [1129, 473] on textarea at bounding box center [1216, 490] width 367 height 724
click at [370, 398] on pre "At the mention of Your name" at bounding box center [506, 397] width 663 height 19
click at [1081, 545] on textarea at bounding box center [1216, 490] width 367 height 724
type textarea "will sing You are Holy"
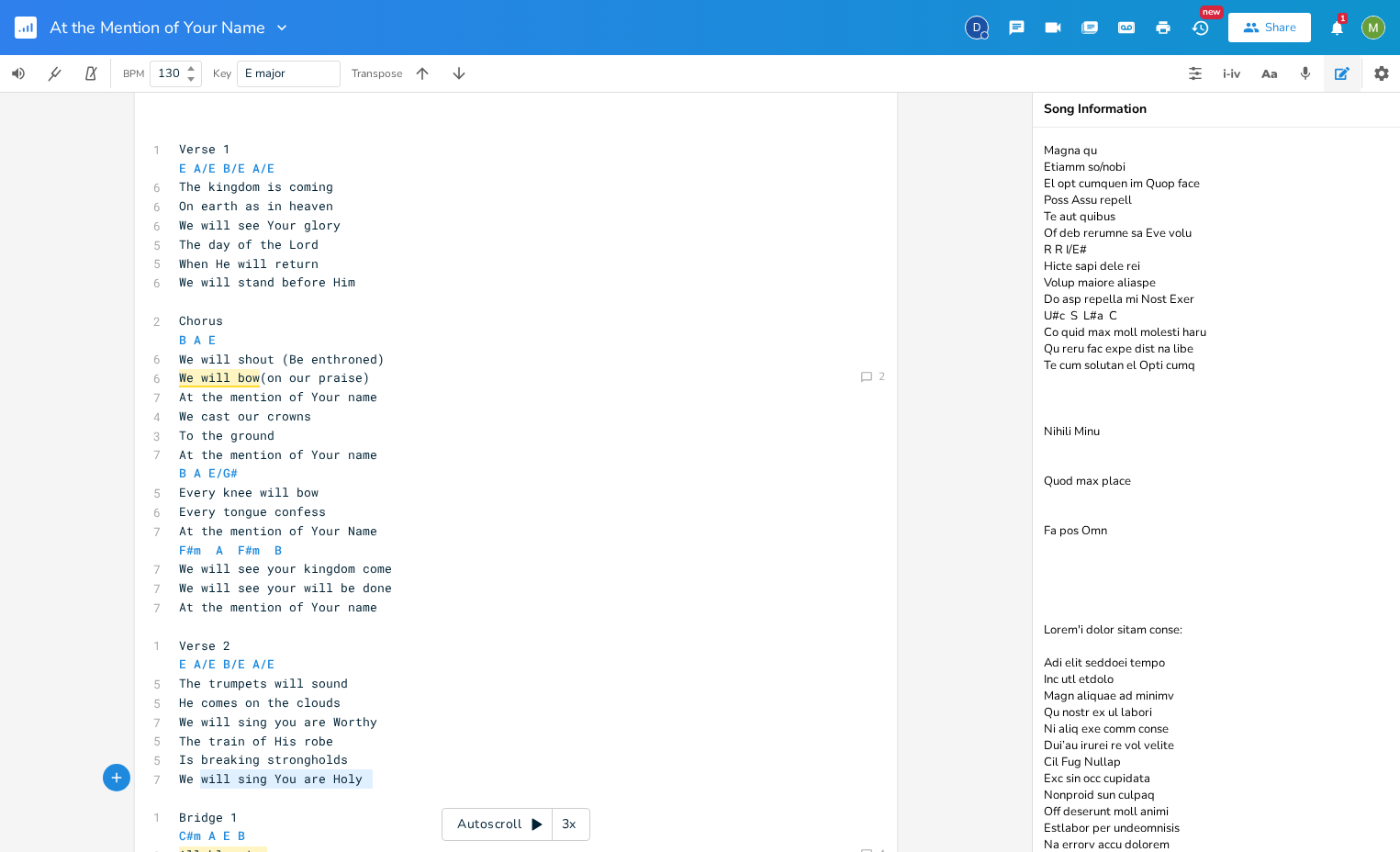
drag, startPoint x: 364, startPoint y: 779, endPoint x: 191, endPoint y: 775, distance: 173.0
click at [191, 775] on span "We will sing You are Holy" at bounding box center [271, 778] width 184 height 16
click at [208, 772] on span "We will sing You are Holy" at bounding box center [271, 778] width 184 height 16
click at [1129, 513] on textarea at bounding box center [1216, 490] width 367 height 724
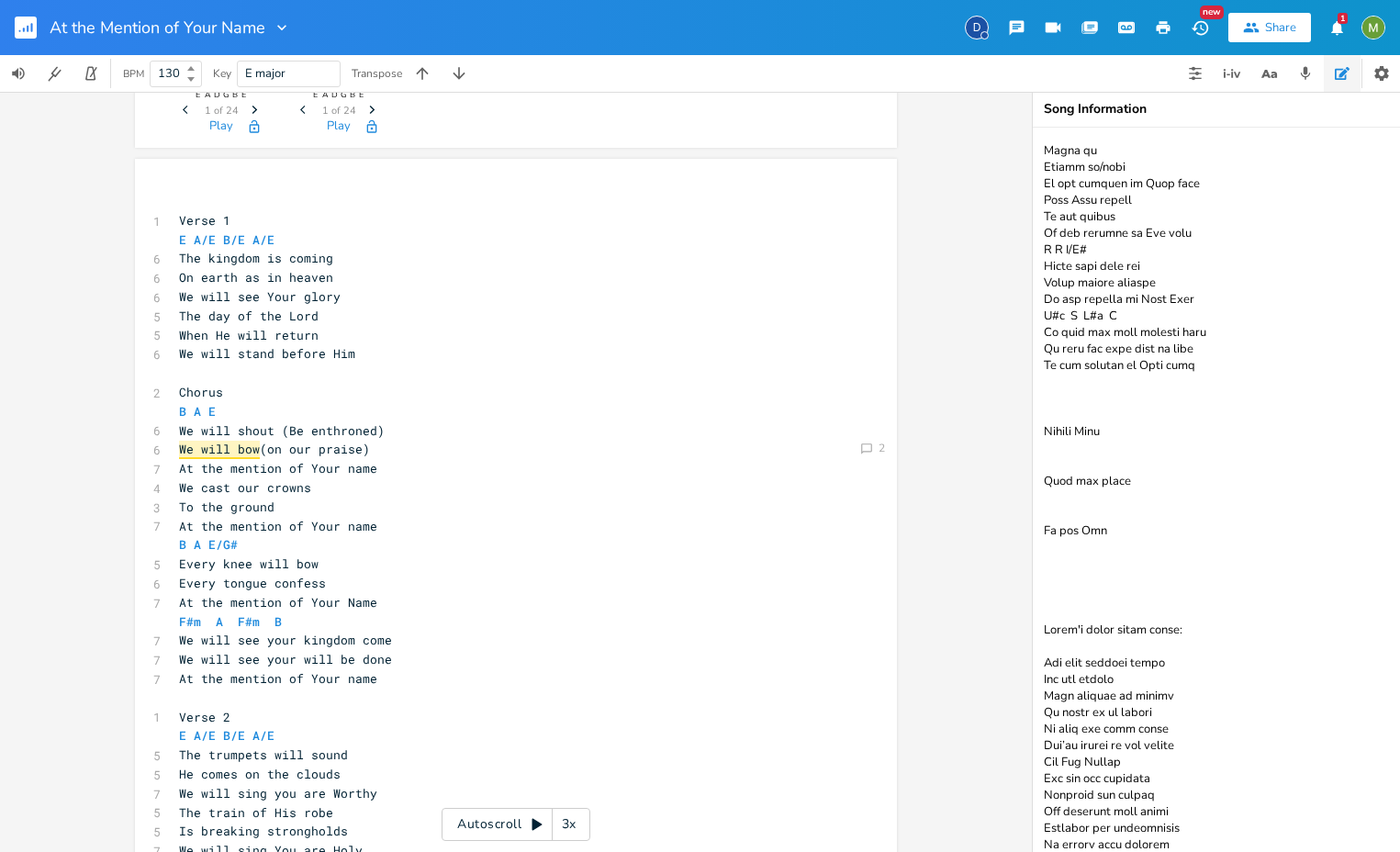
scroll to position [133, 0]
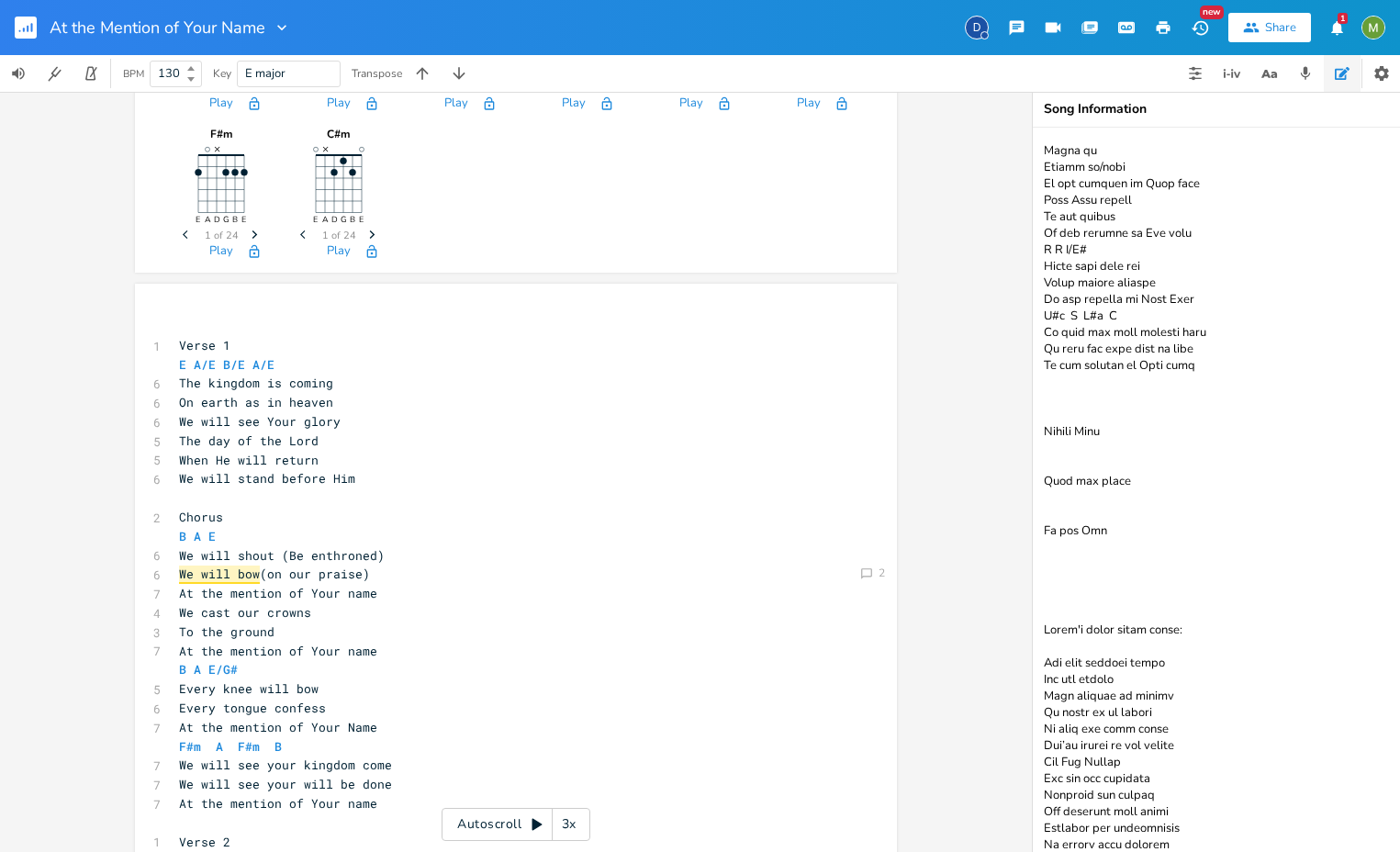
click at [1129, 546] on textarea at bounding box center [1216, 490] width 367 height 724
click at [1129, 571] on textarea at bounding box center [1216, 490] width 367 height 724
drag, startPoint x: 369, startPoint y: 575, endPoint x: 173, endPoint y: 576, distance: 196.0
type textarea "We Cry out"
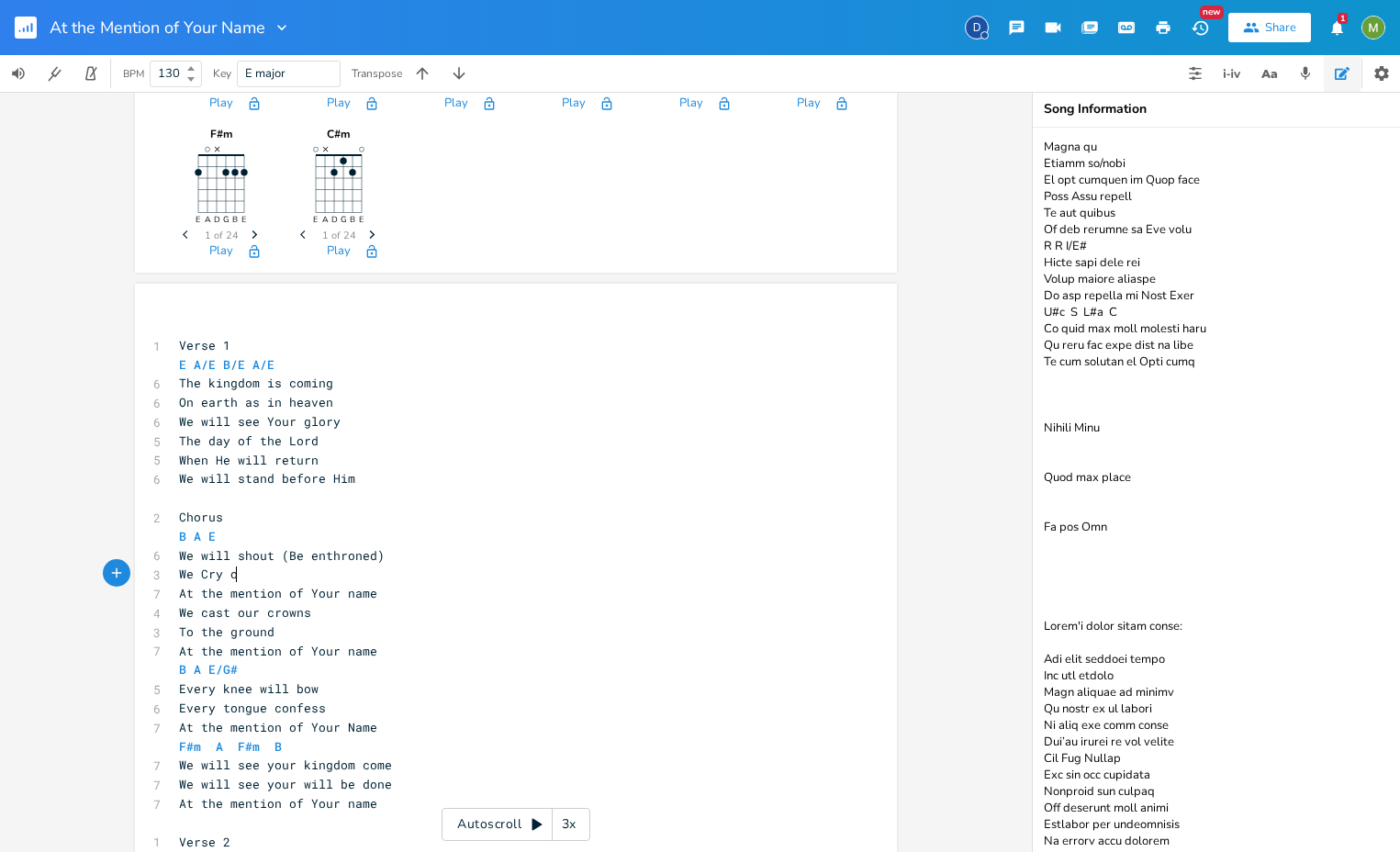
scroll to position [0, 62]
click at [200, 573] on span "We Cry out" at bounding box center [216, 573] width 74 height 16
type textarea "c"
type textarea "(Be enthroned)"
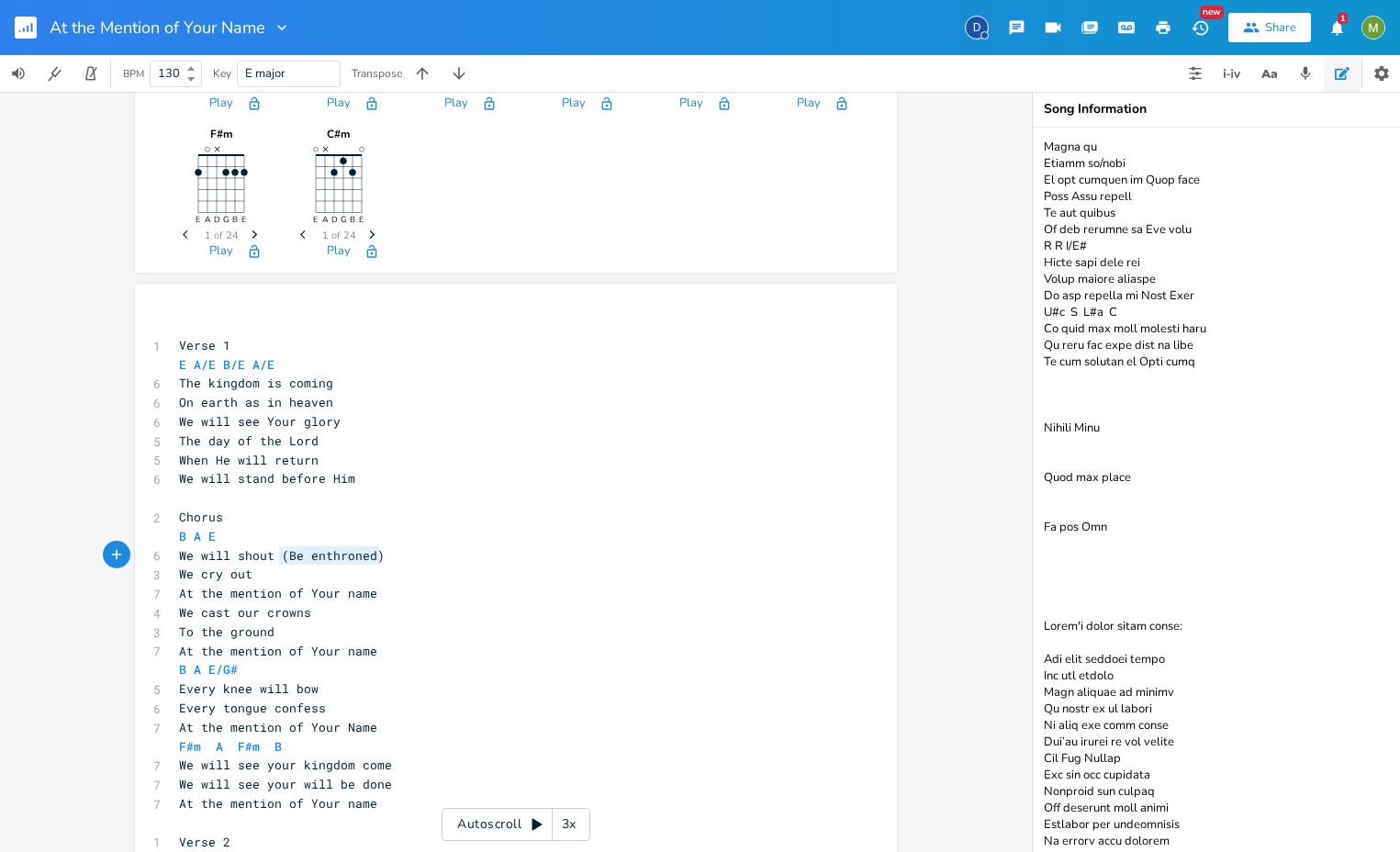
drag, startPoint x: 386, startPoint y: 551, endPoint x: 280, endPoint y: 557, distance: 106.2
click at [271, 561] on pre "We will shout (Be enthroned)" at bounding box center [506, 556] width 663 height 19
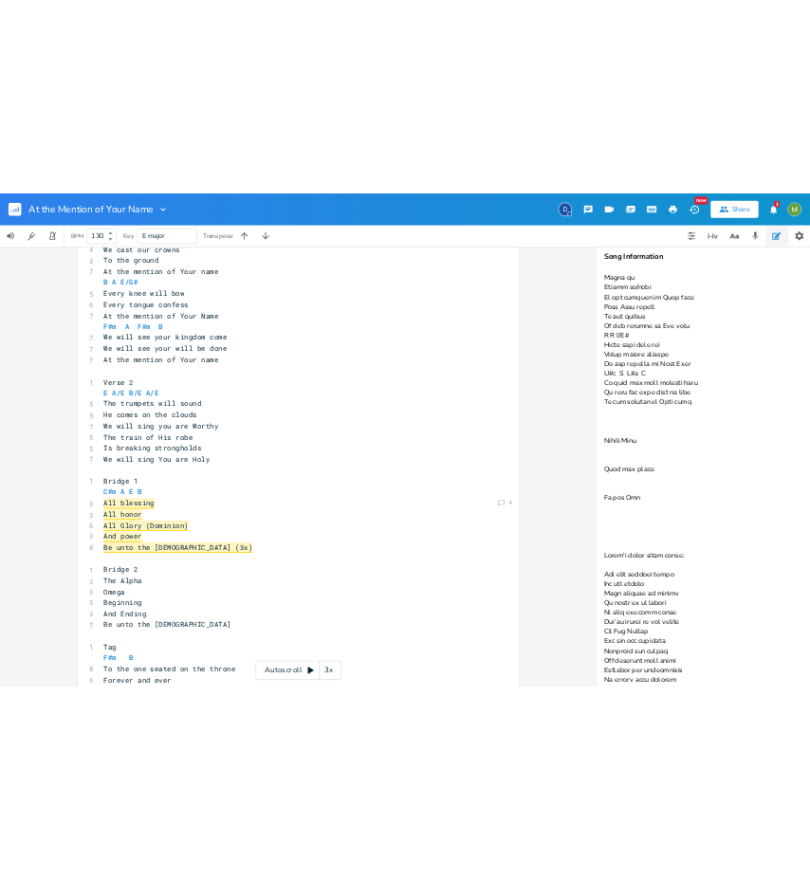
scroll to position [786, 0]
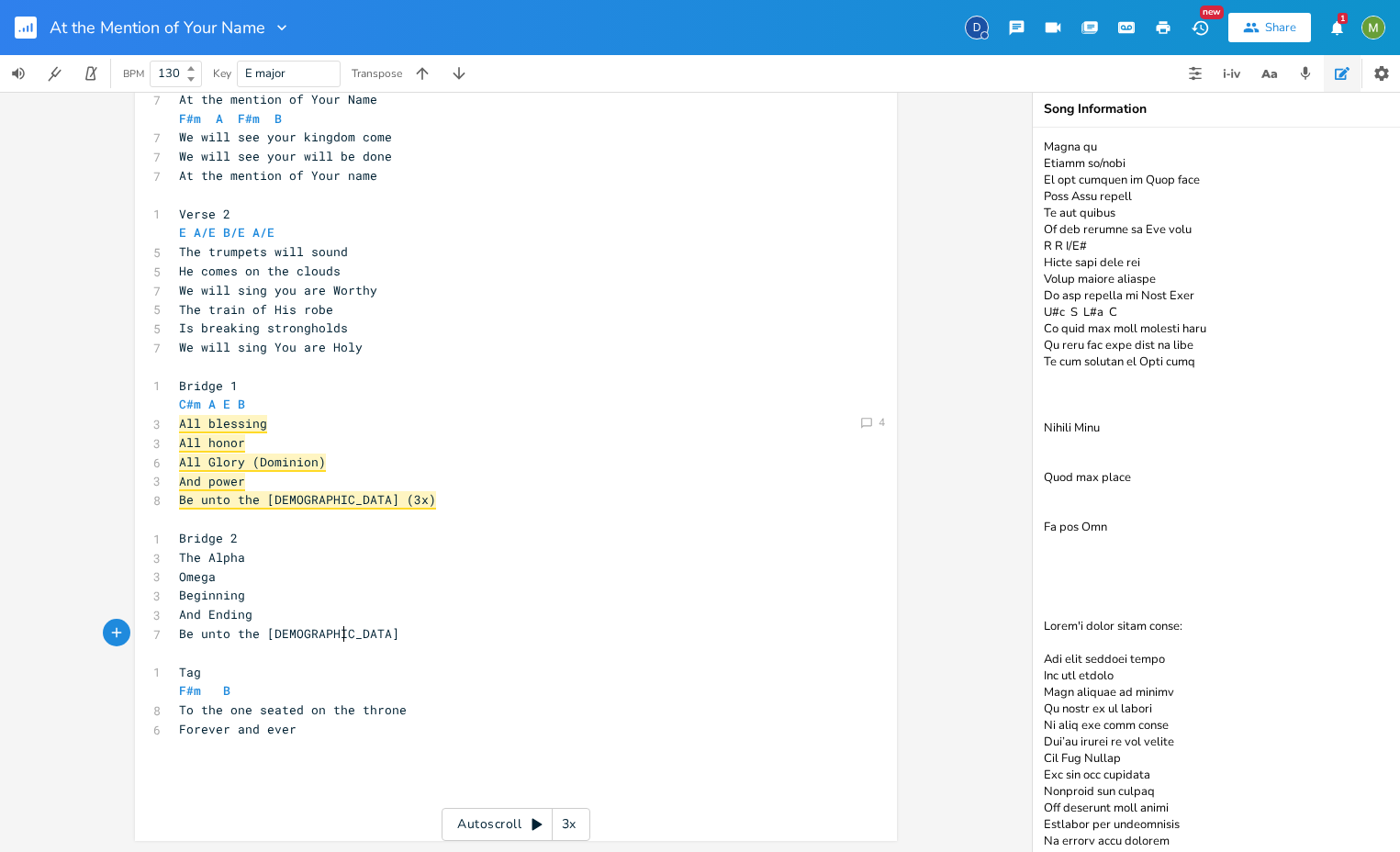
type textarea "God"
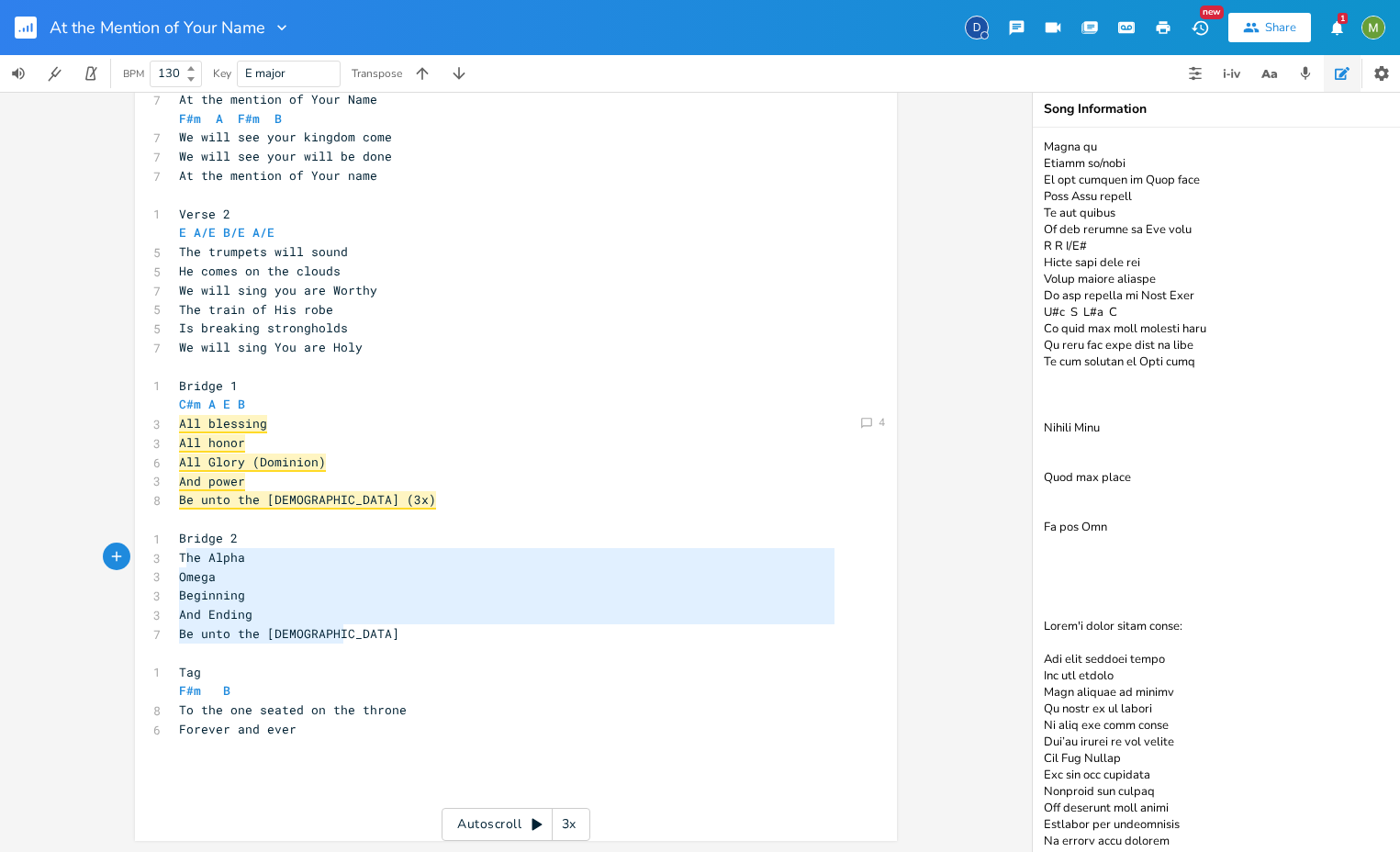
drag, startPoint x: 369, startPoint y: 638, endPoint x: 245, endPoint y: 579, distance: 137.3
click at [192, 551] on div "​ 1 Verse 1 E A/E B/E A/E 6 The kingdom is coming 6 On earth as in heaven 6 We …" at bounding box center [506, 253] width 663 height 1127
type textarea "Alpha Omega Beginning And Ending Be unto the Lamb of God"
click at [259, 585] on pre "Omega" at bounding box center [506, 577] width 663 height 19
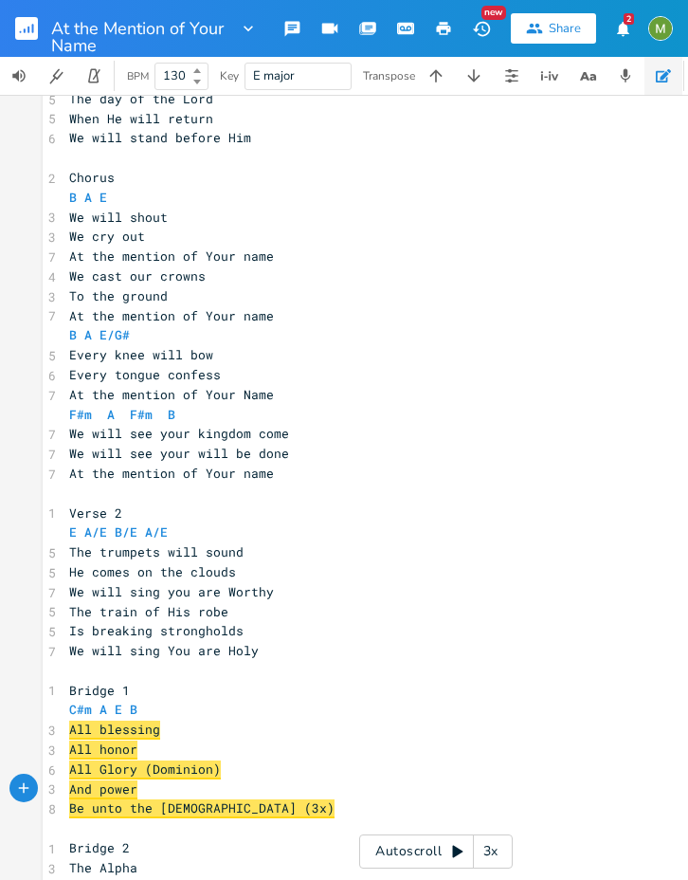
scroll to position [940, 0]
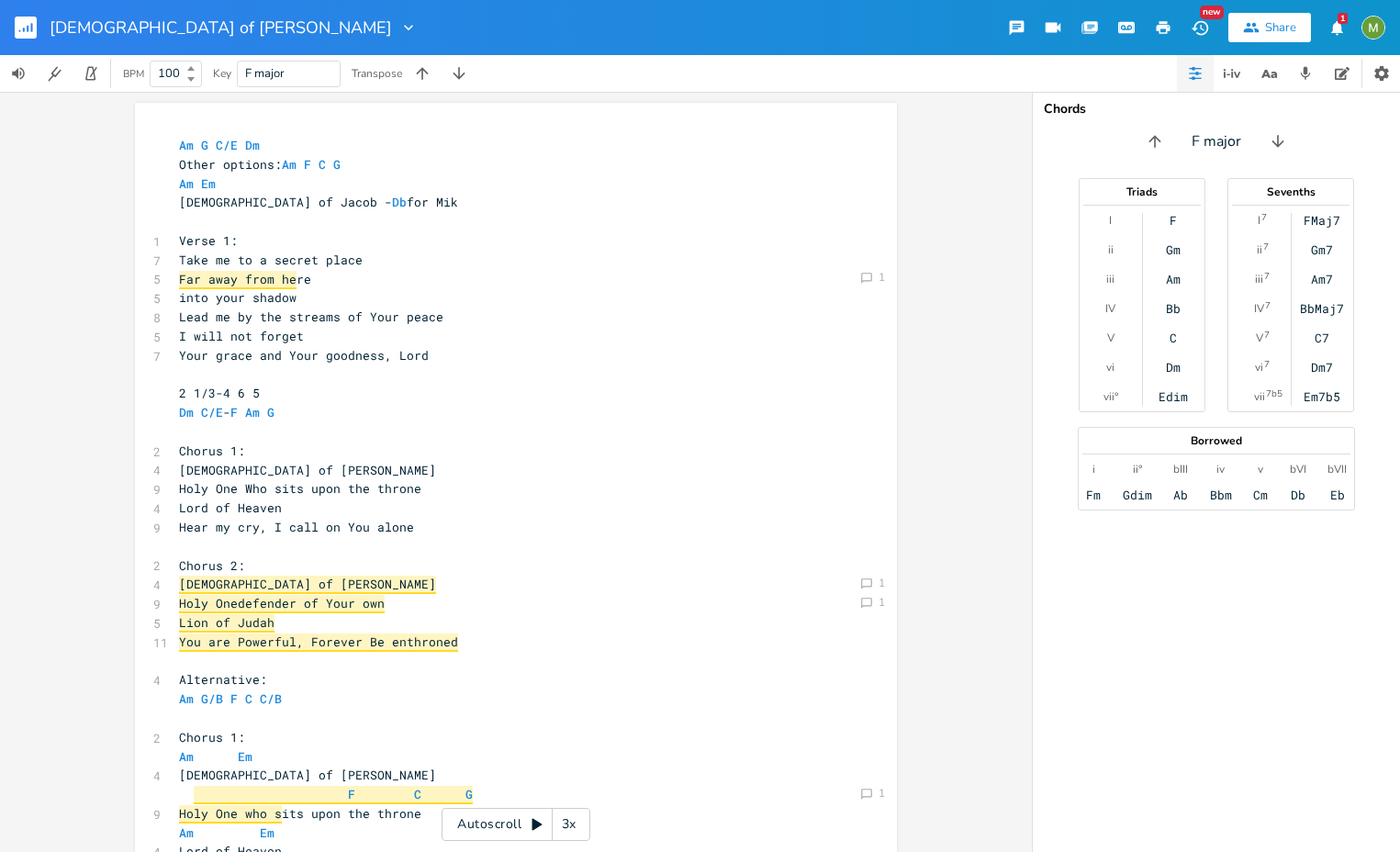
click at [14, 25] on div "God of Jacob" at bounding box center [208, 27] width 417 height 55
click at [13, 22] on div "God of Jacob" at bounding box center [208, 27] width 417 height 55
click at [26, 24] on rect "button" at bounding box center [25, 27] width 22 height 22
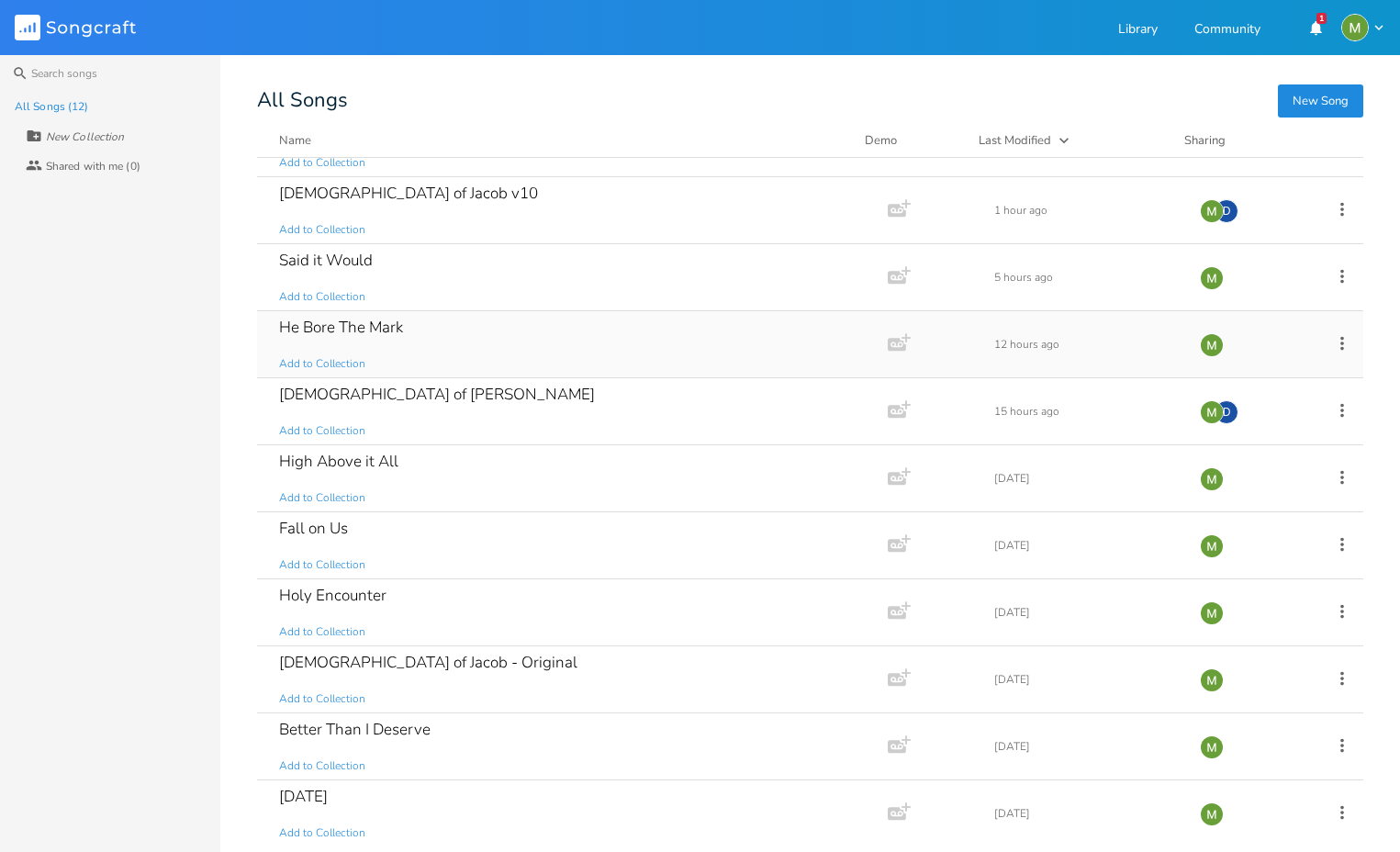
scroll to position [85, 0]
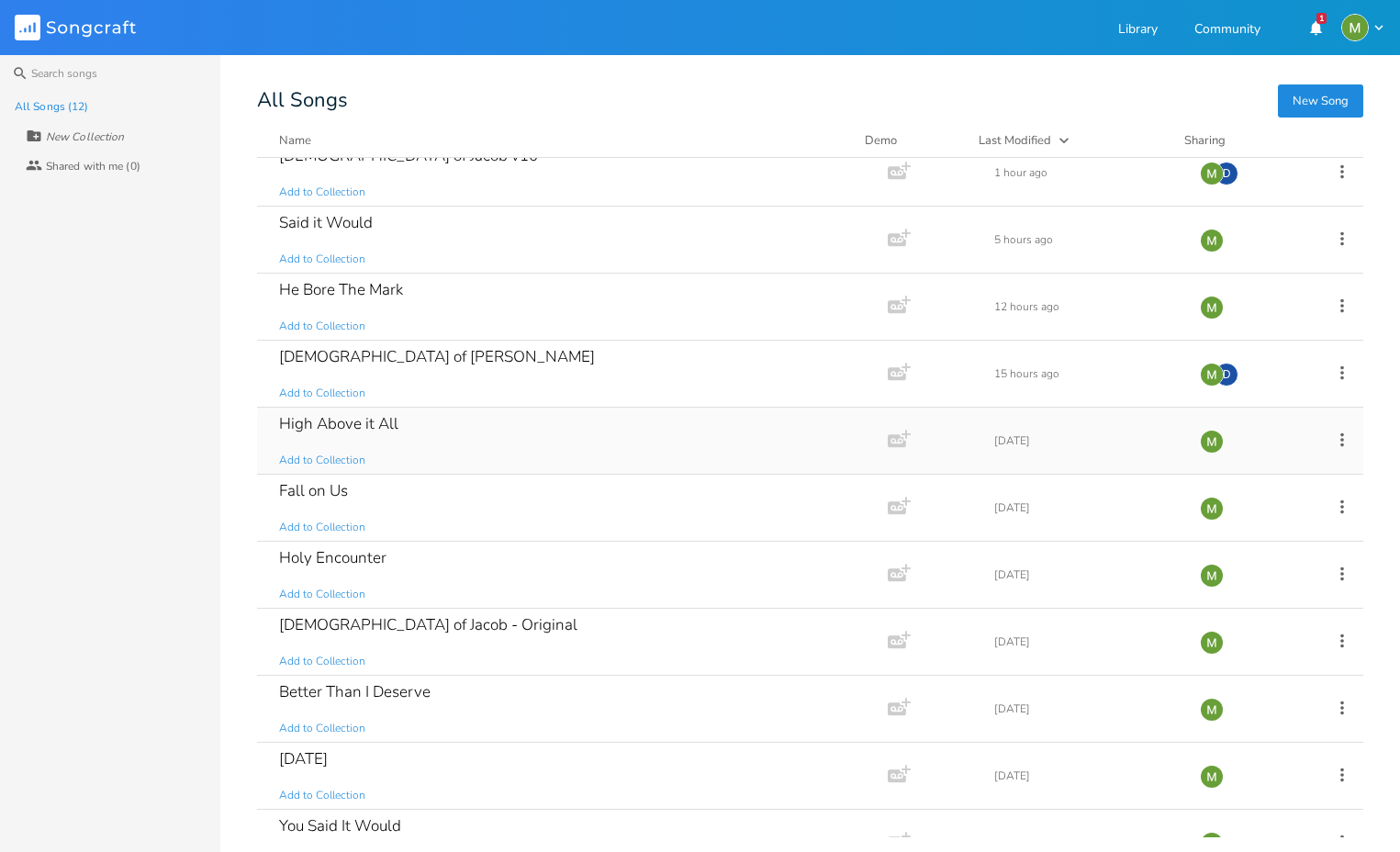
click at [478, 441] on div "High Above it All Add to Collection" at bounding box center [568, 441] width 579 height 66
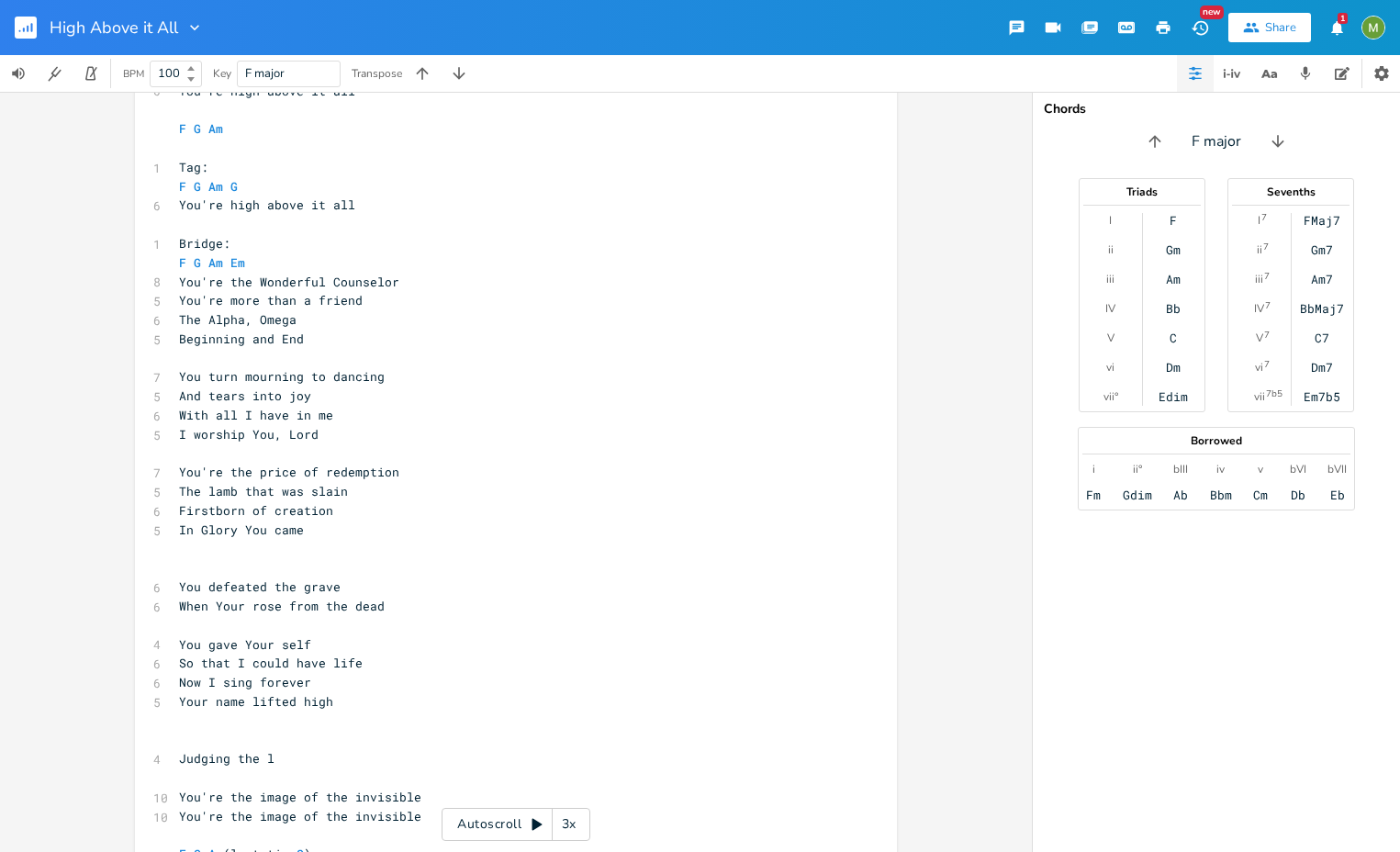
scroll to position [789, 0]
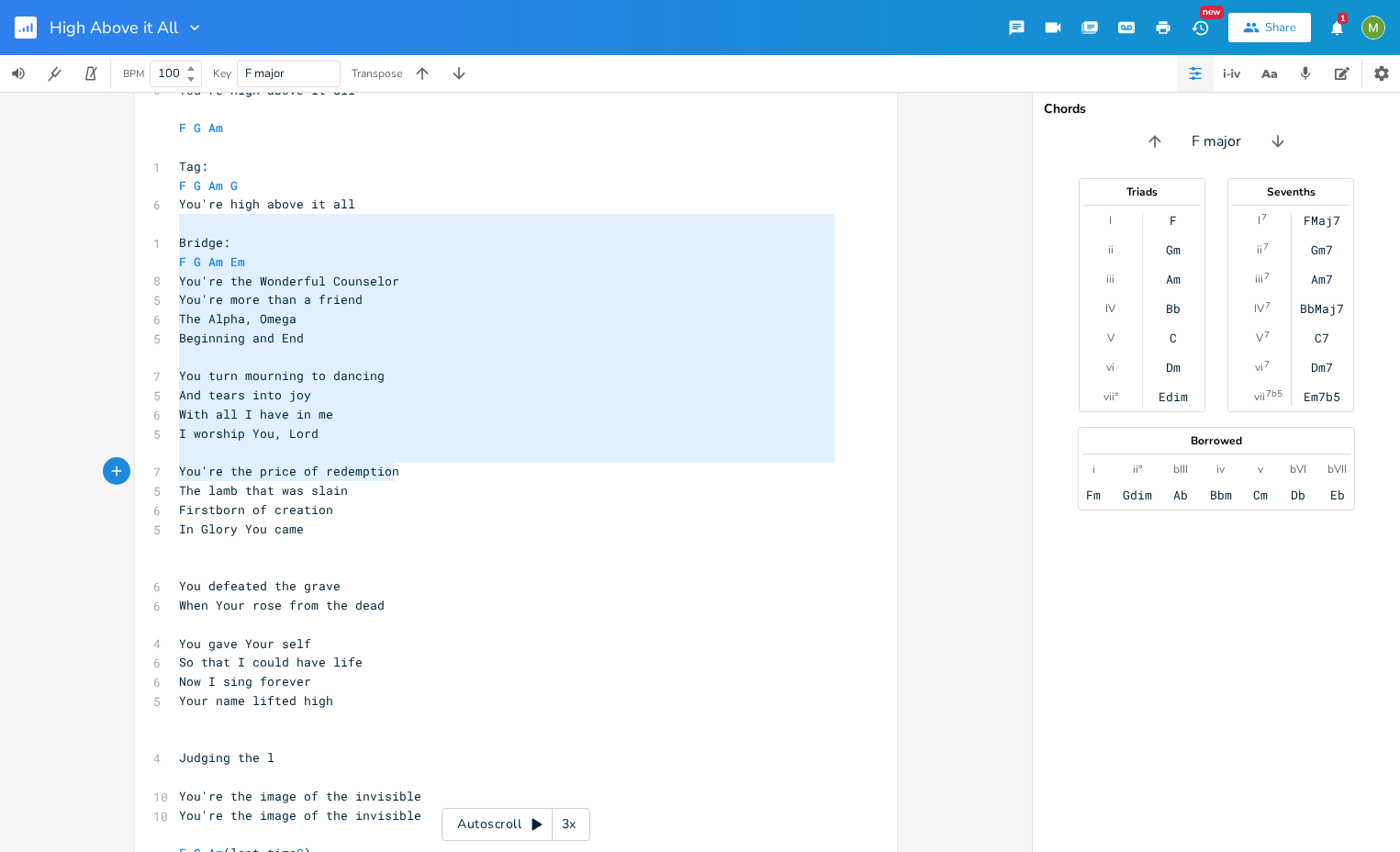
type textarea "Bridge: F G Am Em You're the Wonderful Counselor You're more than a friend The …"
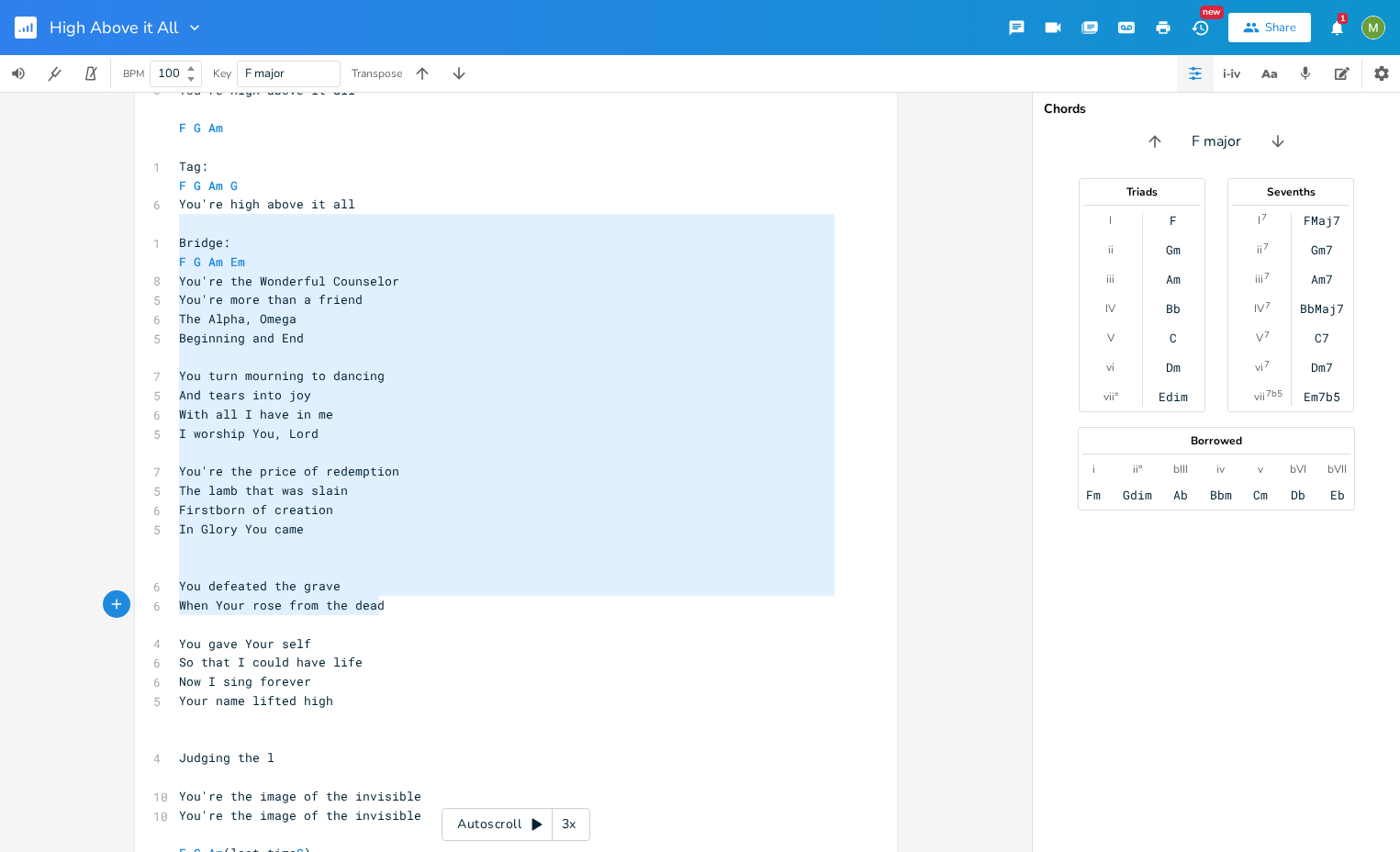
drag, startPoint x: 207, startPoint y: 232, endPoint x: 432, endPoint y: 605, distance: 435.6
click at [432, 605] on div "F Dm7 Am7 G 1 You 11 One day we will reign with You, as One with You 6 Your wor…" at bounding box center [506, 376] width 663 height 1432
click at [523, 303] on pre "You're more than a friend" at bounding box center [506, 300] width 663 height 19
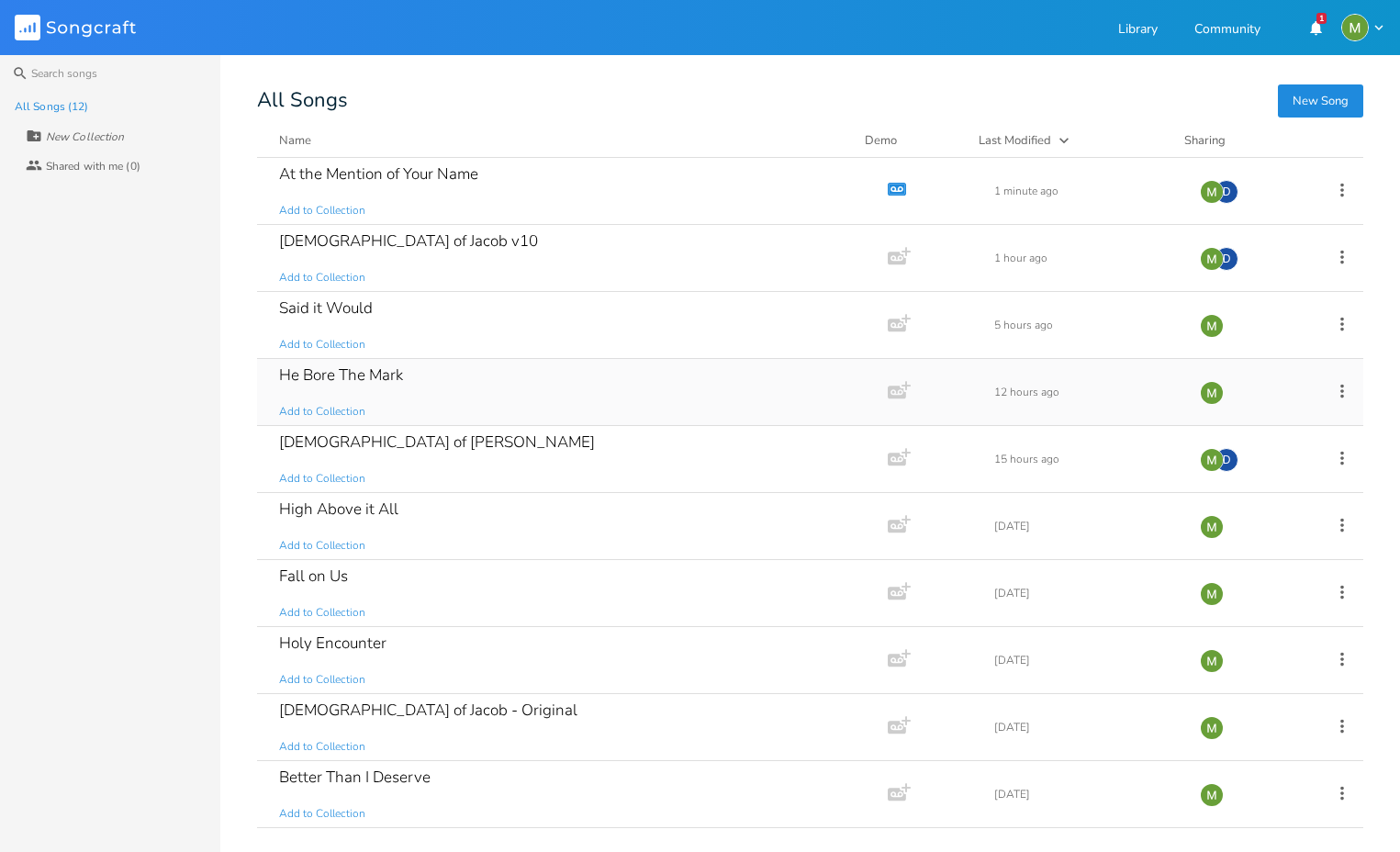
click at [502, 379] on div "He Bore The Mark Add to Collection" at bounding box center [568, 392] width 579 height 66
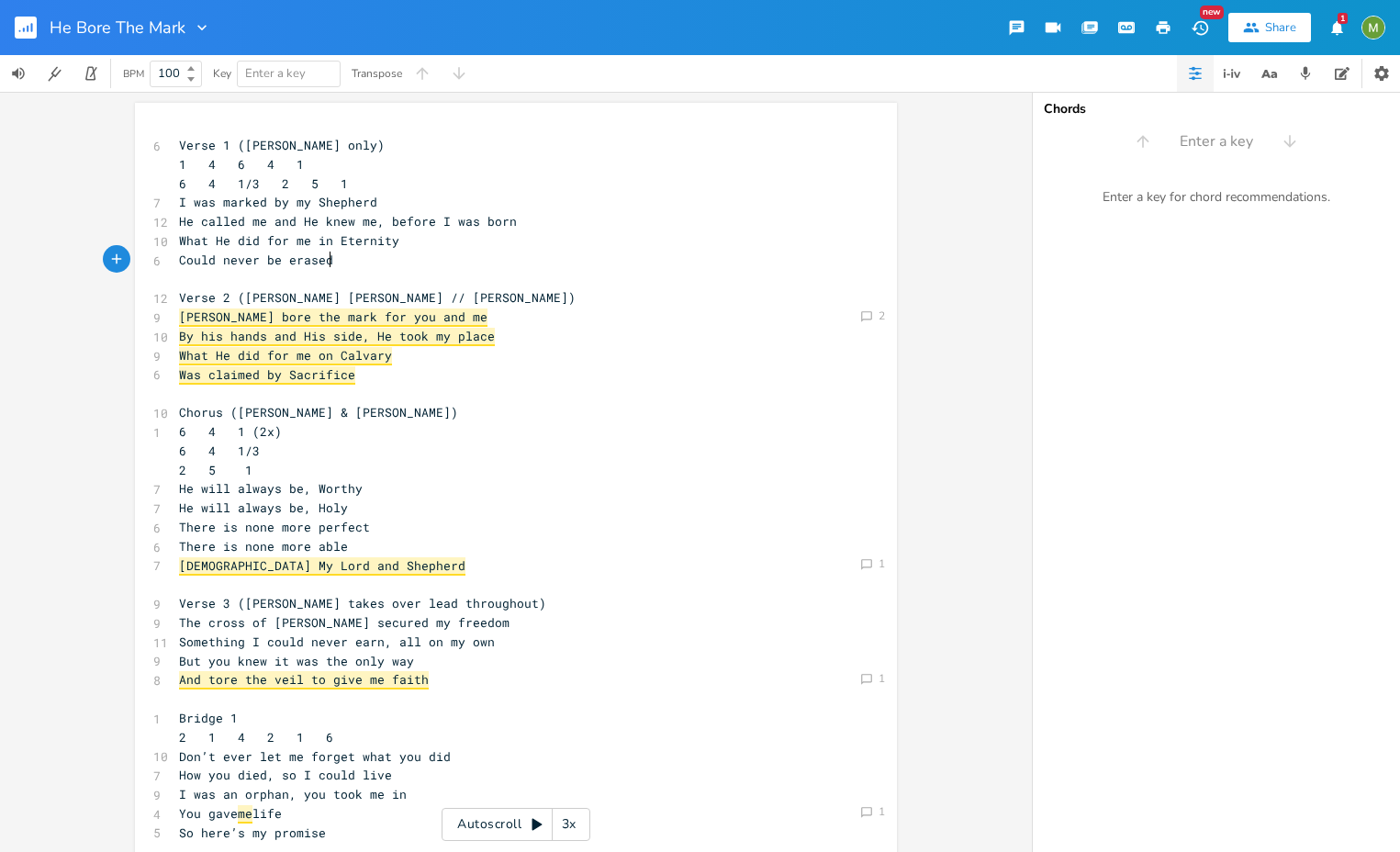
click at [406, 265] on pre "Could never be erased" at bounding box center [506, 260] width 663 height 19
click at [865, 315] on icon "Comment" at bounding box center [867, 317] width 13 height 13
click at [299, 346] on pre "What He did for me on Calvary" at bounding box center [506, 355] width 663 height 19
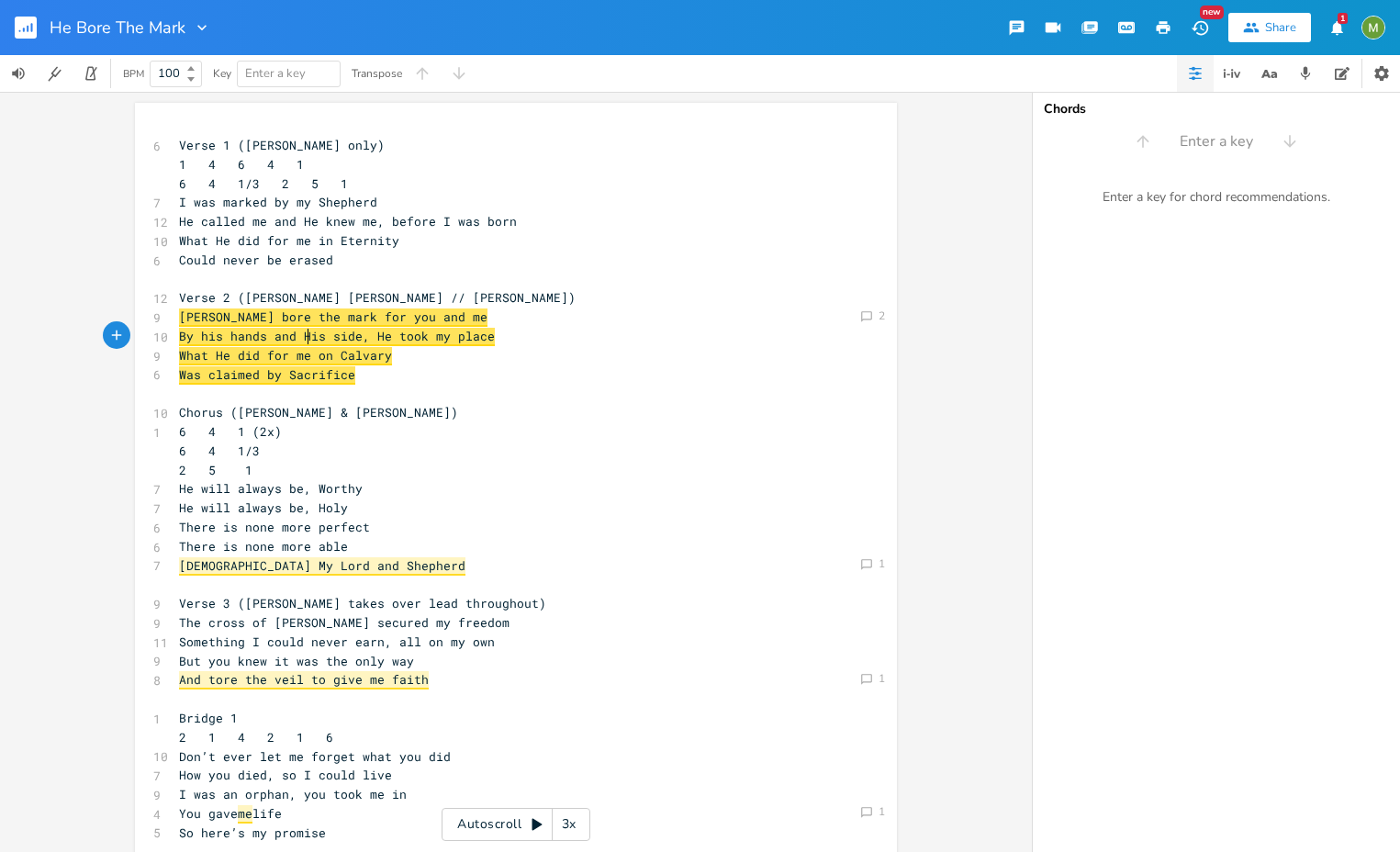
click at [340, 332] on span "By his hands and His side, He took my place" at bounding box center [337, 337] width 316 height 18
type textarea "side"
click at [340, 332] on span "By his hands and His side, He took my place" at bounding box center [337, 337] width 316 height 18
click at [326, 374] on span "Was claimed by Sacrifice" at bounding box center [267, 375] width 176 height 18
type textarea "Sacrifice"
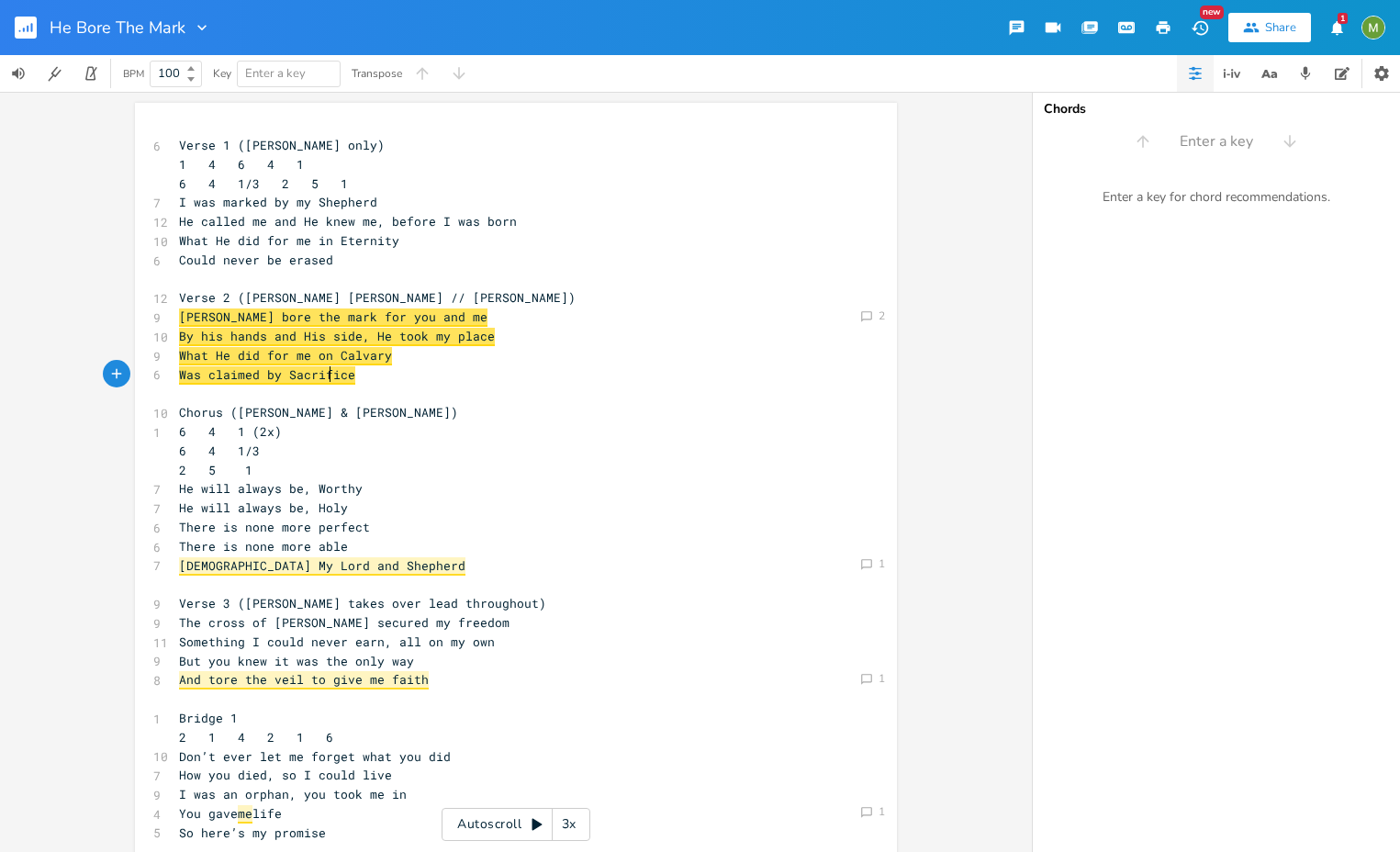
click at [326, 374] on span "Was claimed by Sacrifice" at bounding box center [267, 375] width 176 height 18
click at [286, 390] on pre "​" at bounding box center [506, 393] width 663 height 19
type textarea "y Sacrifice"
drag, startPoint x: 346, startPoint y: 373, endPoint x: 269, endPoint y: 371, distance: 77.0
click at [328, 217] on span "He called me and He knew me, before I was born" at bounding box center [348, 221] width 338 height 16
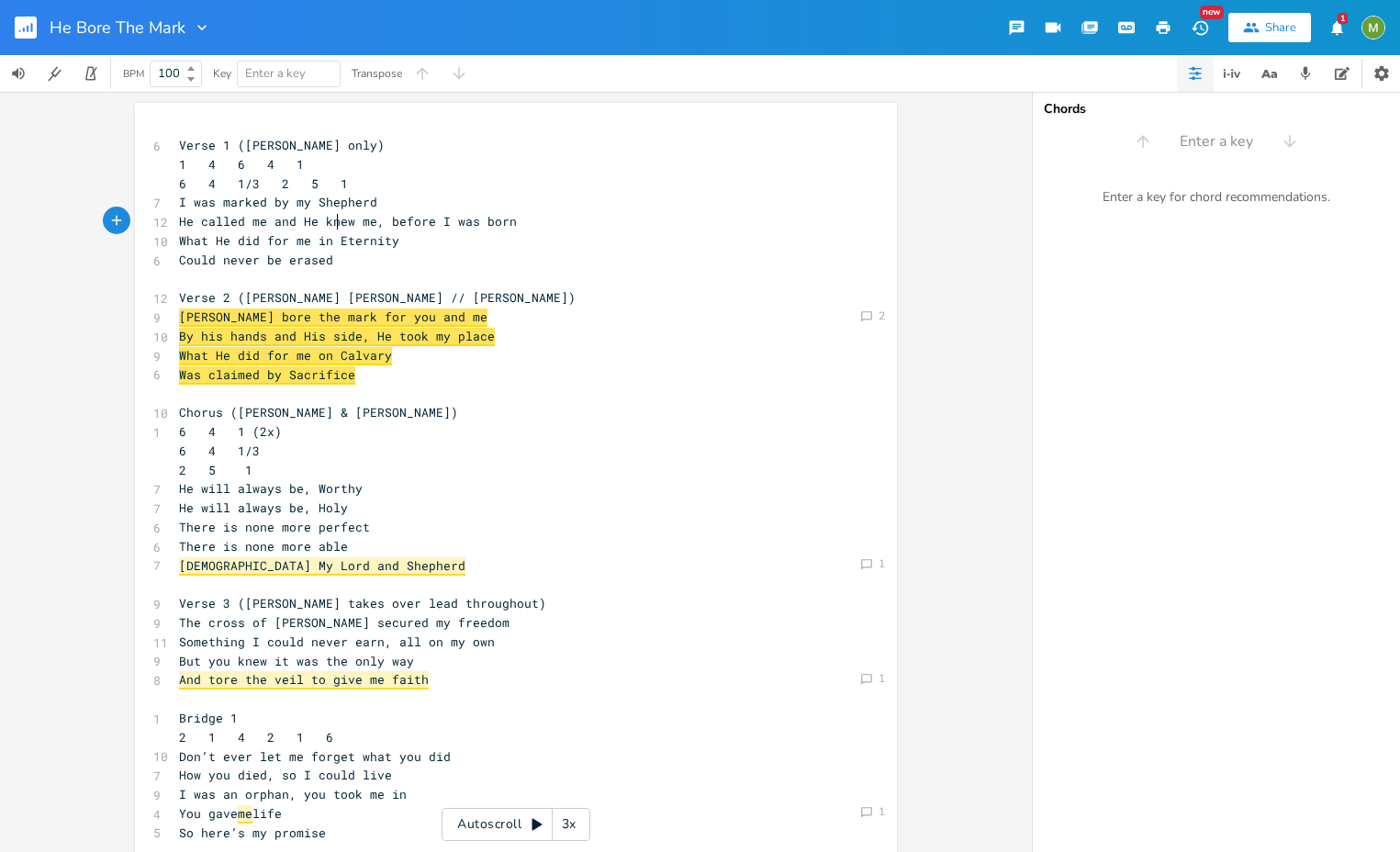
type textarea "knew"
click at [328, 217] on span "He called me and He knew me, before I was born" at bounding box center [348, 221] width 338 height 16
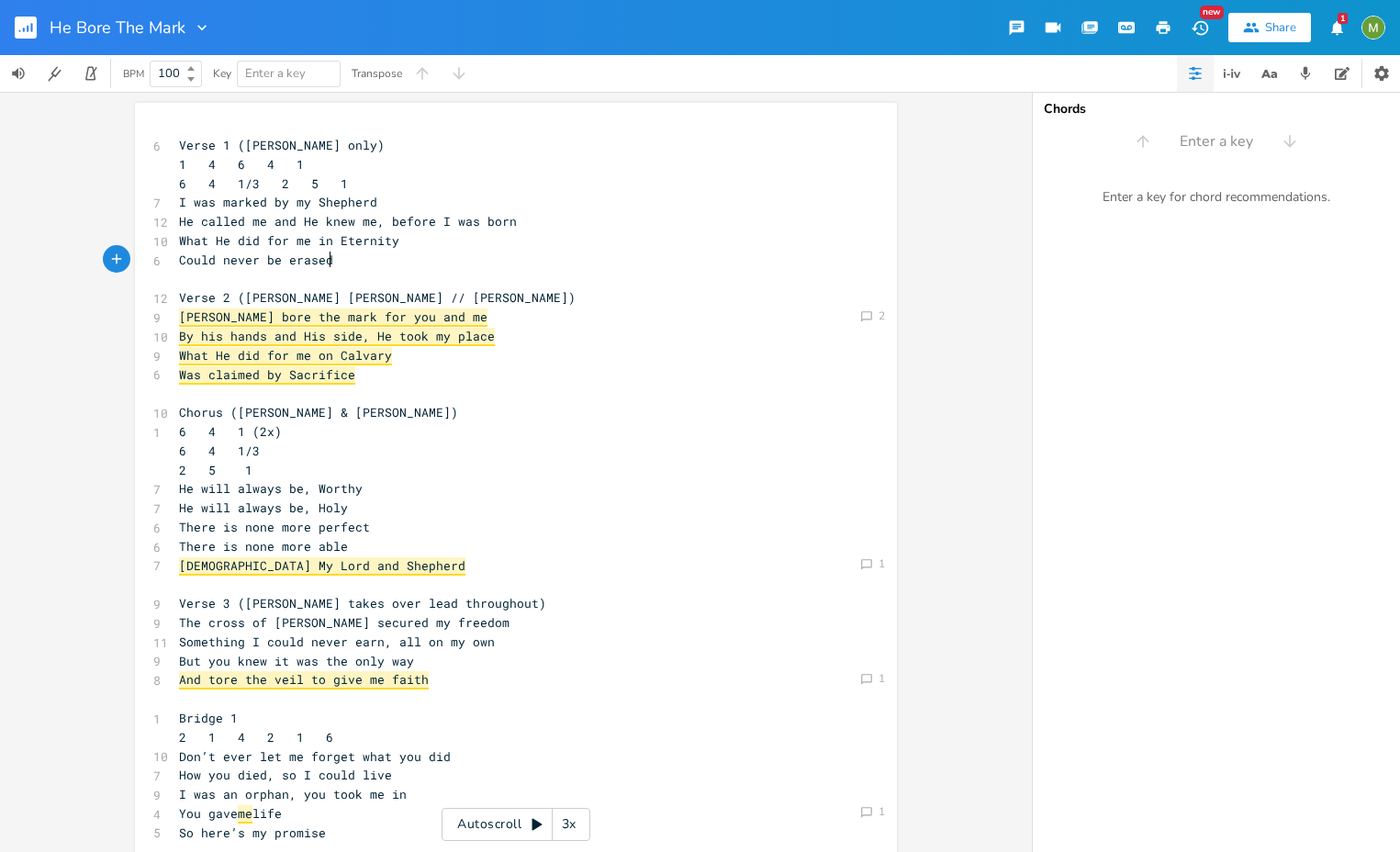
click at [320, 264] on span "Could never be erased" at bounding box center [256, 259] width 154 height 16
type textarea "erased"
click at [320, 264] on span "Could never be erased" at bounding box center [256, 259] width 154 height 16
click at [361, 214] on span "He called me and He knew me, before I was born" at bounding box center [348, 221] width 338 height 16
type textarea "me"
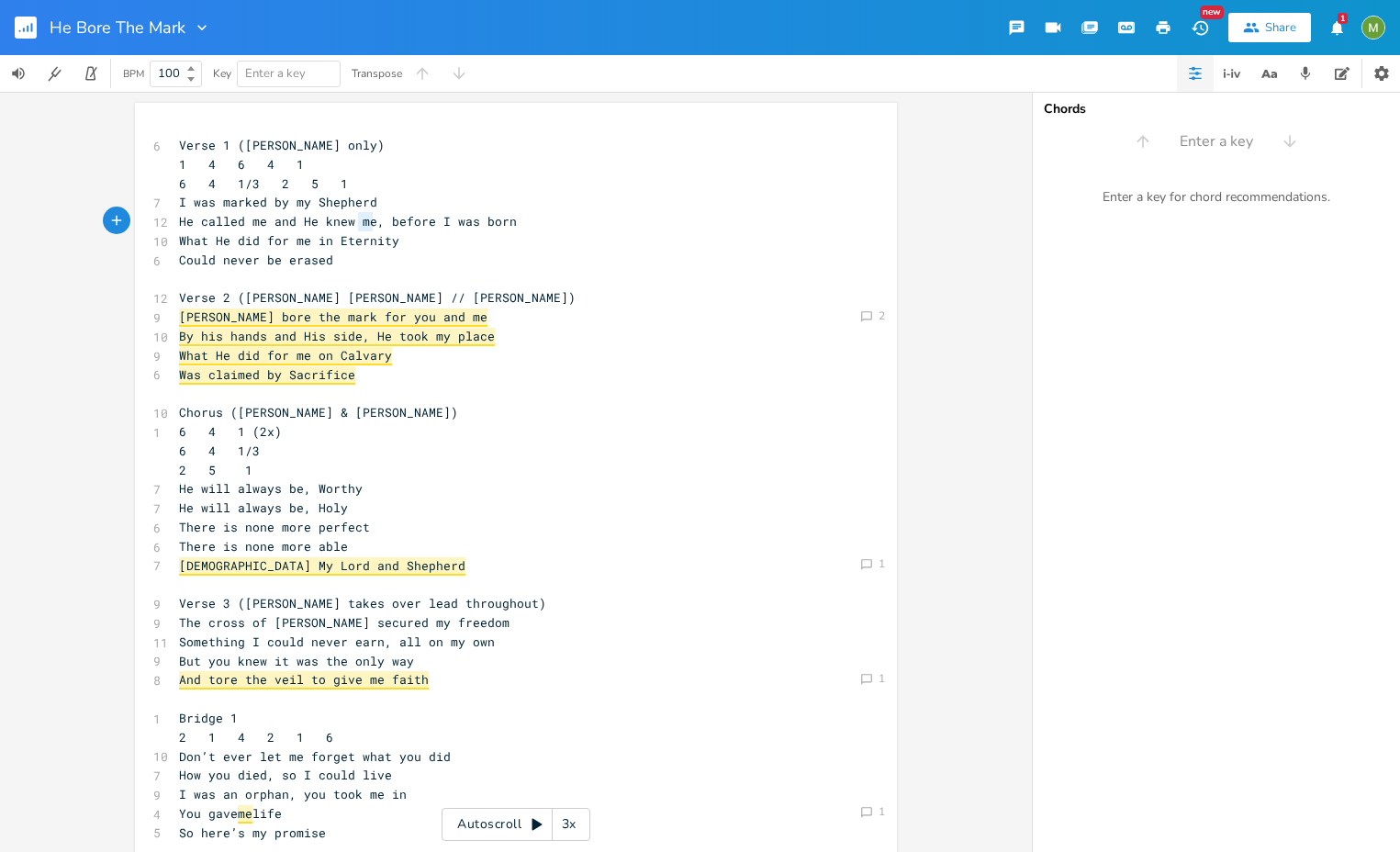
click at [361, 214] on span "He called me and He knew me, before I was born" at bounding box center [348, 221] width 338 height 16
click at [309, 261] on span "Could never be erased" at bounding box center [256, 259] width 154 height 16
type textarea "erased"
click at [309, 261] on span "Could never be erased" at bounding box center [256, 259] width 154 height 16
click at [347, 375] on pre "Was claimed by Sacrifice" at bounding box center [506, 375] width 663 height 19
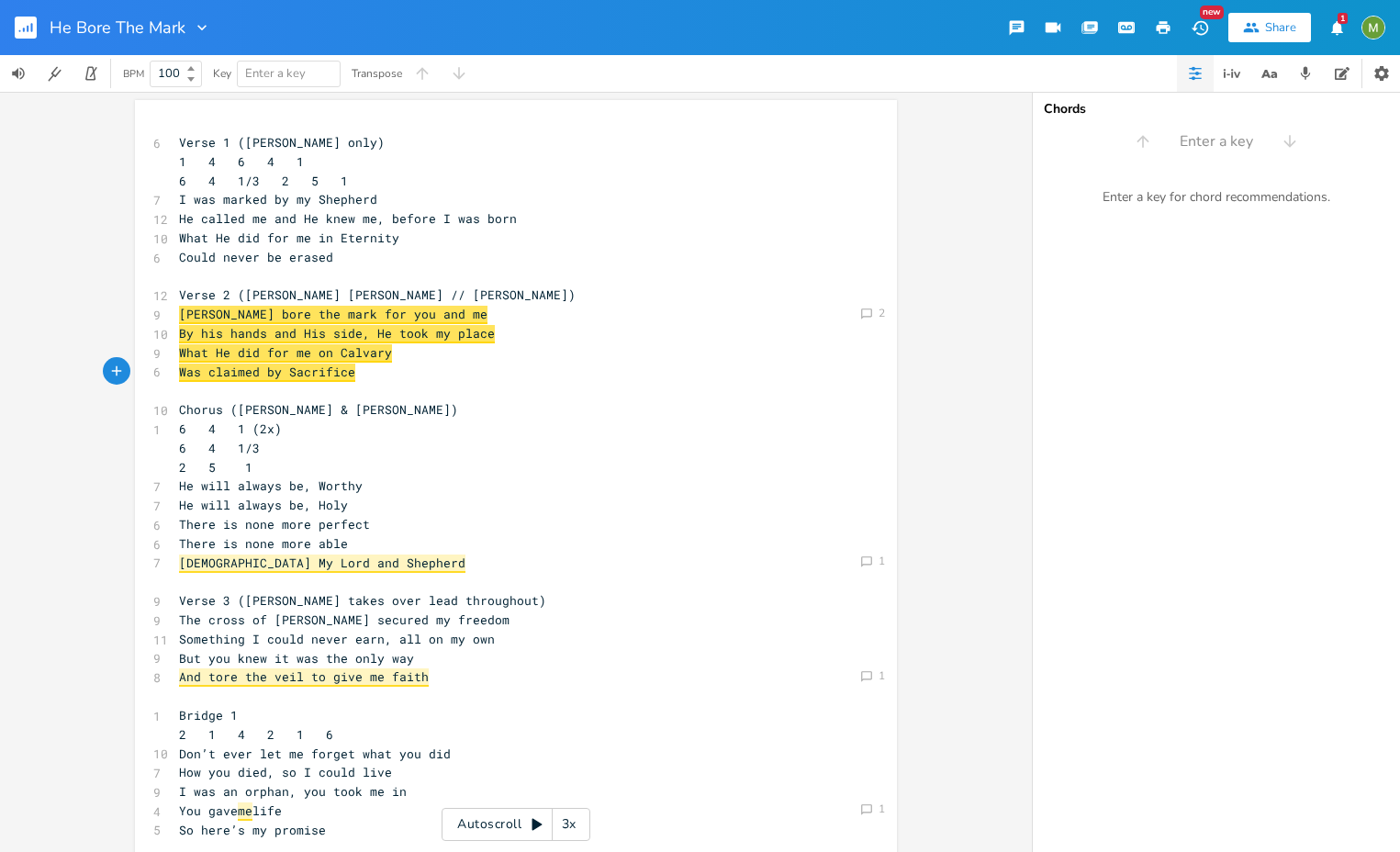
scroll to position [4, 0]
click at [310, 254] on span "Could never be erased" at bounding box center [256, 256] width 154 height 16
type textarea "erased"
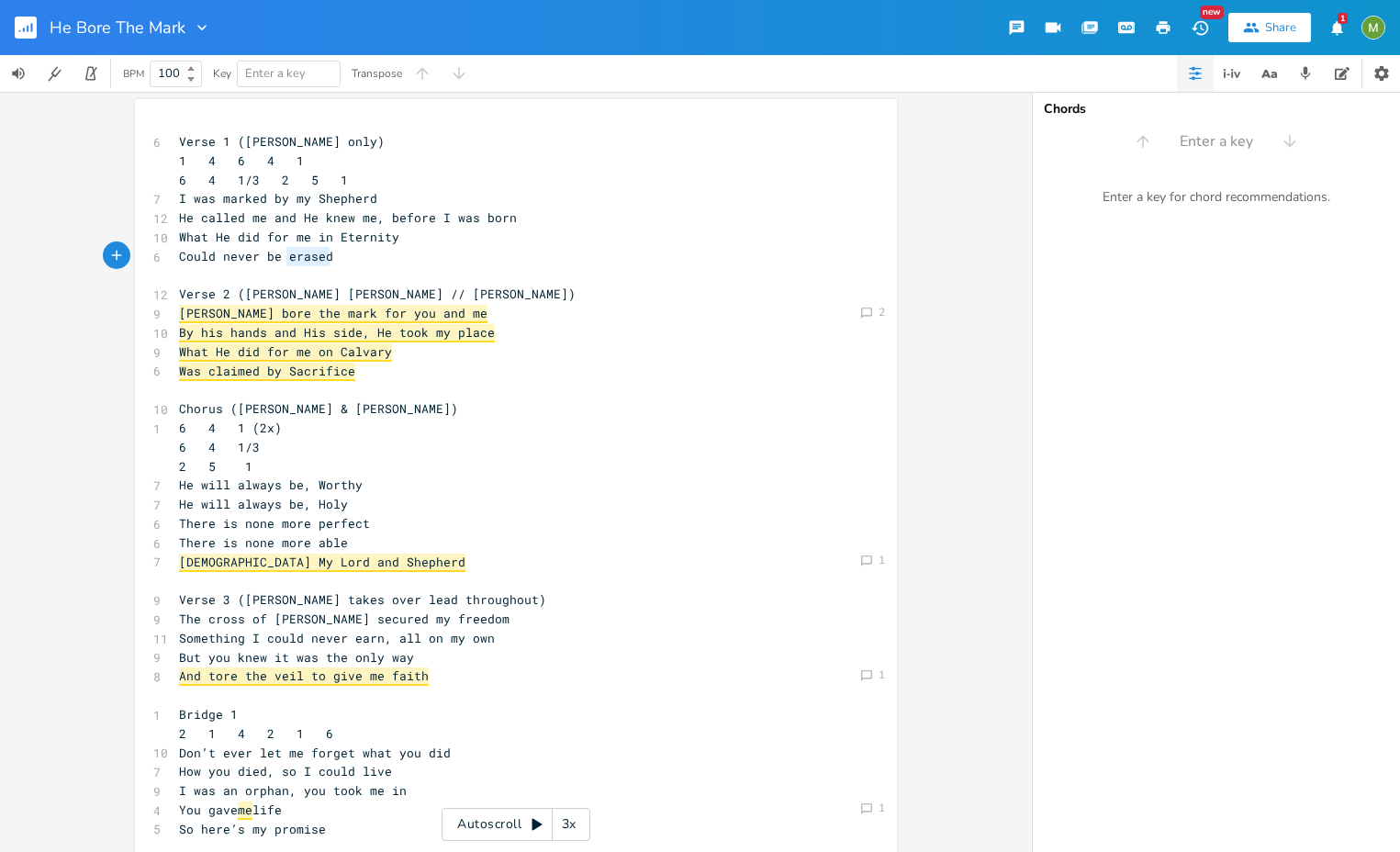
click at [310, 254] on span "Could never be erased" at bounding box center [256, 256] width 154 height 16
click at [485, 225] on pre "He called me and He knew me, before I was born" at bounding box center [506, 218] width 663 height 19
type textarea "born"
click at [485, 225] on pre "He called me and He knew me, before I was born" at bounding box center [506, 218] width 663 height 19
click at [298, 263] on pre "Could never be erased" at bounding box center [506, 257] width 663 height 19
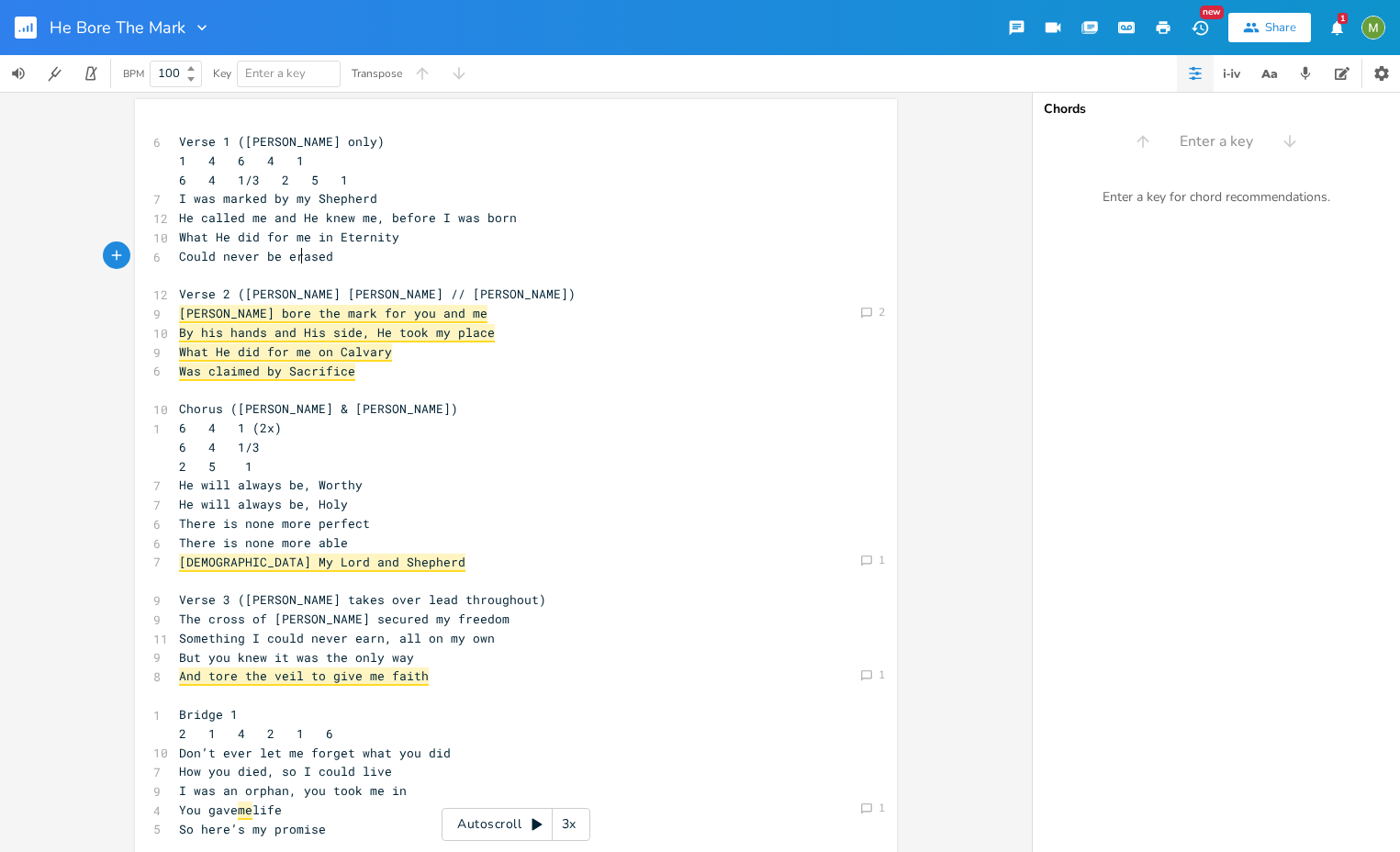
type textarea "erased"
click at [298, 263] on pre "Could never be erased" at bounding box center [506, 257] width 663 height 19
click at [534, 244] on pre "What He did for me in Eternity" at bounding box center [506, 237] width 663 height 19
click at [498, 215] on span "He called me and He knew me, before I was born" at bounding box center [348, 217] width 338 height 16
type textarea "born"
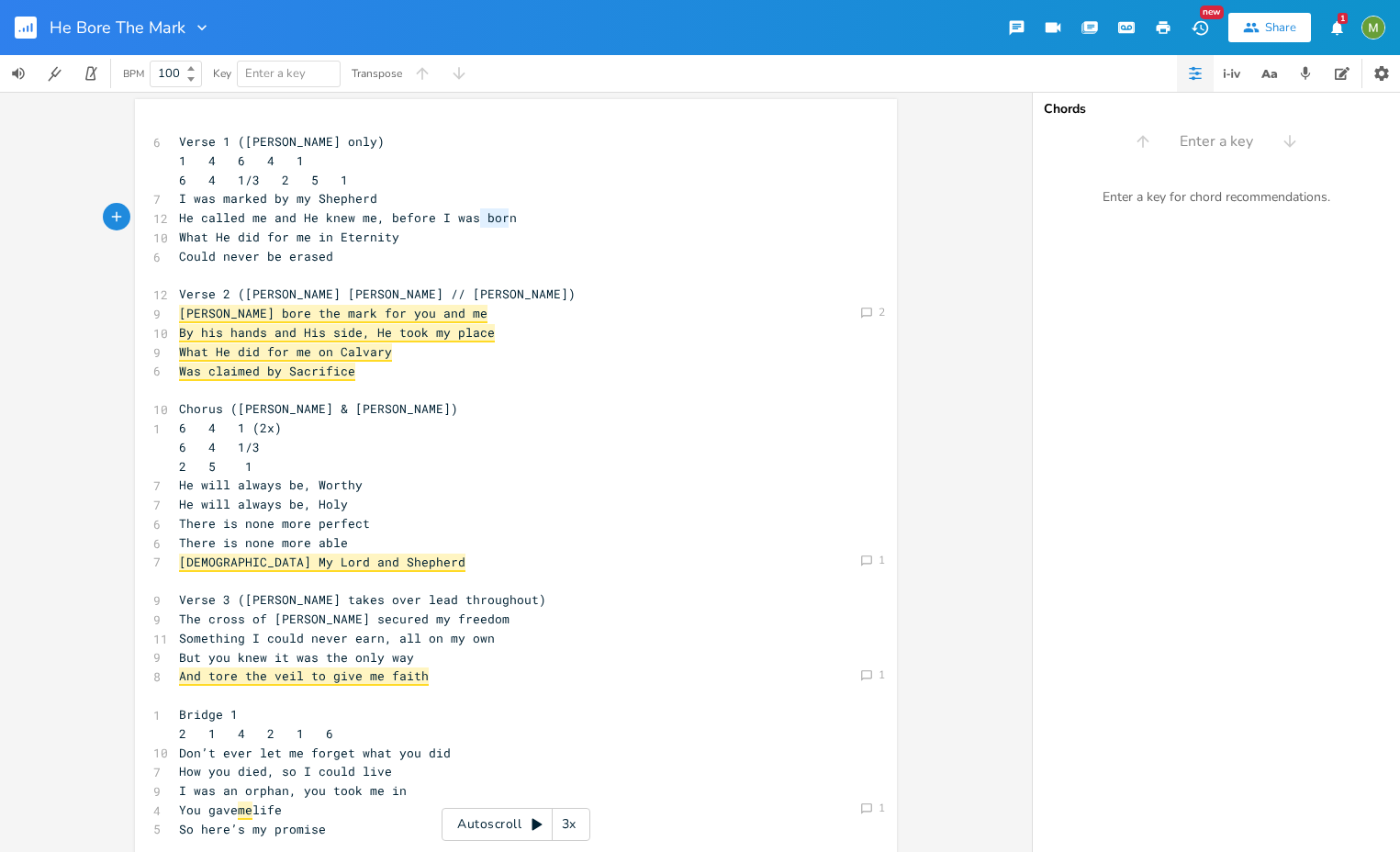
click at [498, 215] on span "He called me and He knew me, before I was born" at bounding box center [348, 217] width 338 height 16
click at [317, 258] on span "Could never be erased" at bounding box center [256, 256] width 154 height 16
type textarea "erased"
click at [317, 258] on span "Could never be erased" at bounding box center [256, 256] width 154 height 16
click at [569, 323] on pre "By his hands and His side, He took my place" at bounding box center [506, 333] width 663 height 19
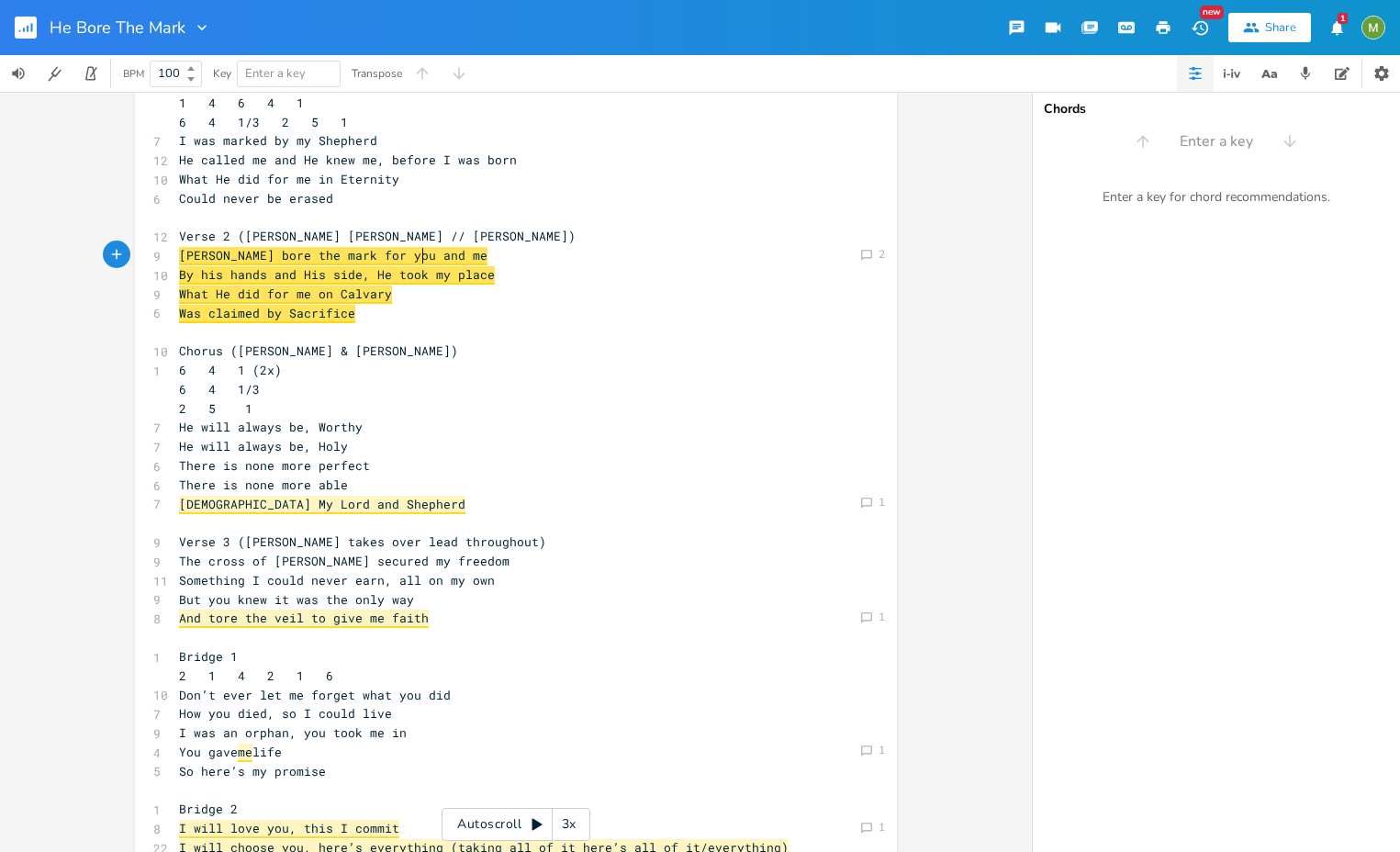
scroll to position [61, 0]
click at [363, 200] on pre "Could never be erased" at bounding box center [506, 199] width 663 height 19
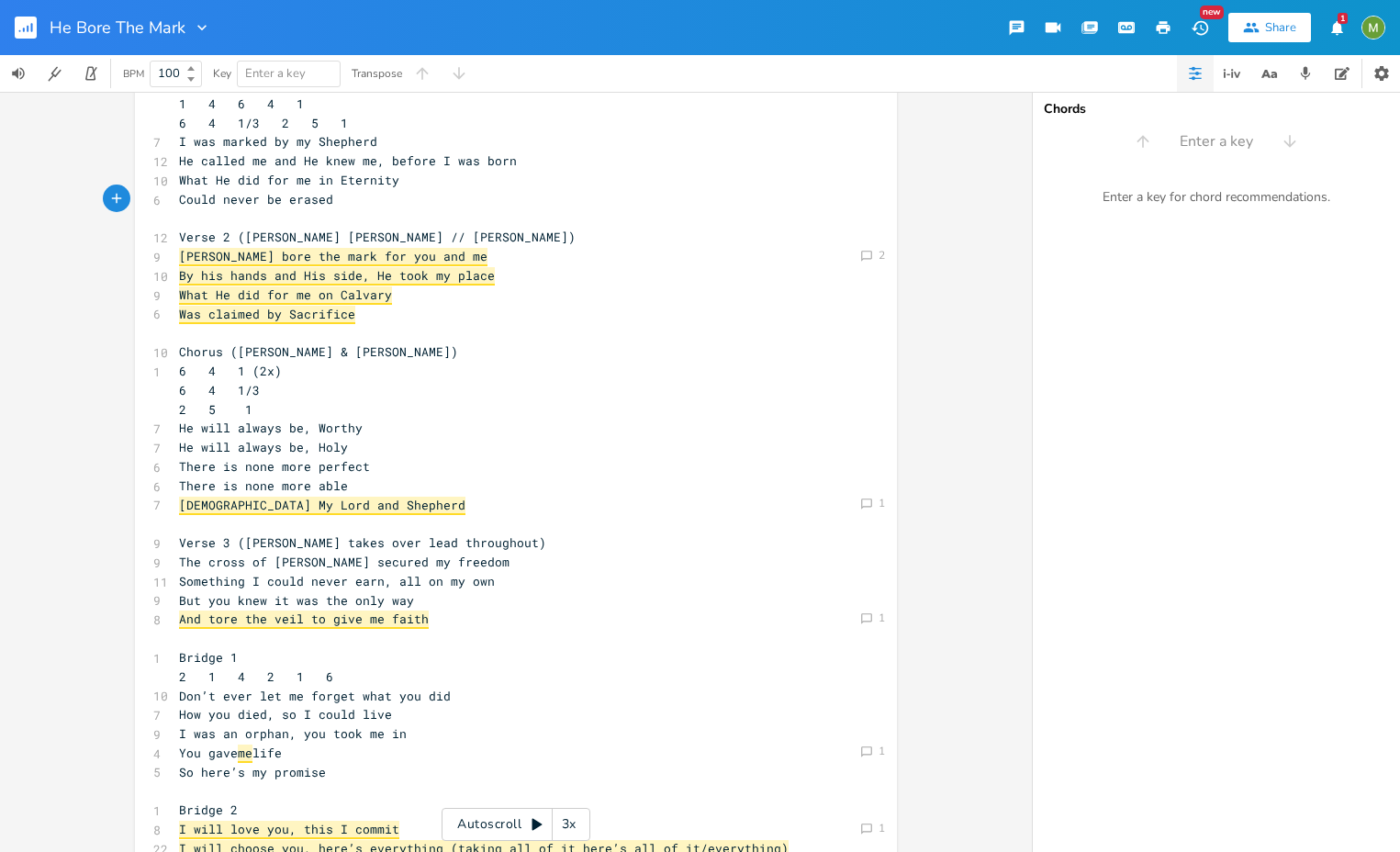
click at [355, 164] on span "He called me and He knew me, before I was born" at bounding box center [348, 160] width 338 height 16
type textarea "me"
click at [355, 164] on span "He called me and He knew me, before I was born" at bounding box center [348, 160] width 338 height 16
click at [308, 192] on span "Could never be erased" at bounding box center [256, 198] width 154 height 16
type textarea "erased"
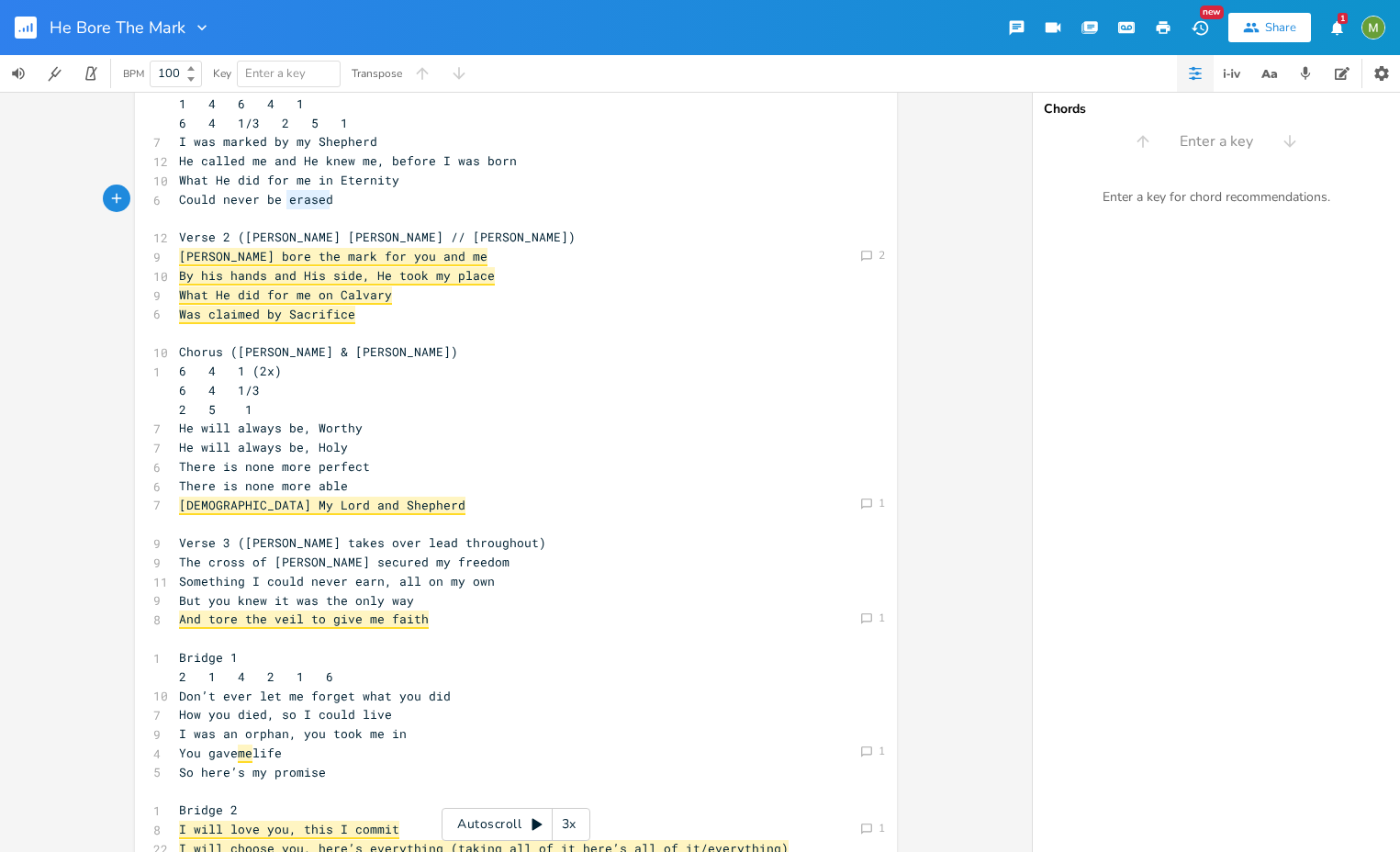
click at [308, 192] on span "Could never be erased" at bounding box center [256, 198] width 154 height 16
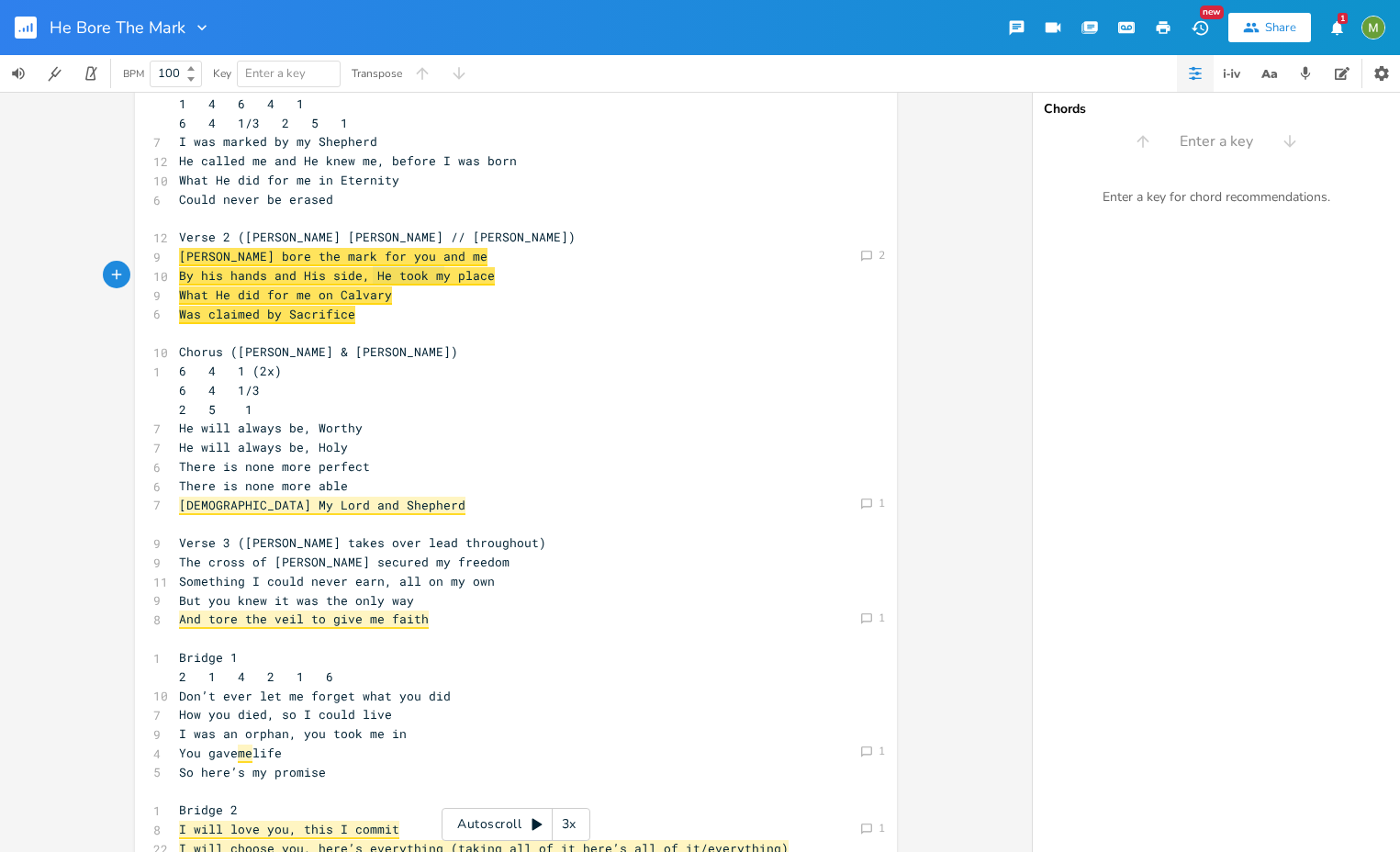
type textarea "He took my place"
drag, startPoint x: 366, startPoint y: 277, endPoint x: 493, endPoint y: 276, distance: 127.0
click at [179, 290] on span "What He did for me on Calvary" at bounding box center [286, 295] width 213 height 18
click at [346, 205] on pre "Could never be erased" at bounding box center [506, 199] width 663 height 19
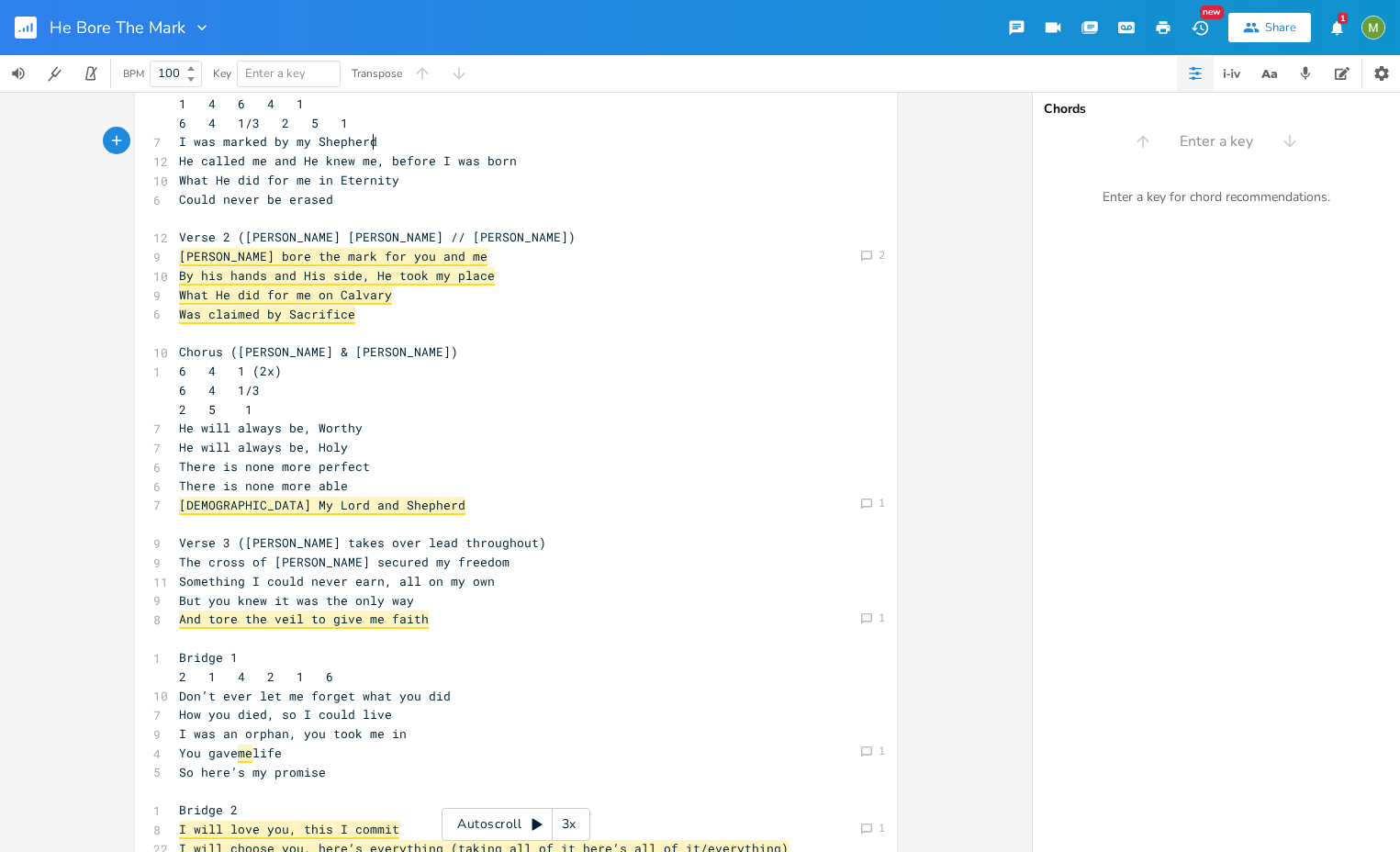
click at [375, 141] on pre "I was marked by my Shepherd" at bounding box center [506, 142] width 663 height 19
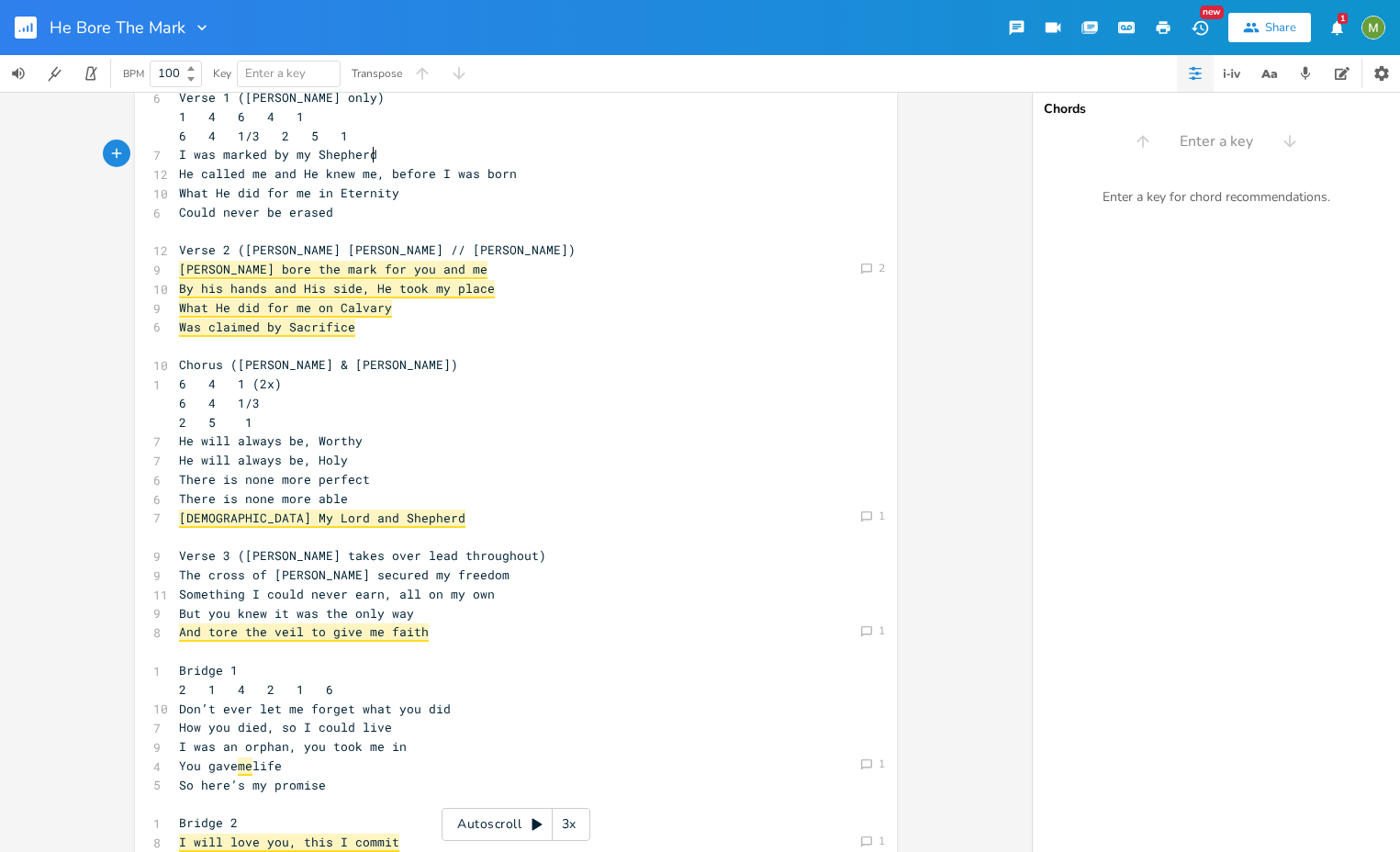
scroll to position [46, 0]
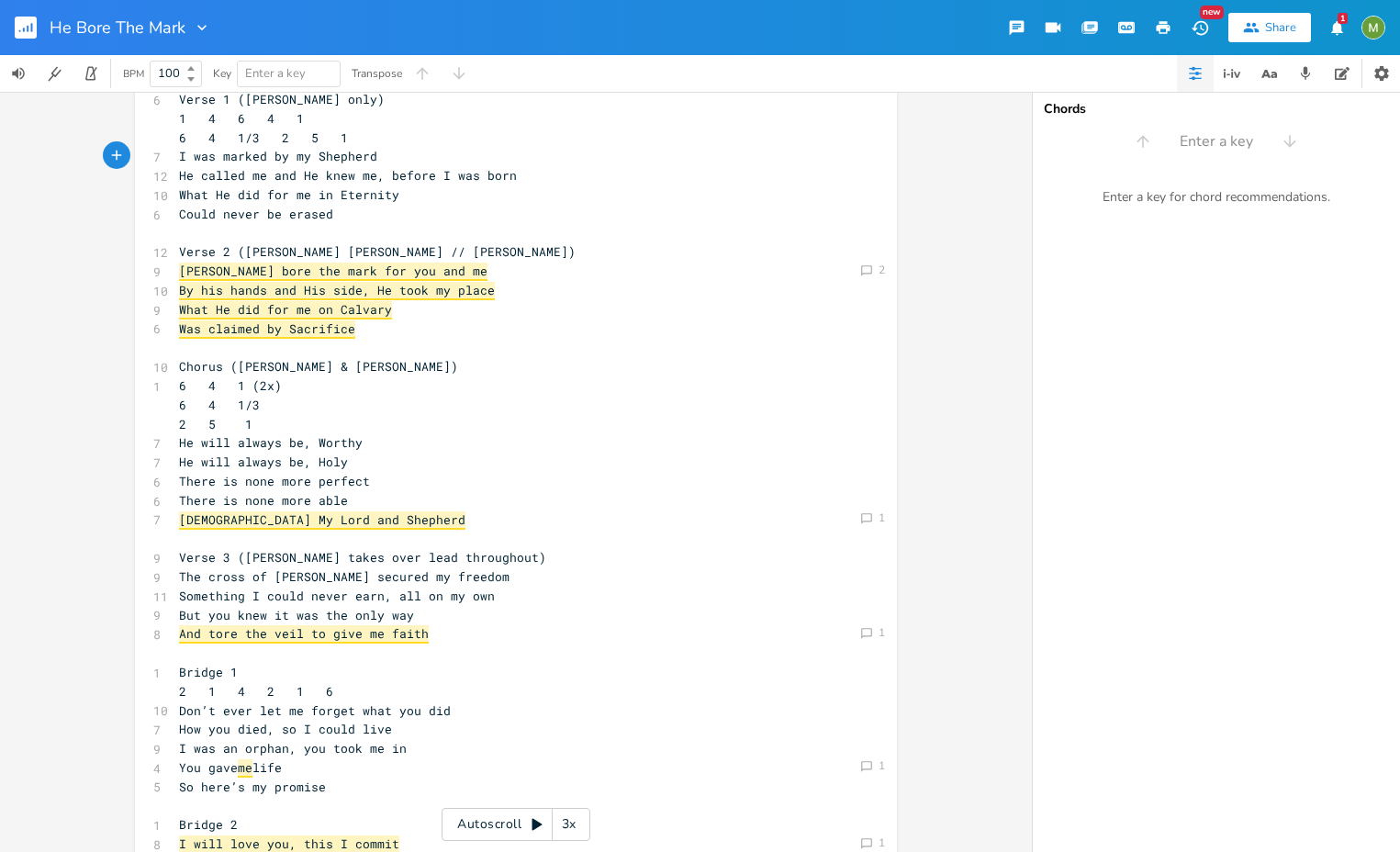
click at [258, 517] on span "Jesus My Lord and Shepherd" at bounding box center [322, 520] width 287 height 18
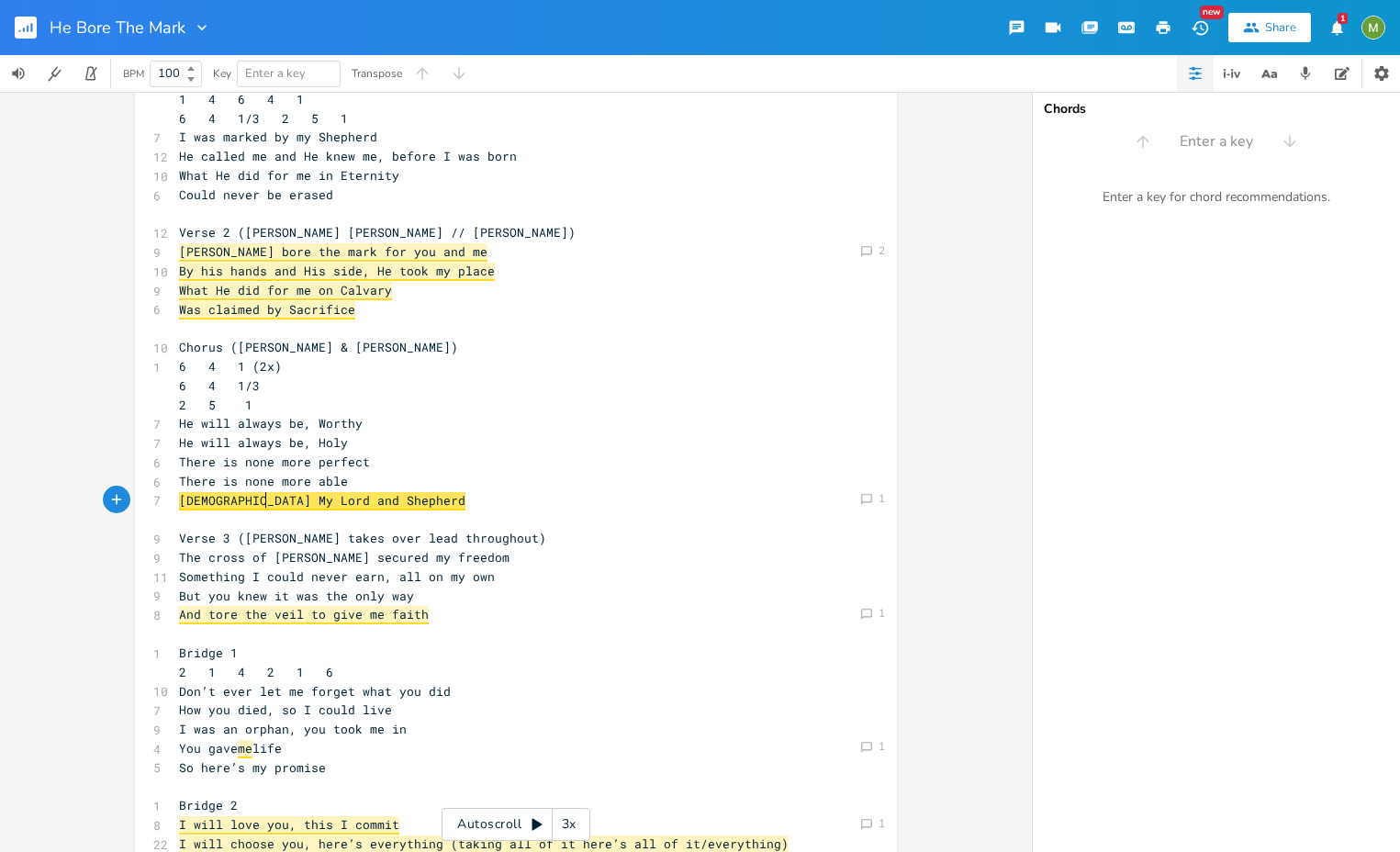
scroll to position [78, 0]
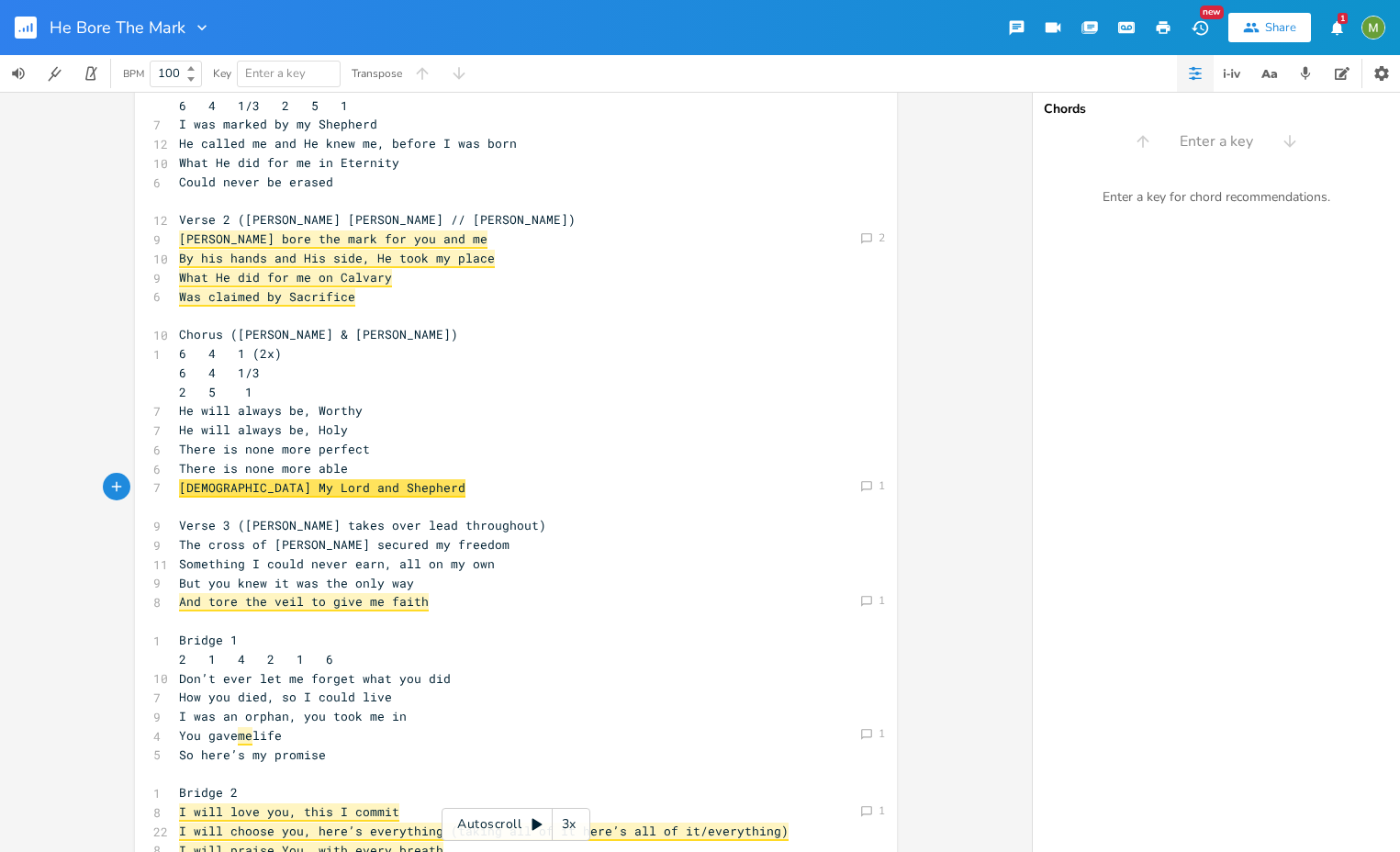
click at [364, 484] on span "Jesus My Lord and Shepherd" at bounding box center [322, 488] width 287 height 18
type textarea "Jesus My Lord and Shepherd"
drag, startPoint x: 368, startPoint y: 486, endPoint x: 175, endPoint y: 494, distance: 193.2
click at [175, 494] on pre "Jesus My Lord and Shepherd" at bounding box center [506, 488] width 663 height 19
click at [484, 480] on pre "Jesus My Lord and Shepherd" at bounding box center [506, 488] width 663 height 19
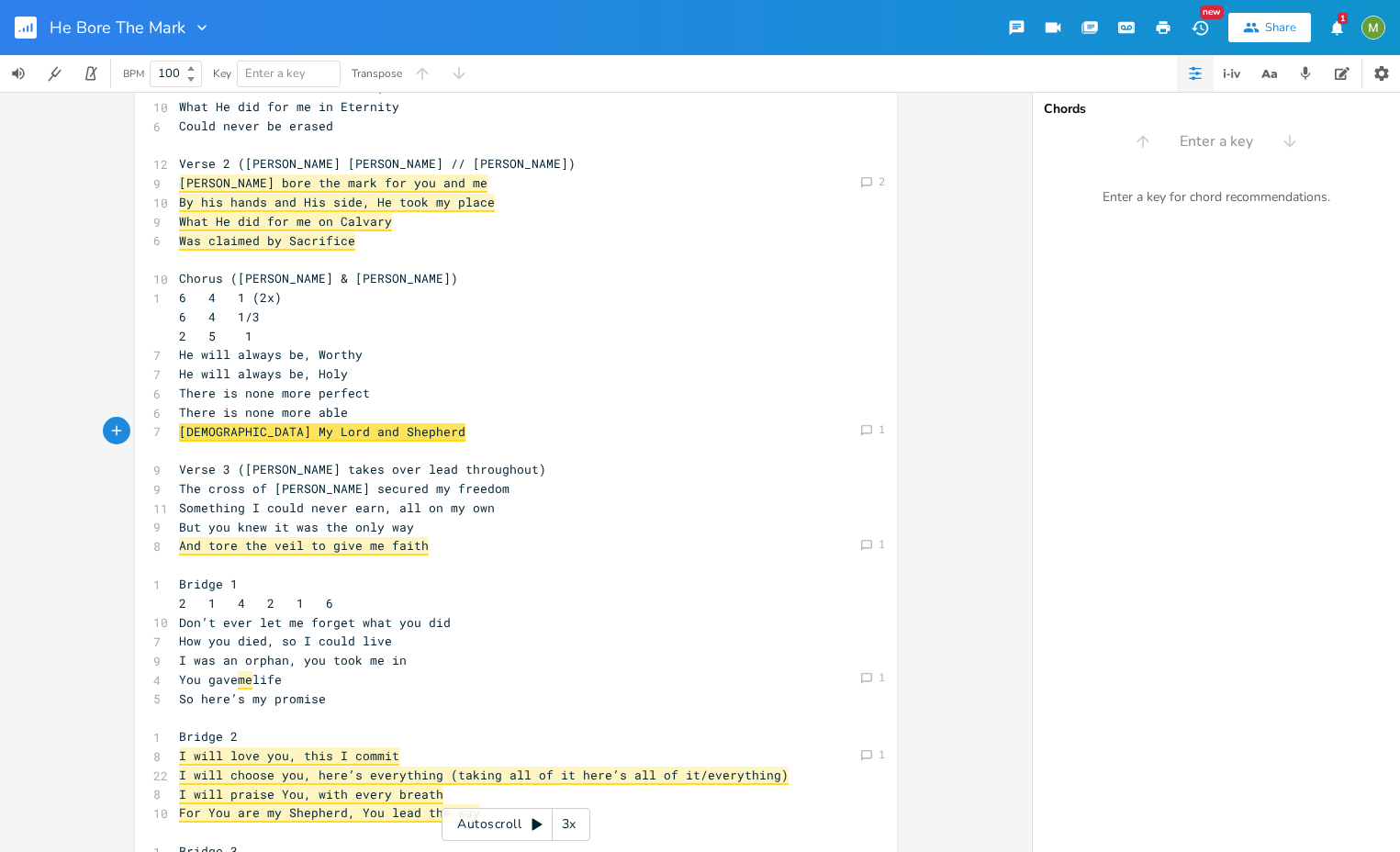
scroll to position [132, 0]
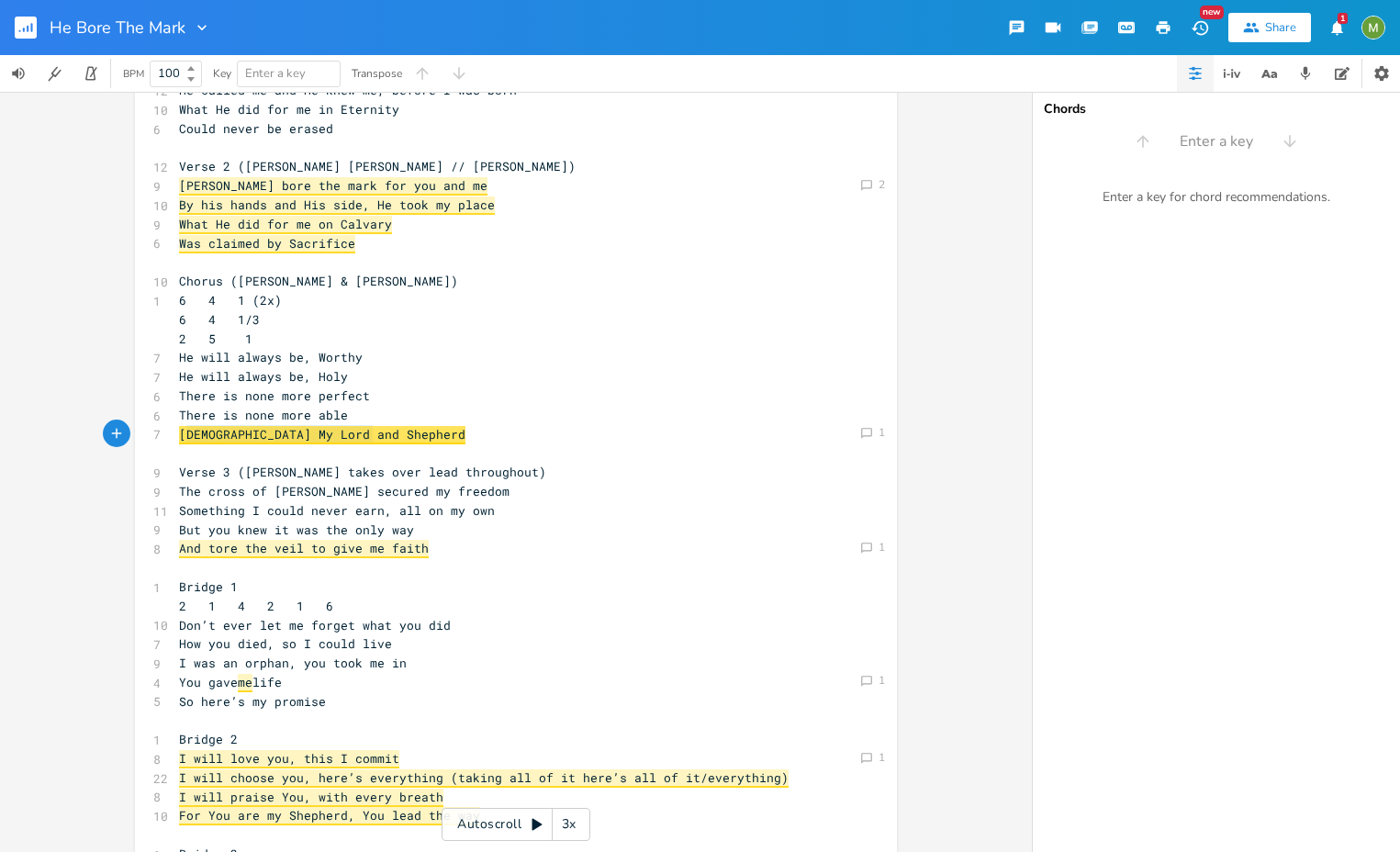
type textarea "Jesus My Lord and Shepherd"
drag, startPoint x: 372, startPoint y: 432, endPoint x: 172, endPoint y: 438, distance: 200.1
click at [175, 438] on pre "Jesus My Lord and Shepherd" at bounding box center [506, 435] width 663 height 19
click at [186, 433] on span "Jesus My Lord and Shepherd" at bounding box center [322, 435] width 287 height 18
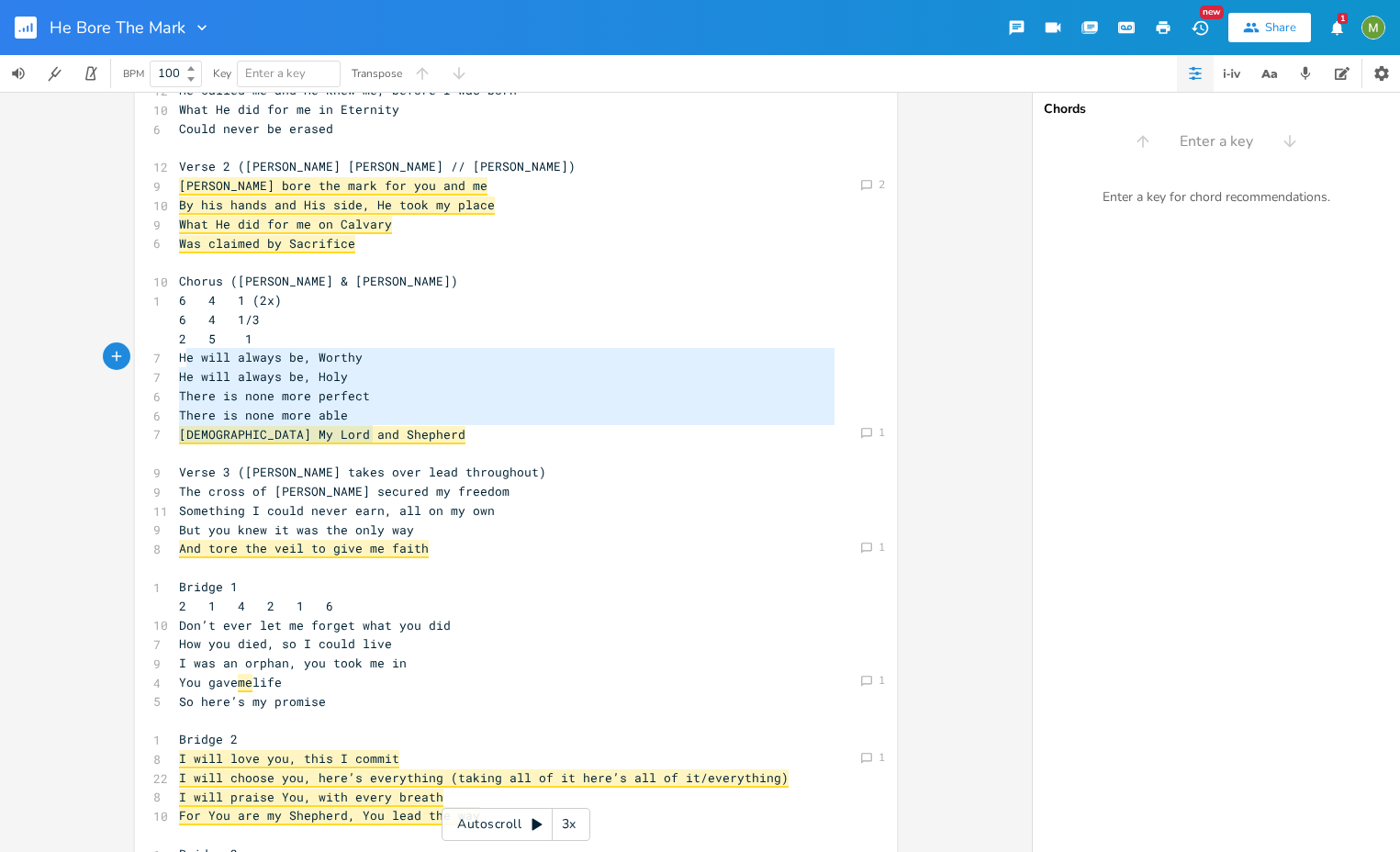
type textarea "He will always be, Worthy He will always be, Holy There is none more perfect Th…"
drag, startPoint x: 379, startPoint y: 435, endPoint x: 174, endPoint y: 358, distance: 219.0
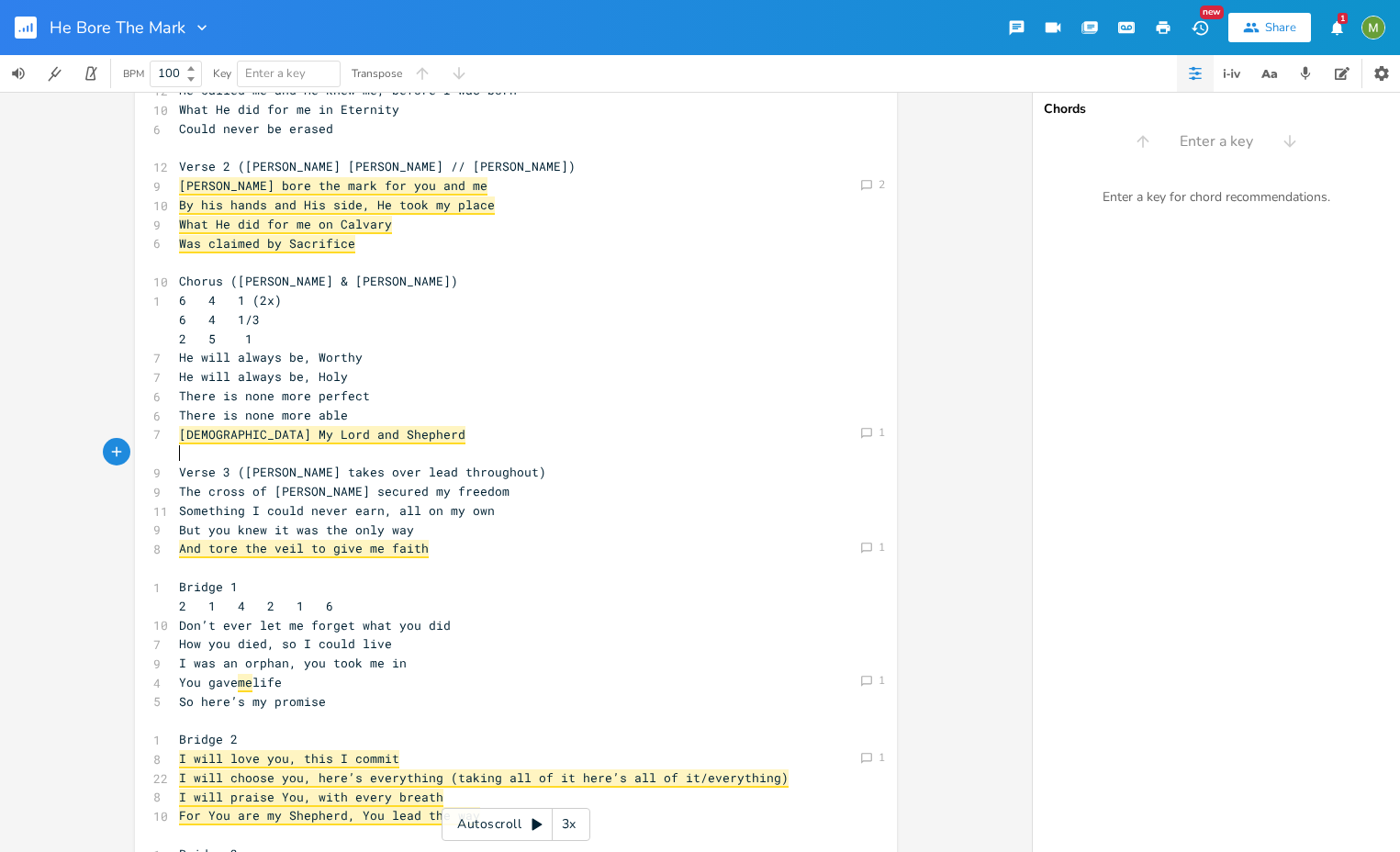
click at [395, 454] on pre "​" at bounding box center [506, 453] width 663 height 19
click at [397, 434] on pre "Jesus My Lord and Shepherd" at bounding box center [506, 435] width 663 height 19
click at [861, 546] on icon at bounding box center [866, 547] width 11 height 11
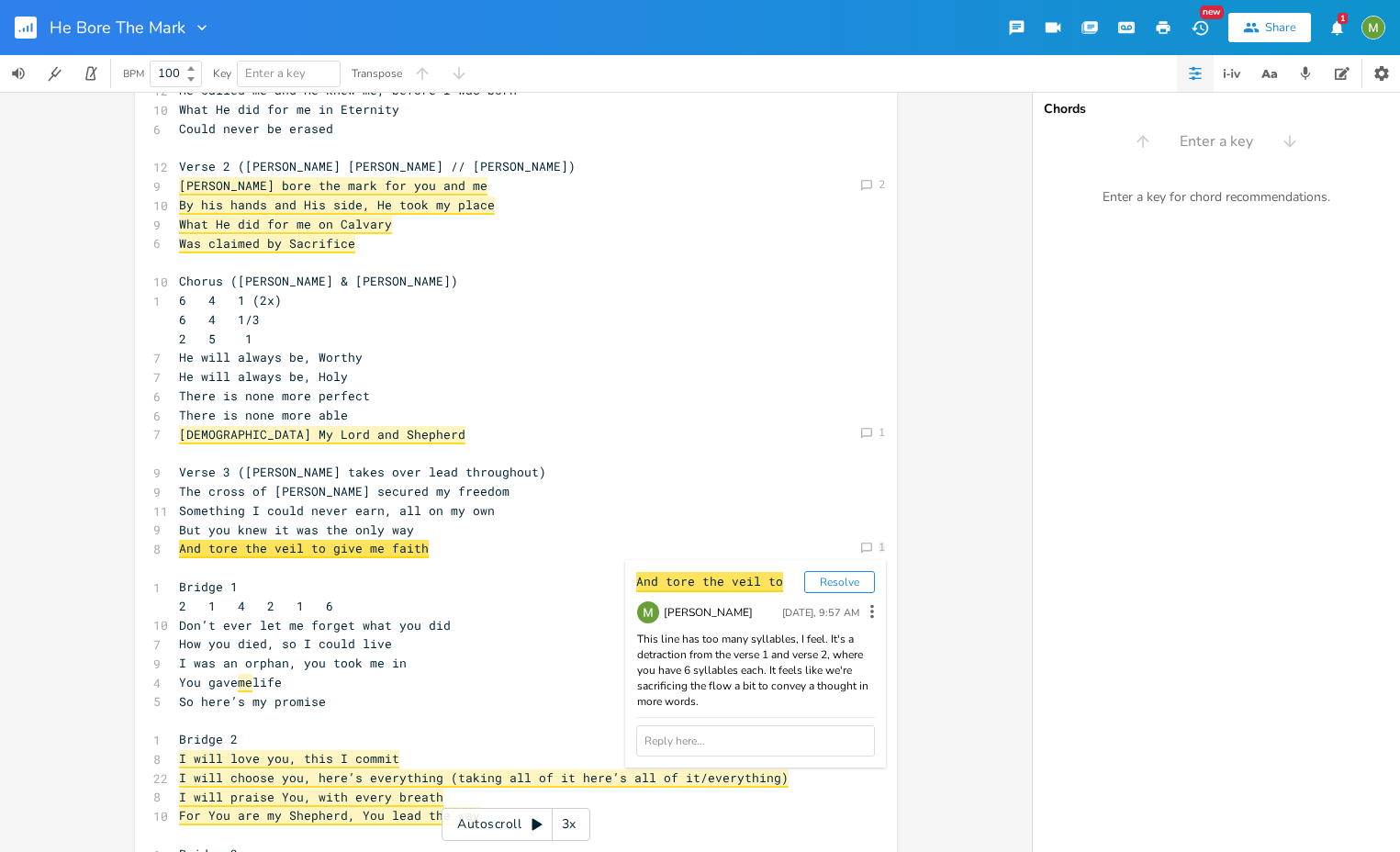
click at [532, 531] on pre "But you knew it was the only way" at bounding box center [506, 531] width 663 height 19
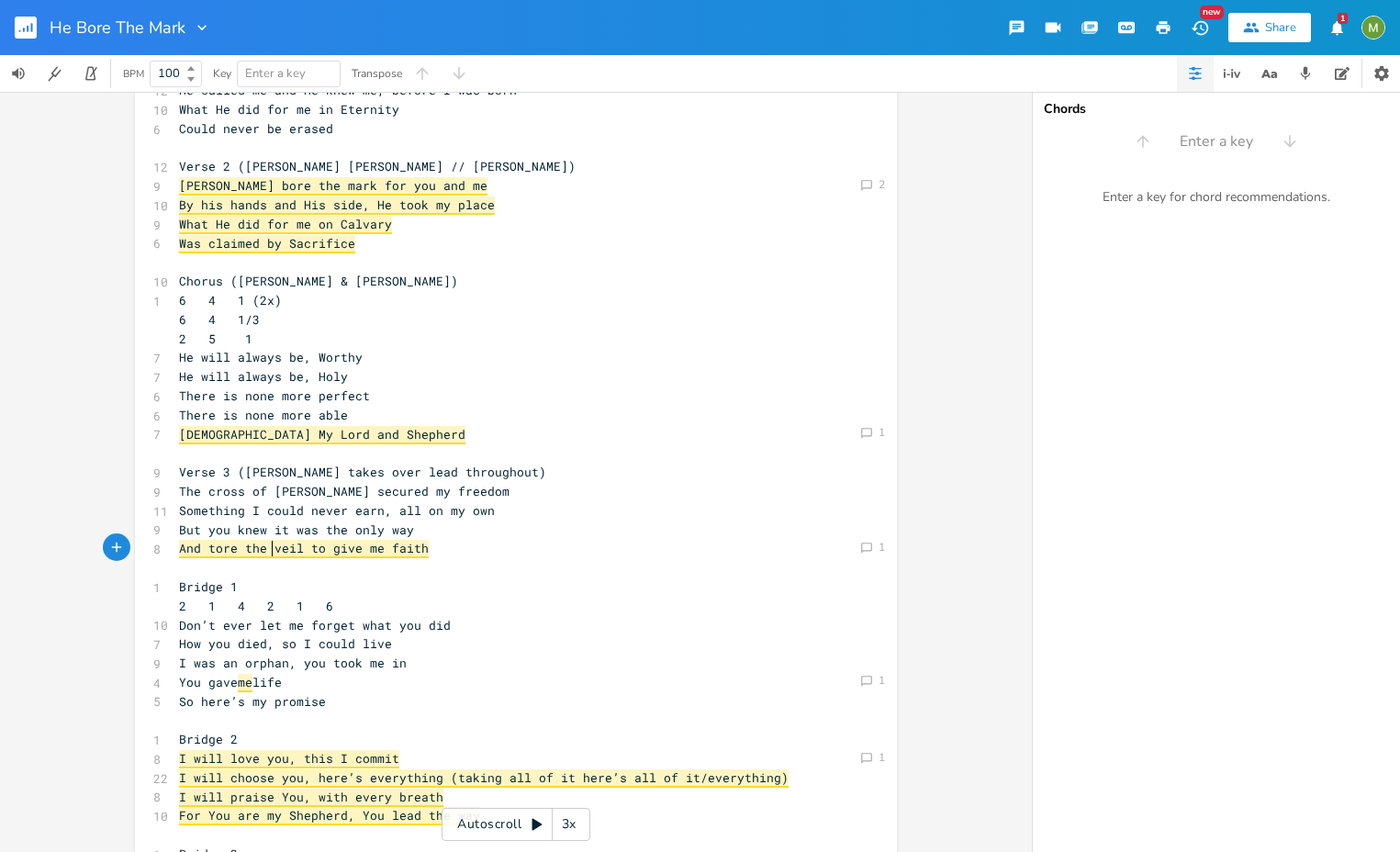
click at [265, 547] on span "And tore the veil to give me faith" at bounding box center [304, 549] width 250 height 18
click at [281, 244] on span "Was claimed by Sacrifice" at bounding box center [267, 244] width 176 height 18
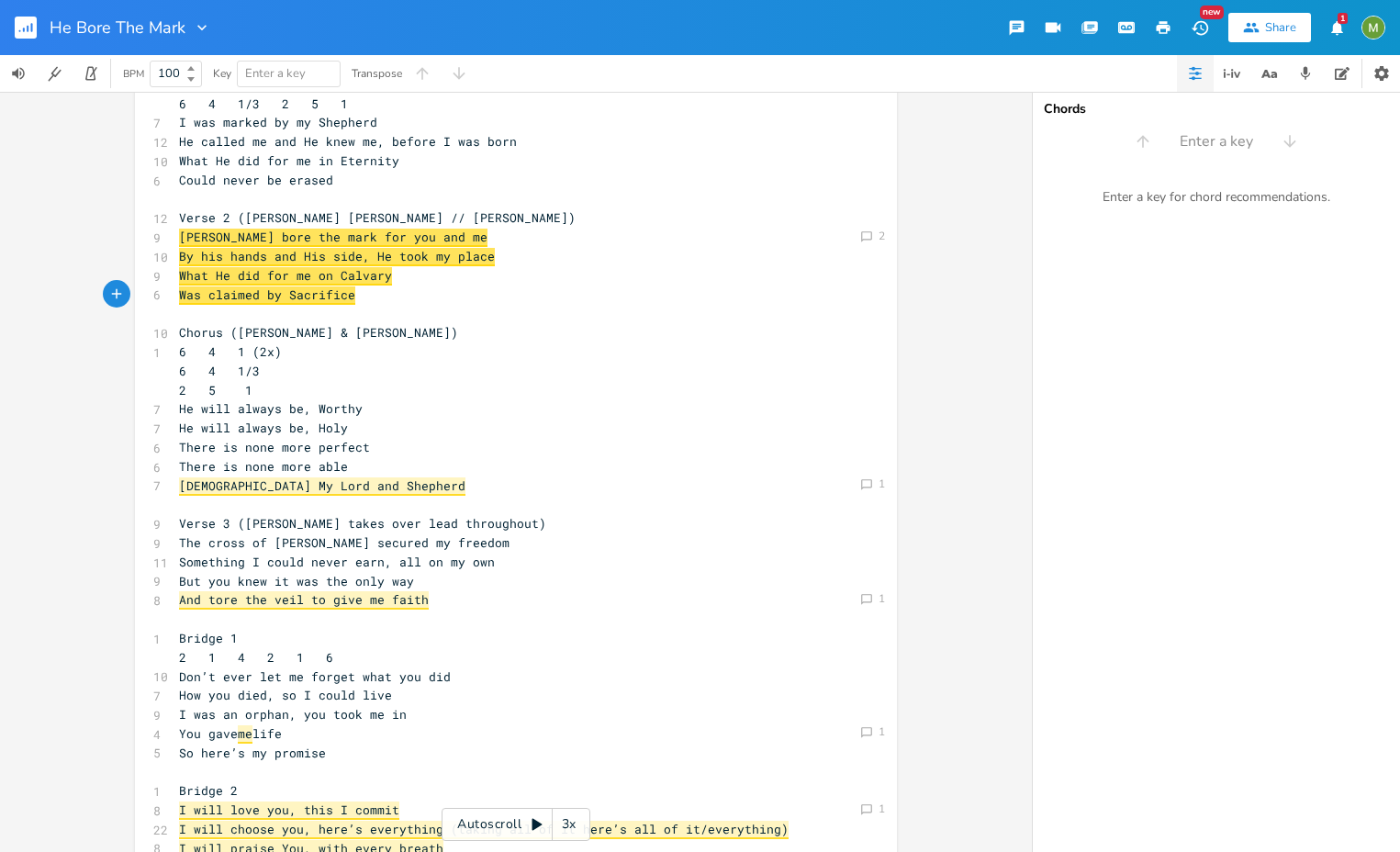
scroll to position [79, 0]
click at [298, 171] on pre "Could never be erased" at bounding box center [506, 181] width 663 height 19
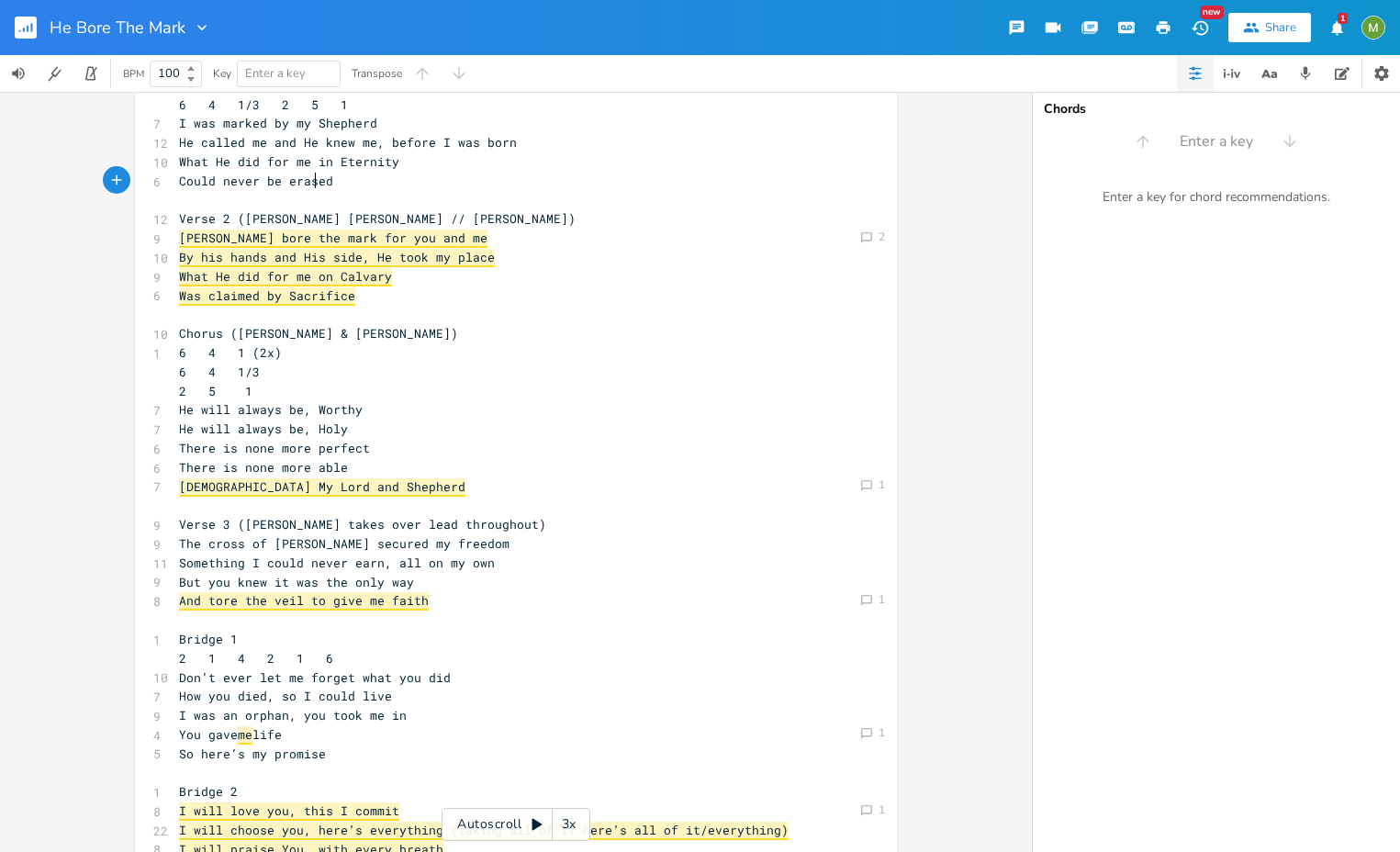
click at [307, 179] on span "Could never be erased" at bounding box center [256, 180] width 154 height 16
type textarea "give me faith"
drag, startPoint x: 417, startPoint y: 602, endPoint x: 326, endPoint y: 606, distance: 91.1
type textarea "And tore the veil t"
drag, startPoint x: 170, startPoint y: 599, endPoint x: 309, endPoint y: 603, distance: 139.1
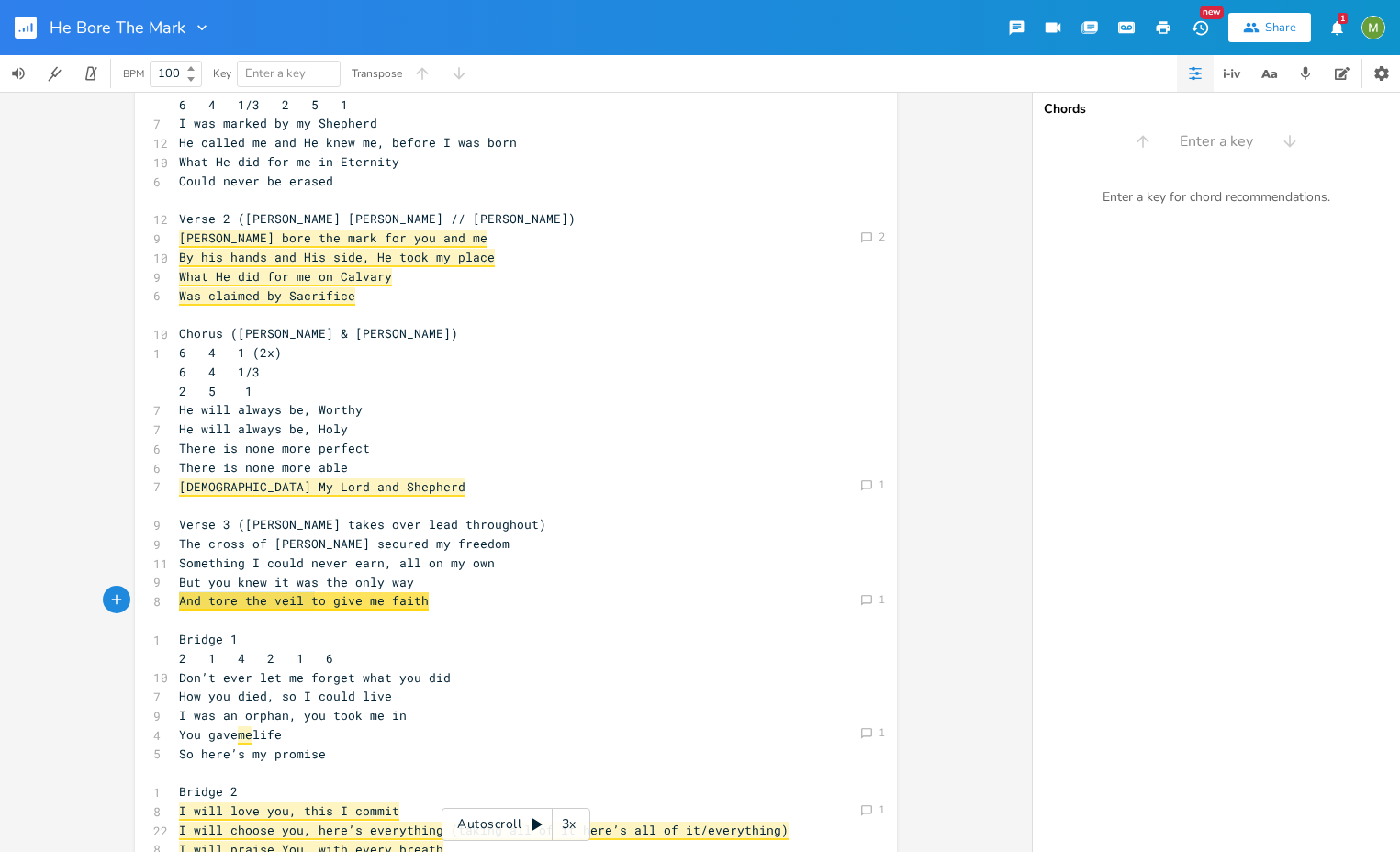
click at [309, 603] on pre "And tore the veil to give me faith" at bounding box center [506, 601] width 663 height 19
click at [355, 600] on span "And tore the veil to give me faith" at bounding box center [304, 601] width 250 height 18
click at [426, 604] on pre "And tore the veil to give me faith" at bounding box center [506, 601] width 663 height 19
click at [1297, 26] on button "Share" at bounding box center [1269, 27] width 82 height 29
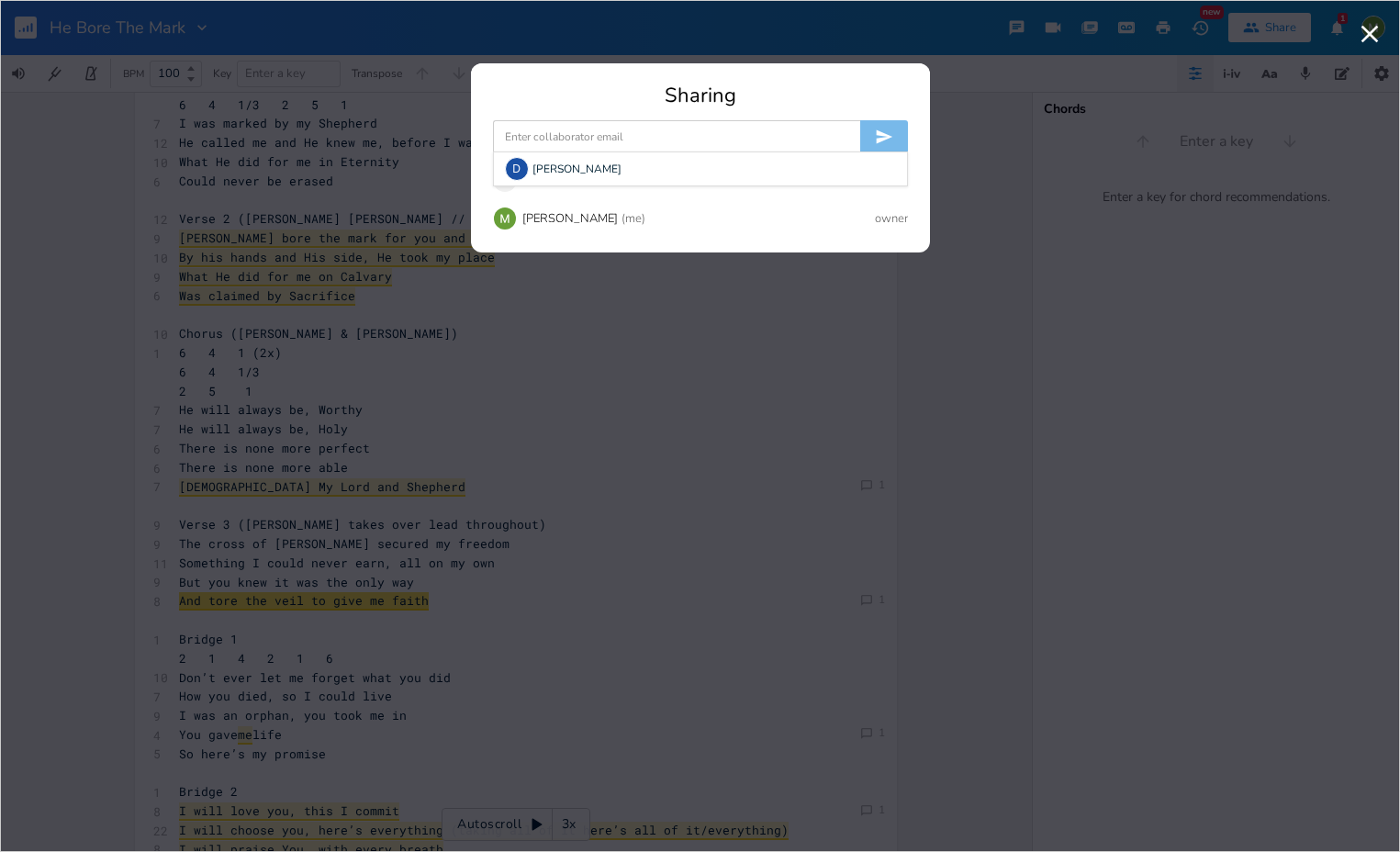
click at [727, 134] on input at bounding box center [676, 137] width 367 height 33
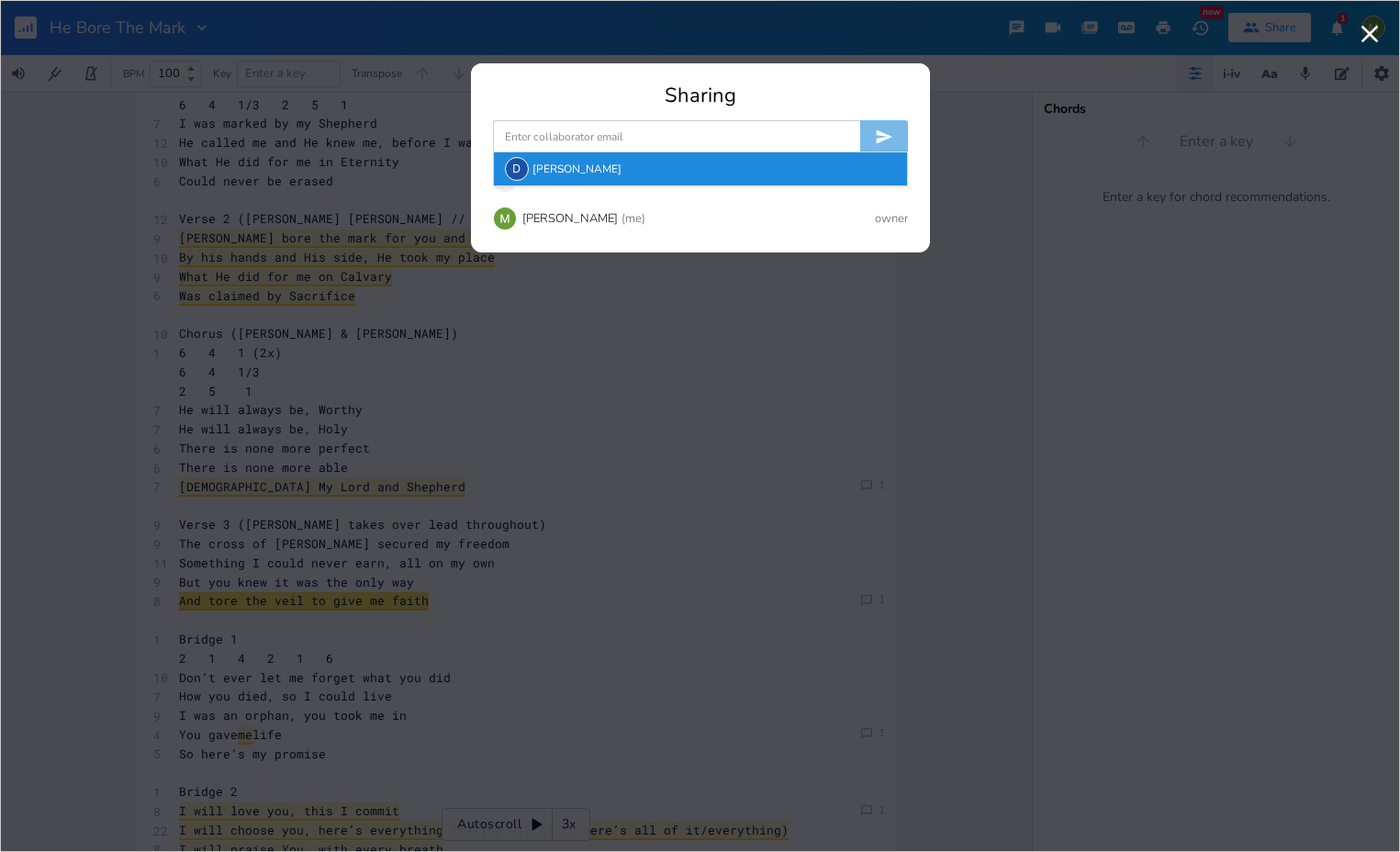
click at [521, 178] on div "D" at bounding box center [517, 168] width 24 height 24
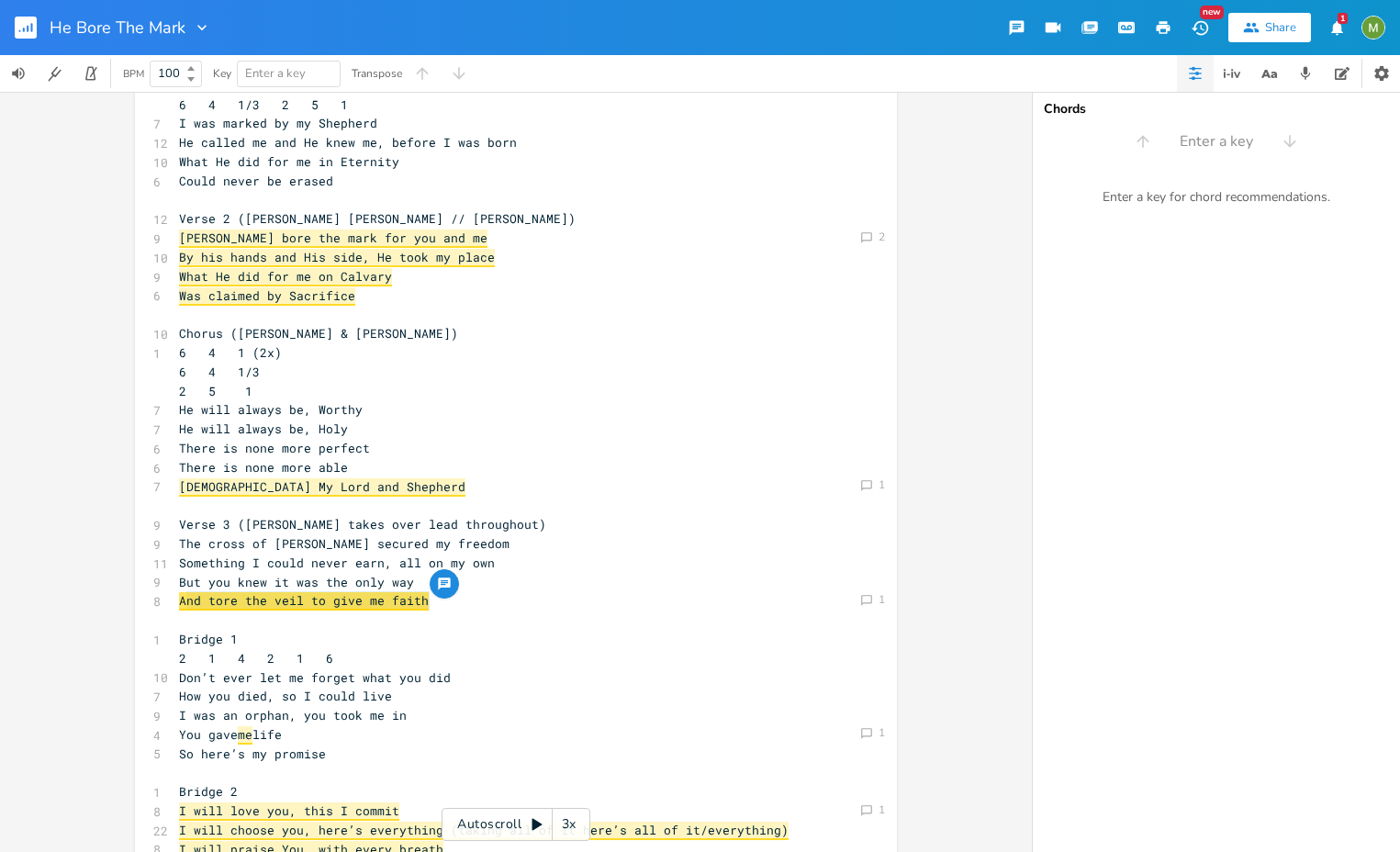
type textarea "And tore the veil to give me faith"
drag, startPoint x: 438, startPoint y: 607, endPoint x: 175, endPoint y: 596, distance: 263.2
click at [175, 596] on pre "And tore the veil to give me faith" at bounding box center [506, 601] width 663 height 19
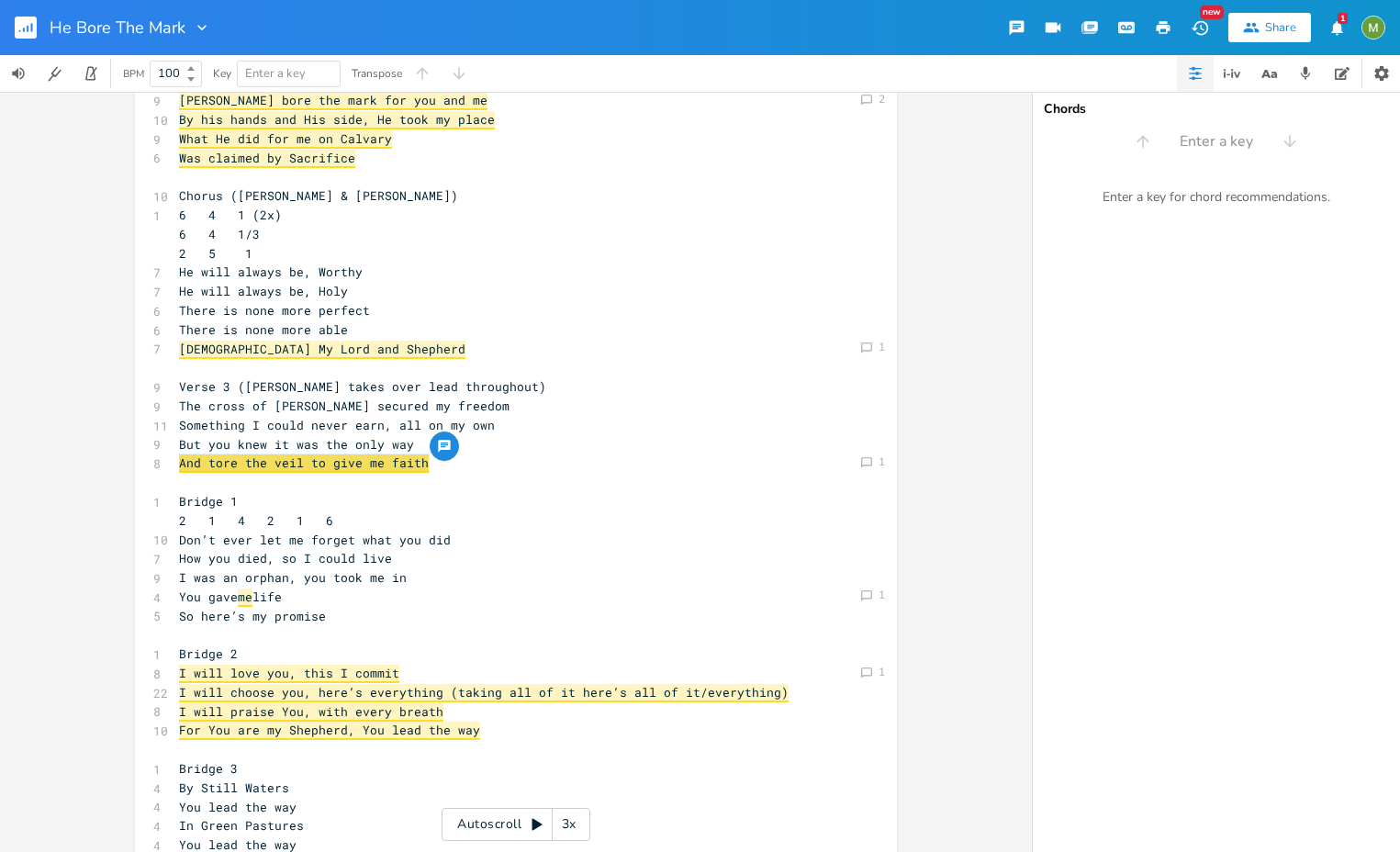
scroll to position [220, 0]
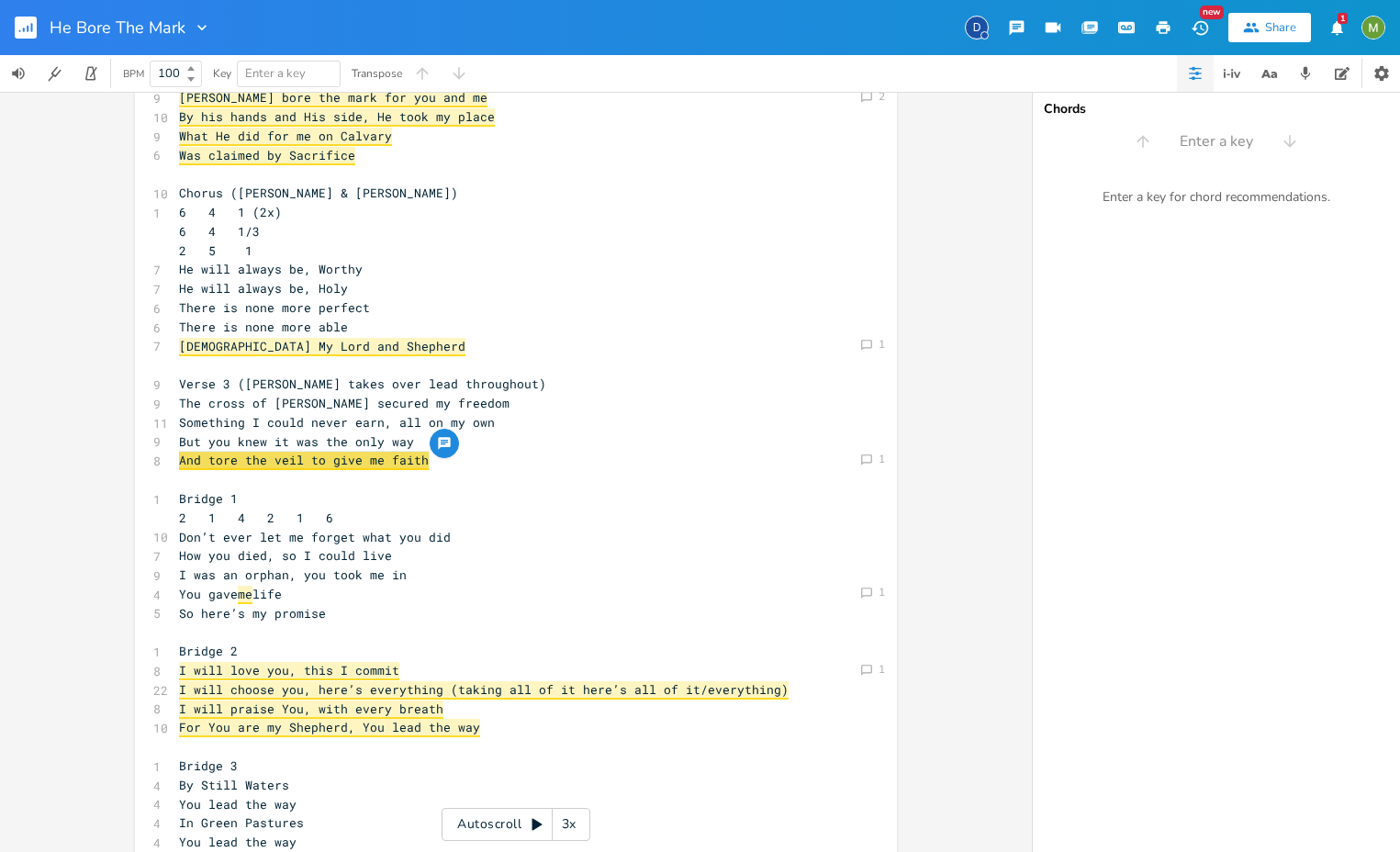
click at [418, 461] on span "And tore the veil to give me faith" at bounding box center [304, 461] width 250 height 18
type textarea "And tore the veil to give me faith"
drag, startPoint x: 174, startPoint y: 458, endPoint x: 423, endPoint y: 457, distance: 249.0
click at [423, 457] on span "And tore the veil to give me faith" at bounding box center [304, 461] width 250 height 18
type textarea "to give me faith"
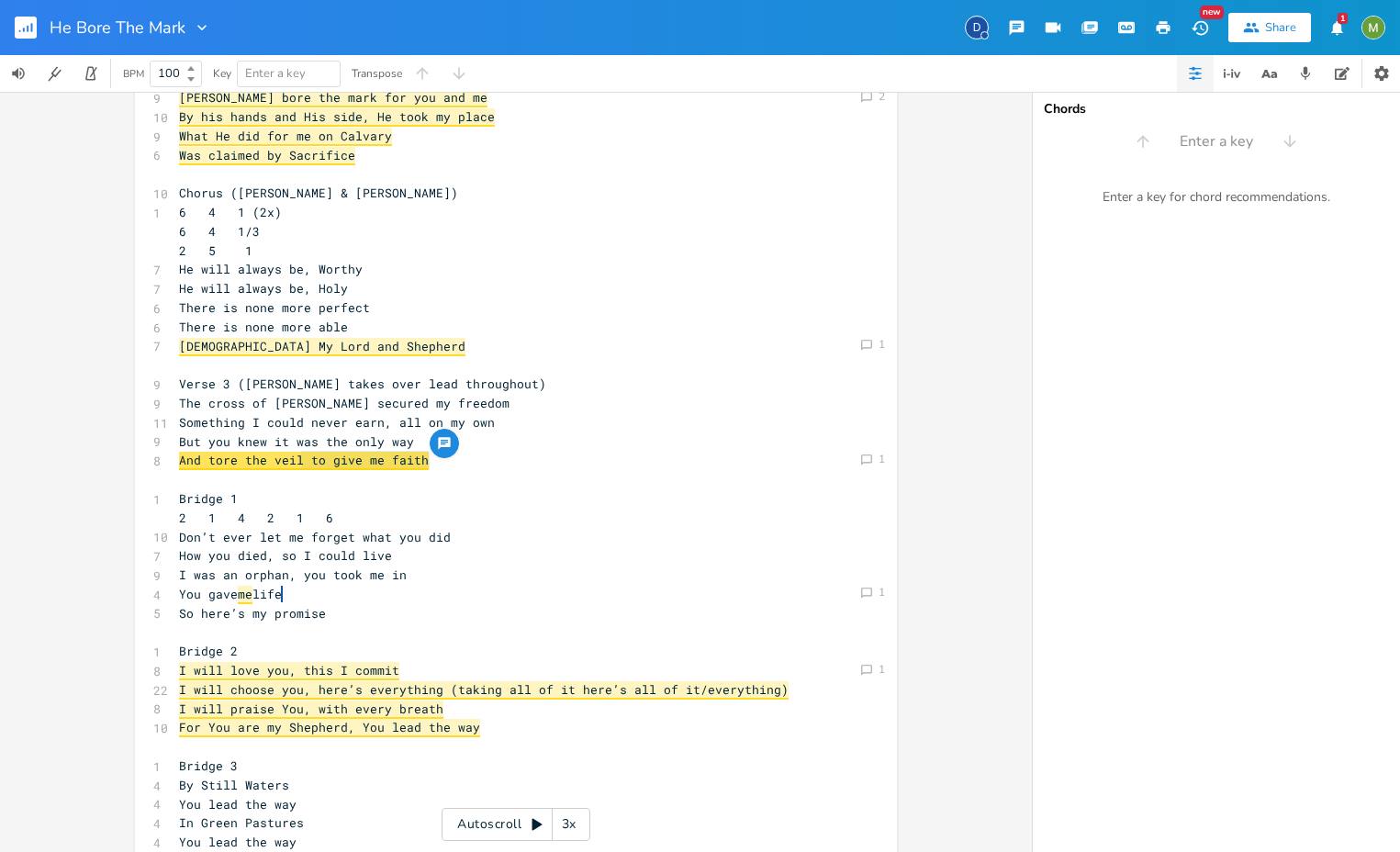
drag, startPoint x: 437, startPoint y: 458, endPoint x: 295, endPoint y: 463, distance: 142.1
click at [295, 463] on pre "And tore the veil to give me faith" at bounding box center [506, 461] width 663 height 19
click at [380, 463] on span "And tore the veil to give me faith" at bounding box center [304, 461] width 250 height 18
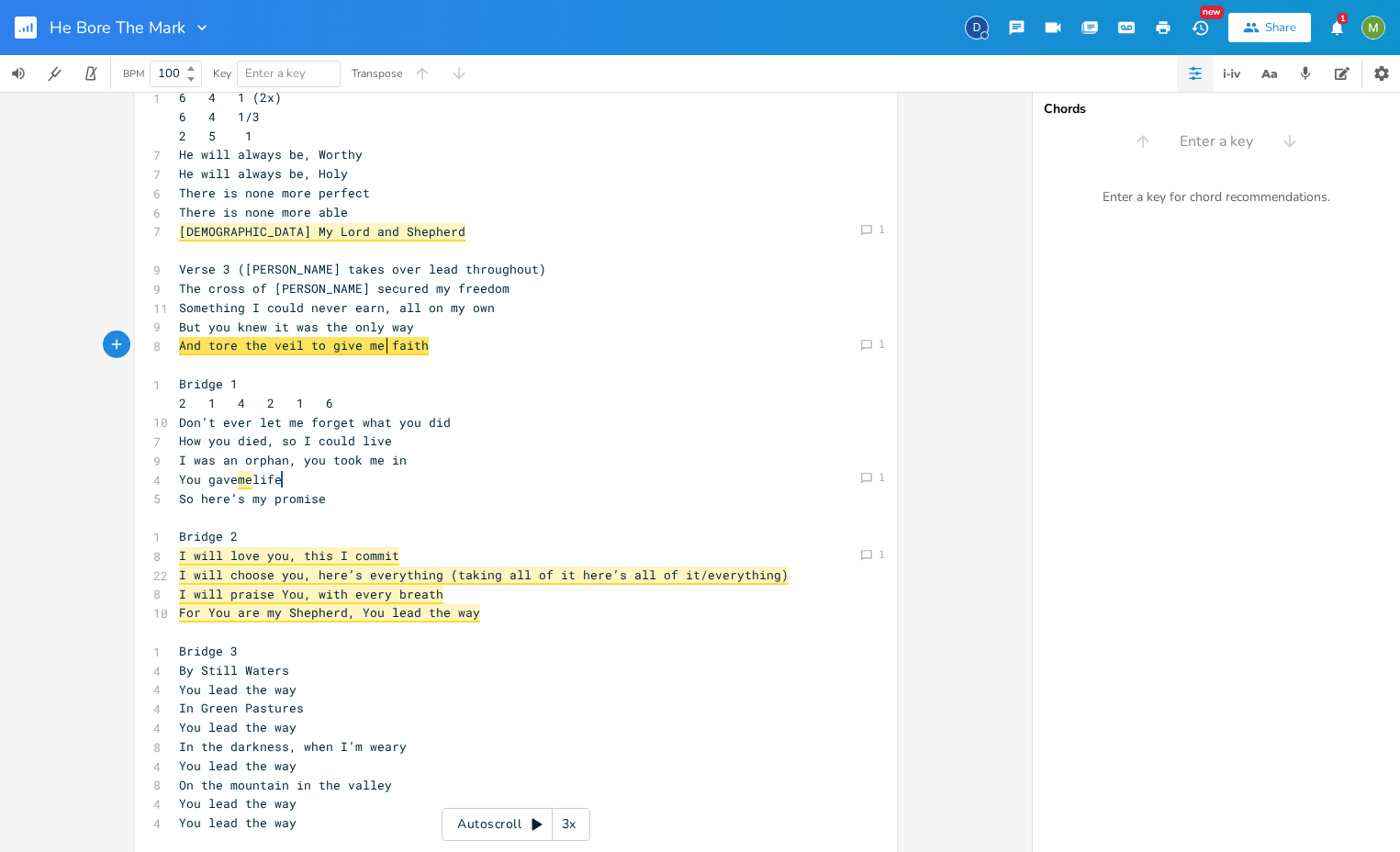
scroll to position [339, 0]
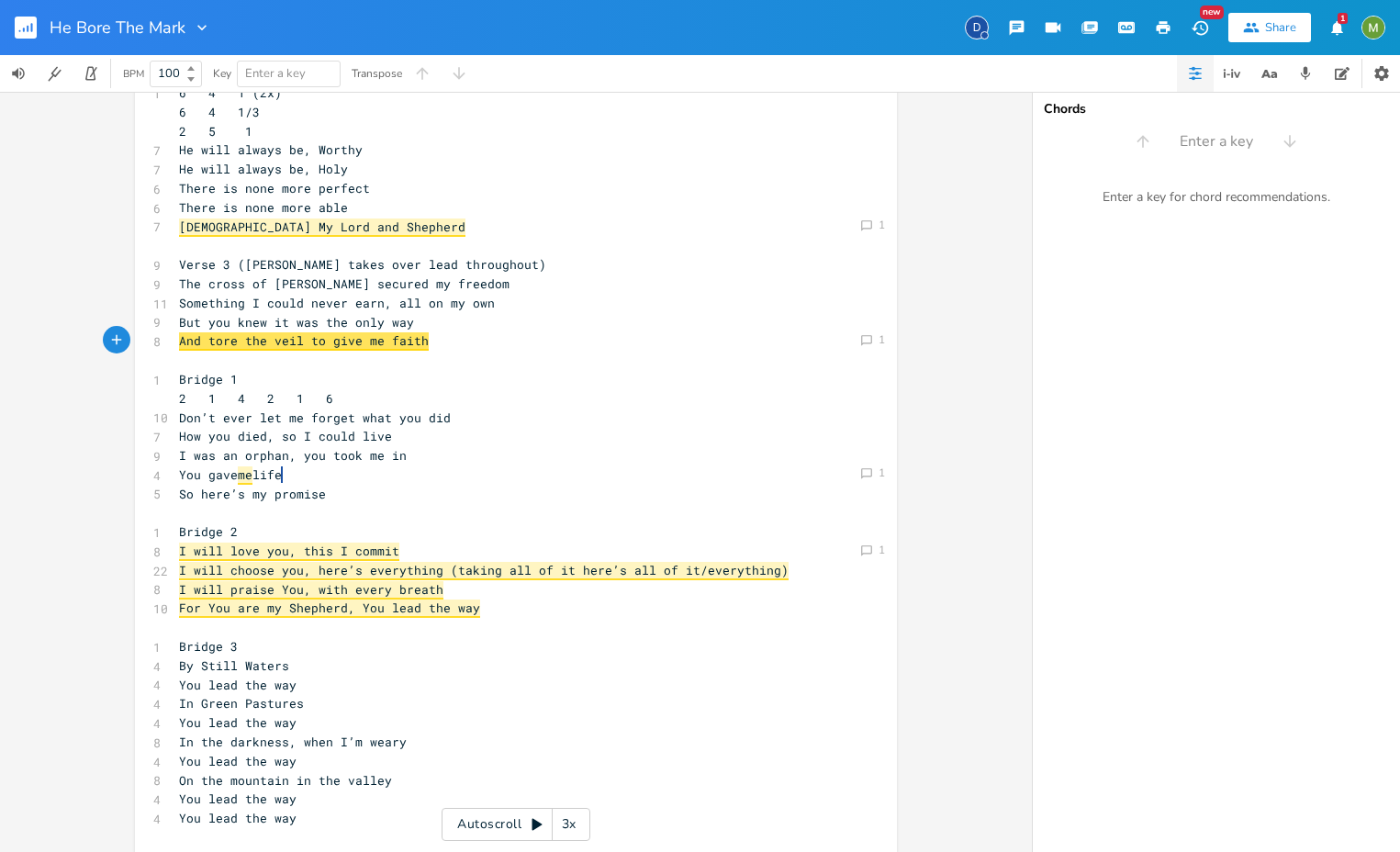
click at [412, 337] on span "And tore the veil to give me faith" at bounding box center [304, 341] width 250 height 18
click at [380, 485] on pre "So here’s my promise" at bounding box center [506, 495] width 663 height 19
click at [363, 334] on span "And tore the veil to give me faith" at bounding box center [304, 341] width 250 height 18
type textarea "me"
click at [363, 334] on span "And tore the veil to give me faith" at bounding box center [304, 341] width 250 height 18
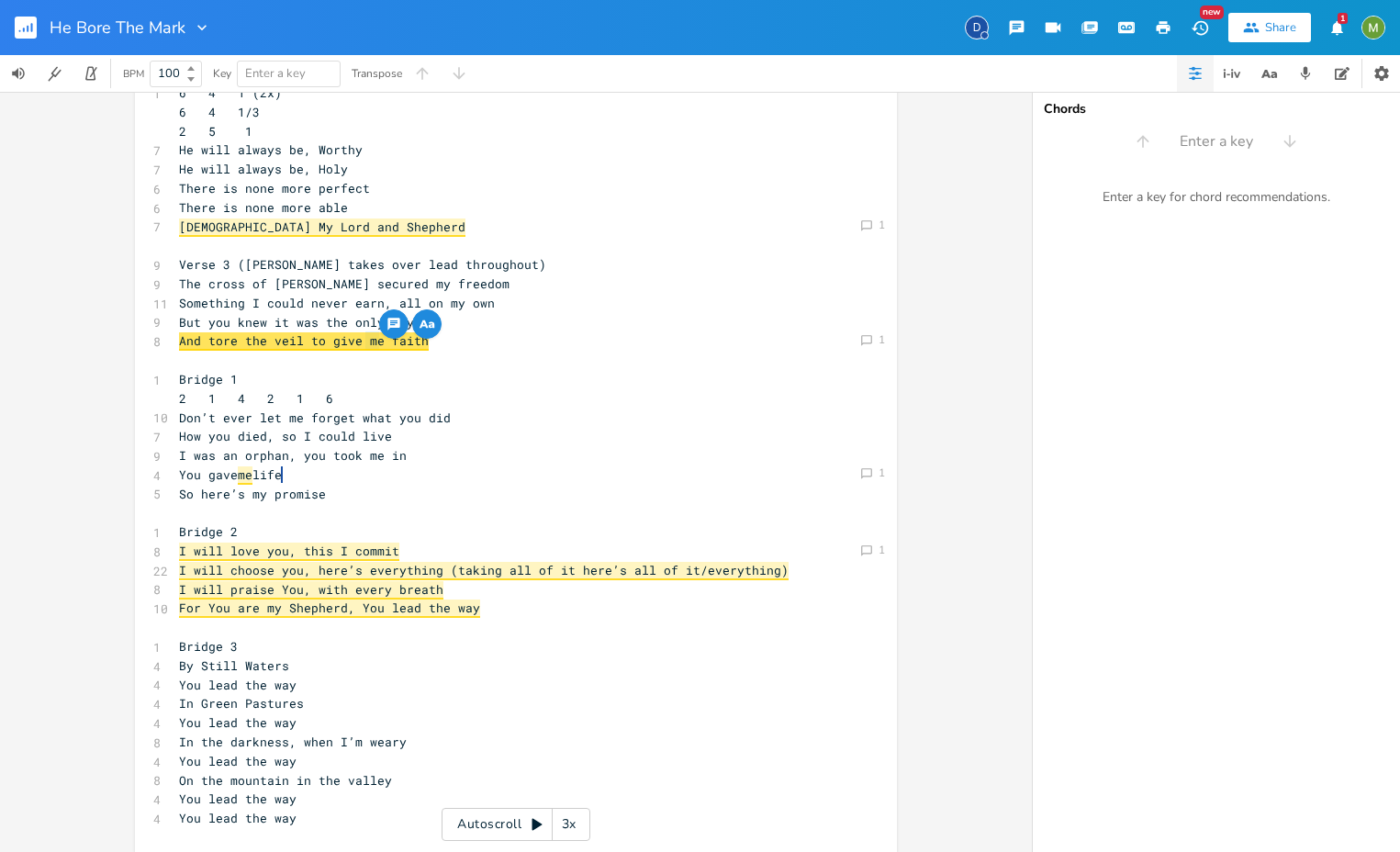
click at [477, 345] on pre "And tore the veil to give me faith" at bounding box center [506, 341] width 663 height 19
click at [239, 475] on span "me" at bounding box center [245, 475] width 15 height 18
click at [244, 471] on span "me" at bounding box center [245, 475] width 15 height 18
click at [369, 475] on pre "You gave me life" at bounding box center [506, 475] width 663 height 19
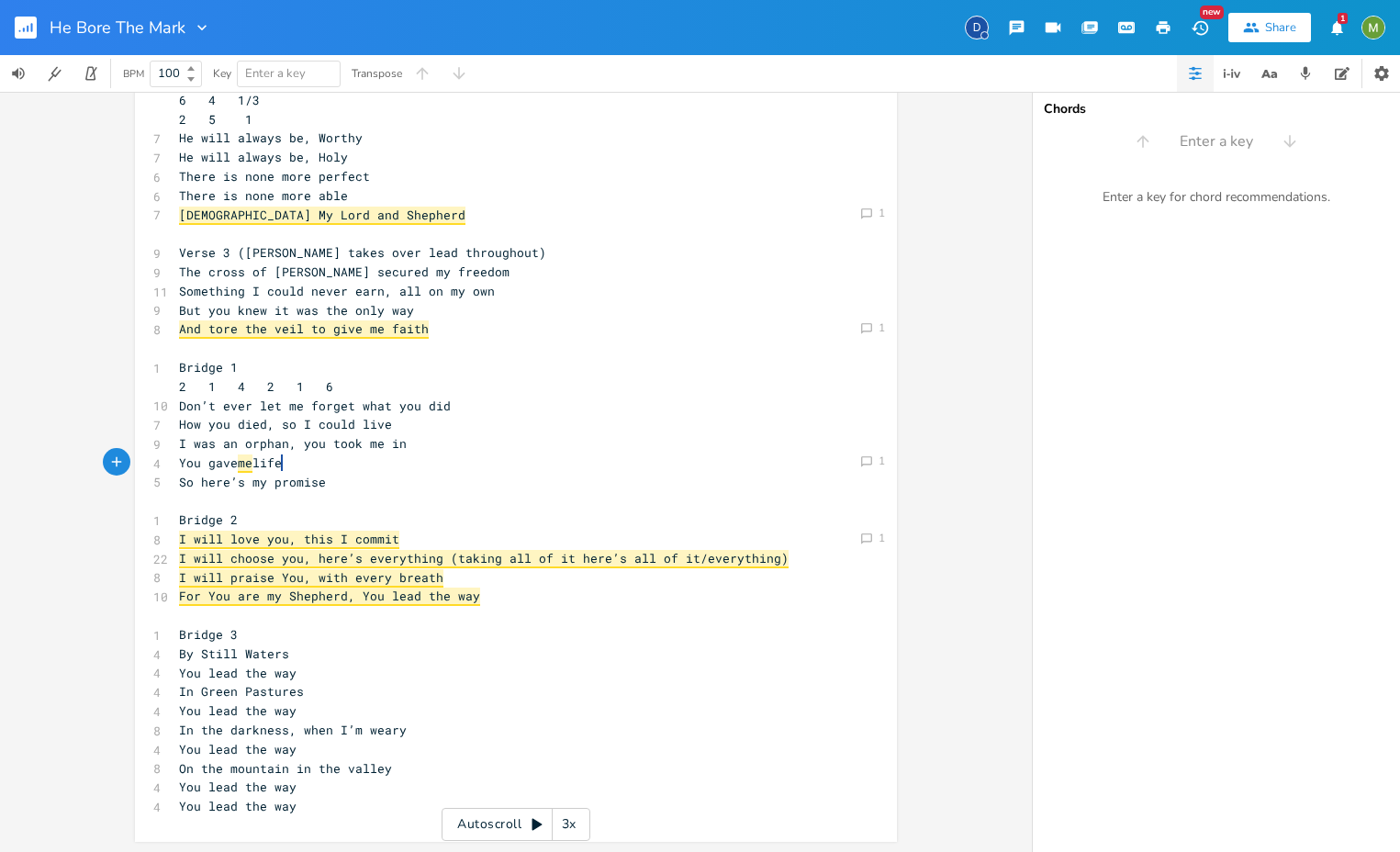
scroll to position [351, 0]
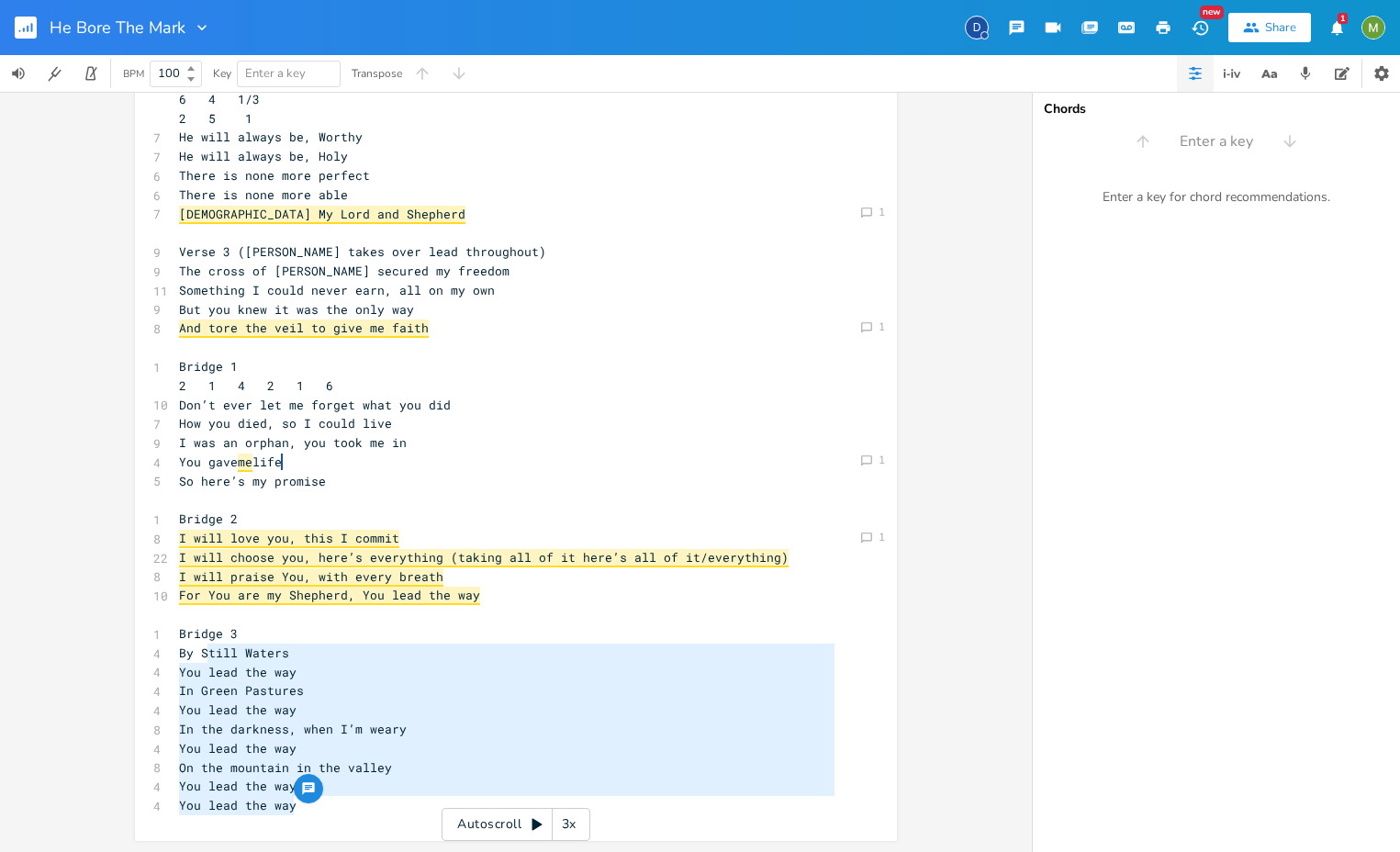
type textarea "y Still Waters You lead the way In Green Pastures You lead the way In the darkn…"
drag, startPoint x: 324, startPoint y: 801, endPoint x: 178, endPoint y: 648, distance: 211.5
click at [178, 648] on div "6 Verse 1 (Berenice only) 1 4 6 4 1 6 4 1/3 2 5 1 7 I was marked by my Shepherd…" at bounding box center [506, 299] width 663 height 1031
click at [309, 670] on pre "You lead the way" at bounding box center [506, 673] width 663 height 19
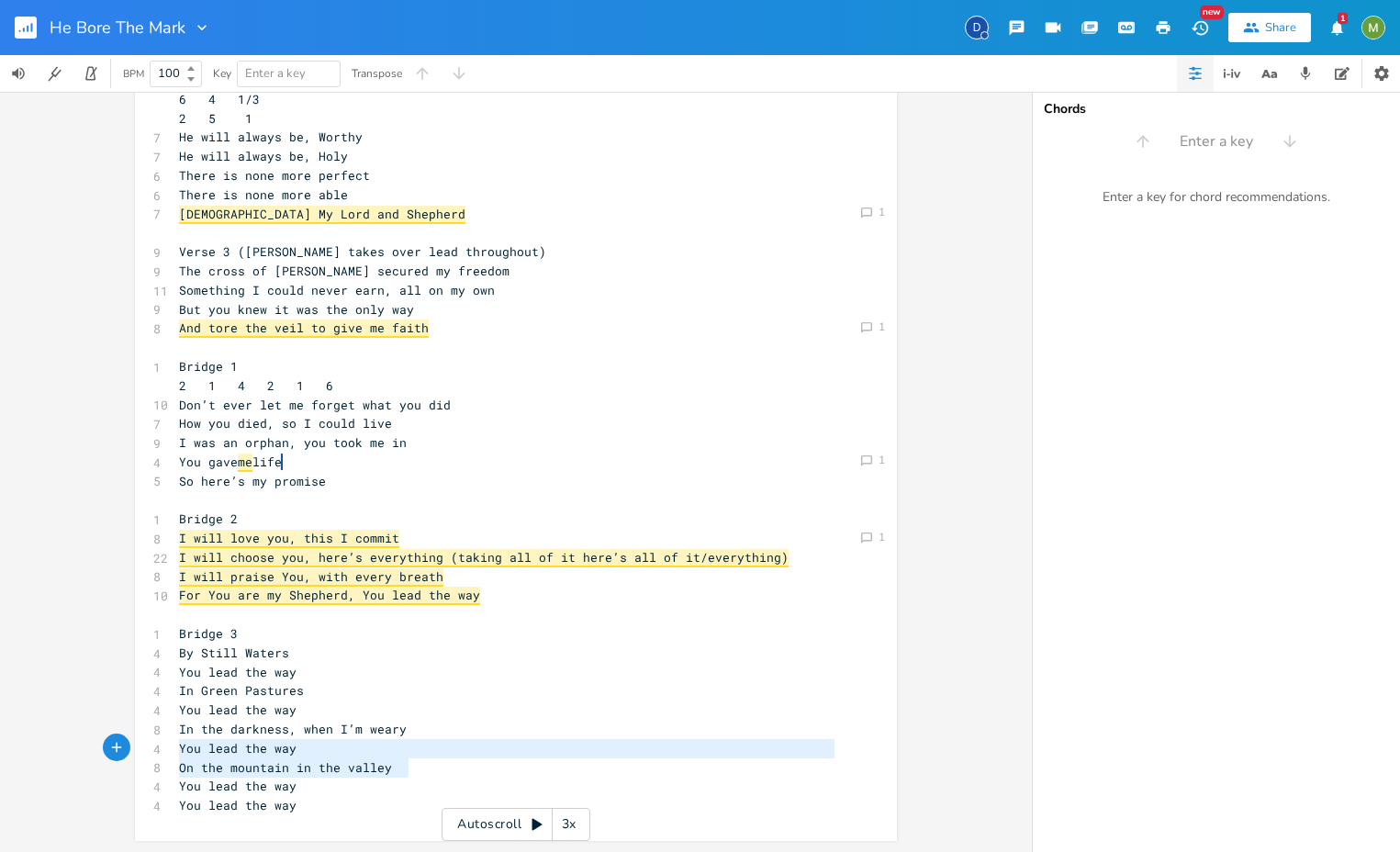
type textarea "In the darkness, when I’m weary You lead the way On the mountain in the valley"
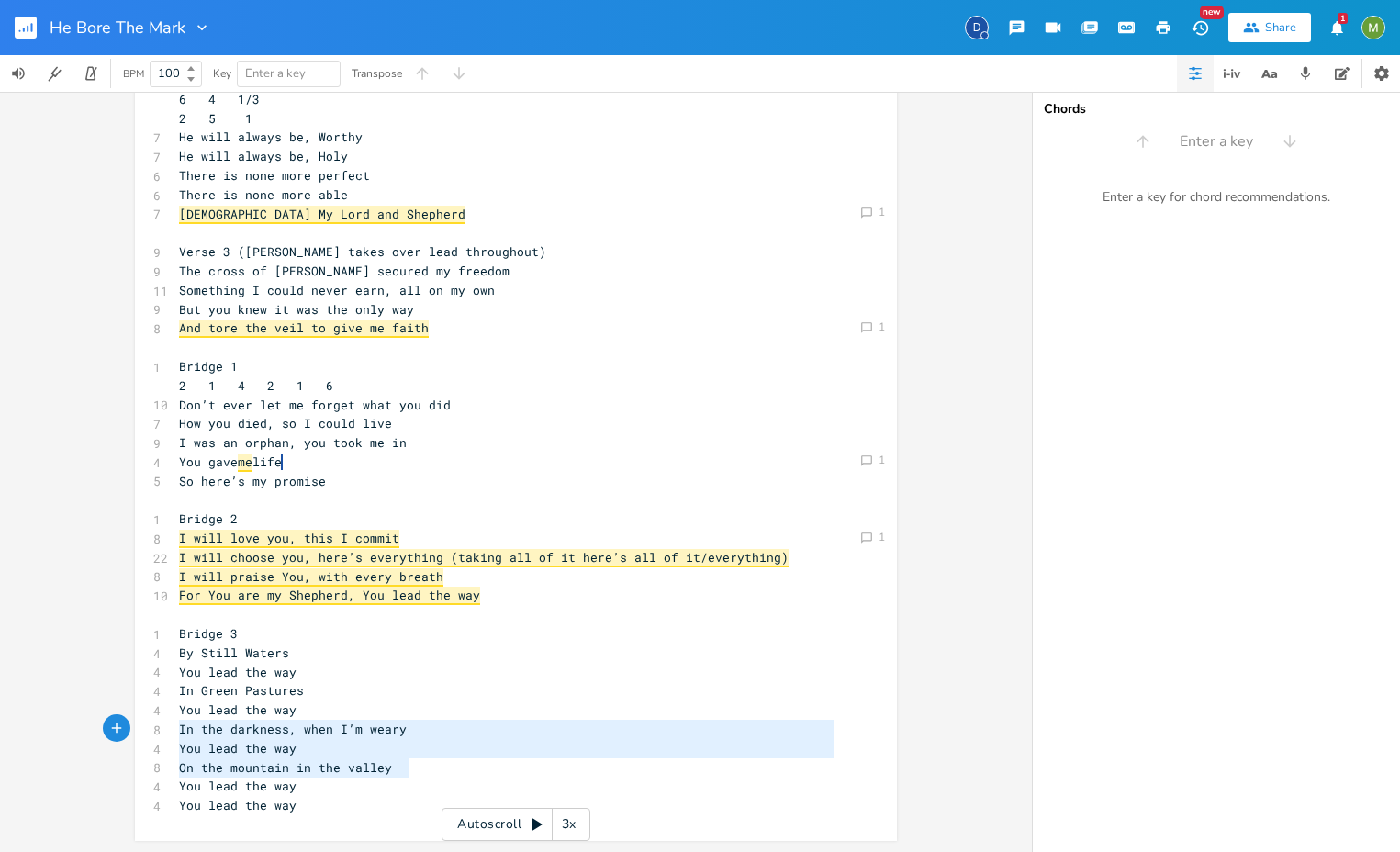
drag, startPoint x: 424, startPoint y: 765, endPoint x: 144, endPoint y: 730, distance: 282.2
click at [144, 730] on div "In the darkness, when I’m weary You lead the way On the mountain in the valley …" at bounding box center [515, 296] width 762 height 1090
click at [407, 728] on span "In the darkness, when I’m weary" at bounding box center [292, 728] width 228 height 16
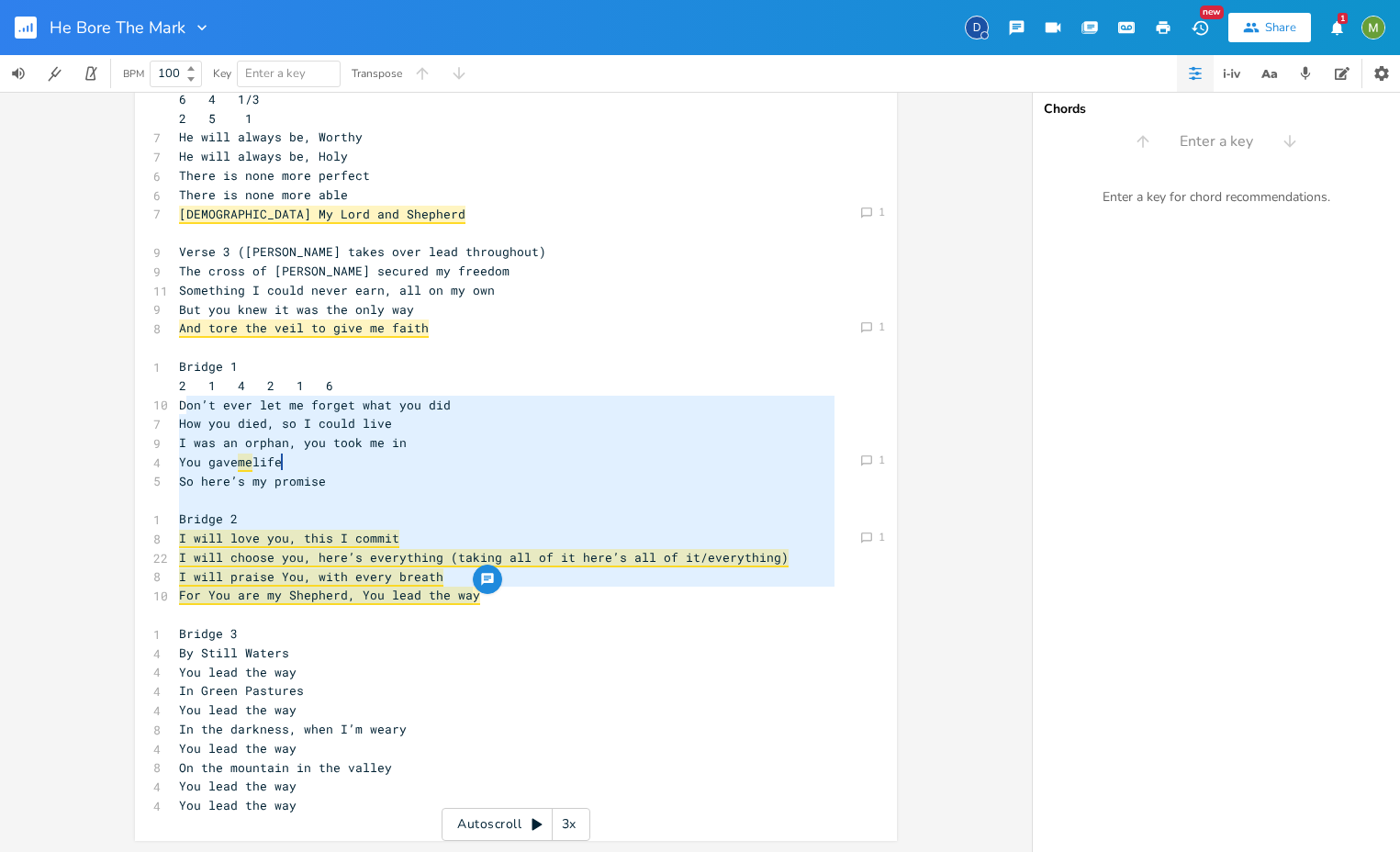
type textarea "Bridge 1 2 1 4 2 1 6 Don’t ever let me forget what you did How you died, so I c…"
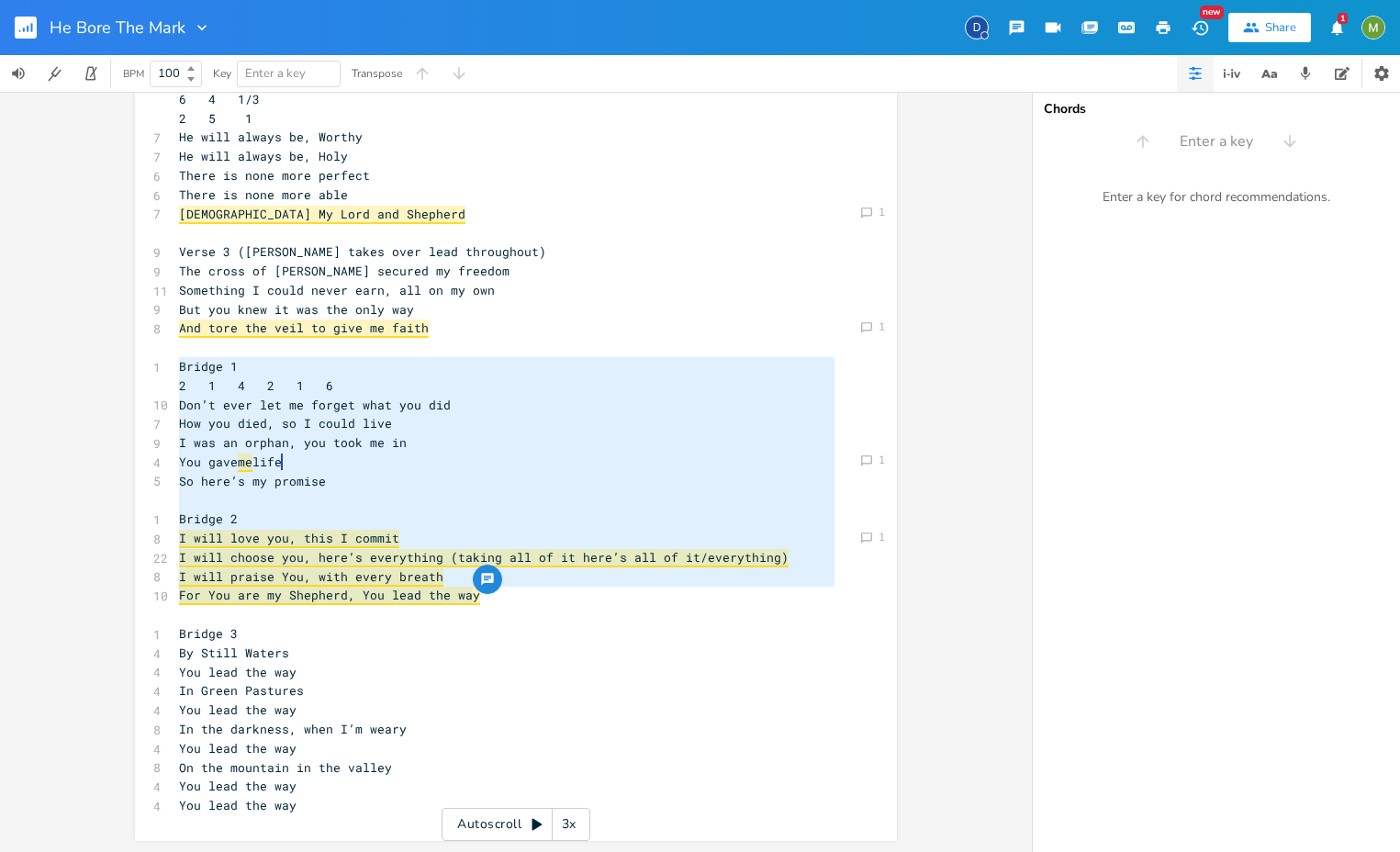
drag, startPoint x: 475, startPoint y: 598, endPoint x: 171, endPoint y: 375, distance: 377.0
click at [330, 519] on pre "Bridge 2" at bounding box center [506, 519] width 663 height 19
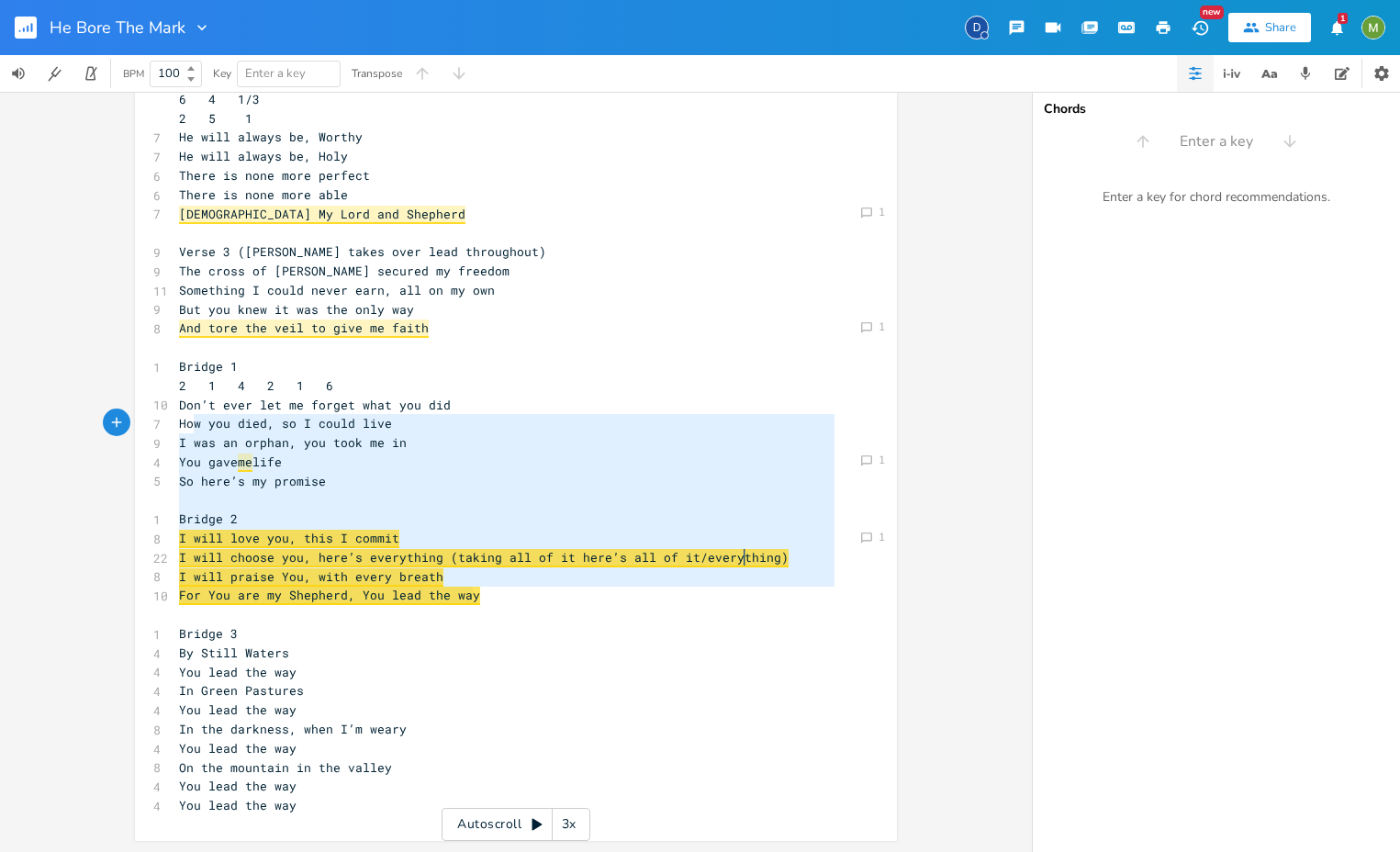
type textarea "Bridge 1 2 1 4 2 1 6 Don’t ever let me forget what you did How you died, so I c…"
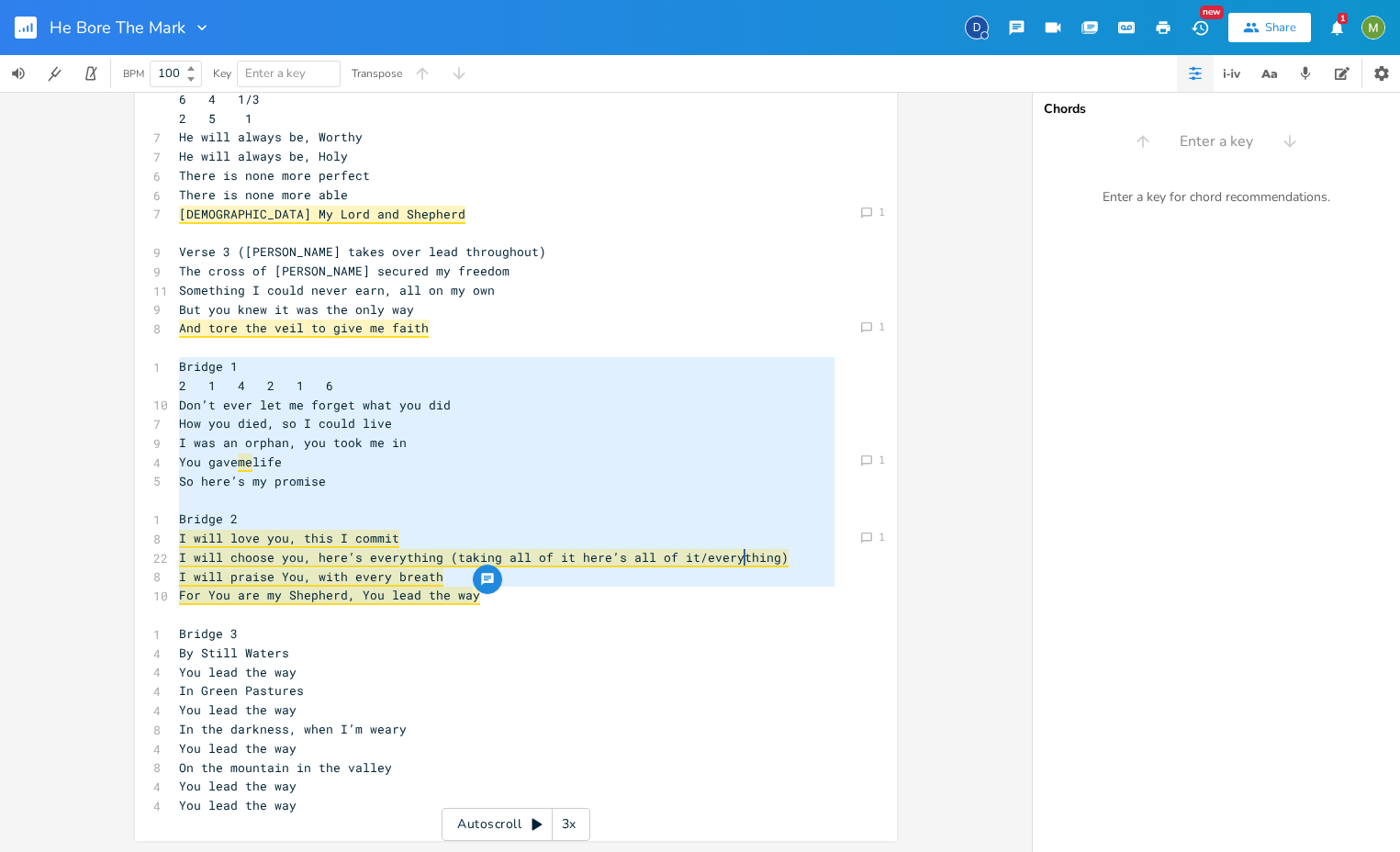
drag, startPoint x: 521, startPoint y: 596, endPoint x: 169, endPoint y: 370, distance: 418.3
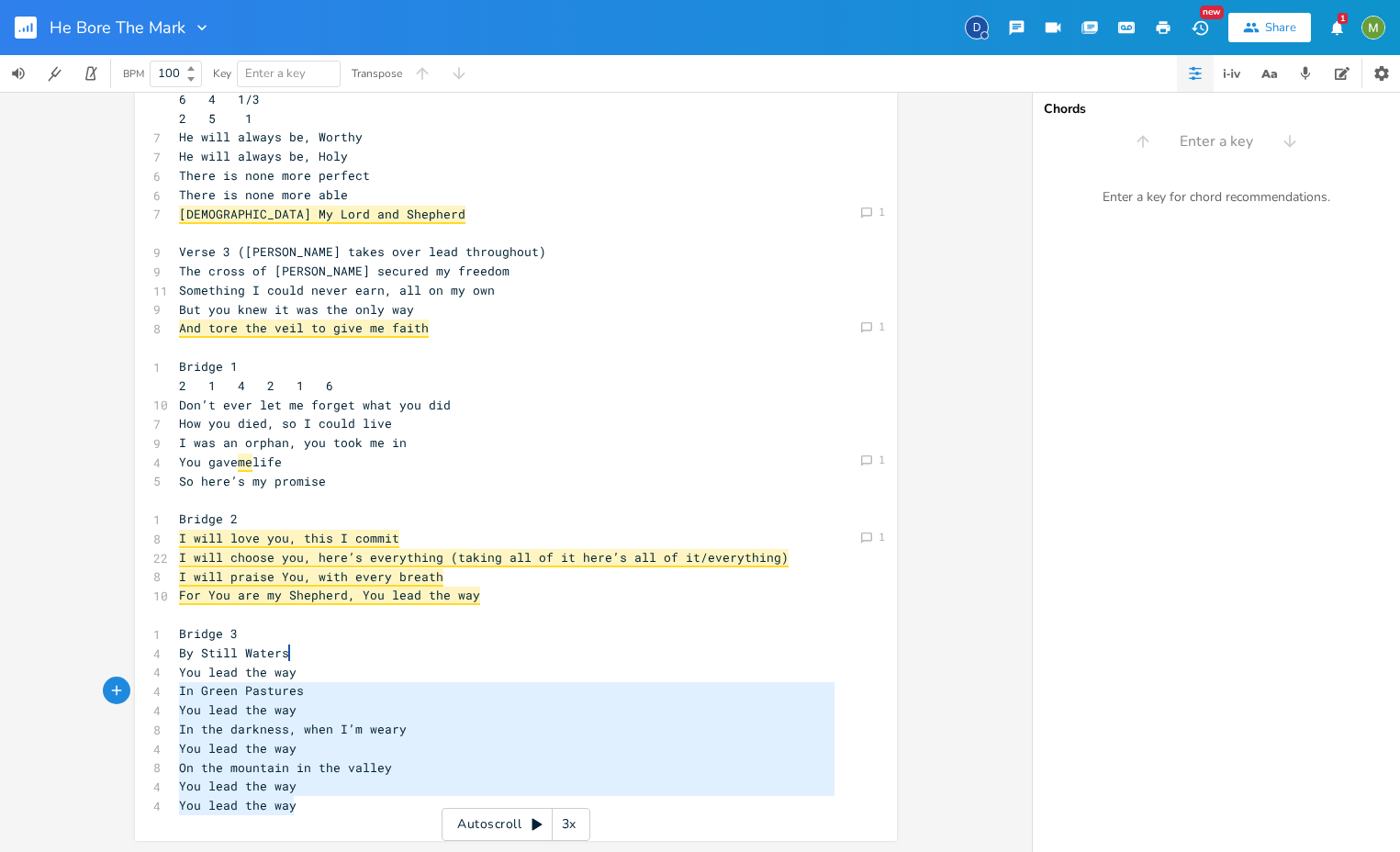
type textarea "r You are my Shepherd, You lead the way Bridge 3 By Still Waters You lead the w…"
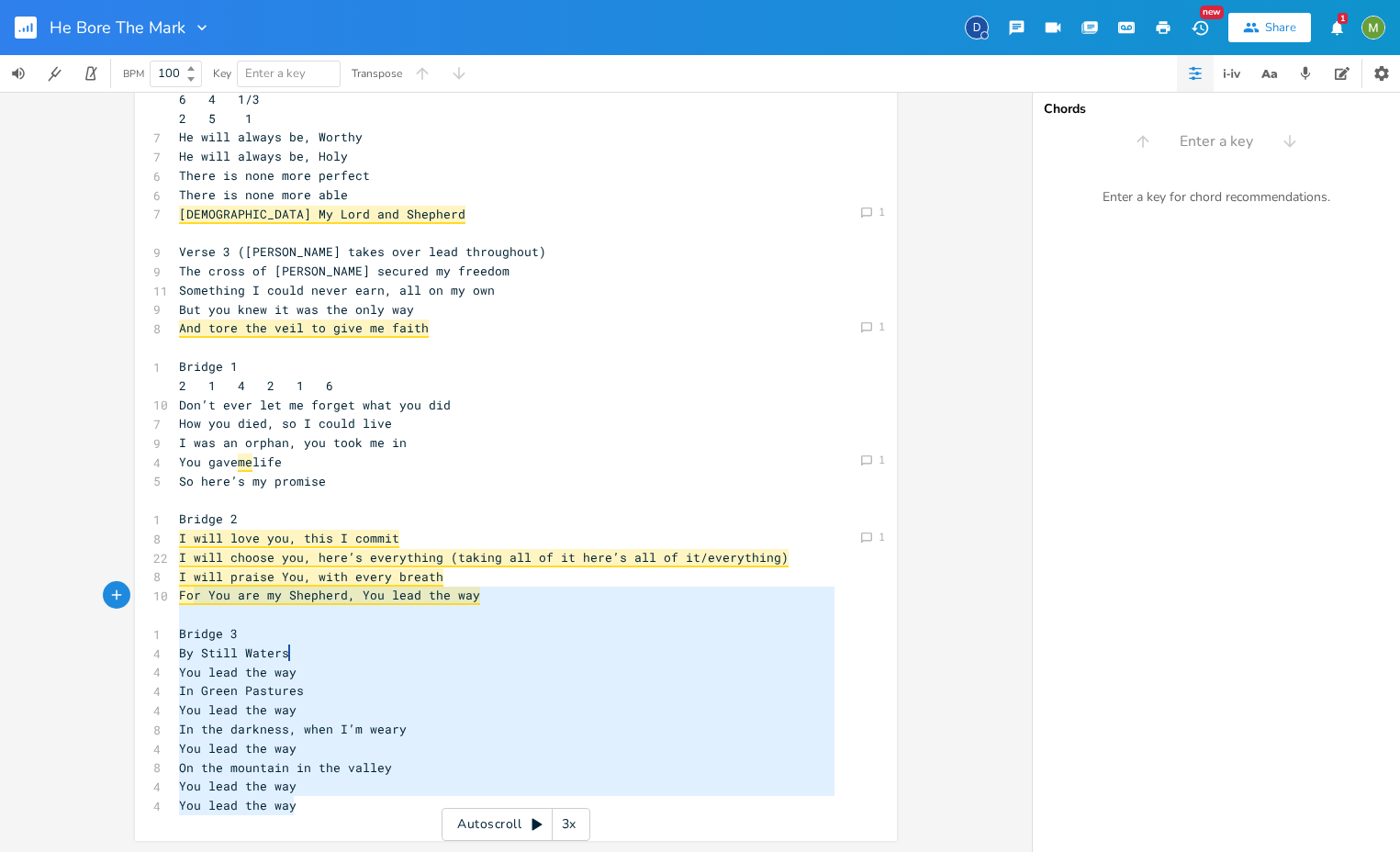
click at [186, 596] on div "6 Verse 1 (Berenice only) 1 4 6 4 1 6 4 1/3 2 5 1 7 I was marked by my Shepherd…" at bounding box center [506, 299] width 663 height 1031
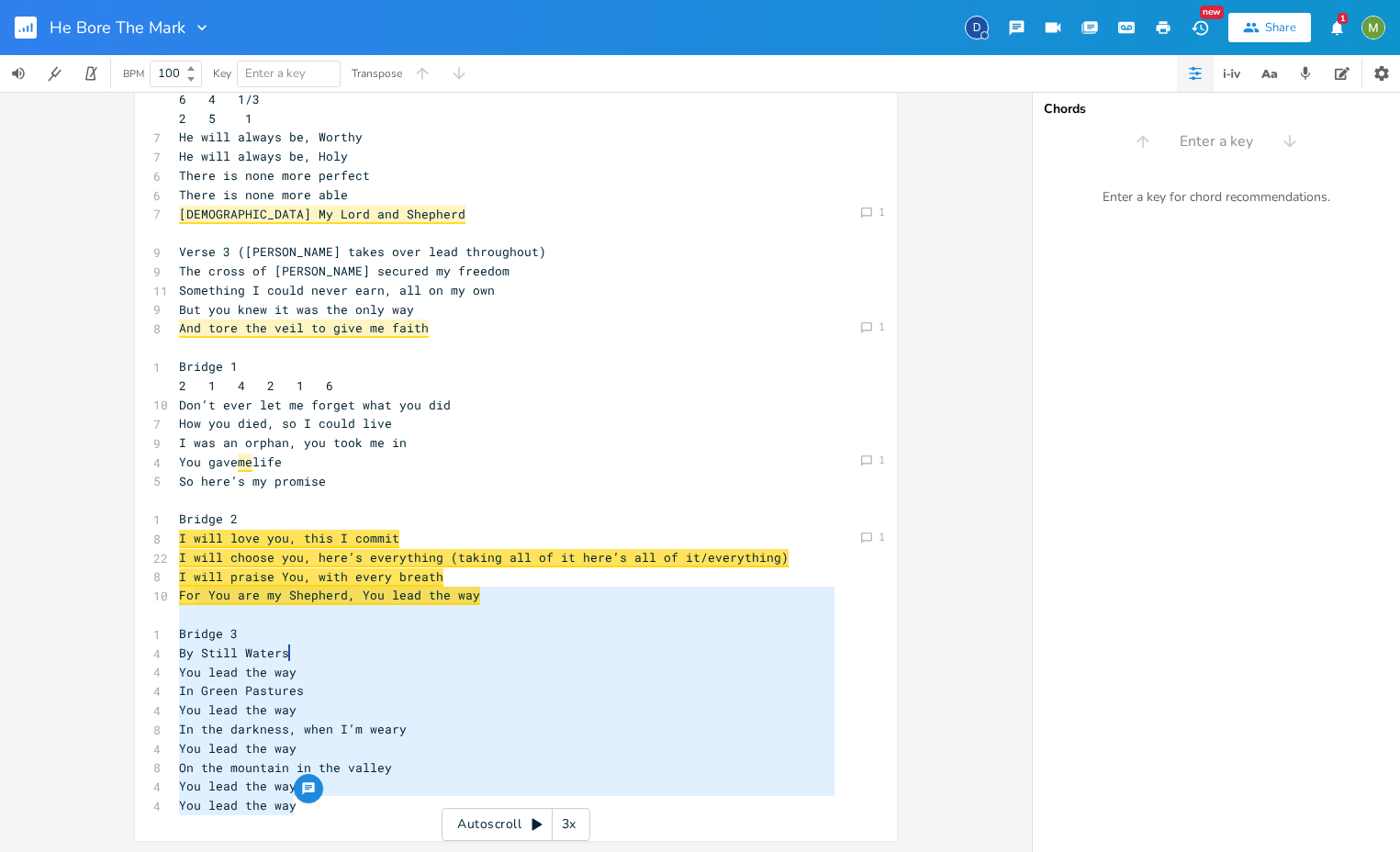
click at [384, 477] on pre "So here’s my promise" at bounding box center [506, 481] width 663 height 19
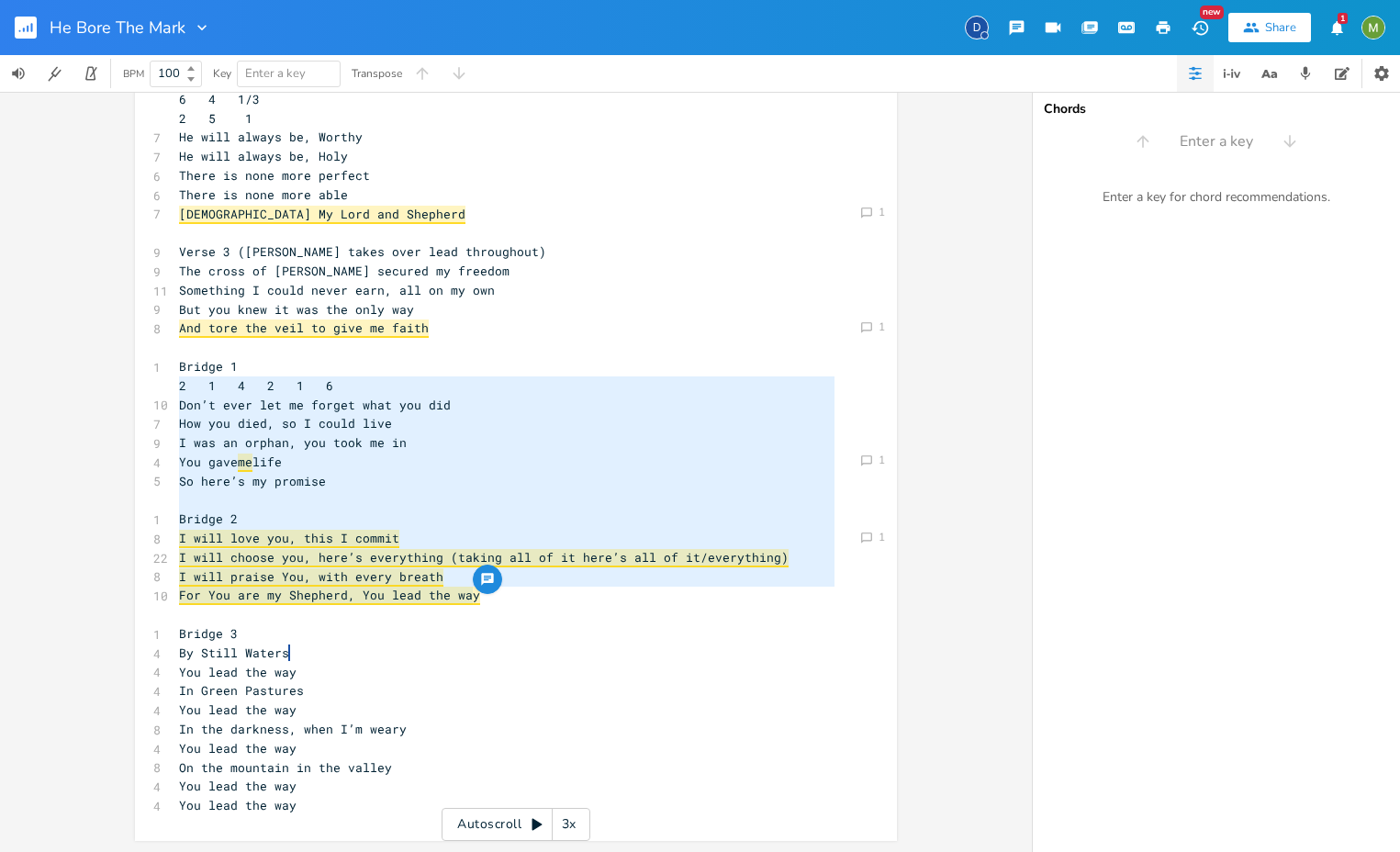
type textarea "Bridge 1 2 1 4 2 1 6 Don’t ever let me forget what you did How you died, so I c…"
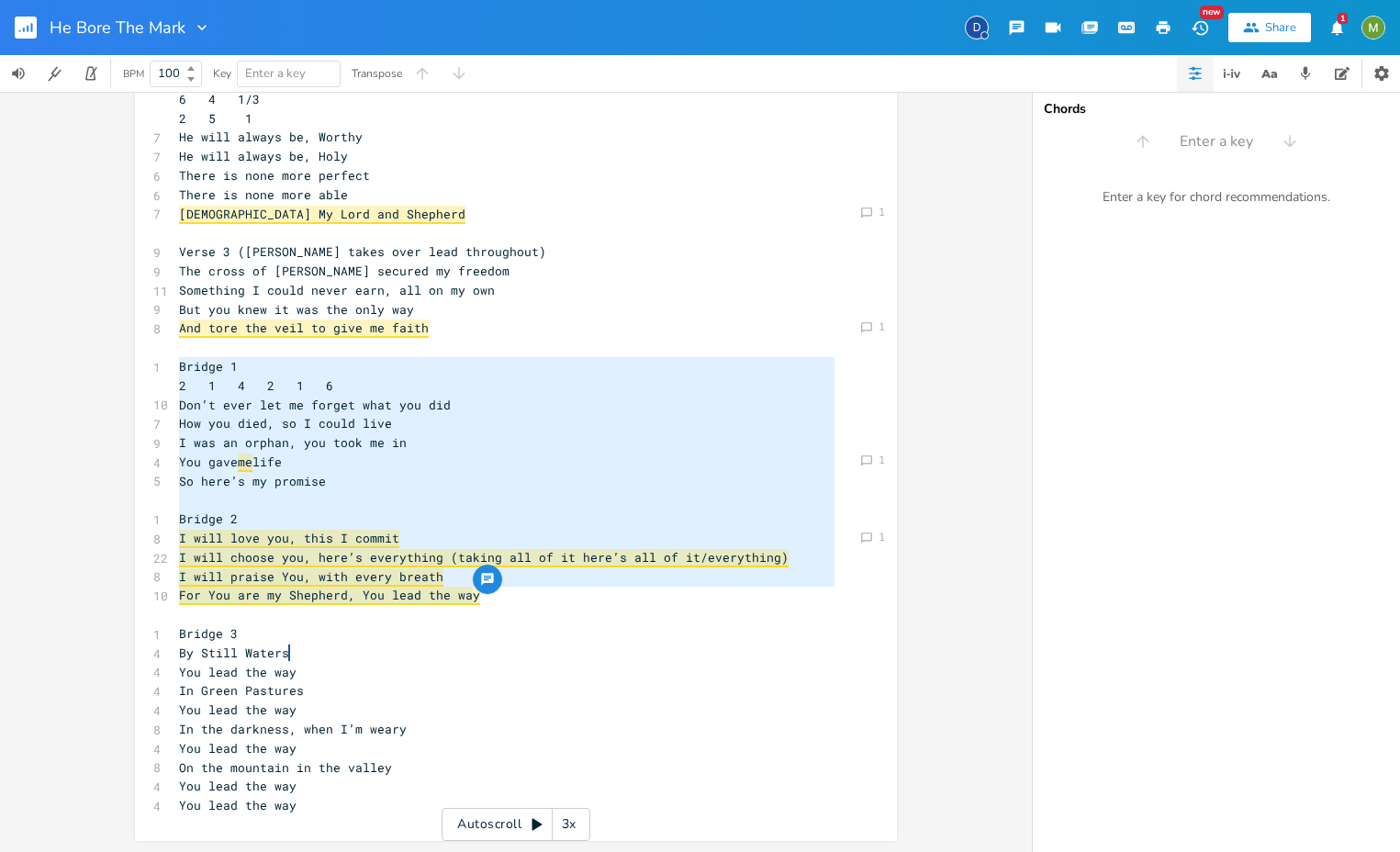
drag, startPoint x: 489, startPoint y: 605, endPoint x: 171, endPoint y: 364, distance: 399.0
click at [175, 364] on div "6 Verse 1 (Berenice only) 1 4 6 4 1 6 4 1/3 2 5 1 7 I was marked by my Shepherd…" at bounding box center [506, 299] width 663 height 1031
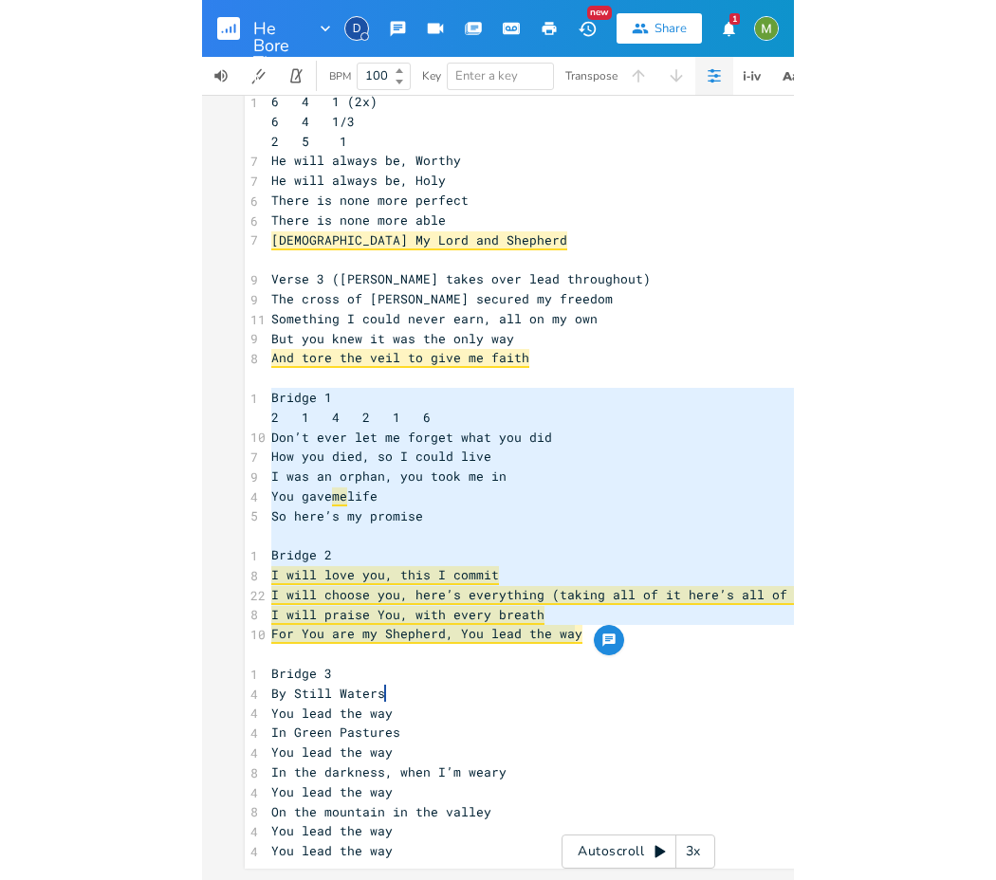
scroll to position [333, 0]
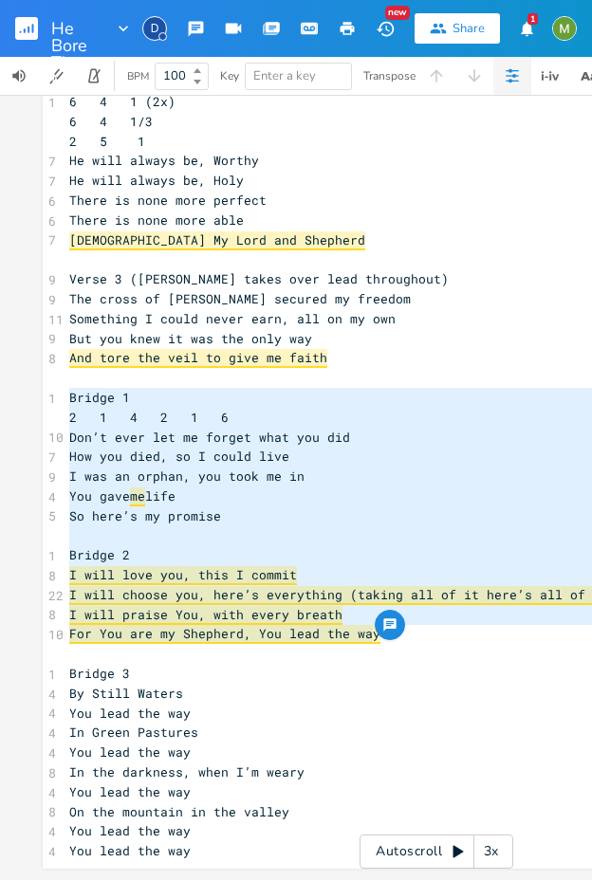
click at [341, 428] on pre "Don’t ever let me forget what you did" at bounding box center [436, 438] width 742 height 20
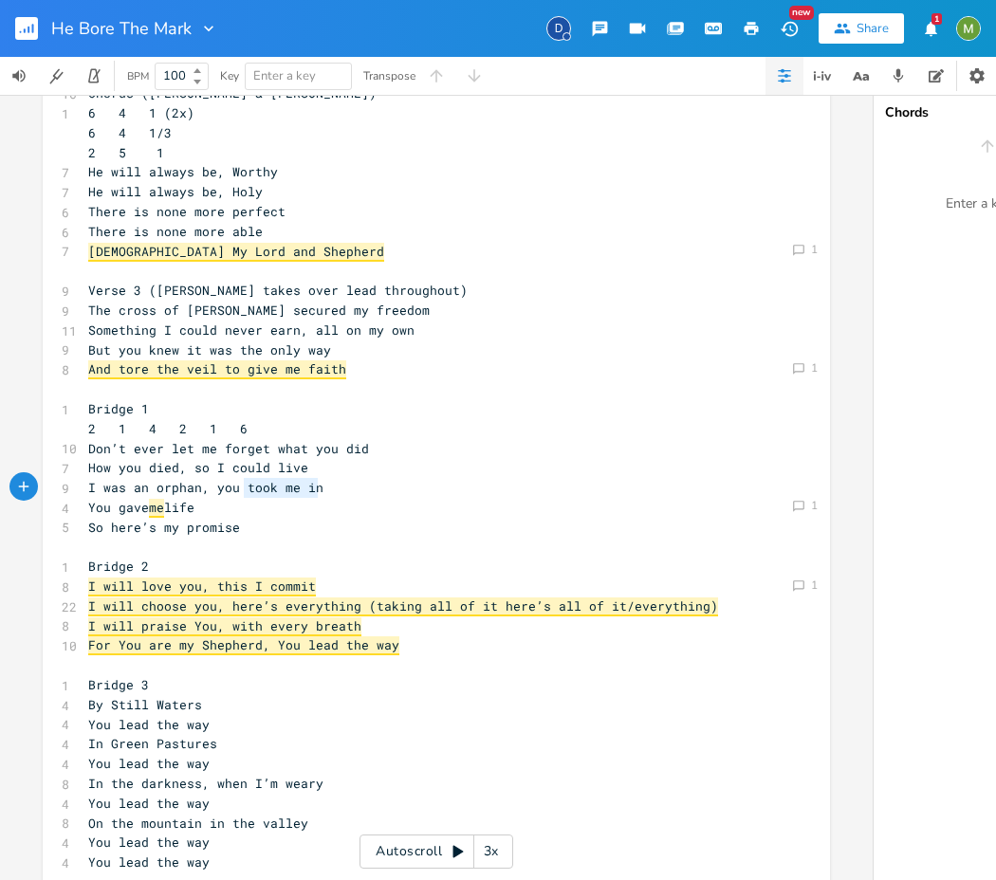
type textarea "you died, so I could live I was an orphan, you took me in"
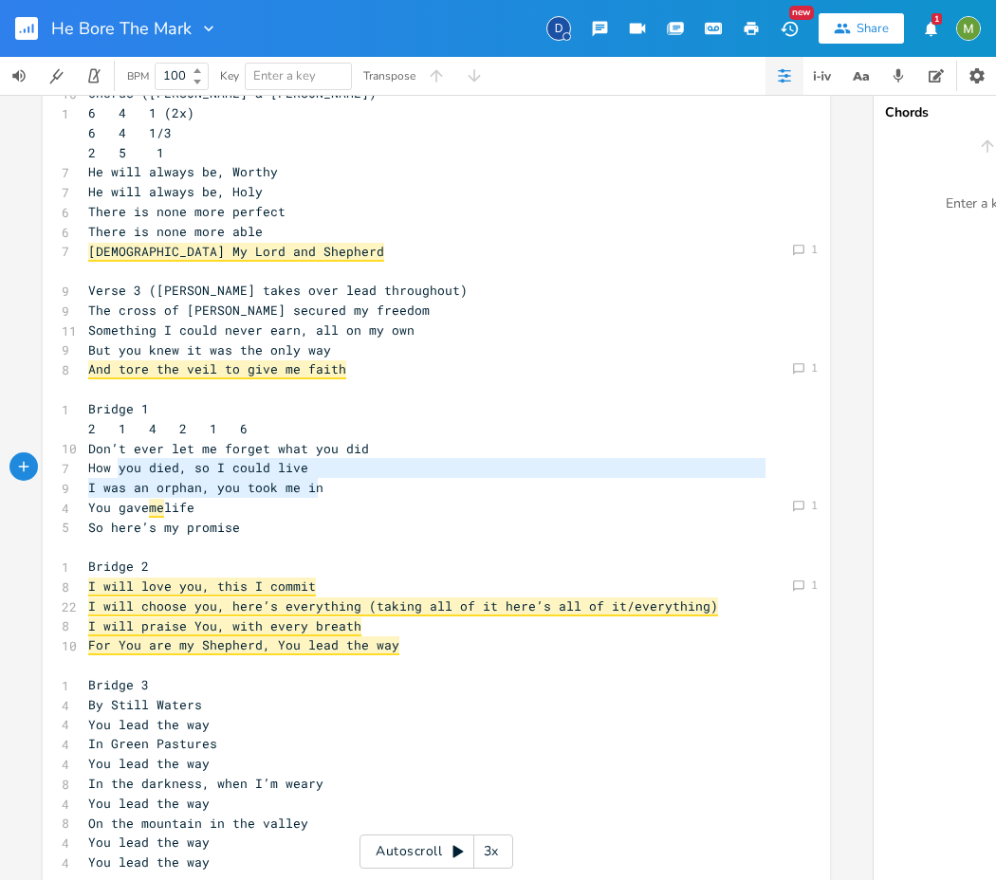
drag, startPoint x: 310, startPoint y: 490, endPoint x: 110, endPoint y: 476, distance: 200.6
click at [110, 476] on div "6 Verse 1 (Berenice only) 1 4 6 4 1 6 4 1/3 2 5 1 7 I was marked by my Shepherd…" at bounding box center [426, 340] width 685 height 1065
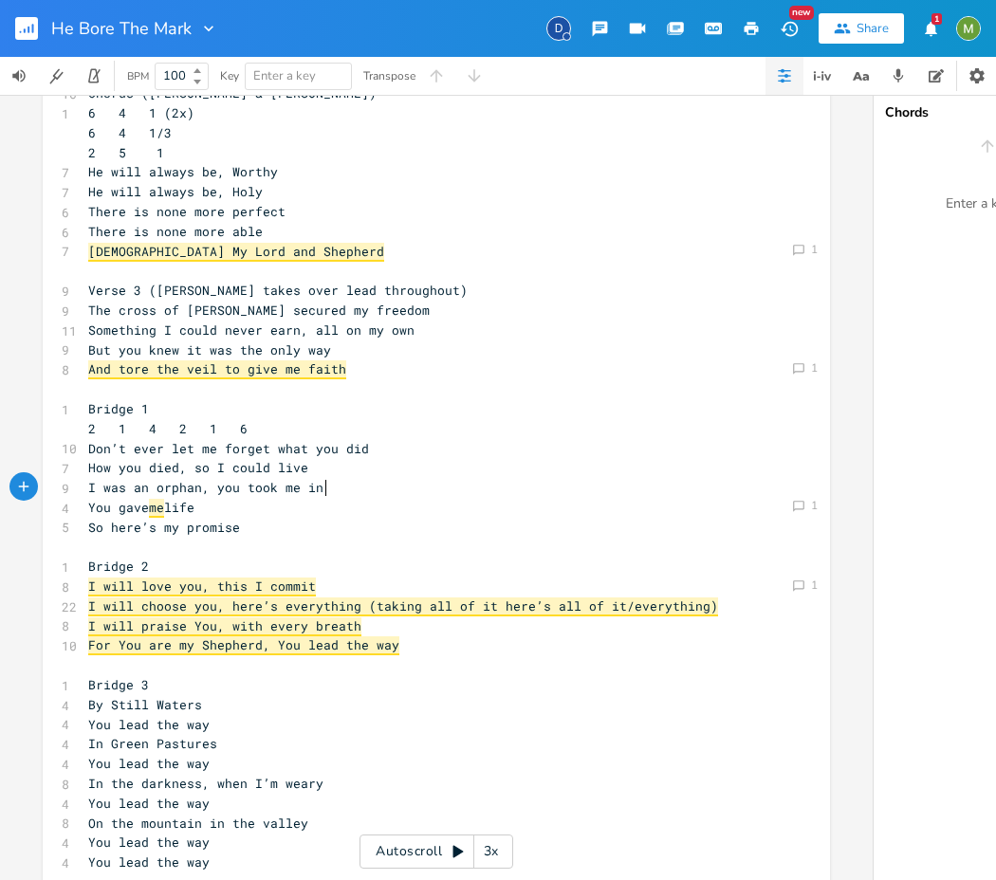
click at [332, 486] on pre "I was an orphan, you took me in" at bounding box center [426, 488] width 685 height 20
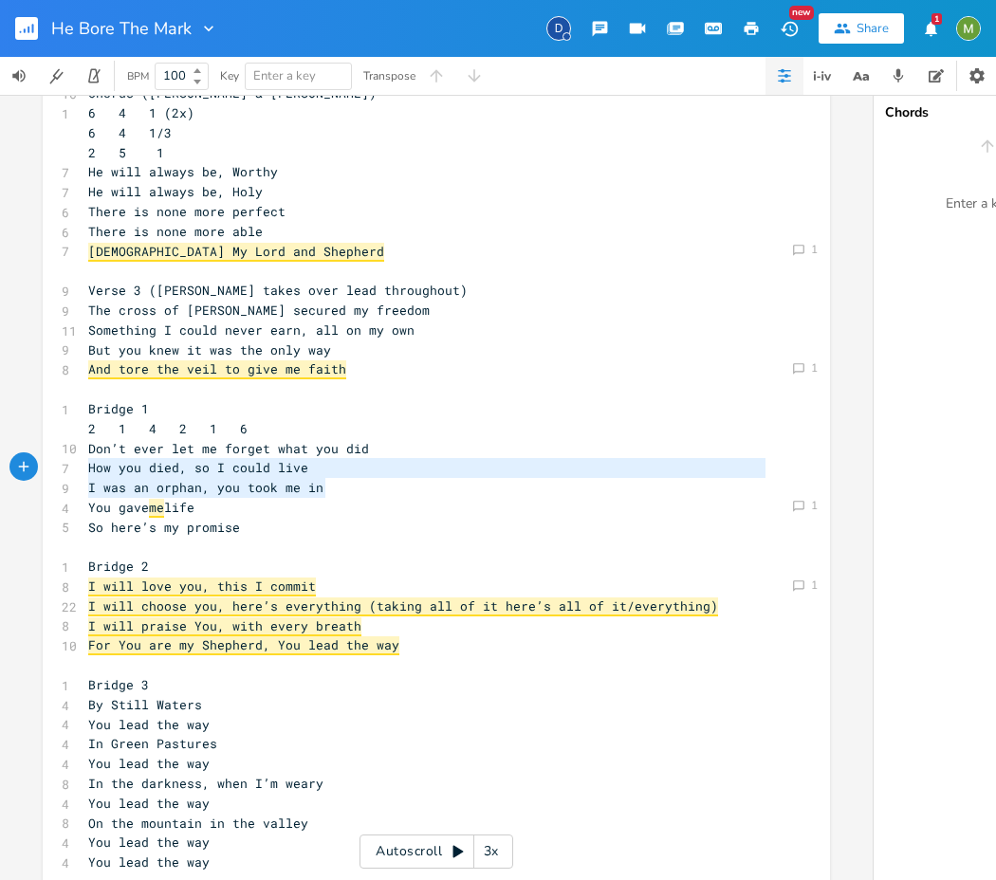
type textarea "Don’t ever let me forget what you did How you died, so I could live I was an or…"
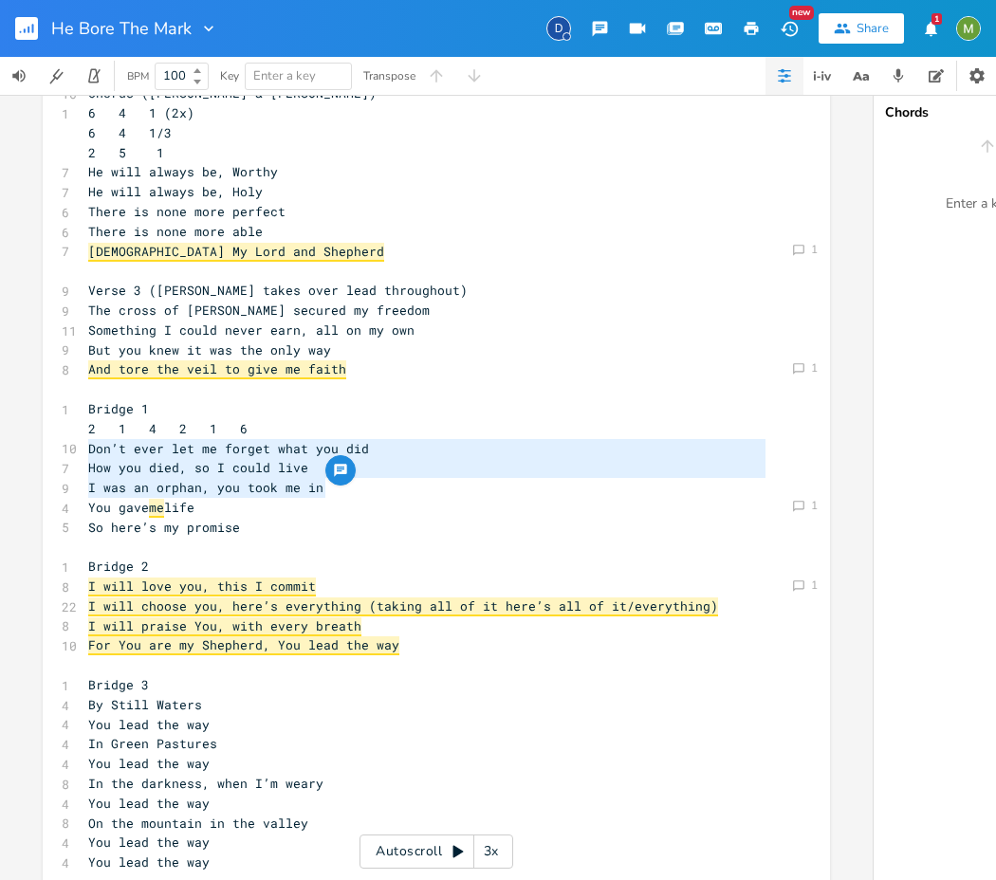
drag, startPoint x: 317, startPoint y: 486, endPoint x: 70, endPoint y: 449, distance: 249.3
click at [84, 449] on div "6 Verse 1 (Berenice only) 1 4 6 4 1 6 4 1/3 2 5 1 7 I was marked by my Shepherd…" at bounding box center [426, 340] width 685 height 1065
click at [78, 449] on div "Don’t ever let me forget what you did How you died, so I could live I was an or…" at bounding box center [436, 336] width 787 height 1126
click at [88, 452] on span "Don’t ever let me forget what you did" at bounding box center [228, 448] width 281 height 17
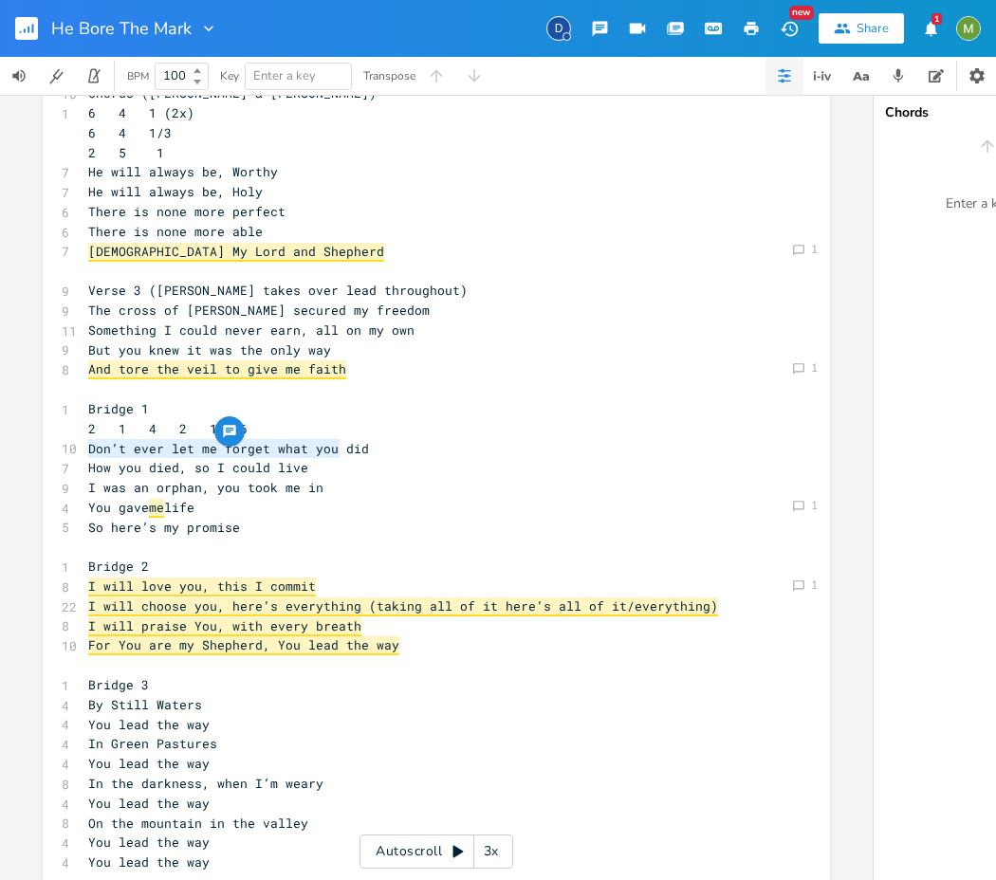
type textarea "Don’t ever let me forget what you did"
drag, startPoint x: 83, startPoint y: 450, endPoint x: 354, endPoint y: 450, distance: 270.3
click at [354, 450] on span "Don’t ever let me forget what you did" at bounding box center [228, 448] width 281 height 17
click at [211, 475] on span "How you died, so I could live" at bounding box center [198, 467] width 220 height 17
type textarea "How you died, so I could live"
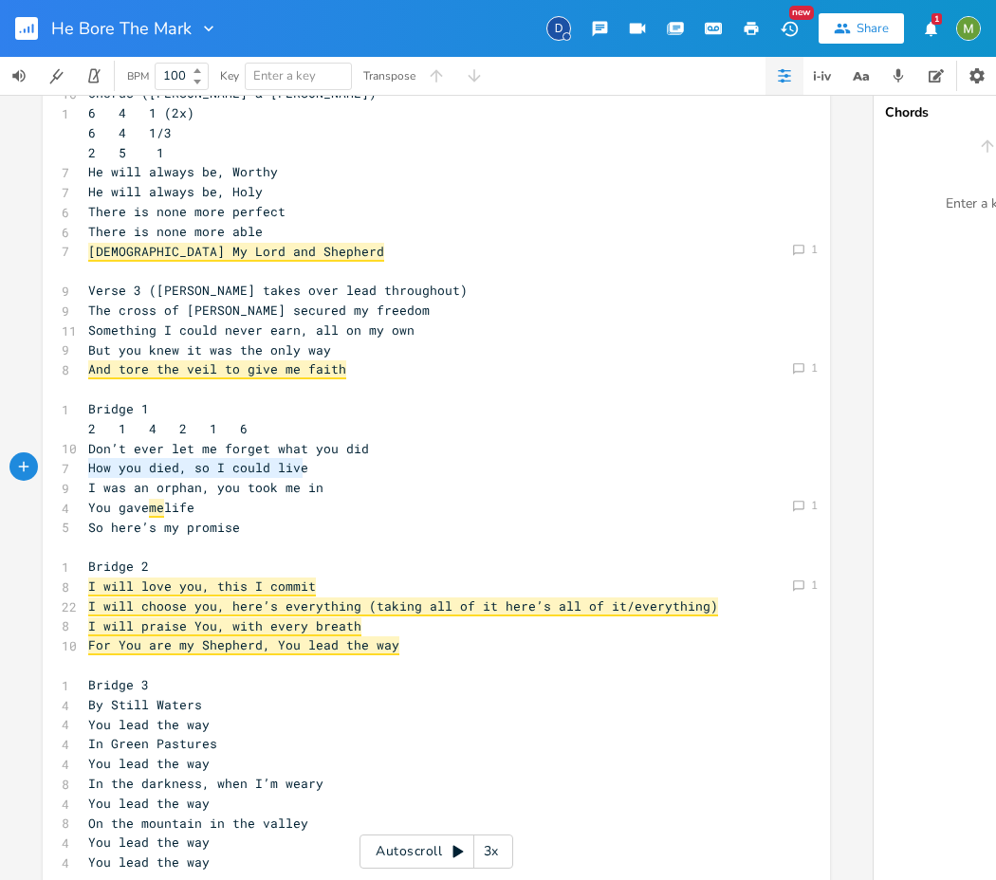
drag, startPoint x: 299, startPoint y: 467, endPoint x: 81, endPoint y: 464, distance: 218.1
click at [84, 464] on pre "How you died, so I could live" at bounding box center [426, 468] width 685 height 20
click at [88, 466] on span "How you died, so I could live" at bounding box center [198, 467] width 220 height 17
type textarea "Don’t ever let me"
drag, startPoint x: 83, startPoint y: 448, endPoint x: 193, endPoint y: 460, distance: 110.7
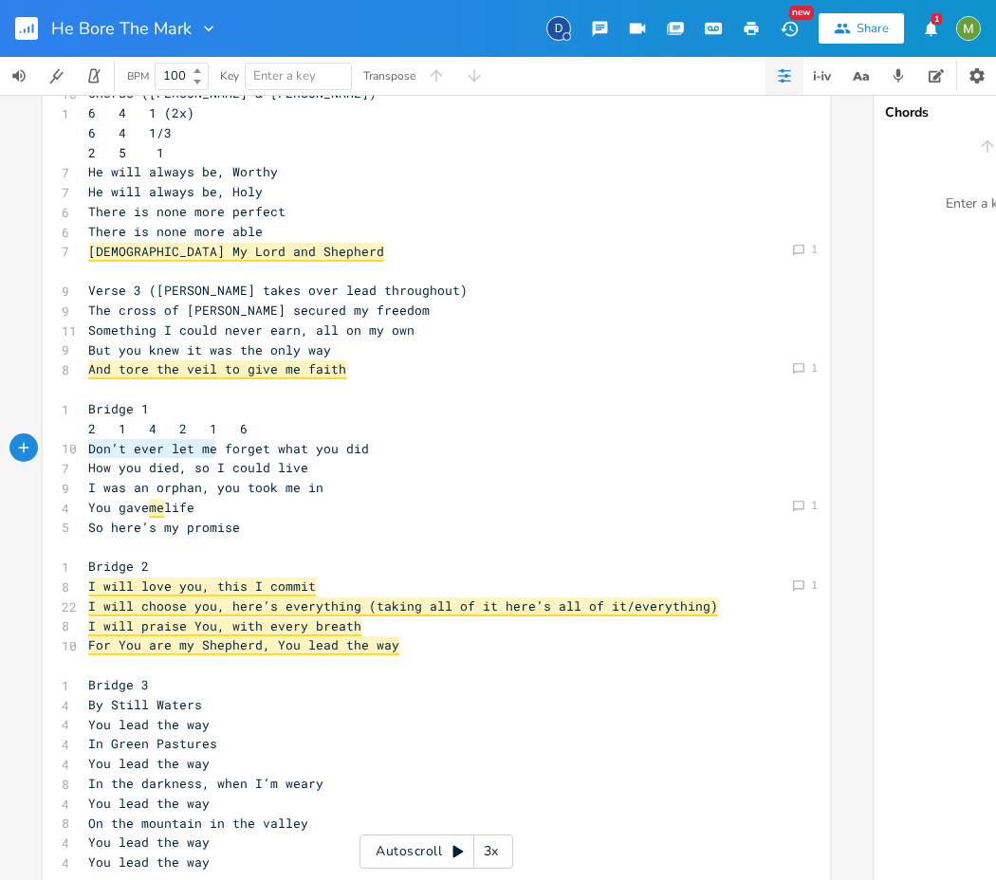
click at [206, 448] on span "Don’t ever let me forget what you did" at bounding box center [228, 448] width 281 height 17
click at [88, 448] on span "Don’t ever let me forget what you did" at bounding box center [228, 448] width 281 height 17
type textarea "How you died, so"
drag, startPoint x: 82, startPoint y: 469, endPoint x: 199, endPoint y: 478, distance: 117.9
click at [199, 478] on div "6 Verse 1 (Berenice only) 1 4 6 4 1 6 4 1/3 2 5 1 7 I was marked by my Shepherd…" at bounding box center [426, 340] width 685 height 1065
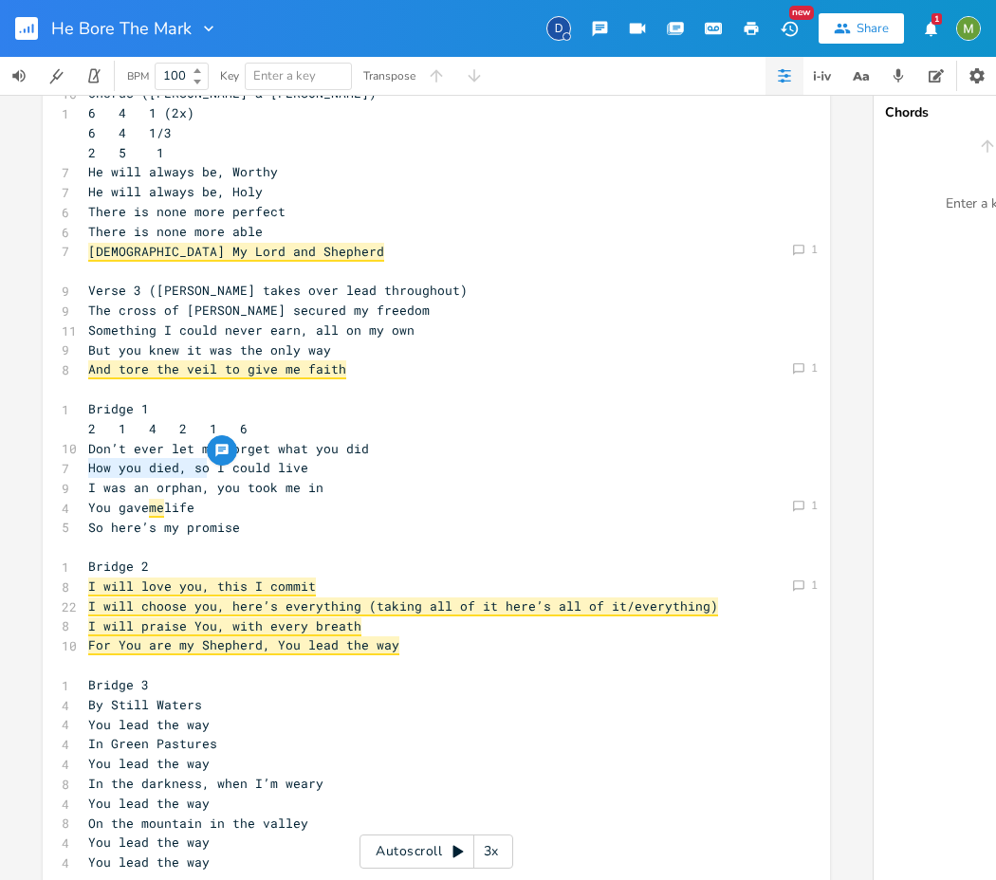
click at [173, 469] on span "How you died, so I could live" at bounding box center [198, 467] width 220 height 17
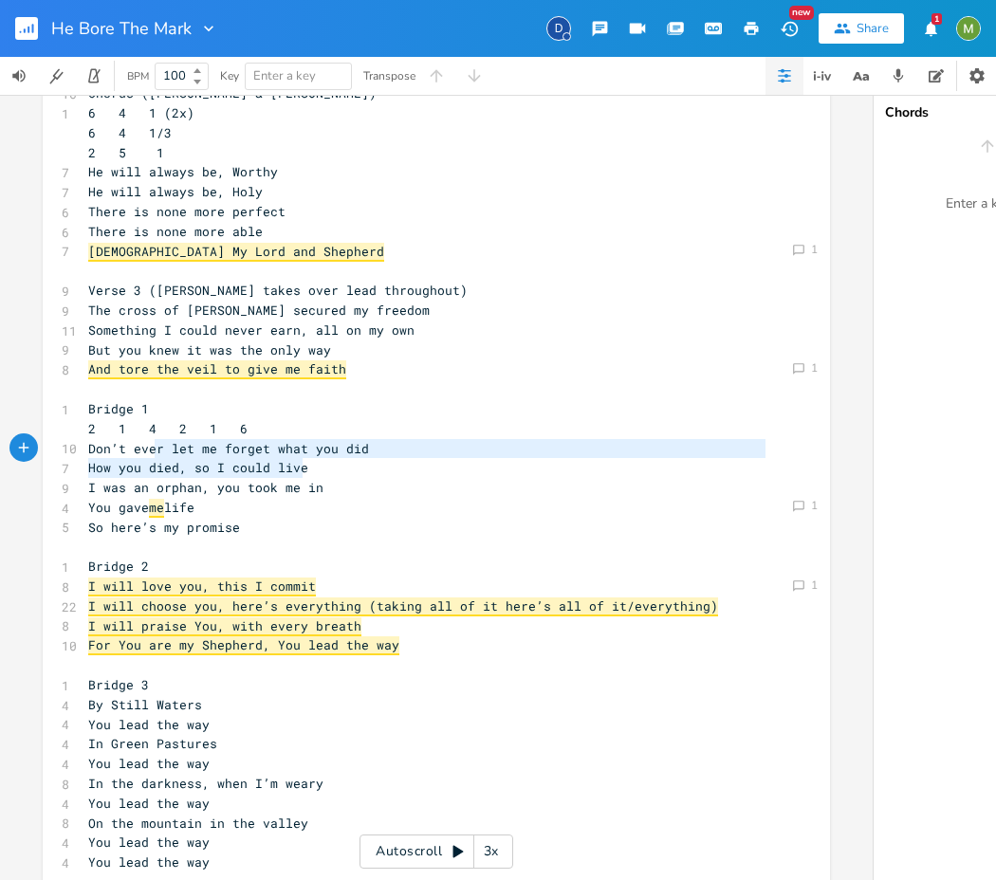
type textarea "How you died, so I could live"
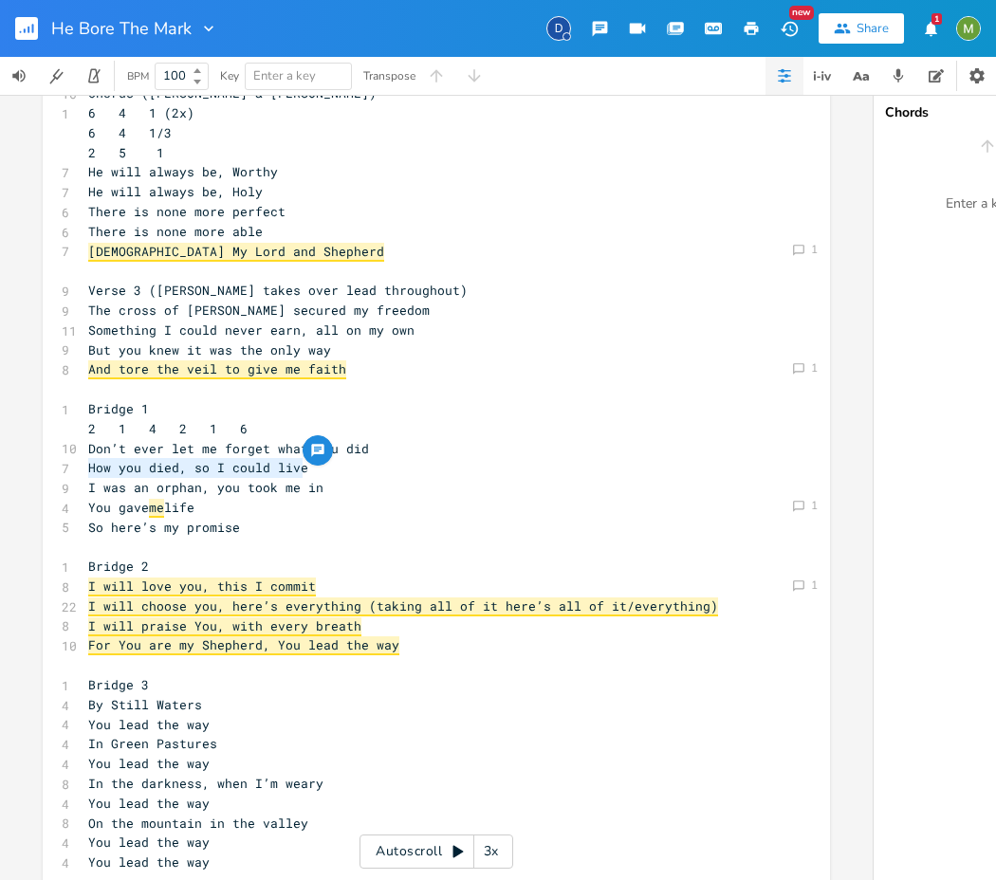
drag, startPoint x: 299, startPoint y: 464, endPoint x: 85, endPoint y: 470, distance: 213.5
click at [88, 470] on span "How you died, so I could live" at bounding box center [198, 467] width 220 height 17
click at [110, 472] on span "How you died, so I could live" at bounding box center [198, 467] width 220 height 17
type textarea "How you died"
drag, startPoint x: 80, startPoint y: 467, endPoint x: 174, endPoint y: 472, distance: 94.9
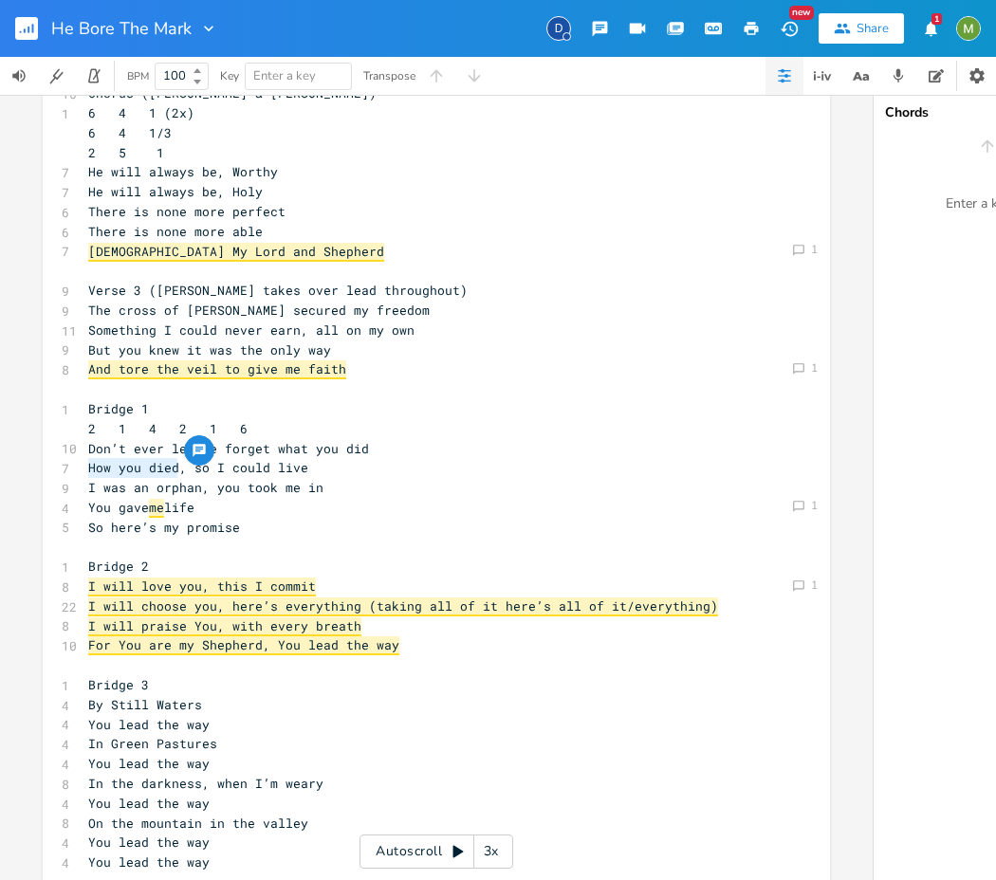
click at [174, 472] on pre "How you died, so I could live" at bounding box center [426, 468] width 685 height 20
click at [308, 474] on pre "How you died, so I could live" at bounding box center [426, 468] width 685 height 20
click at [308, 452] on span "Don’t ever let me forget what you did" at bounding box center [228, 448] width 281 height 17
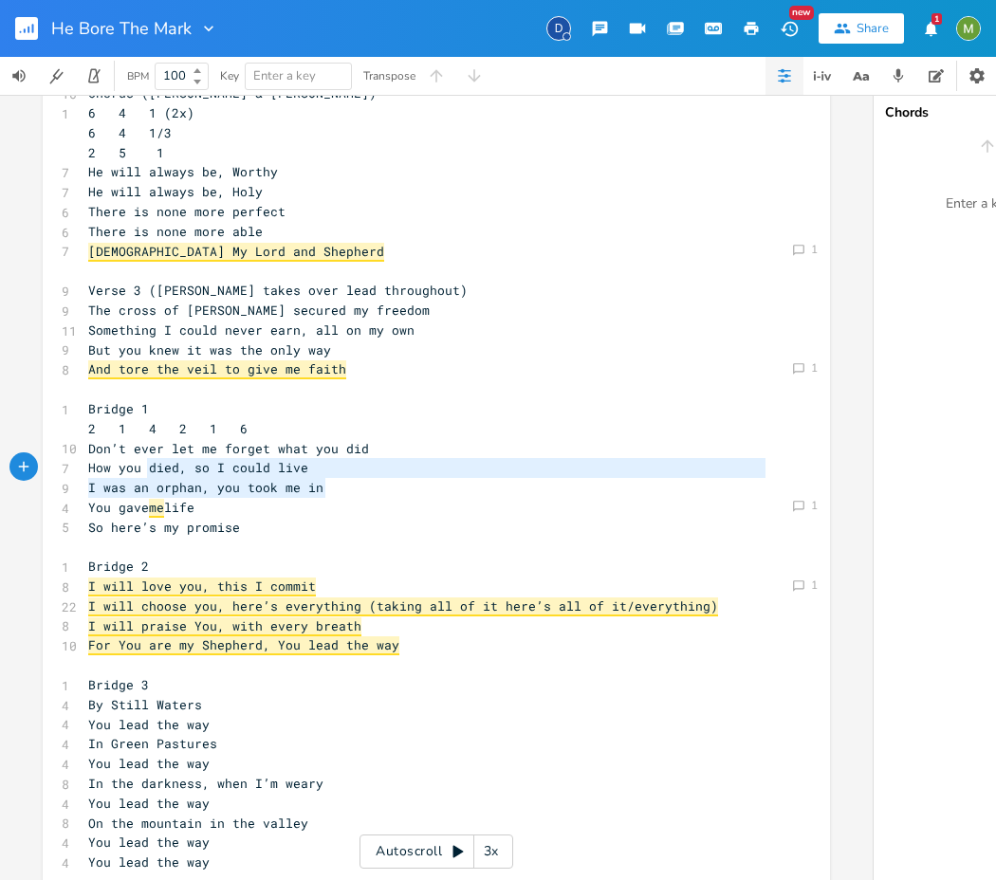
type textarea "I was an orphan, you took me in"
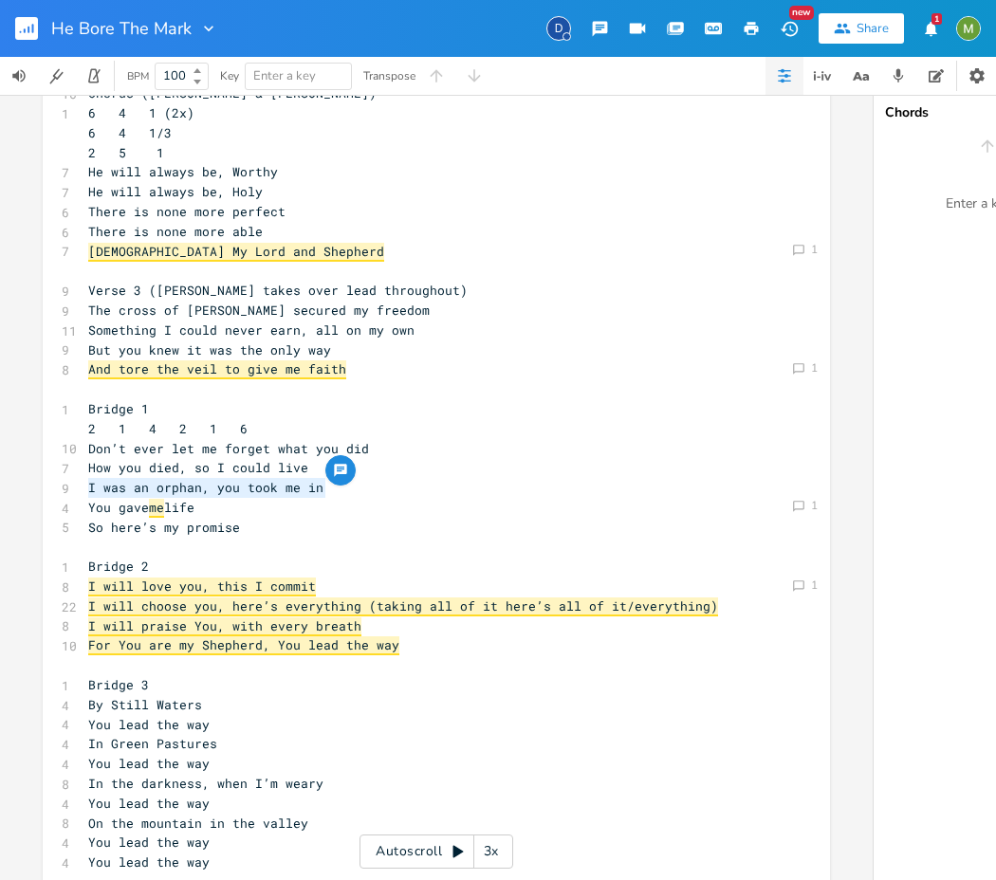
drag, startPoint x: 321, startPoint y: 490, endPoint x: 74, endPoint y: 484, distance: 247.6
click at [74, 484] on div "I was an orphan, you took me in x 6 Verse 1 (Berenice only) 1 4 6 4 1 6 4 1/3 2…" at bounding box center [436, 336] width 787 height 1126
type textarea "You gave me life So here’s my promise"
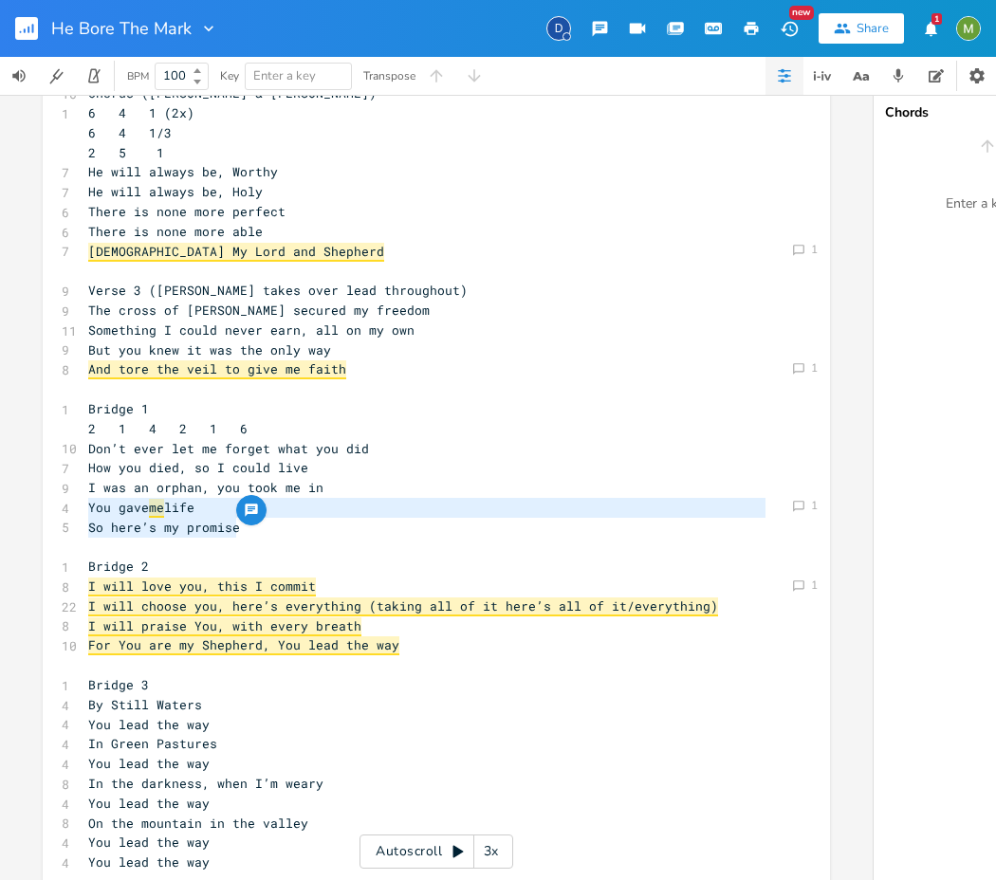
drag, startPoint x: 230, startPoint y: 532, endPoint x: 83, endPoint y: 513, distance: 148.2
click at [84, 513] on div "6 Verse 1 (Berenice only) 1 4 6 4 1 6 4 1/3 2 5 1 7 I was marked by my Shepherd…" at bounding box center [426, 340] width 685 height 1065
click at [112, 507] on span "You gave me life" at bounding box center [141, 507] width 106 height 17
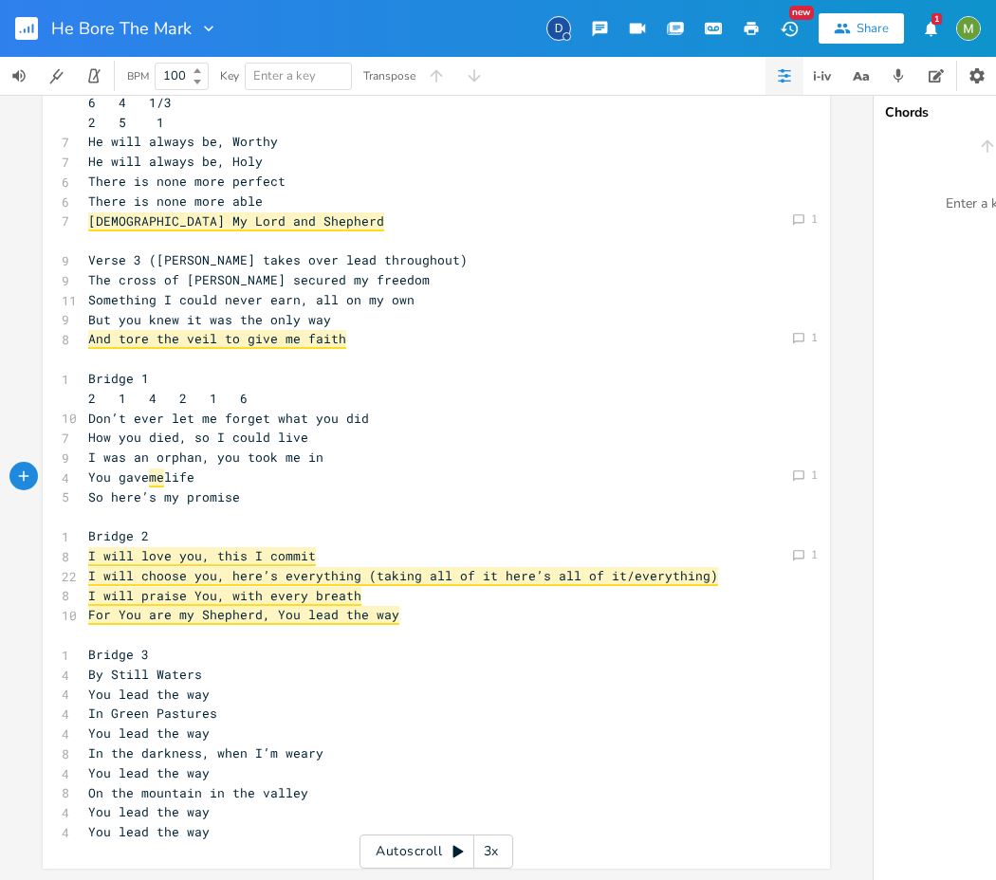
scroll to position [375, 0]
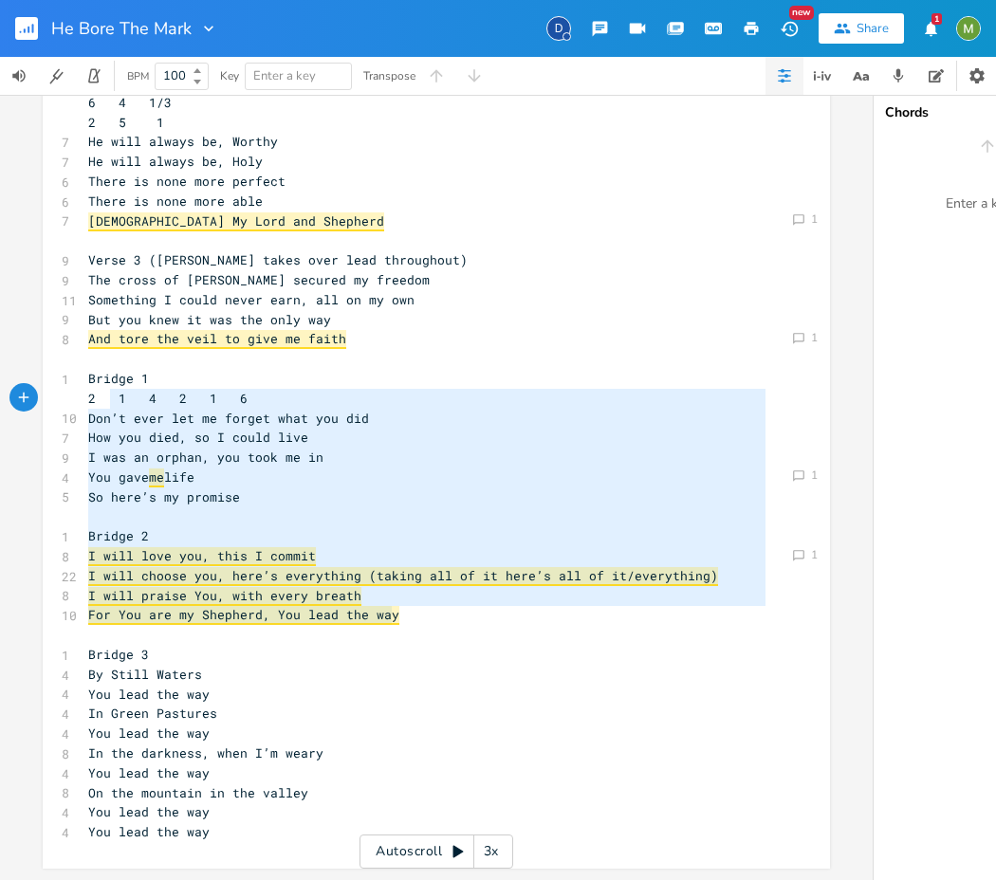
type textarea "Bridge 1 2 1 4 2 1 6 Don’t ever let me forget what you did How you died, so I c…"
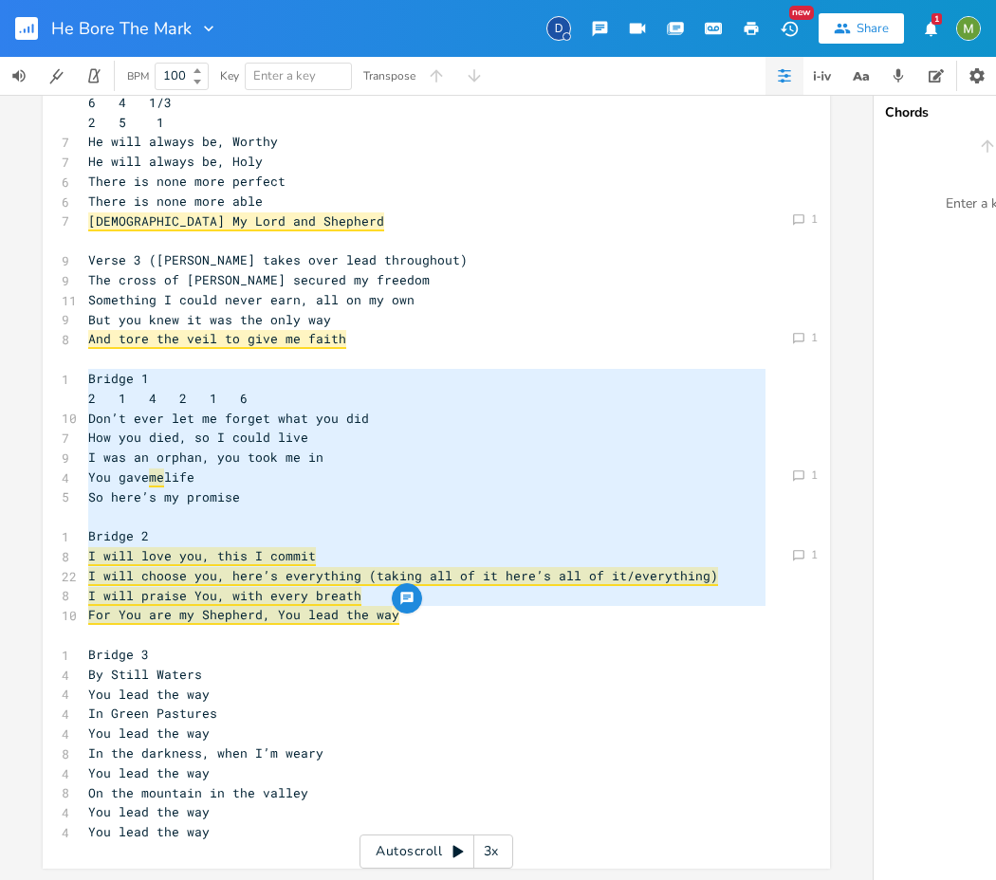
drag, startPoint x: 397, startPoint y: 607, endPoint x: 80, endPoint y: 361, distance: 401.5
click at [418, 687] on pre "You lead the way" at bounding box center [426, 695] width 685 height 20
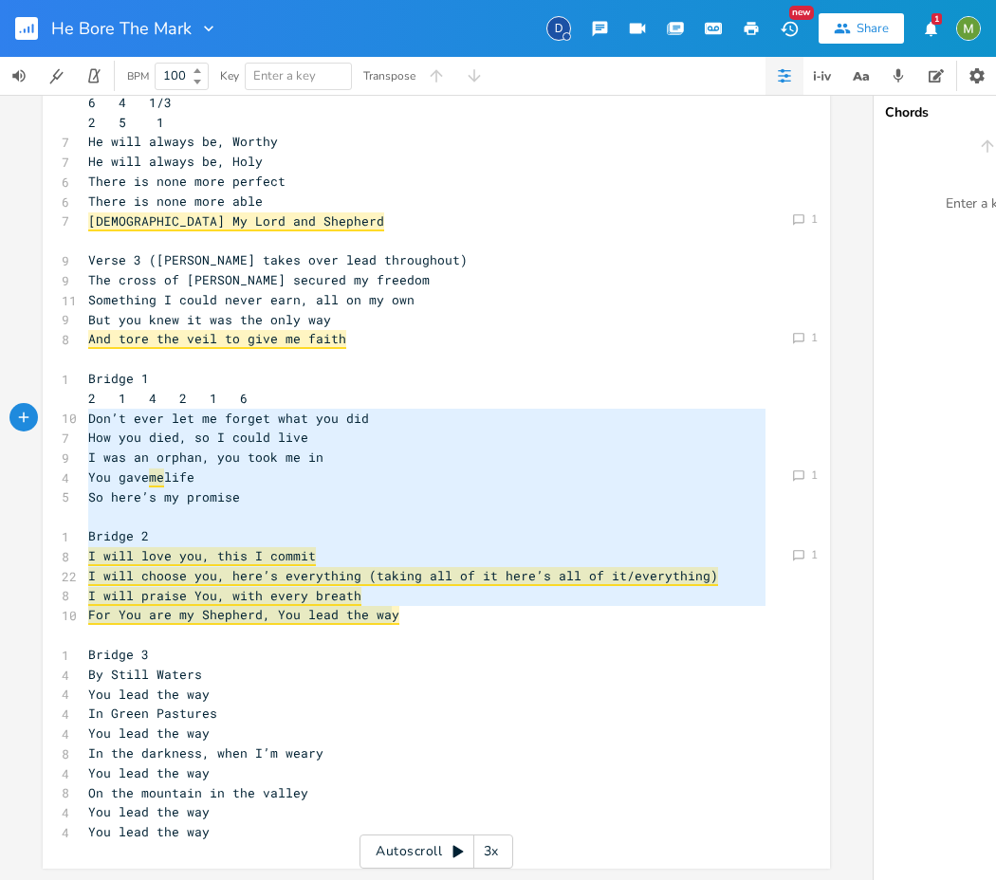
type textarea "Bridge 1 2 1 4 2 1 6 Don’t ever let me forget what you did How you died, so I c…"
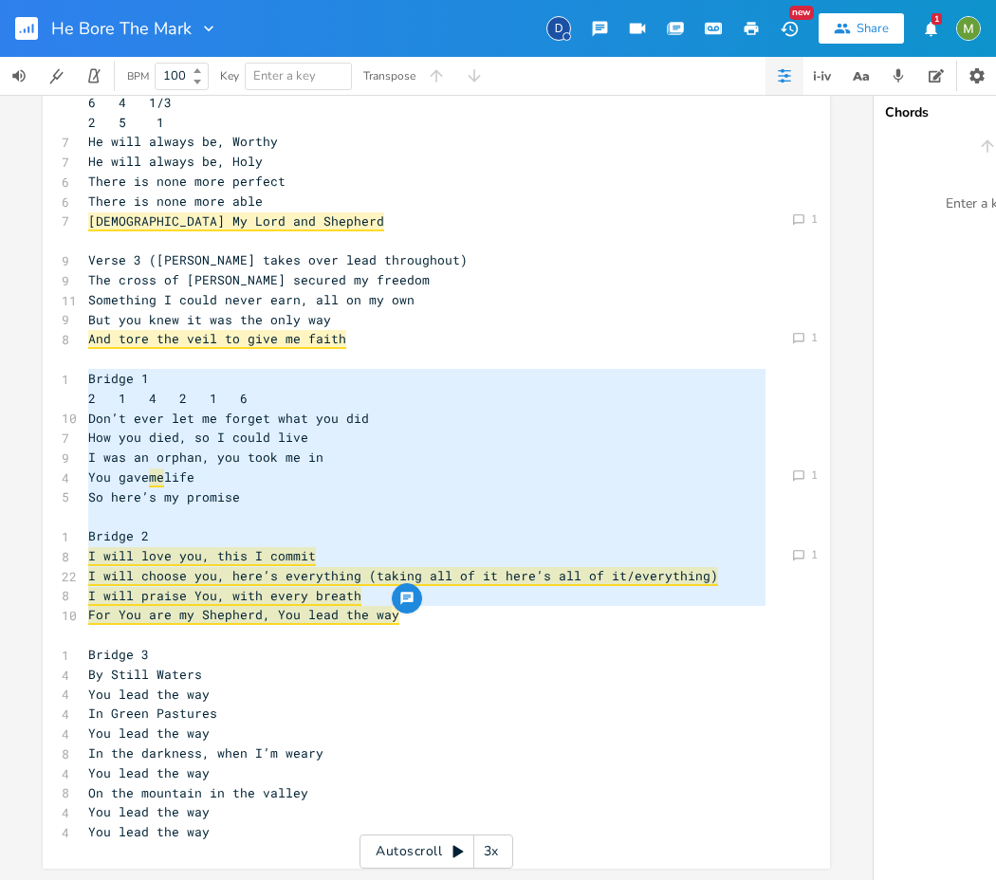
drag, startPoint x: 457, startPoint y: 604, endPoint x: 84, endPoint y: 368, distance: 441.2
click at [88, 370] on span "Bridge 1" at bounding box center [118, 378] width 61 height 17
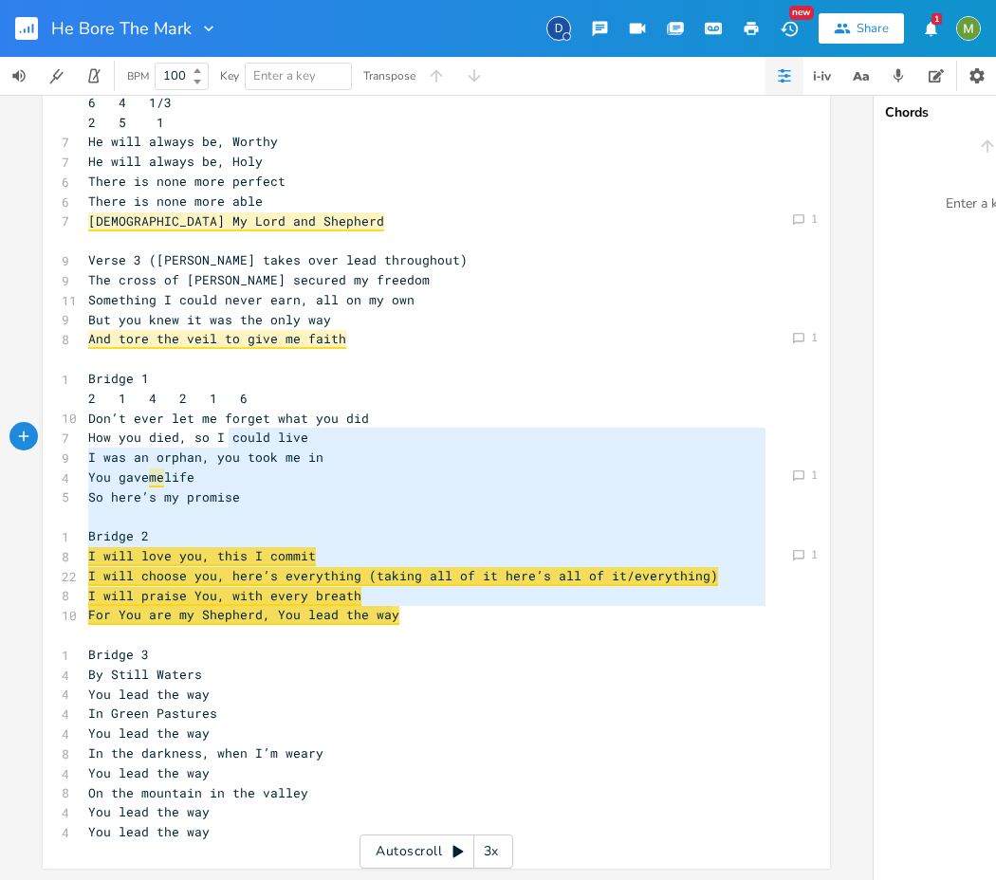
type textarea "4 2 1 6 Don’t ever let me forget what you did How you died, so I could live I w…"
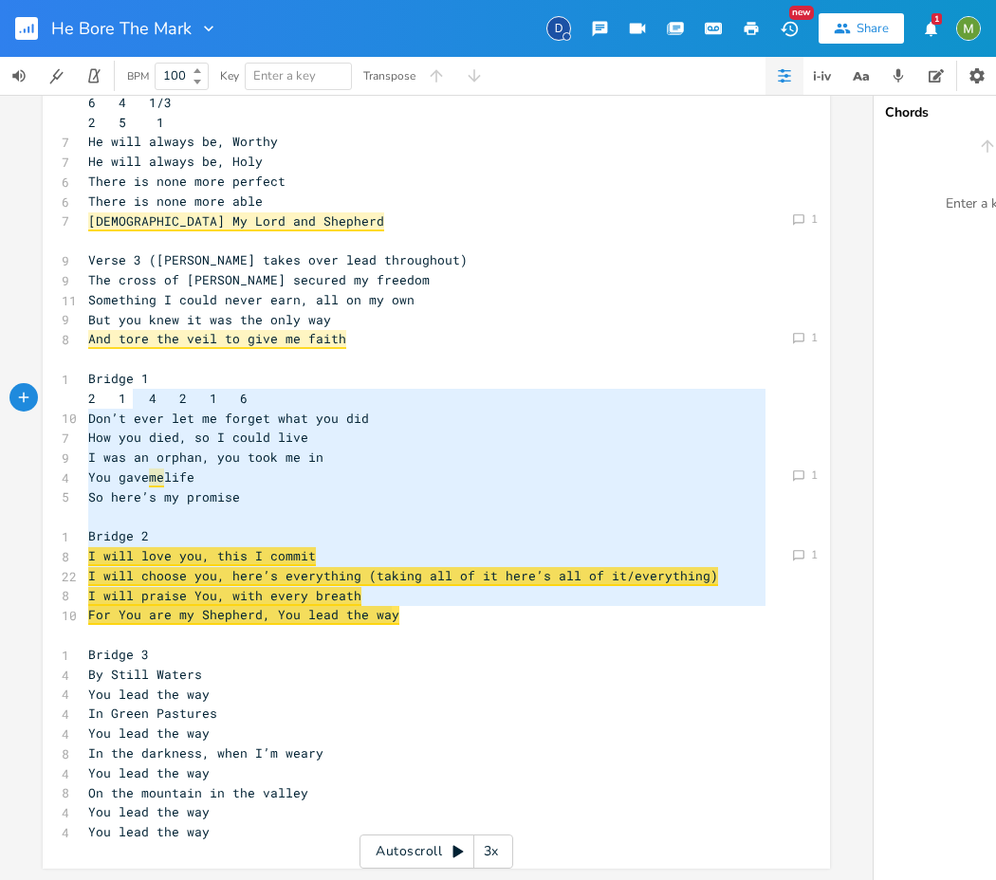
drag, startPoint x: 441, startPoint y: 609, endPoint x: 174, endPoint y: 476, distance: 298.5
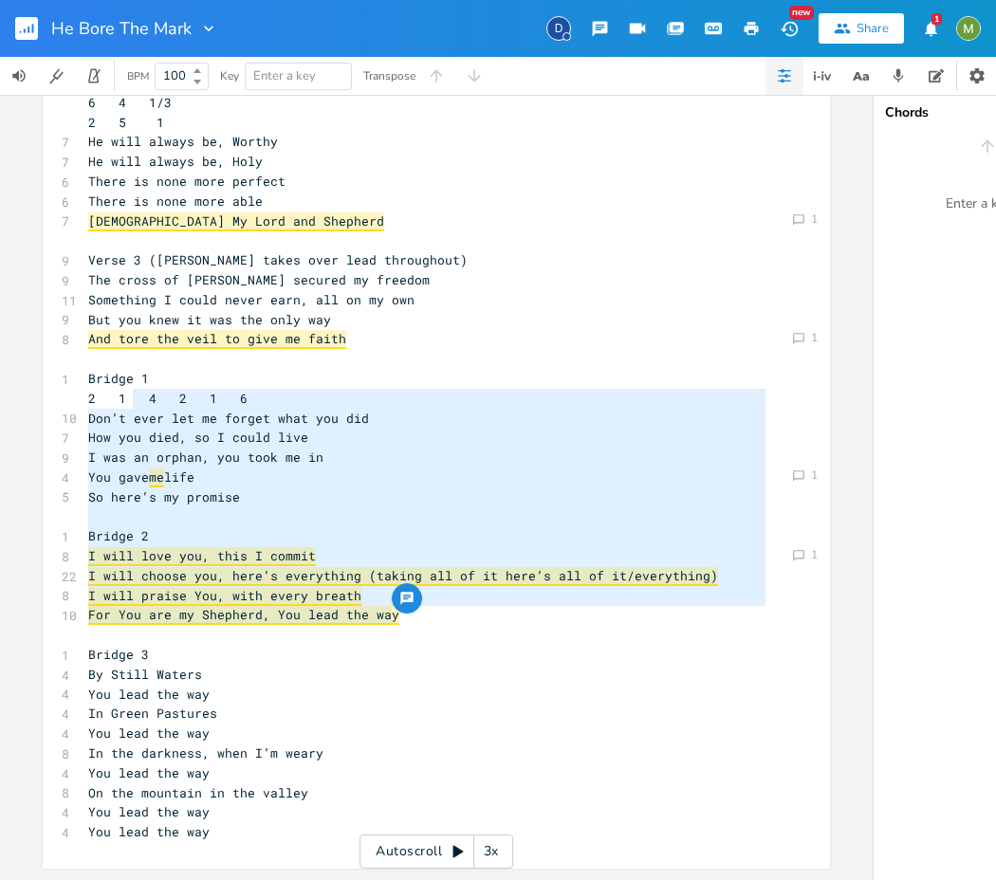
click at [234, 645] on pre "Bridge 3" at bounding box center [426, 655] width 685 height 20
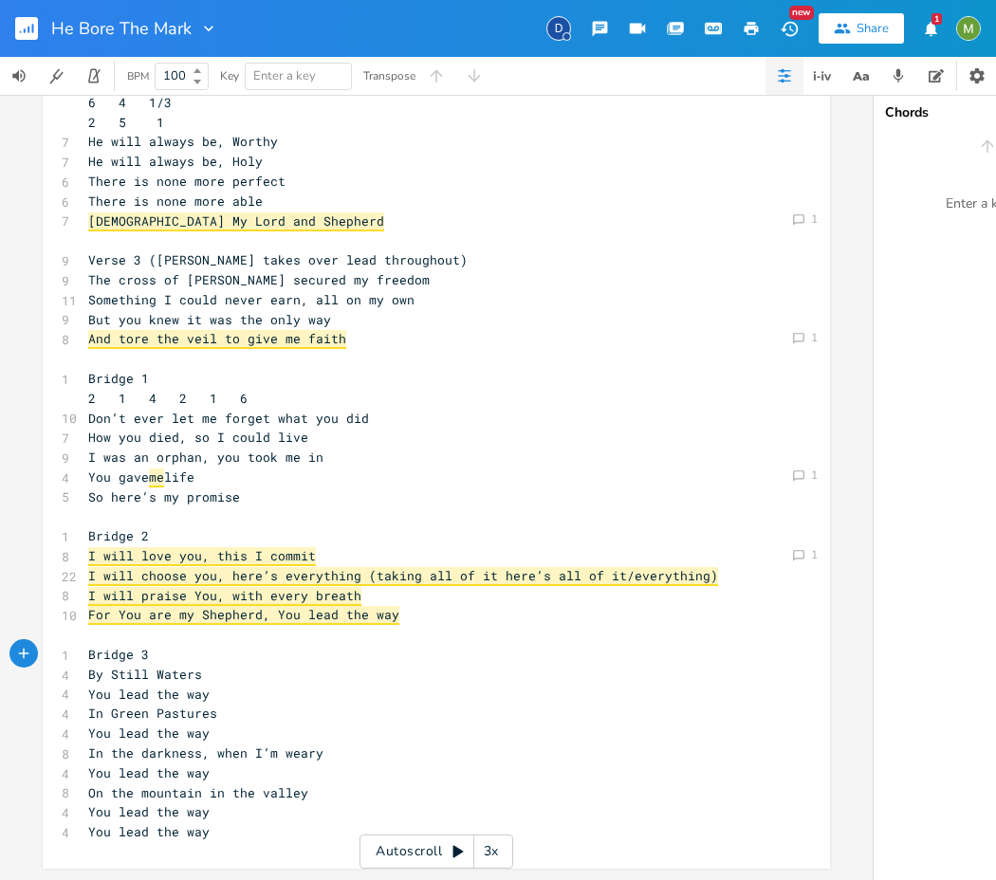
click at [222, 822] on pre "You lead the way" at bounding box center [426, 832] width 685 height 20
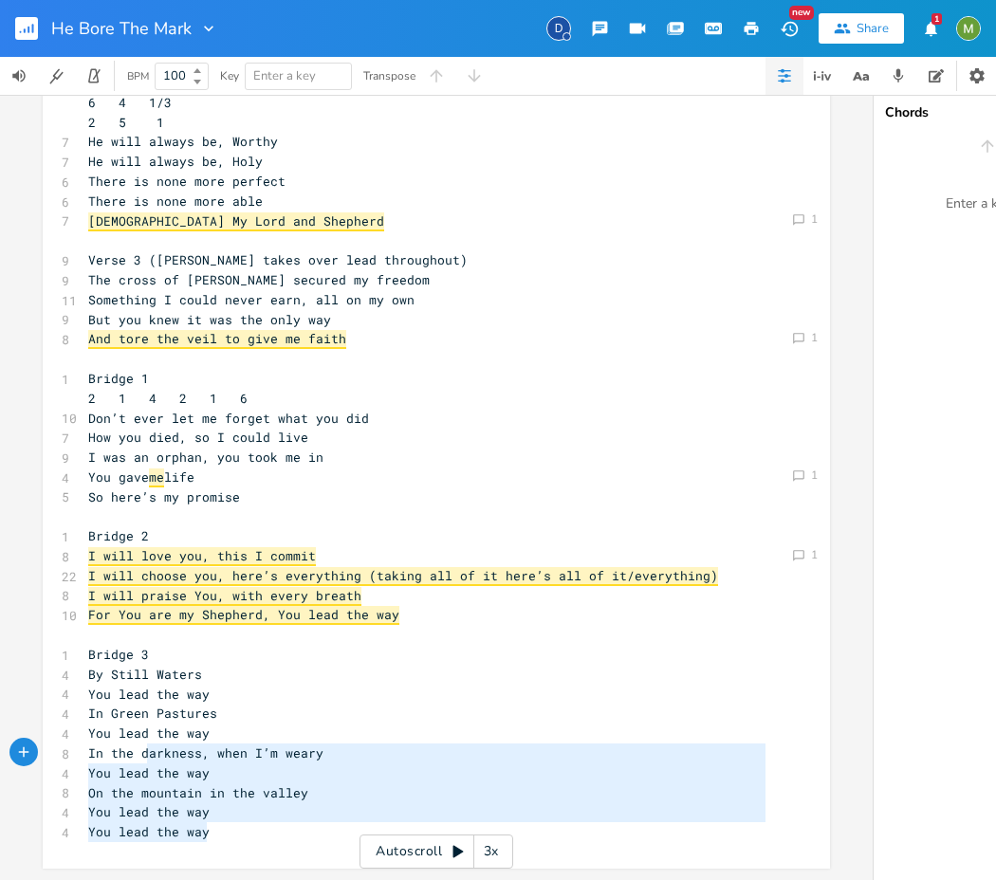
type textarea "ridge 3 By Still Waters You lead the way In Green Pastures You lead the way In …"
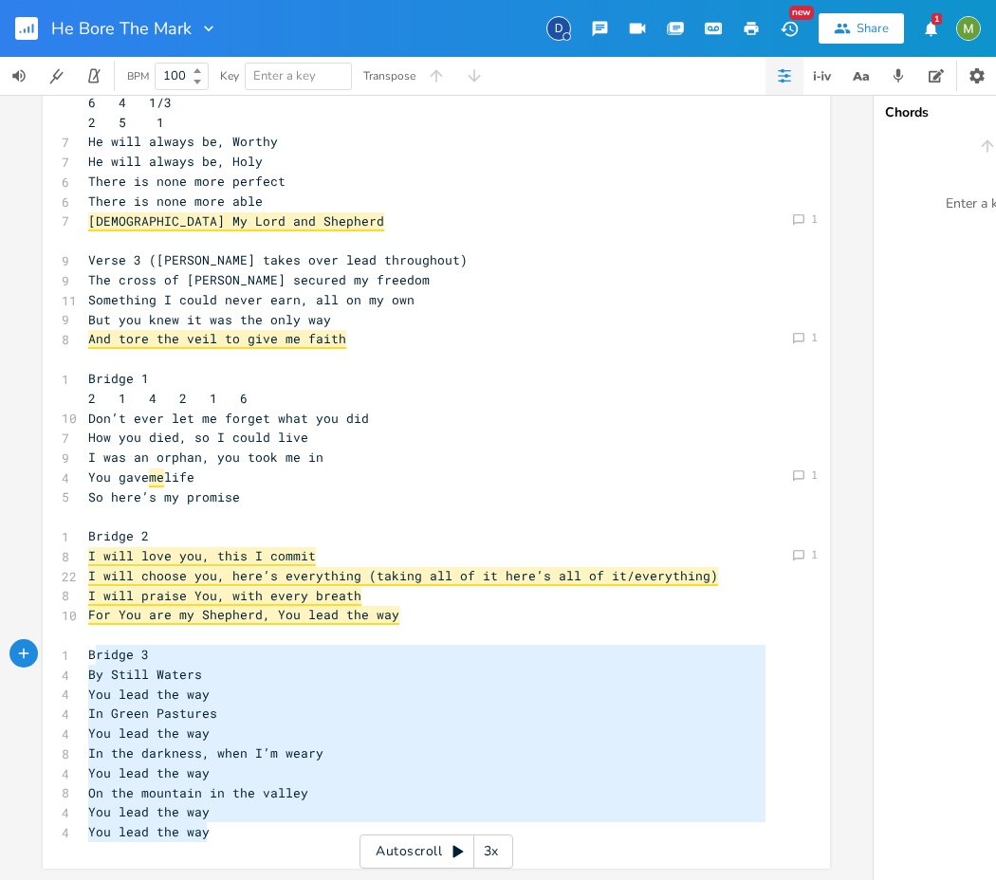
drag, startPoint x: 238, startPoint y: 834, endPoint x: 91, endPoint y: 641, distance: 242.2
click at [91, 641] on div "x 6 Verse 1 (Berenice only) 1 4 6 4 1 6 4 1/3 2 5 1 7 I was marked by my Shephe…" at bounding box center [426, 309] width 685 height 1072
click at [288, 669] on pre "By Still Waters" at bounding box center [426, 675] width 685 height 20
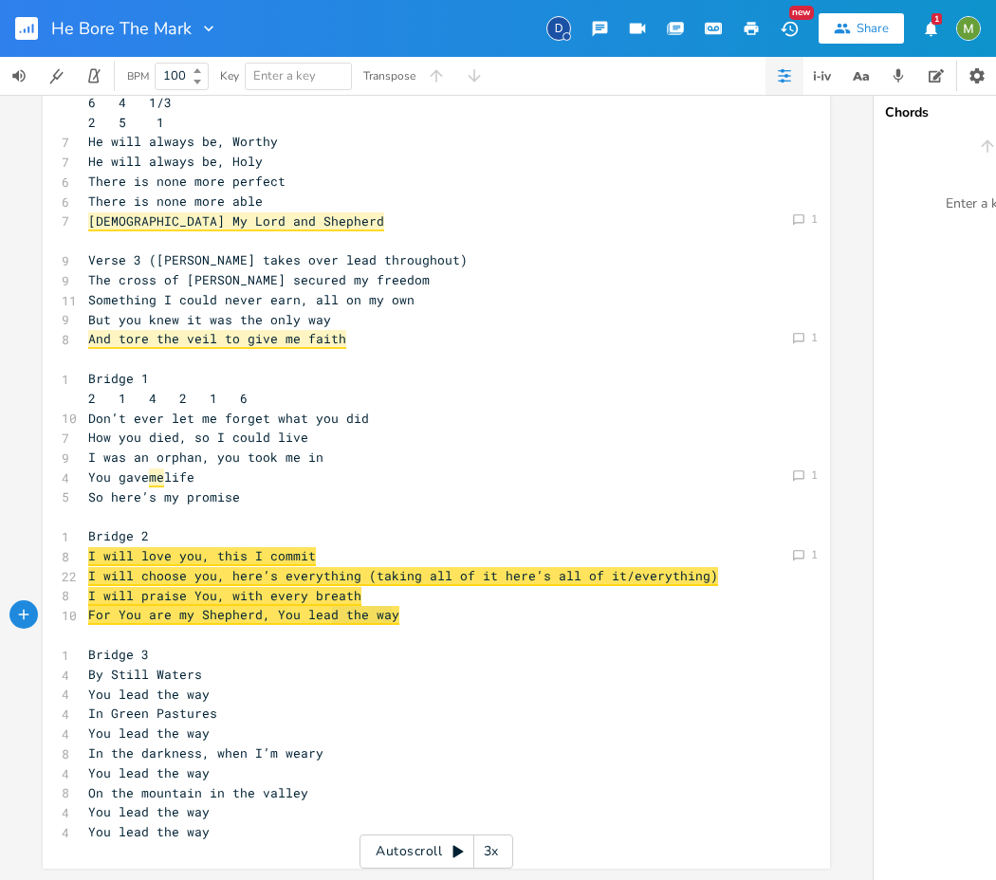
type textarea "You lead the way"
drag, startPoint x: 410, startPoint y: 606, endPoint x: 271, endPoint y: 603, distance: 138.5
click at [335, 802] on pre "You lead the way" at bounding box center [426, 812] width 685 height 20
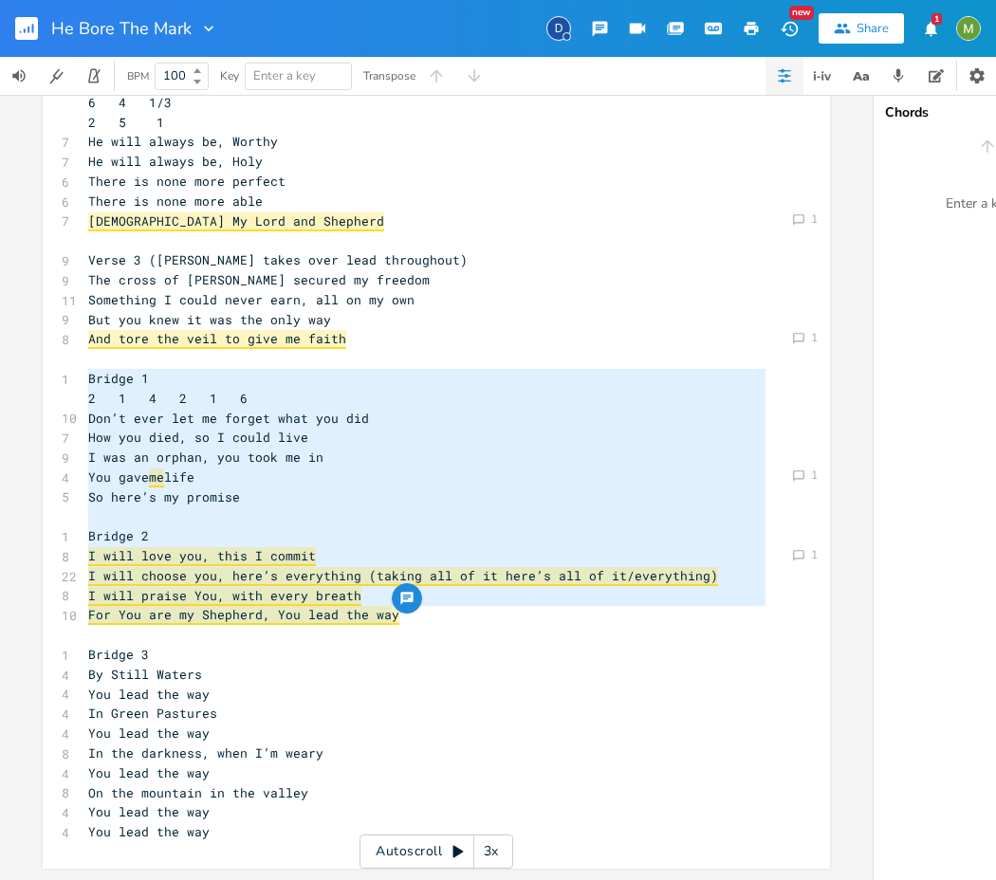
type textarea "Bridge 1 2 1 4 2 1 6 Don’t ever let me forget what you did How you died, so I c…"
drag, startPoint x: 395, startPoint y: 610, endPoint x: 74, endPoint y: 369, distance: 401.7
click at [291, 429] on span "How you died, so I could live" at bounding box center [198, 437] width 220 height 17
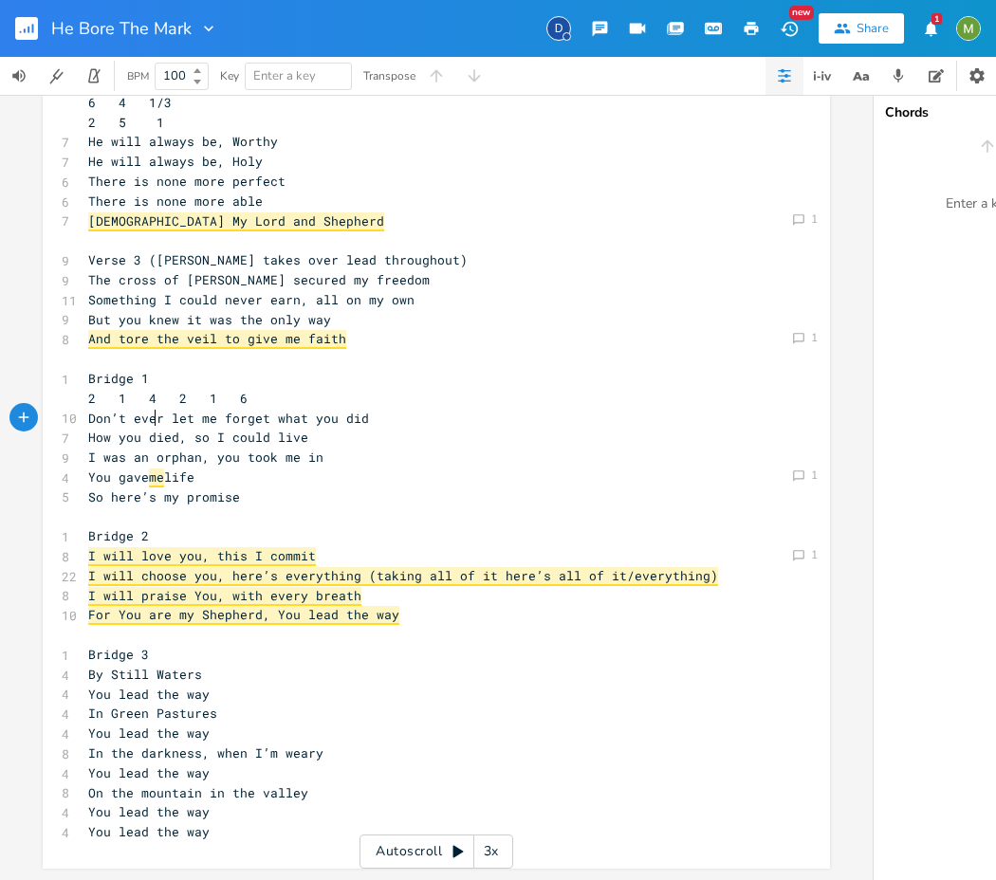
click at [151, 412] on span "Don’t ever let me forget what you did" at bounding box center [228, 418] width 281 height 17
type textarea "ever"
click at [151, 412] on span "Don’t ever let me forget what you did" at bounding box center [228, 418] width 281 height 17
click at [147, 428] on pre "How you died, so I could live" at bounding box center [426, 438] width 685 height 20
click at [357, 586] on pre "I will praise You, with every breath" at bounding box center [426, 596] width 685 height 20
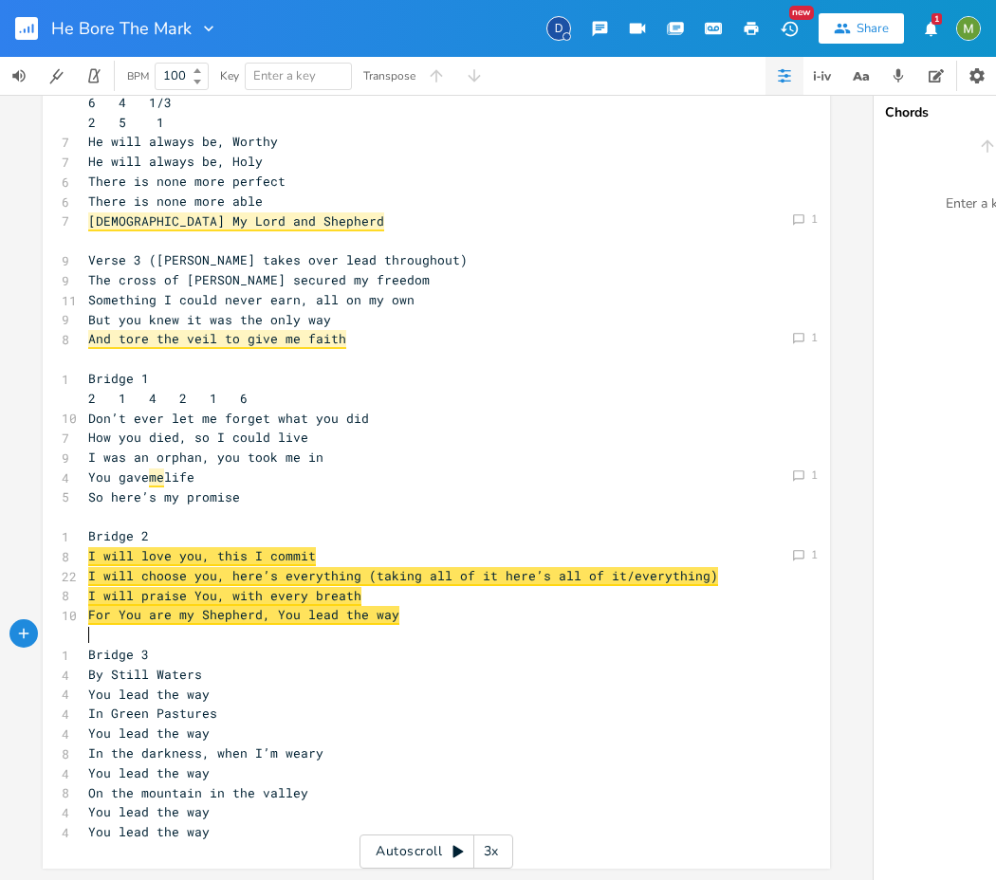
click at [440, 625] on pre "​" at bounding box center [426, 635] width 685 height 20
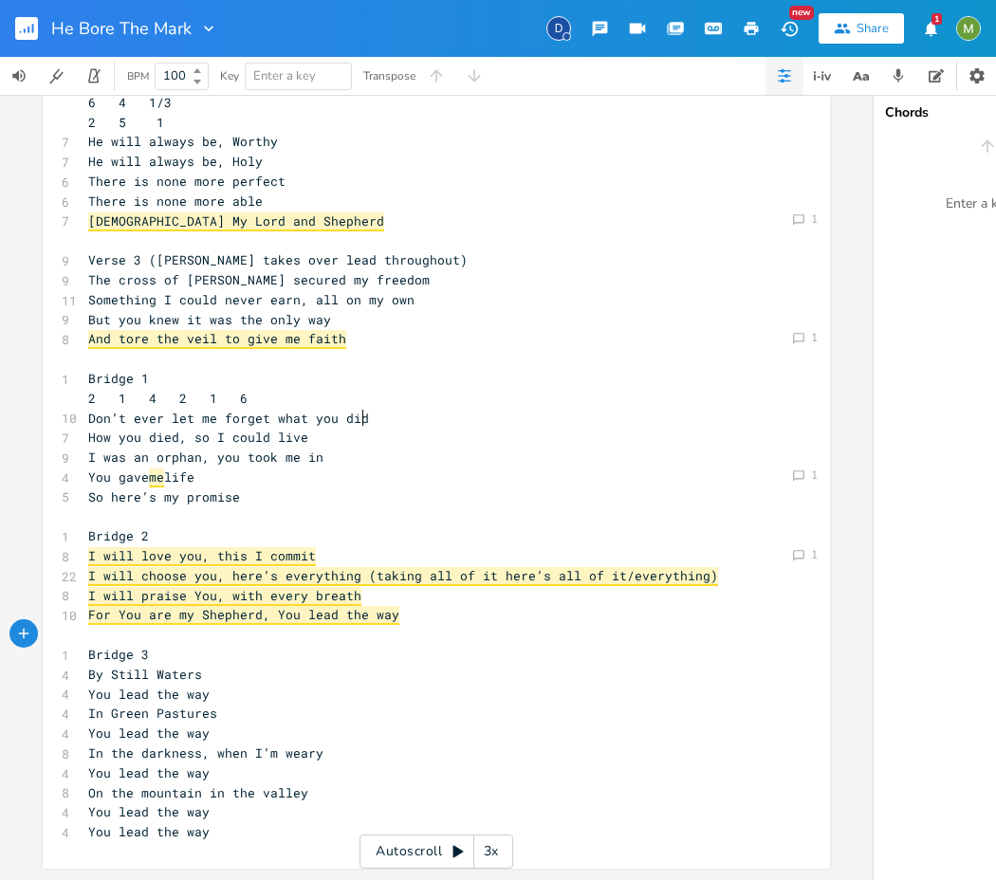
click at [387, 411] on pre "Don’t ever let me forget what you did" at bounding box center [426, 419] width 685 height 20
click at [230, 369] on pre "Bridge 1" at bounding box center [426, 379] width 685 height 20
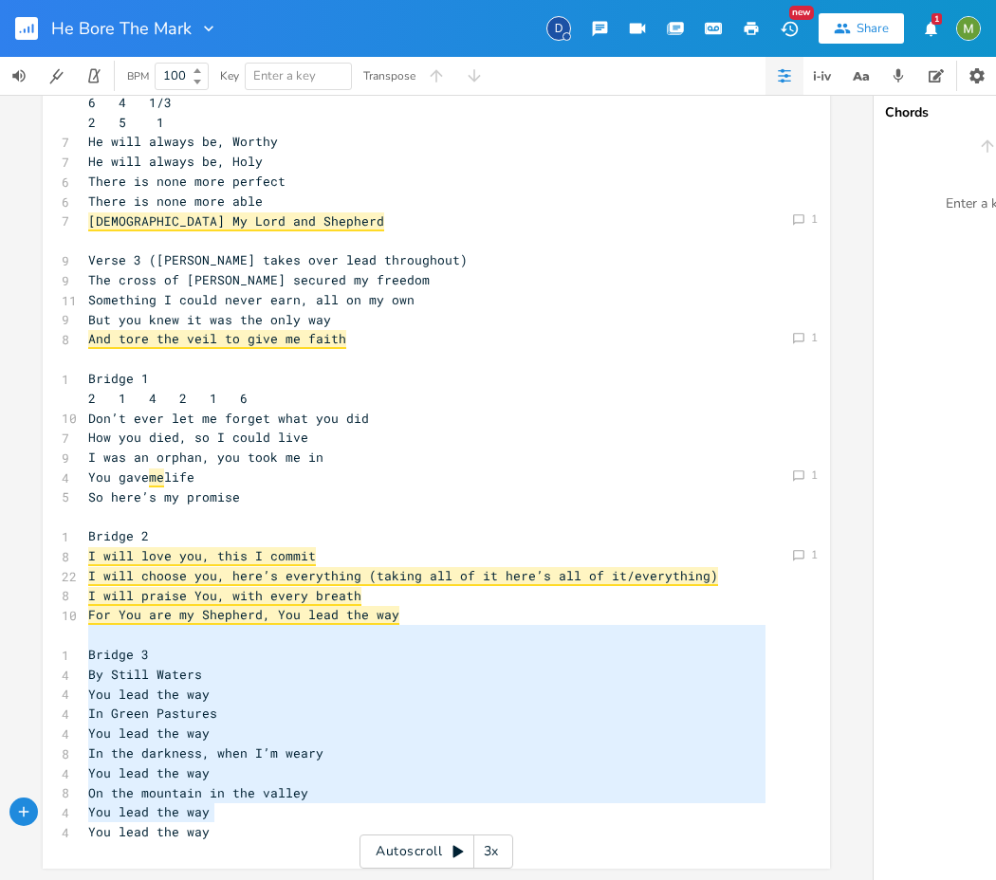
type textarea "Bridge 3 By Still Waters You lead the way In Green Pastures You lead the way In…"
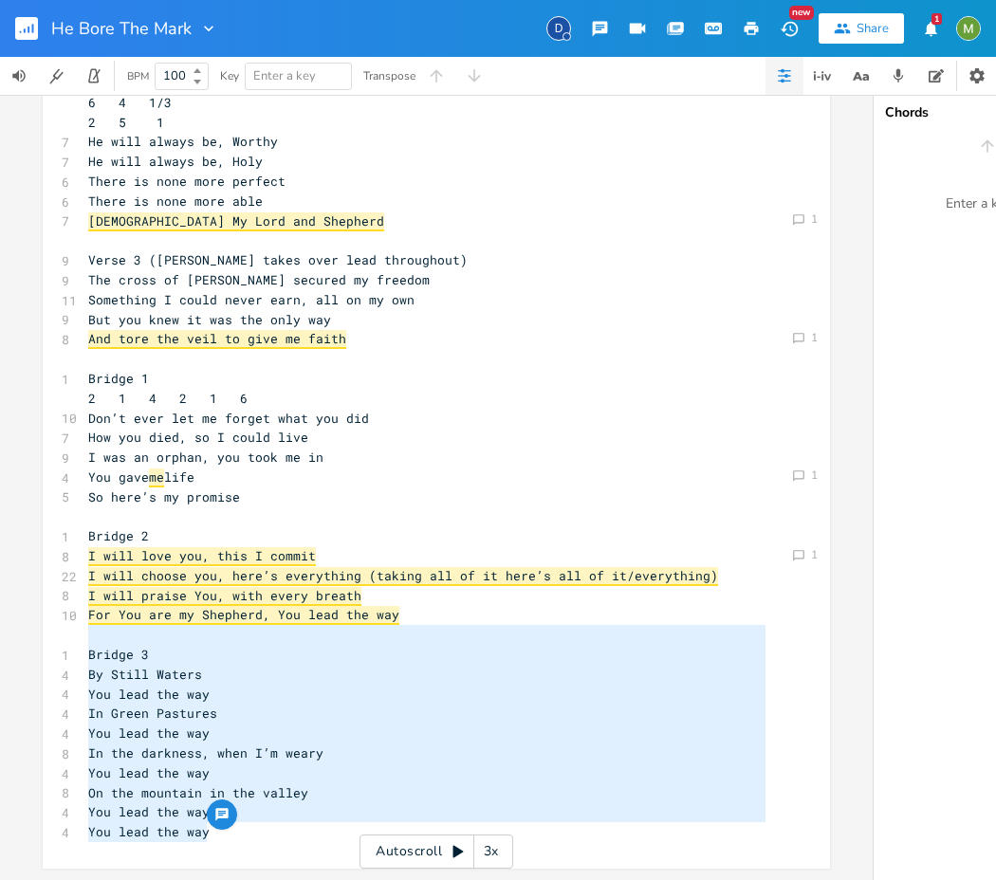
drag, startPoint x: 116, startPoint y: 622, endPoint x: 300, endPoint y: 834, distance: 281.0
click at [300, 834] on div "x 6 Verse 1 (Berenice only) 1 4 6 4 1 6 4 1/3 2 5 1 7 I was marked by my Shephe…" at bounding box center [450, 323] width 732 height 1101
click at [170, 626] on pre "​" at bounding box center [426, 635] width 685 height 20
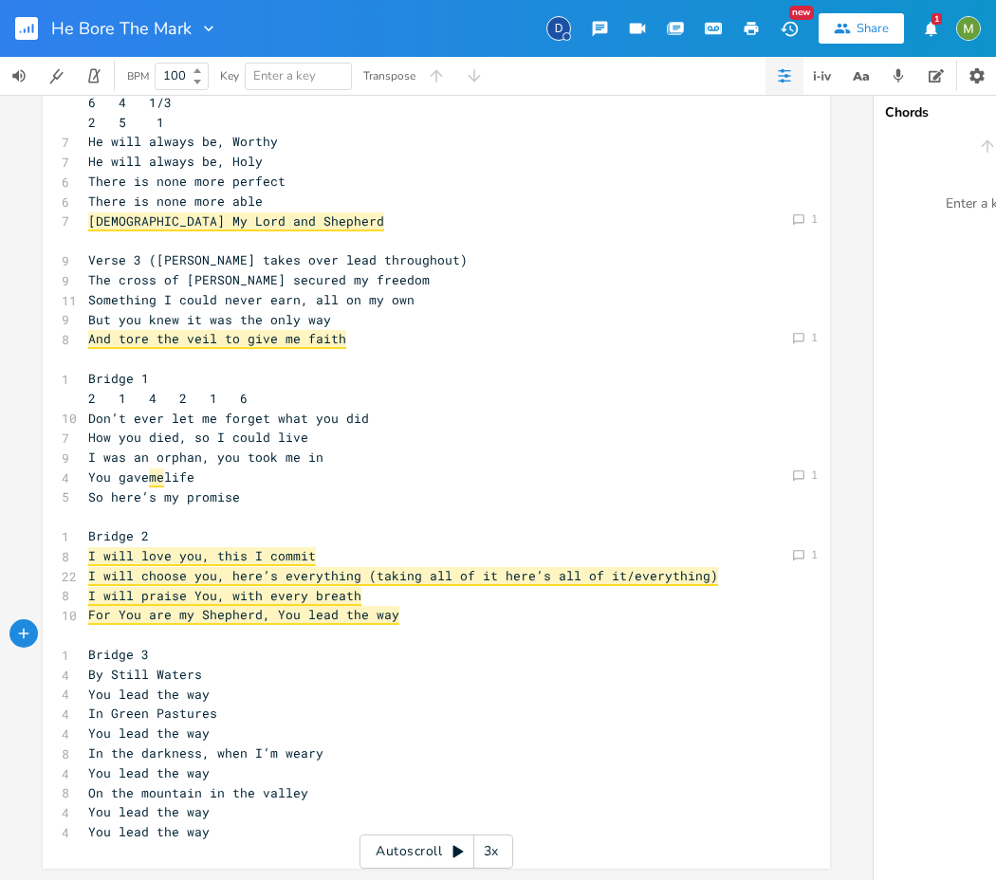
click at [407, 605] on pre "For You are my Shepherd, You lead the way" at bounding box center [426, 615] width 685 height 20
type textarea "on’t ever let me forget what you did"
drag, startPoint x: 365, startPoint y: 404, endPoint x: 87, endPoint y: 410, distance: 277.9
click at [87, 410] on pre "Don’t ever let me forget what you did" at bounding box center [426, 419] width 685 height 20
click at [329, 394] on pre "2 1 4 2 1 6" at bounding box center [426, 399] width 685 height 20
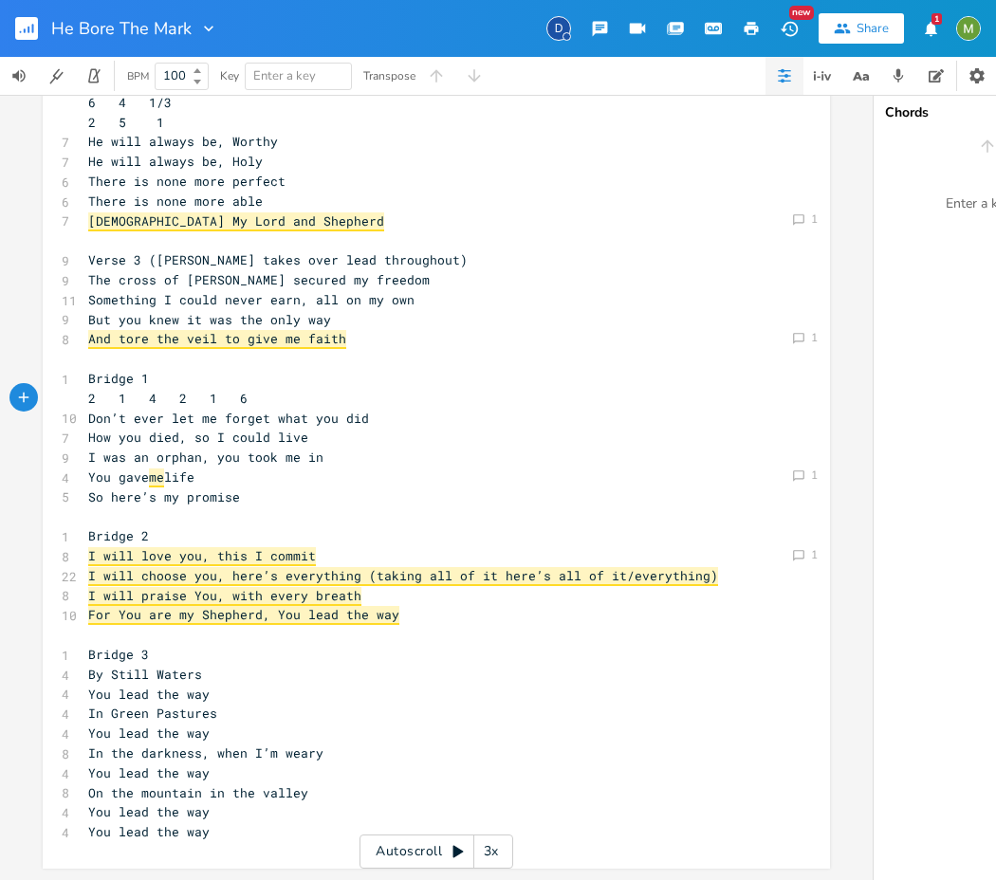
click at [324, 428] on pre "How you died, so I could live" at bounding box center [426, 438] width 685 height 20
click at [366, 448] on pre "I was an orphan, you took me in" at bounding box center [426, 458] width 685 height 20
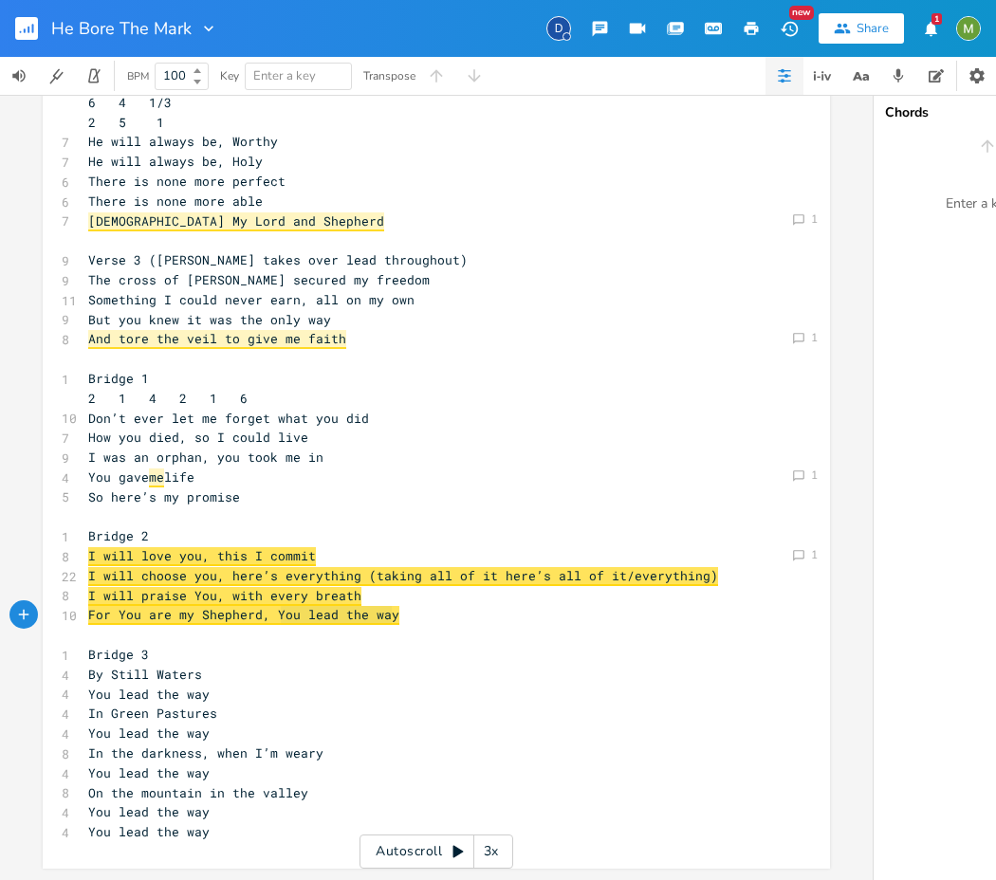
type textarea "You lead the way"
drag, startPoint x: 387, startPoint y: 607, endPoint x: 270, endPoint y: 610, distance: 116.7
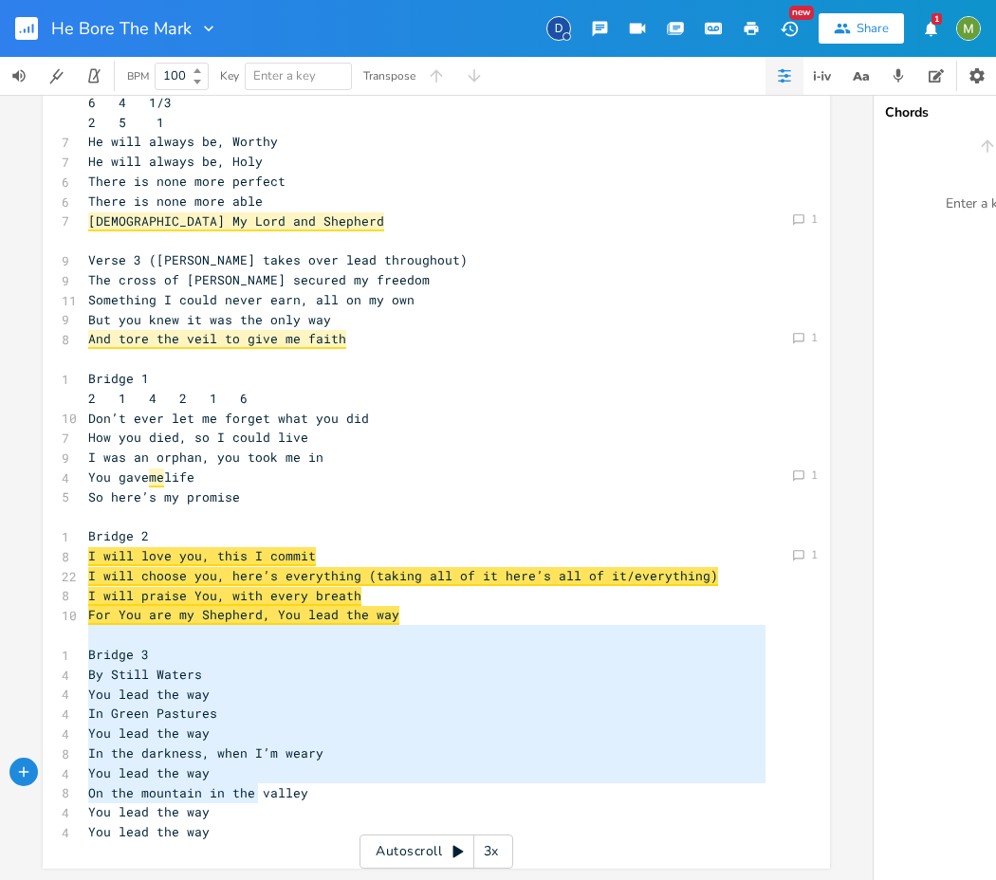
type textarea "Bridge 3 By Still Waters You lead the way In Green Pastures You lead the way In…"
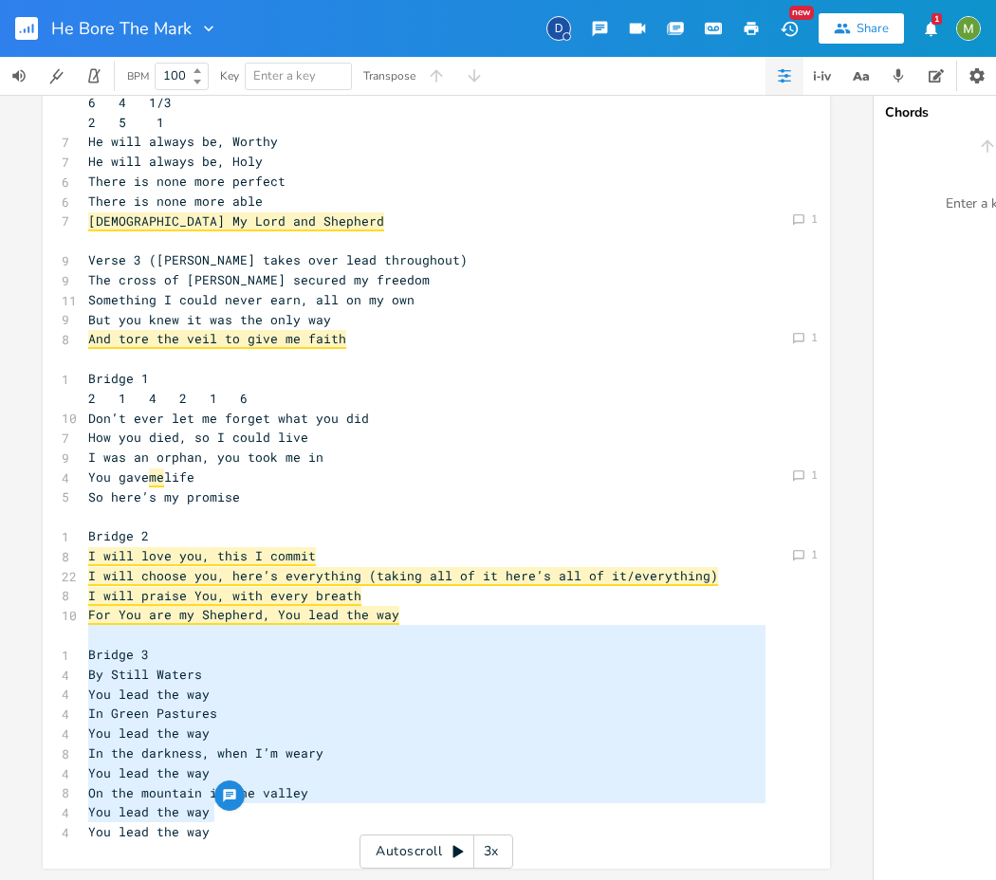
drag, startPoint x: 205, startPoint y: 631, endPoint x: 255, endPoint y: 810, distance: 186.1
click at [255, 810] on div "6 Verse 1 (Berenice only) 1 4 6 4 1 6 4 1/3 2 5 1 7 I was marked by my Shepherd…" at bounding box center [426, 309] width 685 height 1065
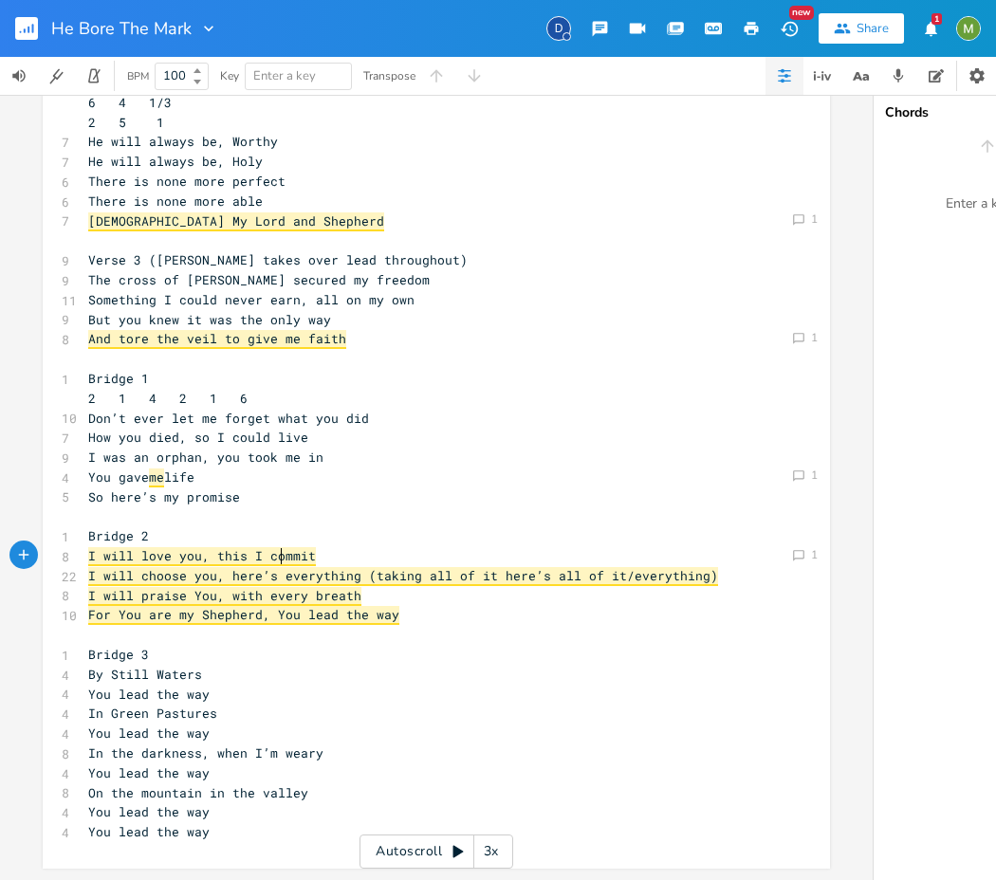
click at [271, 547] on span "I will love you, this I commit" at bounding box center [202, 556] width 228 height 19
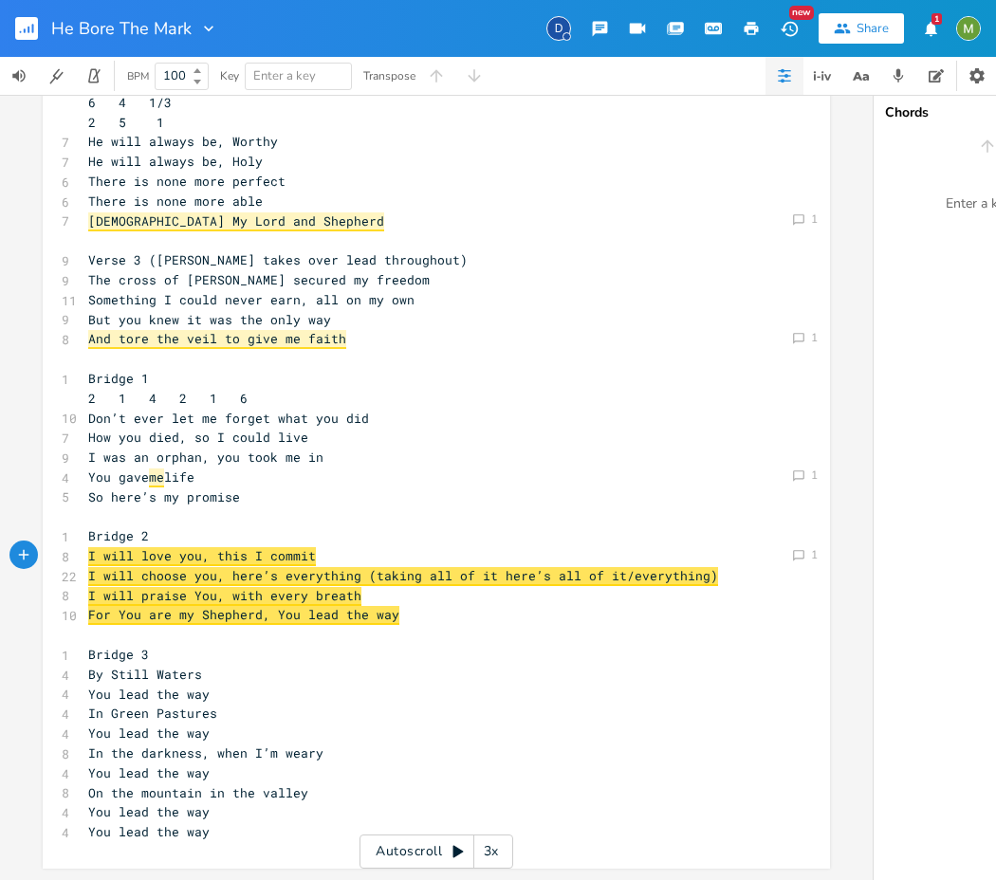
click at [431, 608] on pre "For You are my Shepherd, You lead the way" at bounding box center [426, 615] width 685 height 20
click at [376, 409] on pre "Don’t ever let me forget what you did" at bounding box center [426, 419] width 685 height 20
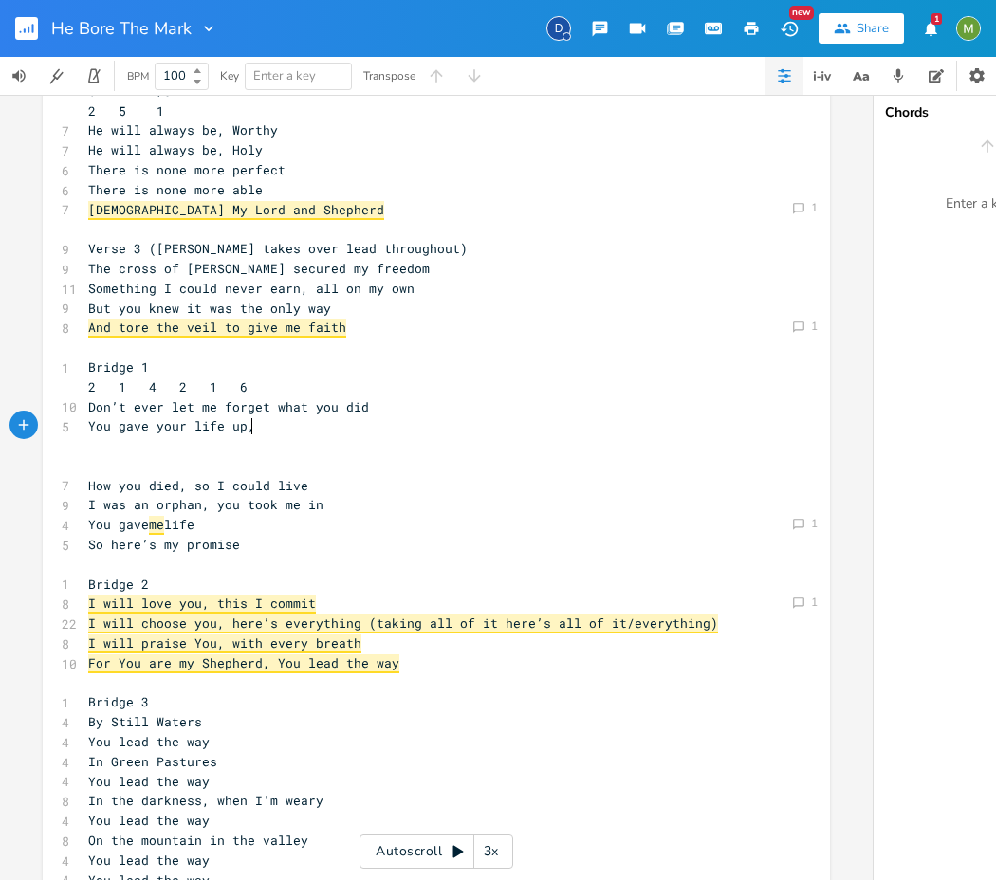
scroll to position [0, 122]
type textarea "You gave your life up, so I could live"
click at [433, 434] on pre "You gave your life up, so I could live" at bounding box center [426, 426] width 685 height 20
click at [248, 428] on span "You gave your life up, so I could live" at bounding box center [232, 425] width 288 height 17
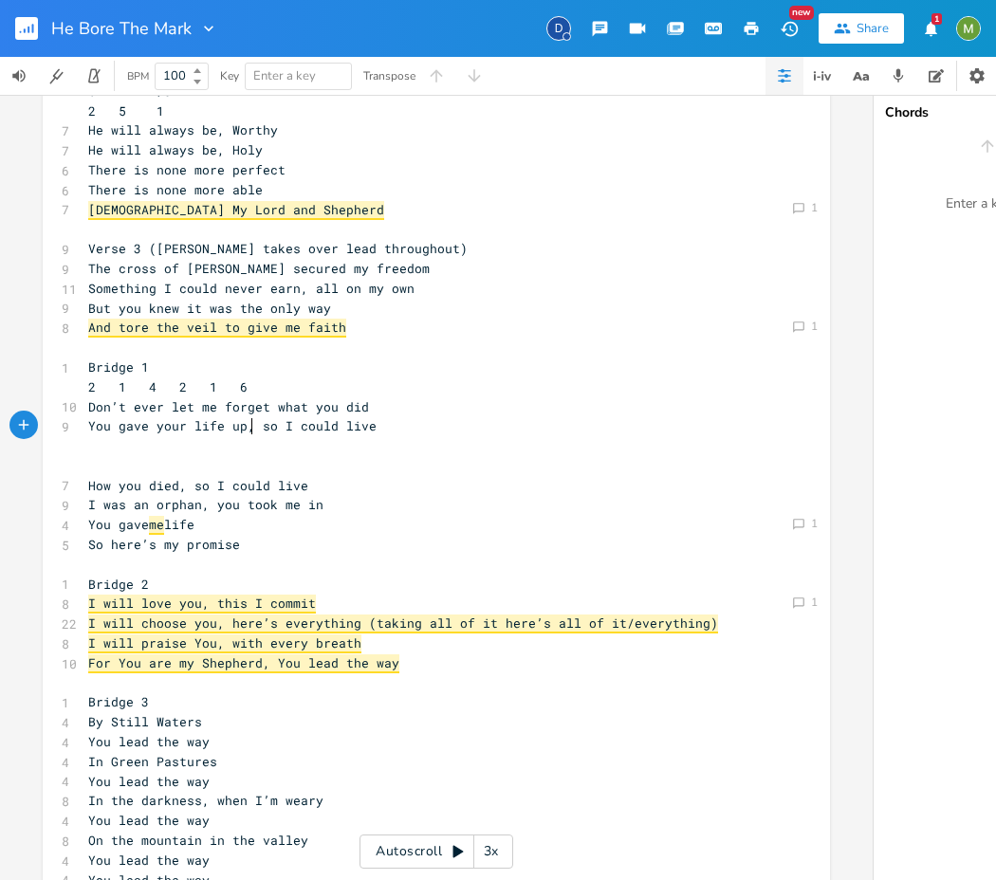
click at [220, 430] on span "You gave your life up, so I could live" at bounding box center [232, 425] width 288 height 17
click at [364, 407] on pre "Don’t ever let me forget what you did" at bounding box center [426, 407] width 685 height 20
type textarea "could live"
drag, startPoint x: 379, startPoint y: 431, endPoint x: 78, endPoint y: 419, distance: 301.8
click at [84, 419] on pre "You gave your life up, so I could live" at bounding box center [426, 426] width 685 height 20
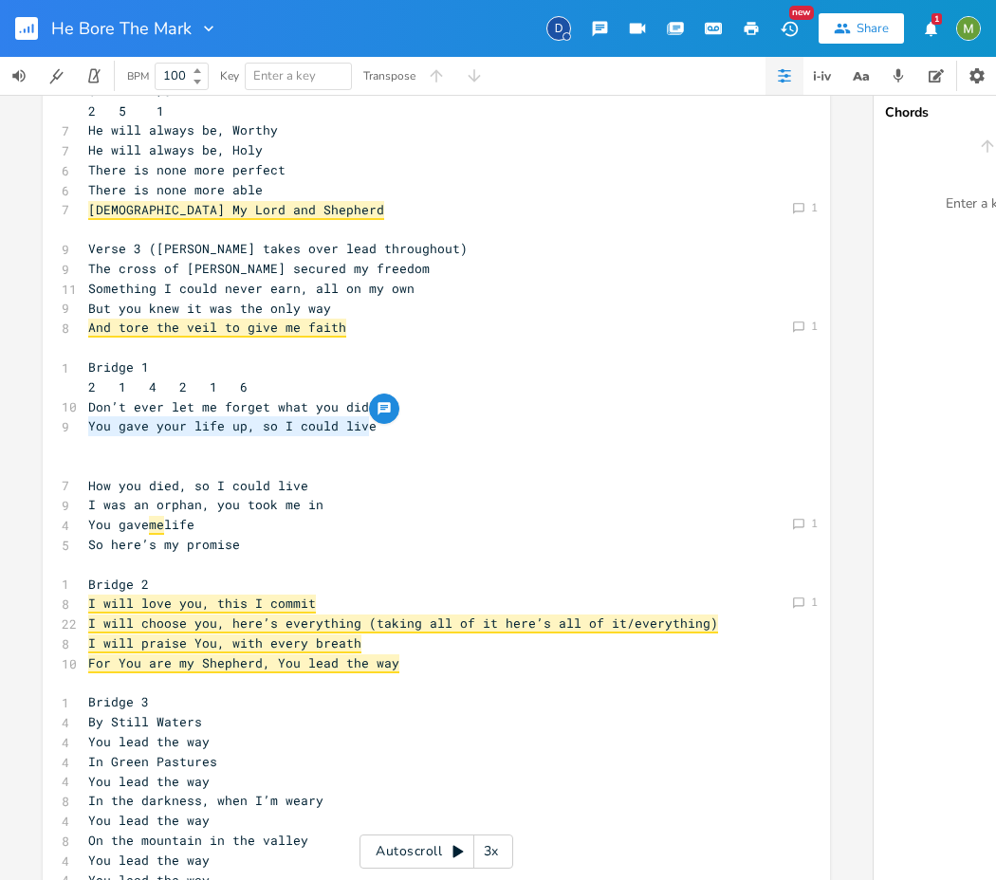
type textarea "You gave your life up, so I could live"
click at [266, 425] on span "You gave your life up, so I could live" at bounding box center [232, 425] width 288 height 17
type textarea "that"
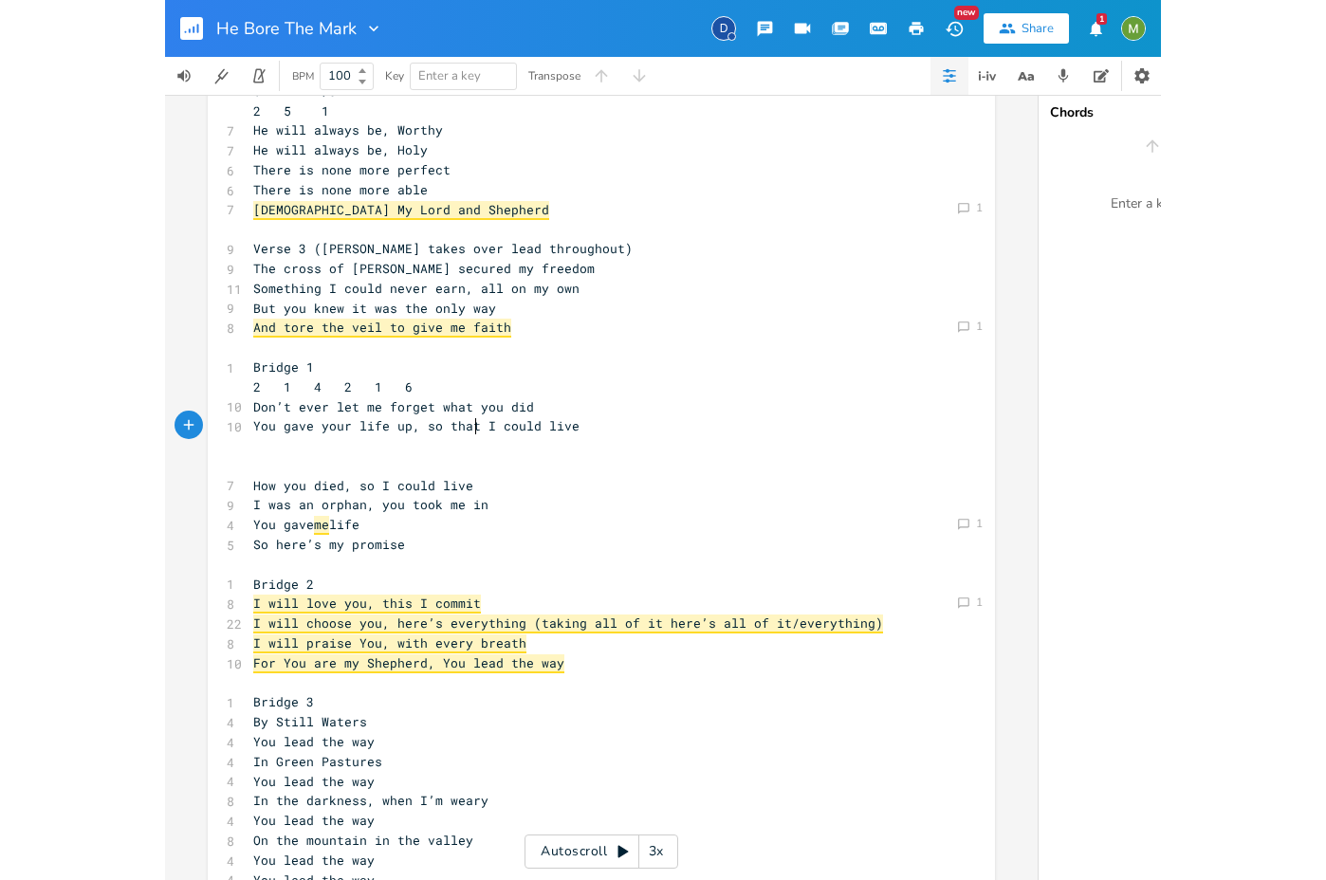
scroll to position [0, 27]
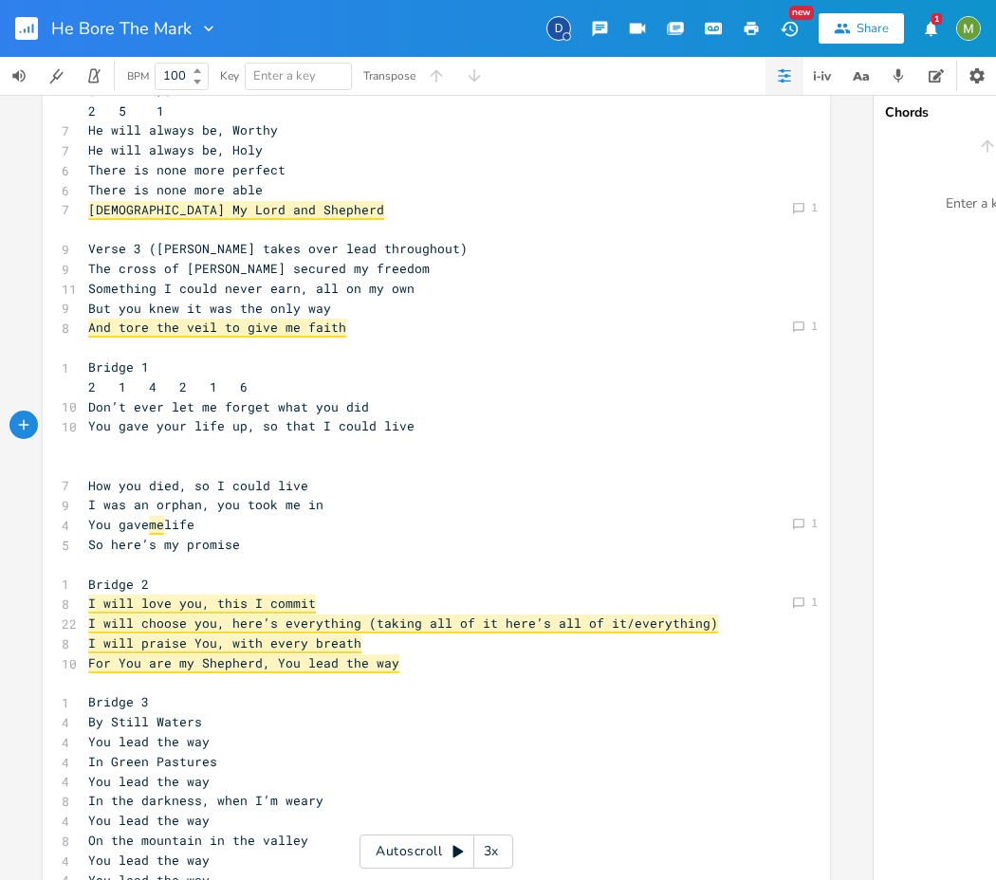
click at [459, 460] on pre "​" at bounding box center [426, 466] width 685 height 20
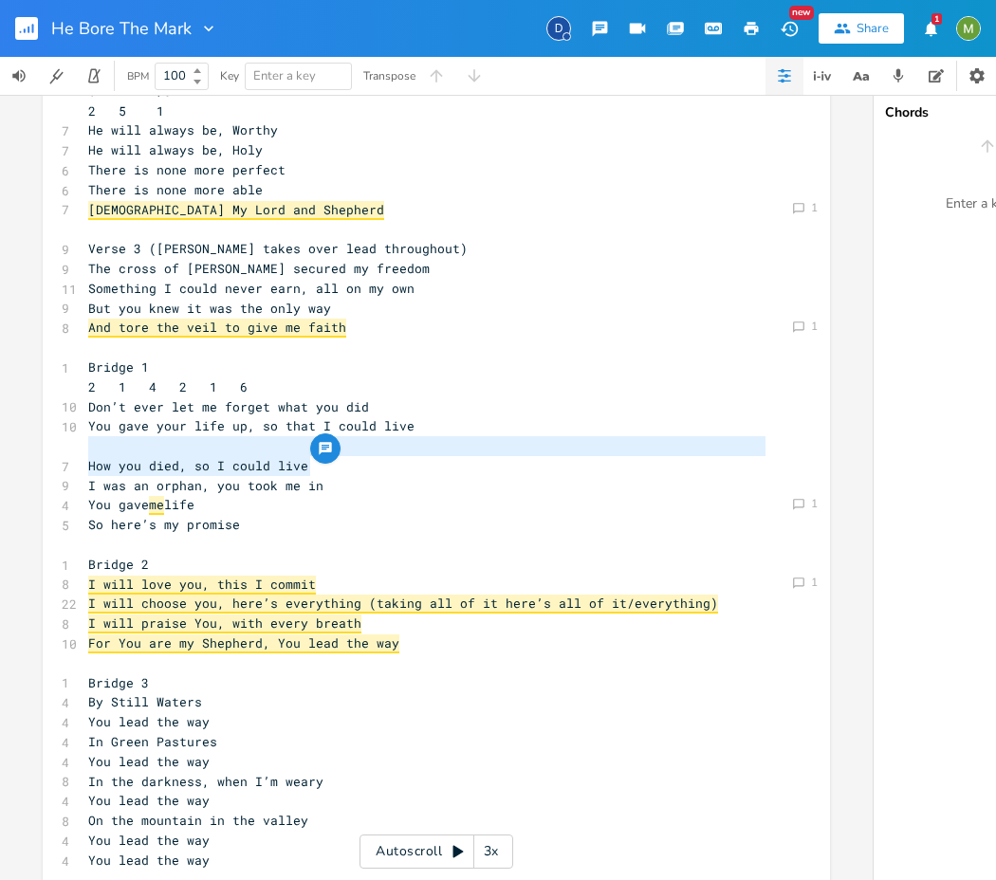
type textarea "How you died, so I could live"
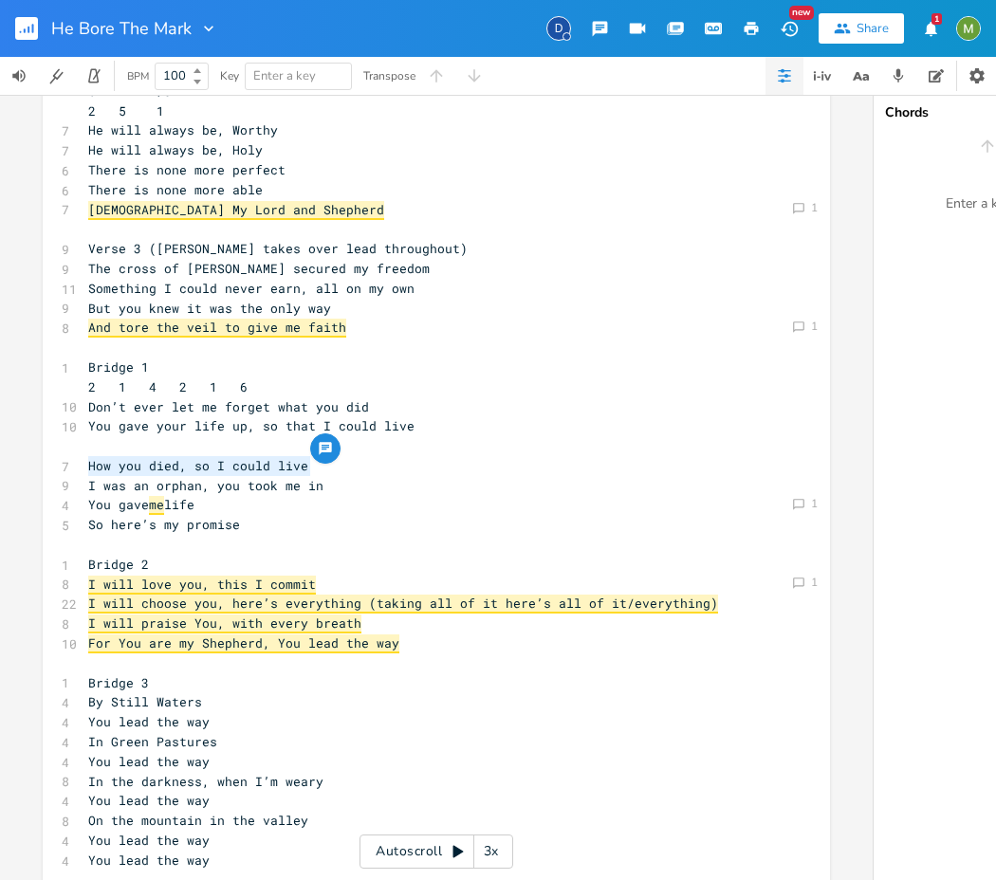
drag, startPoint x: 341, startPoint y: 464, endPoint x: 80, endPoint y: 466, distance: 261.7
click at [84, 466] on pre "How you died, so I could live" at bounding box center [426, 466] width 685 height 20
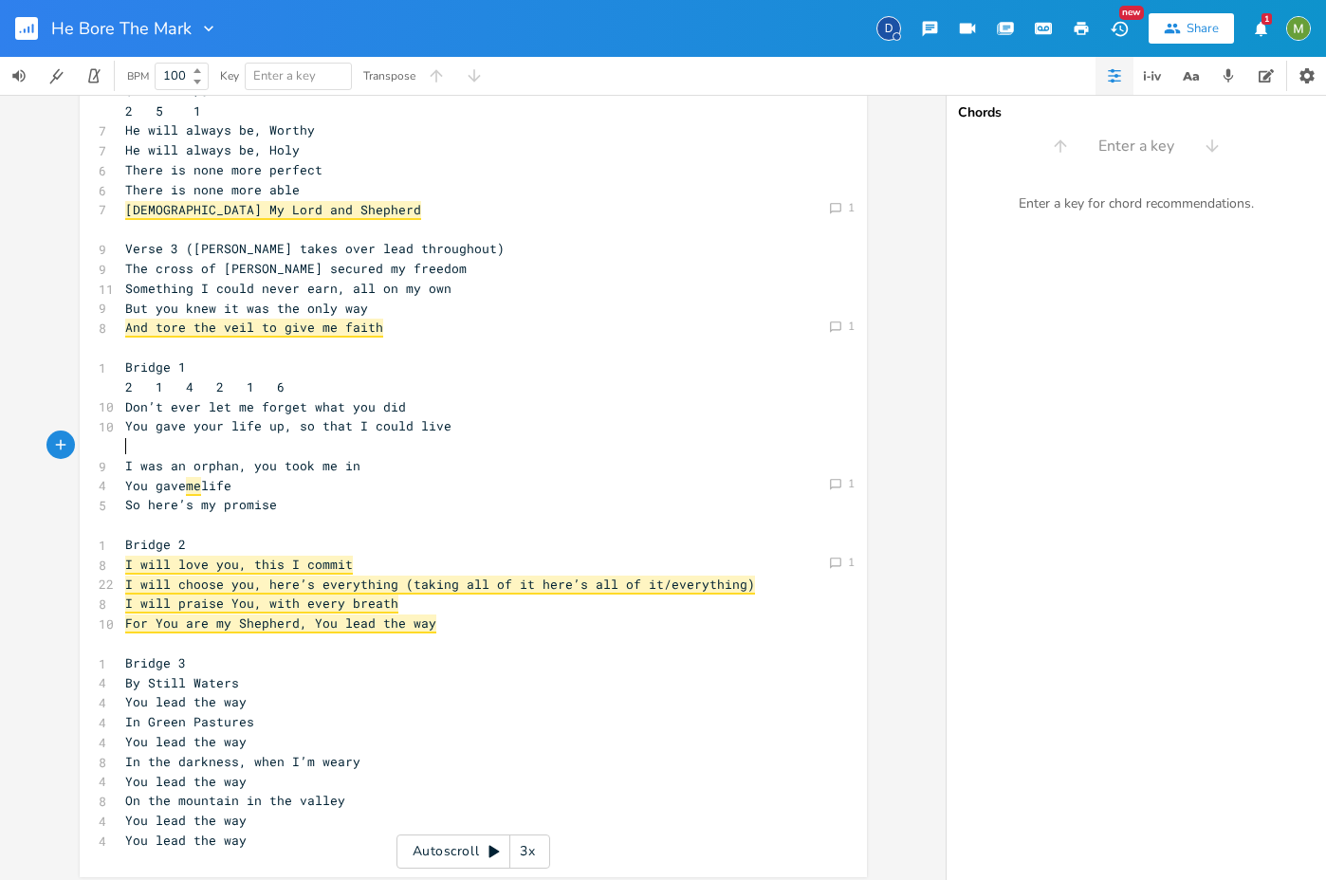
click at [1100, 83] on button "button" at bounding box center [1114, 76] width 38 height 38
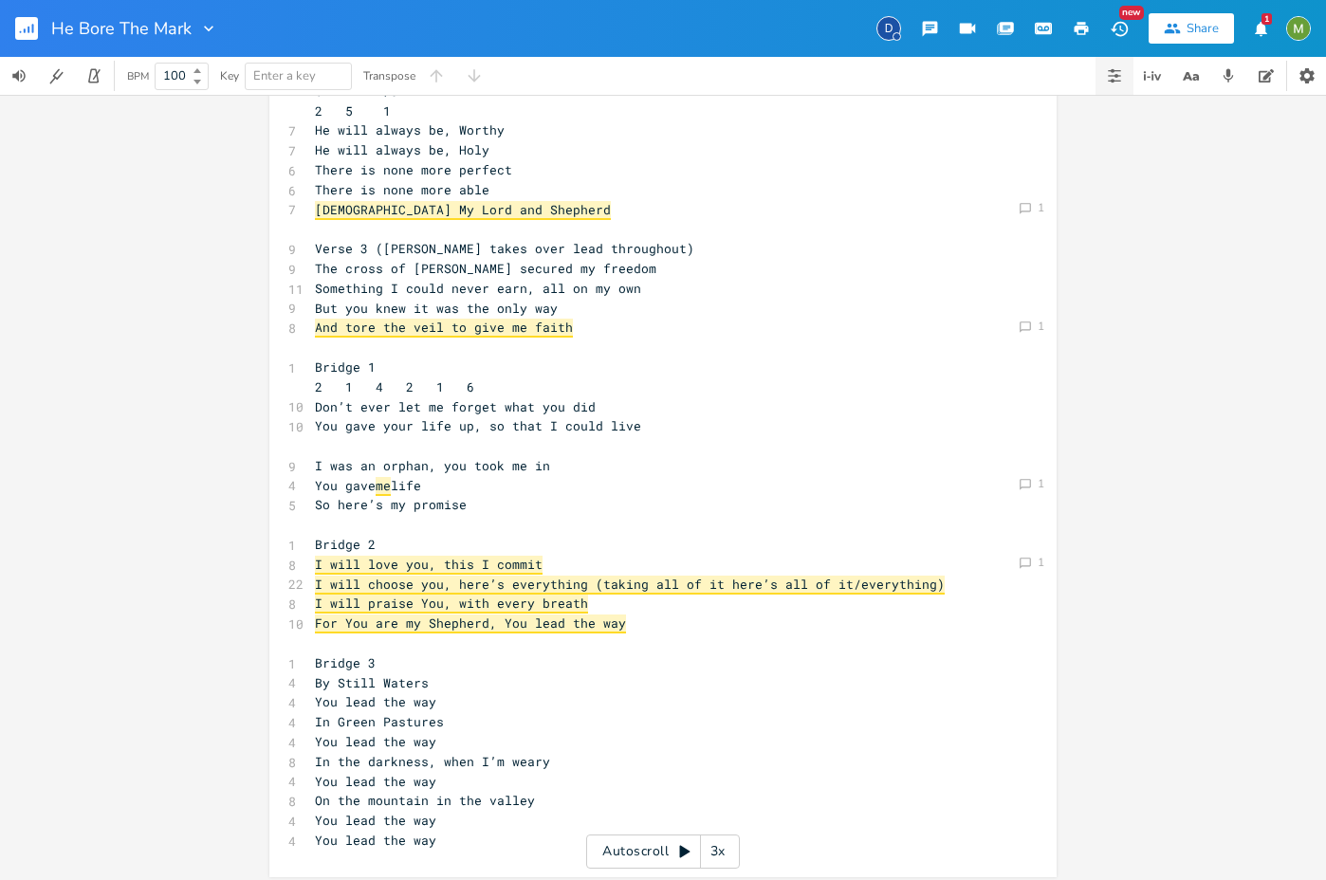
click at [1123, 77] on button "button" at bounding box center [1114, 76] width 38 height 38
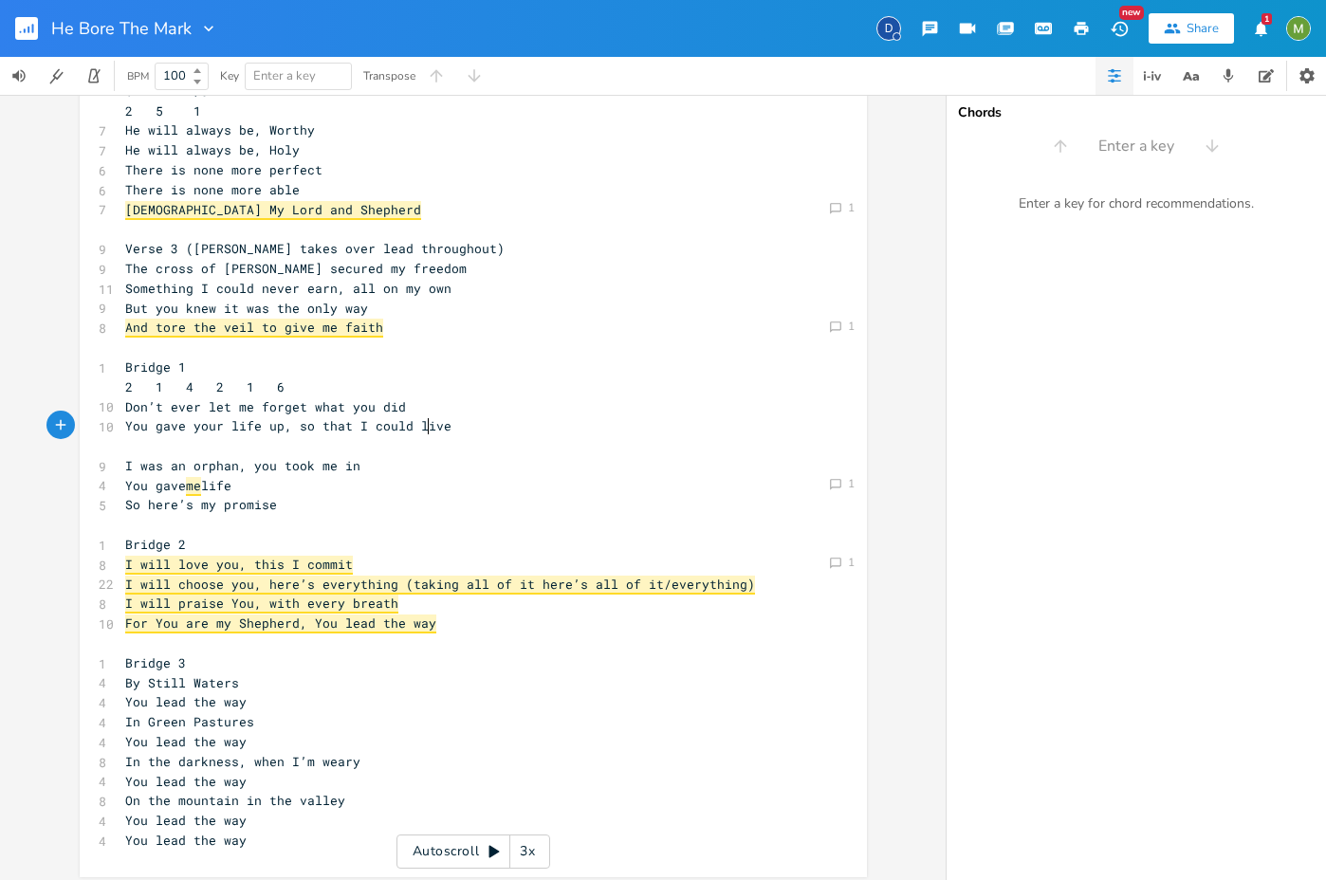
scroll to position [0, 0]
click at [423, 419] on span "You gave your life up, so that I could live" at bounding box center [288, 425] width 326 height 17
click at [440, 428] on pre "You gave your life up, so that I could live" at bounding box center [463, 426] width 685 height 20
click at [376, 461] on pre "I was an orphan, you took me in" at bounding box center [463, 466] width 685 height 20
type textarea "So here’s my promise"
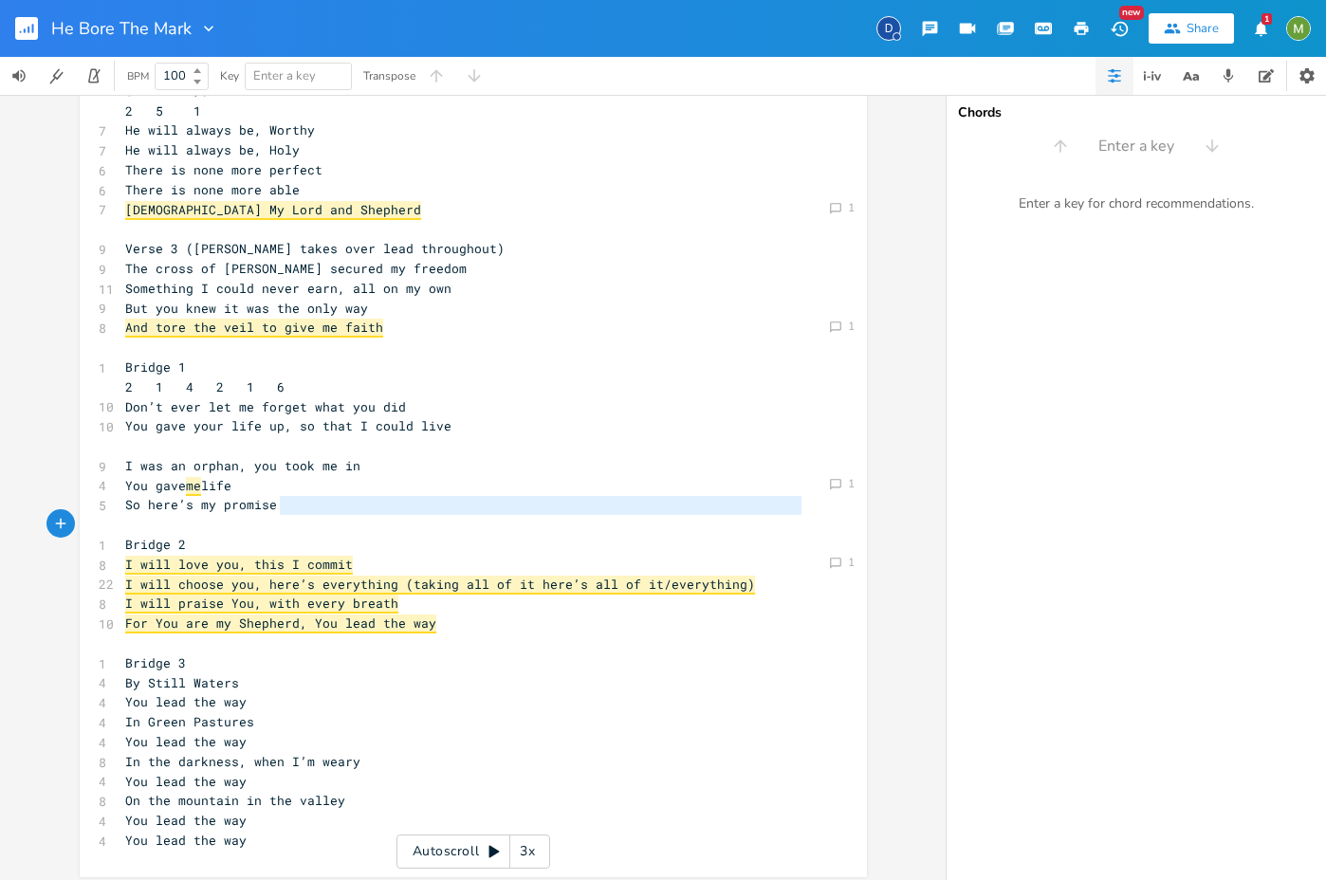
drag, startPoint x: 318, startPoint y: 501, endPoint x: 116, endPoint y: 516, distance: 202.5
click at [121, 518] on div "6 Verse 1 (Berenice only) 1 4 6 4 1 6 4 1/3 2 5 1 7 I was marked by my Shepherd…" at bounding box center [463, 308] width 685 height 1085
click at [157, 504] on span "So here’s my promise" at bounding box center [201, 504] width 152 height 17
click at [268, 491] on pre "You gave me life" at bounding box center [463, 486] width 685 height 20
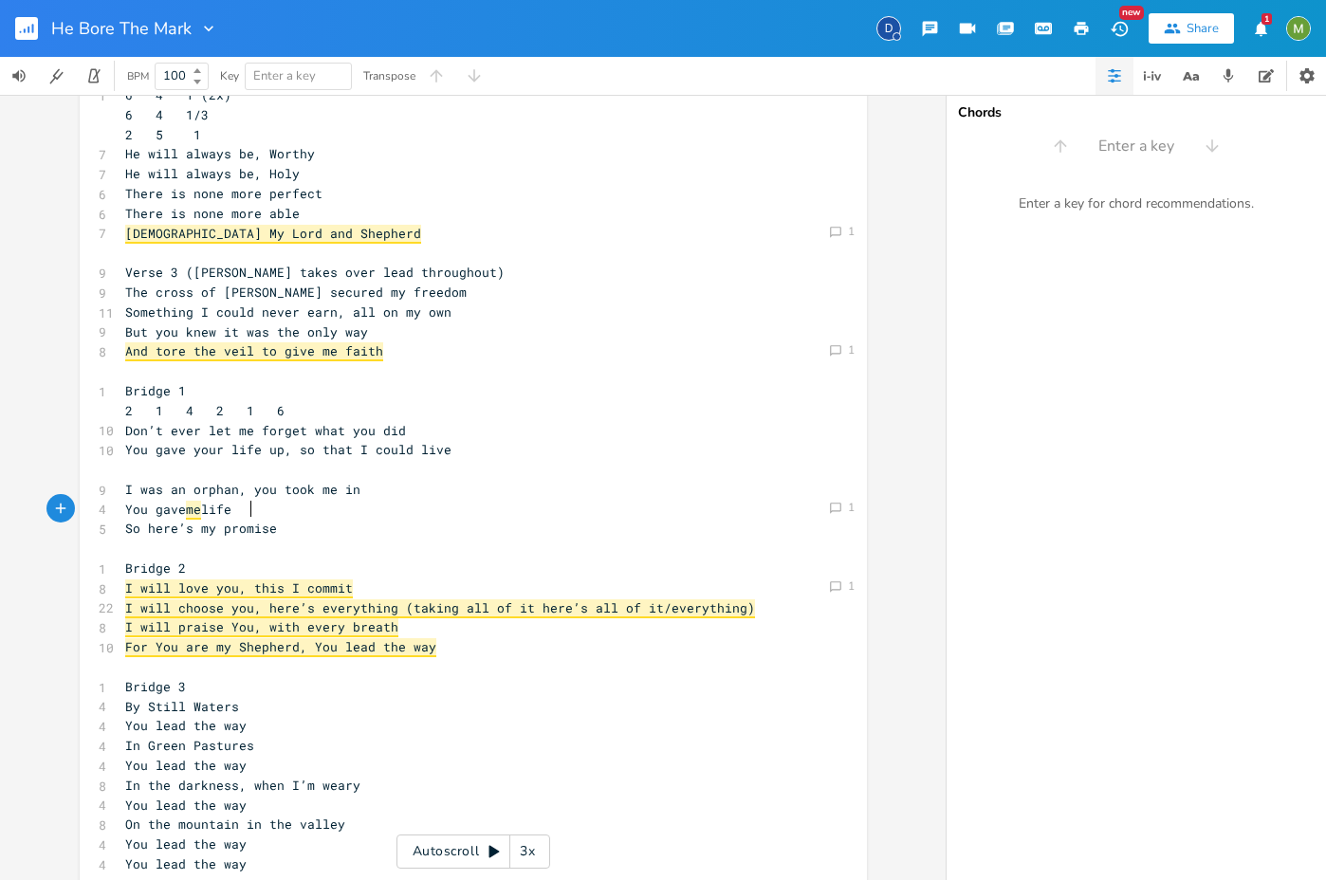
scroll to position [350, 0]
click at [247, 468] on pre "​" at bounding box center [463, 471] width 685 height 20
click at [125, 491] on span "I was an orphan, you took me in" at bounding box center [242, 490] width 235 height 17
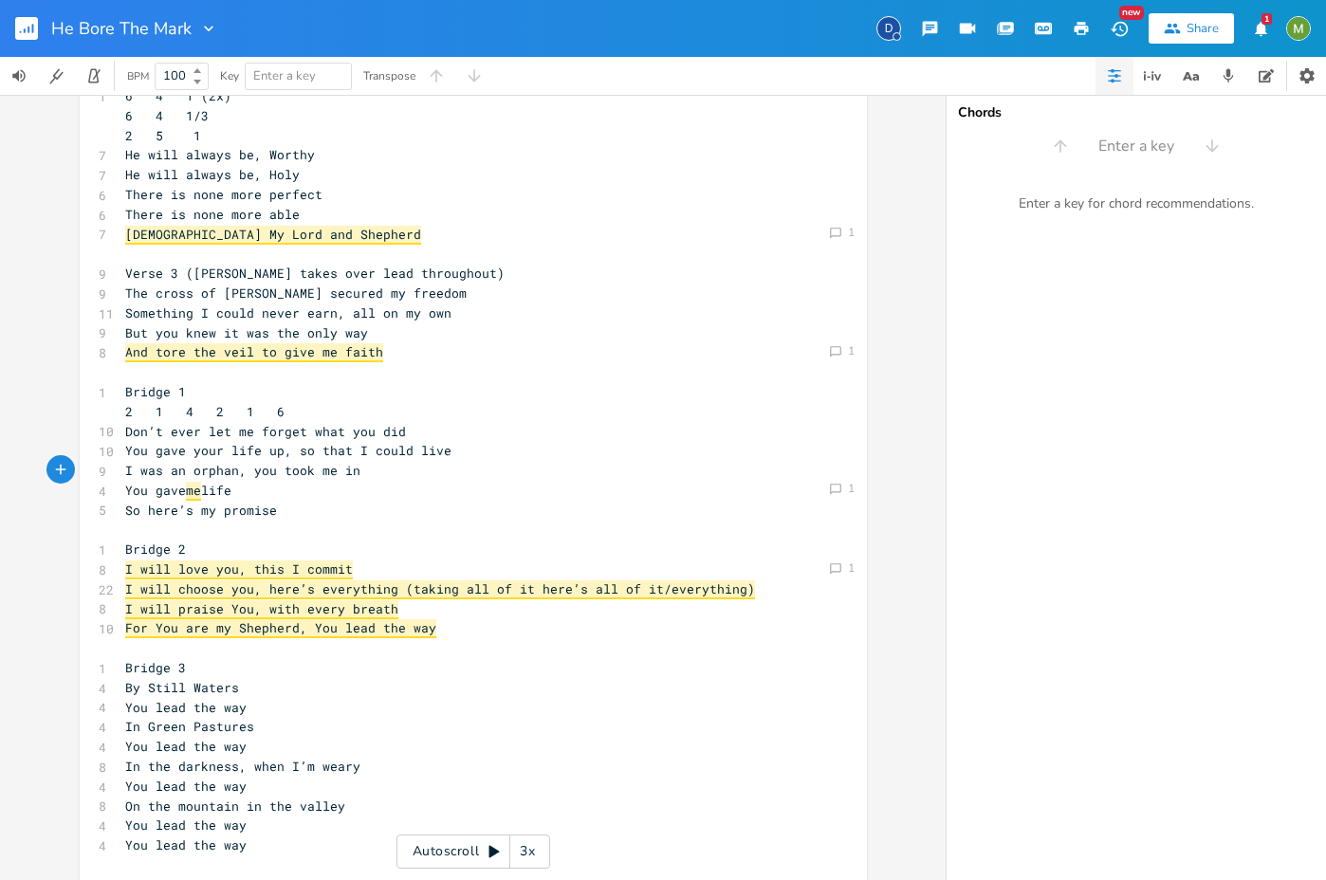
click at [356, 469] on pre "I was an orphan, you took me in" at bounding box center [463, 471] width 685 height 20
click at [384, 531] on pre "​" at bounding box center [463, 530] width 685 height 20
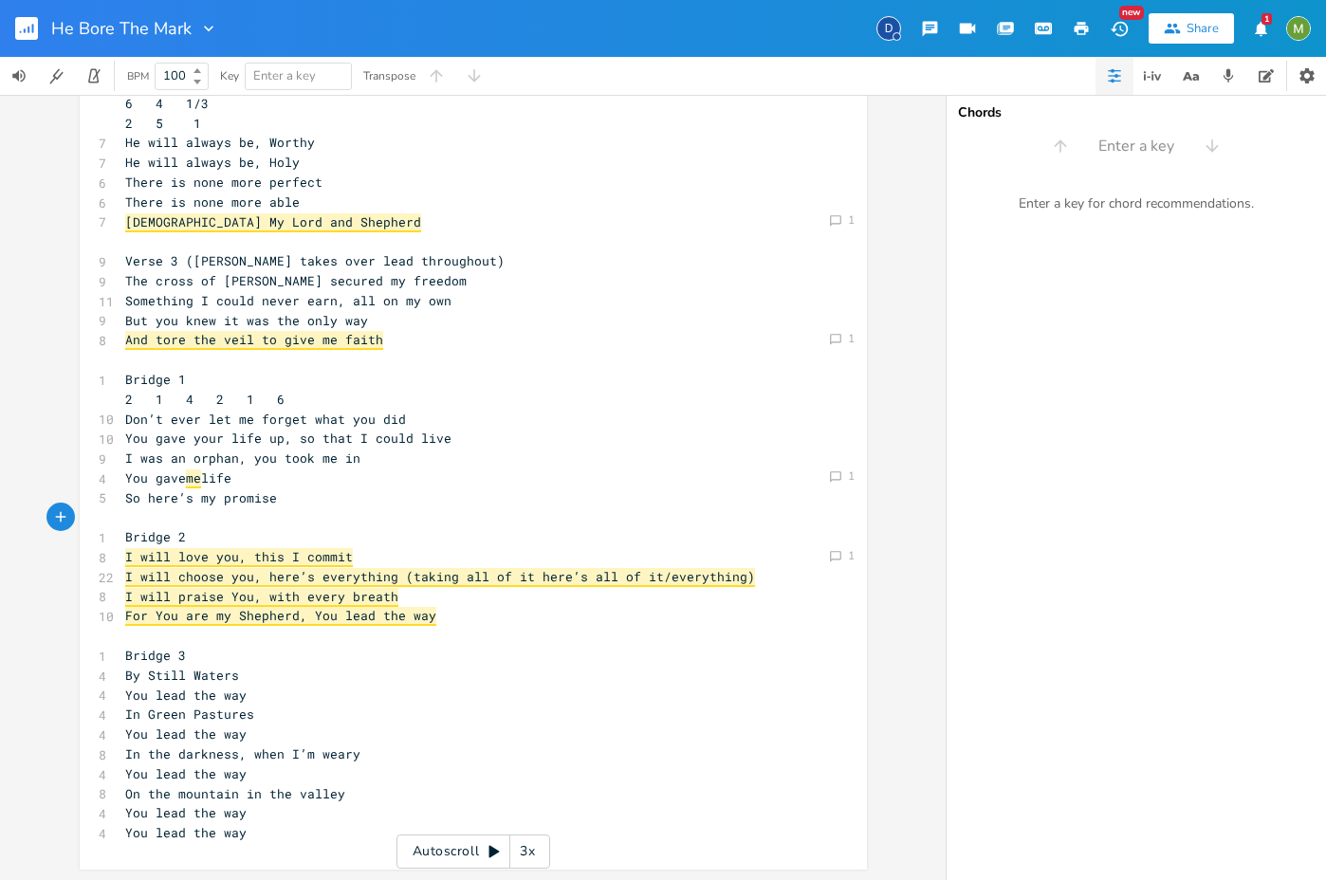
scroll to position [363, 0]
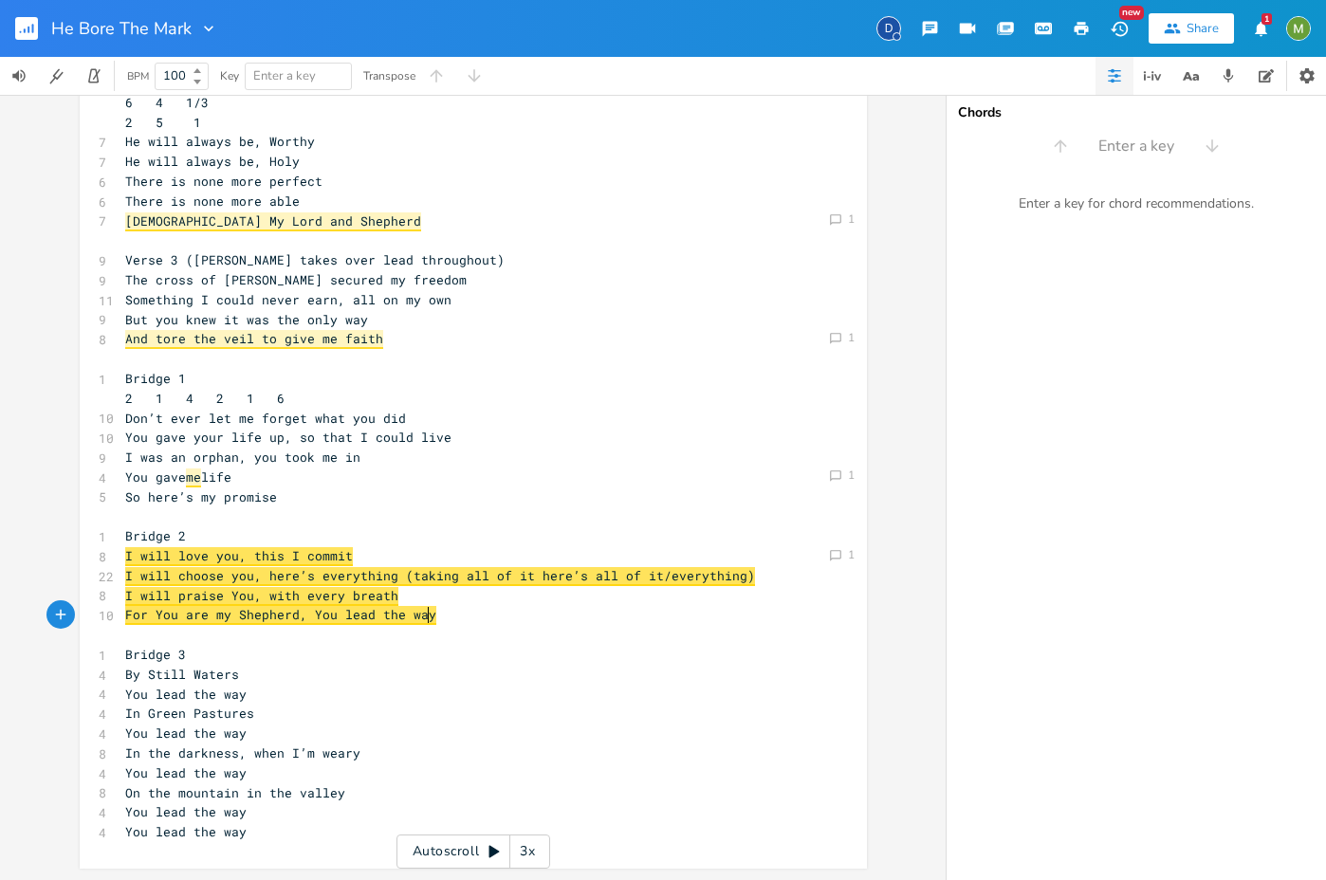
click at [508, 624] on pre "For You are my Shepherd, You lead the way" at bounding box center [463, 615] width 685 height 20
click at [316, 466] on pre "I was an orphan, you took me in" at bounding box center [463, 458] width 685 height 20
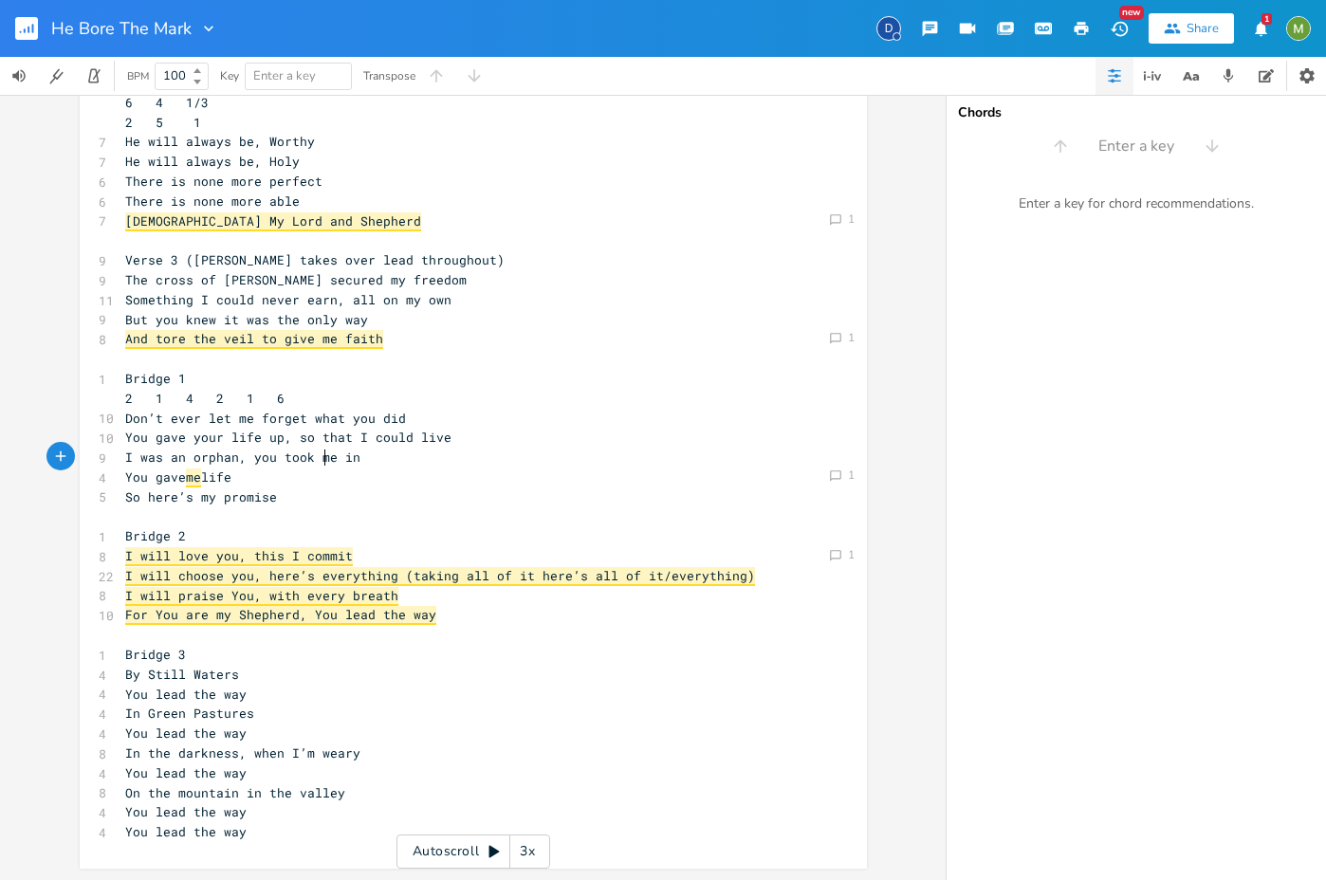
click at [365, 455] on pre "I was an orphan, you took me in" at bounding box center [463, 458] width 685 height 20
click at [488, 438] on pre "You gave your life up, so that I could live" at bounding box center [463, 438] width 685 height 20
type textarea "my Shepherd, You lead the way"
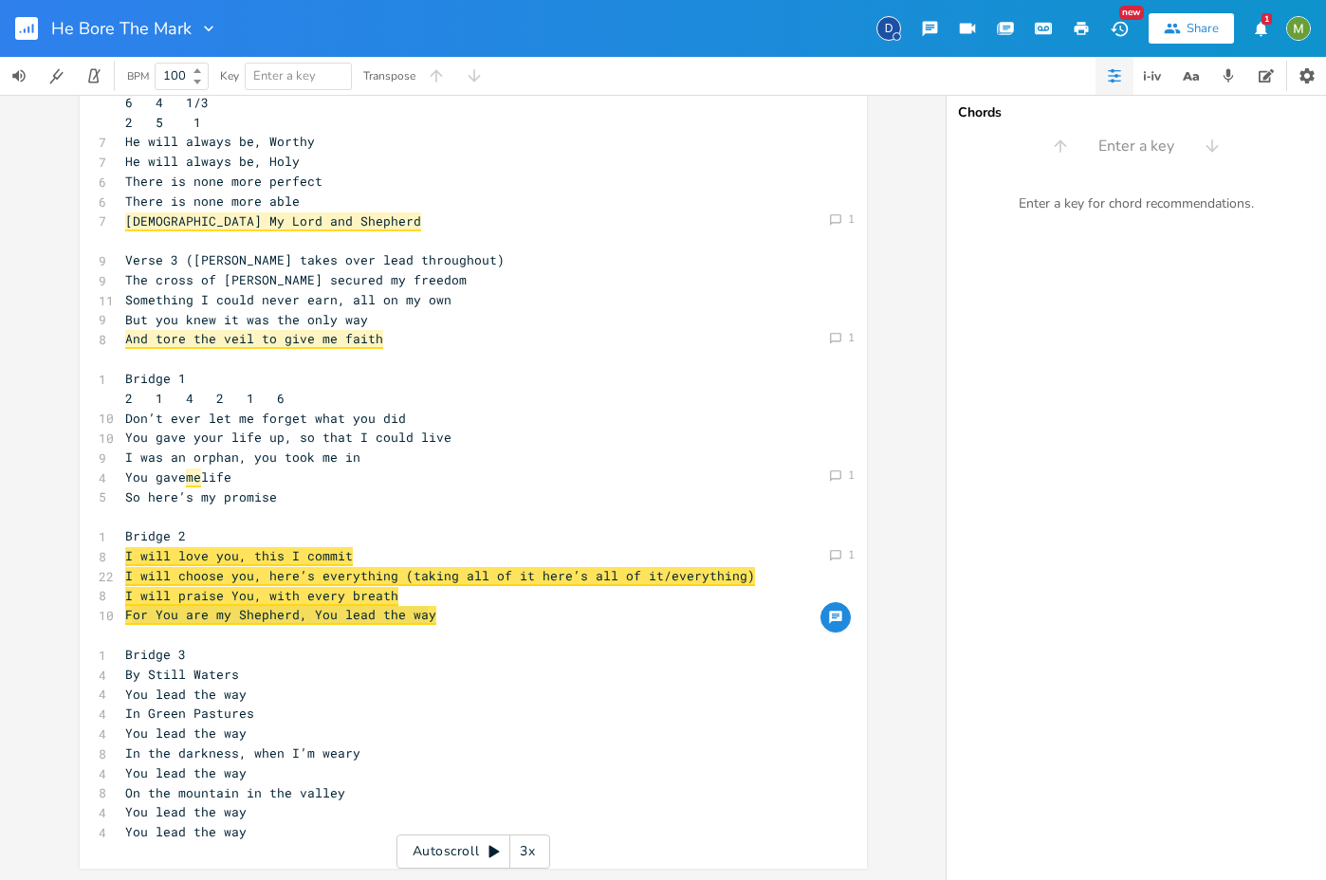
type textarea "For You are my Shepherd, You lead the way"
drag, startPoint x: 433, startPoint y: 621, endPoint x: 117, endPoint y: 614, distance: 316.8
click at [407, 446] on pre "You gave your life up, so that I could live" at bounding box center [463, 438] width 685 height 20
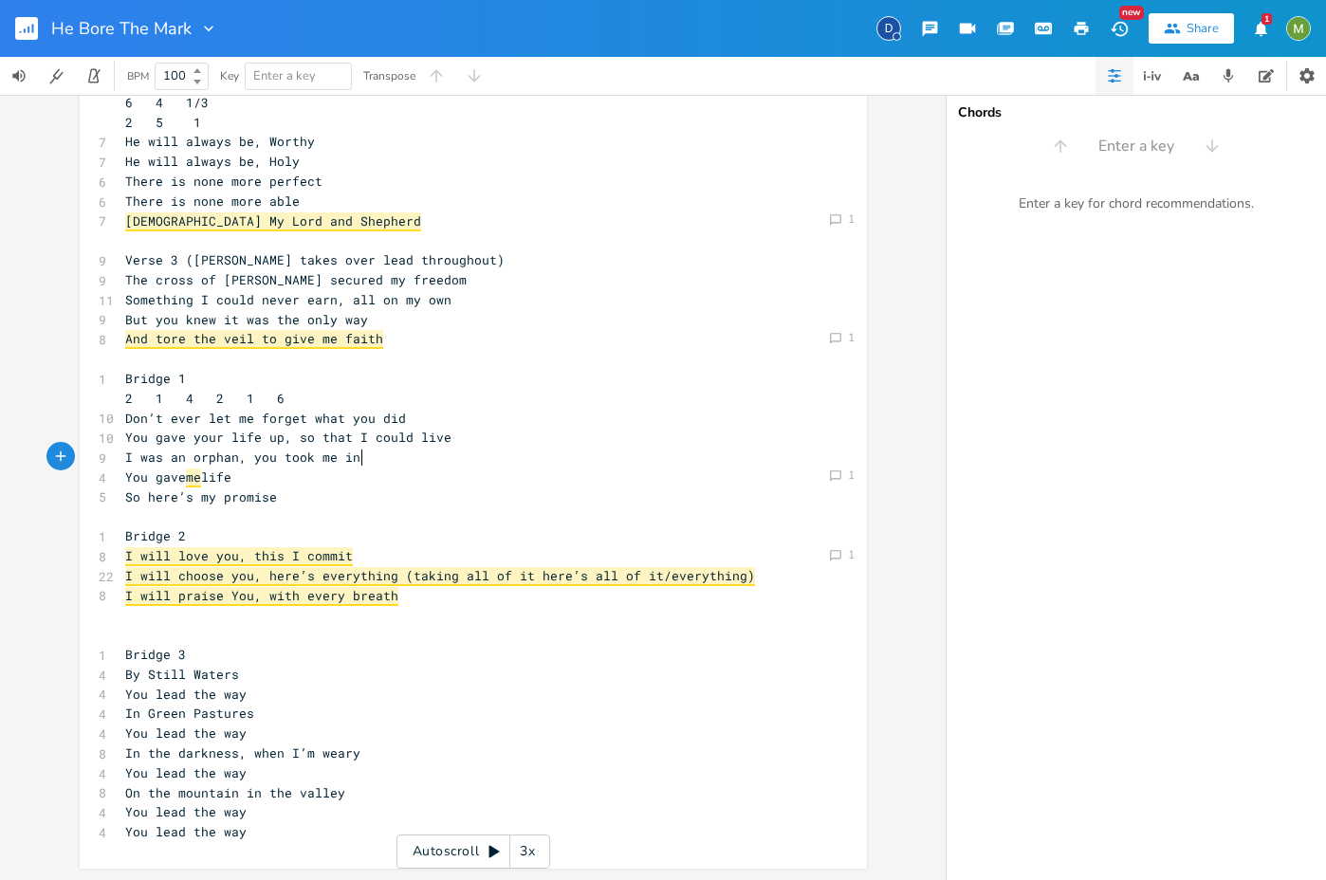
click at [396, 456] on pre "I was an orphan, you took me in" at bounding box center [463, 458] width 685 height 20
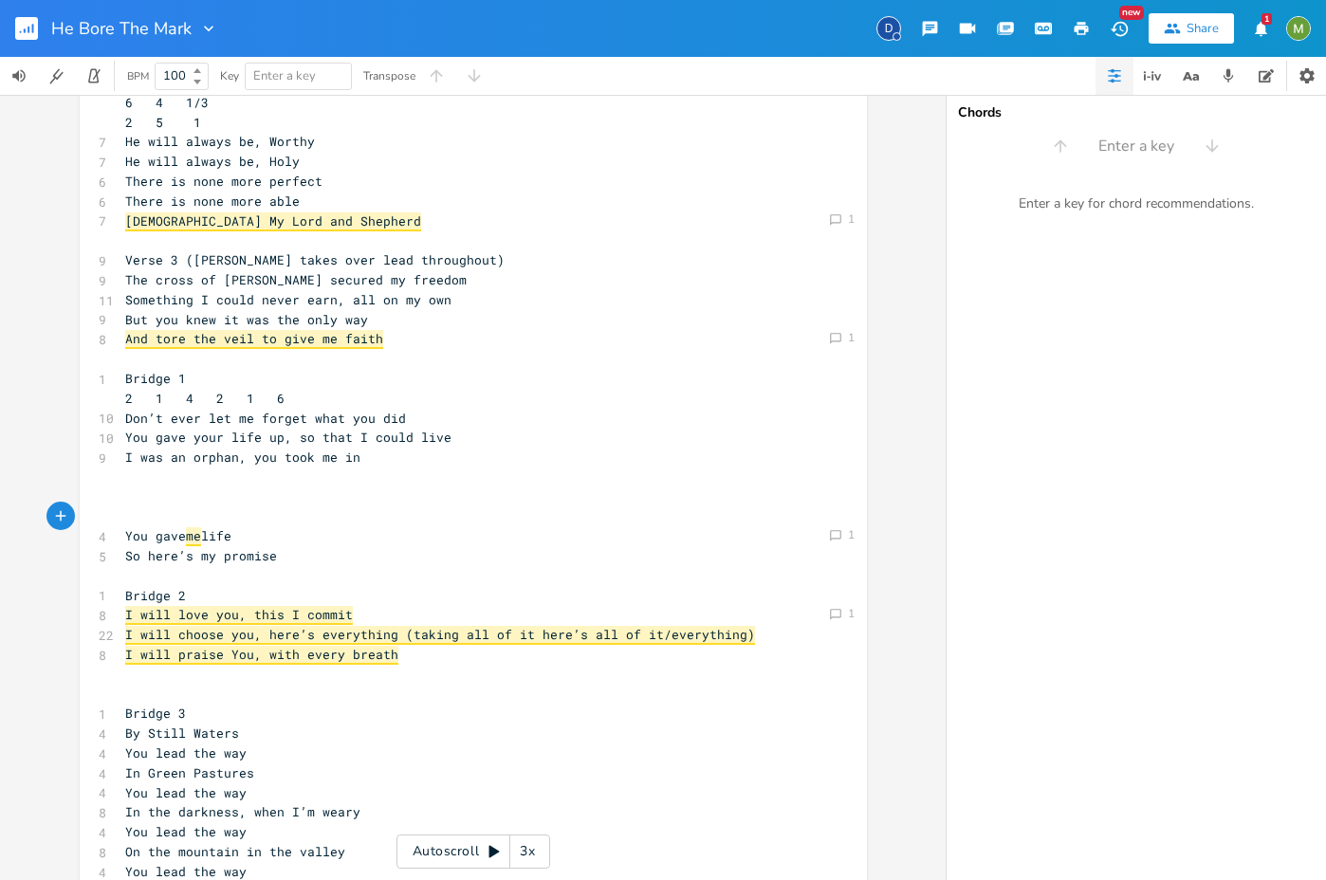
click at [297, 488] on pre "​" at bounding box center [463, 497] width 685 height 20
click at [174, 473] on pre "​" at bounding box center [463, 477] width 685 height 20
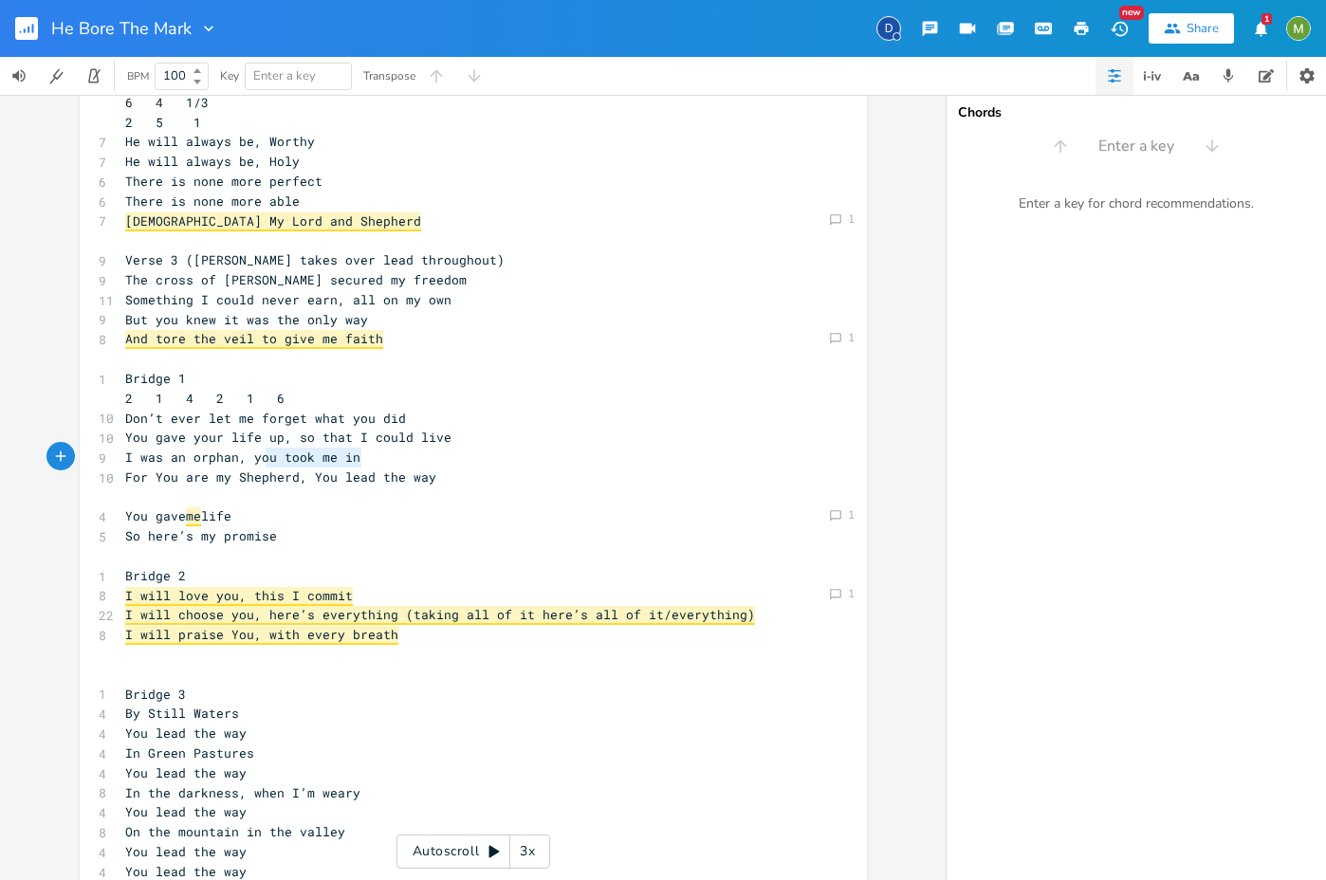
type textarea "ou took me in"
drag, startPoint x: 367, startPoint y: 465, endPoint x: 250, endPoint y: 458, distance: 116.8
click at [250, 458] on pre "I was an orphan, you took me in" at bounding box center [463, 458] width 685 height 20
click at [441, 466] on pre "I was an orphan, you took me in" at bounding box center [463, 458] width 685 height 20
drag, startPoint x: 244, startPoint y: 455, endPoint x: 376, endPoint y: 455, distance: 132.8
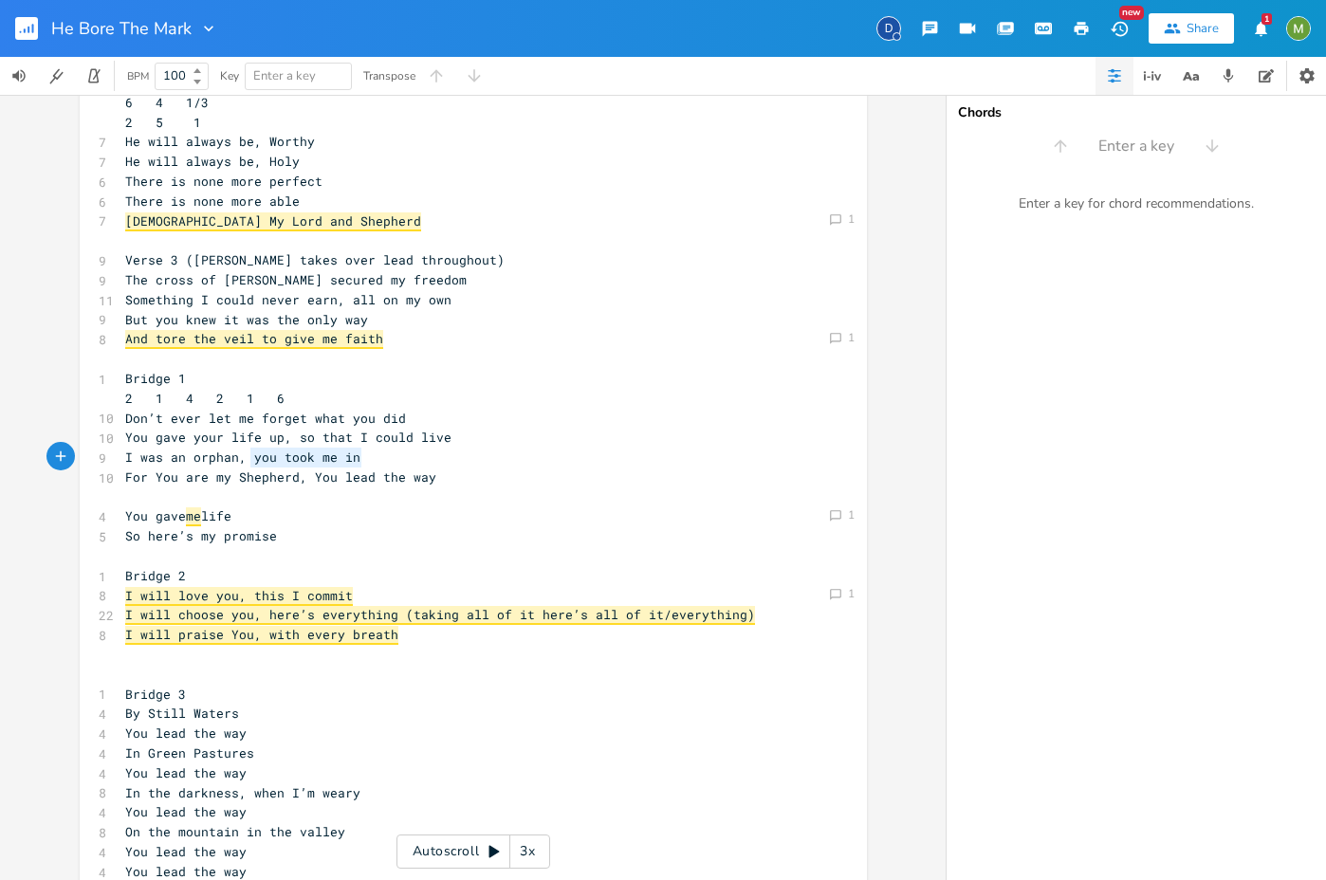
click at [376, 455] on pre "I was an orphan, you took me in" at bounding box center [463, 458] width 685 height 20
type textarea "you took me in"
type textarea "I was an orphan, y"
drag, startPoint x: 116, startPoint y: 451, endPoint x: 251, endPoint y: 464, distance: 136.2
click at [251, 464] on pre "I was an orphan, you took me in" at bounding box center [463, 458] width 685 height 20
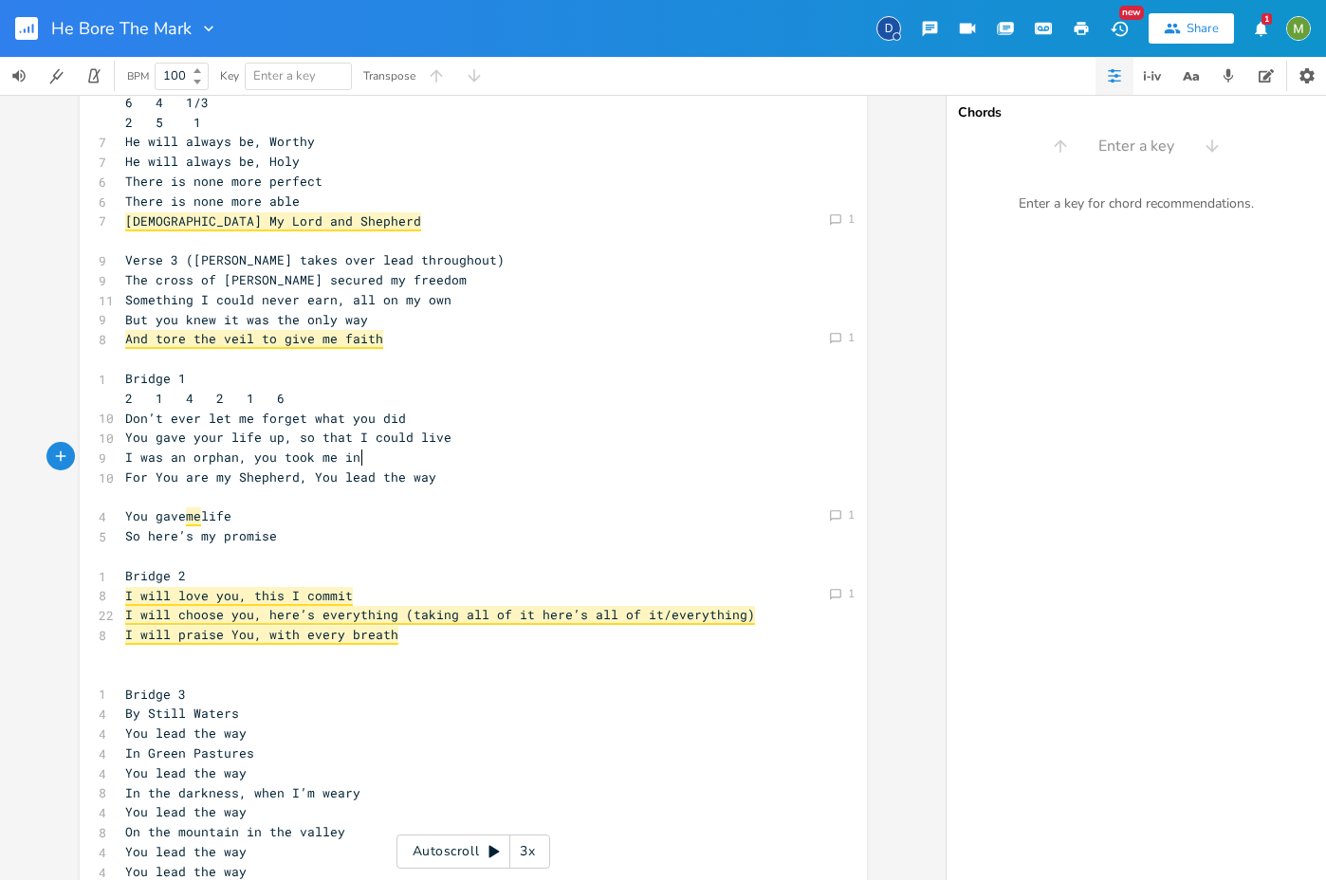
click at [364, 460] on pre "I was an orphan, you took me in" at bounding box center [463, 458] width 685 height 20
click at [486, 439] on pre "You gave your life up, so that I could live" at bounding box center [463, 438] width 685 height 20
click at [394, 457] on pre "I was an orphan, you took me in" at bounding box center [463, 458] width 685 height 20
click at [417, 416] on pre "Don’t ever let me forget what you did" at bounding box center [463, 419] width 685 height 20
click at [449, 439] on pre "You gave your life up, so that I could live" at bounding box center [463, 438] width 685 height 20
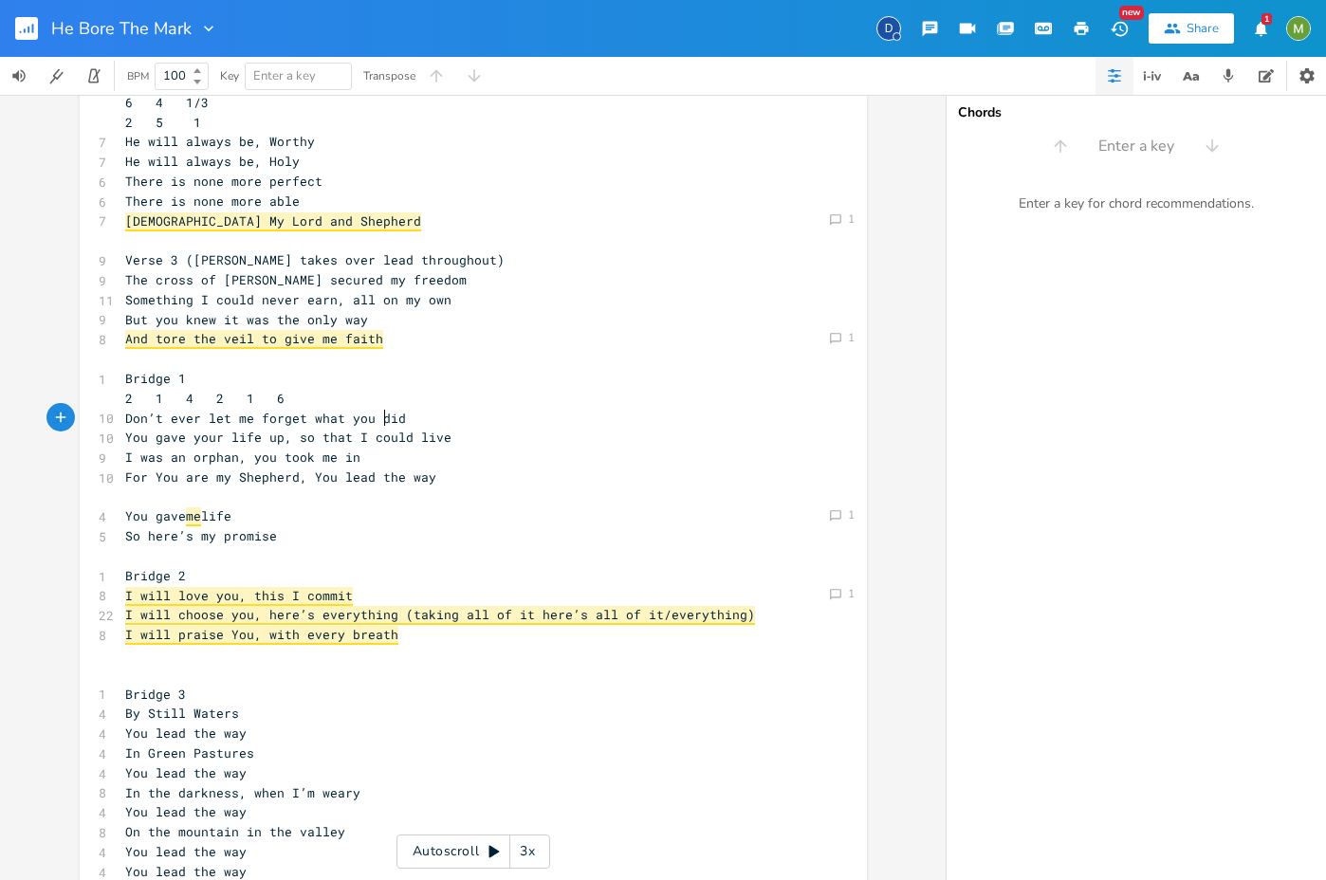
click at [379, 412] on span "Don’t ever let me forget what you did" at bounding box center [265, 418] width 281 height 17
click at [440, 434] on pre "You gave your life up, so that I could live" at bounding box center [463, 438] width 685 height 20
type textarea "d You gave your life up, so that I could live"
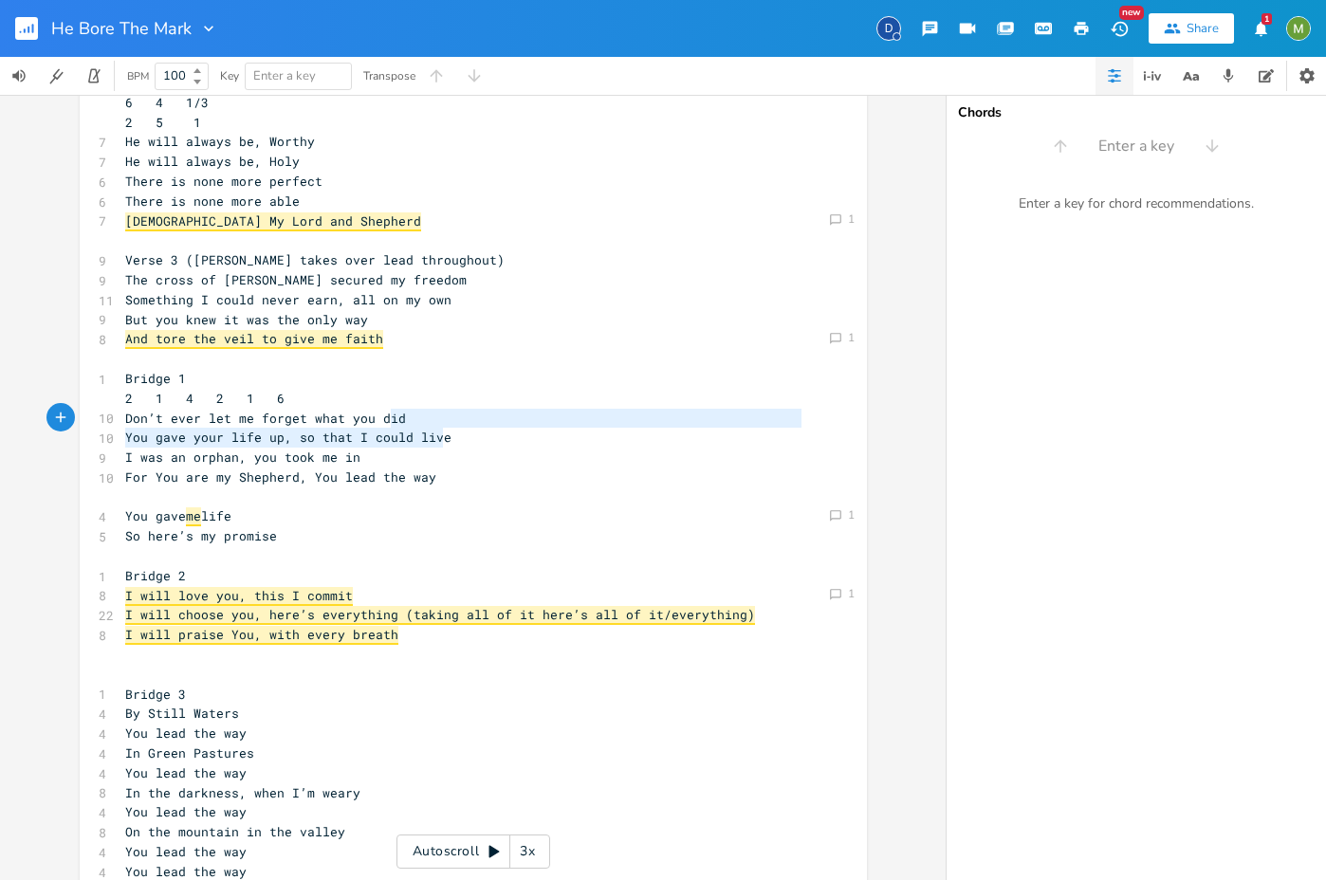
drag, startPoint x: 442, startPoint y: 433, endPoint x: 383, endPoint y: 421, distance: 60.1
click at [383, 421] on div "6 Verse 1 (Berenice only) 1 4 6 4 1 6 4 1/3 2 5 1 7 I was marked by my Shepherd…" at bounding box center [463, 329] width 685 height 1105
click at [360, 410] on span "Don’t ever let me forget what you did" at bounding box center [265, 418] width 281 height 17
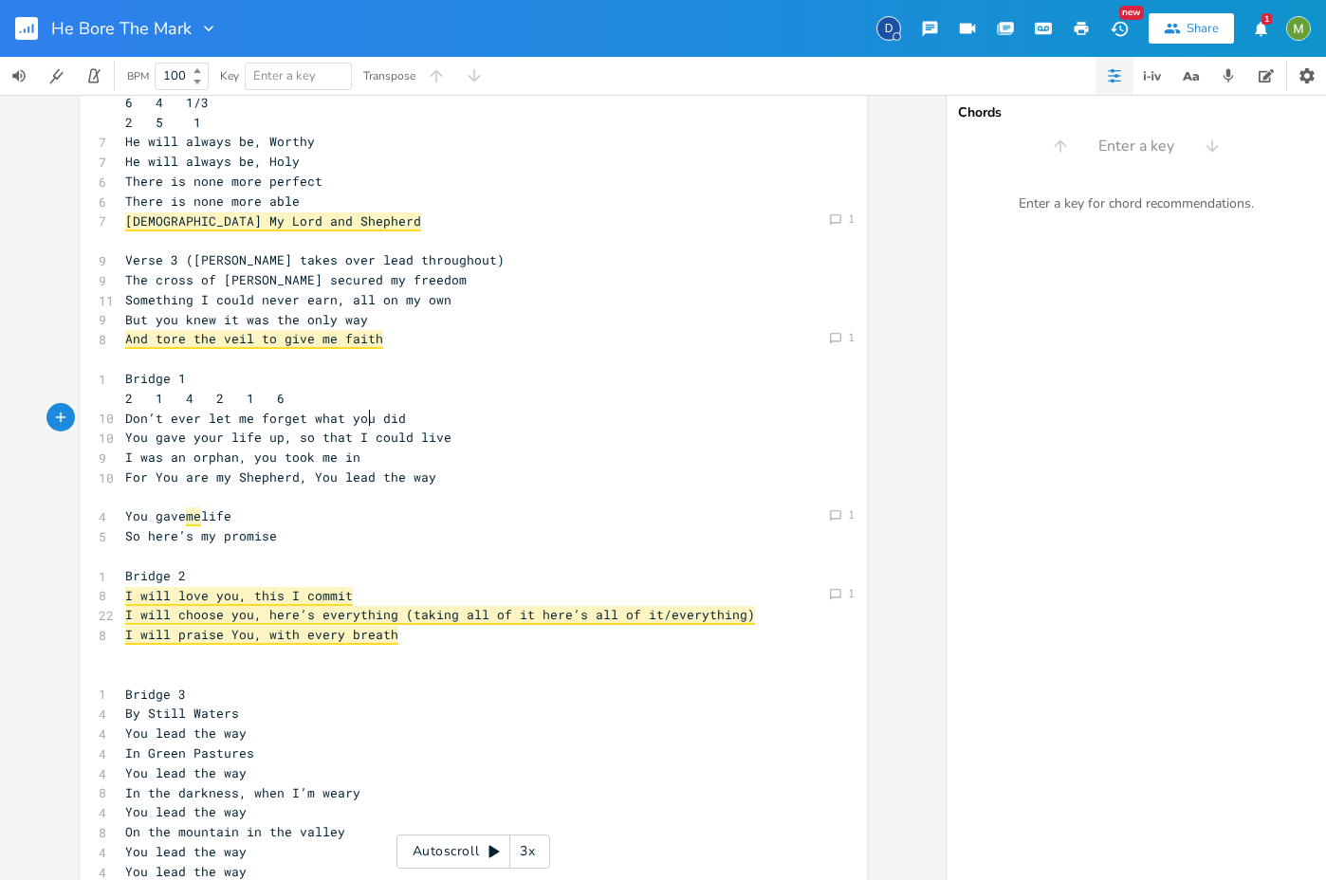
click at [382, 415] on span "Don’t ever let me forget what you did" at bounding box center [265, 418] width 281 height 17
type textarea "did"
click at [382, 415] on span "Don’t ever let me forget what you did" at bounding box center [265, 418] width 281 height 17
type textarea "​"
click at [364, 413] on span "Don’t ever let me forget what you did" at bounding box center [265, 418] width 281 height 17
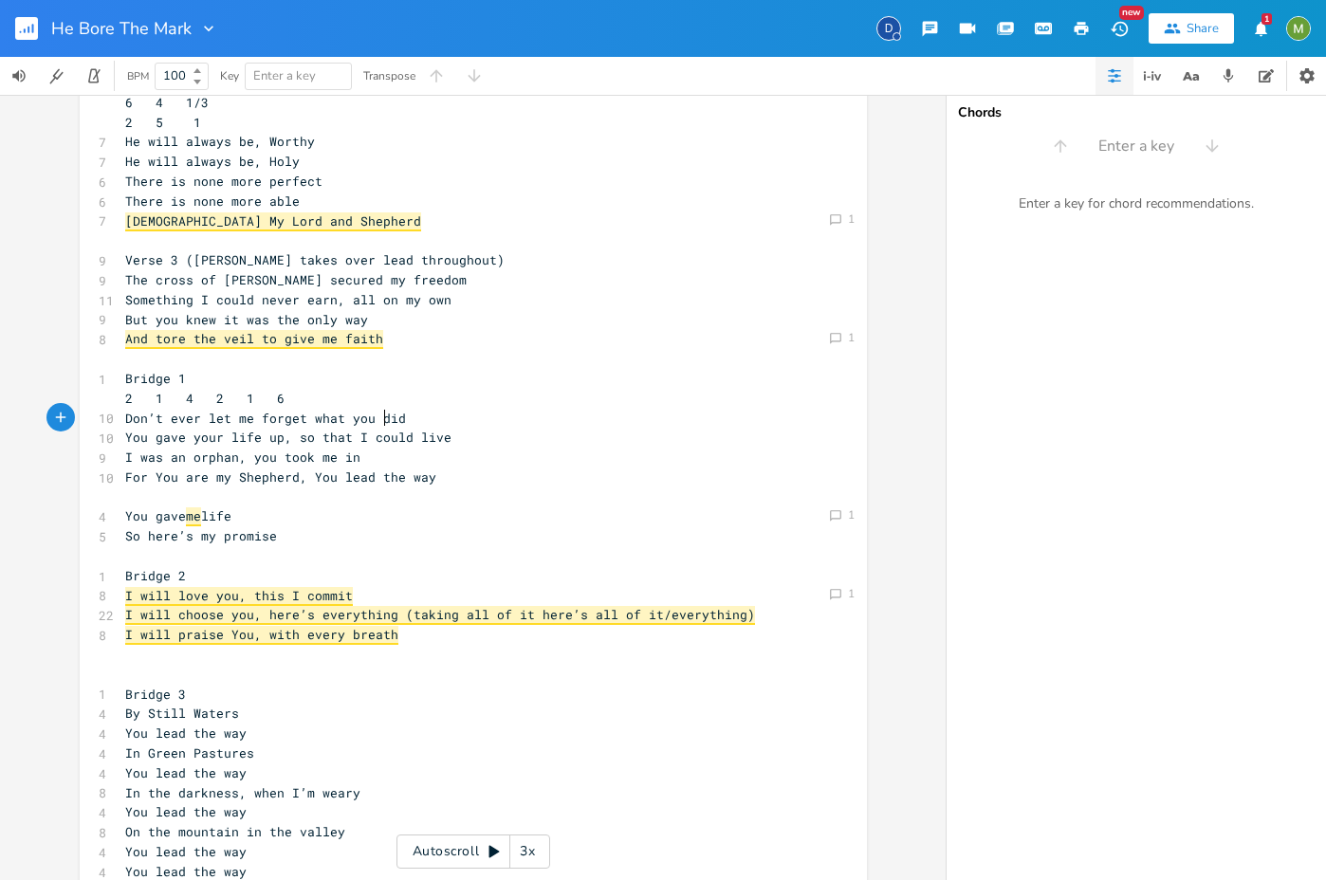
click at [379, 414] on span "Don’t ever let me forget what you did" at bounding box center [265, 418] width 281 height 17
type textarea "did"
click at [379, 414] on span "Don’t ever let me forget what you did" at bounding box center [265, 418] width 281 height 17
click at [417, 435] on span "You gave your life up, so that I could live" at bounding box center [288, 437] width 326 height 17
type textarea "live"
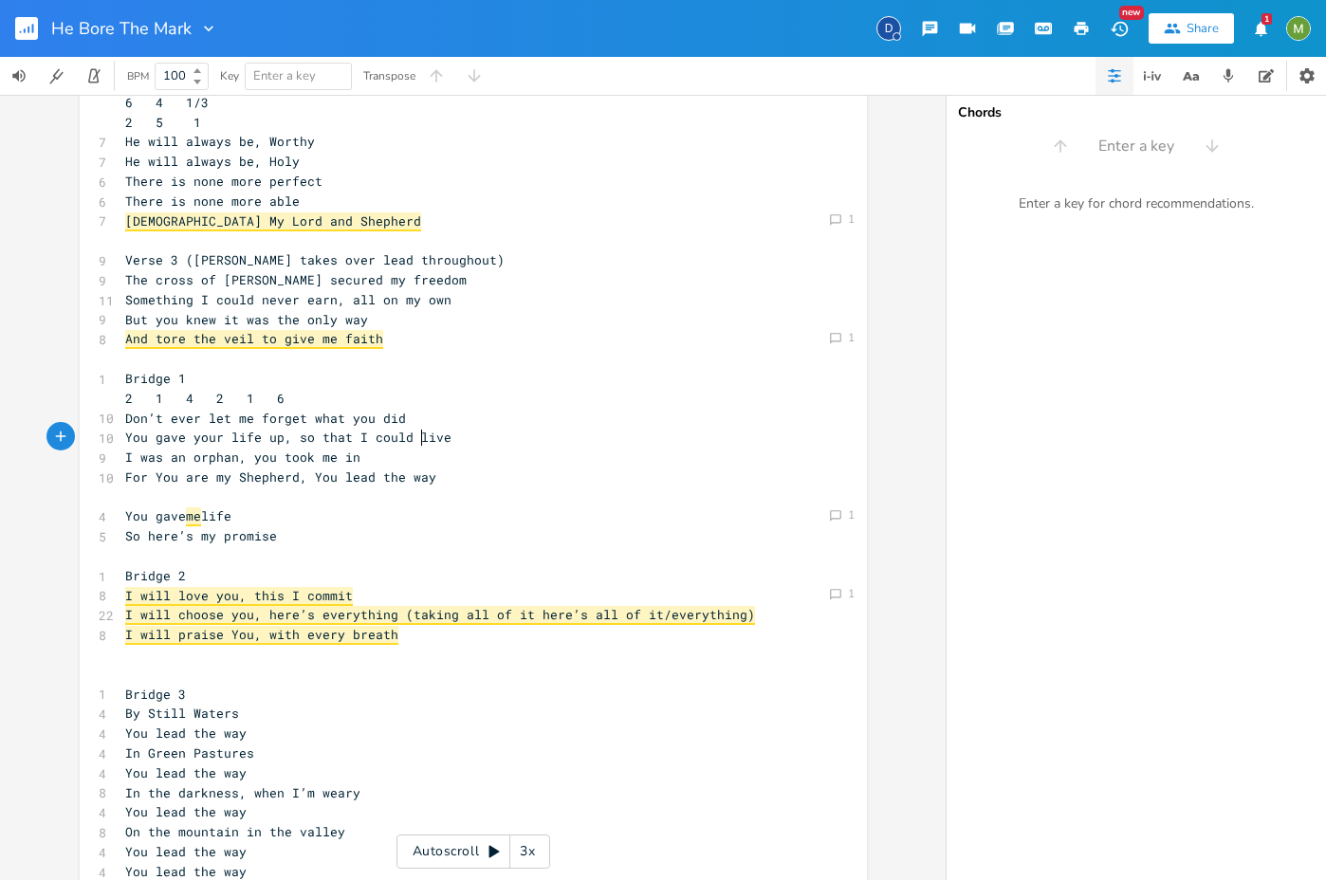
click at [417, 435] on span "You gave your life up, so that I could live" at bounding box center [288, 437] width 326 height 17
click at [386, 458] on pre "I was an orphan, you took me in" at bounding box center [463, 458] width 685 height 20
type textarea "I was an orphan, you took me in"
drag, startPoint x: 119, startPoint y: 458, endPoint x: 369, endPoint y: 458, distance: 249.4
click at [369, 458] on pre "I was an orphan, you took me in" at bounding box center [463, 458] width 685 height 20
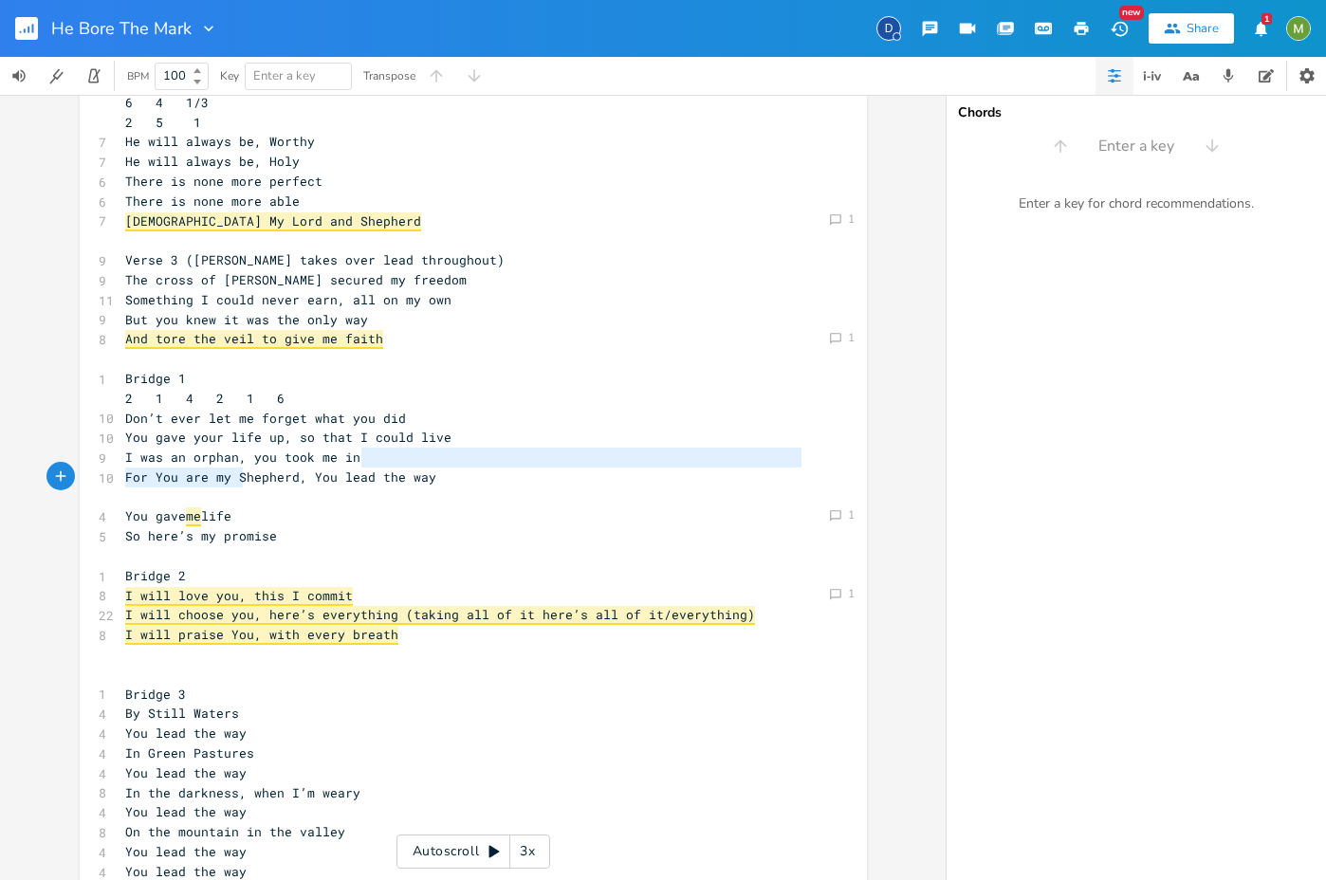
type textarea "ou took me in"
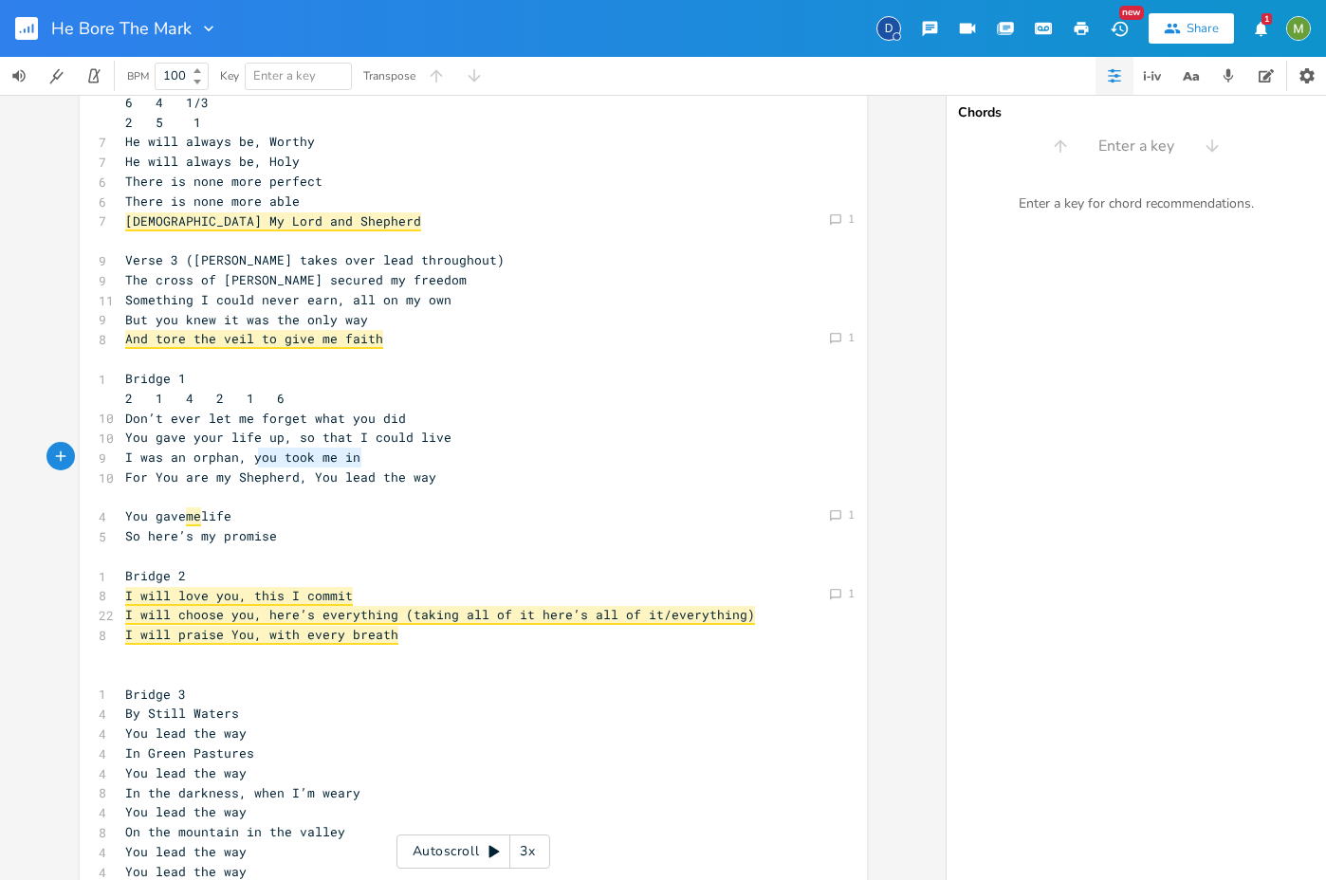
drag, startPoint x: 373, startPoint y: 465, endPoint x: 249, endPoint y: 458, distance: 123.5
click at [249, 458] on pre "I was an orphan, you took me in" at bounding box center [463, 458] width 685 height 20
type textarea "When"
type textarea "when I'd gone astray"
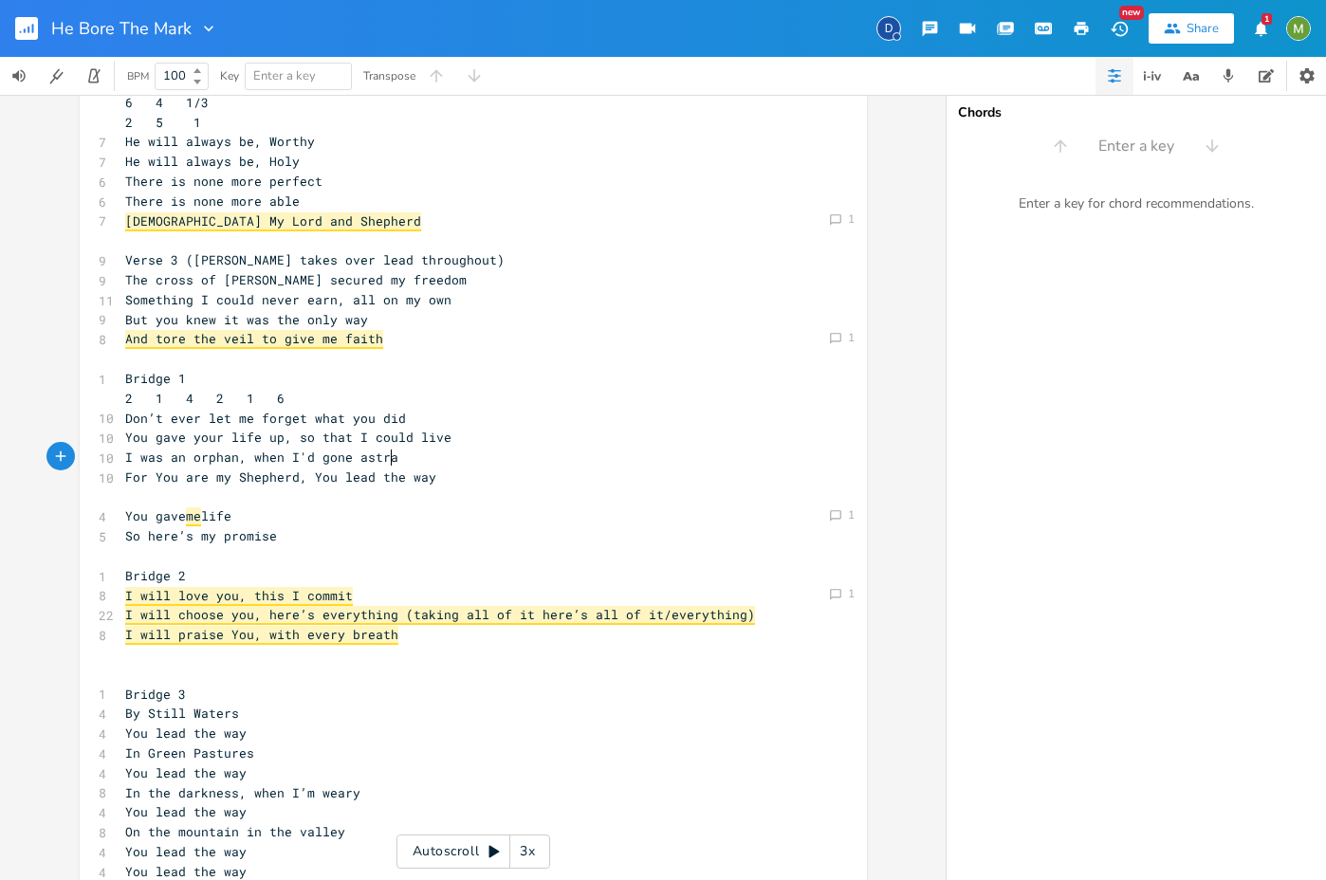
scroll to position [0, 117]
type textarea "I was an orphan,"
drag, startPoint x: 234, startPoint y: 458, endPoint x: 118, endPoint y: 463, distance: 116.7
click at [121, 463] on pre "I was an orphan, when I'd gone astray" at bounding box center [463, 458] width 685 height 20
type textarea ","
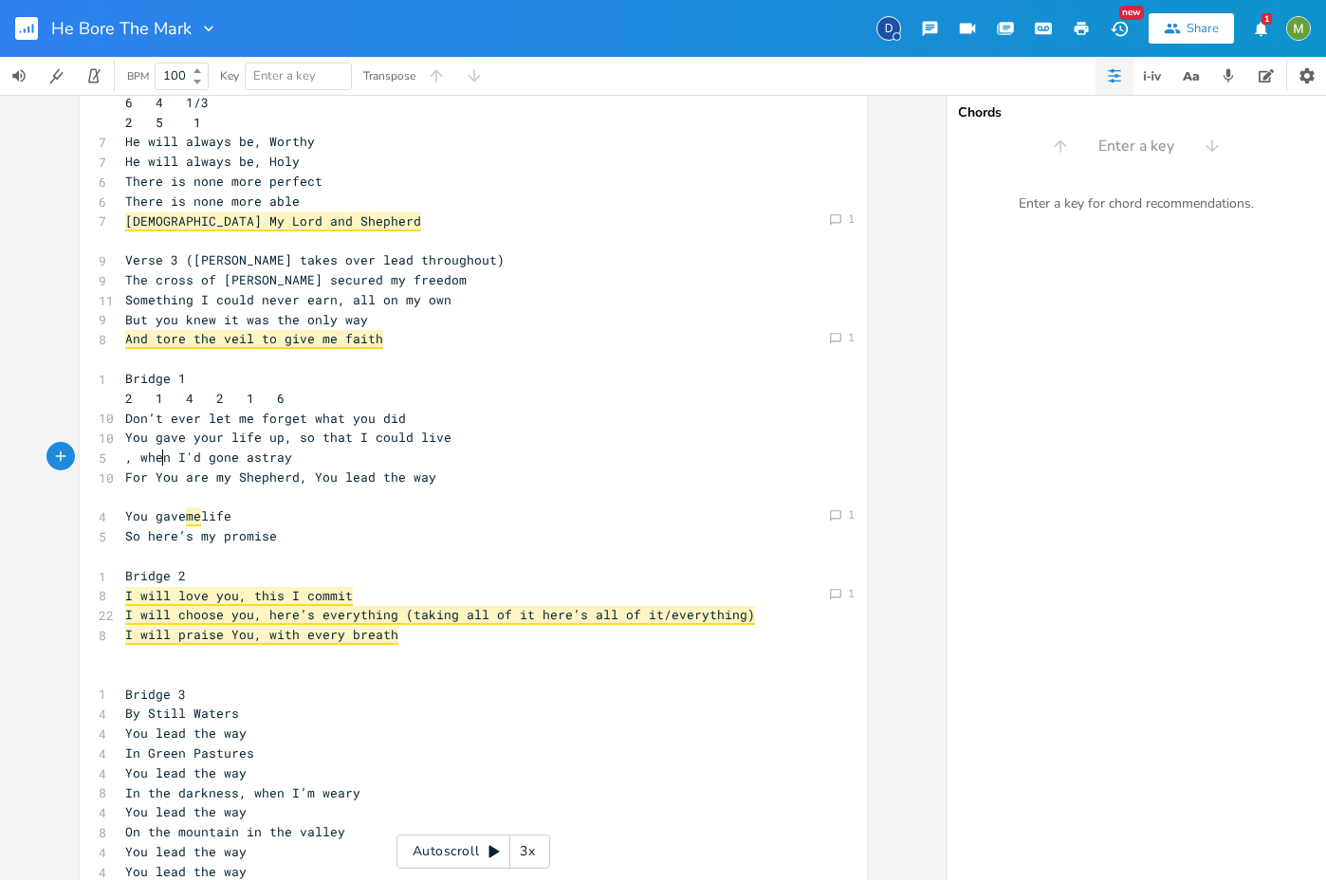
scroll to position [0, 18]
type textarea "'d gone astray"
drag, startPoint x: 328, startPoint y: 463, endPoint x: 224, endPoint y: 463, distance: 104.3
click at [224, 463] on pre ", when I'd gone astray" at bounding box center [463, 458] width 685 height 20
type textarea "I walked away"
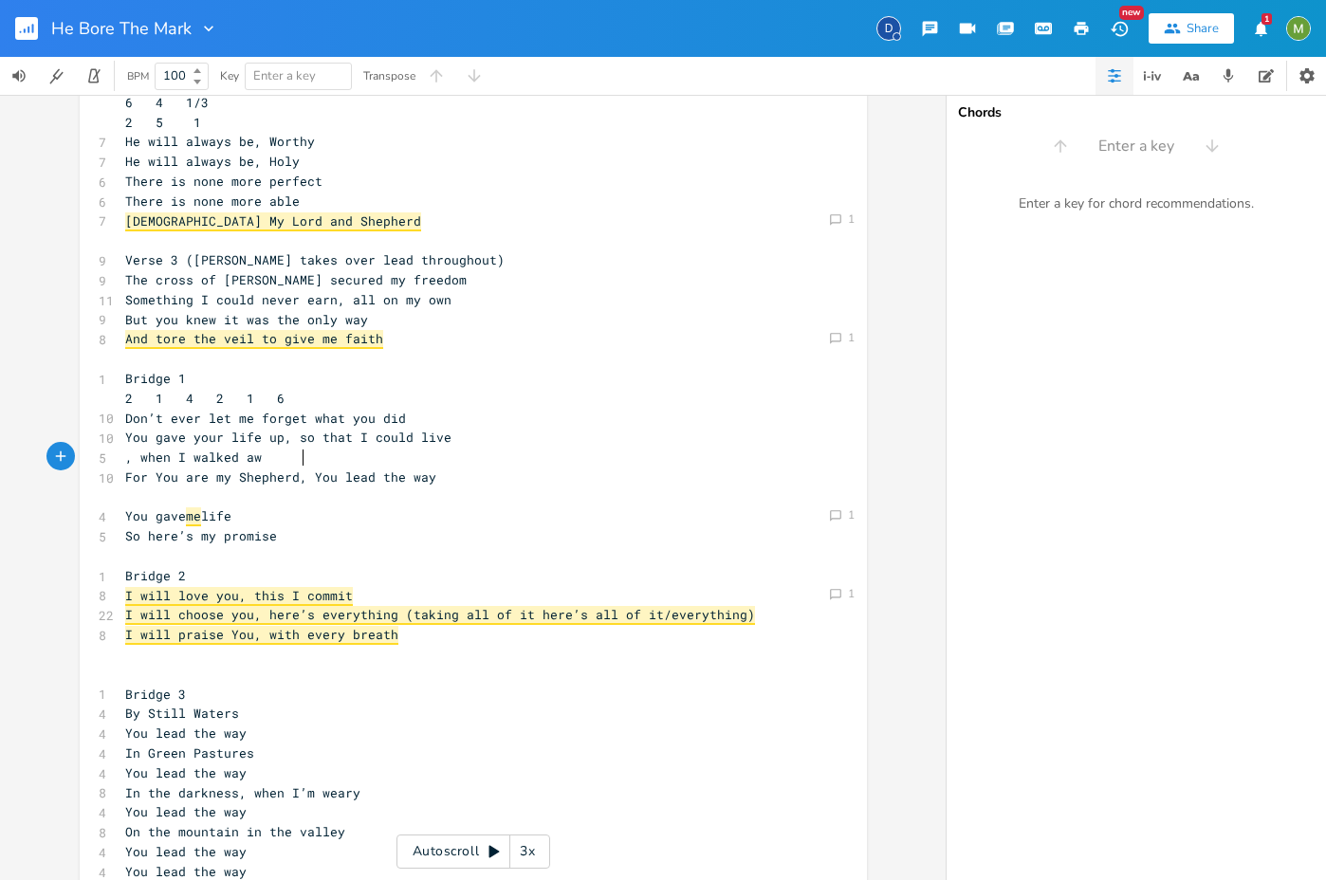
scroll to position [0, 80]
drag, startPoint x: 166, startPoint y: 455, endPoint x: 101, endPoint y: 457, distance: 65.5
click at [101, 457] on div "xxxxxxxxxx 6 Verse 1 (Berenice only) 1 4 6 4 1 6 4 1/3 2 5 1 7 I was marked by …" at bounding box center [473, 325] width 787 height 1165
click at [237, 464] on span ", when I walked away" at bounding box center [201, 457] width 152 height 17
type textarea "walked"
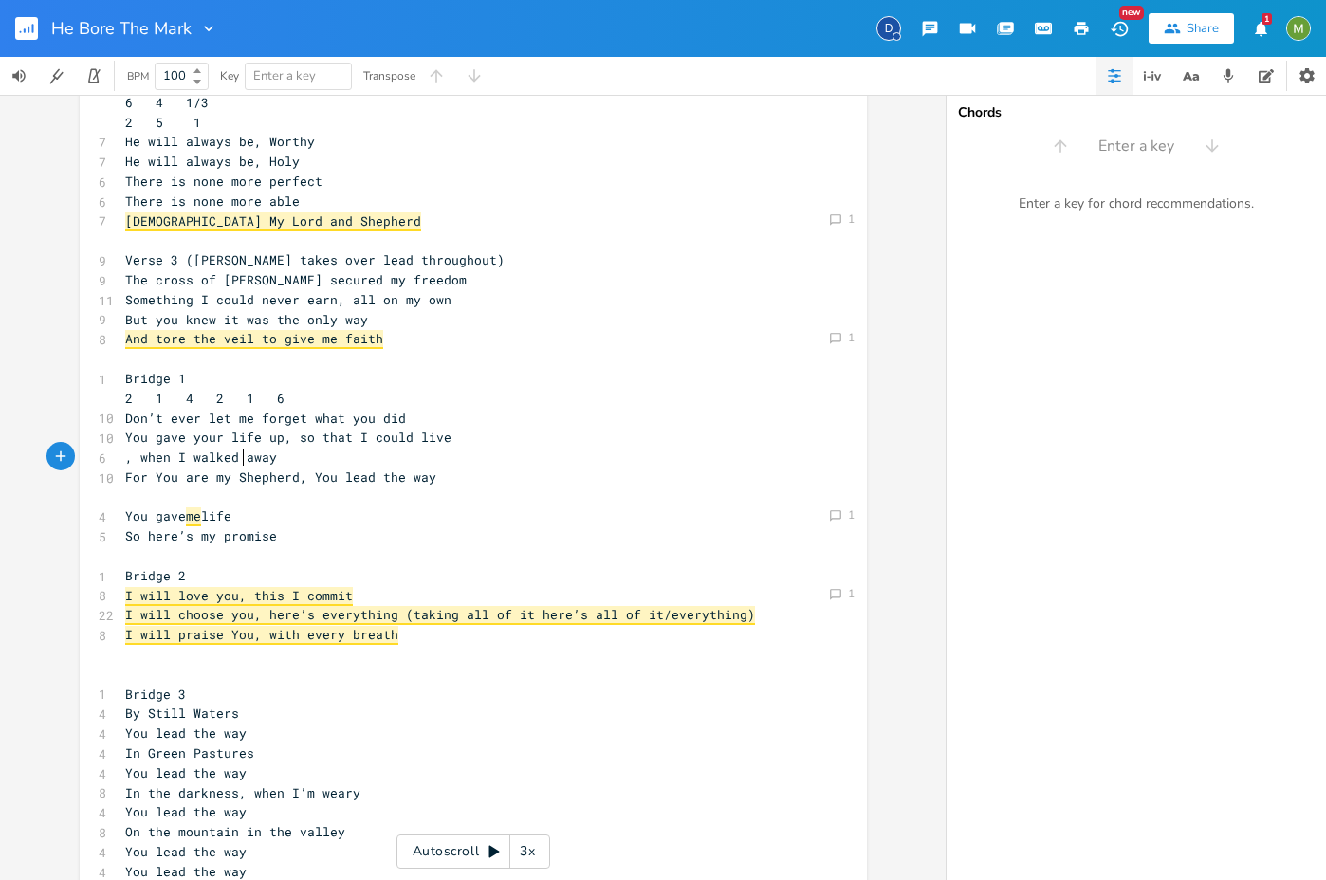
click at [237, 464] on span ", when I walked away" at bounding box center [201, 457] width 152 height 17
click at [388, 454] on pre ", when I walked away" at bounding box center [463, 458] width 685 height 20
type textarea "(when I'd gone astrat"
type textarea "y_)"
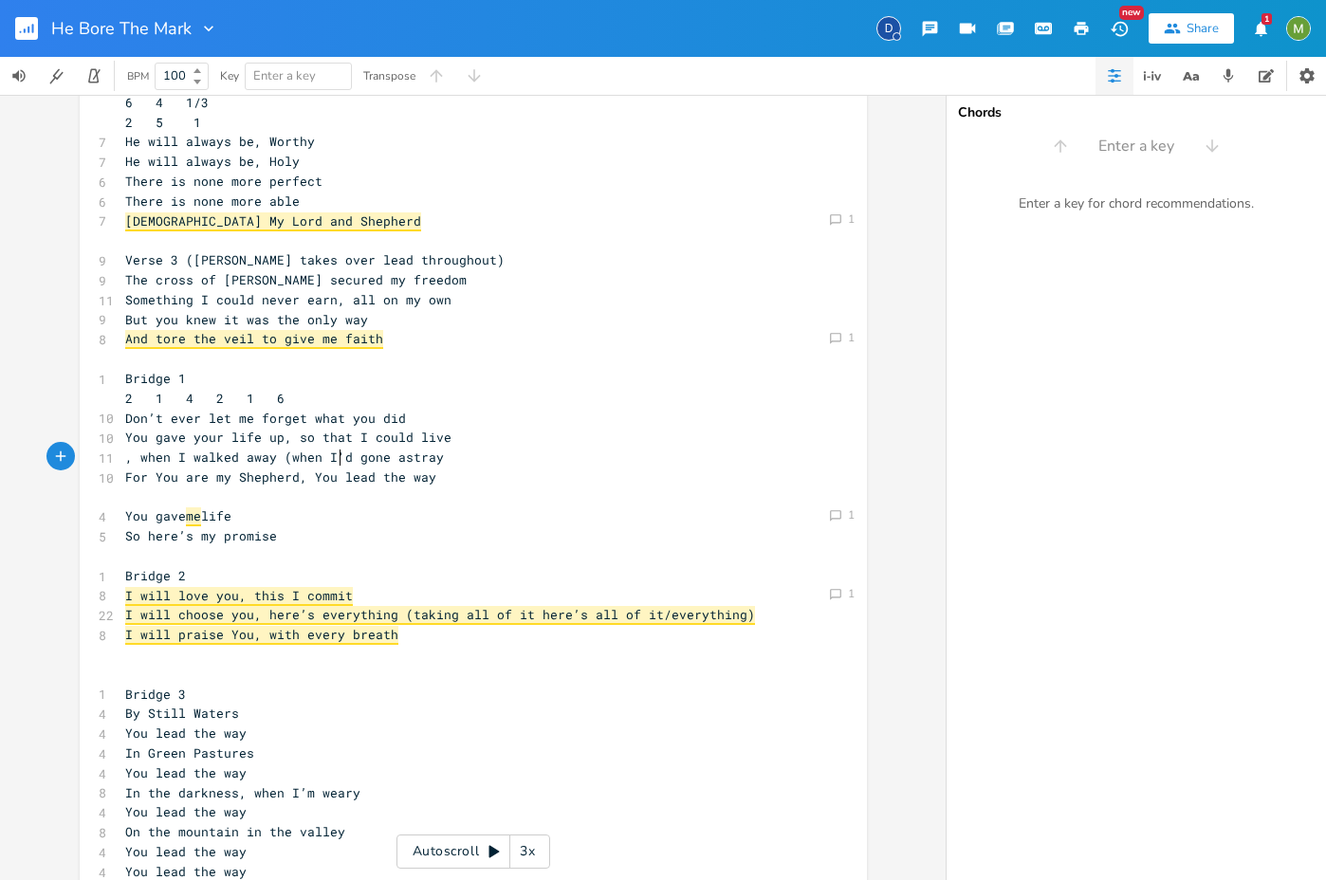
click at [332, 460] on span ", when I walked away (when I'd gone astray" at bounding box center [284, 457] width 319 height 17
type textarea "/"
drag, startPoint x: 162, startPoint y: 457, endPoint x: 102, endPoint y: 458, distance: 59.7
click at [121, 458] on div "11 , when I walked away/when I'd gone astray" at bounding box center [463, 458] width 685 height 20
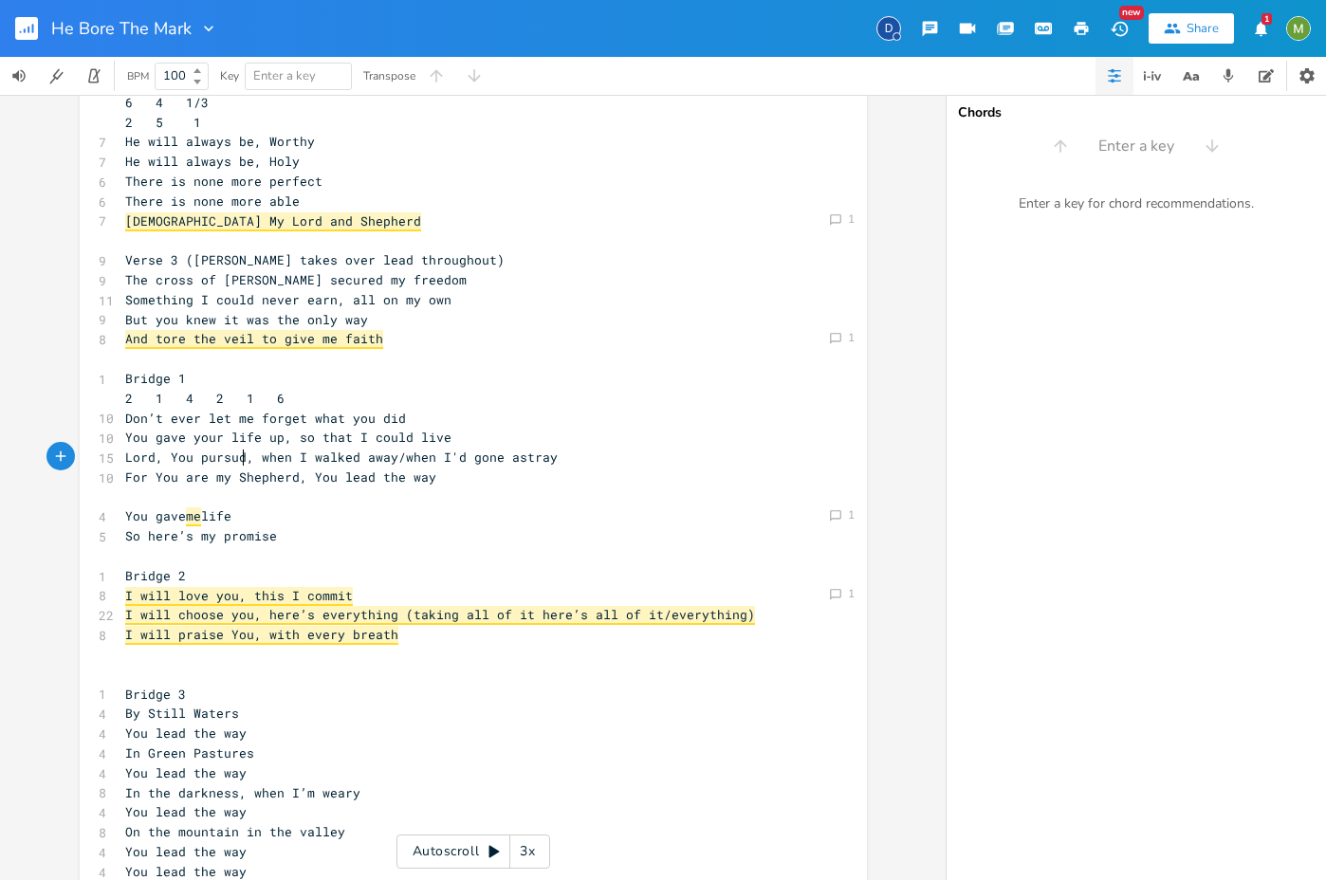
type textarea "Lord, You pursude"
type textarea "ed me"
click at [425, 471] on pre "For You are my Shepherd, You lead the way" at bounding box center [463, 477] width 685 height 20
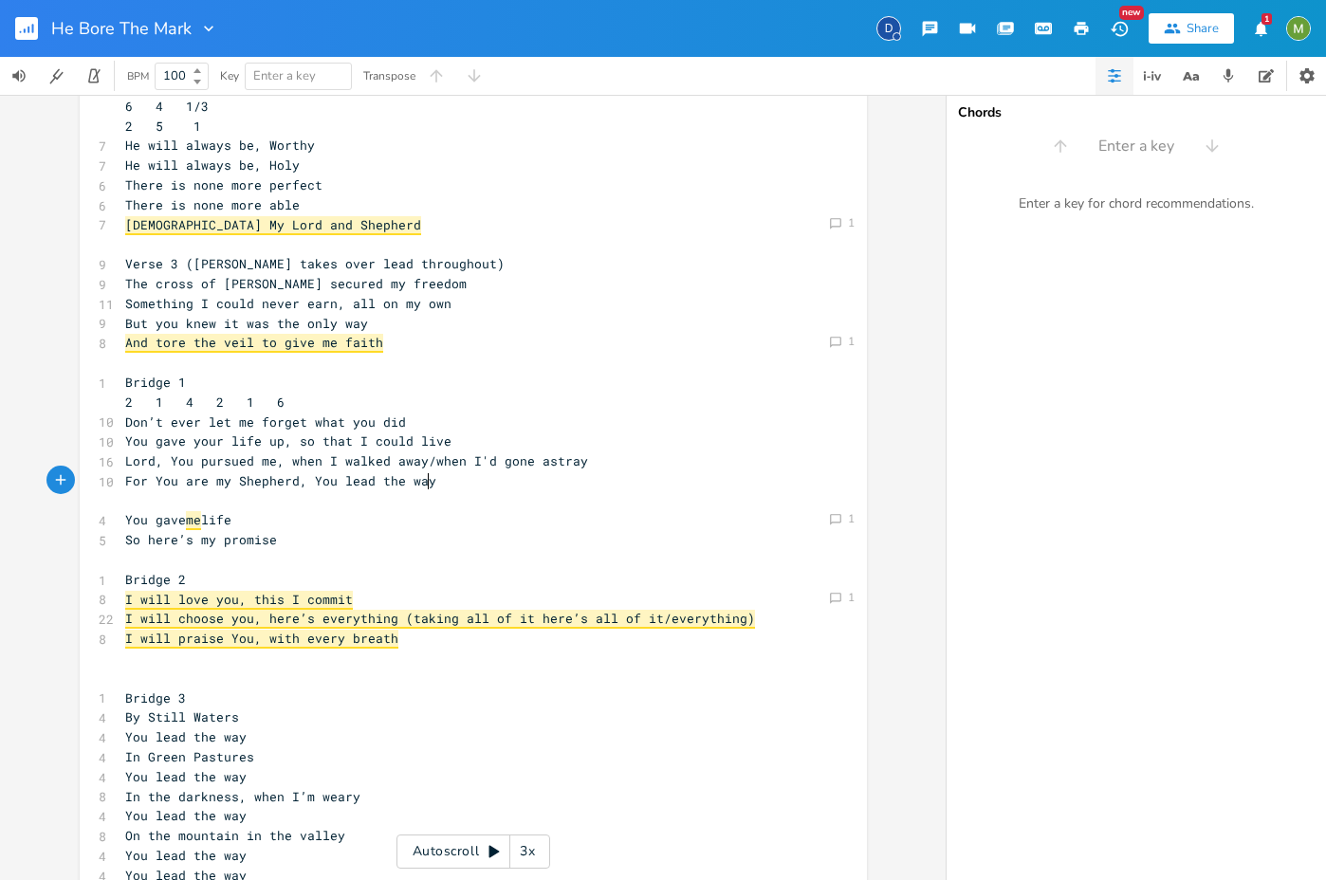
scroll to position [359, 0]
click at [276, 459] on span "Lord, You pursued me, when I walked away/when I'd gone astray" at bounding box center [356, 460] width 463 height 17
type textarea "when I'd gone astray"
drag, startPoint x: 419, startPoint y: 463, endPoint x: 577, endPoint y: 461, distance: 158.4
click at [577, 461] on pre "Lord, You pursued me, when I walked away/when I'd gone astray" at bounding box center [463, 461] width 685 height 20
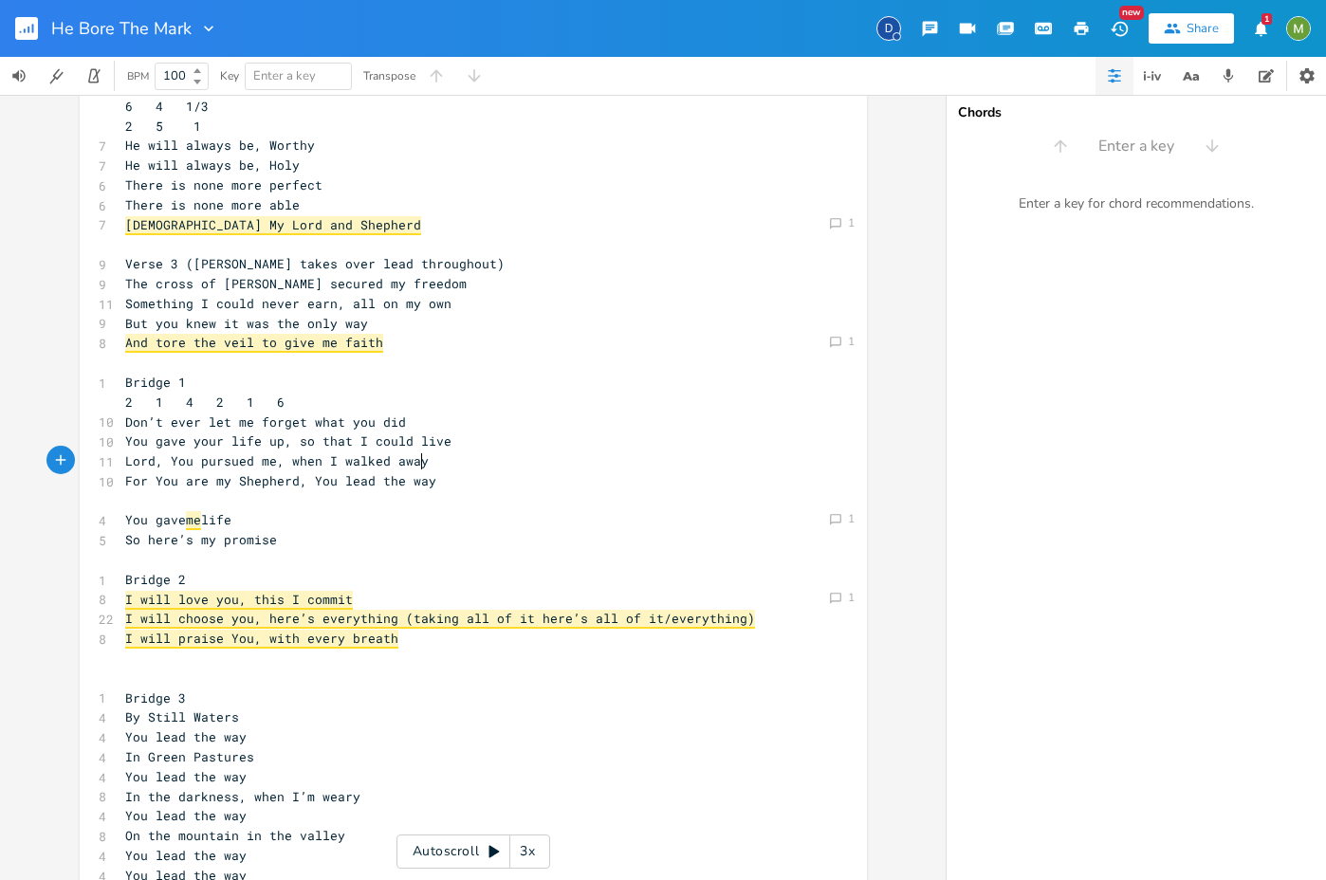
click at [451, 480] on pre "For You are my Shepherd, You lead the way" at bounding box center [463, 481] width 685 height 20
click at [216, 465] on span "Lord, You pursued me, when I walked away" at bounding box center [276, 460] width 303 height 17
type textarea "pursued"
click at [216, 465] on span "Lord, You pursued me, when I walked away" at bounding box center [276, 460] width 303 height 17
click at [469, 470] on pre "Lord, You pursued me, when I walked away" at bounding box center [463, 461] width 685 height 20
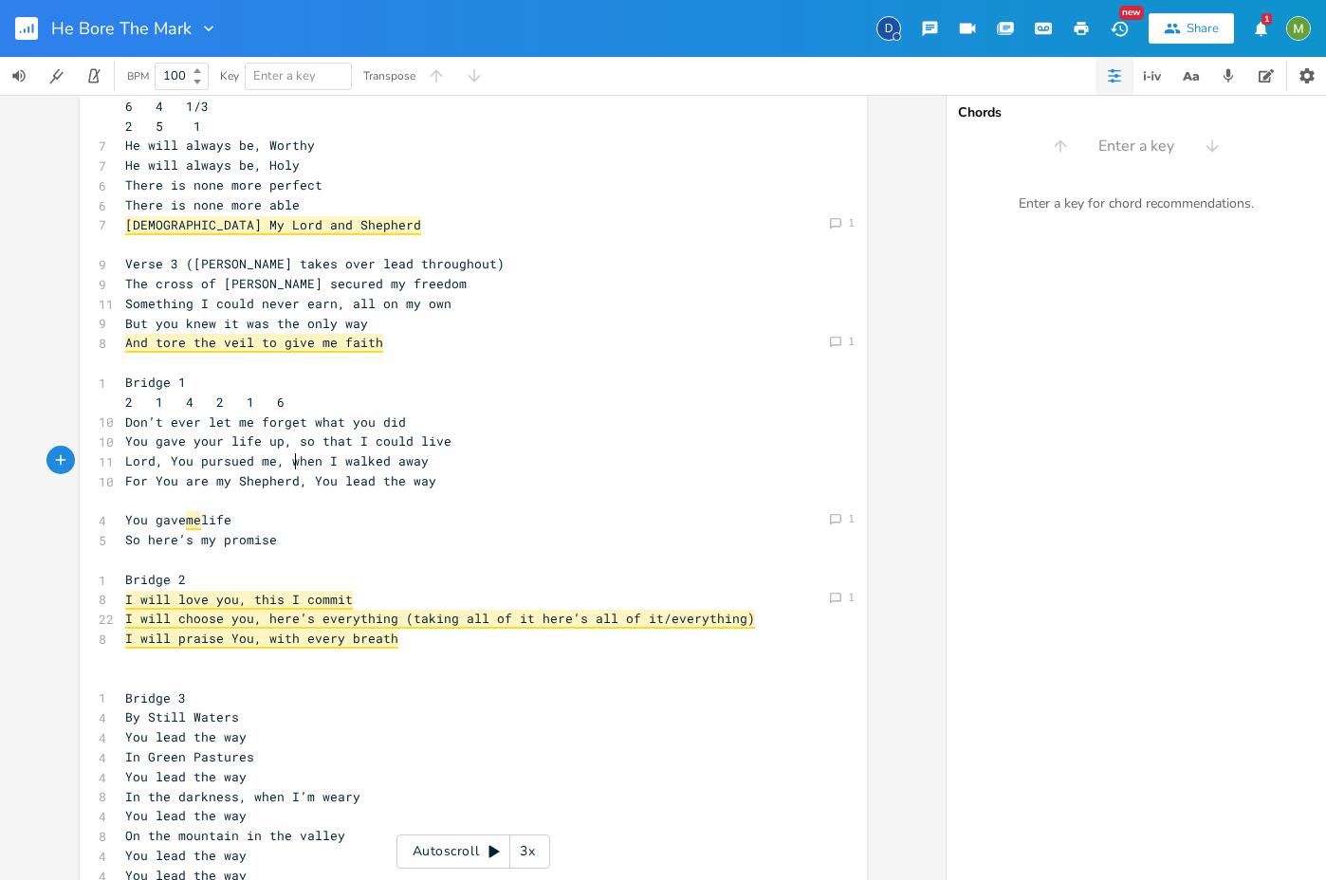
click at [291, 461] on span "Lord, You pursued me, when I walked away" at bounding box center [276, 460] width 303 height 17
drag, startPoint x: 282, startPoint y: 461, endPoint x: 464, endPoint y: 467, distance: 182.2
click at [464, 467] on pre "Lord, You pursued me, when I walked away" at bounding box center [463, 461] width 685 height 20
type textarea "when I walked away"
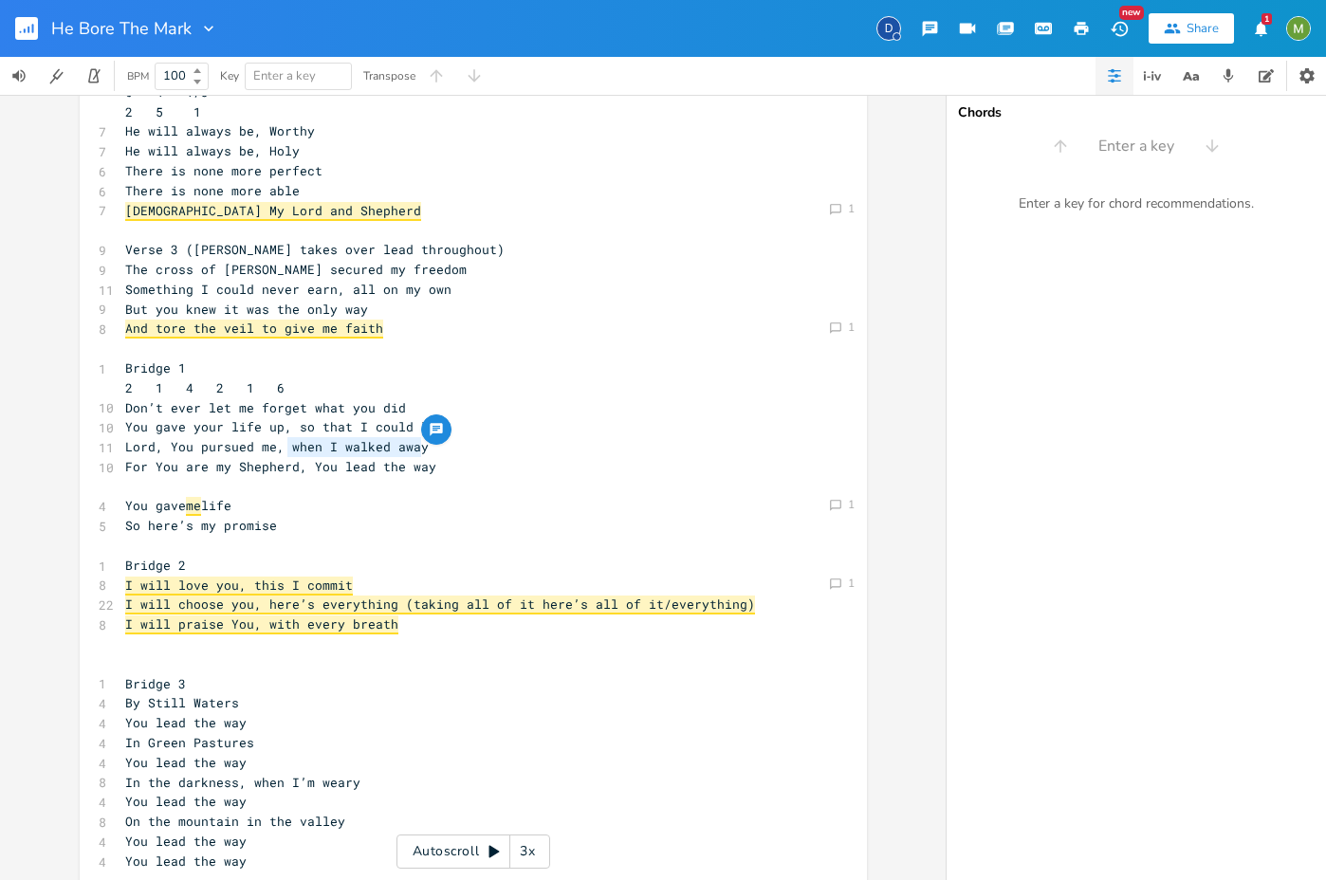
scroll to position [378, 0]
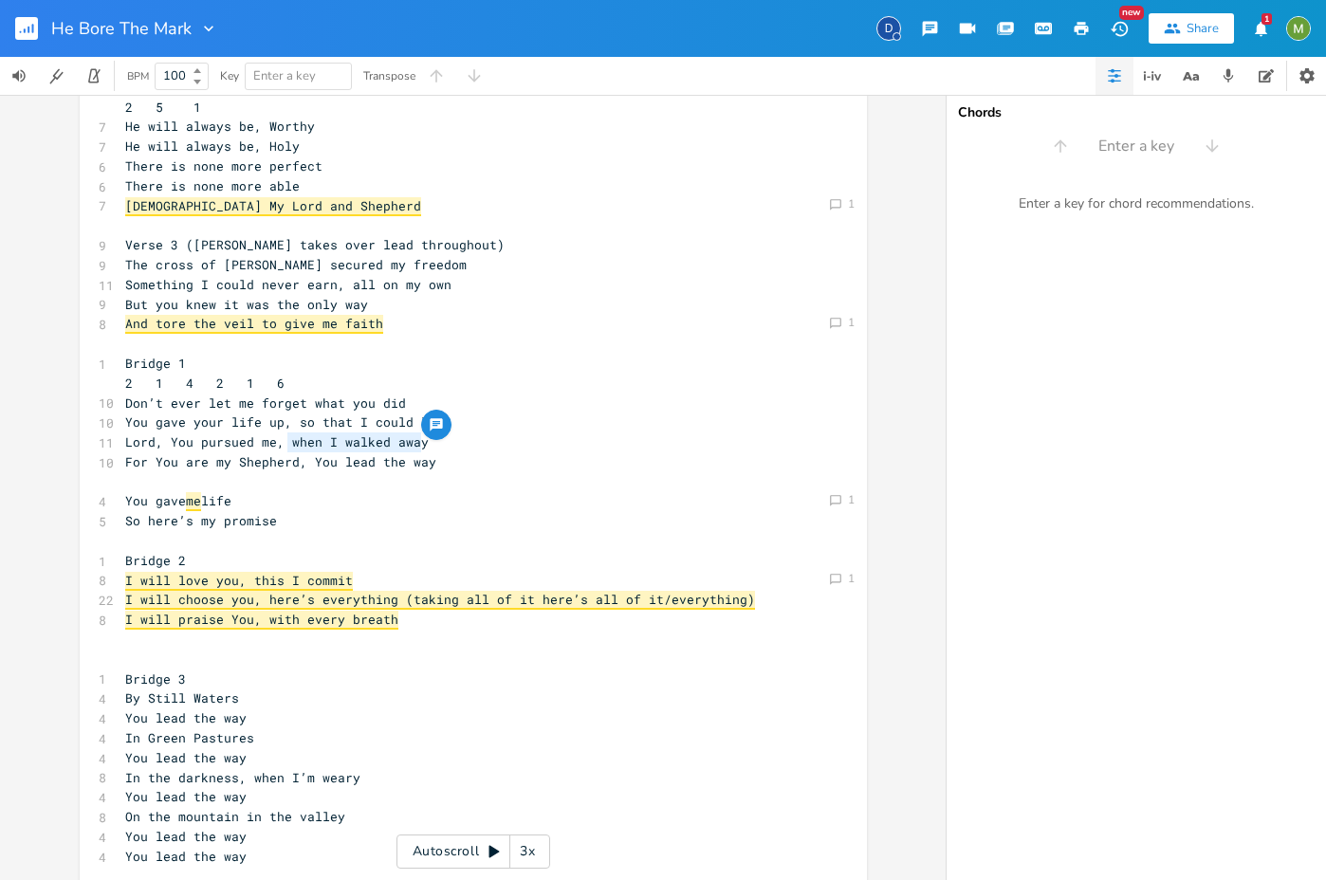
click at [589, 537] on pre "​" at bounding box center [463, 541] width 685 height 20
click at [302, 480] on pre "​" at bounding box center [463, 482] width 685 height 20
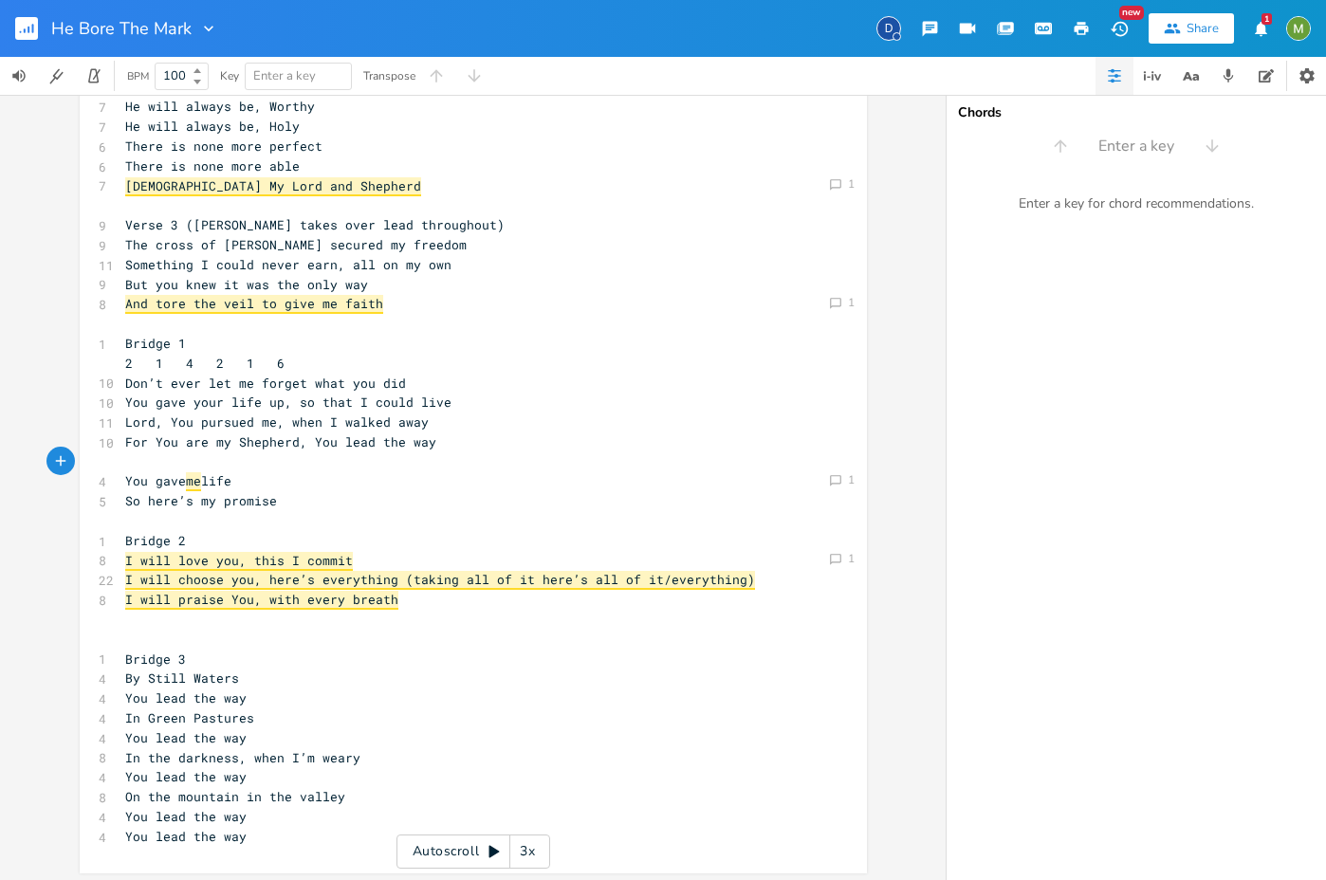
scroll to position [403, 0]
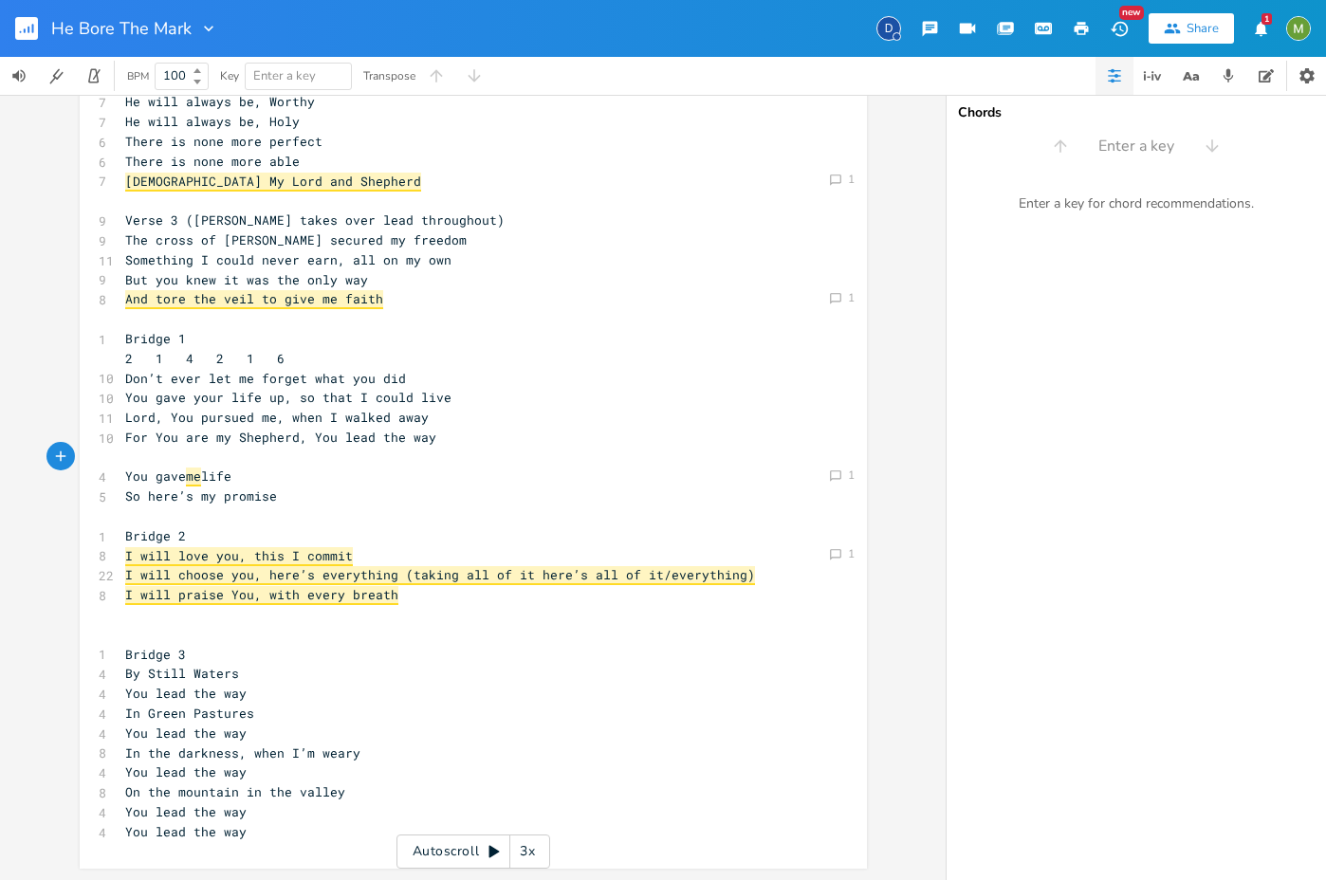
click at [422, 511] on pre "​" at bounding box center [463, 516] width 685 height 20
click at [506, 423] on pre "Lord, You pursued me, when I walked away" at bounding box center [463, 418] width 685 height 20
click at [483, 400] on pre "You gave your life up, so that I could live" at bounding box center [463, 398] width 685 height 20
click at [439, 428] on pre "For You are my Shepherd, You lead the way" at bounding box center [463, 438] width 685 height 20
click at [463, 394] on pre "You gave your life up, so that I could live" at bounding box center [463, 398] width 685 height 20
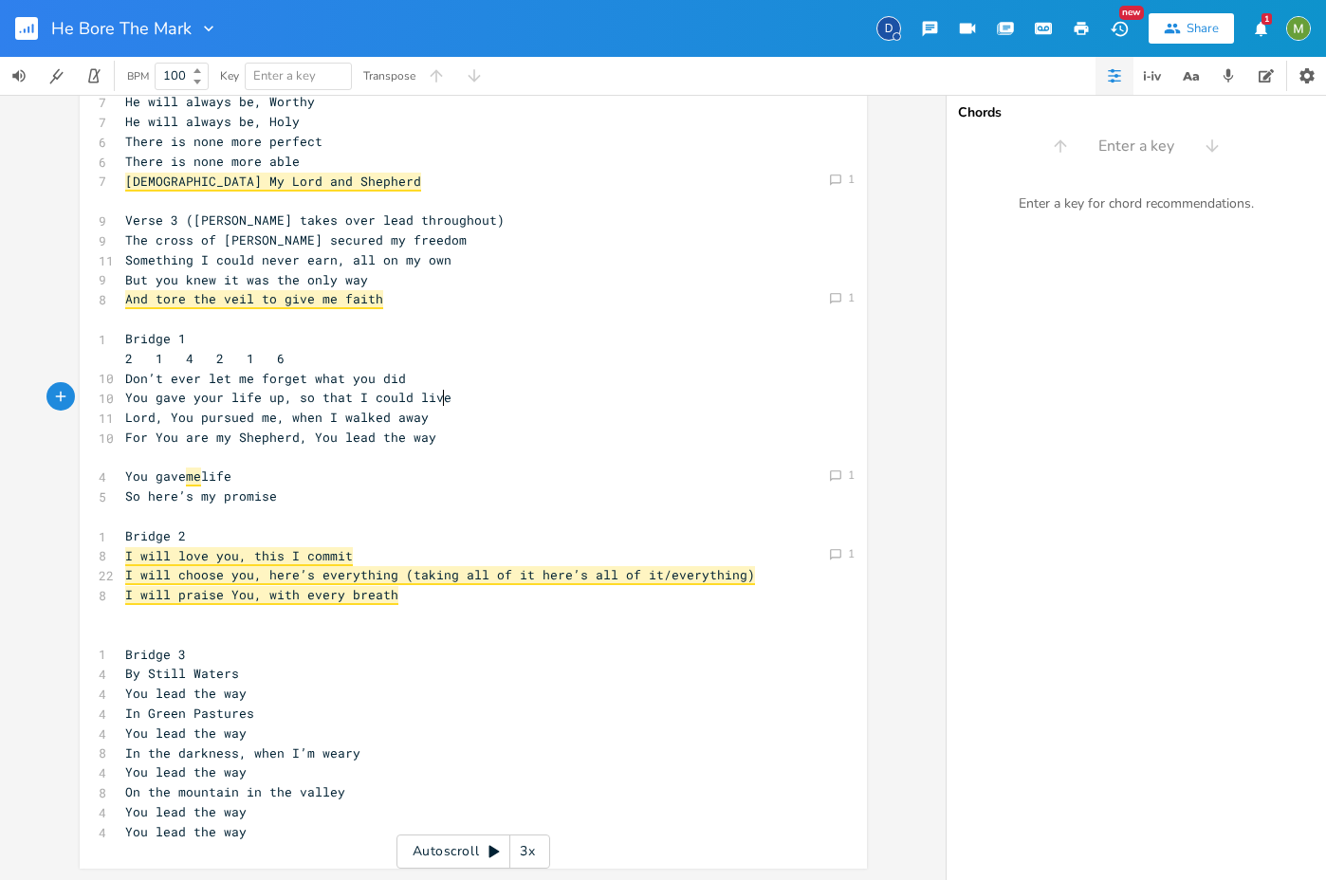
click at [458, 409] on pre "Lord, You pursued me, when I walked away" at bounding box center [463, 418] width 685 height 20
click at [481, 401] on pre "You gave your life up, so that I could live" at bounding box center [463, 398] width 685 height 20
click at [477, 425] on pre "Lord, You pursued me, when I walked away" at bounding box center [463, 418] width 685 height 20
click at [306, 834] on pre "You lead the way" at bounding box center [463, 833] width 685 height 20
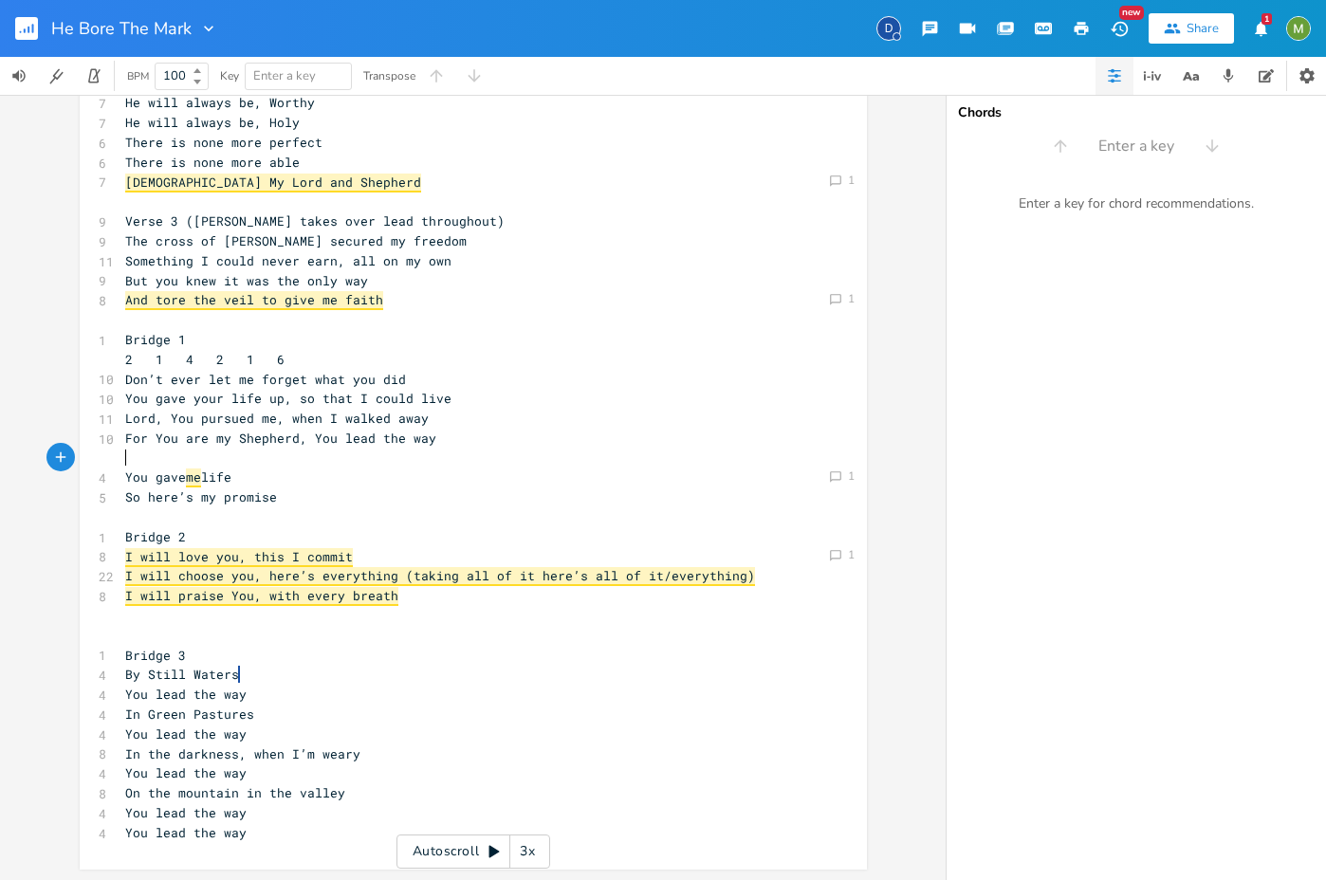
click at [335, 457] on pre "​" at bounding box center [463, 459] width 685 height 20
click at [559, 416] on pre "Lord, You pursued me, when I walked away" at bounding box center [463, 419] width 685 height 20
click at [431, 415] on pre "Lord, You pursued me, when I walked away" at bounding box center [463, 419] width 685 height 20
type textarea "when I walked away For You are my Shepherd, You lead the way"
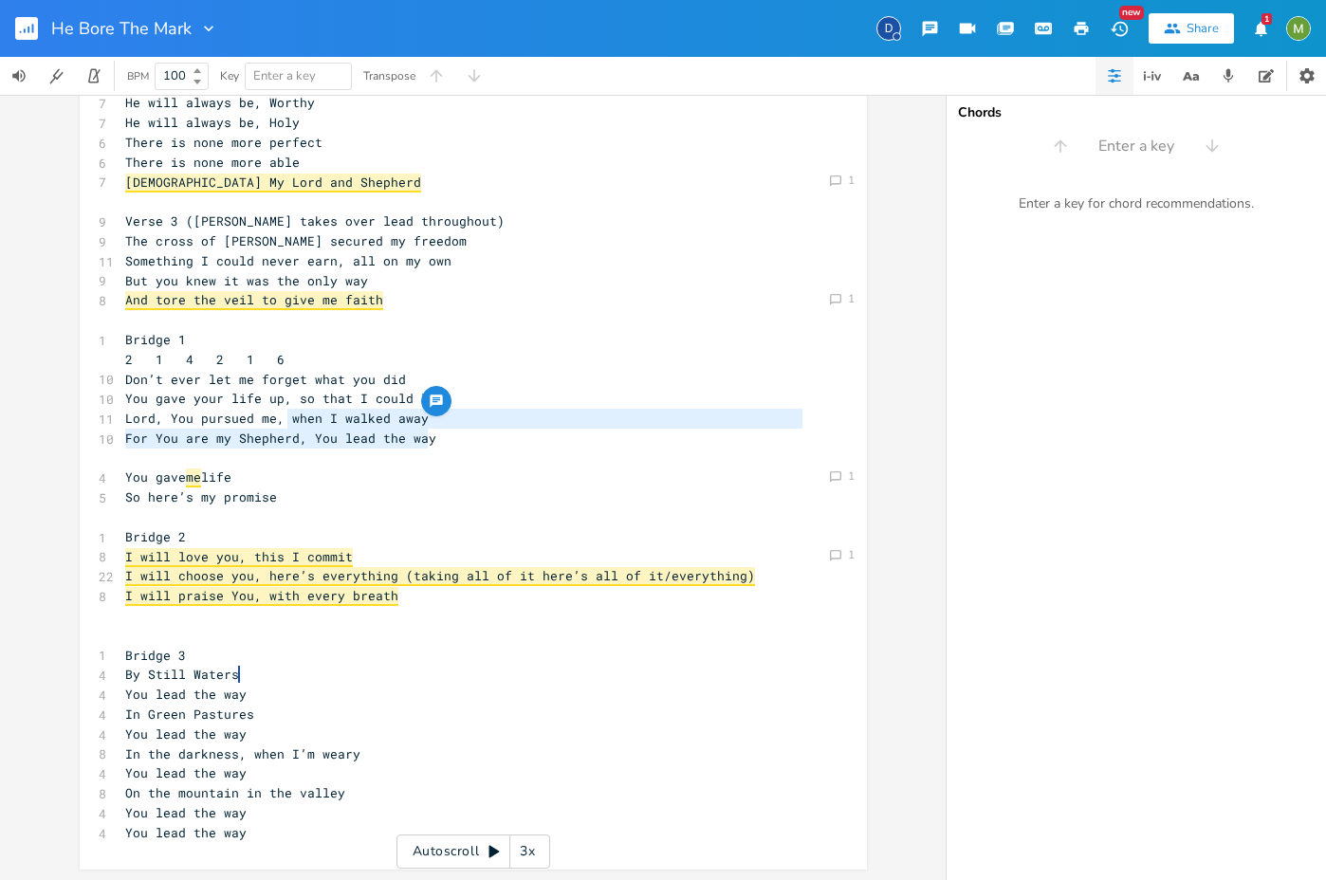
drag, startPoint x: 285, startPoint y: 417, endPoint x: 427, endPoint y: 429, distance: 141.7
click at [427, 429] on div "6 Verse 1 (Berenice only) 1 4 6 4 1 6 4 1/3 2 5 1 7 I was marked by my Shepherd…" at bounding box center [463, 290] width 685 height 1105
click at [381, 429] on pre "For You are my Shepherd, You lead the way" at bounding box center [463, 439] width 685 height 20
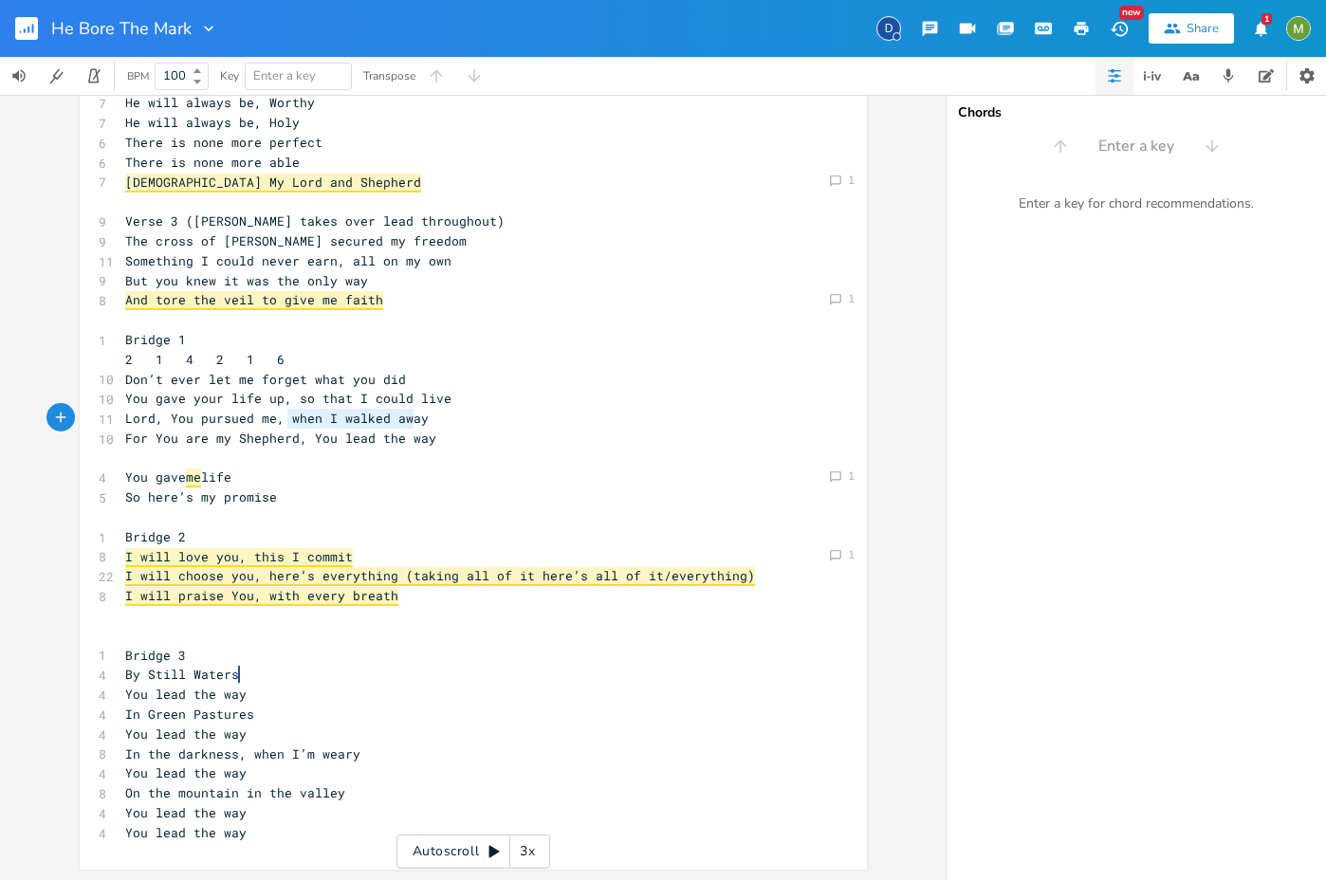
type textarea "when I walked away"
drag, startPoint x: 281, startPoint y: 419, endPoint x: 421, endPoint y: 418, distance: 140.3
click at [421, 418] on pre "Lord, You pursued me, when I walked away" at bounding box center [463, 419] width 685 height 20
click at [438, 512] on pre "​" at bounding box center [463, 517] width 685 height 20
type textarea "You gave your life up"
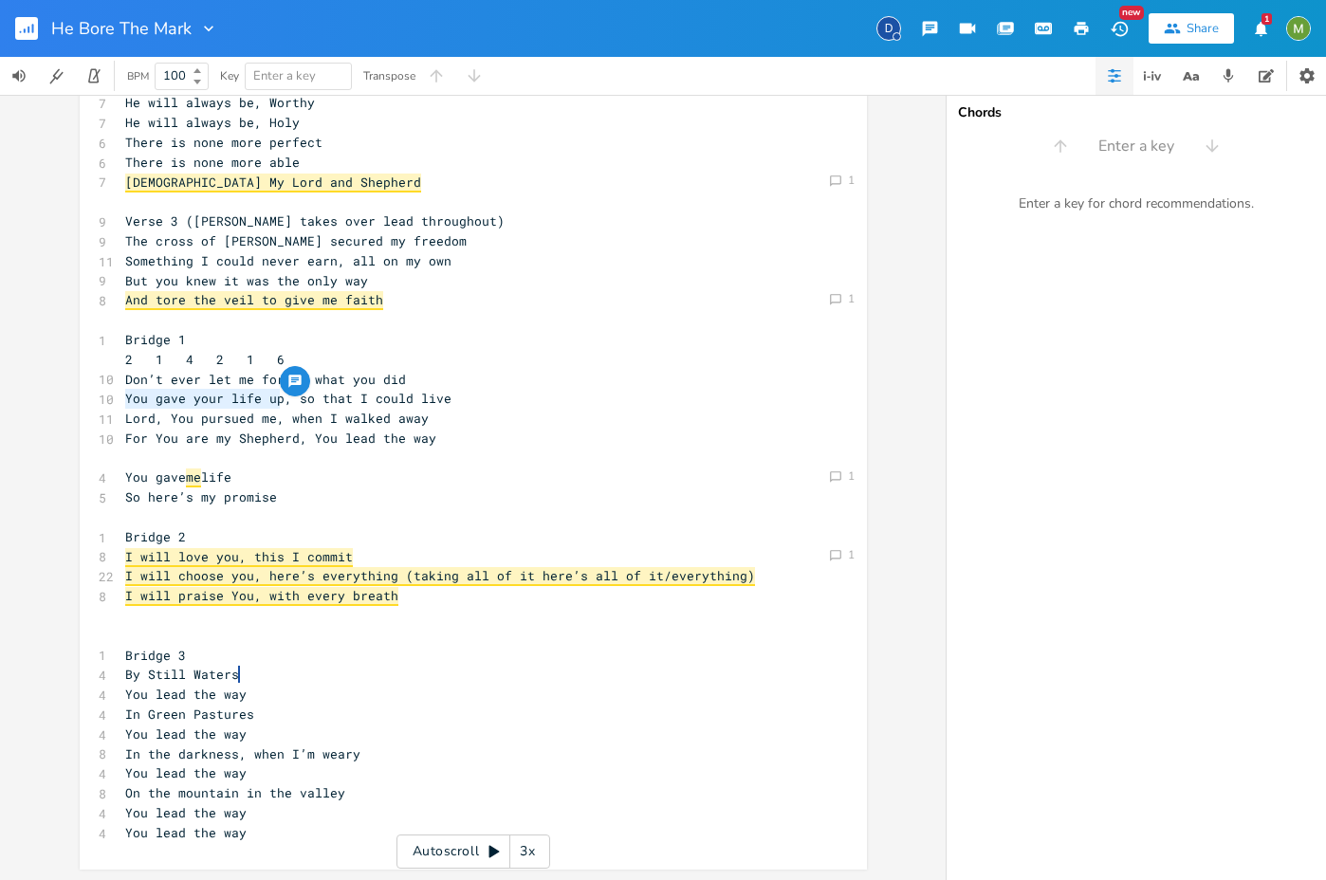
drag, startPoint x: 121, startPoint y: 392, endPoint x: 274, endPoint y: 399, distance: 152.9
click at [274, 399] on span "You gave your life up, so that I could live" at bounding box center [288, 398] width 326 height 17
click at [496, 456] on pre "​" at bounding box center [463, 459] width 685 height 20
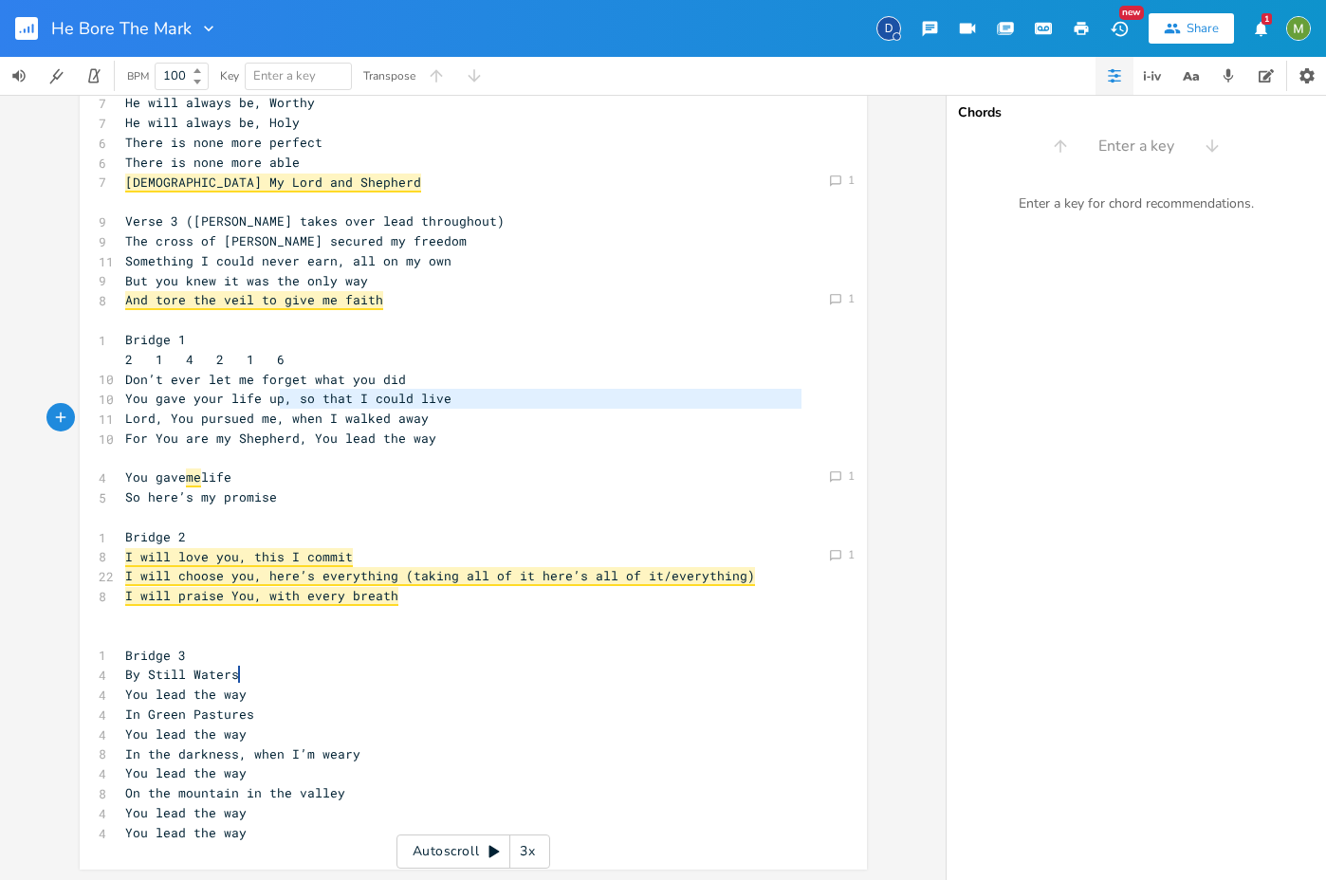
type textarea "You gave your life up"
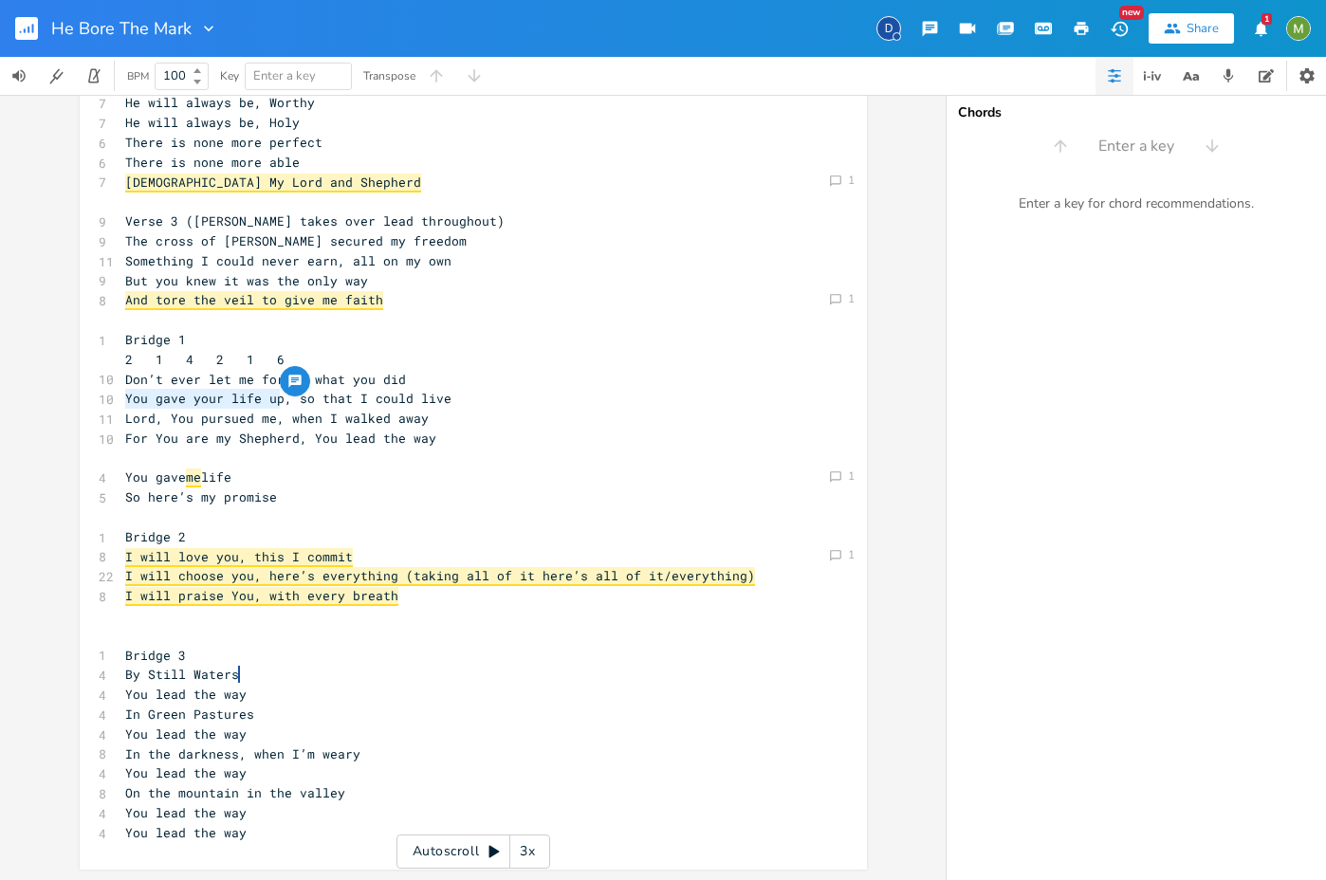
drag, startPoint x: 276, startPoint y: 398, endPoint x: 97, endPoint y: 401, distance: 179.2
click at [121, 401] on div "10 You gave your life up, so that I could live" at bounding box center [463, 399] width 685 height 20
click at [487, 368] on pre "2 1 4 2 1 6" at bounding box center [463, 360] width 685 height 20
type textarea "hen I walked away"
drag, startPoint x: 415, startPoint y: 418, endPoint x: 287, endPoint y: 415, distance: 128.0
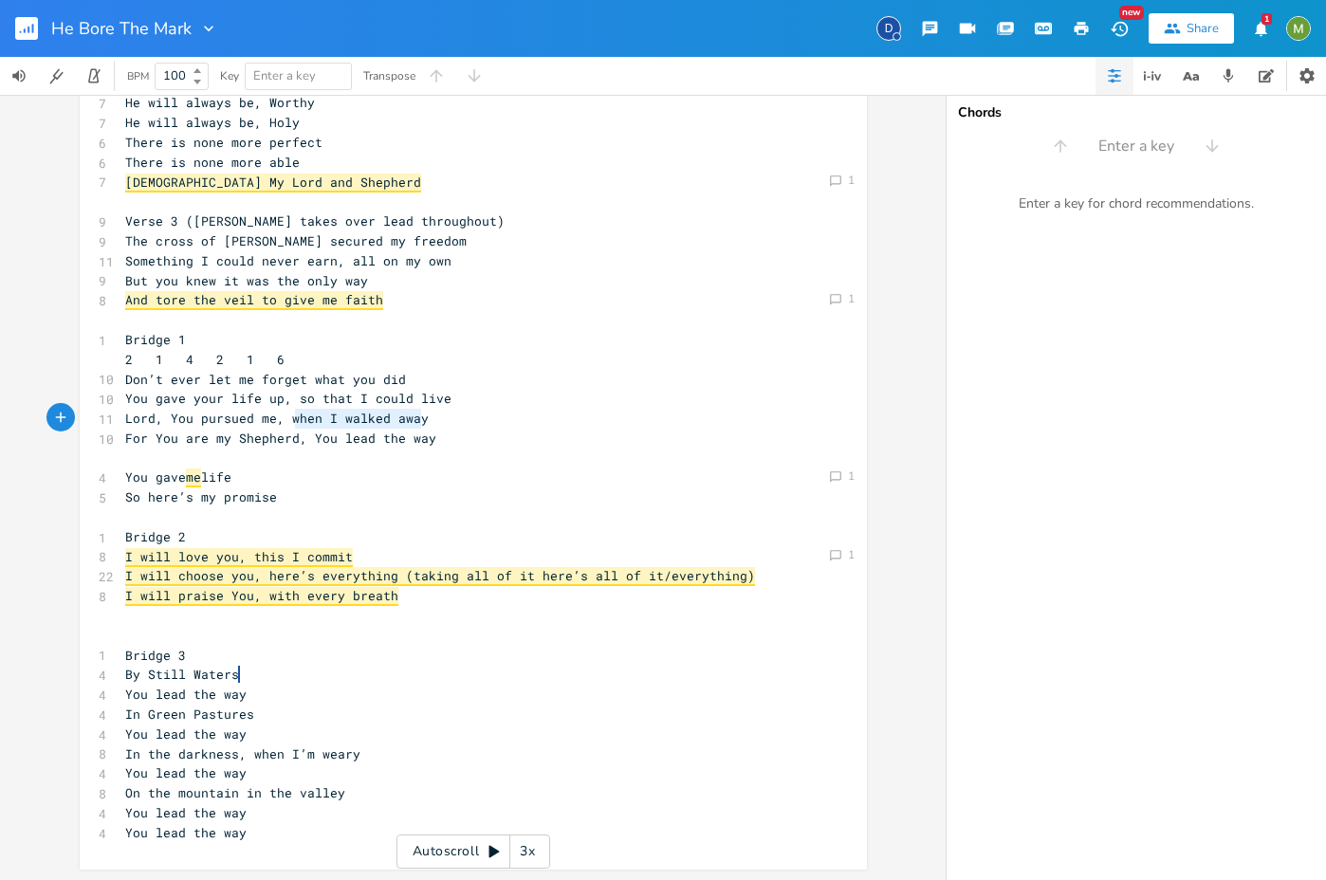
click at [287, 415] on pre "Lord, You pursued me, when I walked away" at bounding box center [463, 419] width 685 height 20
click at [458, 416] on pre "Lord, You pursued me, when I walked away" at bounding box center [463, 419] width 685 height 20
click at [593, 468] on pre "You gave me life" at bounding box center [463, 477] width 685 height 20
click at [598, 464] on pre "​" at bounding box center [463, 459] width 685 height 20
click at [599, 440] on pre "For You are my Shepherd, You lead the way" at bounding box center [463, 439] width 685 height 20
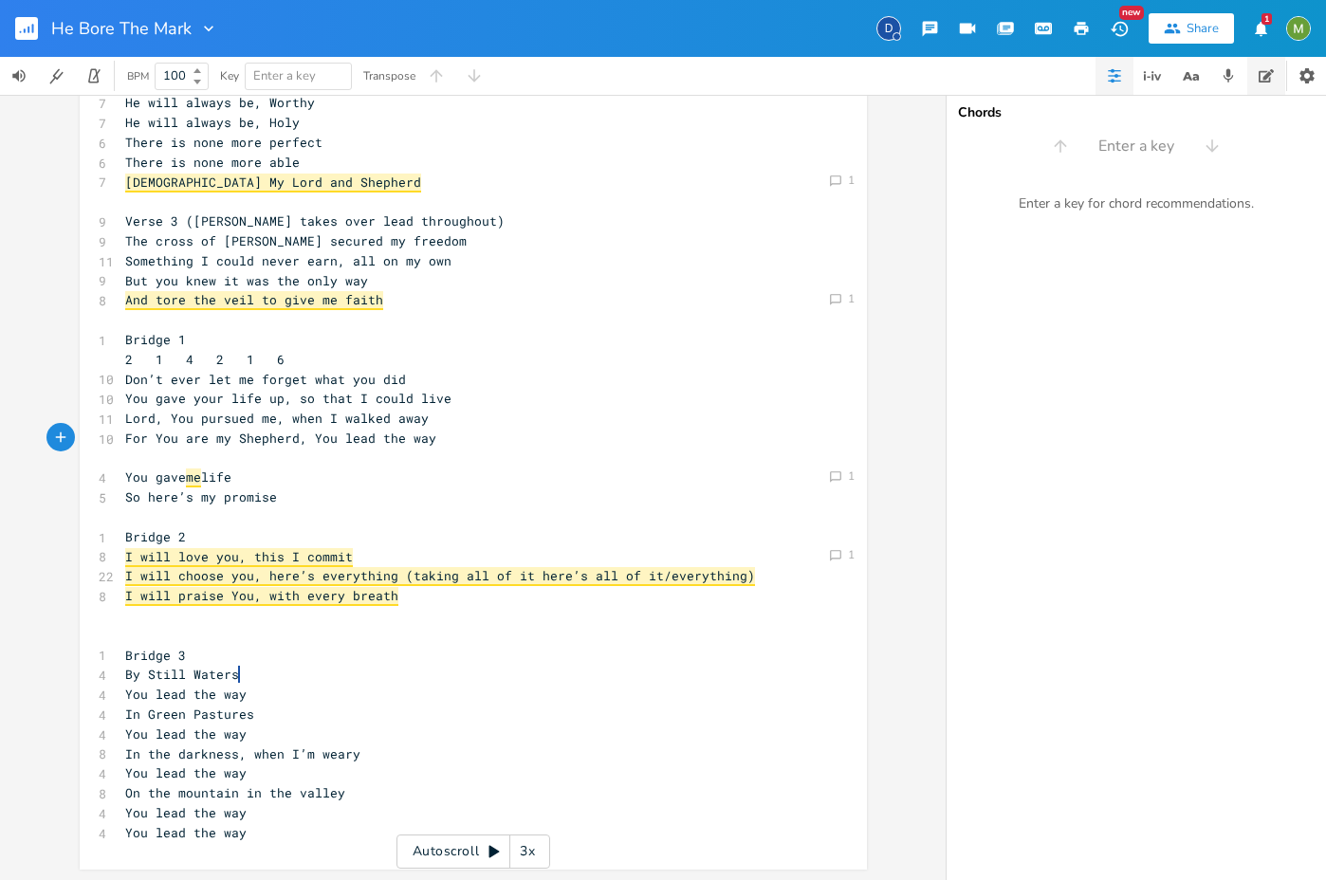
click at [1271, 81] on icon "button" at bounding box center [1265, 75] width 15 height 15
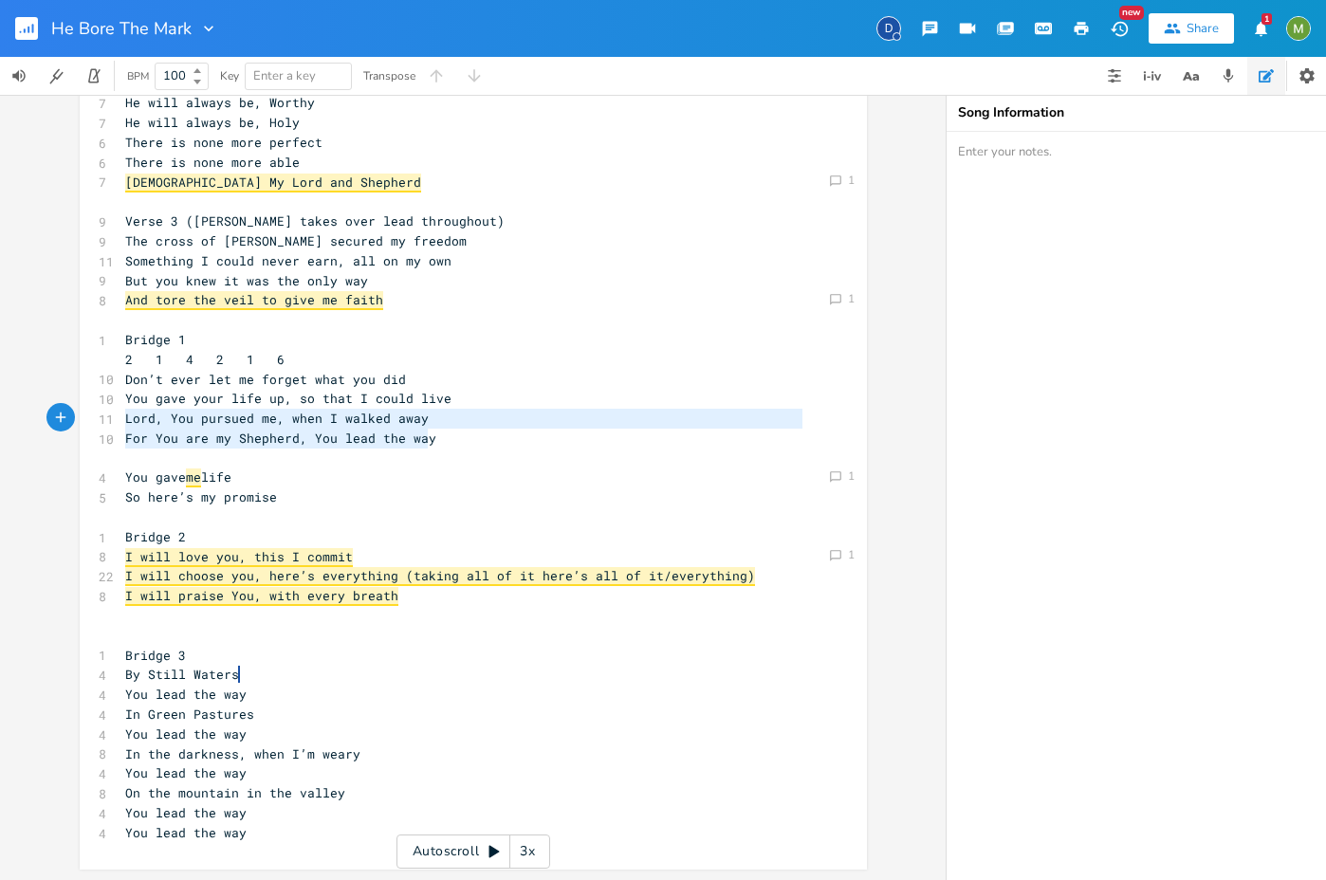
type textarea "Don’t ever let me forget what you did You gave your life up, so that I could li…"
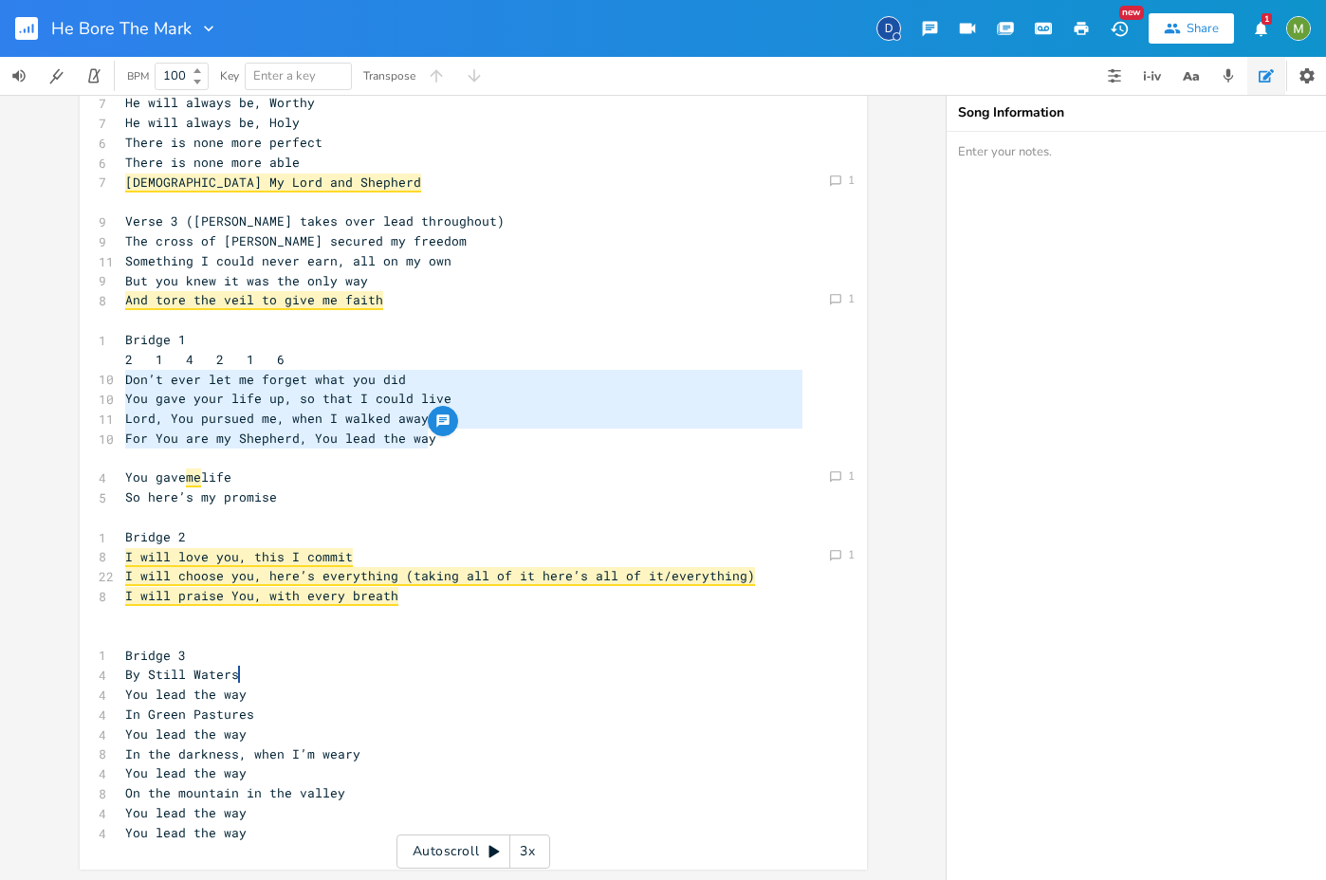
drag, startPoint x: 454, startPoint y: 443, endPoint x: 6, endPoint y: 371, distance: 454.3
click at [6, 371] on div "Comment 2 Comment 1 Comment 1 Comment 1 Comment 1 Don’t ever let me forget what…" at bounding box center [472, 487] width 945 height 785
click at [1185, 346] on textarea at bounding box center [1135, 506] width 379 height 748
paste textarea "Don’t ever let me forget what you did You gave your life up, so that I could li…"
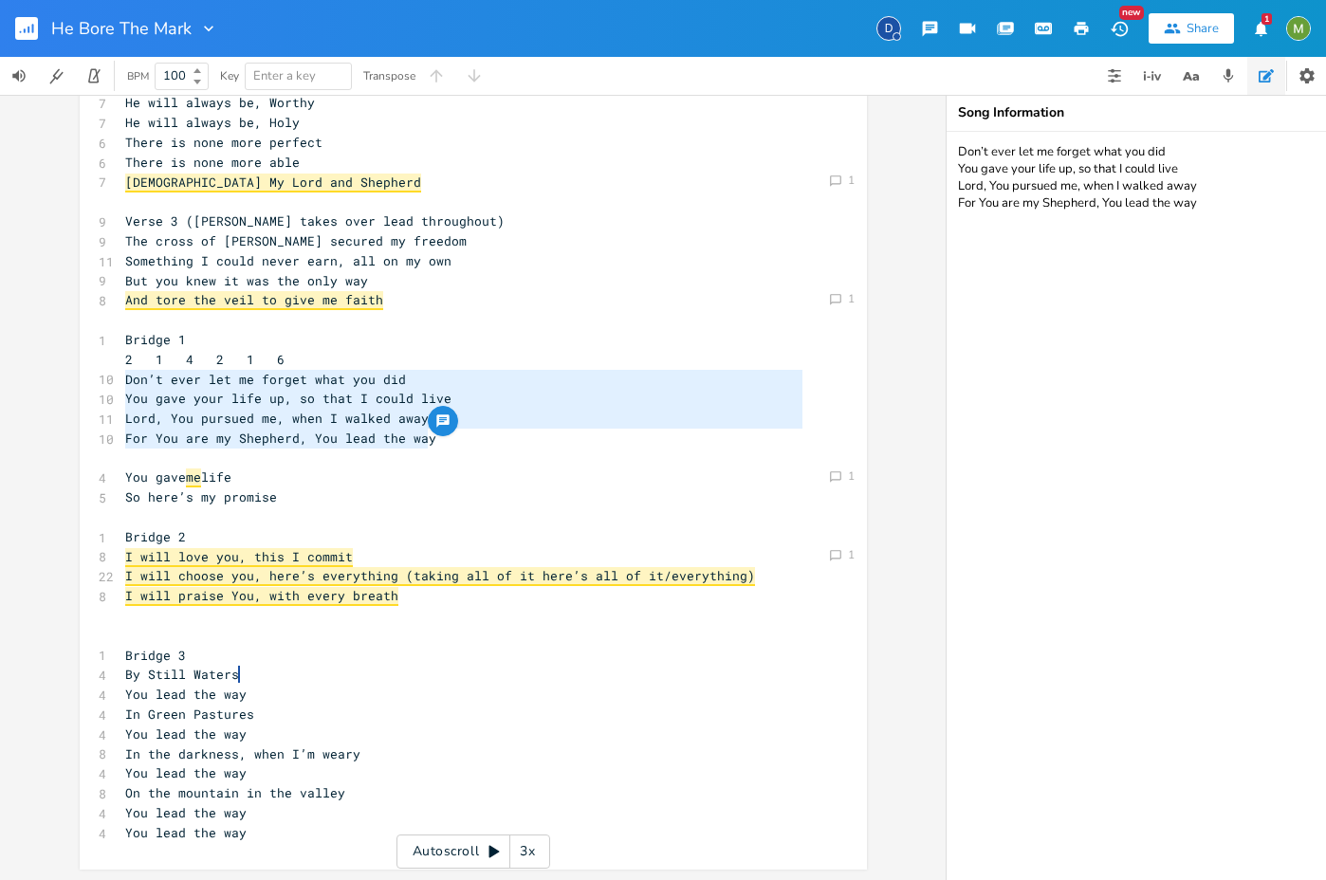
click at [1219, 154] on textarea "Don’t ever let me forget what you did You gave your life up, so that I could li…" at bounding box center [1135, 506] width 379 height 748
click at [1236, 174] on textarea "Don’t ever let me forget what you did You gave your life up, so that I could li…" at bounding box center [1135, 506] width 379 height 748
click at [1219, 147] on textarea "Don’t ever let me forget what you did You gave your life up, so that I could li…" at bounding box center [1135, 506] width 379 height 748
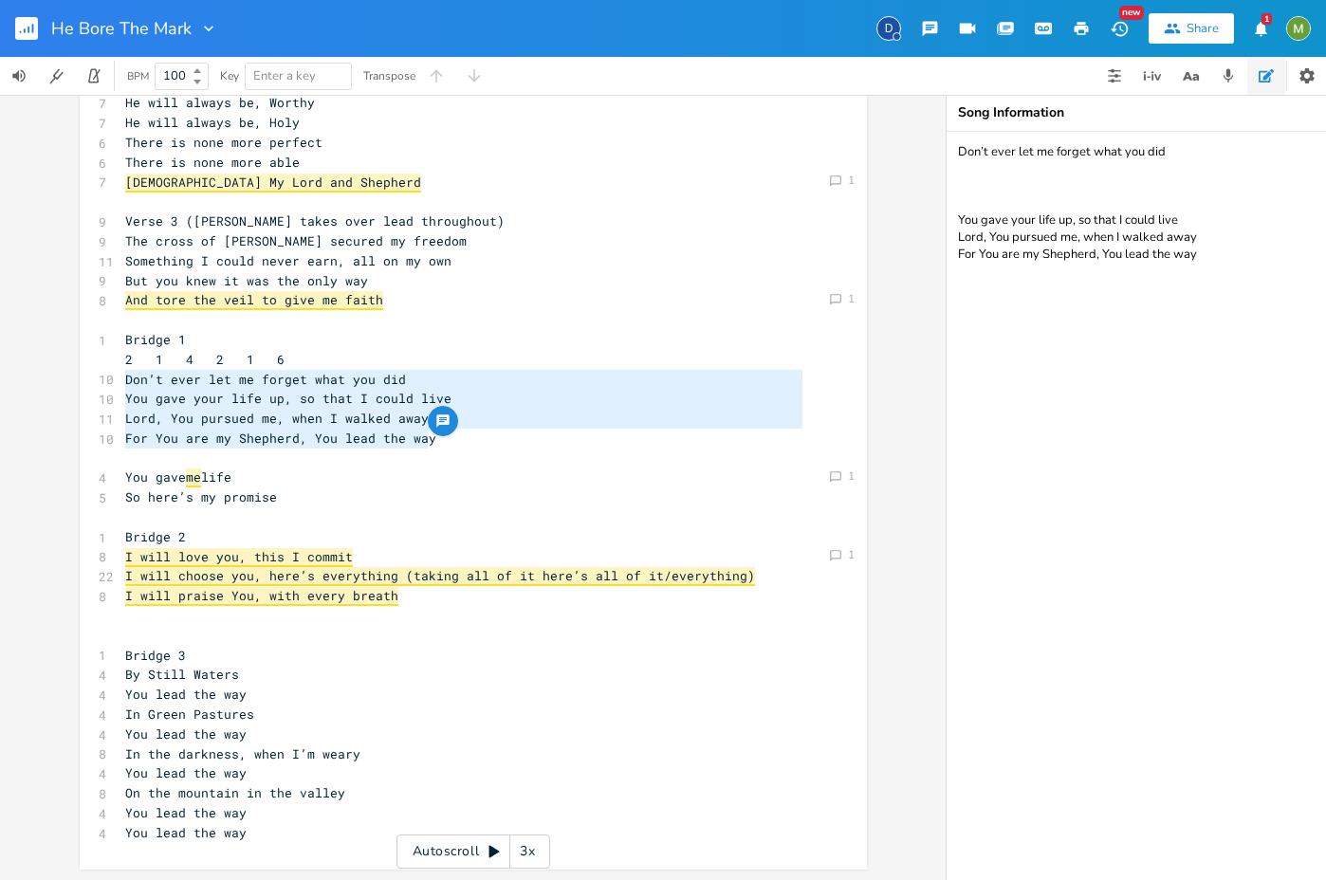
click at [1178, 176] on textarea "Don’t ever let me forget what you did You gave your life up, so that I could li…" at bounding box center [1135, 506] width 379 height 748
click at [1167, 163] on textarea "Don’t ever let me forget what you did You gave your life up, so that I could li…" at bounding box center [1135, 506] width 379 height 748
click at [1191, 319] on textarea "Don’t ever let me forget what you did You gave your life up, so that I could li…" at bounding box center [1135, 506] width 379 height 748
click at [1036, 453] on textarea "Don’t ever let me forget what you did You gave your life up, so that I could li…" at bounding box center [1135, 506] width 379 height 748
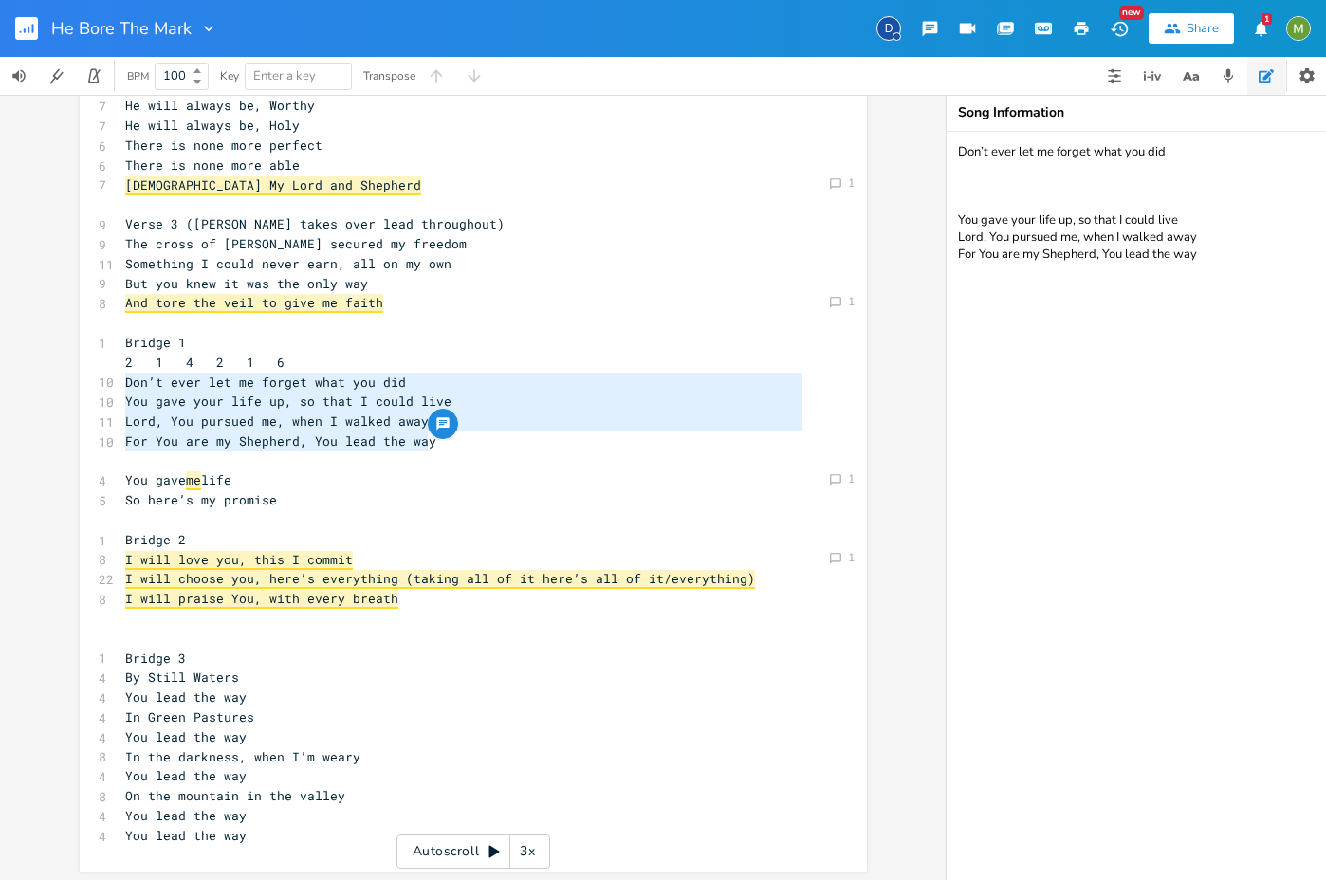
type textarea "Don’t ever let me forget what you did You gave your life up, so that I could li…"
click at [588, 605] on pre "I will praise You, with every breath" at bounding box center [463, 599] width 685 height 20
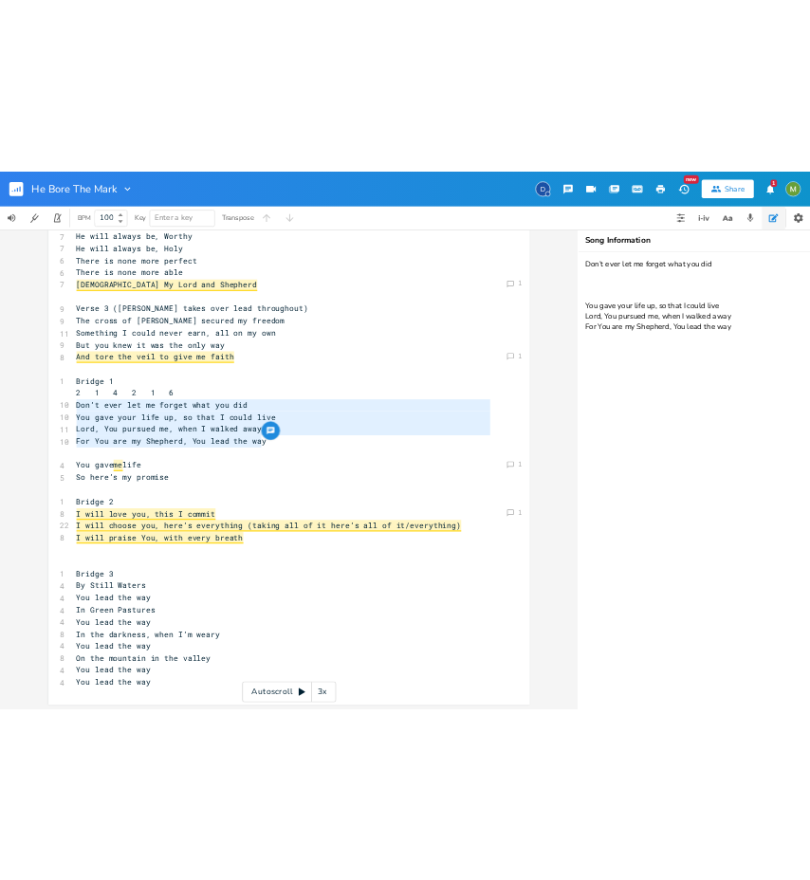
scroll to position [398, 0]
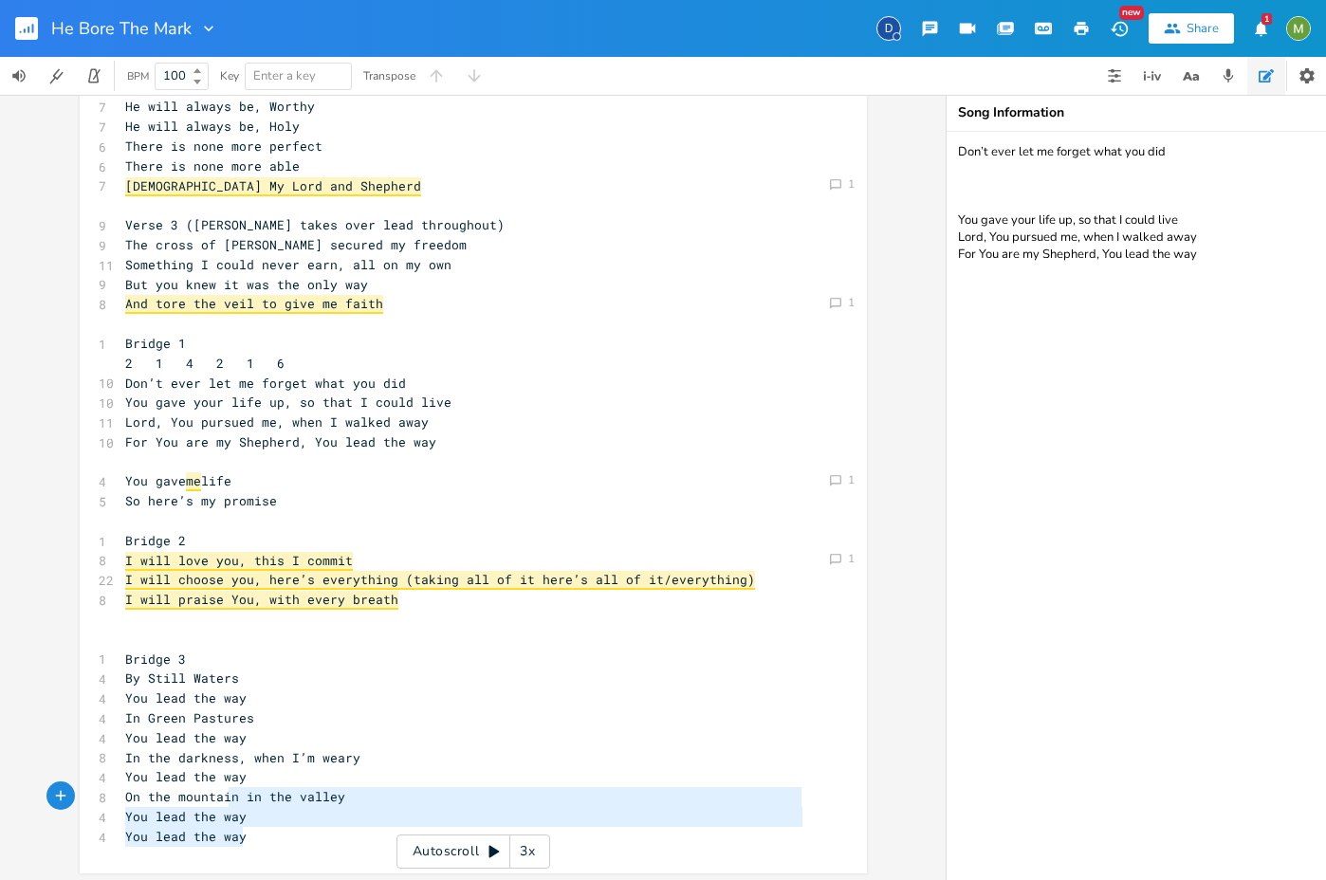
type textarea "the way In Green Pastures You lead the way In the darkness, when I’m weary You …"
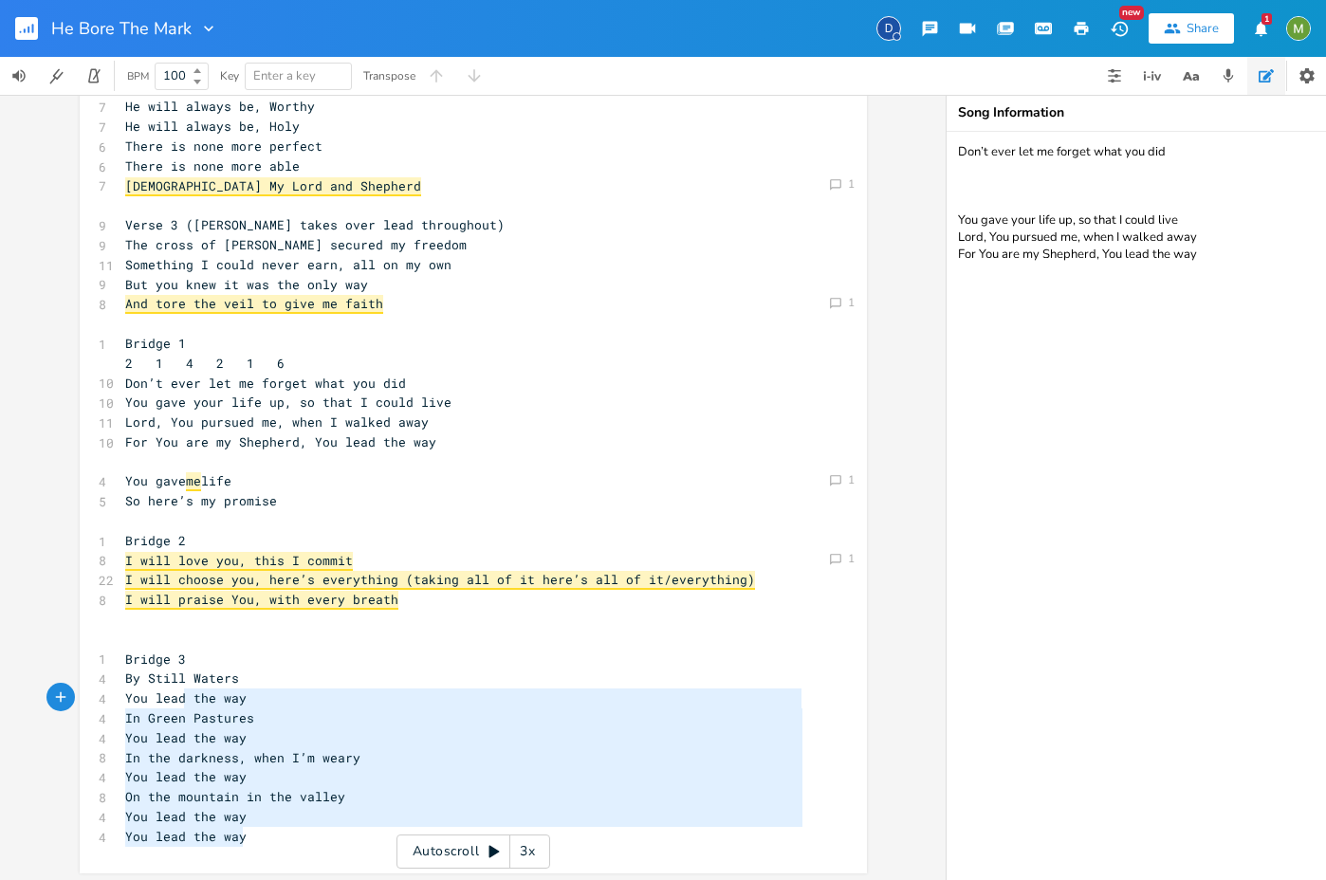
drag, startPoint x: 262, startPoint y: 835, endPoint x: 176, endPoint y: 695, distance: 164.3
click at [176, 695] on div "6 Verse 1 (Berenice only) 1 4 6 4 1 6 4 1/3 2 5 1 7 I was marked by my Shepherd…" at bounding box center [463, 294] width 685 height 1105
click at [282, 682] on pre "By Still Waters" at bounding box center [463, 679] width 685 height 20
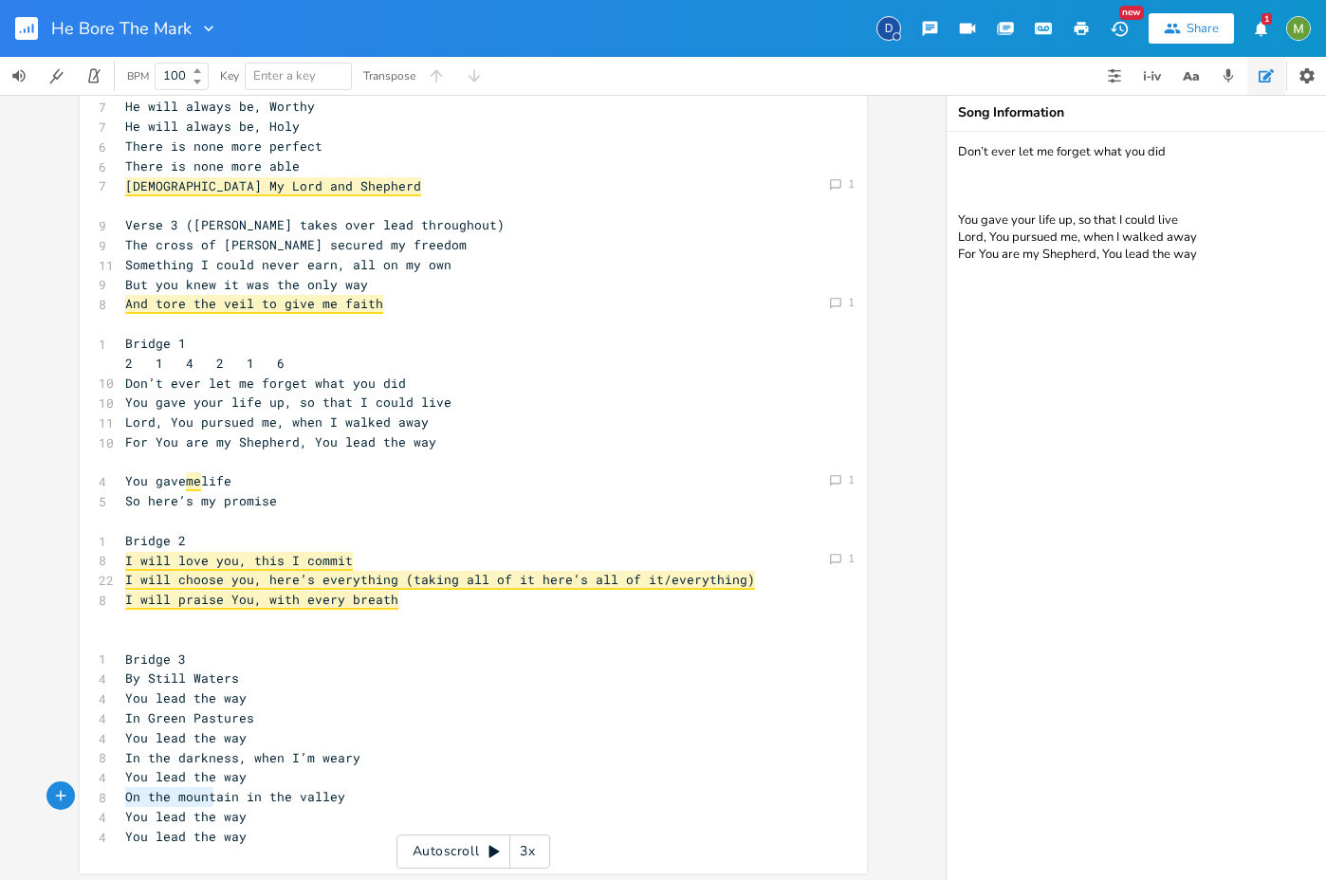
type textarea "On the mountain"
drag, startPoint x: 119, startPoint y: 797, endPoint x: 229, endPoint y: 800, distance: 109.1
click at [229, 800] on span "On the mountain in the valley" at bounding box center [235, 796] width 220 height 17
type textarea "in the valley"
drag, startPoint x: 343, startPoint y: 798, endPoint x: 235, endPoint y: 798, distance: 108.1
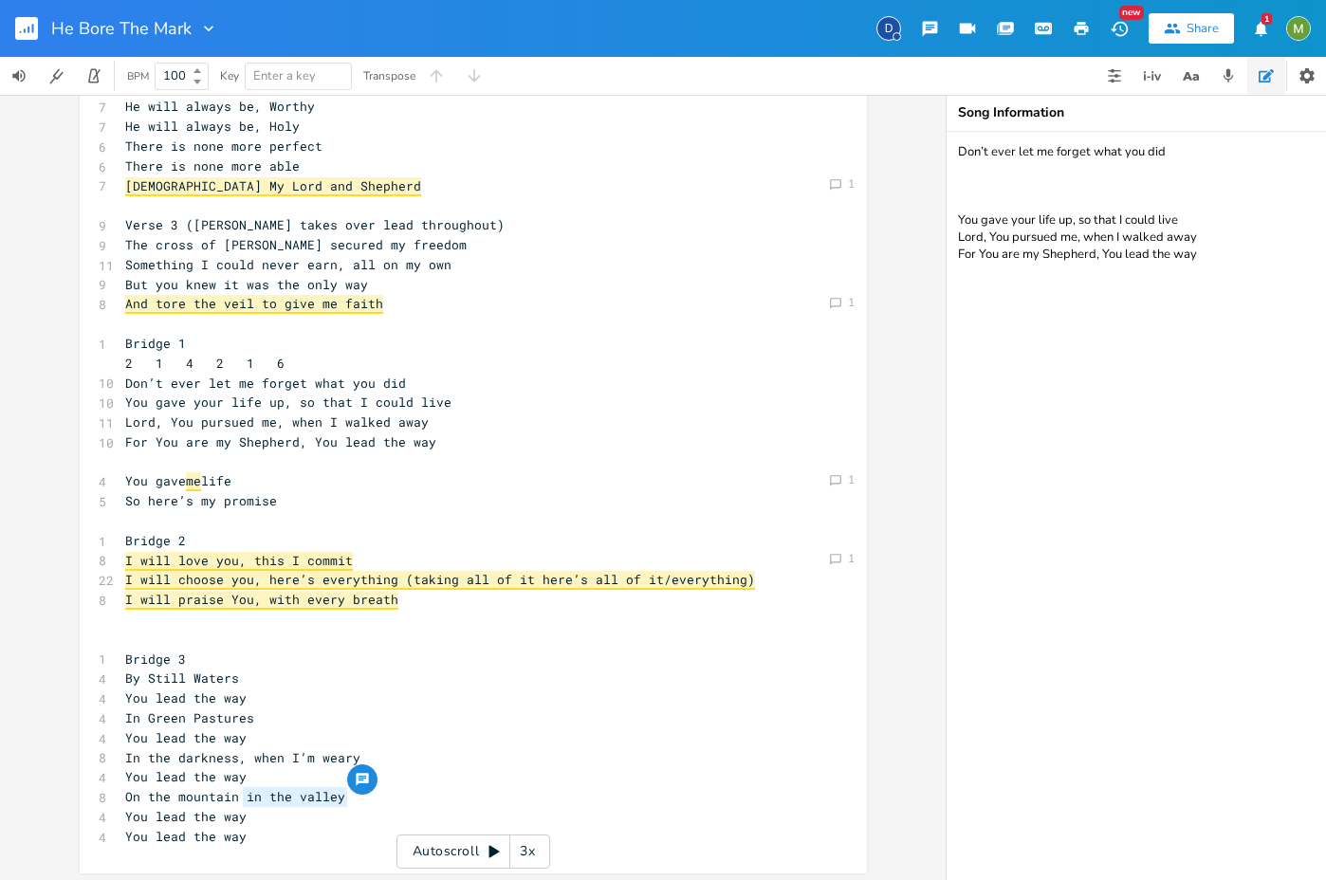
click at [235, 798] on span "On the mountain in the valley" at bounding box center [235, 796] width 220 height 17
click at [196, 745] on pre "You lead the way" at bounding box center [463, 738] width 685 height 20
type textarea "In the darkness, when I’m weary"
drag, startPoint x: 347, startPoint y: 756, endPoint x: 119, endPoint y: 757, distance: 227.6
click at [125, 757] on span "In the darkness, when I’m weary" at bounding box center [242, 757] width 235 height 17
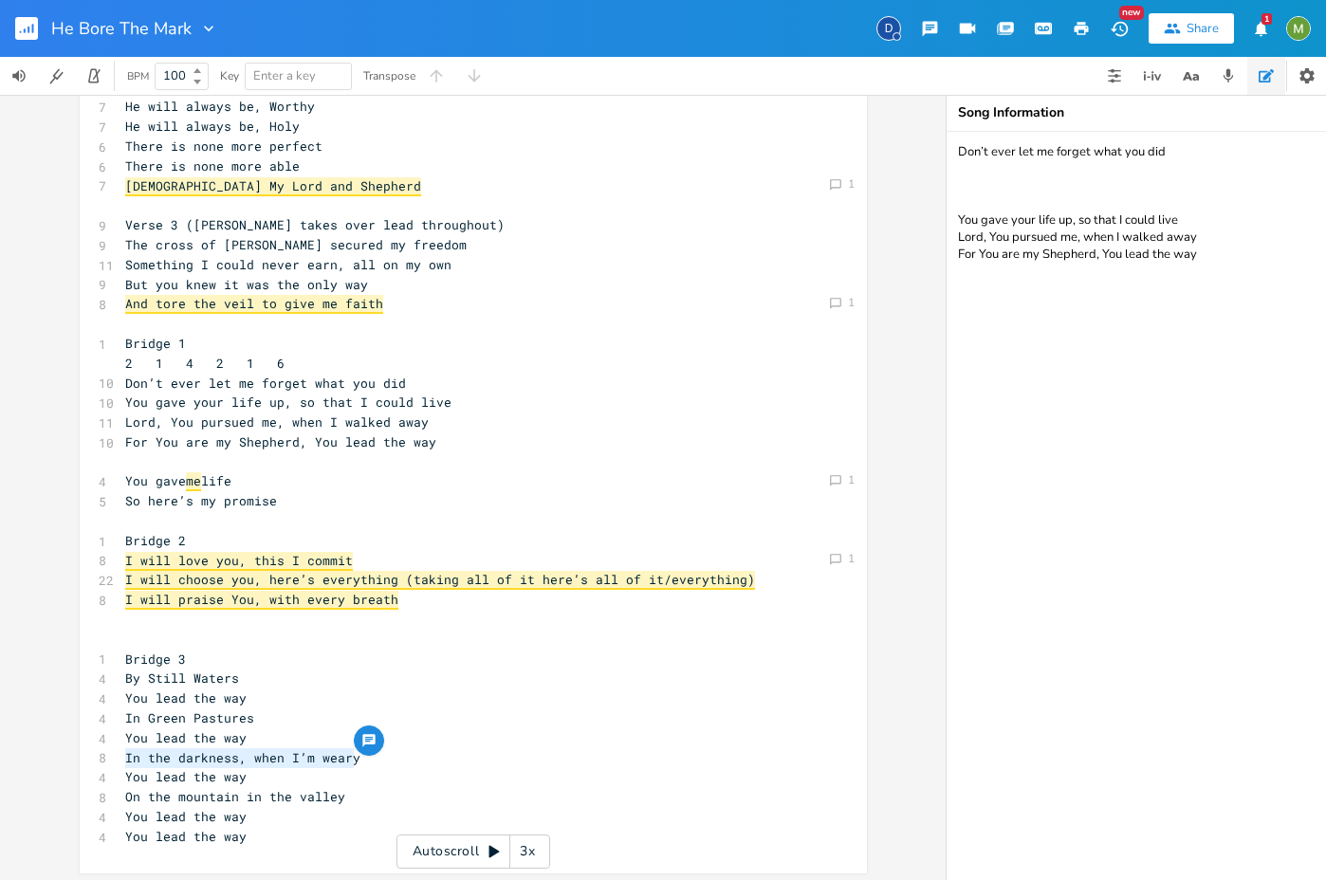
click at [201, 762] on span "In the darkness, when I’m weary" at bounding box center [242, 757] width 235 height 17
click at [368, 760] on pre "In the darkness, when I’m weary" at bounding box center [463, 758] width 685 height 20
click at [240, 766] on pre "In the darkness, when I’m weary" at bounding box center [463, 758] width 685 height 20
click at [241, 763] on span "In the darkness, when I’m weary" at bounding box center [242, 757] width 235 height 17
click at [243, 761] on span "In the darkness, when I’m weary" at bounding box center [242, 757] width 235 height 17
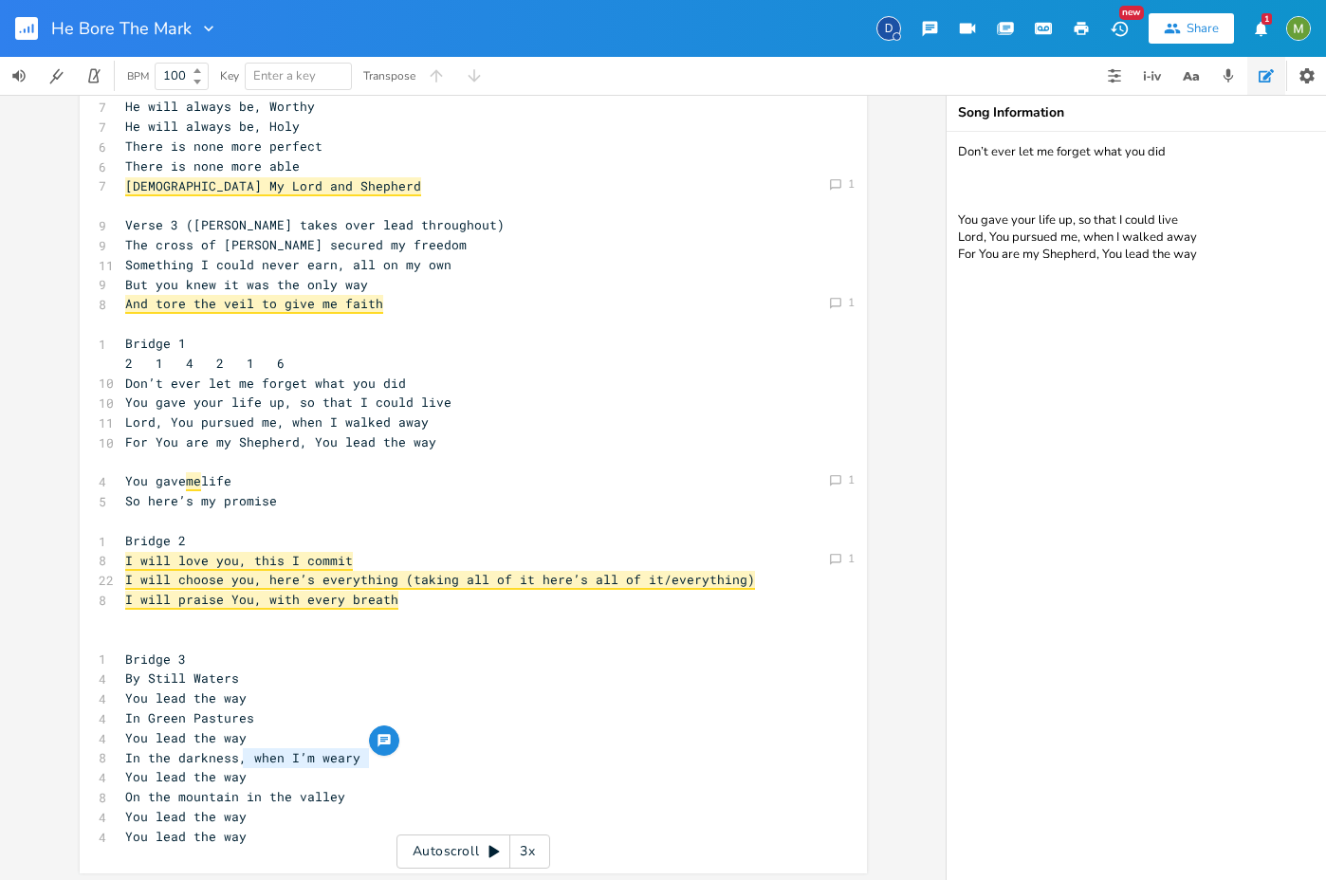
type textarea "when I’m weary"
drag, startPoint x: 370, startPoint y: 755, endPoint x: 245, endPoint y: 751, distance: 125.2
click at [245, 751] on pre "In the darkness, when I’m weary" at bounding box center [463, 758] width 685 height 20
click at [247, 751] on span "In the darkness, when I’m weary" at bounding box center [242, 757] width 235 height 17
type textarea "In the darkness"
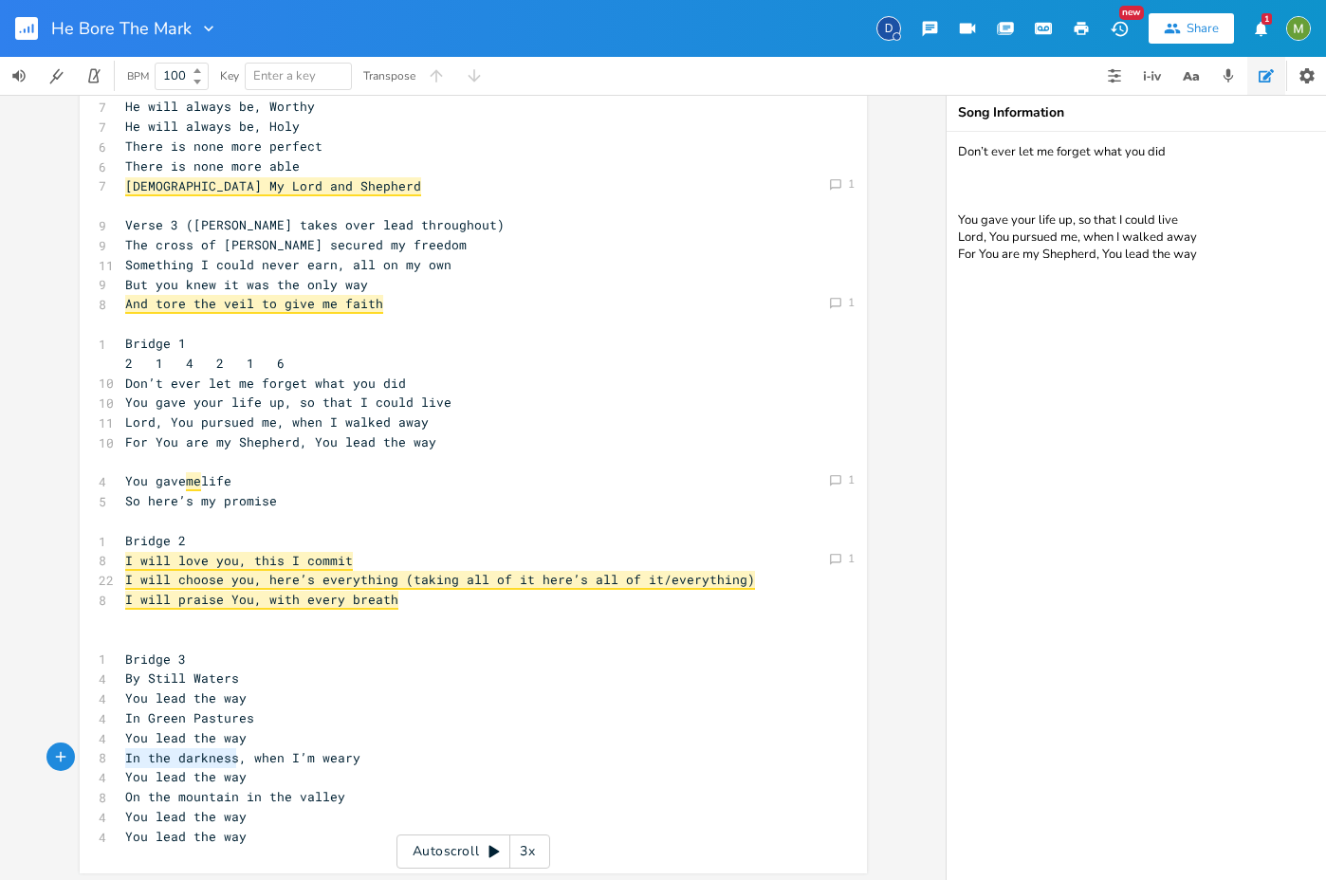
drag, startPoint x: 121, startPoint y: 760, endPoint x: 227, endPoint y: 752, distance: 105.5
click at [227, 752] on span "In the darkness, when I’m weary" at bounding box center [242, 757] width 235 height 17
click at [236, 754] on div at bounding box center [251, 740] width 30 height 30
click at [238, 757] on span "In the darkness, when I’m weary" at bounding box center [242, 757] width 235 height 17
click at [365, 758] on pre "In the darkness, when I’m weary" at bounding box center [463, 758] width 685 height 20
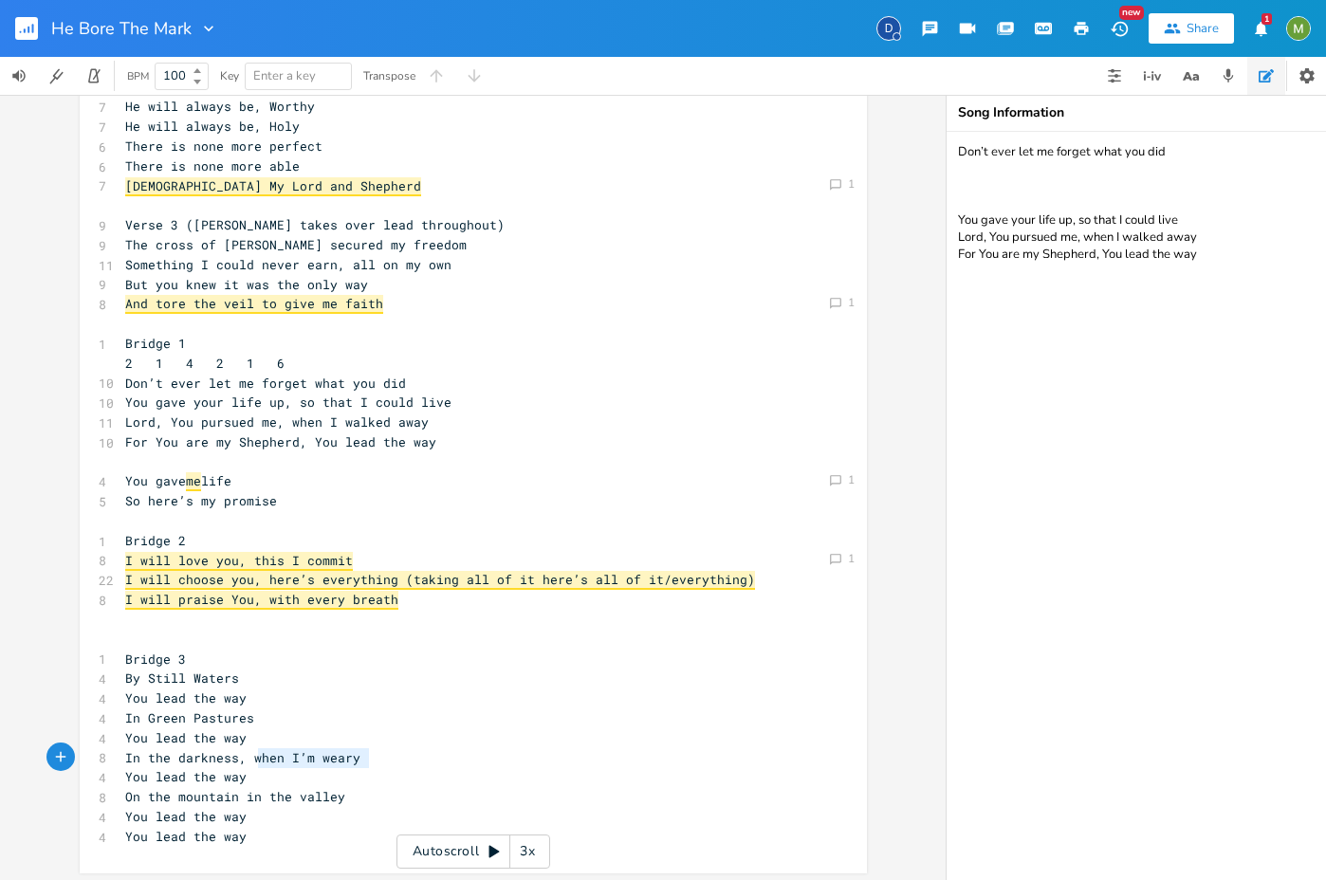
type textarea "when I’m weary"
drag, startPoint x: 362, startPoint y: 754, endPoint x: 248, endPoint y: 761, distance: 114.0
click at [248, 761] on span "In the darkness, when I’m weary" at bounding box center [242, 757] width 235 height 17
click at [333, 773] on pre "You lead the way" at bounding box center [463, 777] width 685 height 20
click at [407, 762] on pre "In the darkness, when I’m weary" at bounding box center [463, 758] width 685 height 20
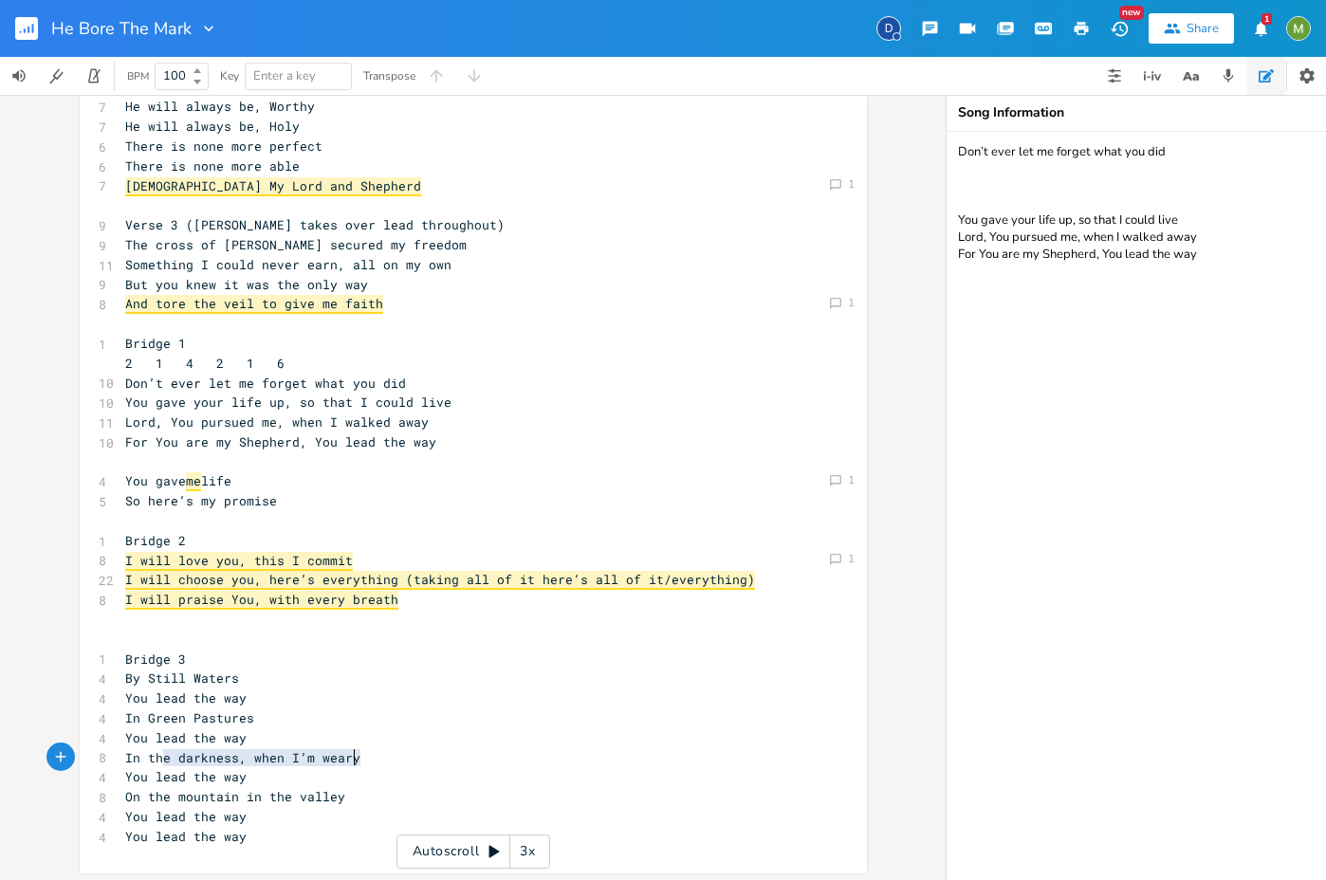
click at [59, 243] on div "Comment 2 Comment 1 Comment 1 Comment 1 Comment 1 xxxxxxxxxx 6 Verse 1 (Berenic…" at bounding box center [472, 487] width 945 height 785
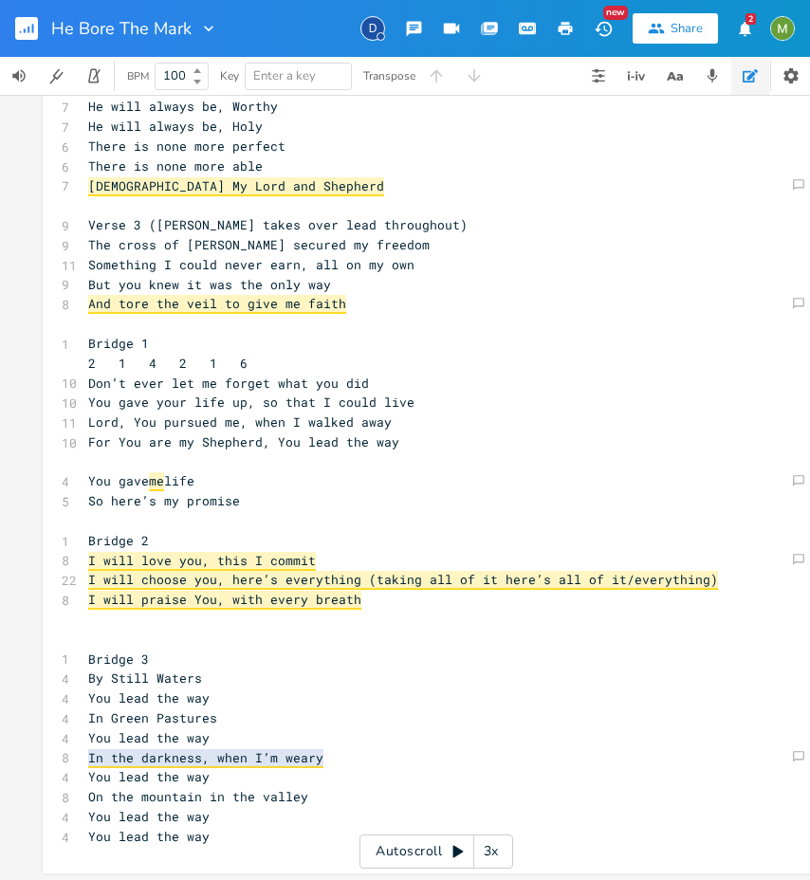
click at [435, 241] on pre "The cross of Christ secured my freedom" at bounding box center [426, 245] width 685 height 20
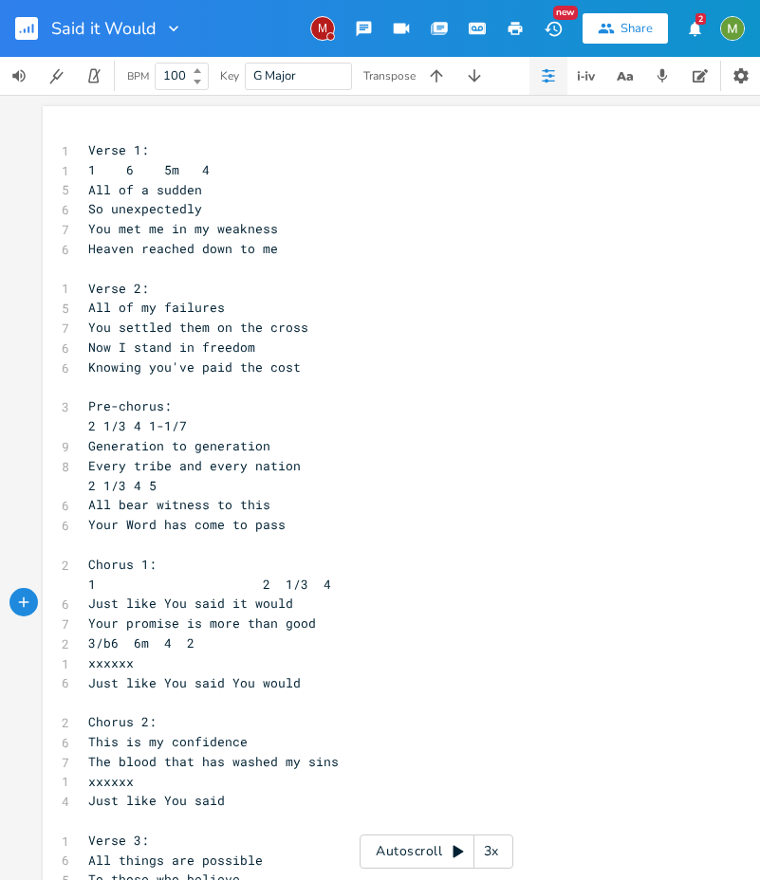
scroll to position [0, 101]
